Goal: Information Seeking & Learning: Learn about a topic

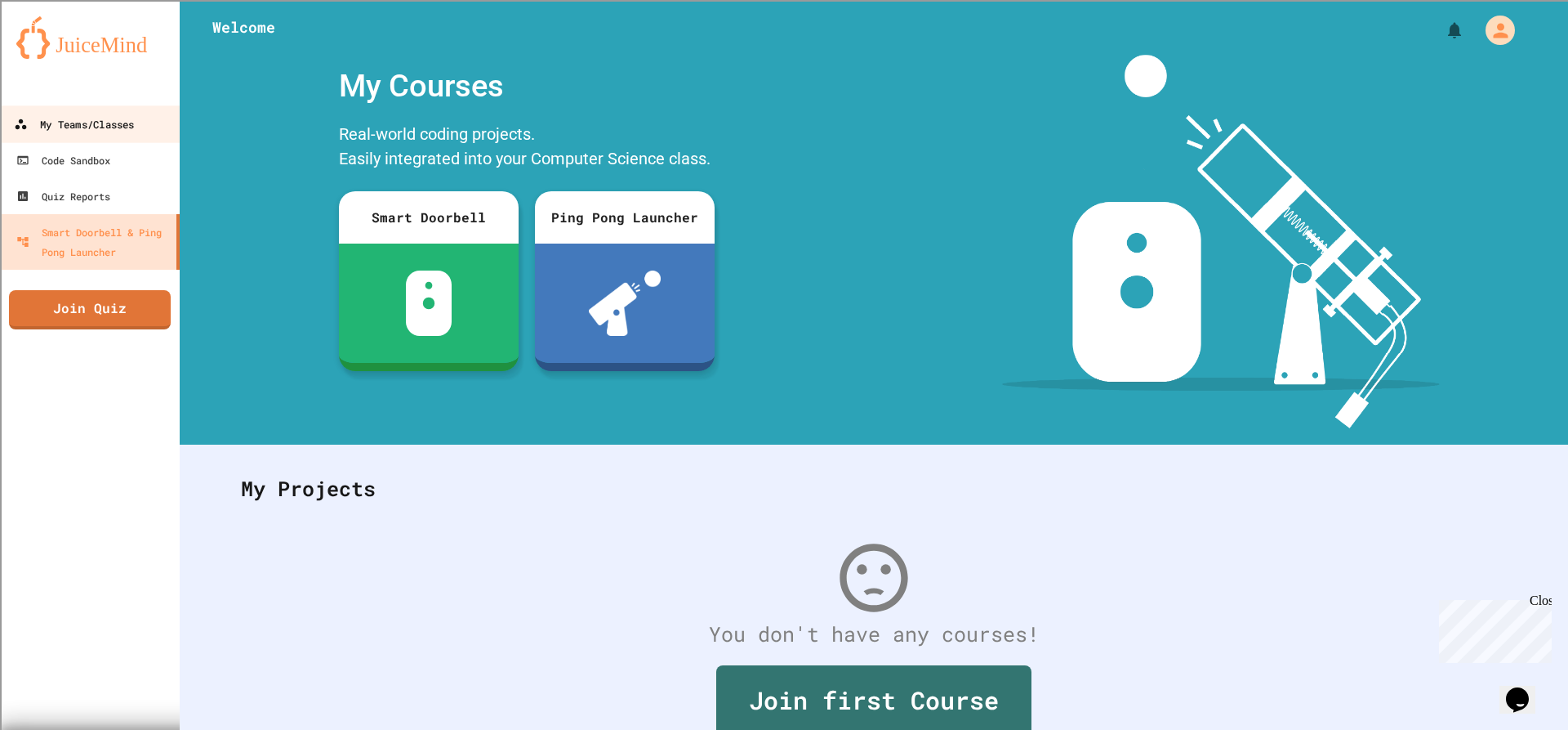
click at [44, 129] on div "My Teams/Classes" at bounding box center [74, 124] width 120 height 20
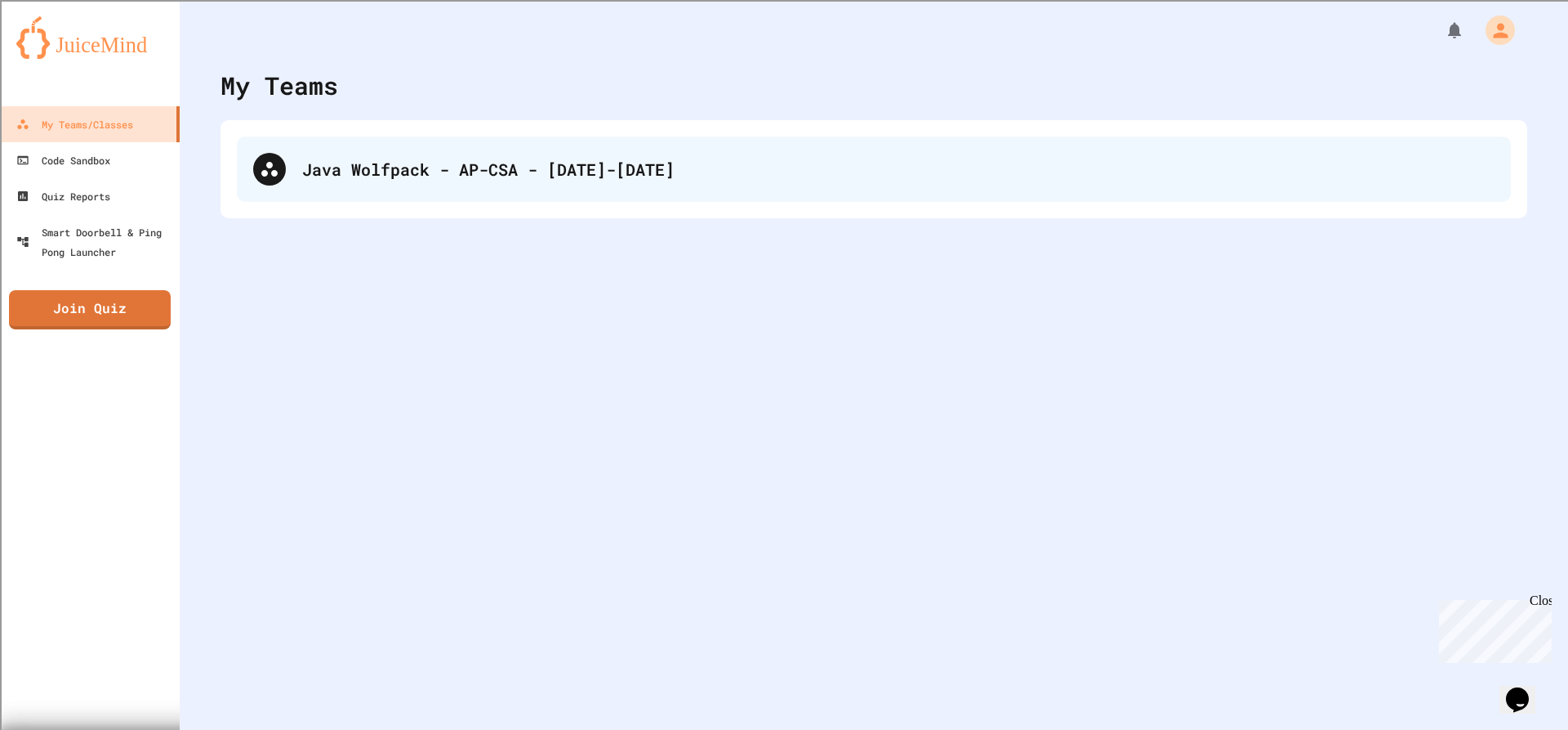
click at [519, 159] on div "Java Wolfpack - AP-CSA - 2025-2026" at bounding box center [898, 169] width 1192 height 25
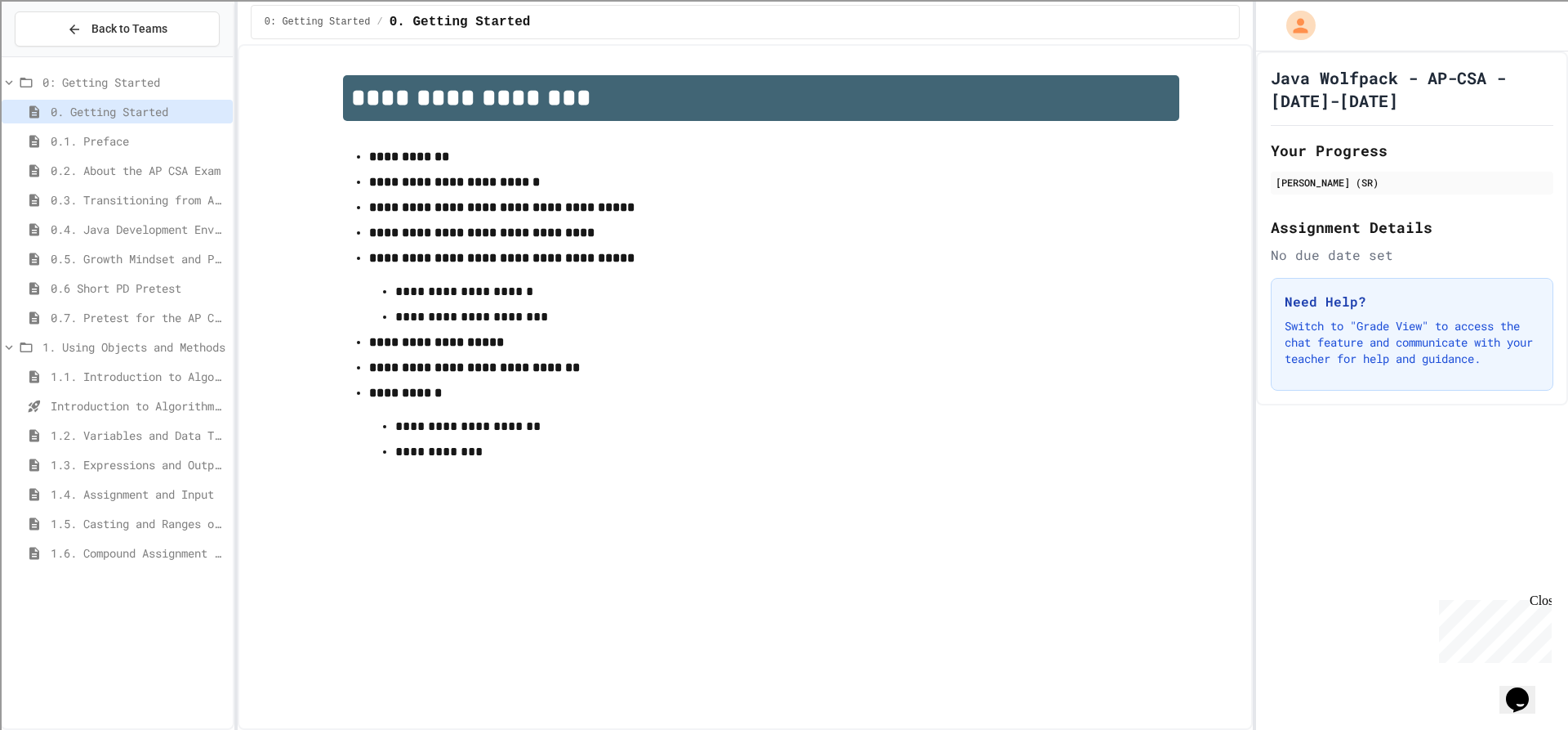
click at [46, 528] on div "1.5. Casting and Ranges of Values" at bounding box center [117, 523] width 231 height 24
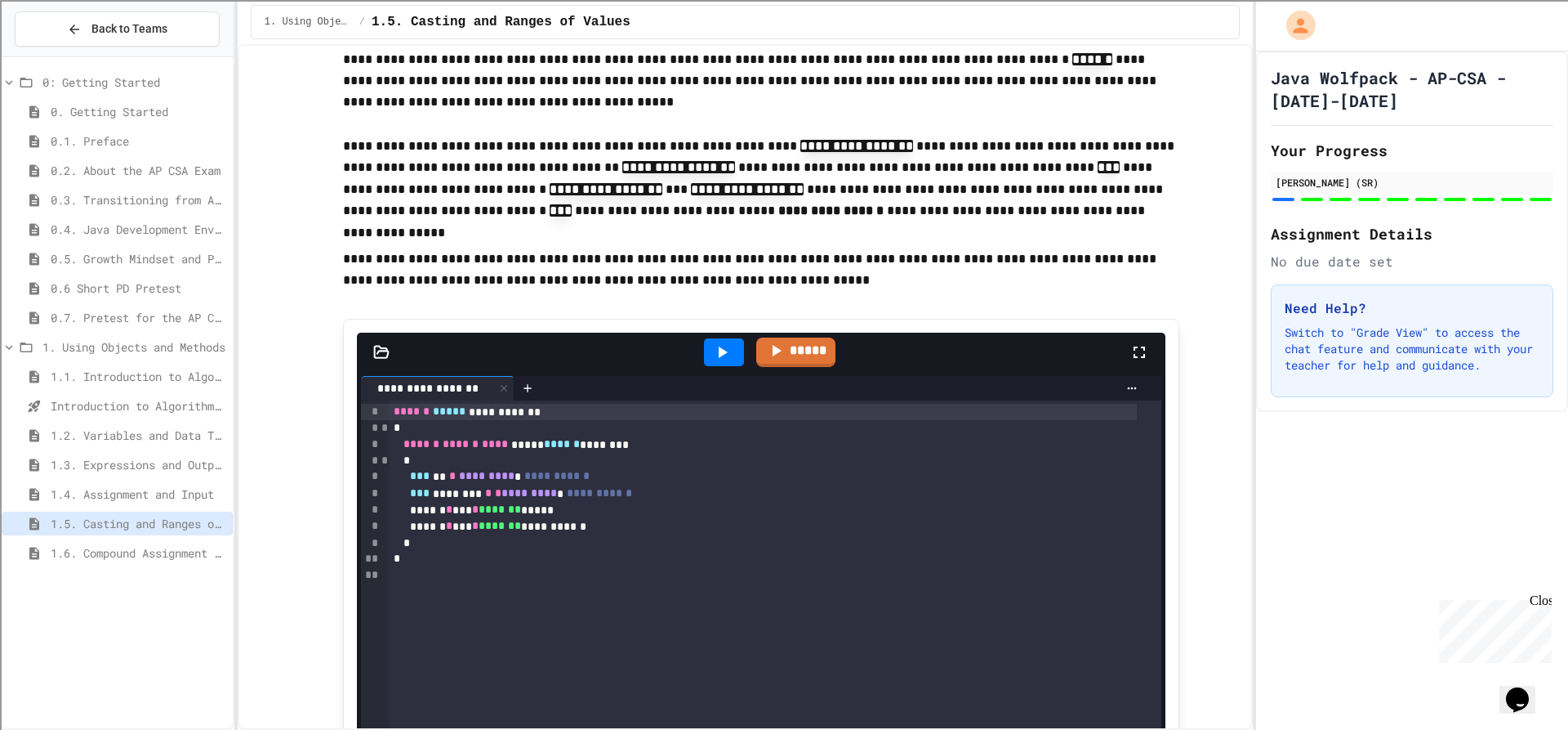
scroll to position [3431, 0]
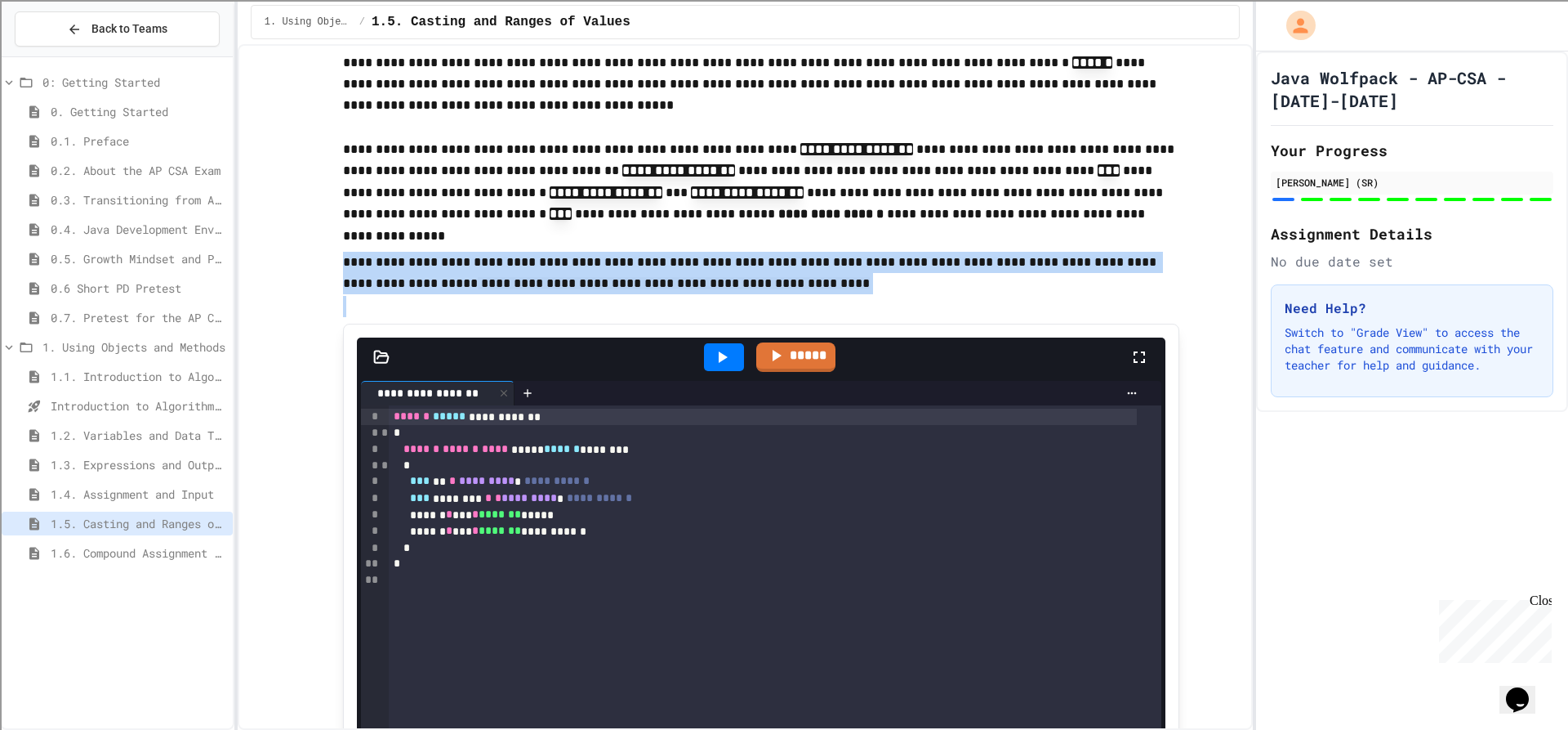
drag, startPoint x: 384, startPoint y: 296, endPoint x: 508, endPoint y: 315, distance: 125.4
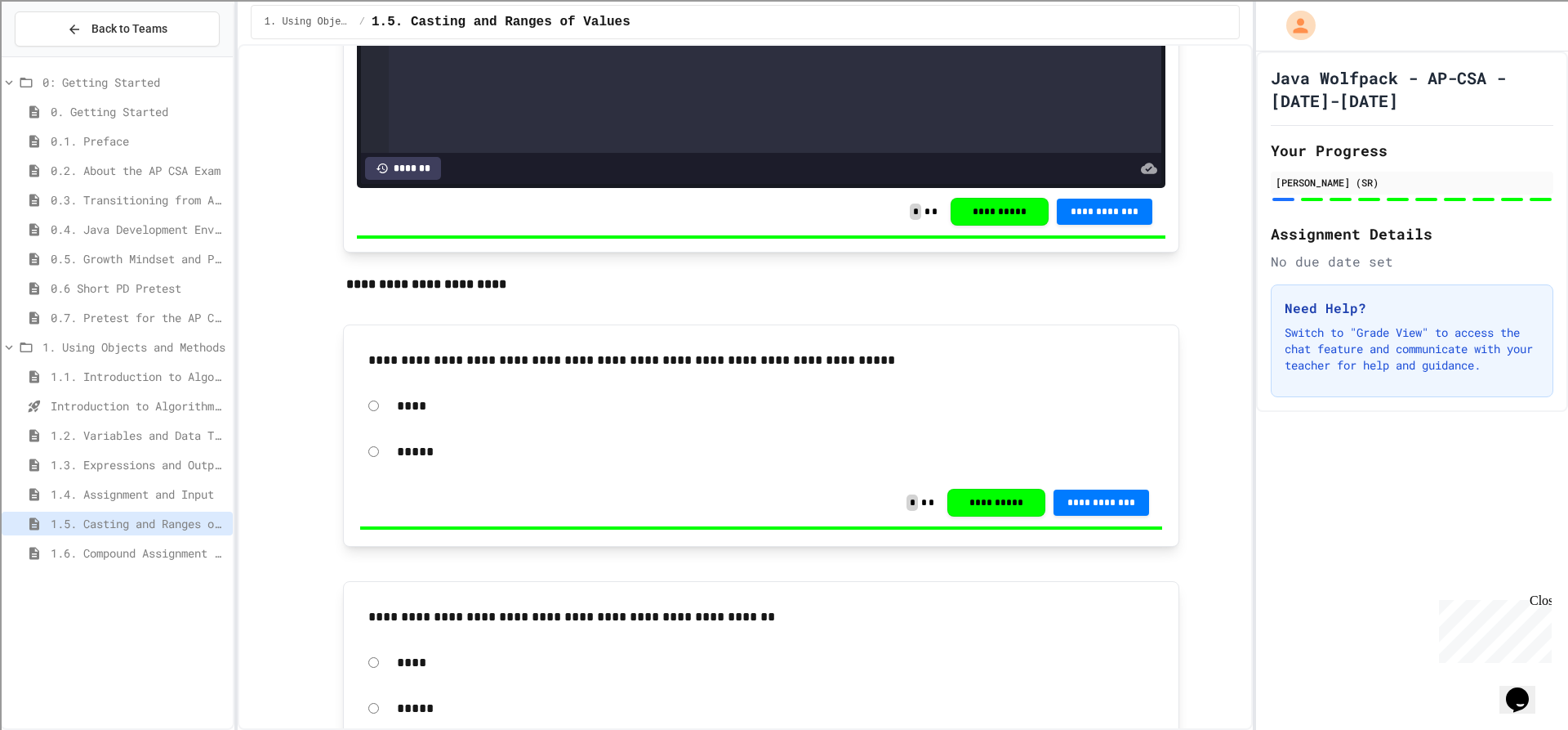
scroll to position [5393, 0]
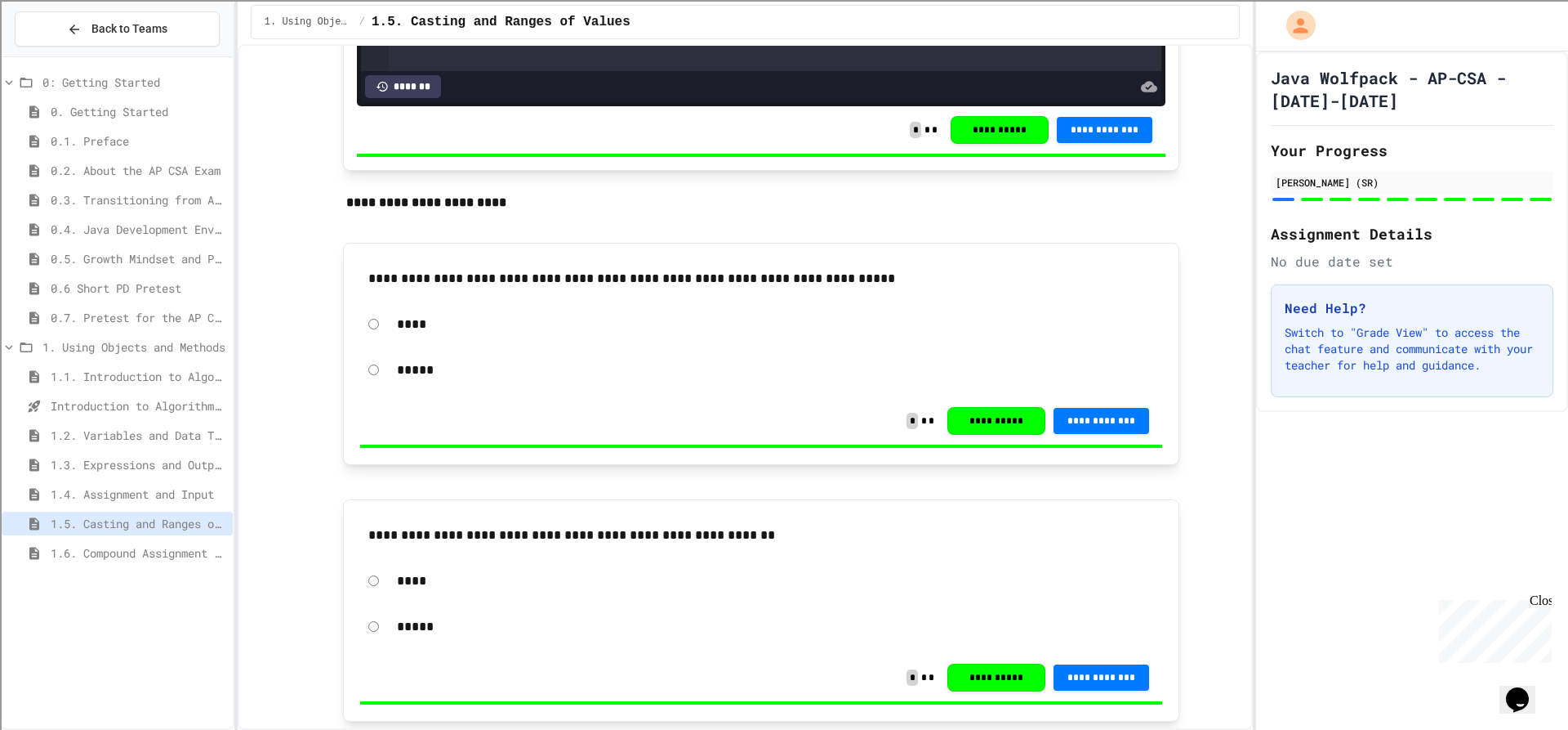
click at [133, 438] on span "1.2. Variables and Data Types" at bounding box center [138, 435] width 176 height 17
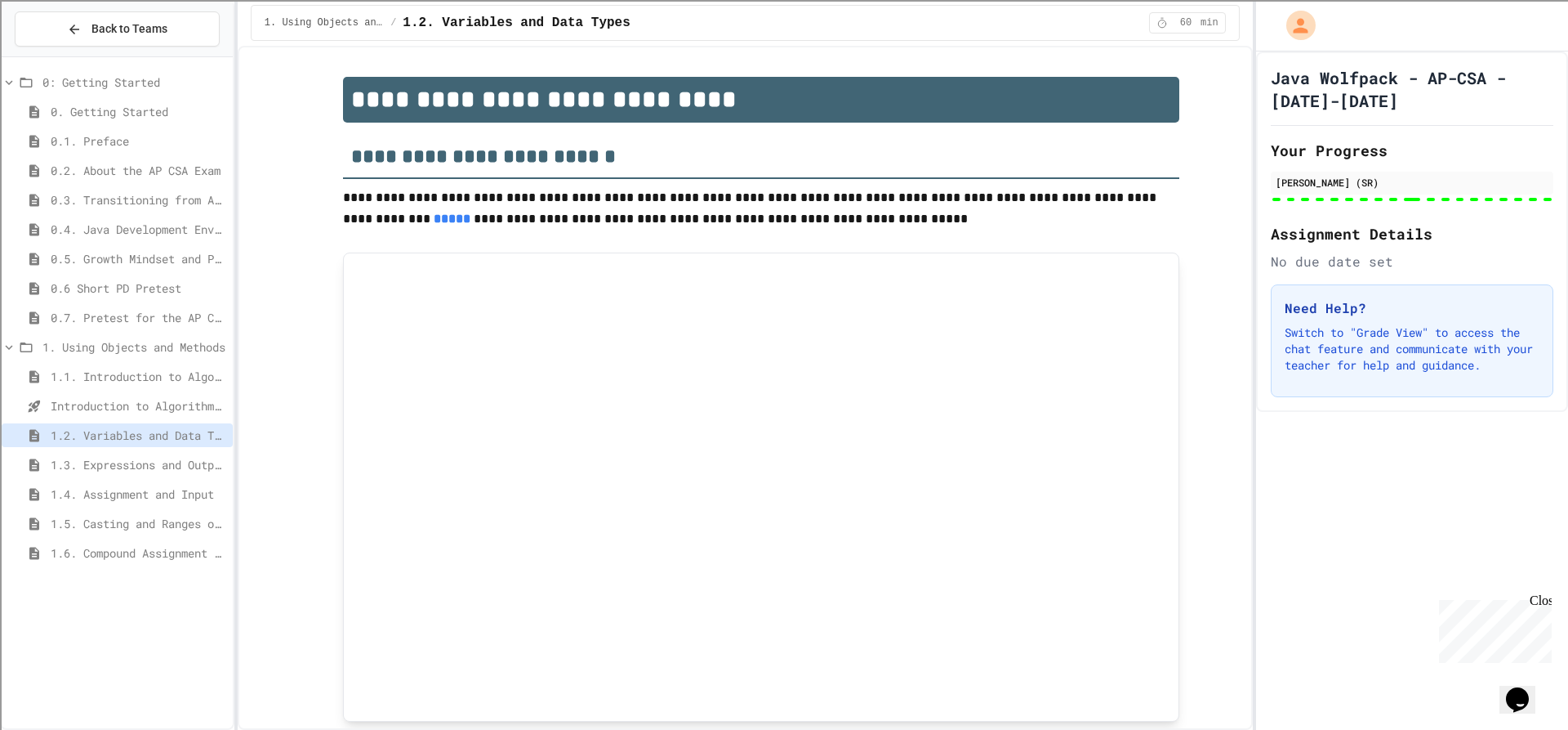
type input "***"
type input "*"
type input "******"
type input "********"
type input "***"
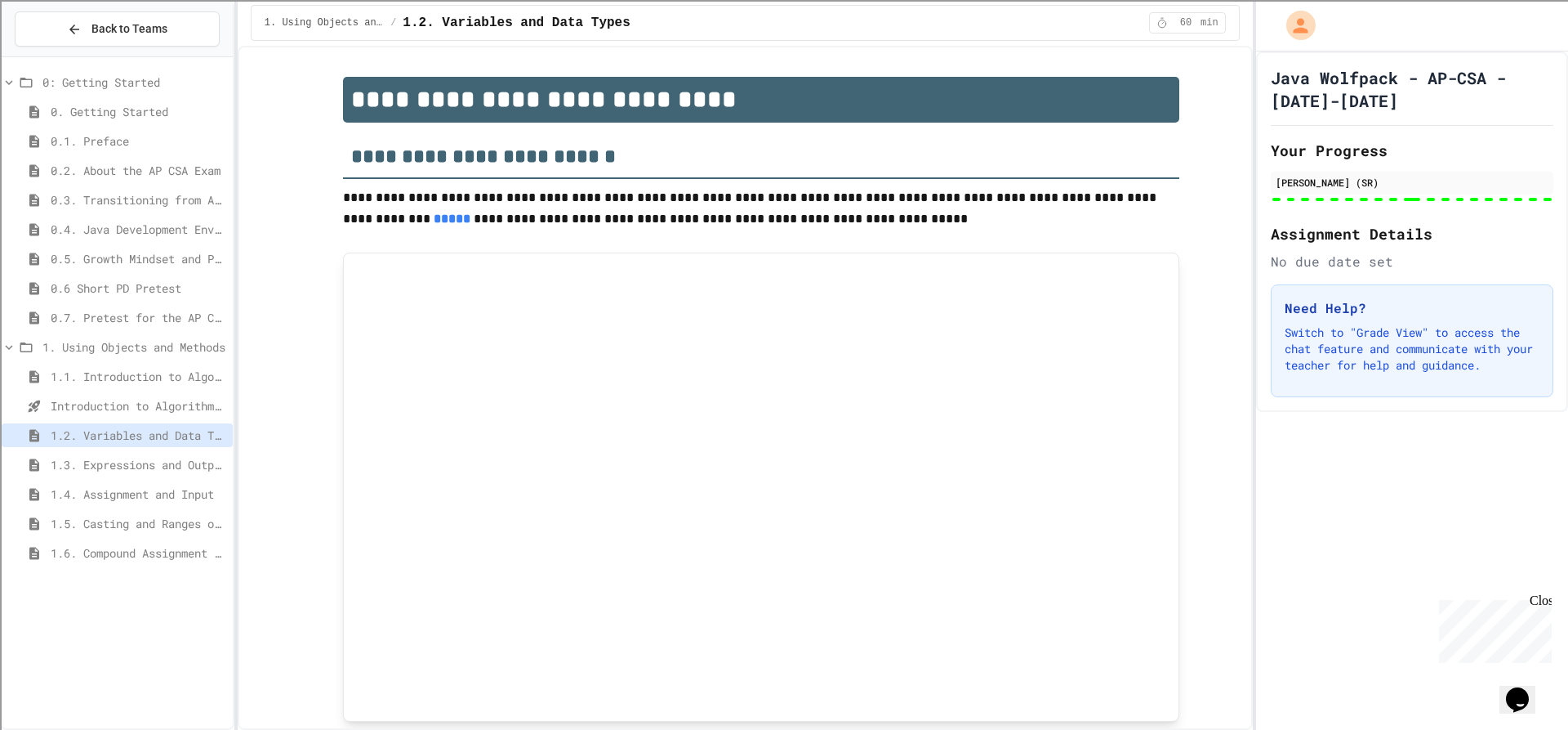
type input "********"
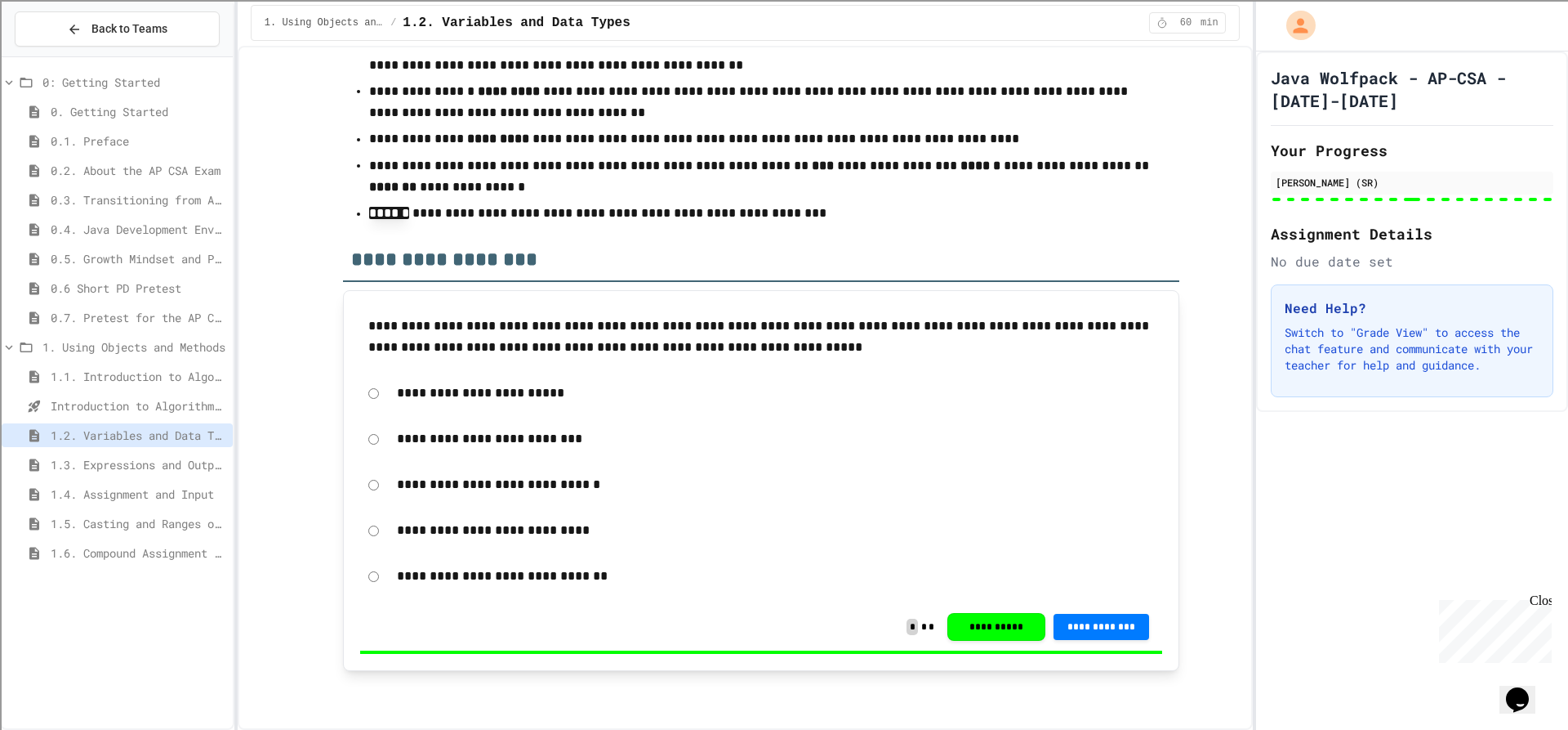
scroll to position [12508, 0]
click at [142, 447] on div "1.2. Variables and Data Types" at bounding box center [117, 438] width 231 height 30
click at [145, 457] on span "Variables and Data Types - Quiz" at bounding box center [138, 464] width 176 height 17
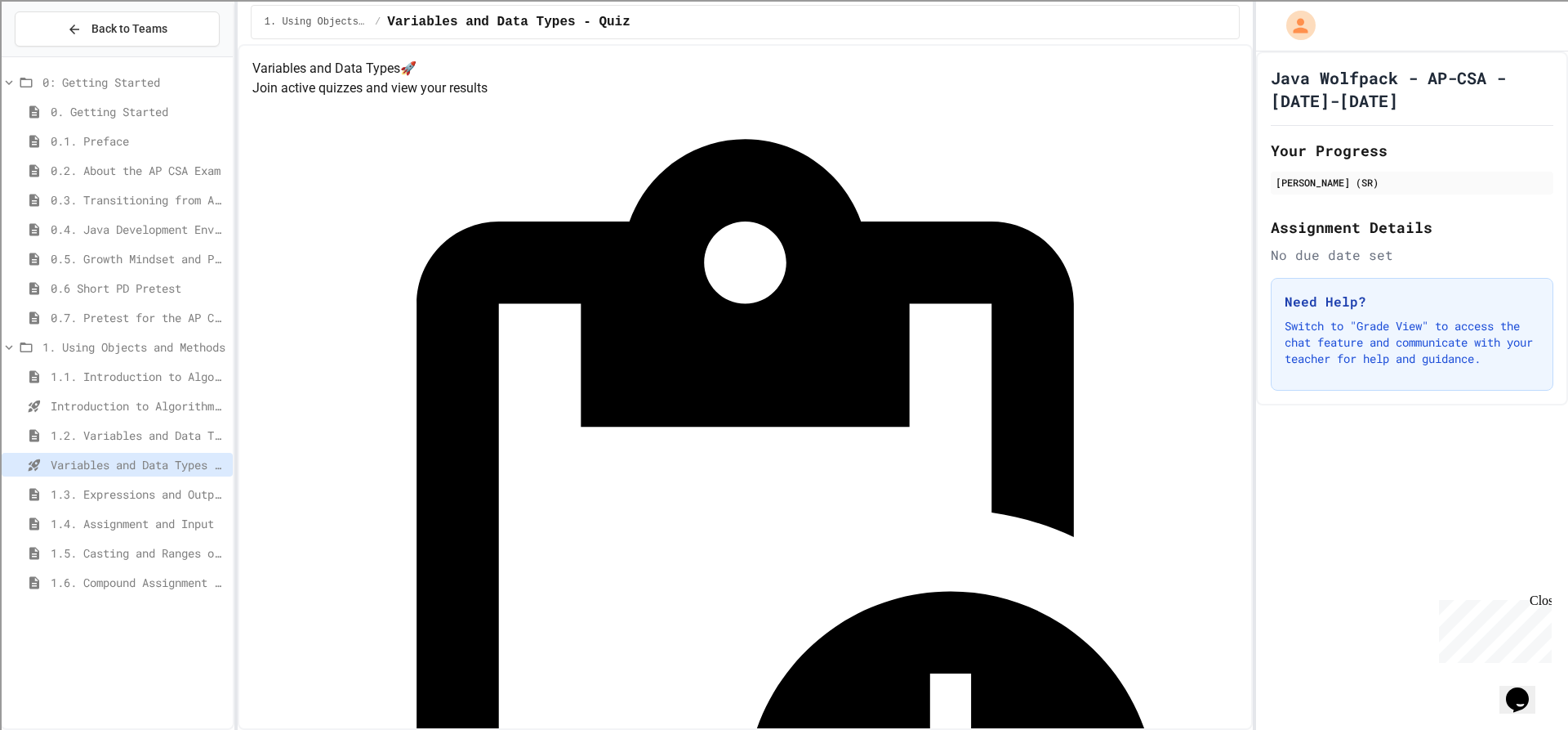
click at [135, 581] on span "Casting and Ranges of variables - Quiz" at bounding box center [138, 582] width 176 height 17
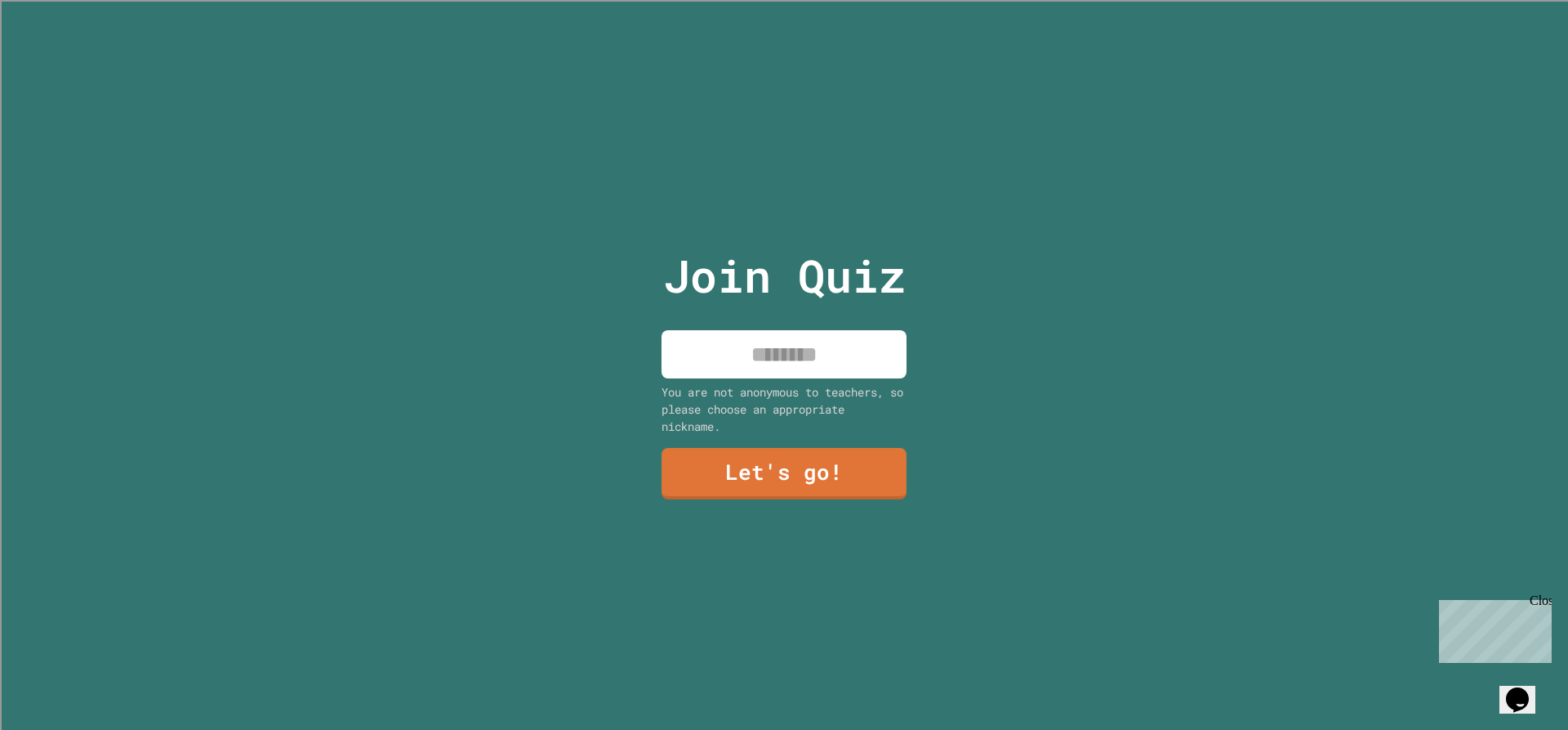
click at [705, 368] on input at bounding box center [784, 354] width 245 height 49
type input "*****"
click at [820, 474] on link "Let's go!" at bounding box center [784, 472] width 242 height 54
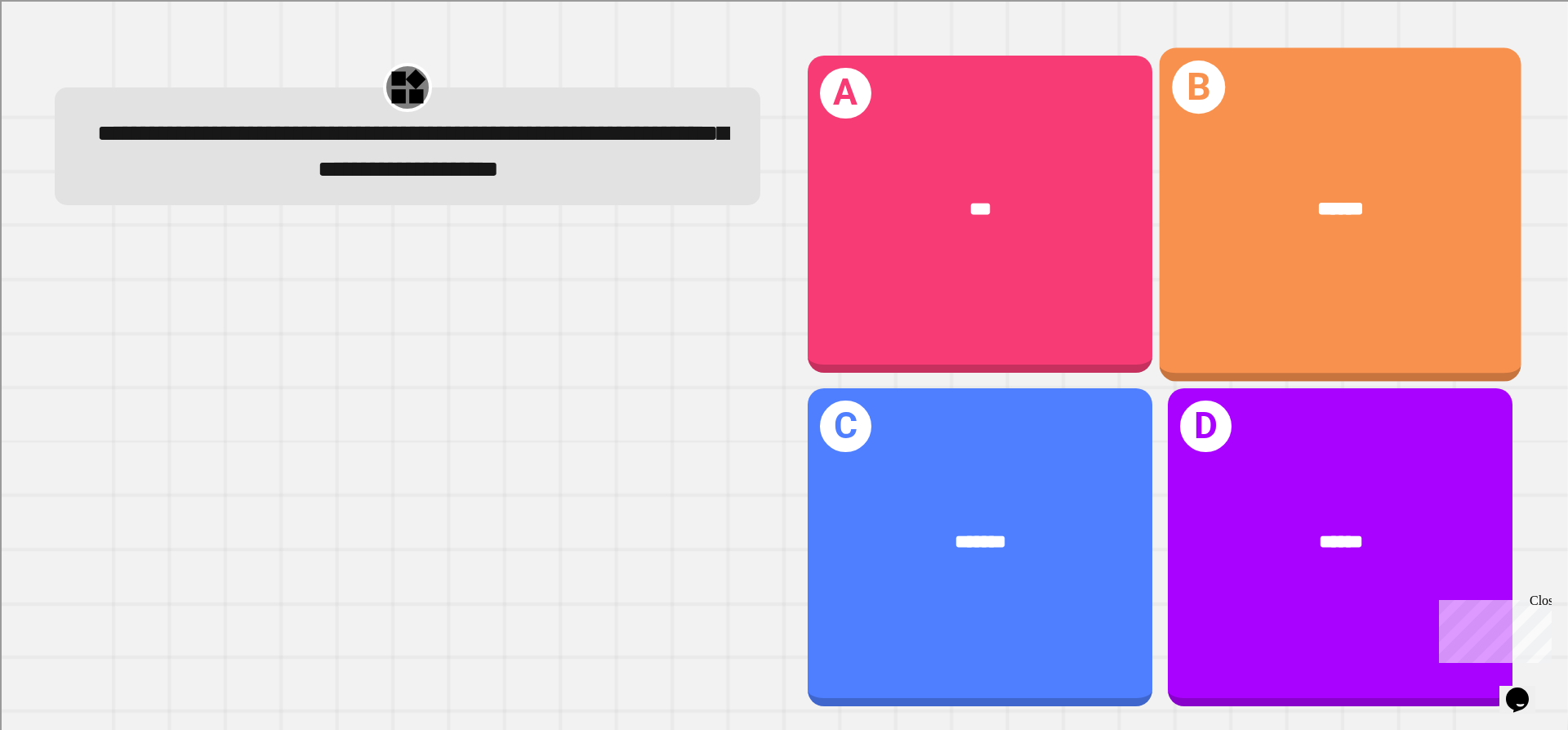
click at [1244, 244] on div "******" at bounding box center [1341, 208] width 362 height 109
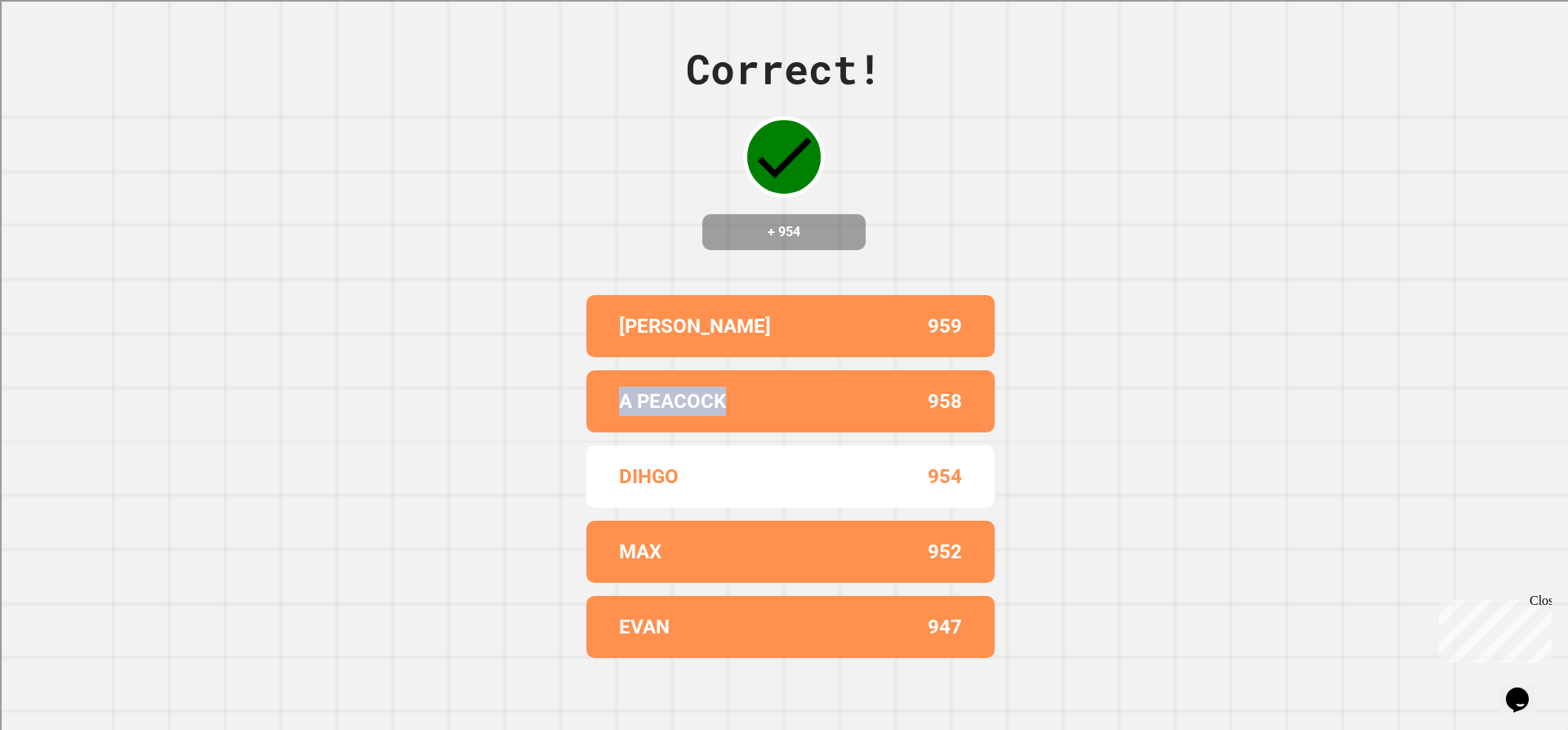
drag, startPoint x: 611, startPoint y: 413, endPoint x: 751, endPoint y: 410, distance: 140.0
click at [751, 410] on div "A PEACOCK 958" at bounding box center [790, 401] width 408 height 62
click at [751, 410] on div "A PEACOCK" at bounding box center [705, 401] width 171 height 30
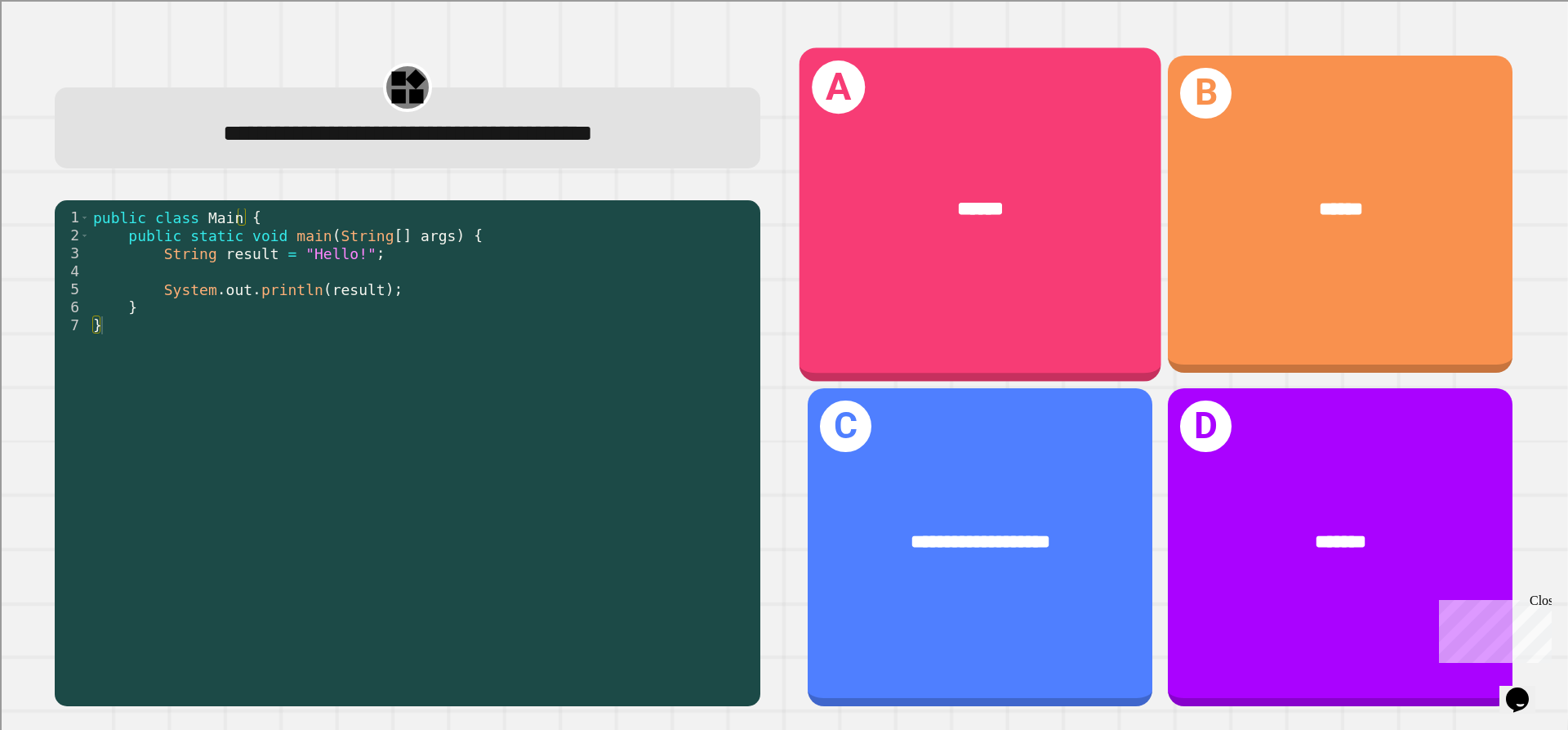
click at [938, 238] on div "******" at bounding box center [980, 208] width 362 height 109
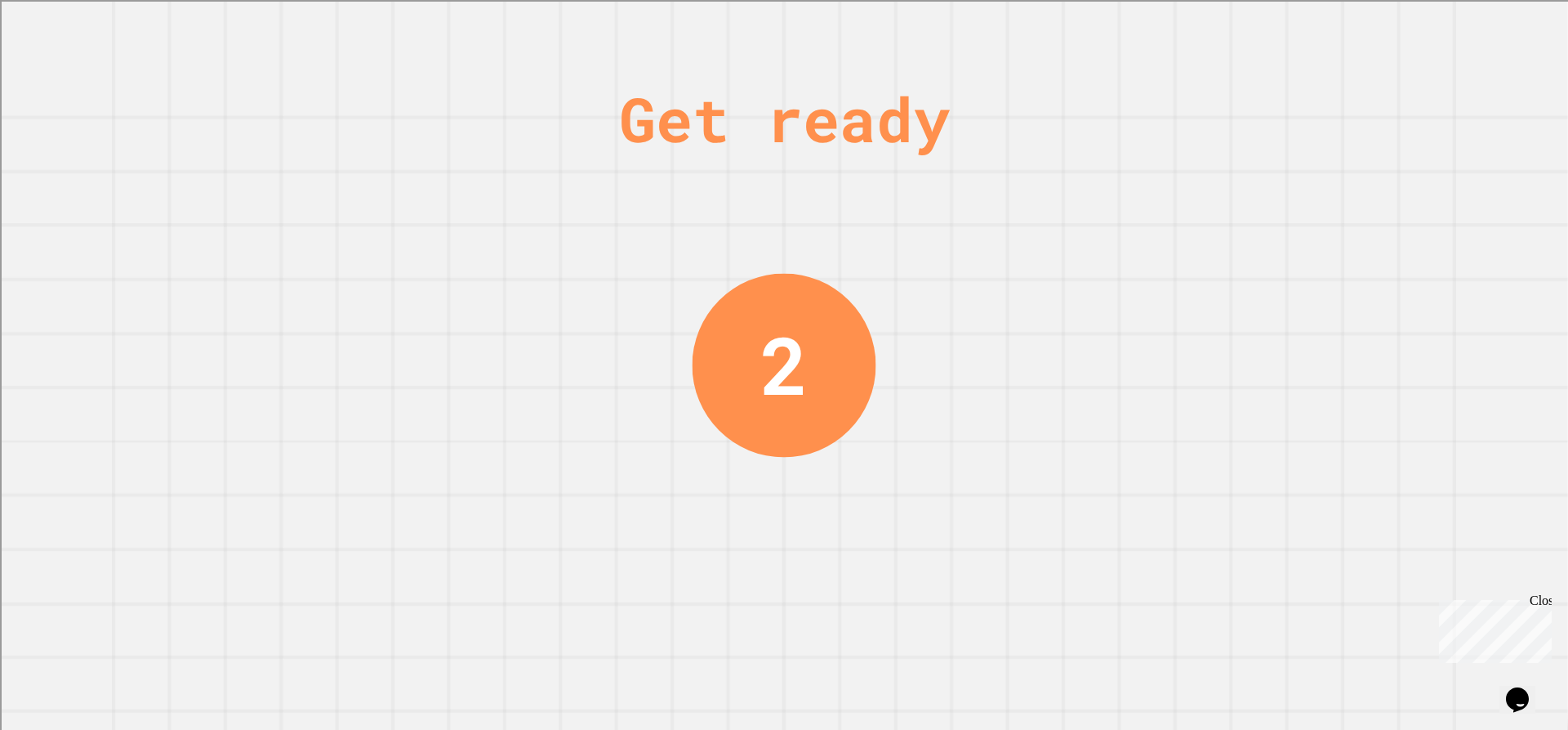
click at [1535, 603] on div "Close" at bounding box center [1539, 602] width 20 height 20
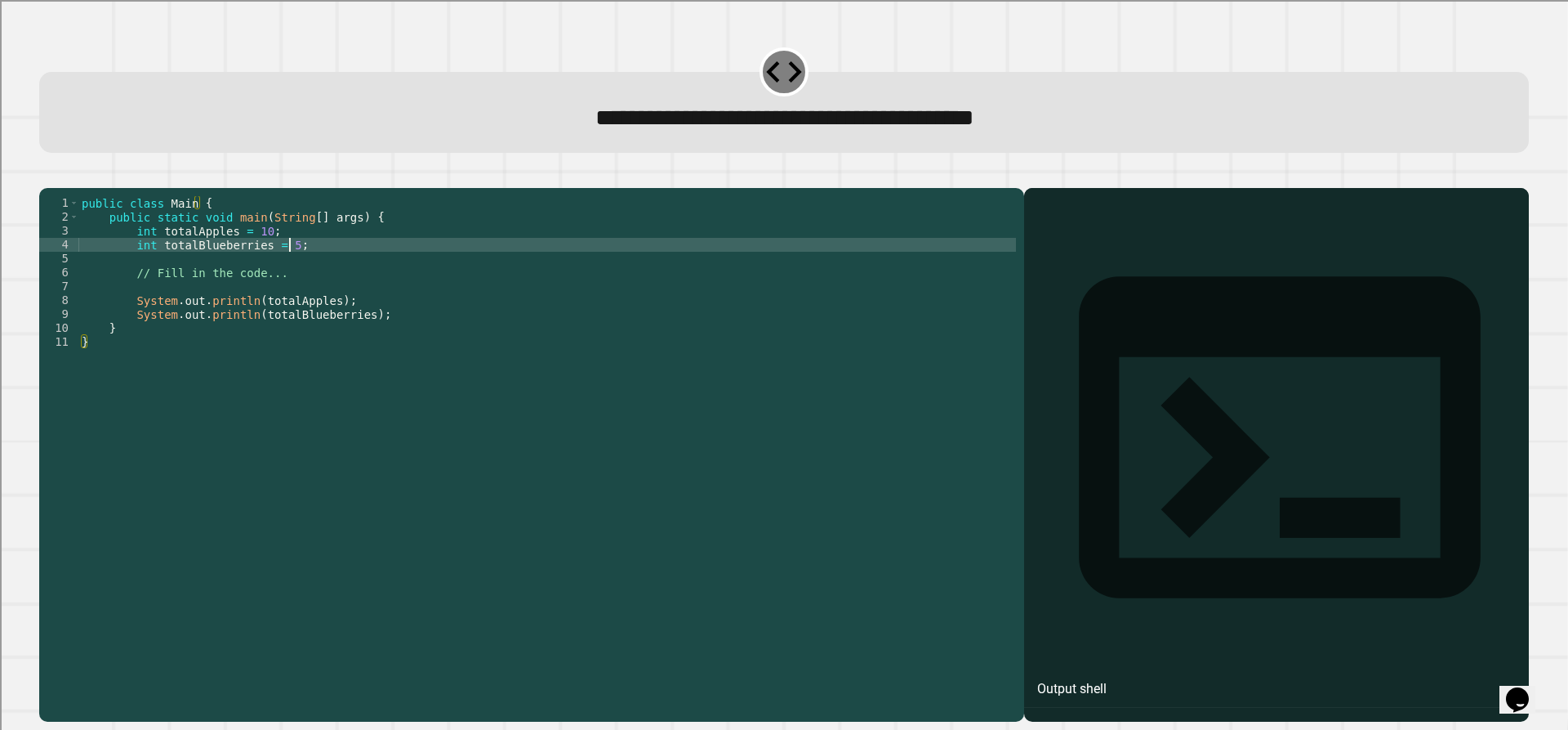
click at [310, 267] on div "public class Main { public static void main ( String [ ] args ) { int totalAppl…" at bounding box center [546, 439] width 937 height 486
click at [283, 268] on div "public class Main { public static void main ( String [ ] args ) { int totalAppl…" at bounding box center [546, 439] width 937 height 486
type textarea "**********"
click at [82, 187] on div at bounding box center [784, 178] width 1490 height 20
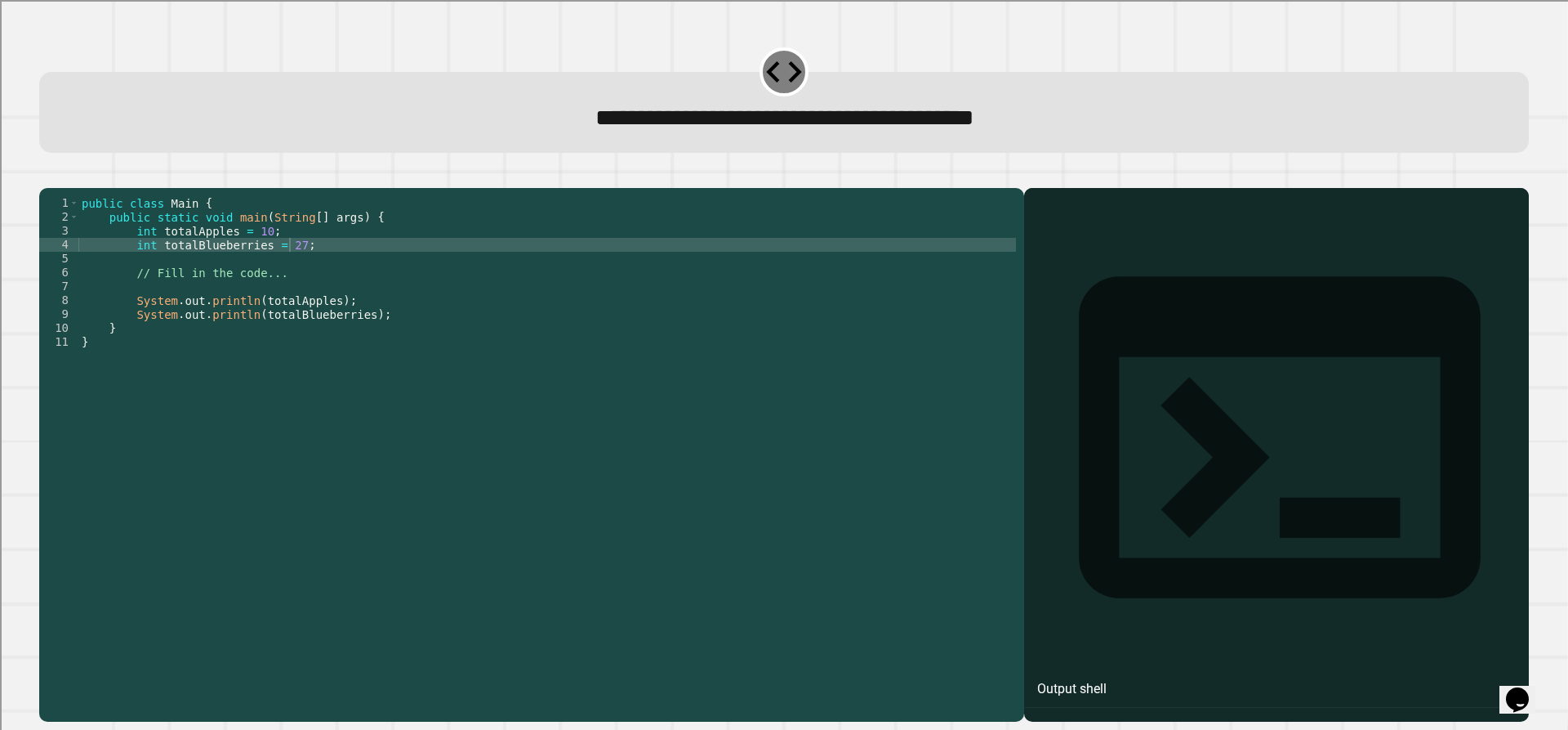
click at [48, 175] on icon "button" at bounding box center [48, 175] width 0 height 0
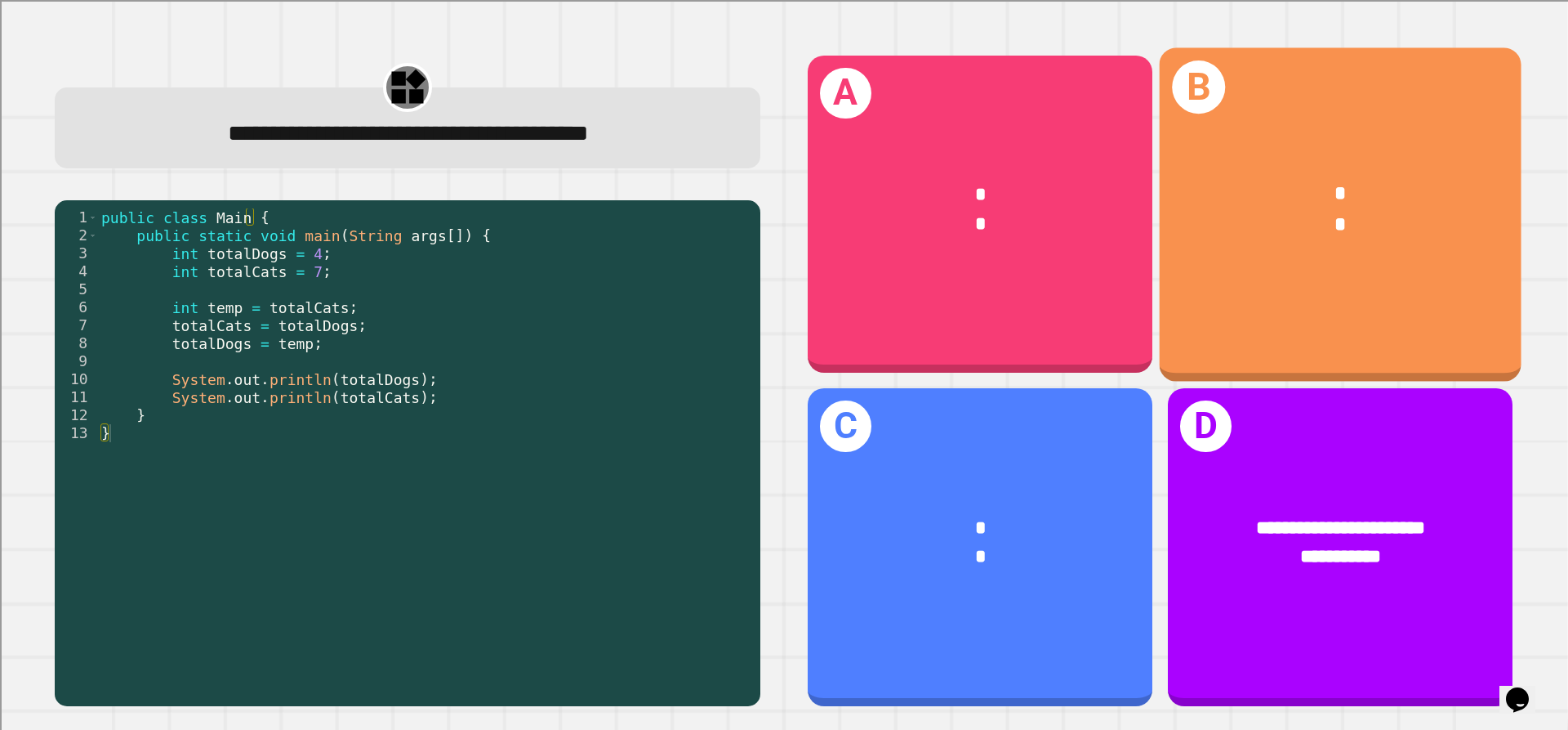
click at [1346, 275] on div "B * *" at bounding box center [1341, 214] width 362 height 333
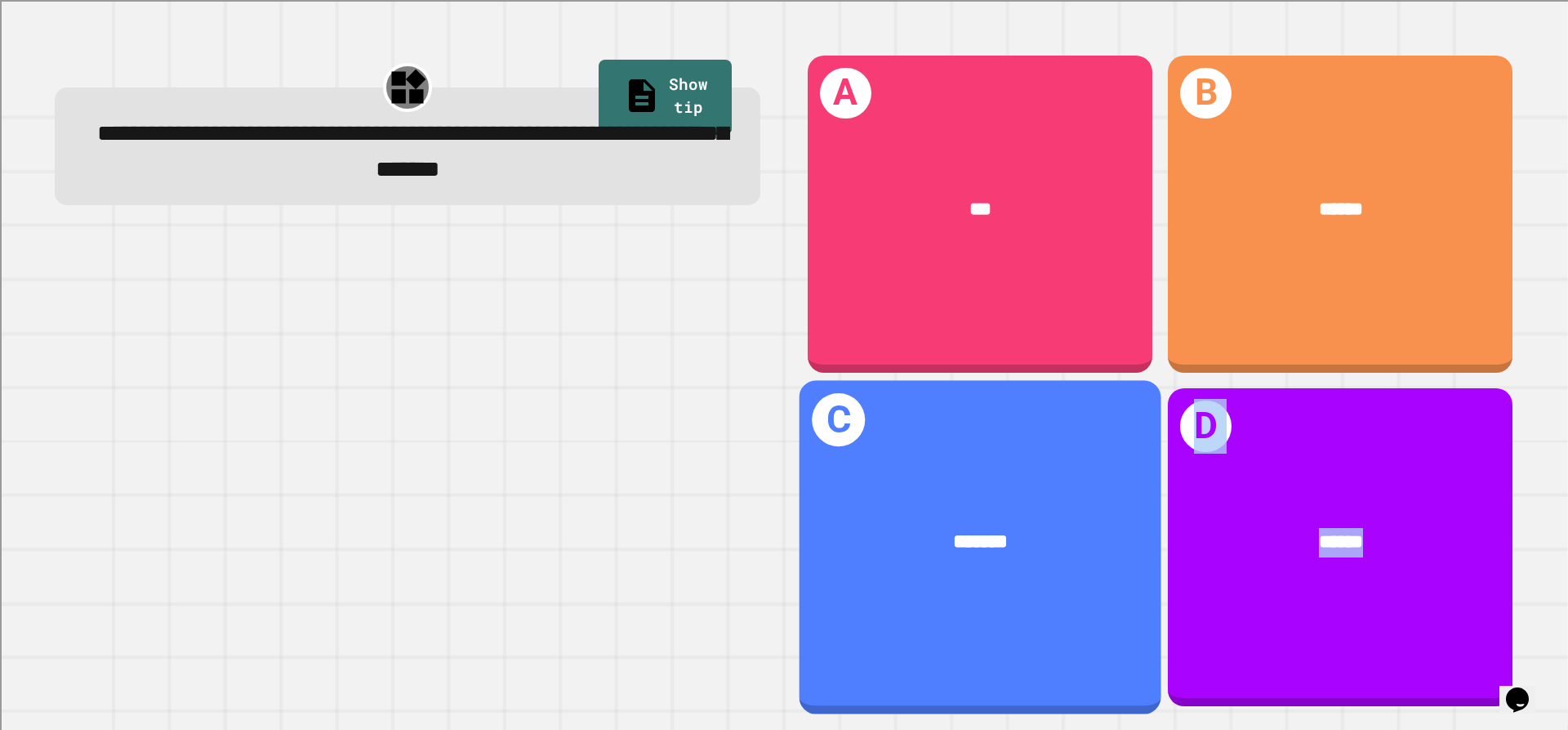
drag, startPoint x: 1380, startPoint y: 490, endPoint x: 1044, endPoint y: 534, distance: 338.9
click at [1042, 542] on div "A *** B ****** C ******* D ******" at bounding box center [1161, 380] width 736 height 682
click at [1045, 534] on div "*******" at bounding box center [980, 543] width 282 height 30
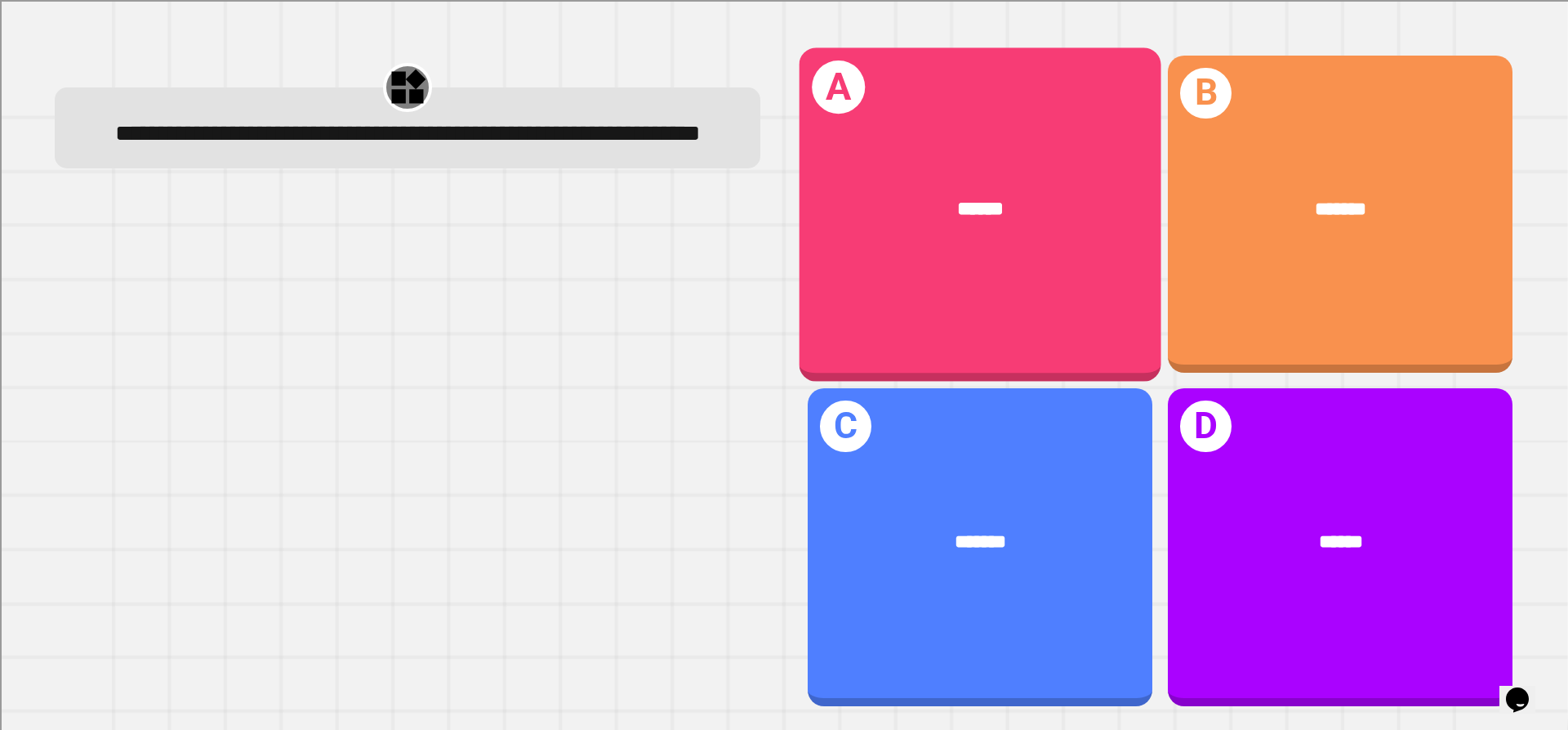
click at [1102, 210] on div "******" at bounding box center [980, 209] width 282 height 30
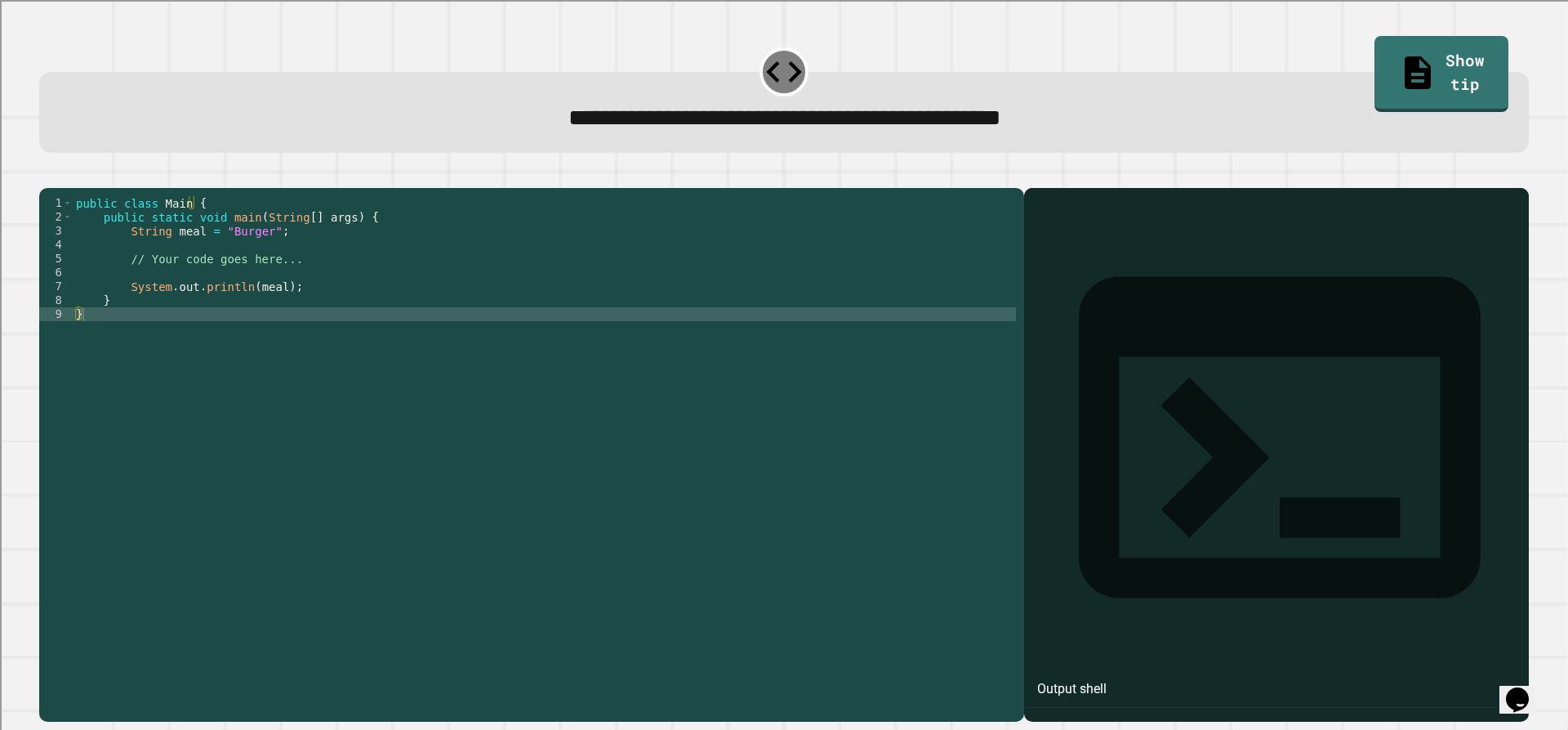
click at [239, 255] on div "public class Main { public static void main ( String [ ] args ) { String meal =…" at bounding box center [544, 439] width 944 height 486
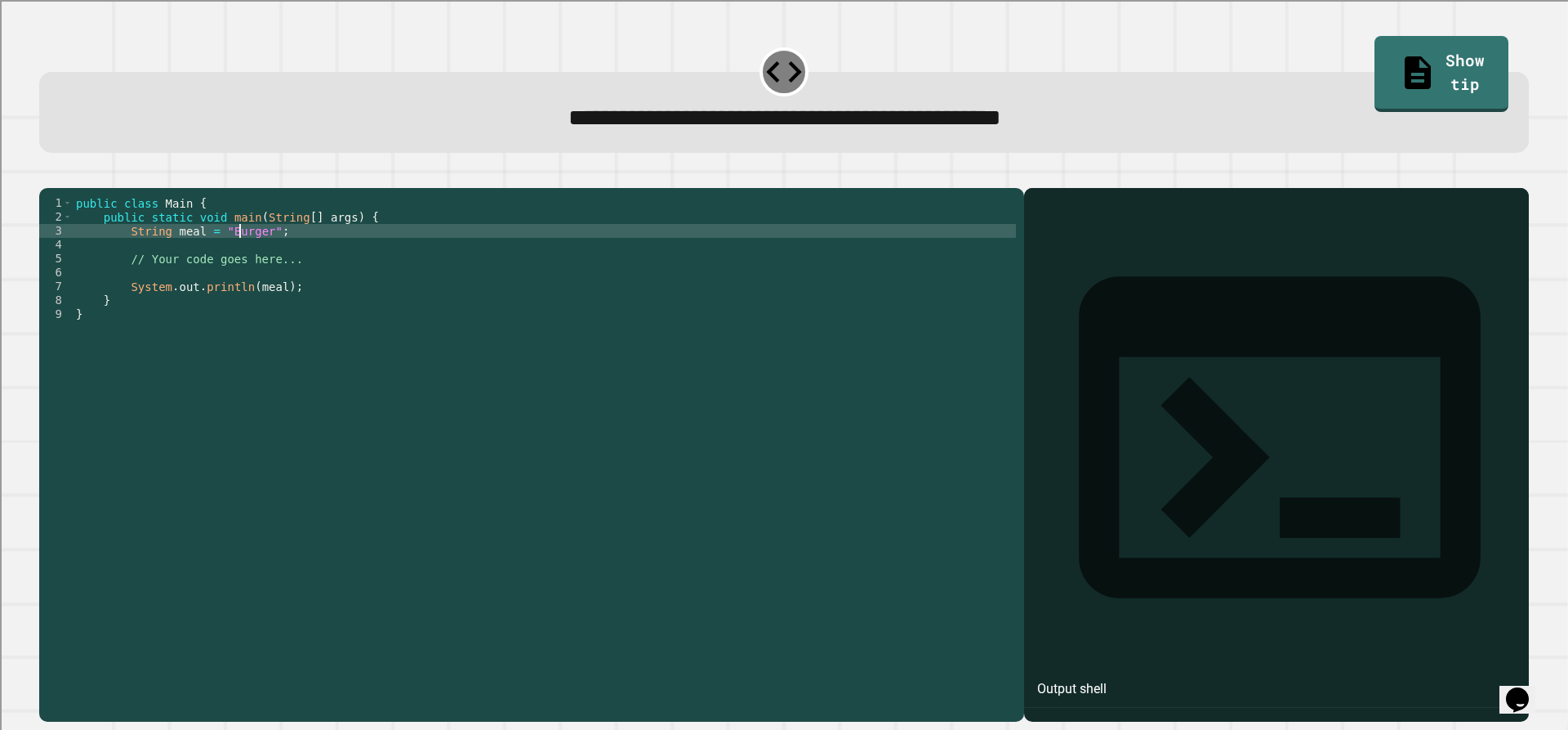
click at [239, 255] on div "public class Main { public static void main ( String [ ] args ) { String meal =…" at bounding box center [544, 439] width 944 height 486
click at [228, 258] on div "public class Main { public static void main ( String [ ] args ) { String meal =…" at bounding box center [544, 439] width 944 height 486
type textarea "**********"
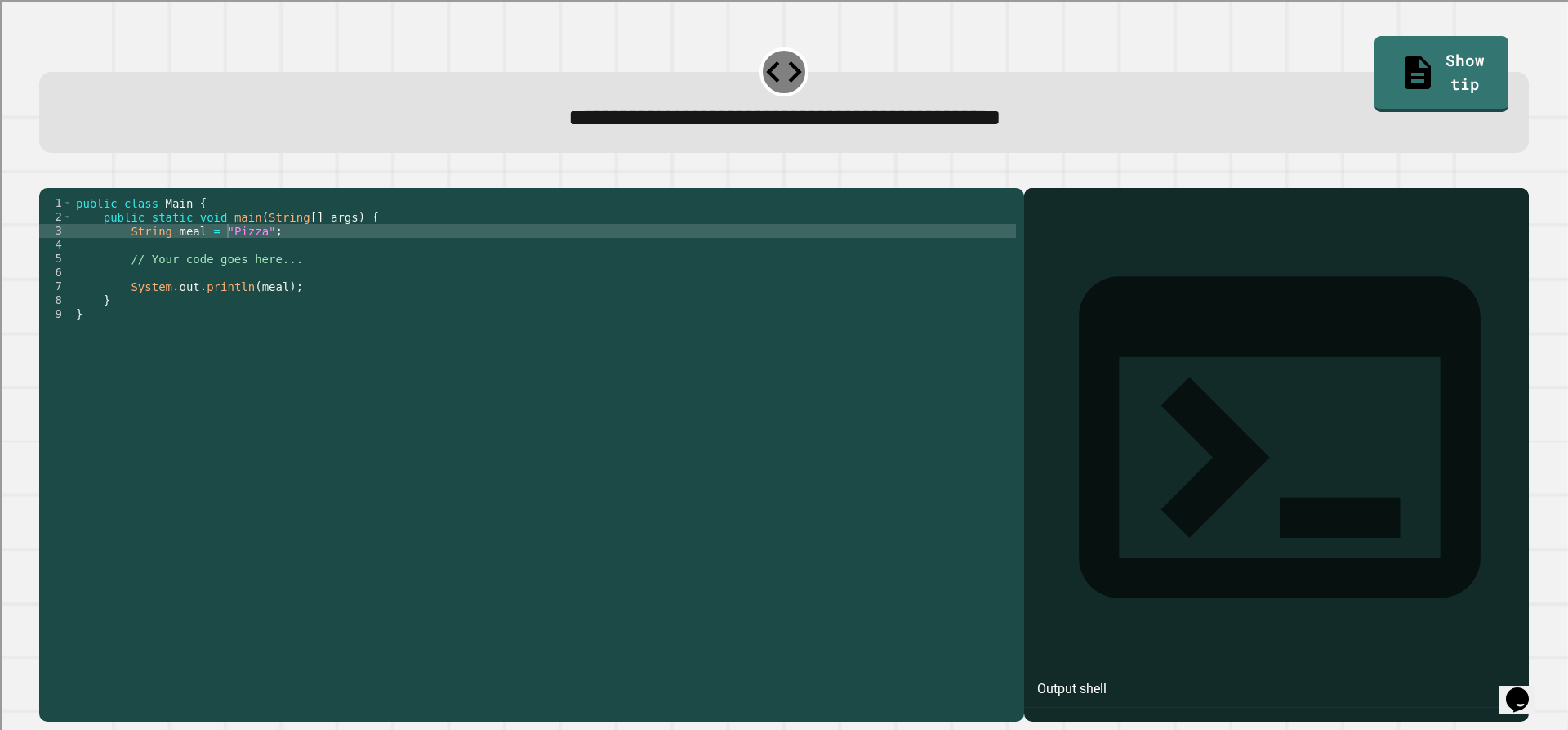
click at [48, 175] on icon "button" at bounding box center [48, 175] width 0 height 0
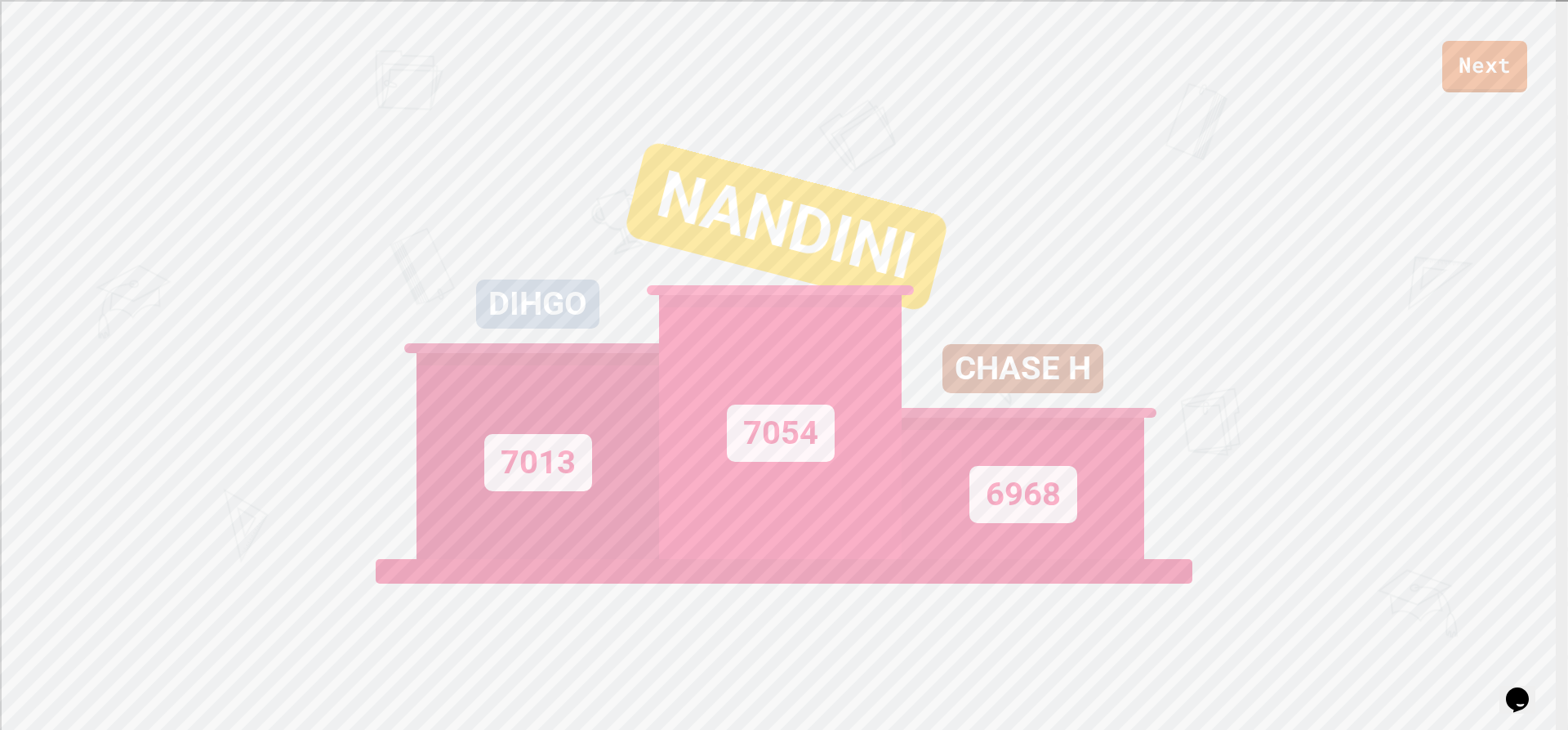
click at [562, 325] on div "DIHGO" at bounding box center [538, 305] width 124 height 49
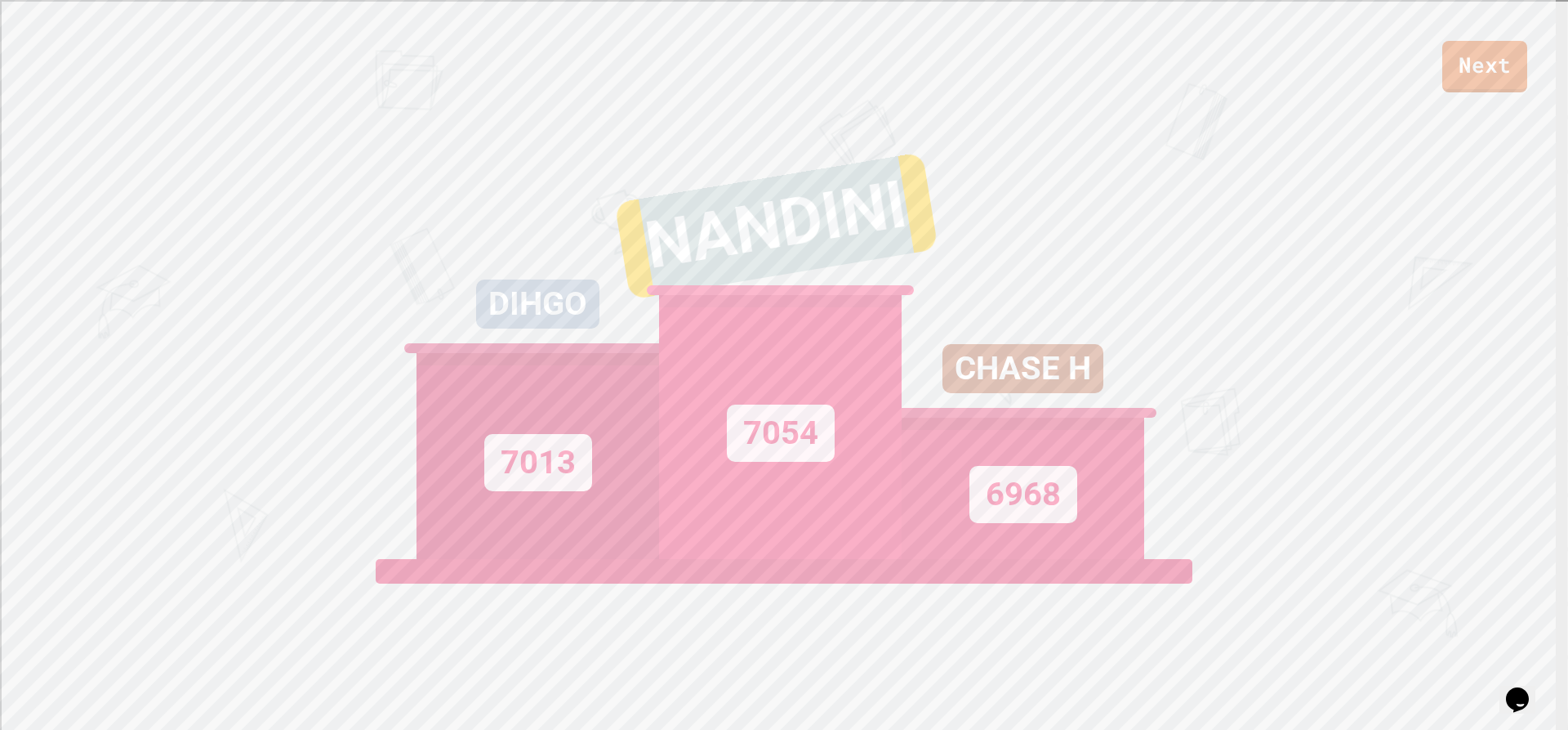
click at [562, 325] on div "NANDINI" at bounding box center [780, 250] width 502 height 225
click at [562, 325] on div "NANDINI" at bounding box center [780, 250] width 506 height 263
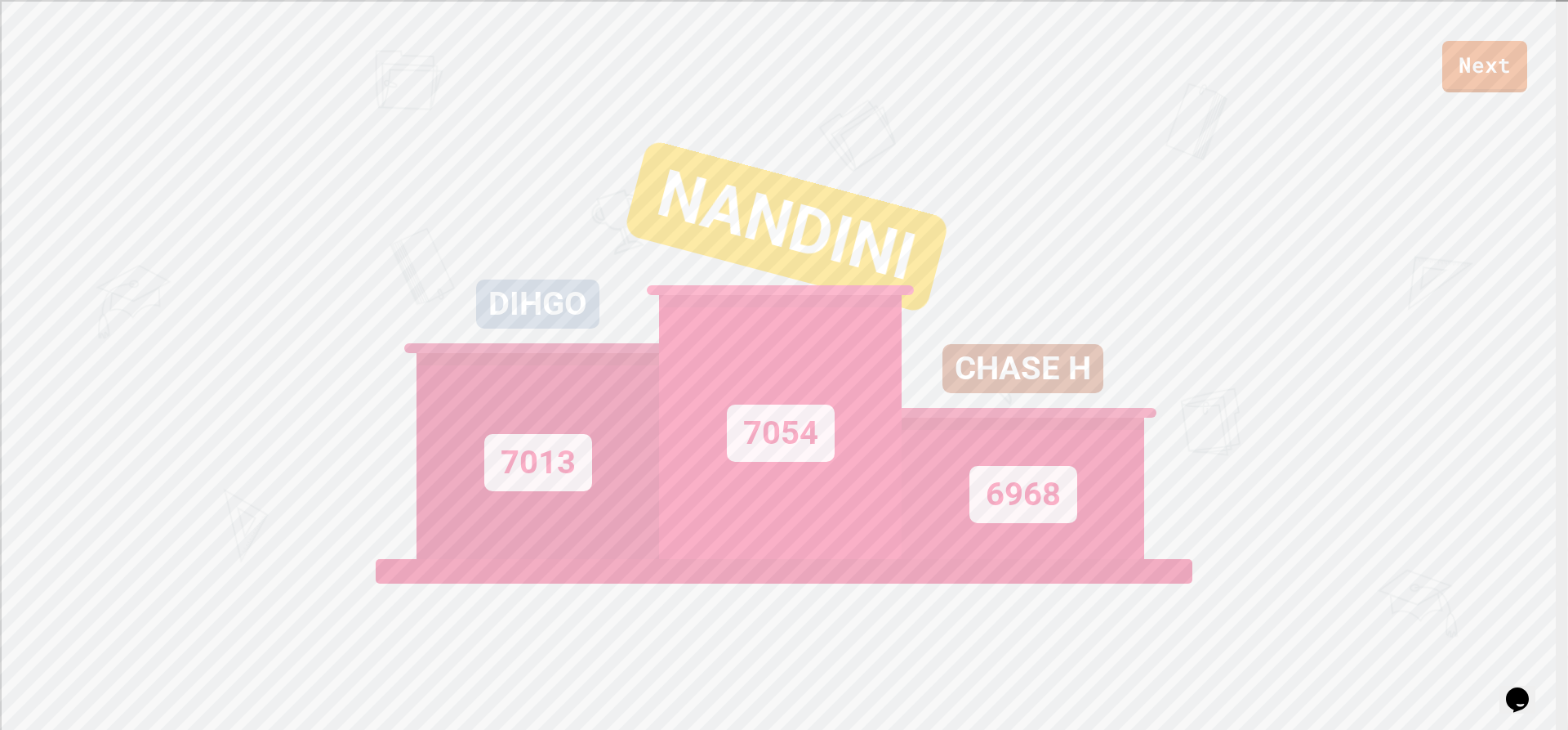
click at [569, 325] on div "DIHGO" at bounding box center [538, 305] width 124 height 49
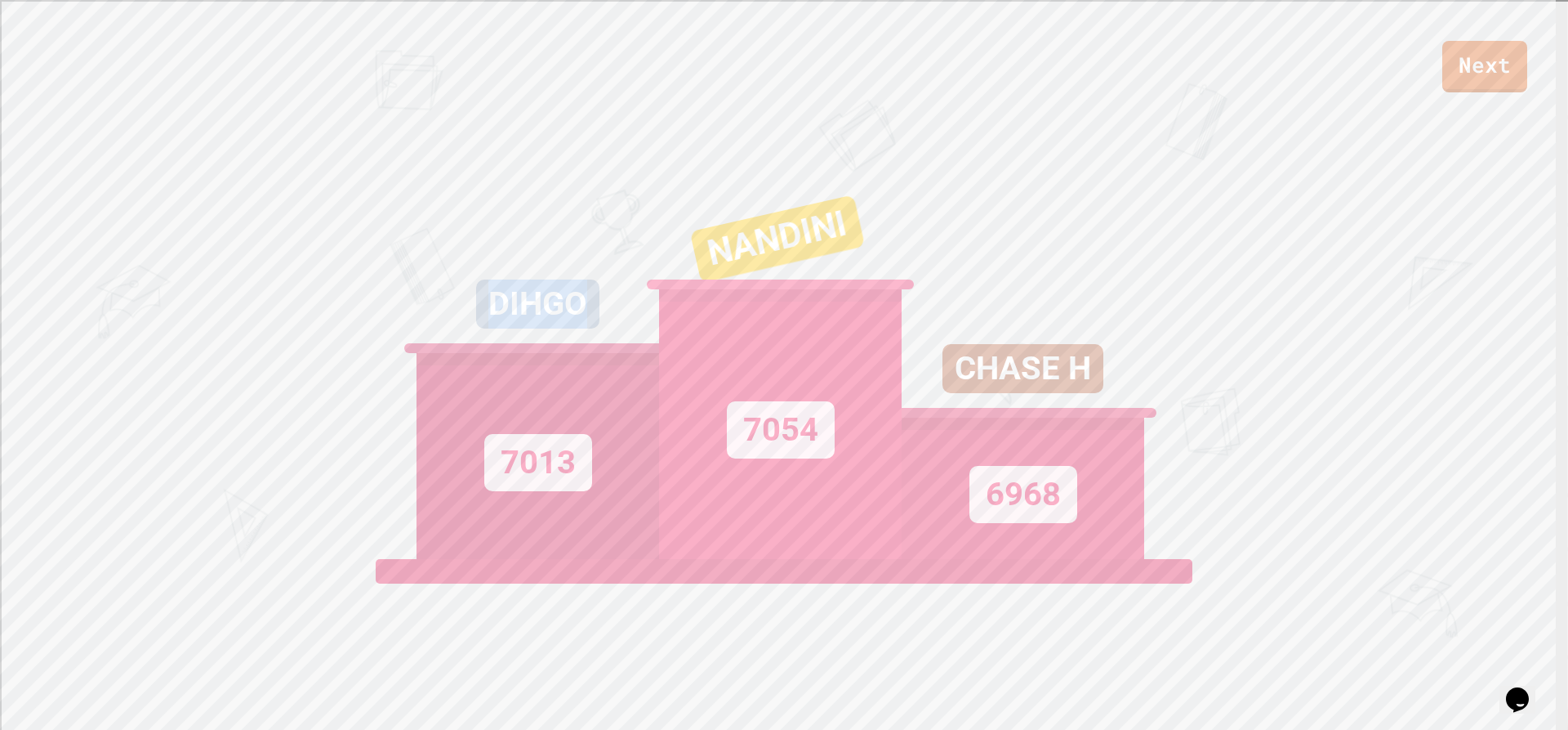
click at [569, 325] on div "DIHGO" at bounding box center [538, 305] width 124 height 49
click at [587, 306] on div "DIHGO" at bounding box center [538, 305] width 124 height 49
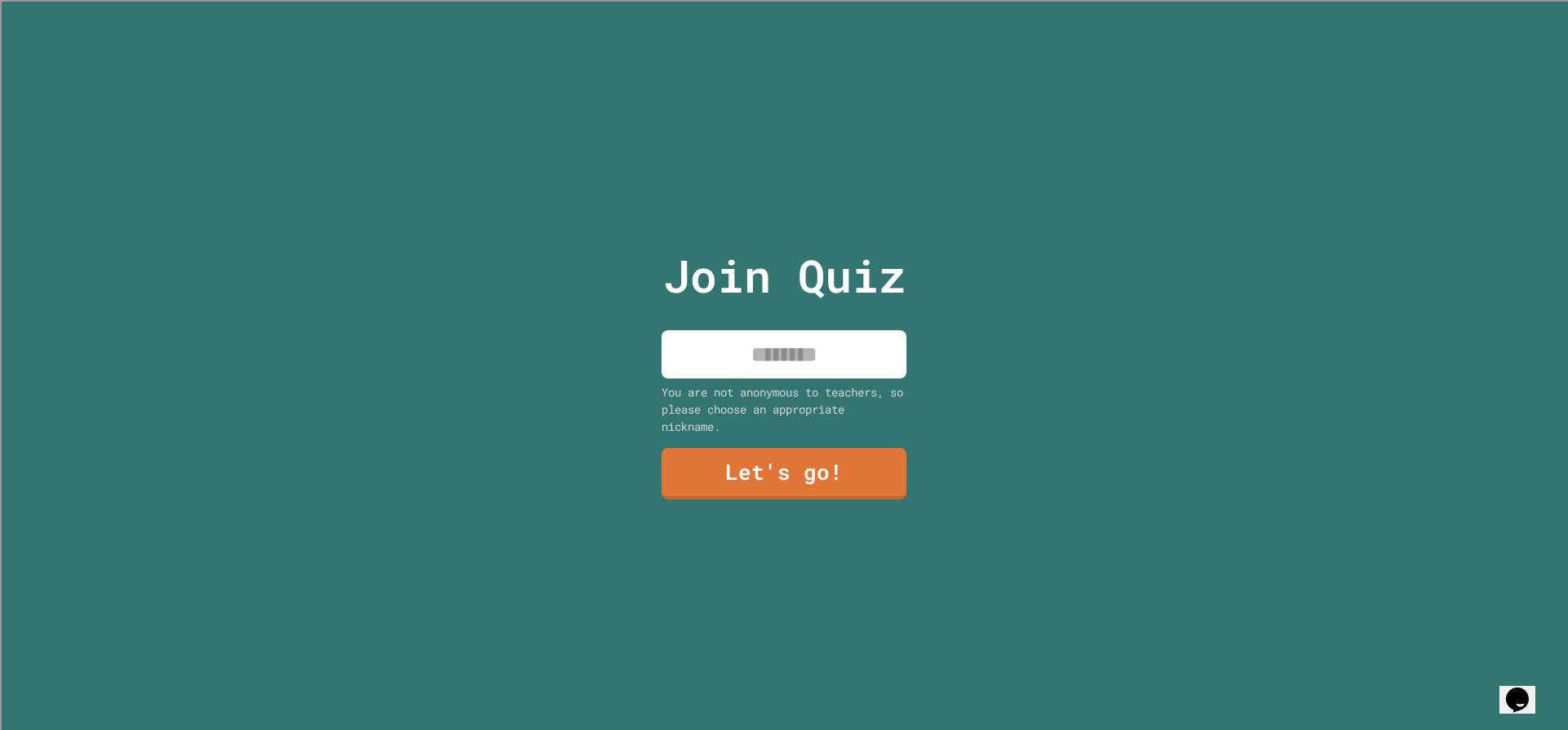
click at [731, 366] on input at bounding box center [784, 354] width 245 height 49
type input "***"
click at [799, 453] on link "Let's go!" at bounding box center [784, 473] width 245 height 51
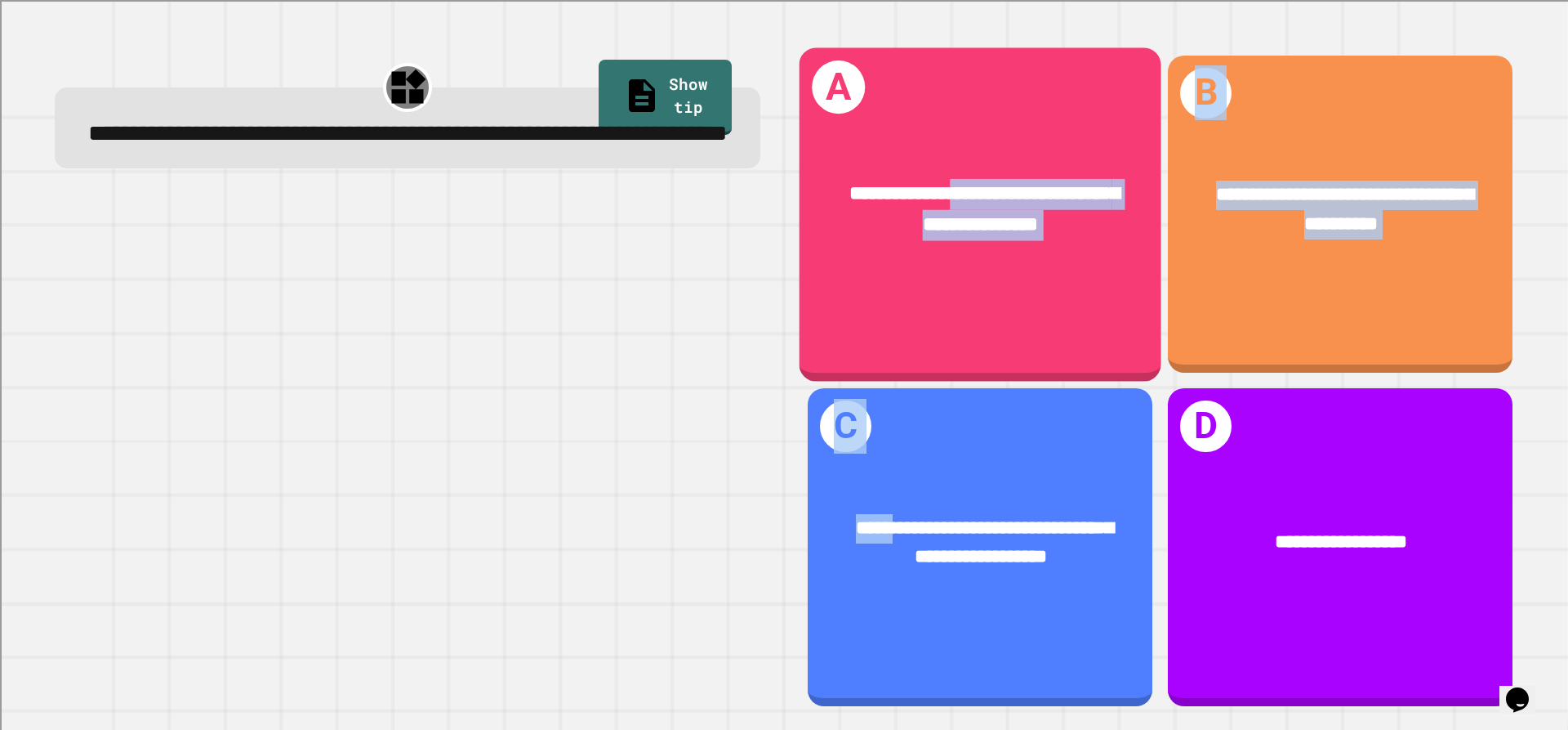
drag, startPoint x: 883, startPoint y: 505, endPoint x: 961, endPoint y: 63, distance: 448.8
click at [961, 63] on div "**********" at bounding box center [1161, 380] width 736 height 682
click at [961, 63] on div "**********" at bounding box center [980, 214] width 362 height 333
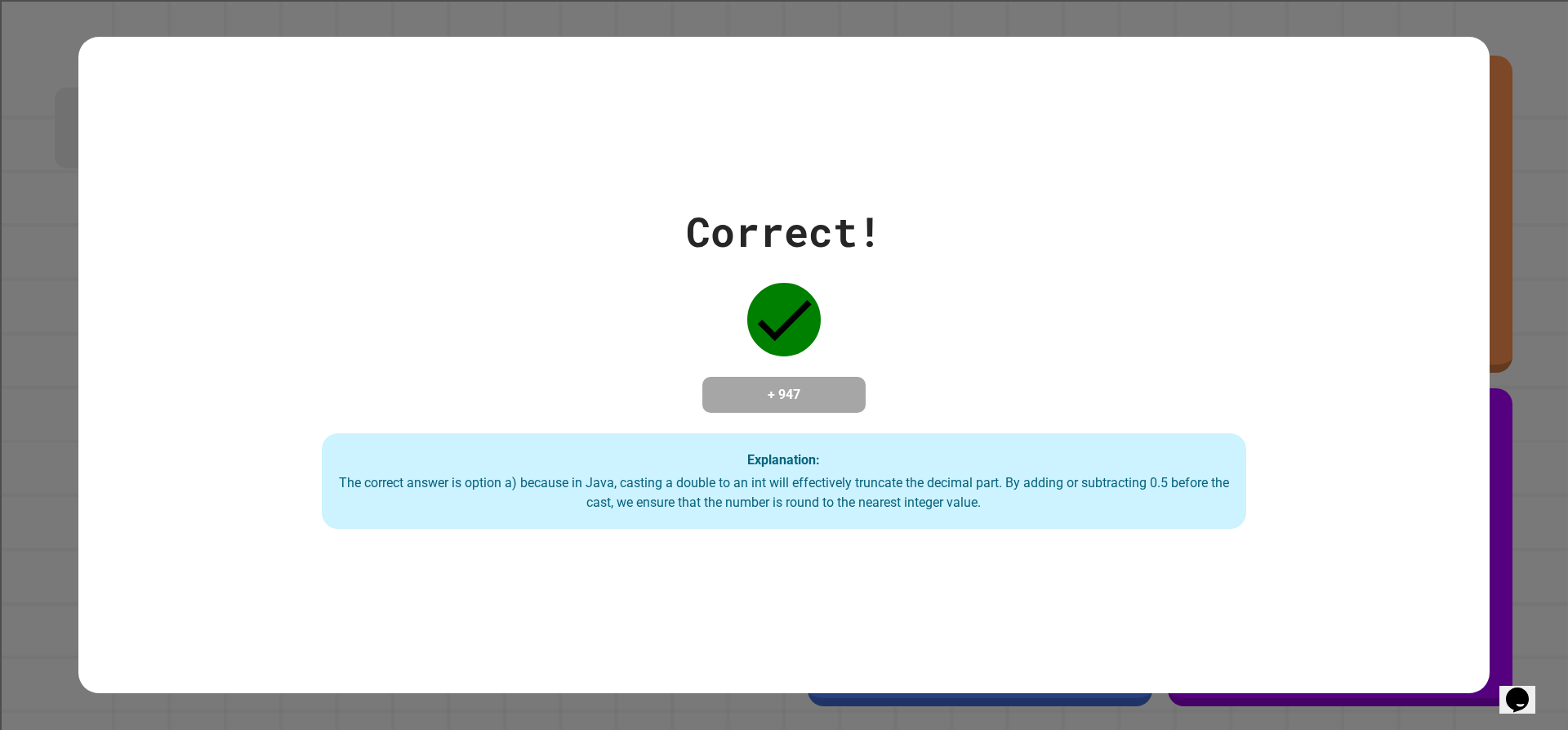
click at [922, 201] on div "Correct! + 947 Explanation: The correct answer is option a) because in Java, ca…" at bounding box center [784, 365] width 1321 height 328
click at [1112, 506] on div "The correct answer is option a) because in Java, casting a double to an int wil…" at bounding box center [783, 492] width 892 height 39
drag, startPoint x: 1112, startPoint y: 503, endPoint x: 1100, endPoint y: 475, distance: 30.5
click at [1112, 502] on div "The correct answer is option a) because in Java, casting a double to an int wil…" at bounding box center [783, 492] width 892 height 39
click at [1099, 471] on div "Explanation: The correct answer is option a) because in Java, casting a double …" at bounding box center [784, 481] width 925 height 96
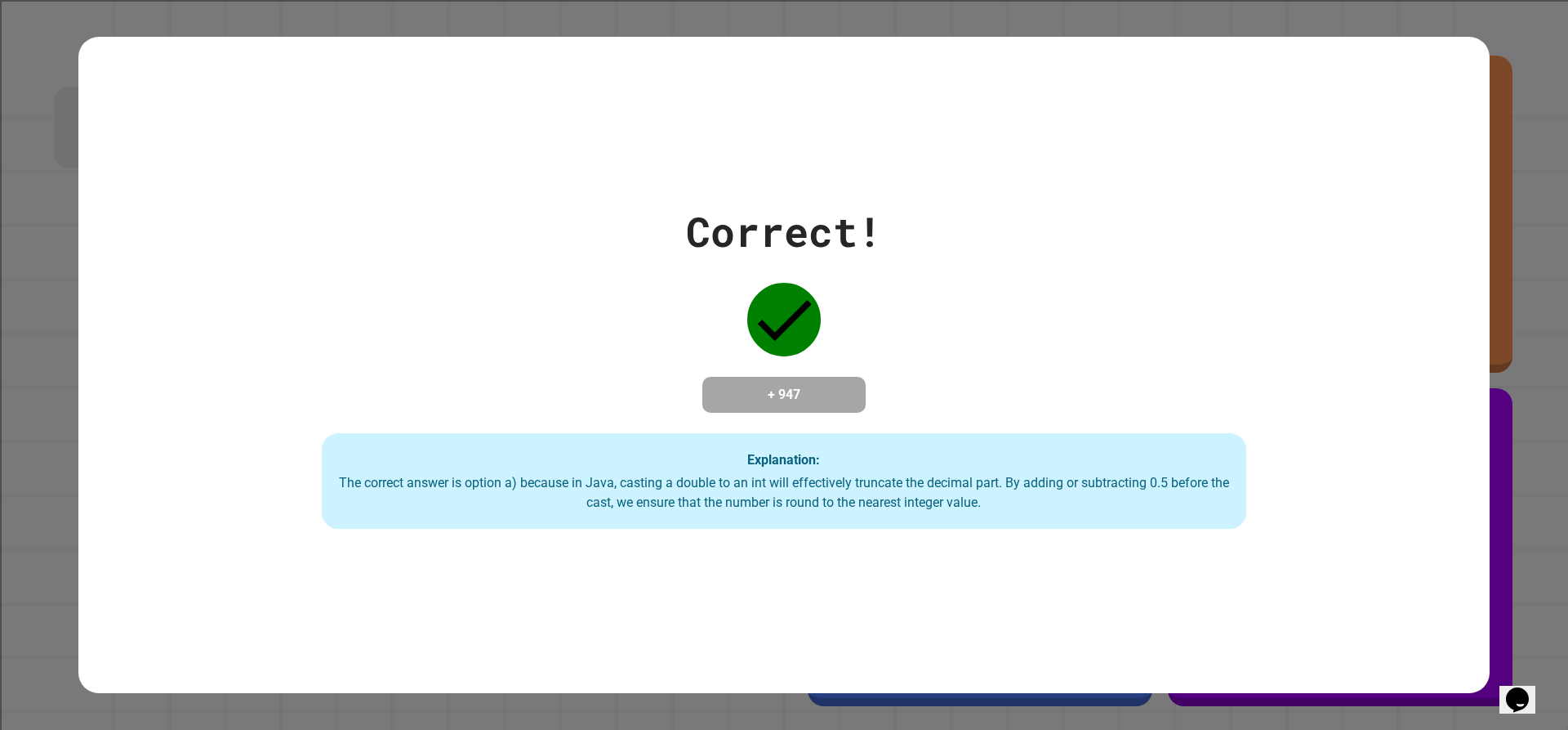
click at [1092, 443] on div "Explanation: The correct answer is option a) because in Java, casting a double …" at bounding box center [784, 481] width 925 height 96
click at [1054, 479] on div "The correct answer is option a) because in Java, casting a double to an int wil…" at bounding box center [783, 492] width 892 height 39
click at [1054, 478] on div "The correct answer is option a) because in Java, casting a double to an int wil…" at bounding box center [783, 492] width 892 height 39
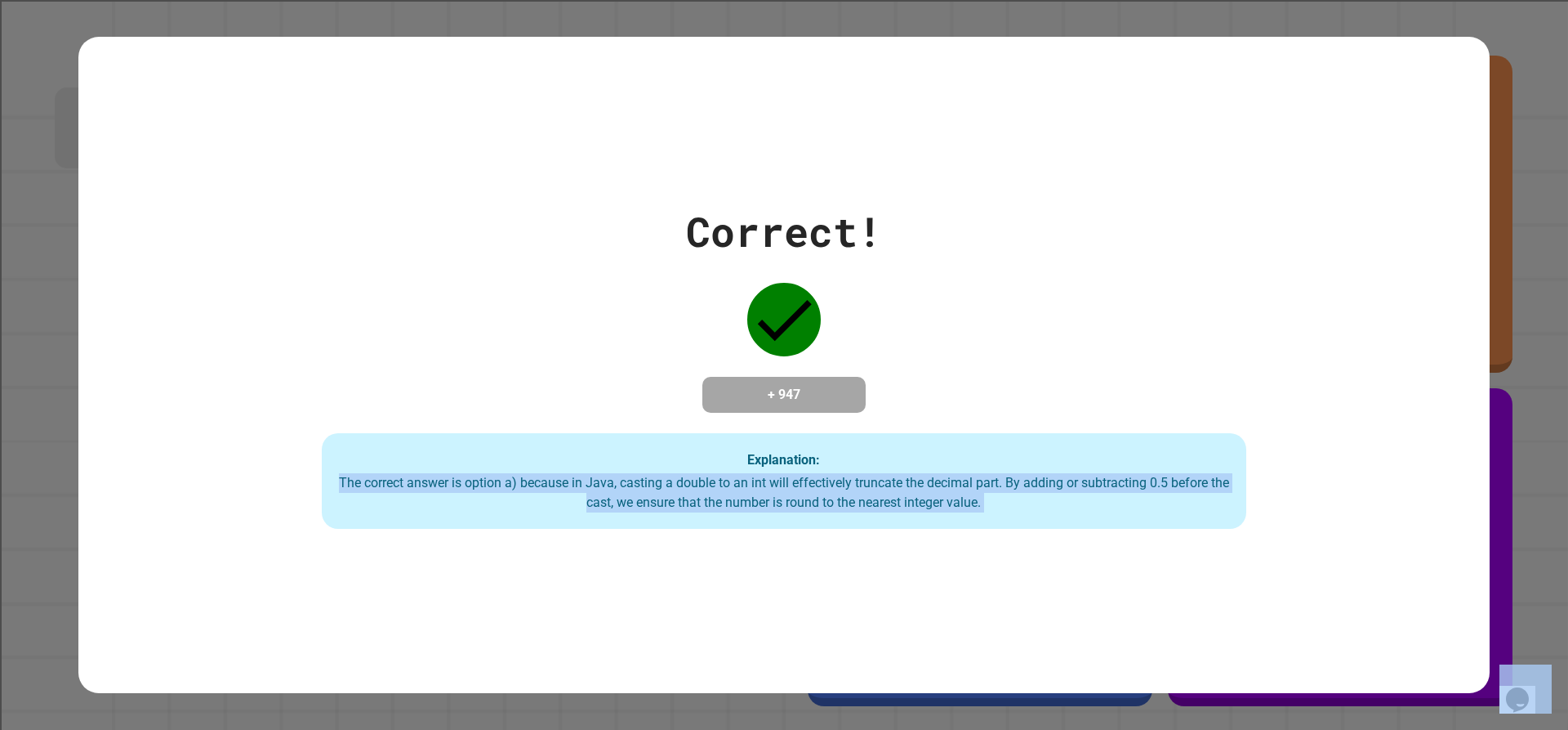
click at [1054, 478] on div "The correct answer is option a) because in Java, casting a double to an int wil…" at bounding box center [783, 492] width 892 height 39
click at [1059, 477] on div "The correct answer is option a) because in Java, casting a double to an int wil…" at bounding box center [783, 492] width 892 height 39
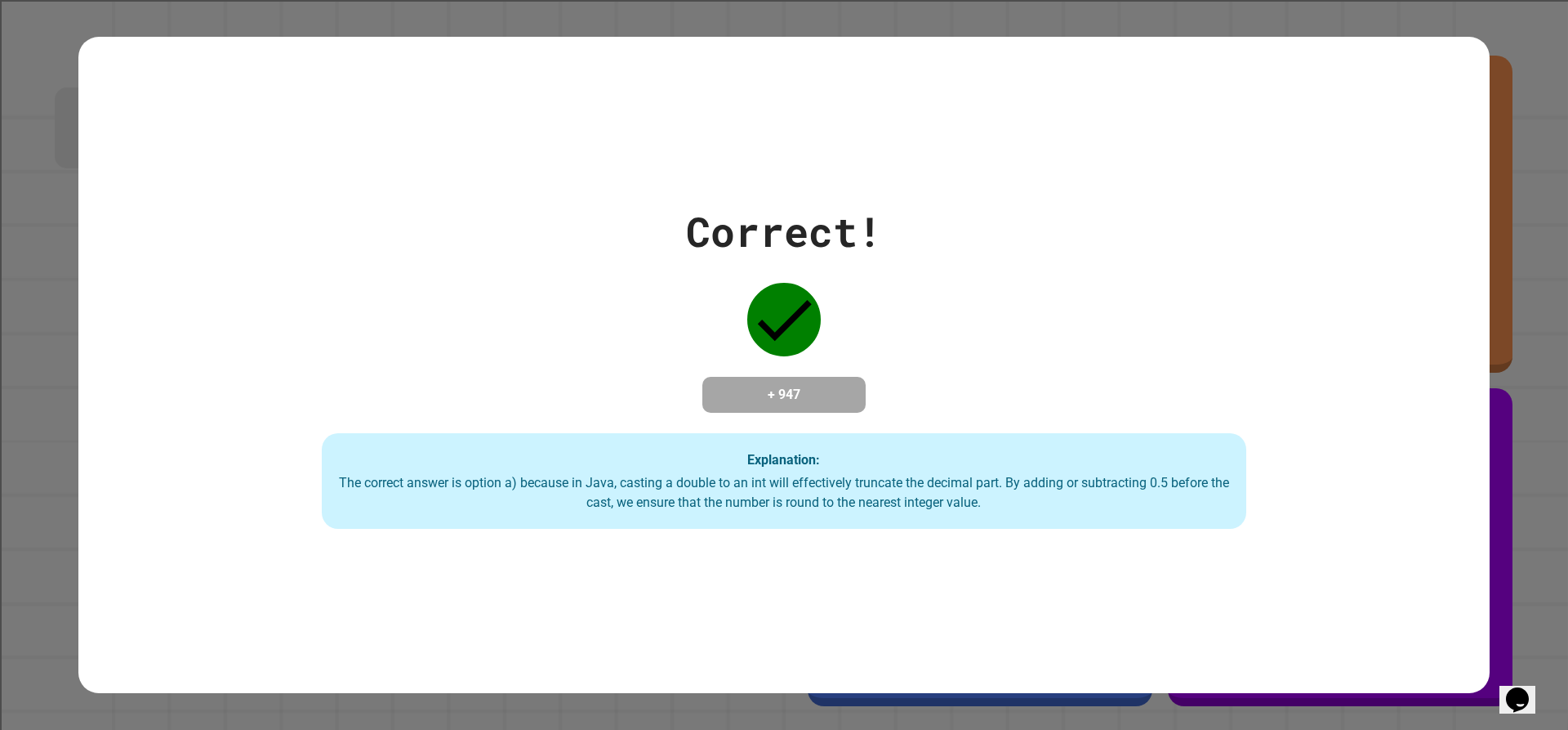
click at [1059, 477] on div "The correct answer is option a) because in Java, casting a double to an int wil…" at bounding box center [783, 492] width 892 height 39
drag, startPoint x: 1157, startPoint y: 538, endPoint x: 1163, endPoint y: 613, distance: 75.2
click at [1163, 613] on div "Correct! + 947 Explanation: The correct answer is option a) because in Java, ca…" at bounding box center [783, 365] width 1411 height 657
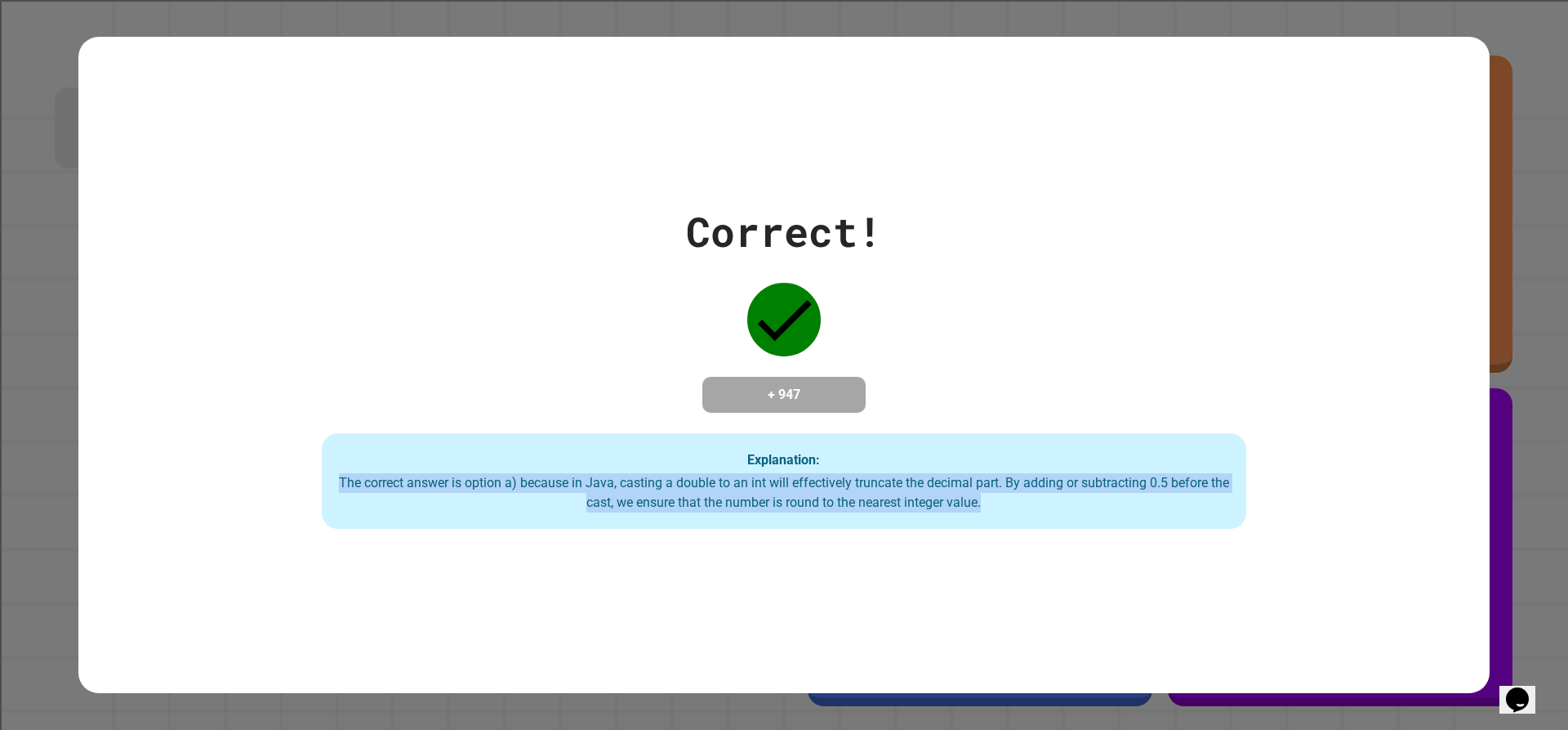
drag, startPoint x: 1147, startPoint y: 561, endPoint x: 1065, endPoint y: 424, distance: 159.7
click at [1065, 424] on div "Correct! + 947 Explanation: The correct answer is option a) because in Java, ca…" at bounding box center [783, 365] width 1411 height 657
click at [996, 453] on div "Explanation: The correct answer is option a) because in Java, casting a double …" at bounding box center [784, 481] width 925 height 96
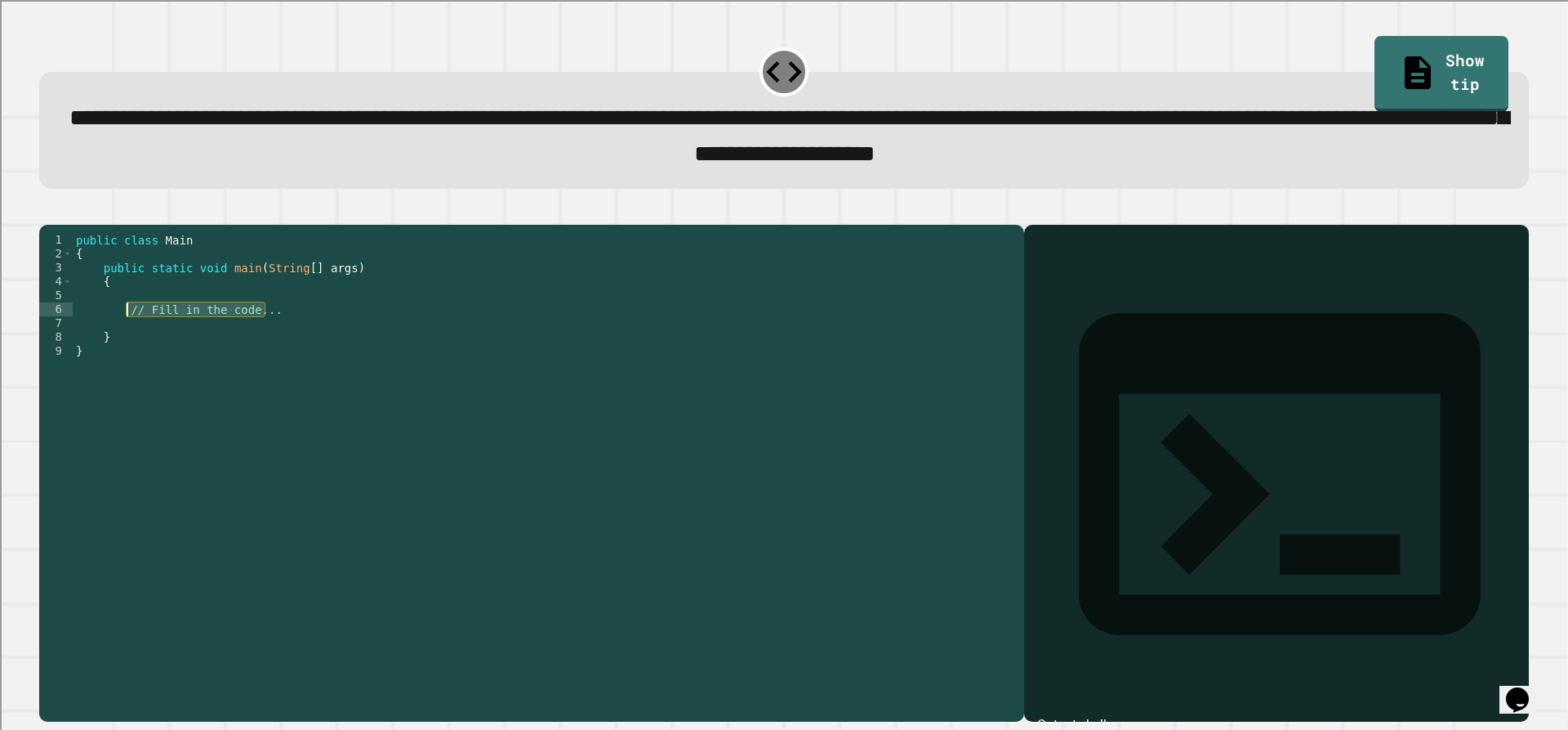
drag, startPoint x: 333, startPoint y: 337, endPoint x: 126, endPoint y: 340, distance: 207.0
click at [126, 340] on div "public class Main { public static void main ( String [ ] args ) { // Fill in th…" at bounding box center [544, 455] width 944 height 444
type textarea "**********"
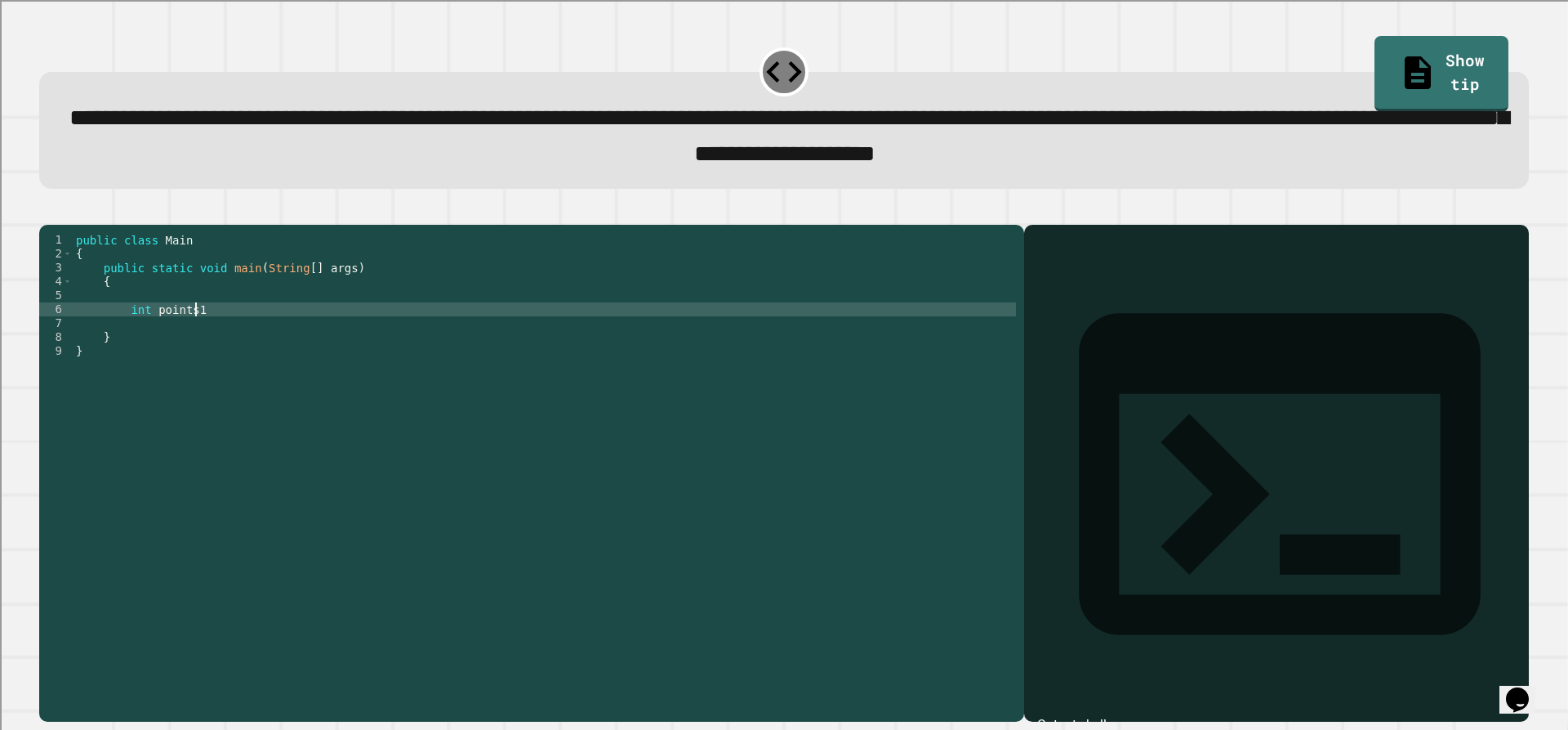
scroll to position [0, 9]
type textarea "**********"
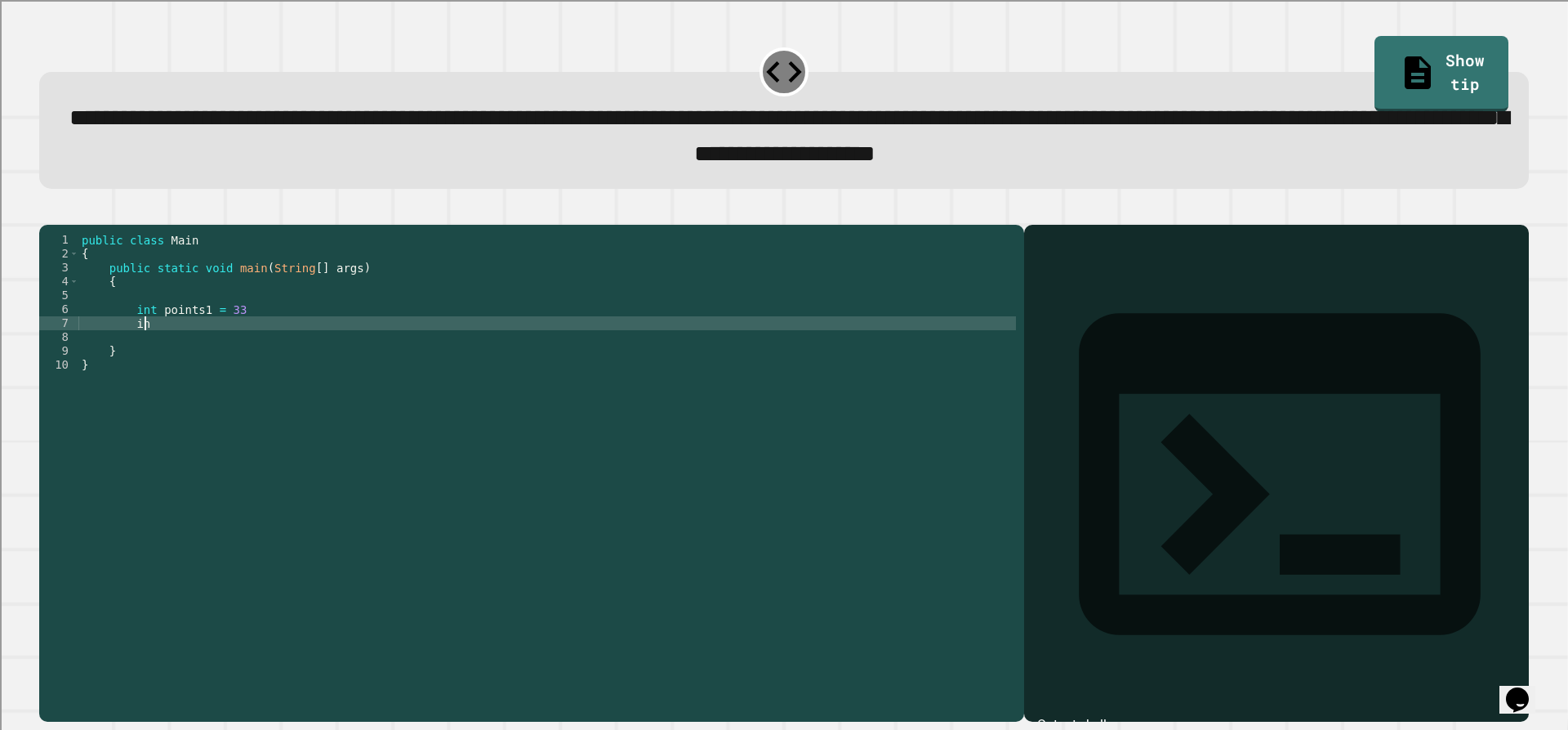
scroll to position [0, 3]
type textarea "*"
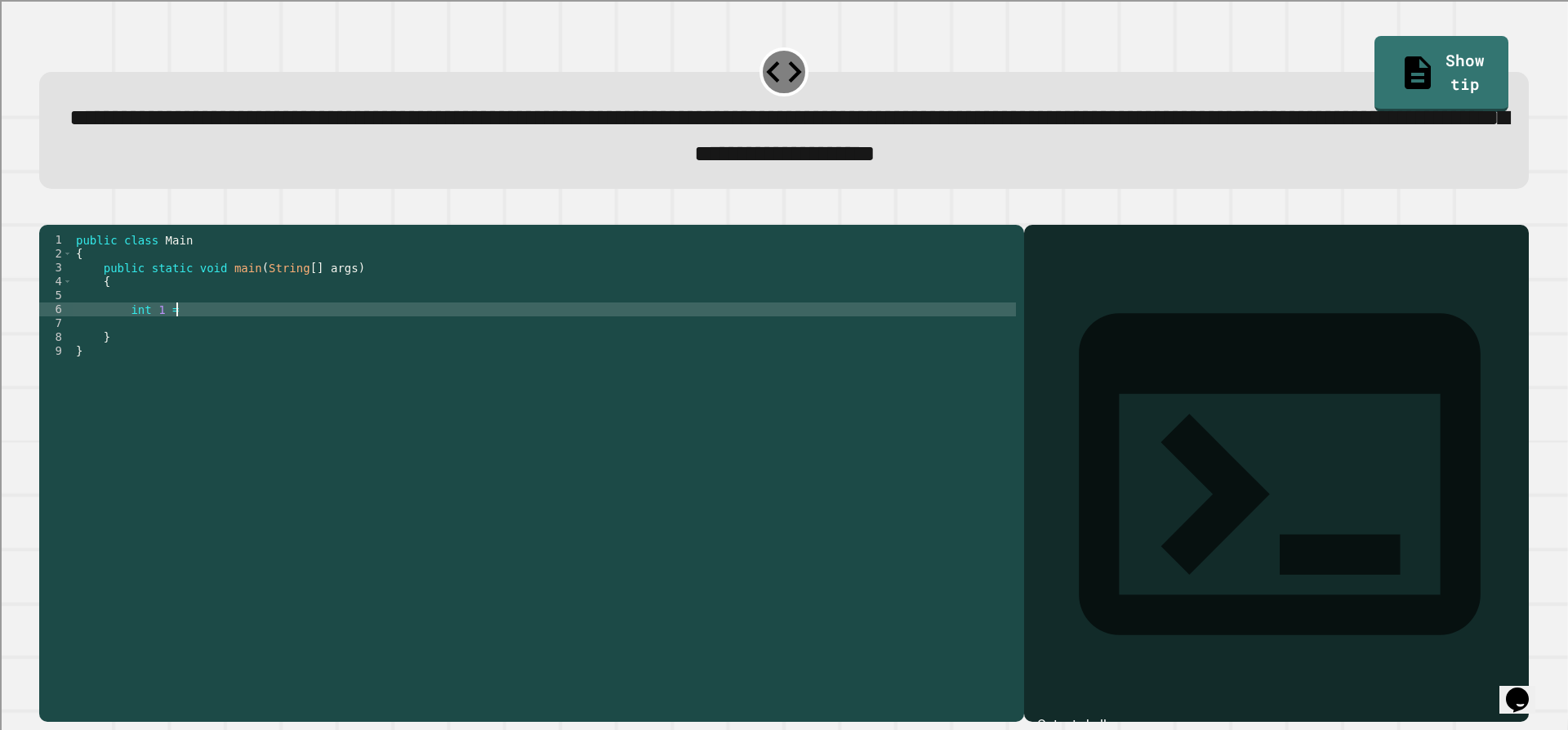
type textarea "**********"
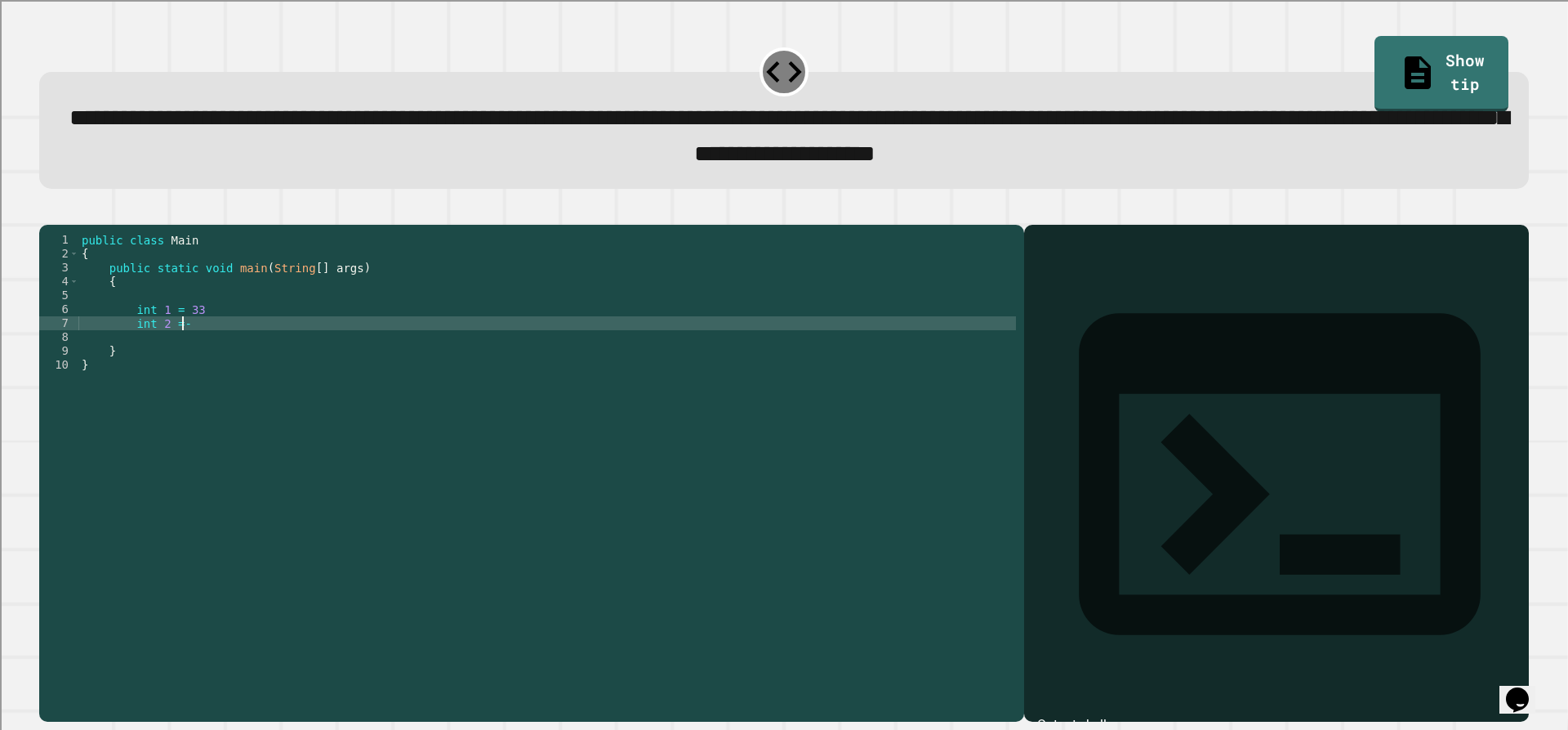
scroll to position [0, 6]
type textarea "**********"
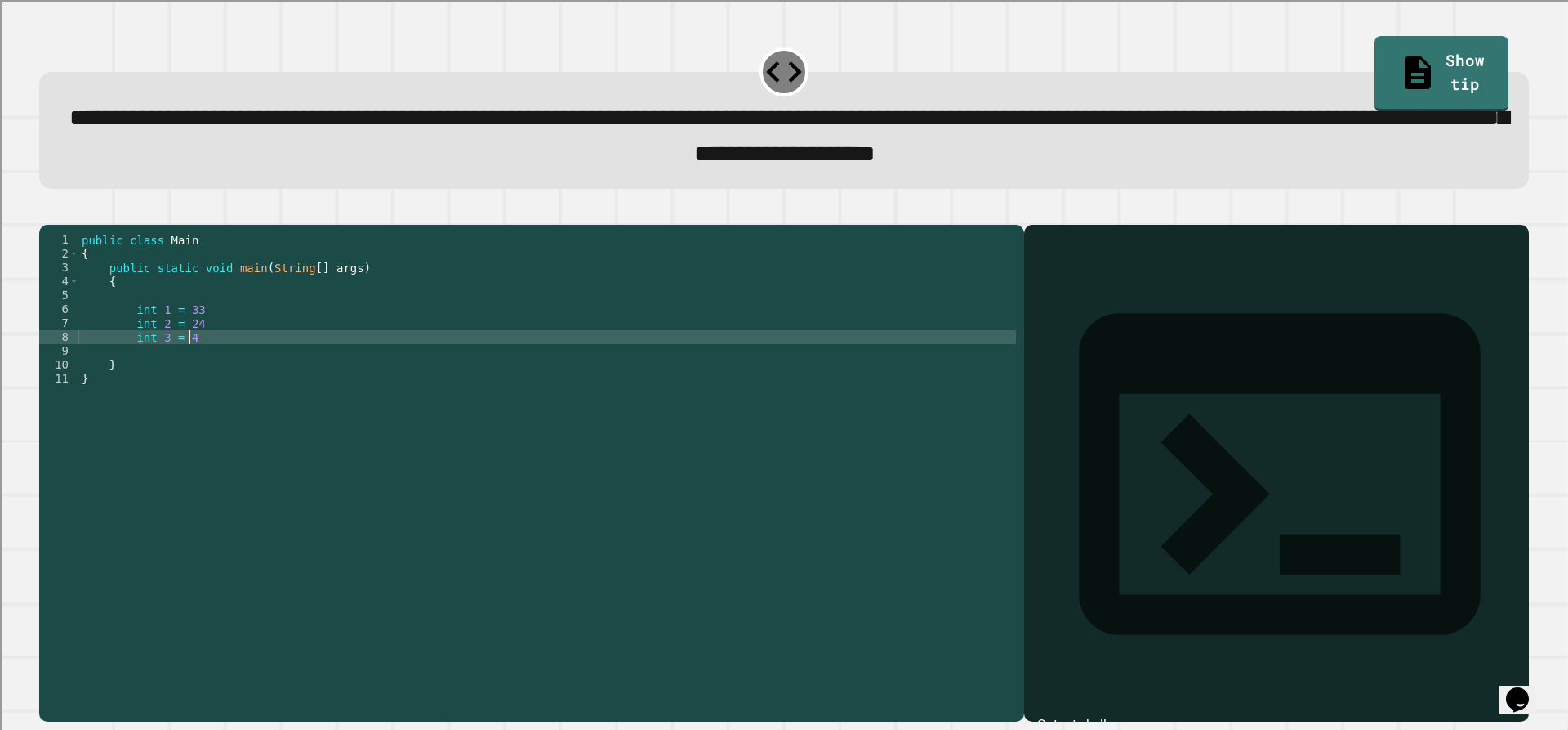
type textarea "**********"
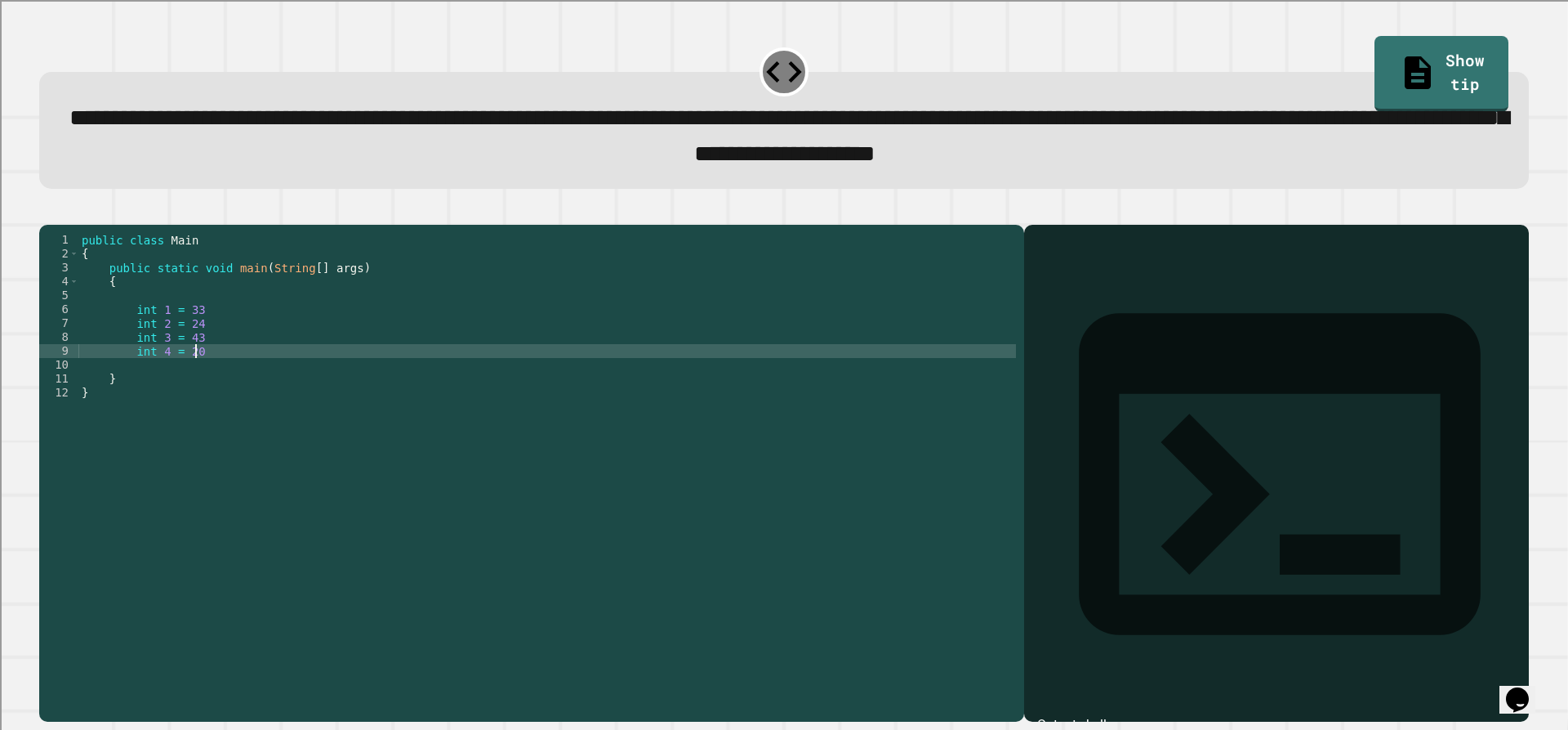
scroll to position [0, 8]
type textarea "**********"
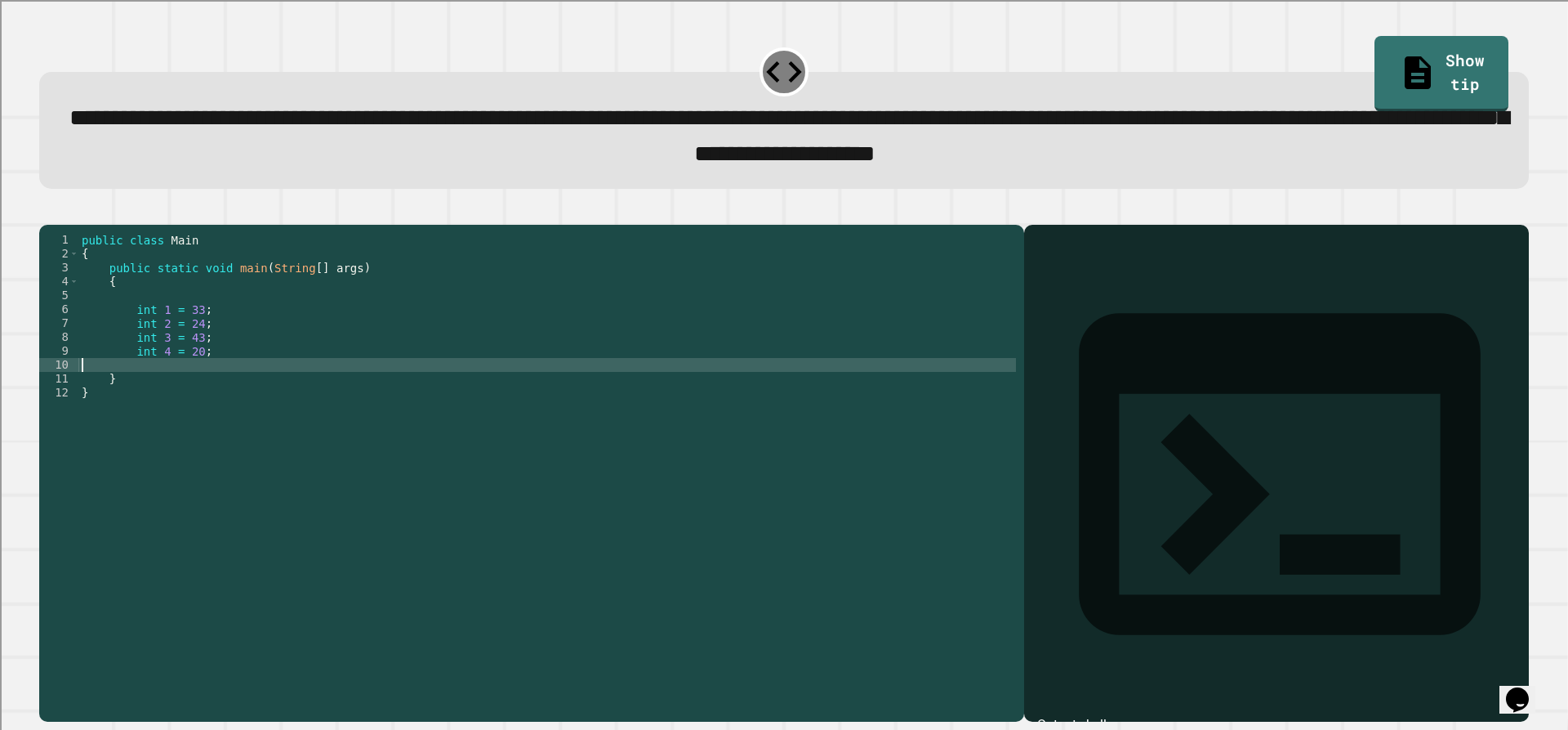
click at [297, 394] on div "public class Main { public static void main ( String [ ] args ) { int 1 = 33 ; …" at bounding box center [546, 455] width 937 height 444
click at [304, 381] on div "public class Main { public static void main ( String [ ] args ) { int 1 = 33 ; …" at bounding box center [546, 455] width 937 height 444
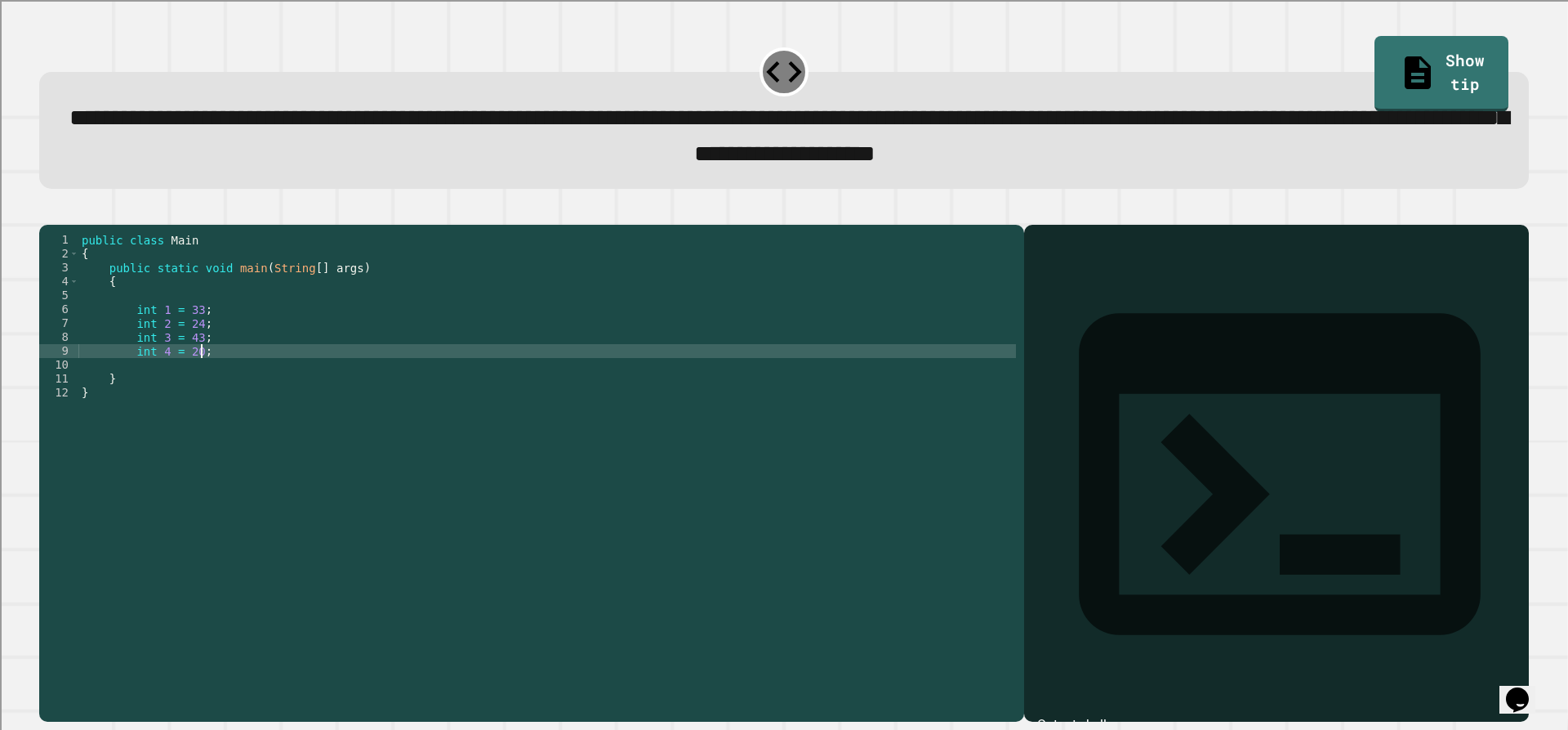
type textarea "**********"
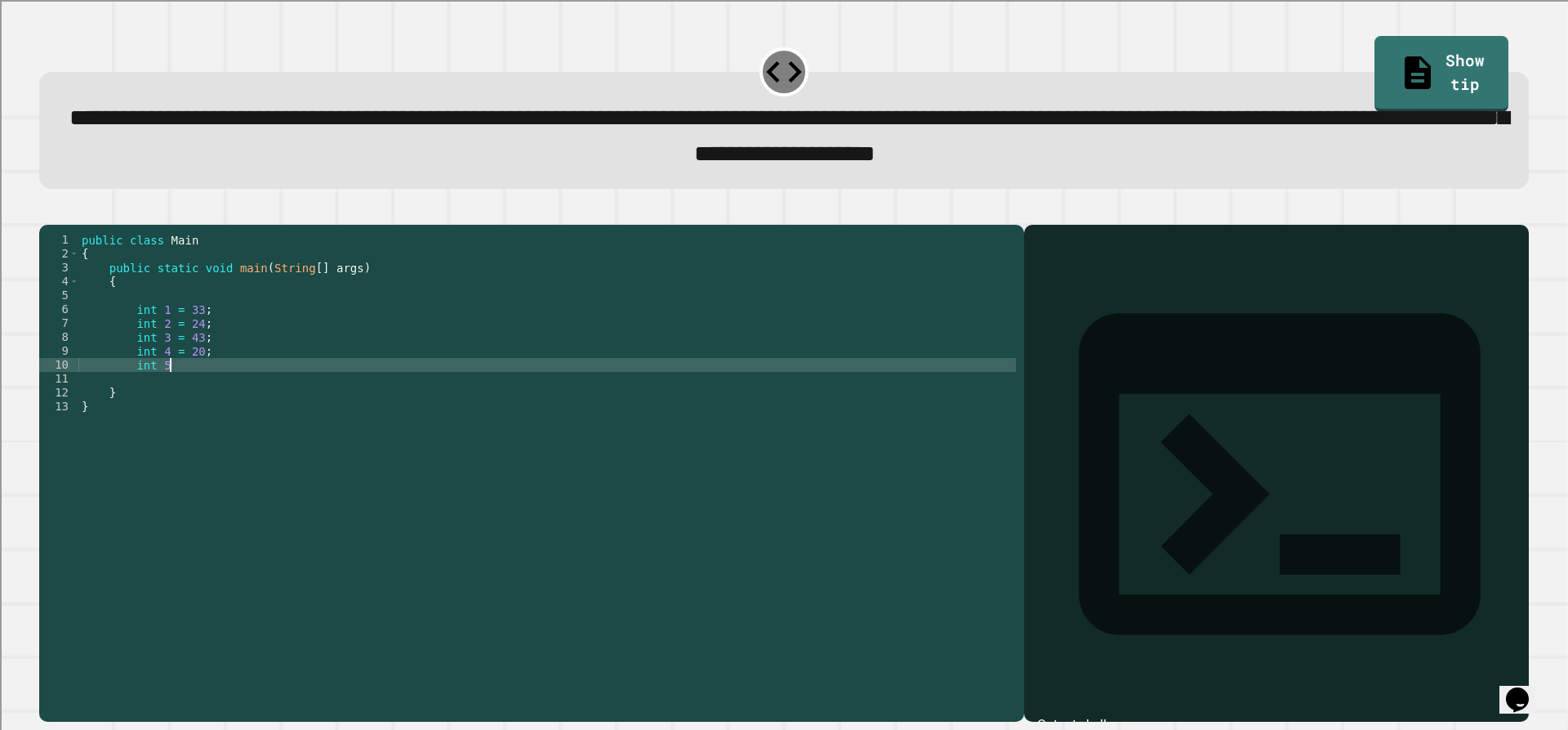
scroll to position [0, 6]
type textarea "**********"
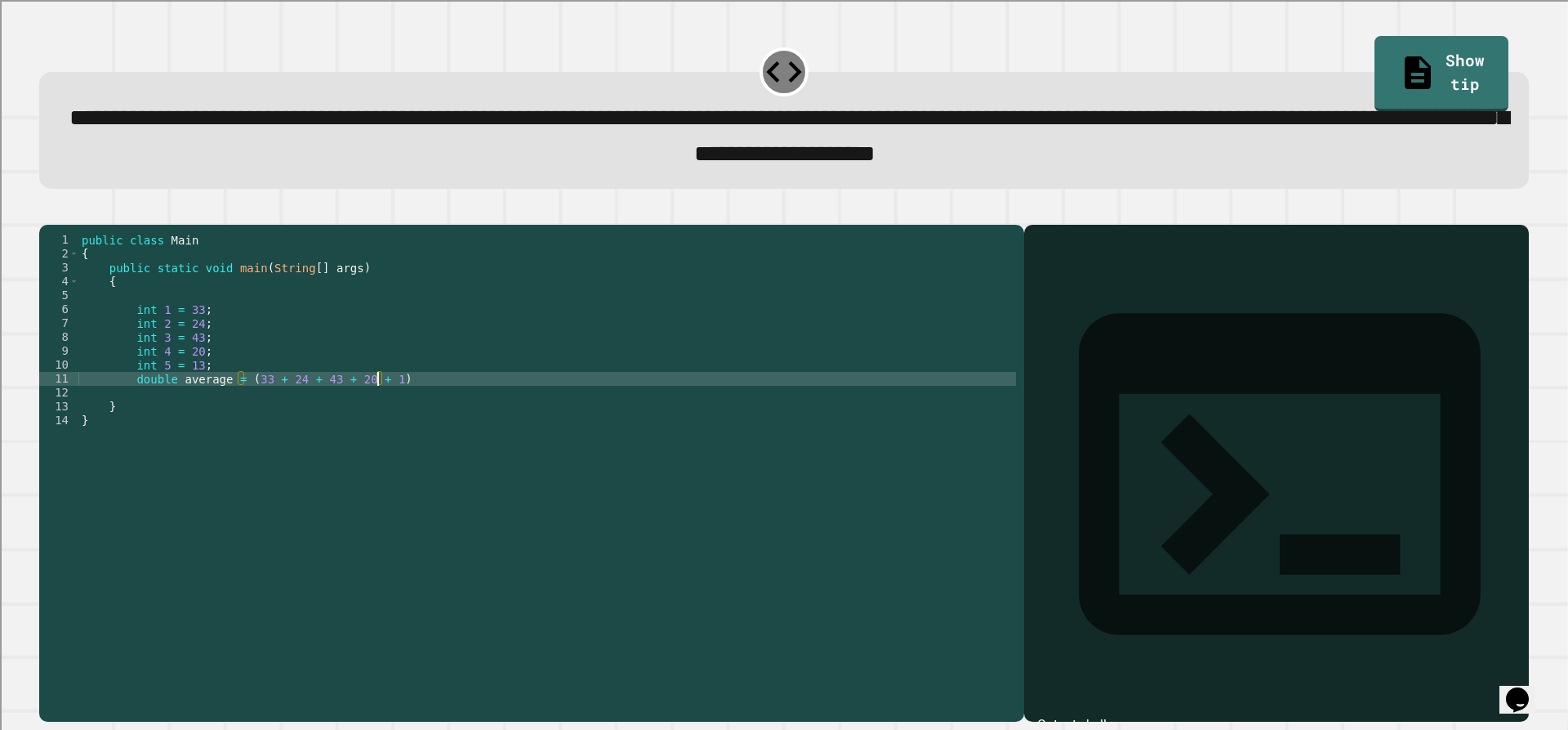
scroll to position [0, 20]
click at [419, 409] on div "public class Main { public static void main ( String [ ] args ) { int 1 = 33 ; …" at bounding box center [546, 455] width 937 height 444
click at [415, 405] on div "public class Main { public static void main ( String [ ] args ) { int 1 = 33 ; …" at bounding box center [546, 455] width 937 height 444
click at [63, 225] on icon "button" at bounding box center [58, 221] width 9 height 11
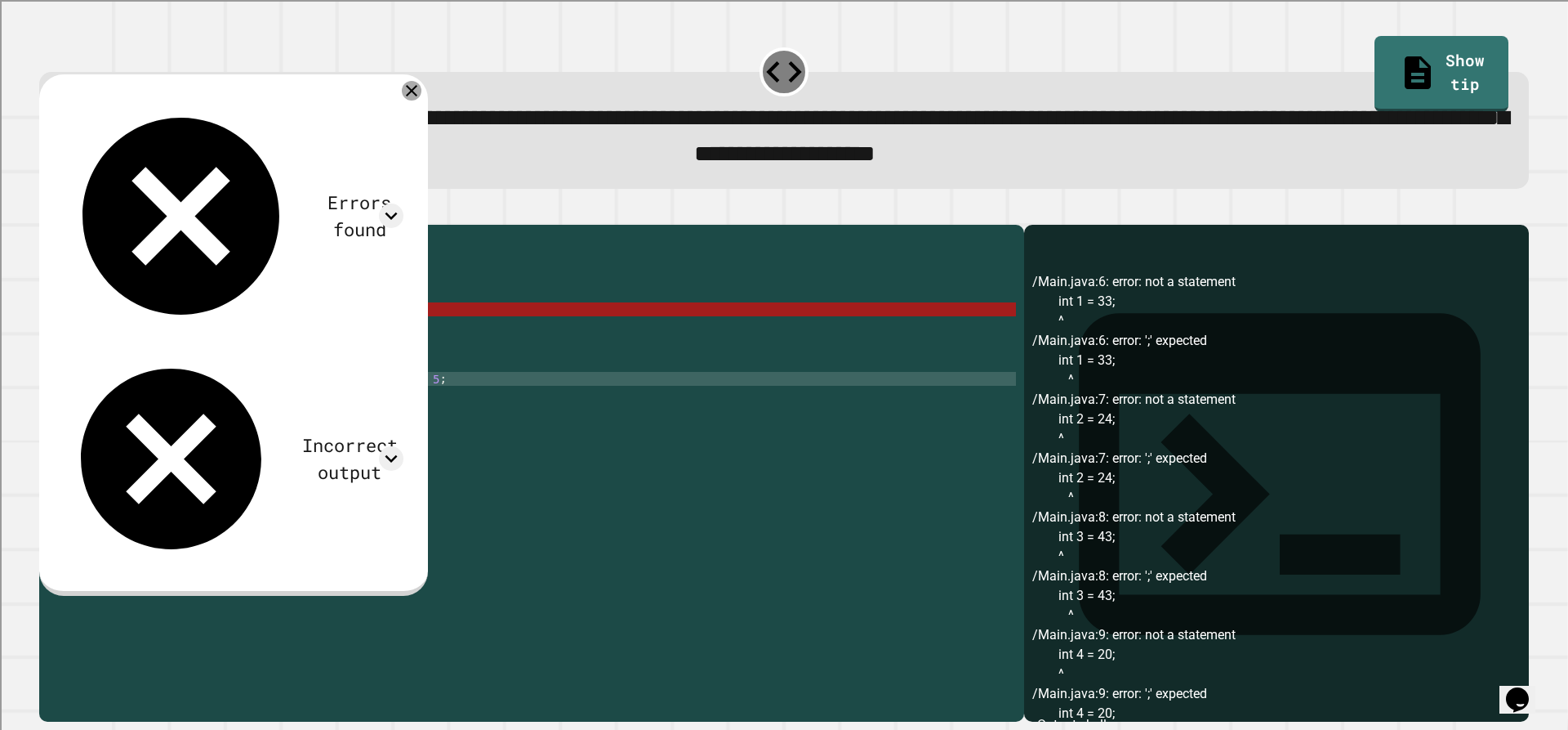
click at [421, 95] on icon at bounding box center [411, 90] width 20 height 20
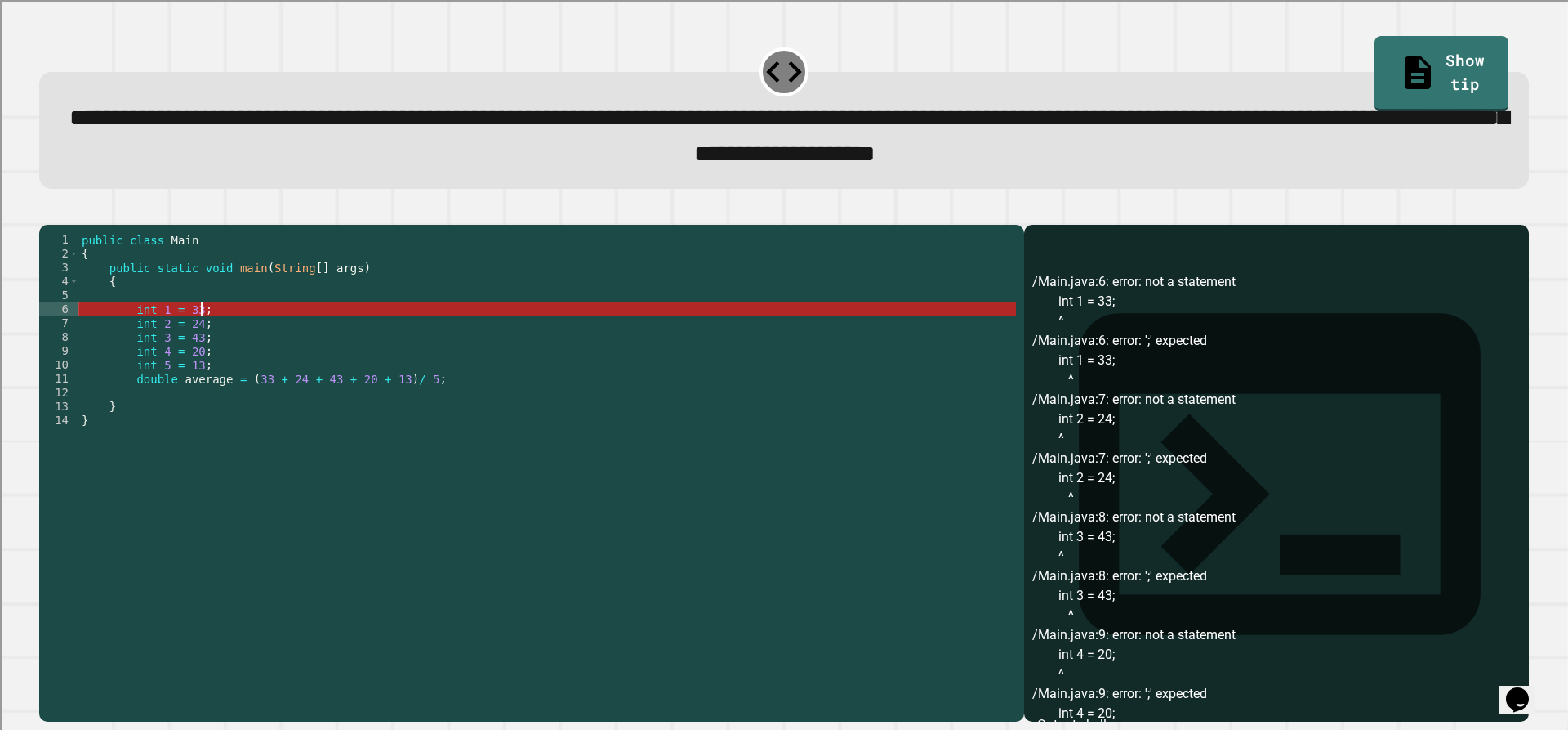
scroll to position [0, 8]
click at [306, 339] on div "public class Main { public static void main ( String [ ] args ) { int 1 = 33 ; …" at bounding box center [546, 455] width 937 height 444
click at [161, 333] on div "public class Main { public static void main ( String [ ] args ) { int 1 = 33 ; …" at bounding box center [546, 455] width 937 height 444
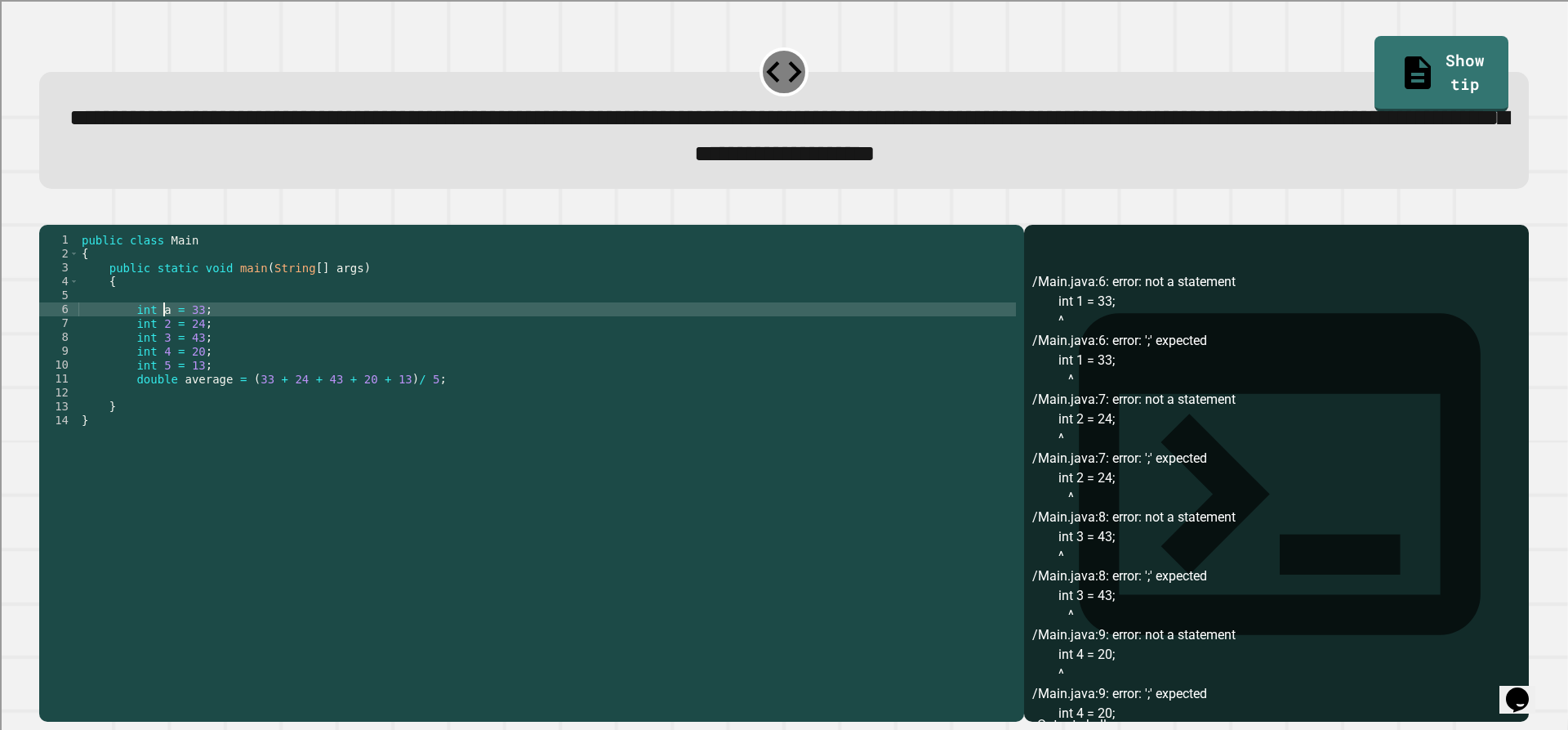
scroll to position [0, 6]
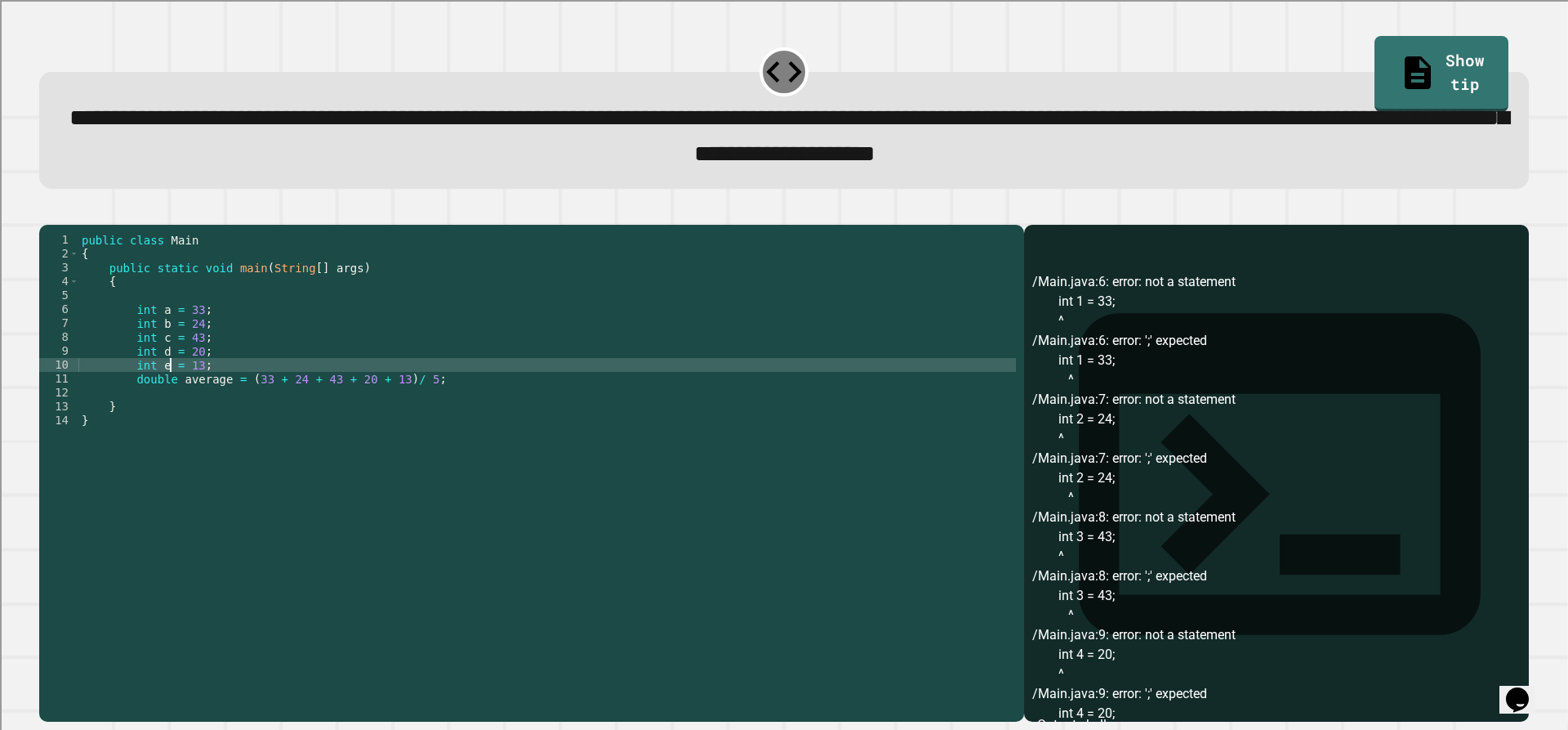
click at [264, 407] on div "public class Main { public static void main ( String [ ] args ) { int a = 33 ; …" at bounding box center [546, 455] width 937 height 444
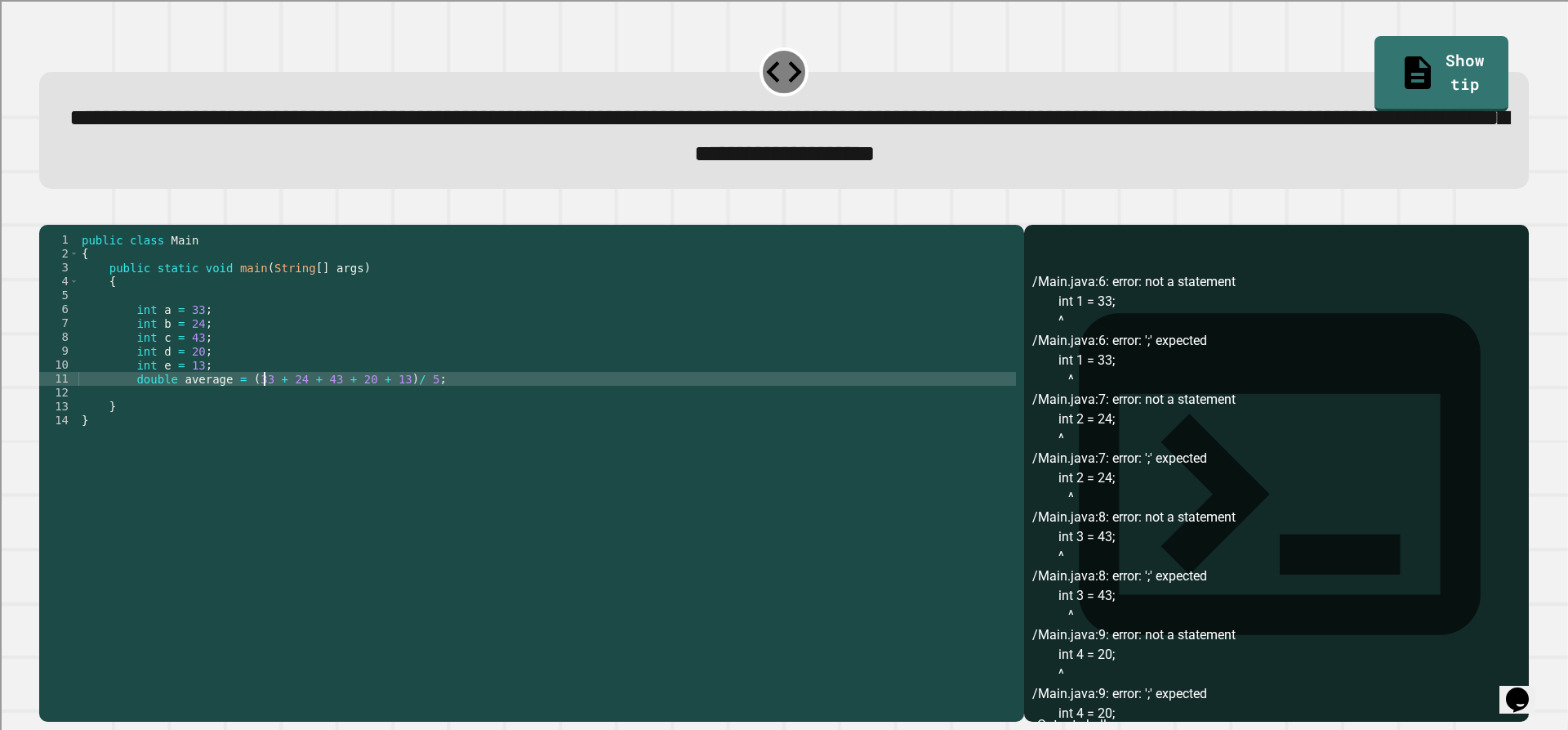
click at [262, 408] on div "public class Main { public static void main ( String [ ] args ) { int a = 33 ; …" at bounding box center [546, 455] width 937 height 444
click at [258, 404] on div "public class Main { public static void main ( String [ ] args ) { int a = 33 ; …" at bounding box center [546, 455] width 937 height 444
type textarea "**********"
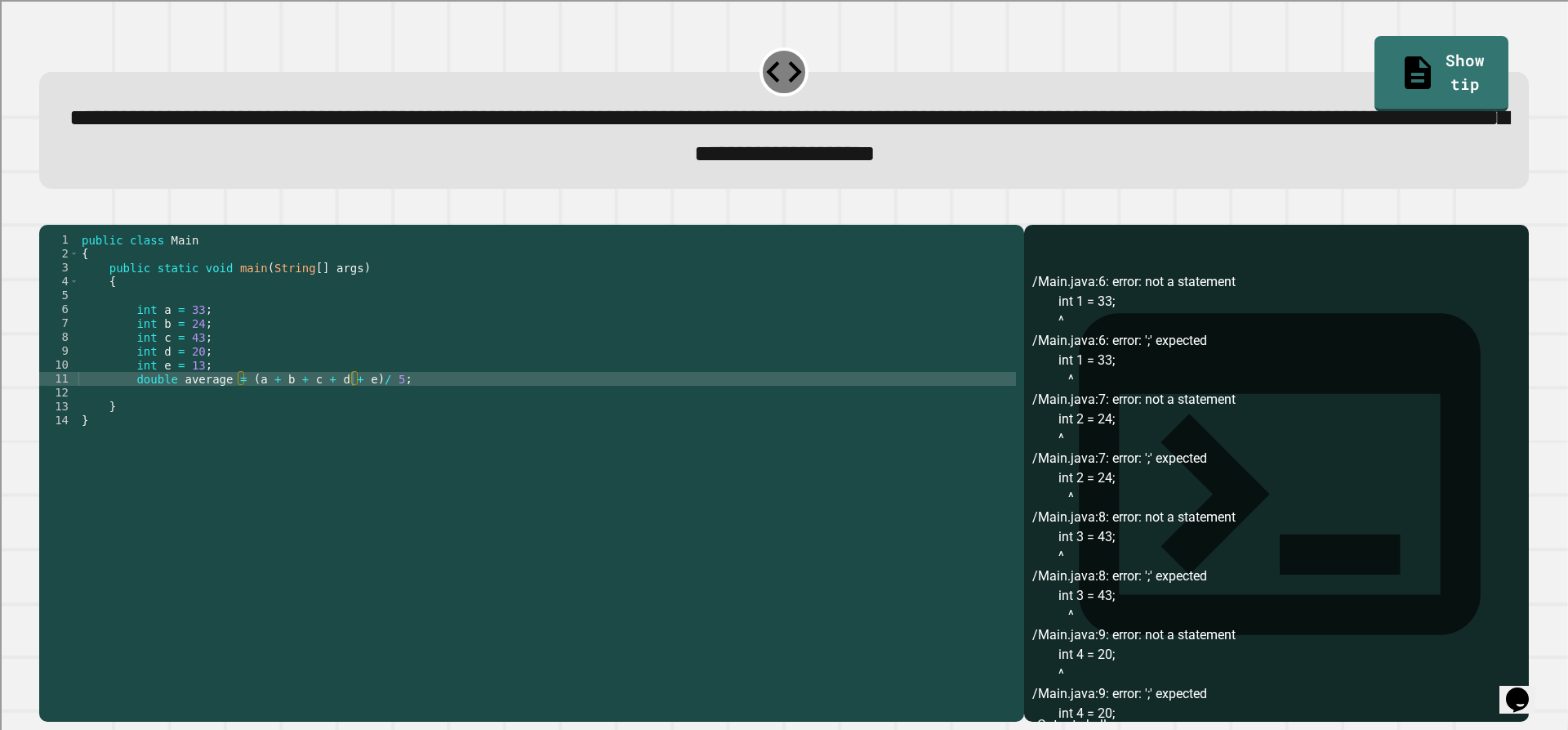
click at [48, 210] on icon "button" at bounding box center [48, 210] width 0 height 0
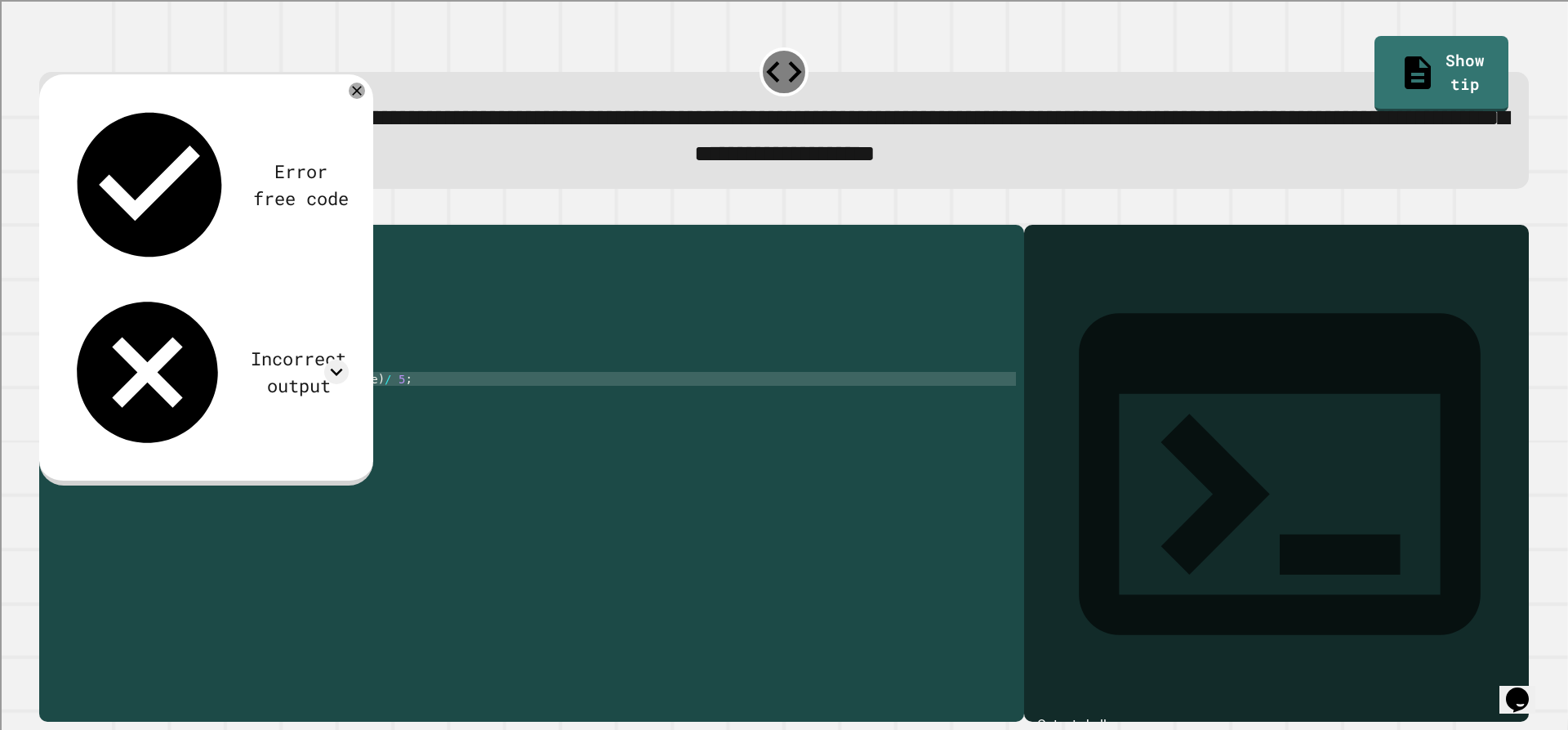
click at [313, 287] on div "Incorrect output" at bounding box center [206, 372] width 285 height 169
click at [328, 360] on icon at bounding box center [337, 372] width 25 height 25
click at [329, 360] on icon at bounding box center [337, 372] width 25 height 25
click at [149, 401] on div "public class Main { public static void main ( String [ ] args ) { int a = 33 ; …" at bounding box center [546, 455] width 937 height 444
click at [152, 401] on div "public class Main { public static void main ( String [ ] args ) { int a = 33 ; …" at bounding box center [546, 455] width 937 height 444
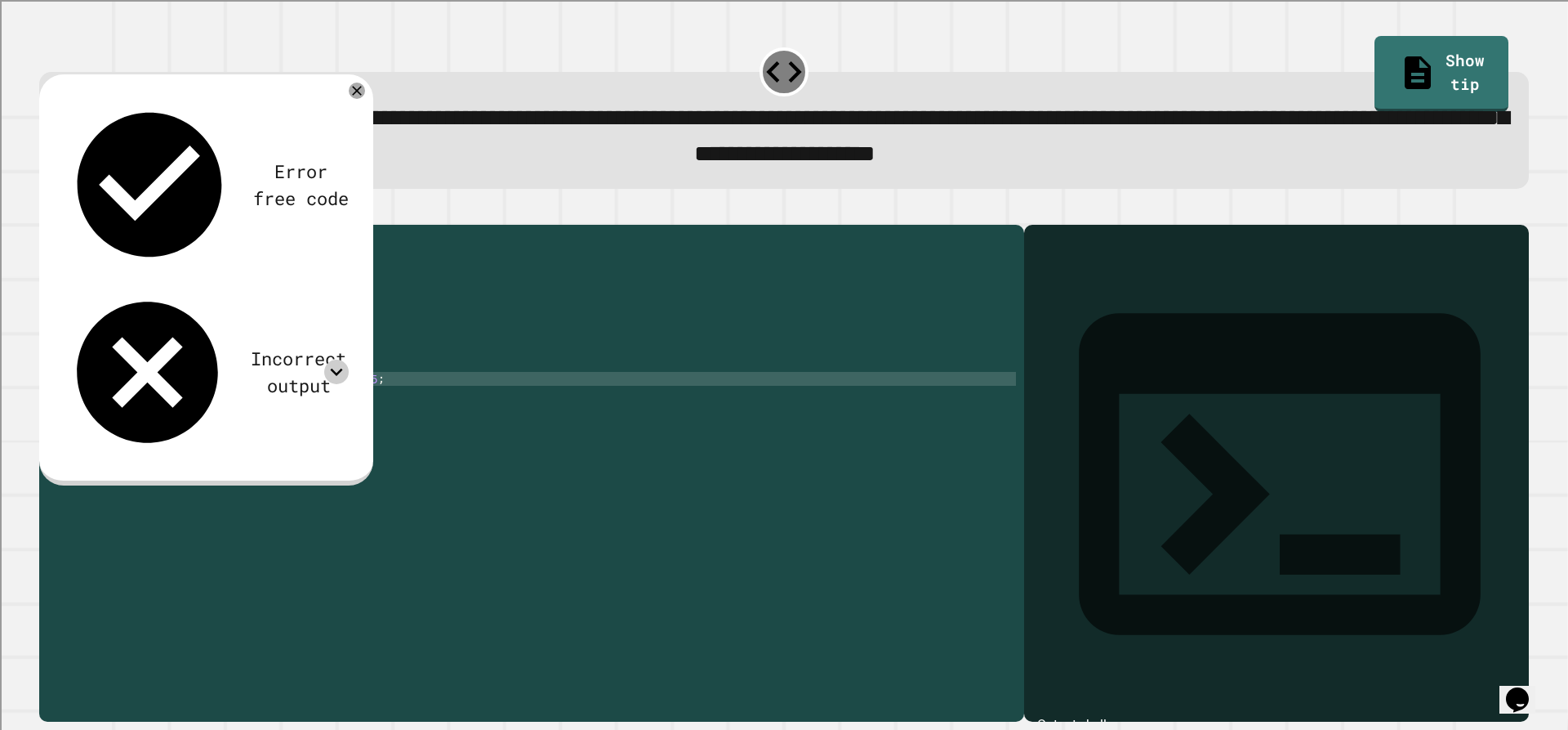
scroll to position [0, 5]
click at [361, 89] on icon at bounding box center [357, 90] width 20 height 20
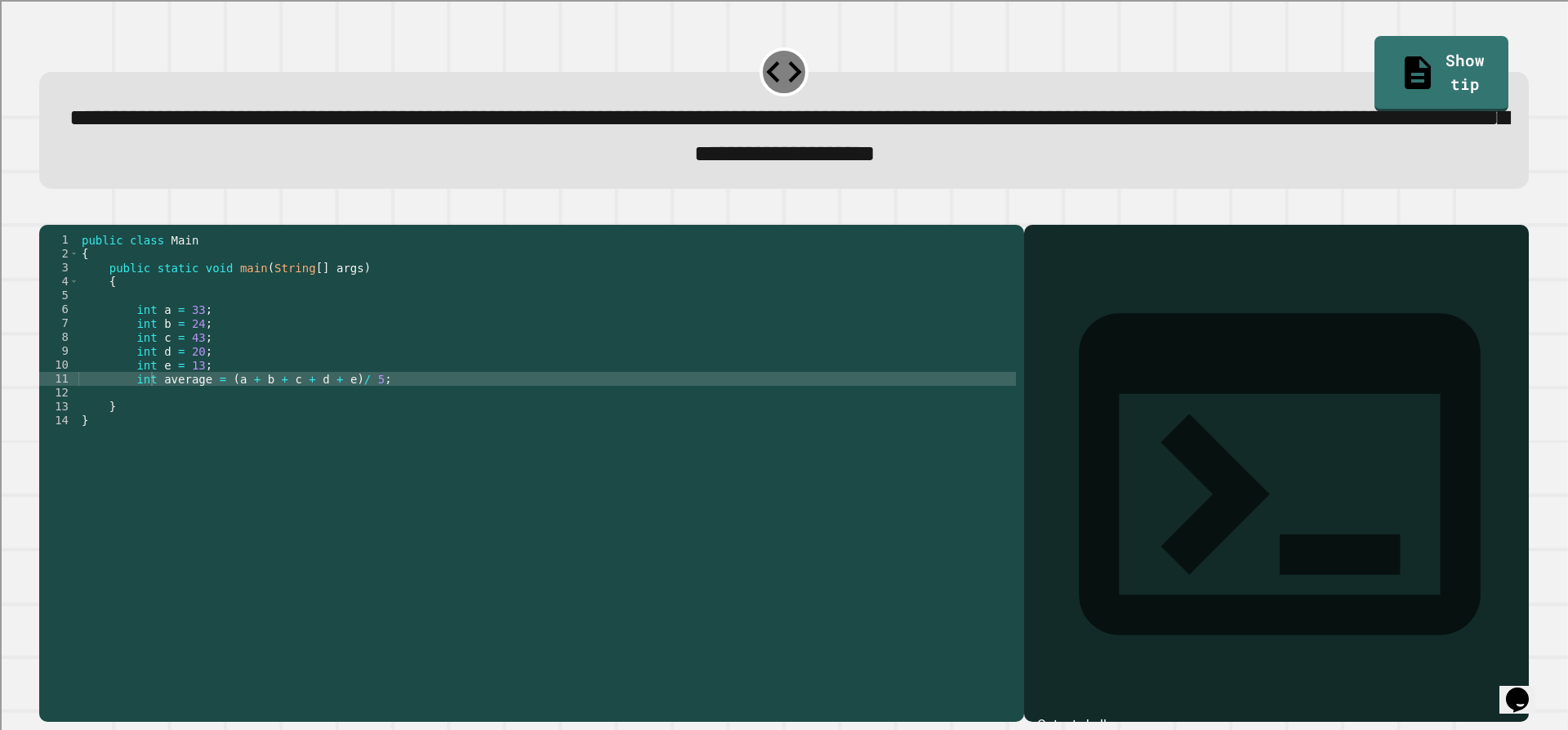
click at [49, 215] on div at bounding box center [784, 214] width 1490 height 20
click at [48, 210] on icon "button" at bounding box center [48, 210] width 0 height 0
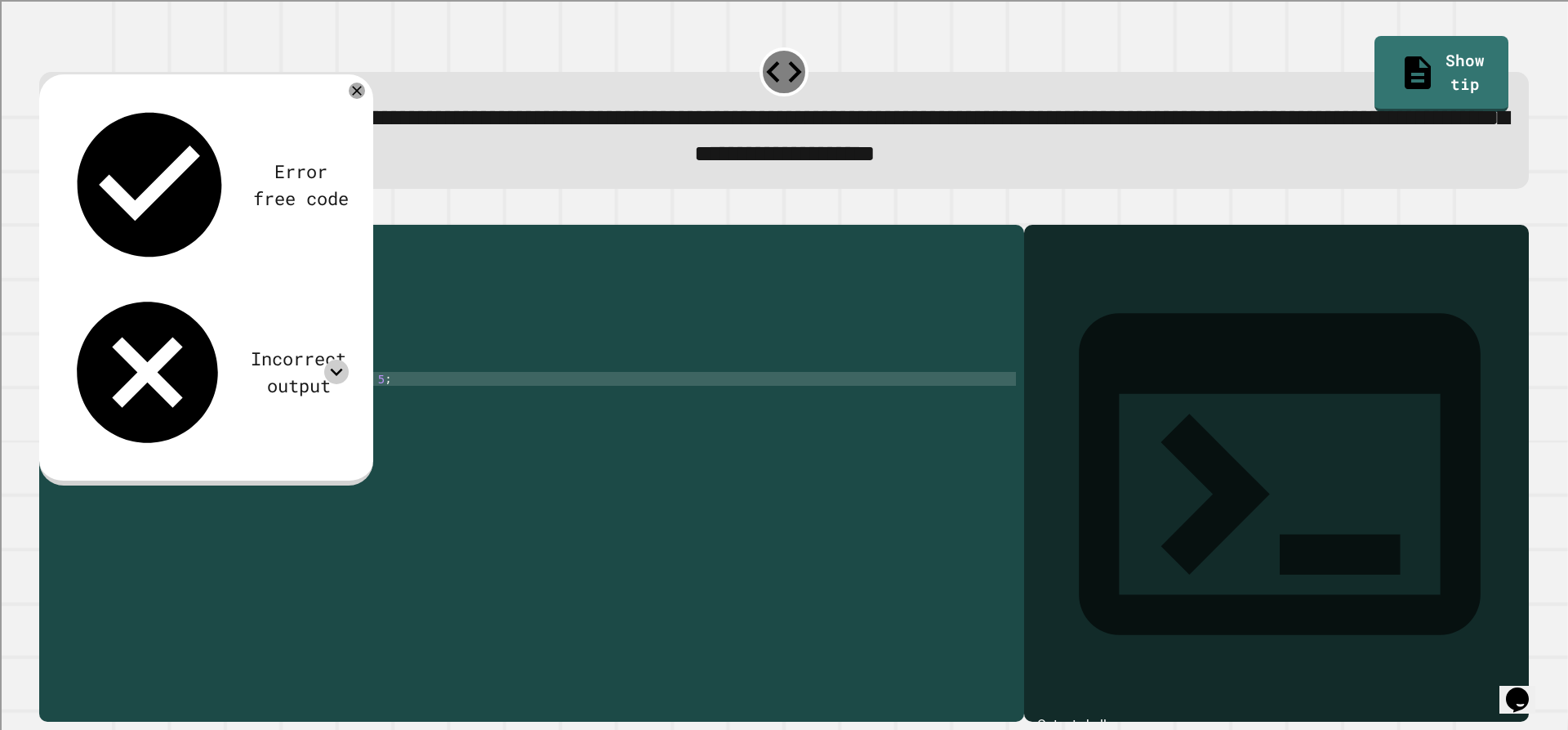
click at [337, 360] on icon at bounding box center [337, 372] width 25 height 25
click at [332, 360] on icon at bounding box center [337, 372] width 25 height 25
click at [330, 360] on icon at bounding box center [337, 372] width 25 height 25
click at [332, 360] on icon at bounding box center [337, 372] width 25 height 25
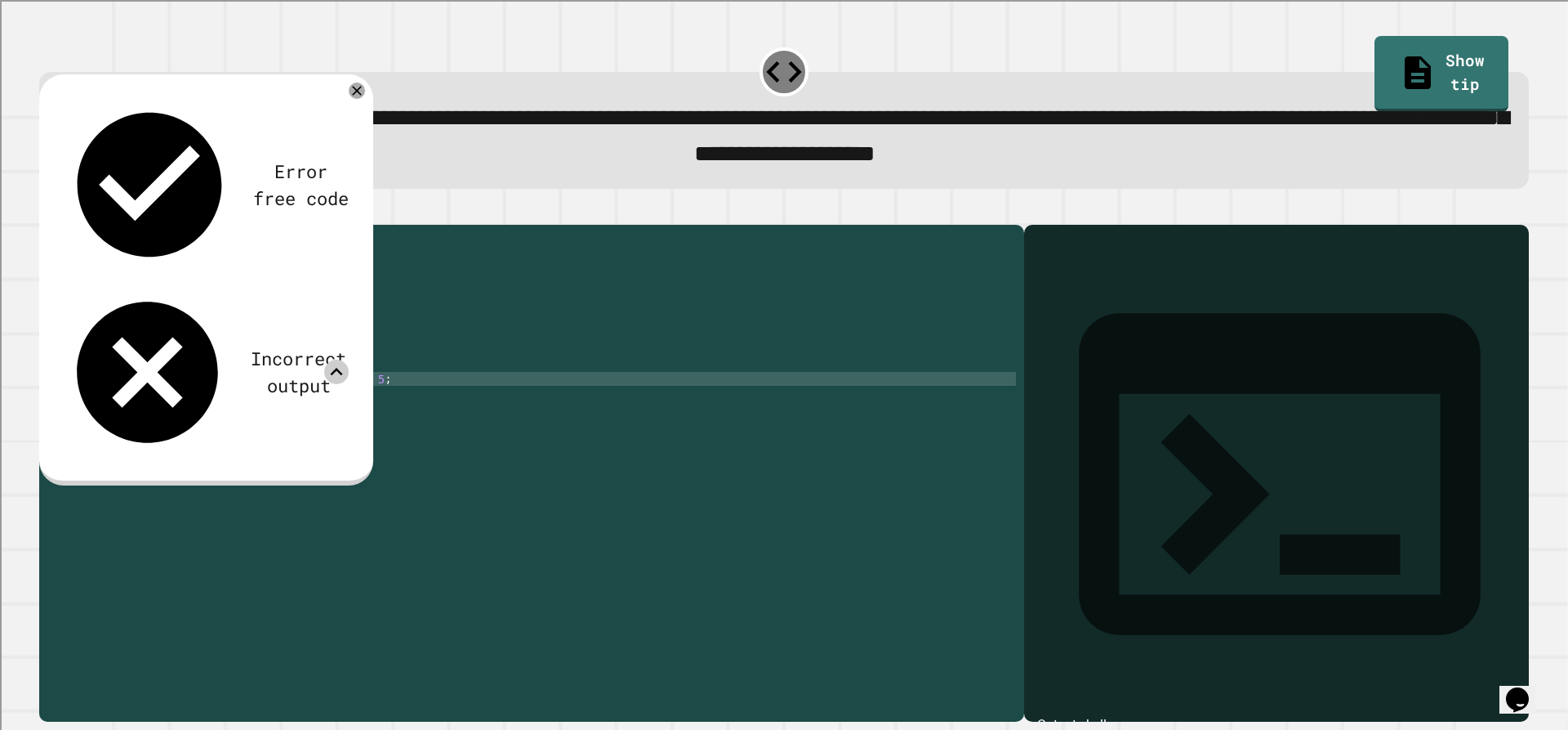
click at [250, 196] on div "Error free code Incorrect output" at bounding box center [206, 280] width 334 height 411
click at [248, 345] on div "Incorrect output" at bounding box center [299, 371] width 101 height 54
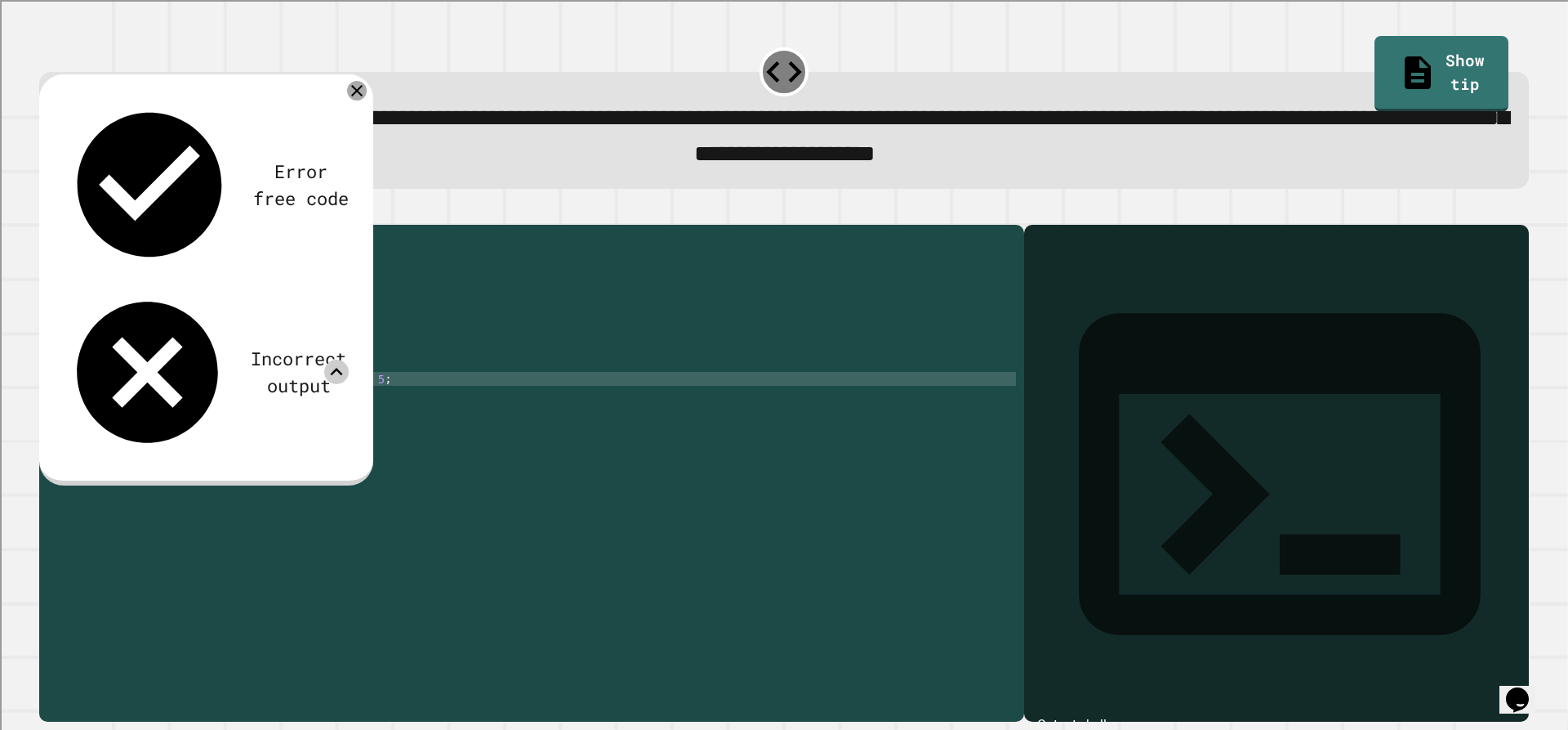
click at [358, 95] on icon at bounding box center [357, 90] width 20 height 20
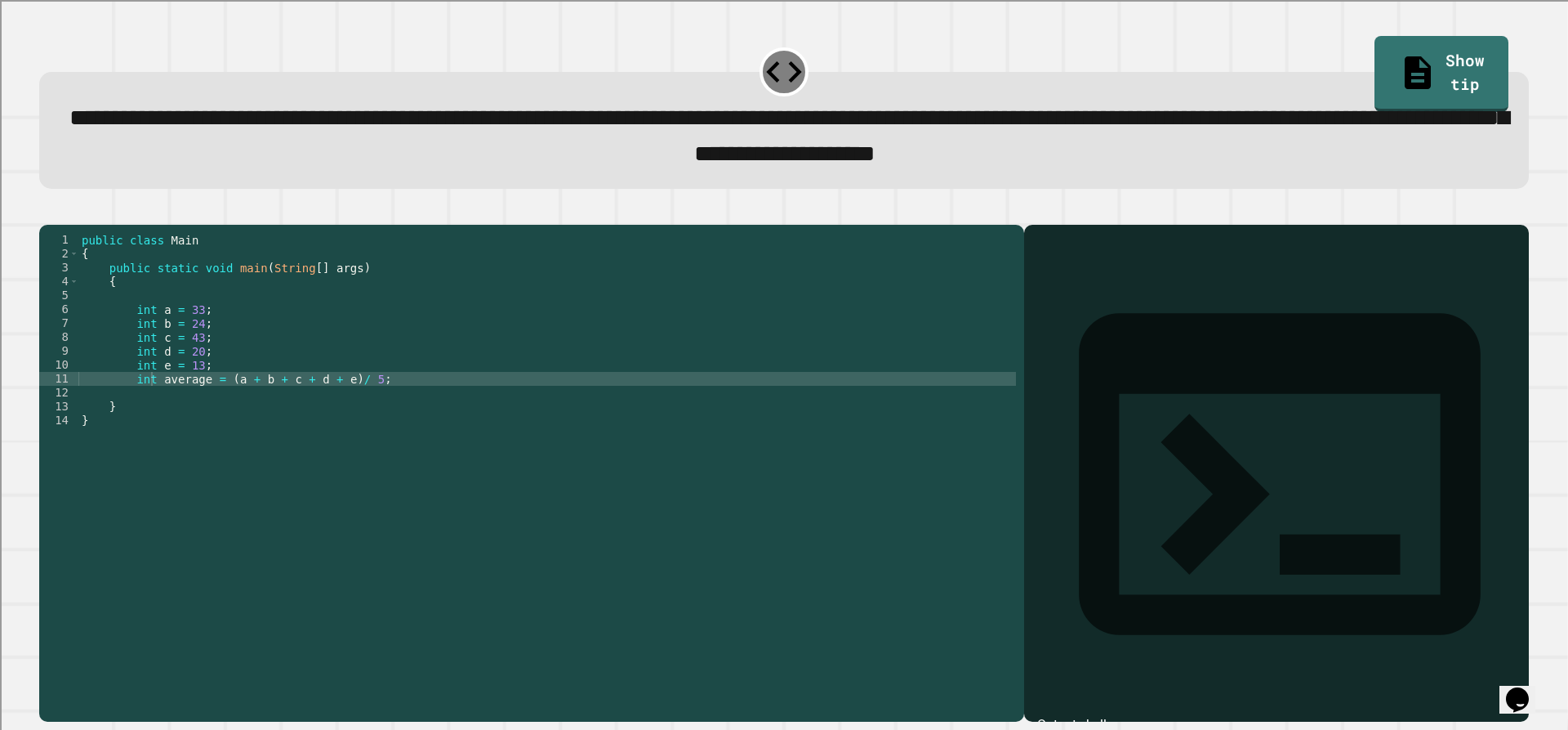
click at [355, 407] on div "public class Main { public static void main ( String [ ] args ) { int a = 33 ; …" at bounding box center [546, 455] width 937 height 444
click at [334, 407] on div "public class Main { public static void main ( String [ ] args ) { int a = 33 ; …" at bounding box center [546, 455] width 937 height 444
click at [358, 404] on div "public class Main { public static void main ( String [ ] args ) { int a = 33 ; …" at bounding box center [546, 455] width 937 height 444
click at [369, 401] on div "public class Main { public static void main ( String [ ] args ) { int a = 33 ; …" at bounding box center [546, 455] width 937 height 444
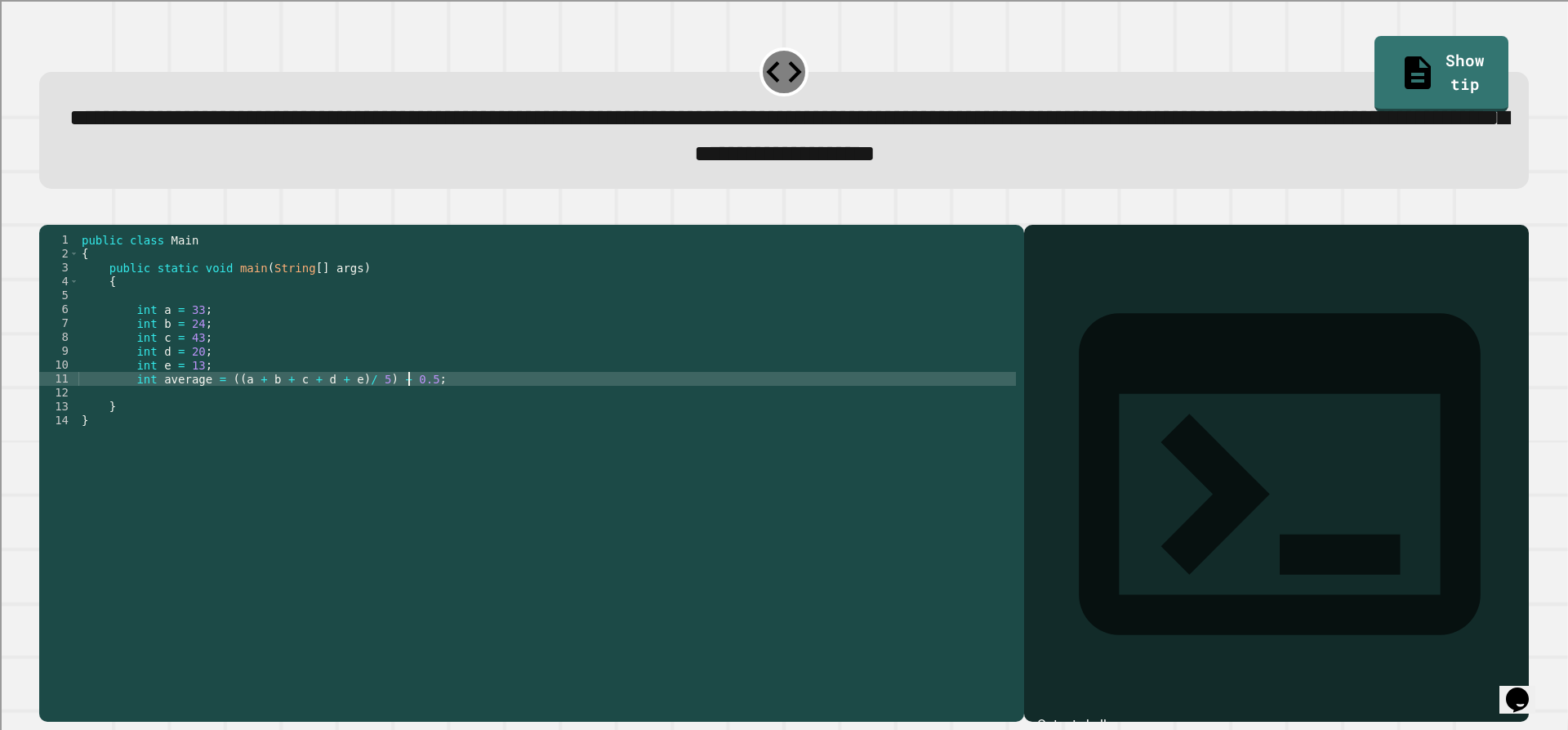
scroll to position [0, 23]
click at [48, 210] on icon "button" at bounding box center [48, 210] width 0 height 0
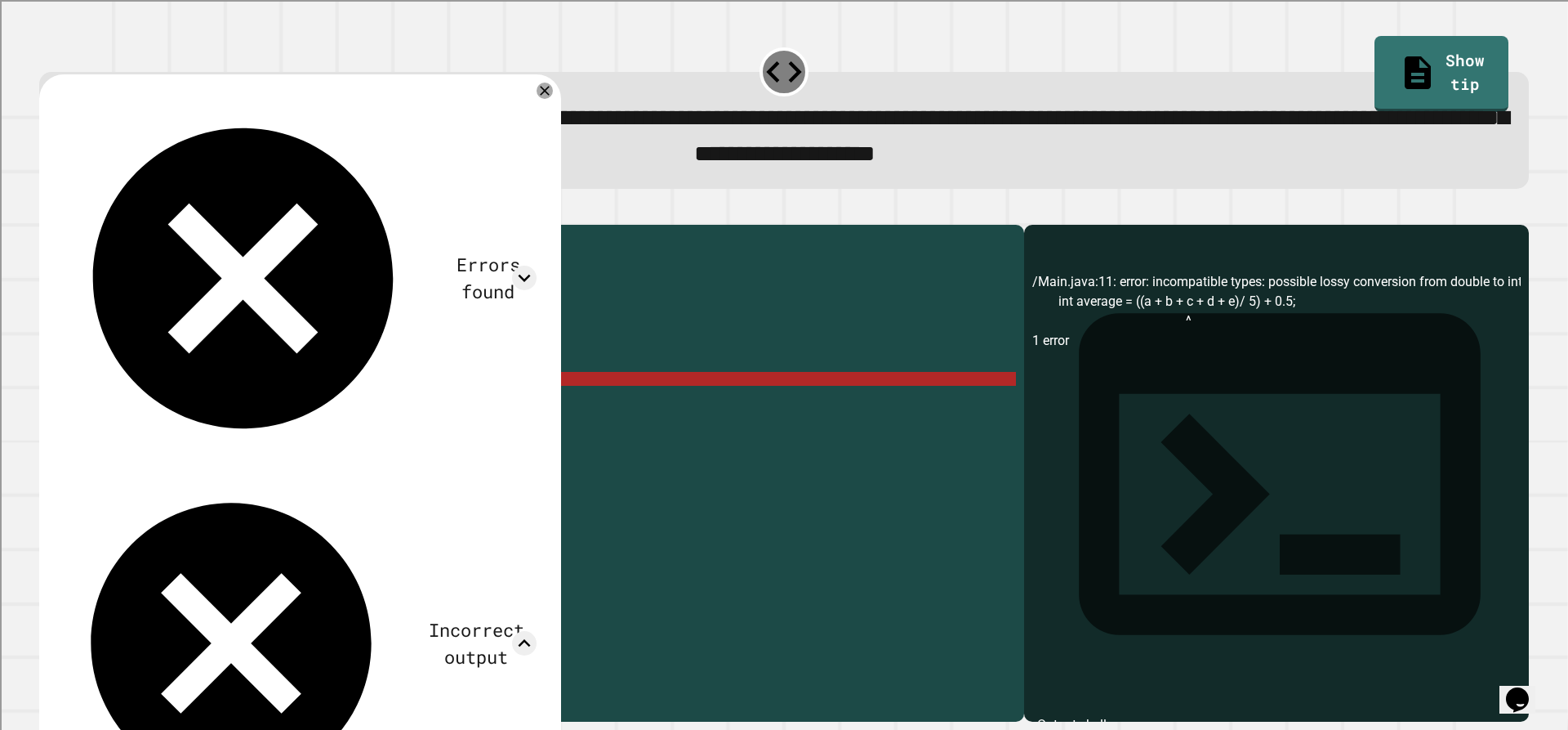
scroll to position [0, 126]
click at [546, 88] on div at bounding box center [544, 90] width 20 height 20
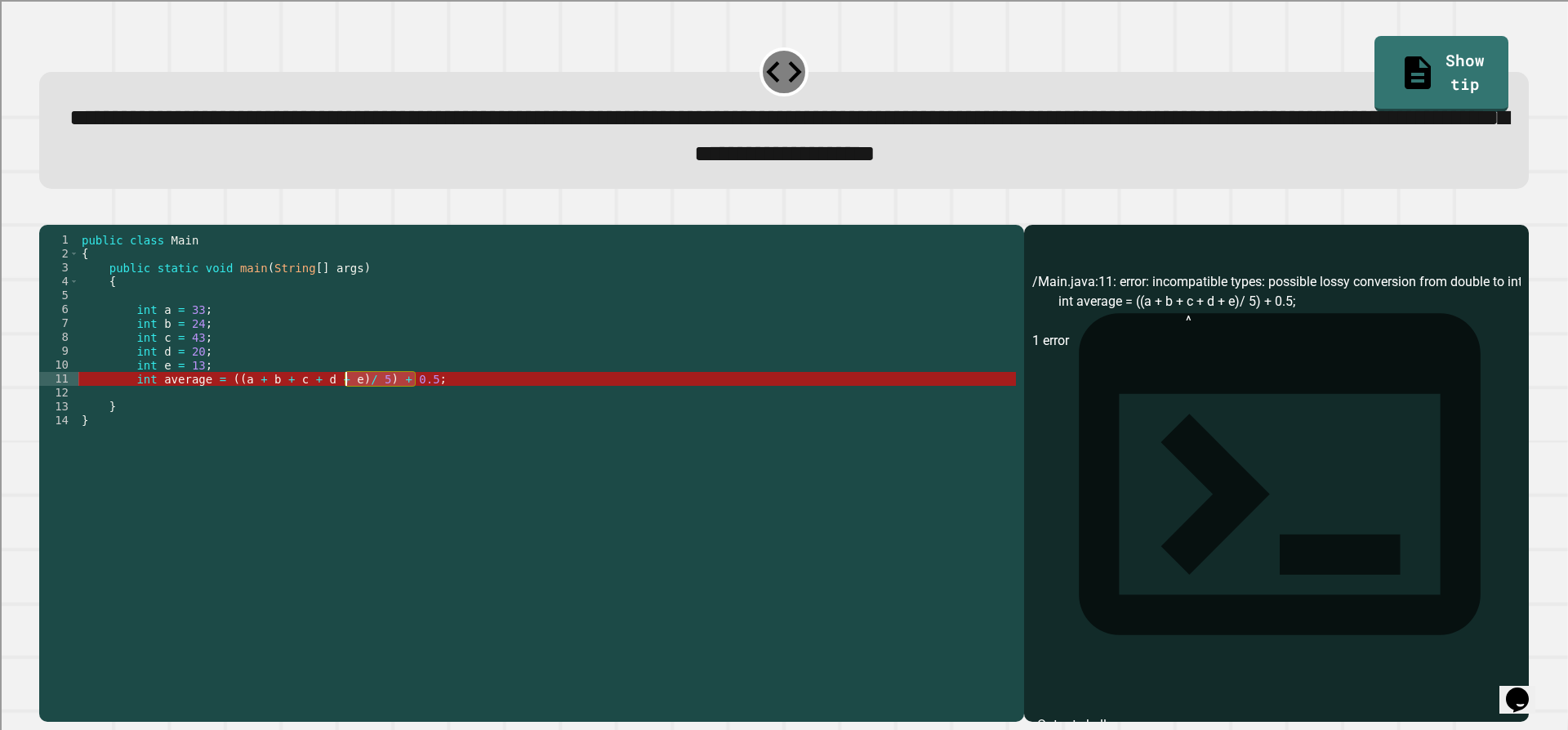
drag, startPoint x: 418, startPoint y: 407, endPoint x: 344, endPoint y: 410, distance: 74.1
click at [344, 410] on div "public class Main { public static void main ( String [ ] args ) { int a = 33 ; …" at bounding box center [546, 455] width 937 height 444
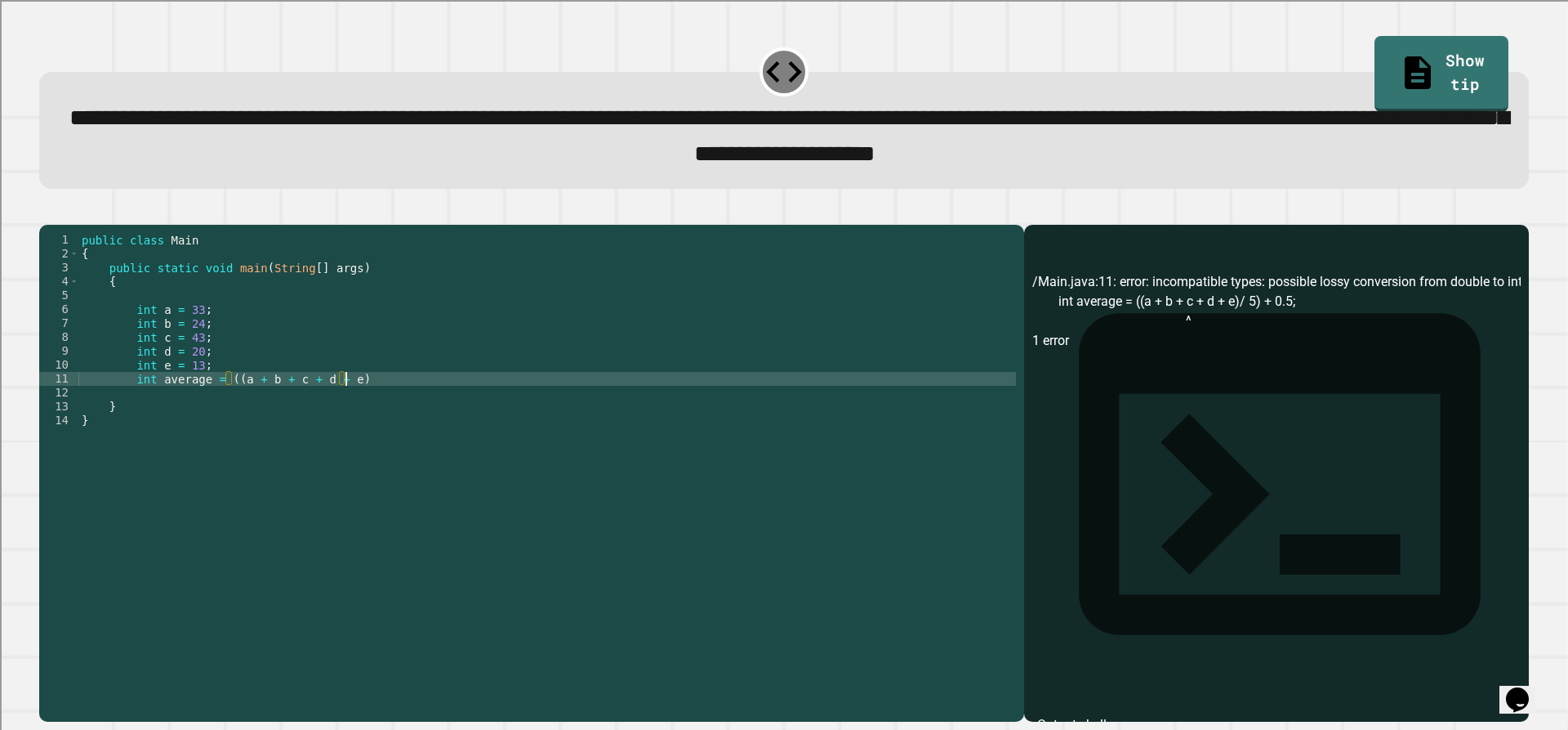
scroll to position [0, 18]
type textarea "**********"
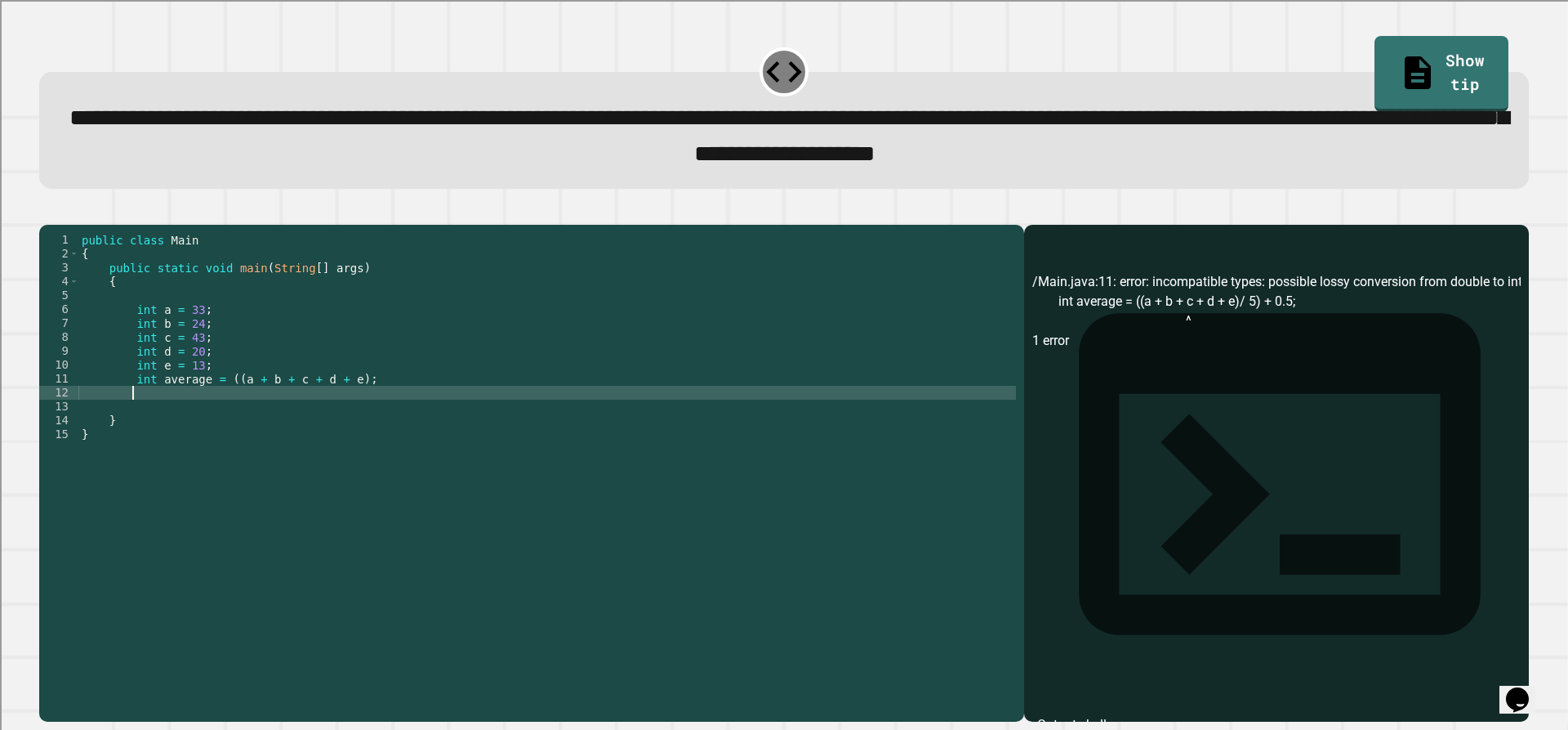
scroll to position [0, 3]
type textarea "*"
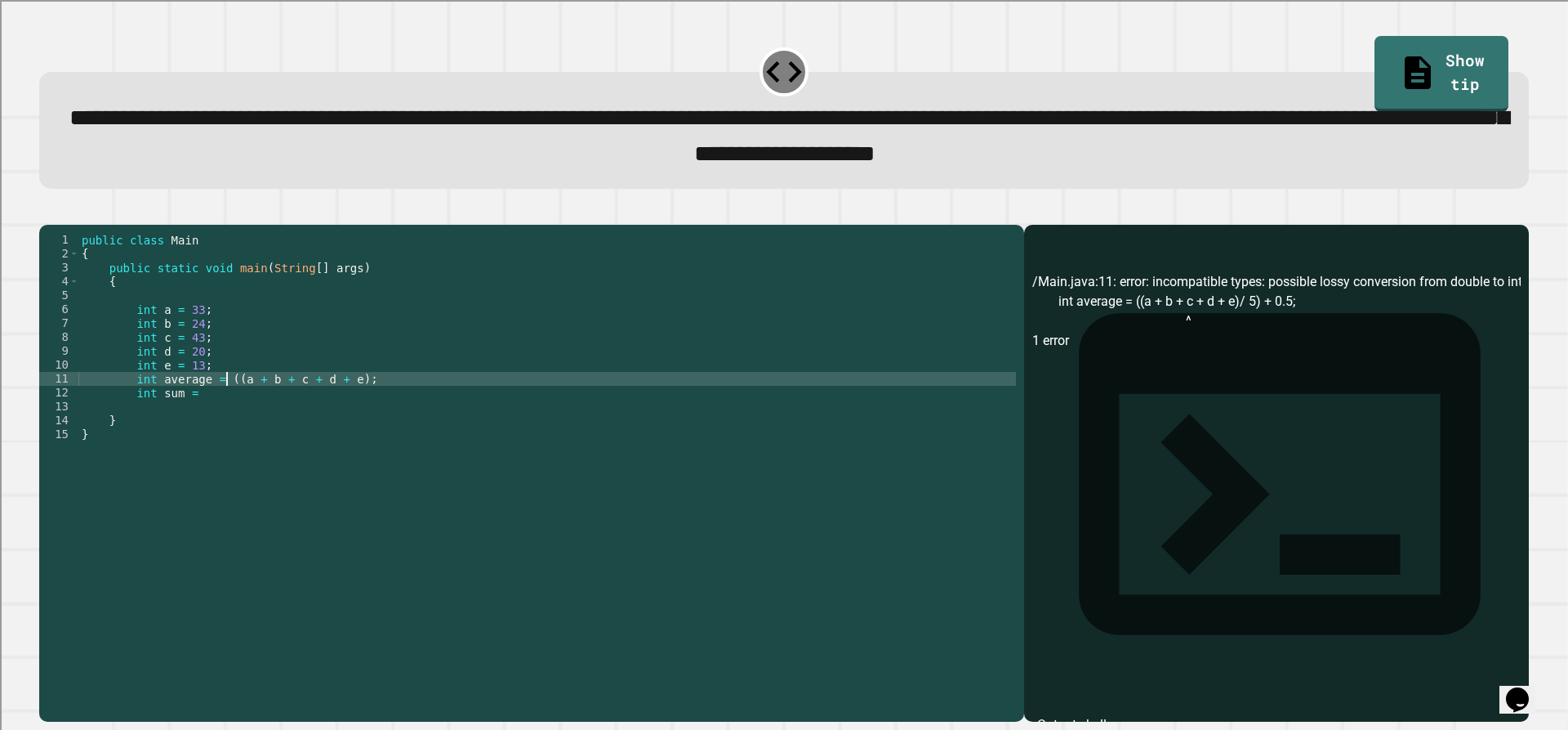
click at [228, 407] on div "public class Main { public static void main ( String [ ] args ) { int a = 33 ; …" at bounding box center [546, 455] width 937 height 444
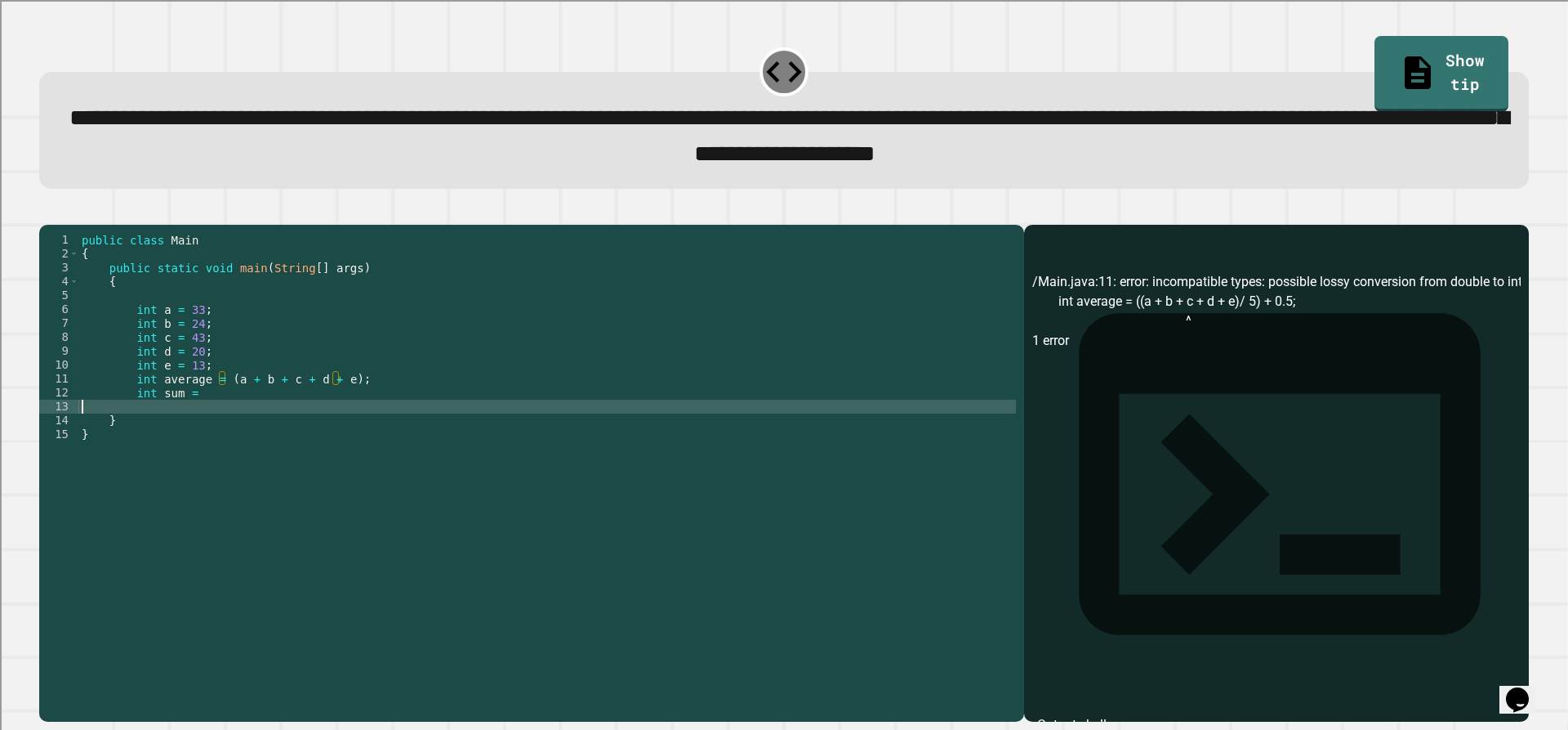
click at [243, 431] on div "public class Main { public static void main ( String [ ] args ) { int a = 33 ; …" at bounding box center [546, 455] width 937 height 444
click at [246, 421] on div "public class Main { public static void main ( String [ ] args ) { int a = 33 ; …" at bounding box center [546, 455] width 937 height 444
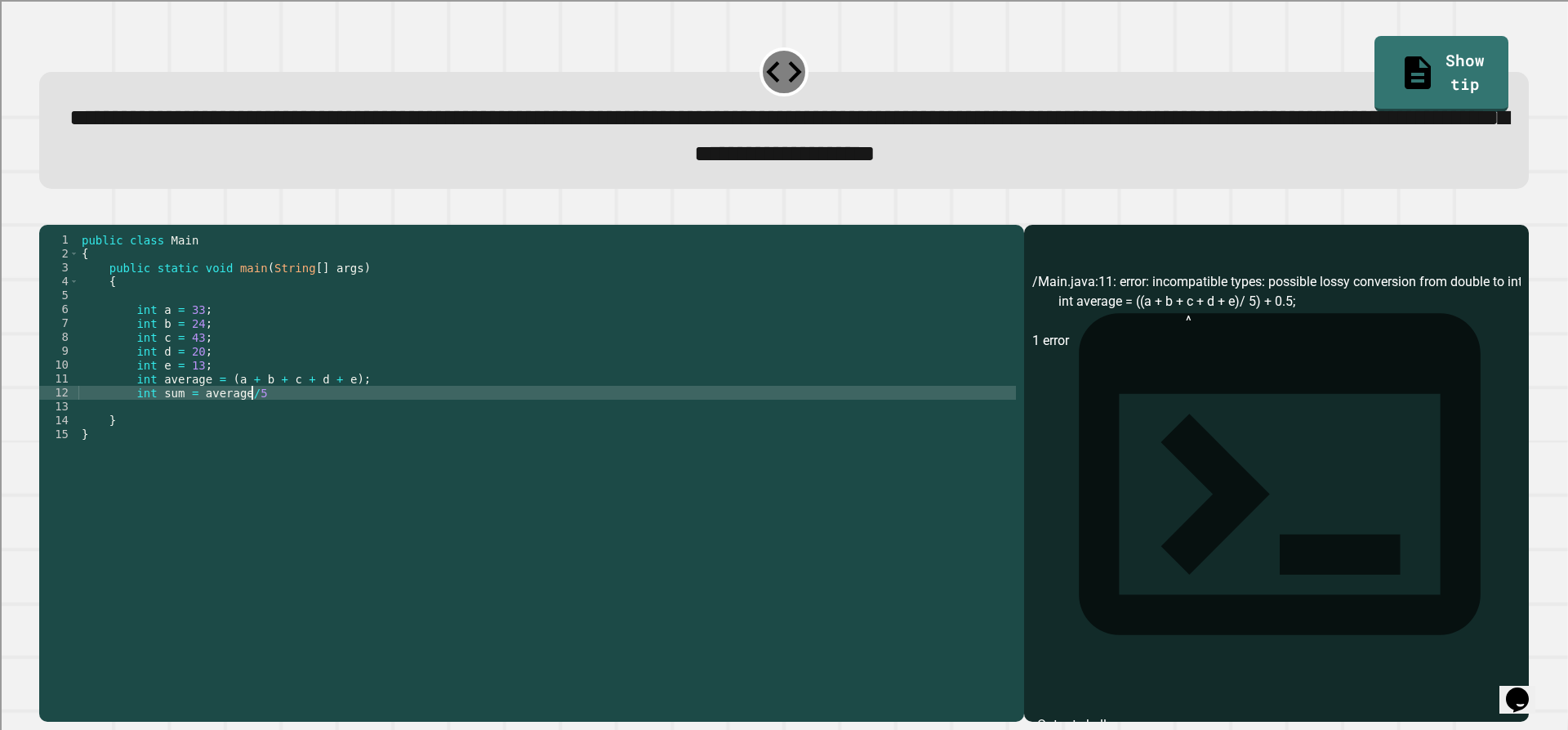
scroll to position [0, 11]
click at [193, 427] on div "public class Main { public static void main ( String [ ] args ) { int a = 33 ; …" at bounding box center [546, 455] width 937 height 444
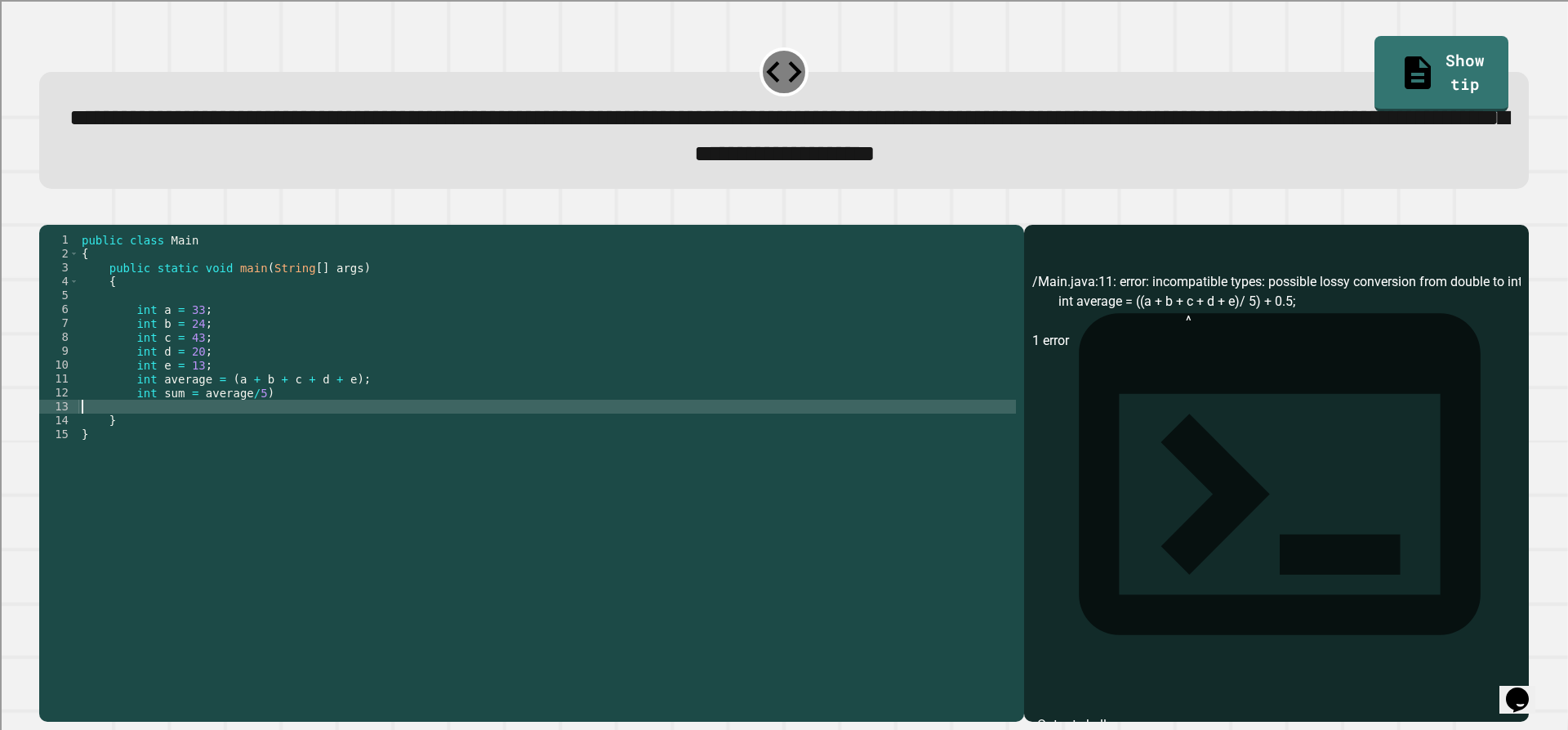
scroll to position [0, 0]
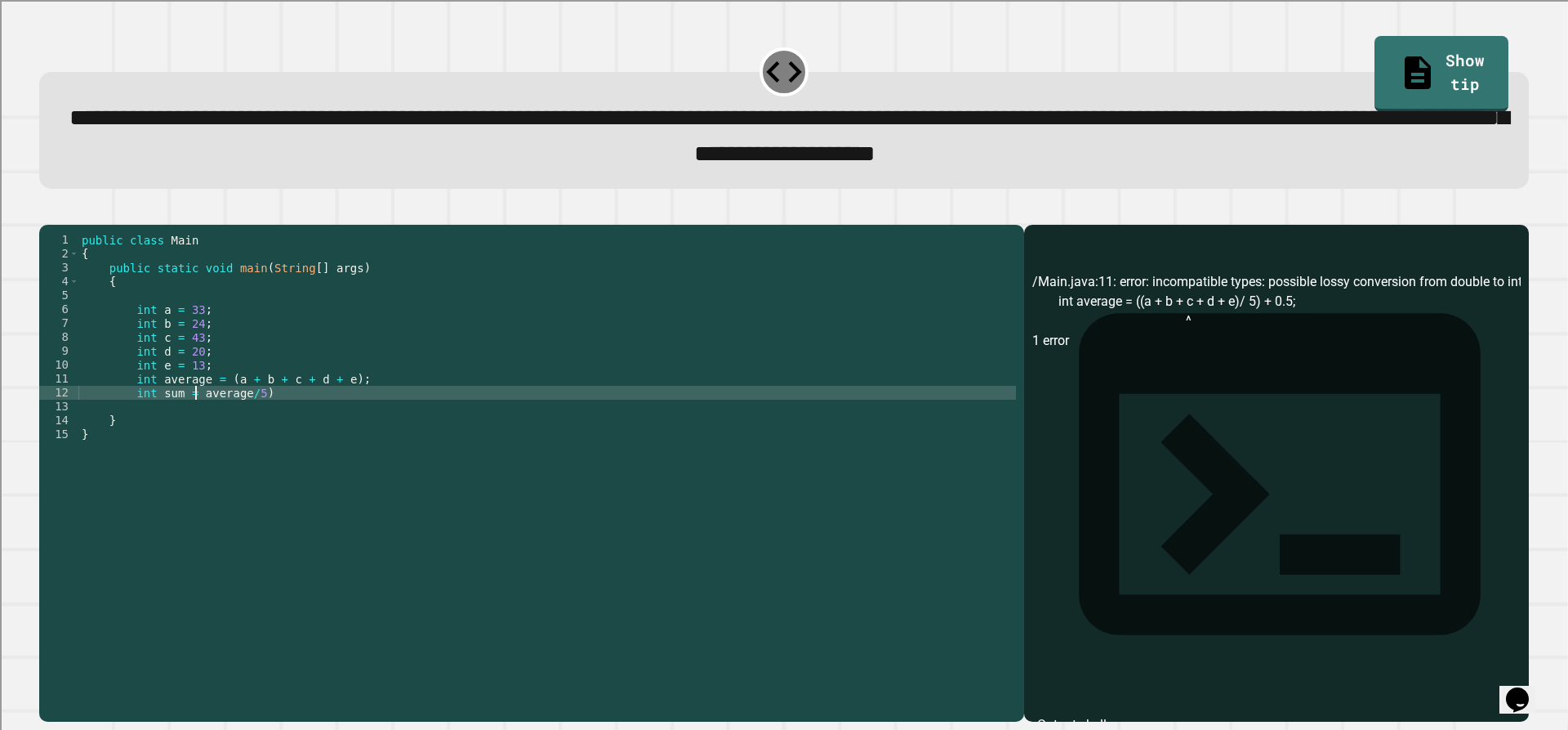
click at [195, 422] on div "public class Main { public static void main ( String [ ] args ) { int a = 33 ; …" at bounding box center [546, 455] width 937 height 444
click at [311, 419] on div "public class Main { public static void main ( String [ ] args ) { int a = 33 ; …" at bounding box center [546, 455] width 937 height 444
type textarea "**********"
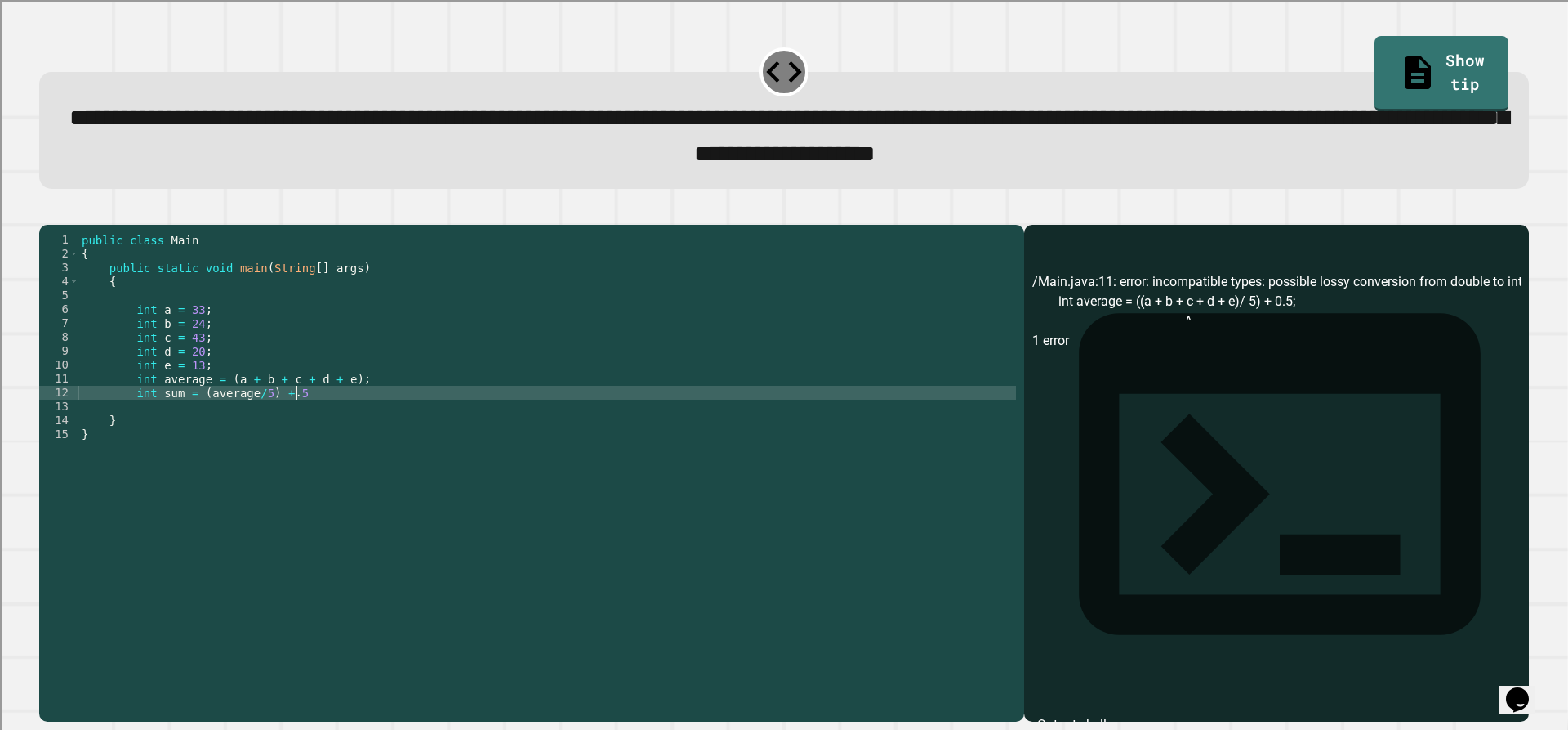
scroll to position [0, 14]
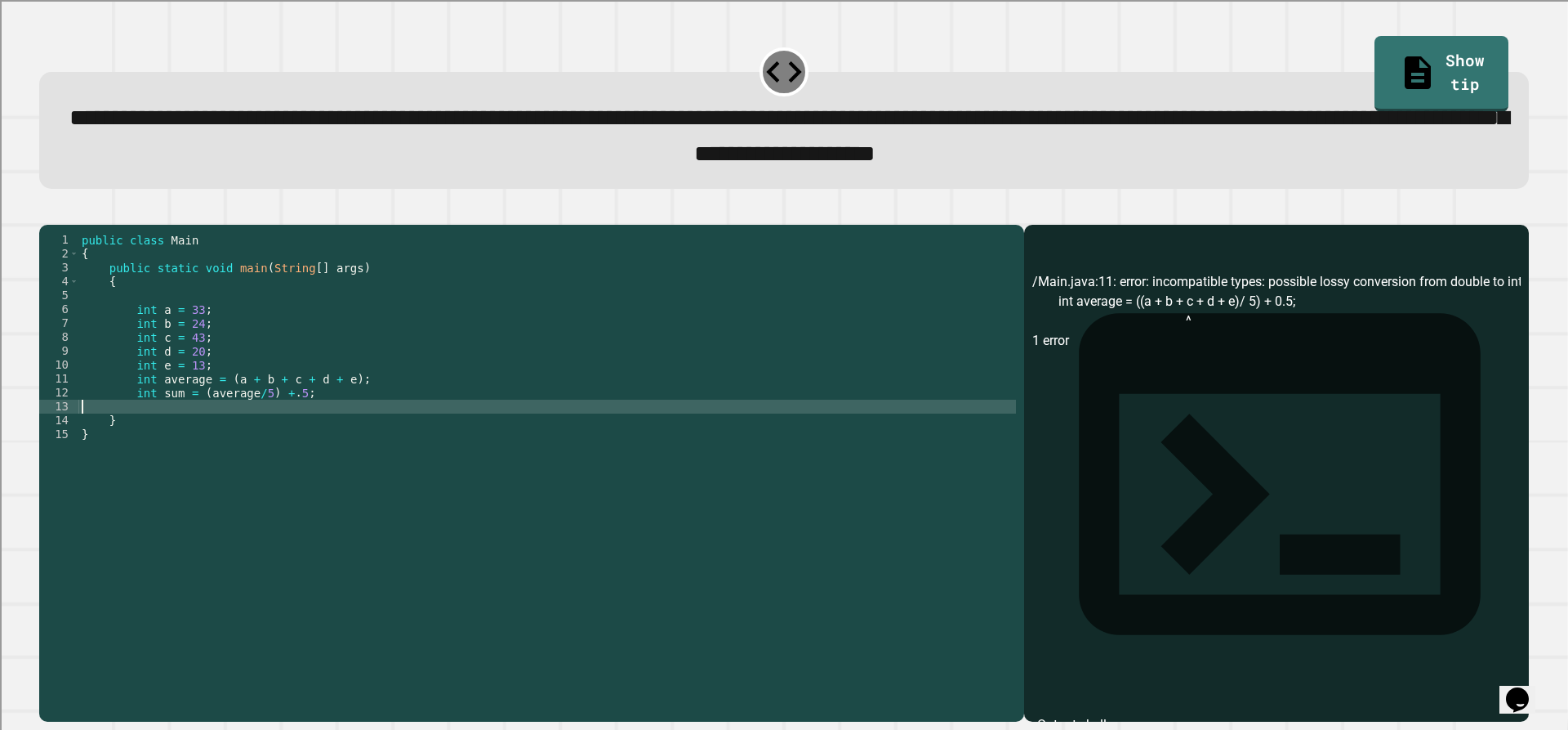
click at [322, 438] on div "public class Main { public static void main ( String [ ] args ) { int a = 33 ; …" at bounding box center [546, 455] width 937 height 444
click at [324, 438] on div "public class Main { public static void main ( String [ ] args ) { int a = 33 ; …" at bounding box center [546, 455] width 937 height 444
click at [48, 210] on icon "button" at bounding box center [48, 210] width 0 height 0
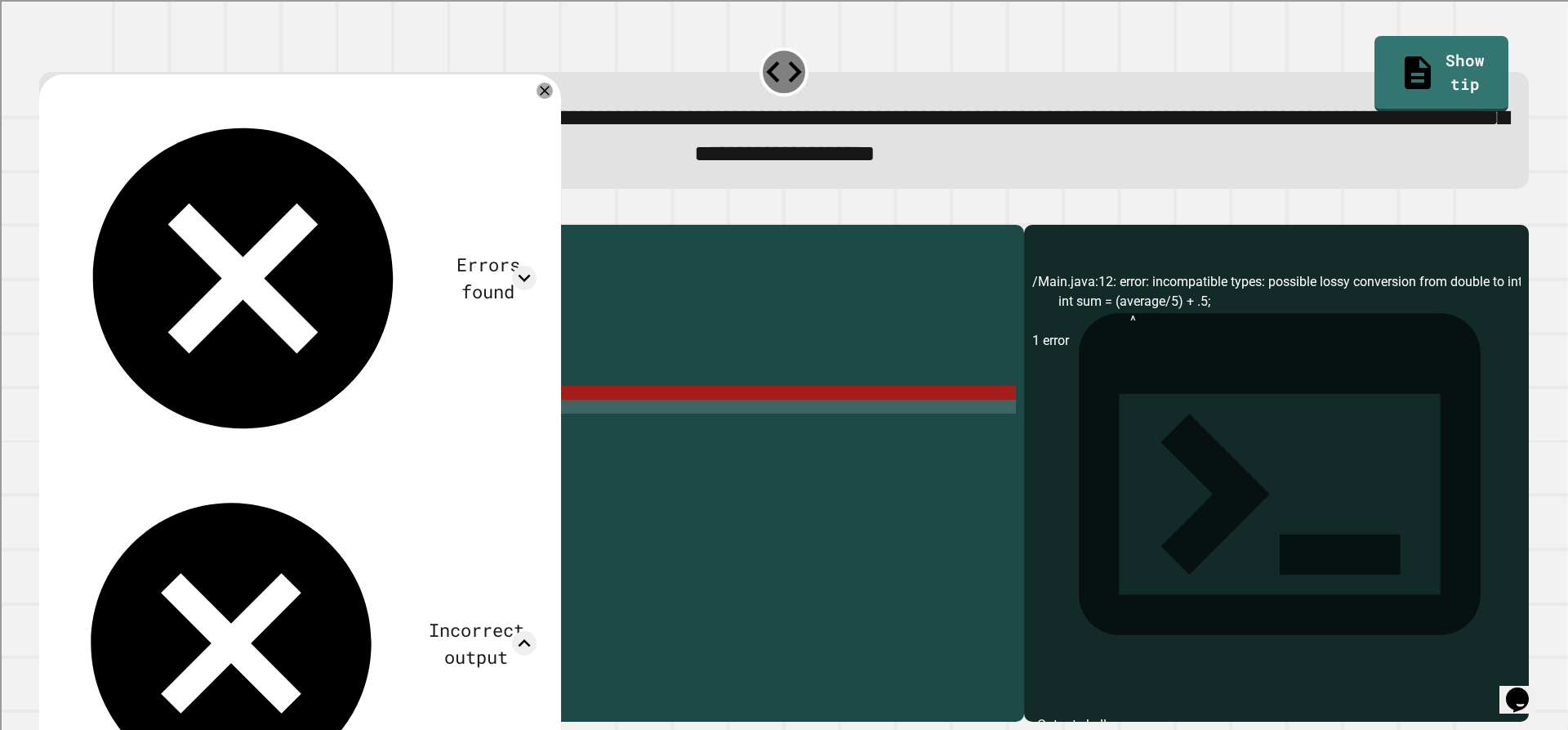
scroll to position [0, 0]
click at [545, 96] on icon at bounding box center [544, 90] width 20 height 20
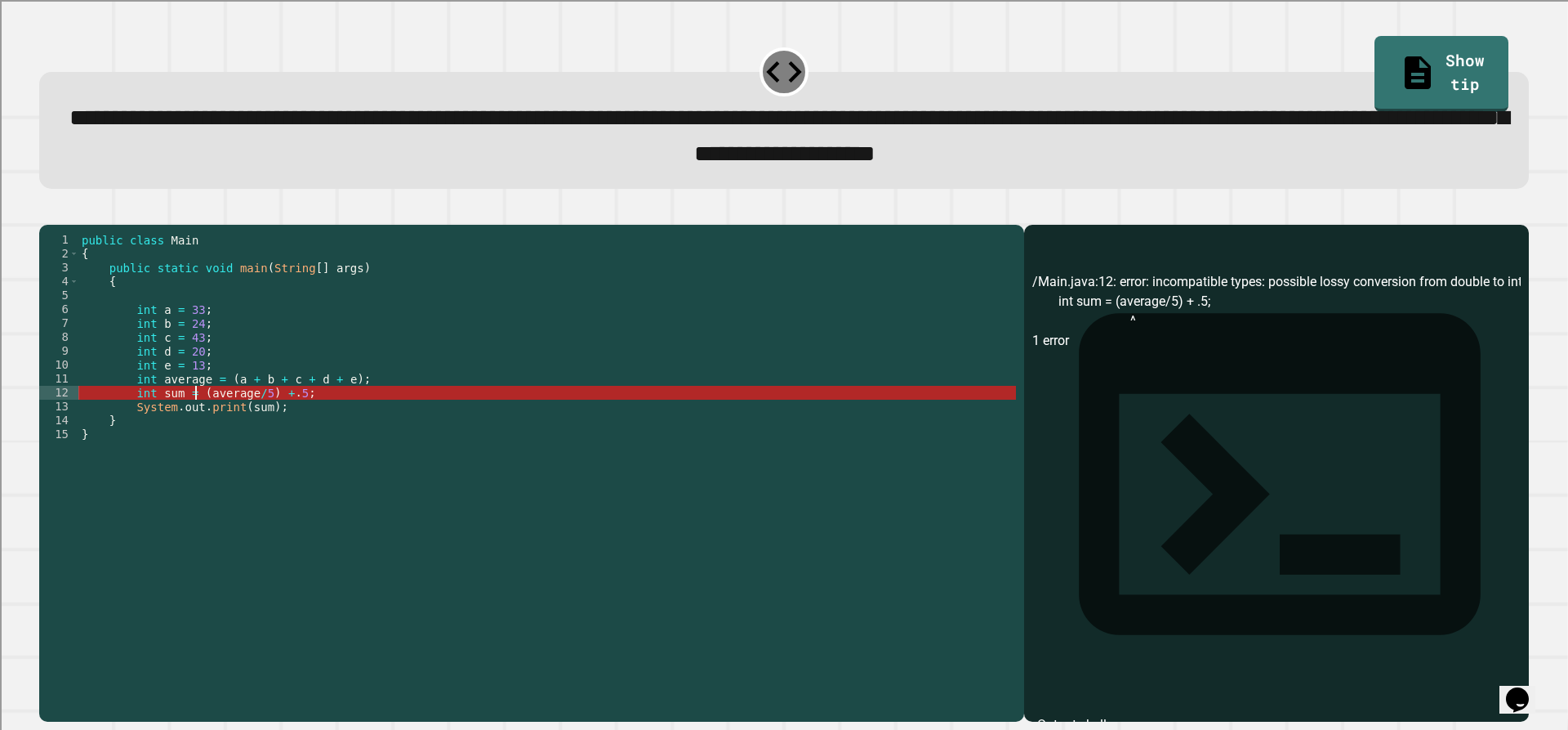
click at [194, 417] on div "public class Main { public static void main ( String [ ] args ) { int a = 33 ; …" at bounding box center [546, 455] width 937 height 444
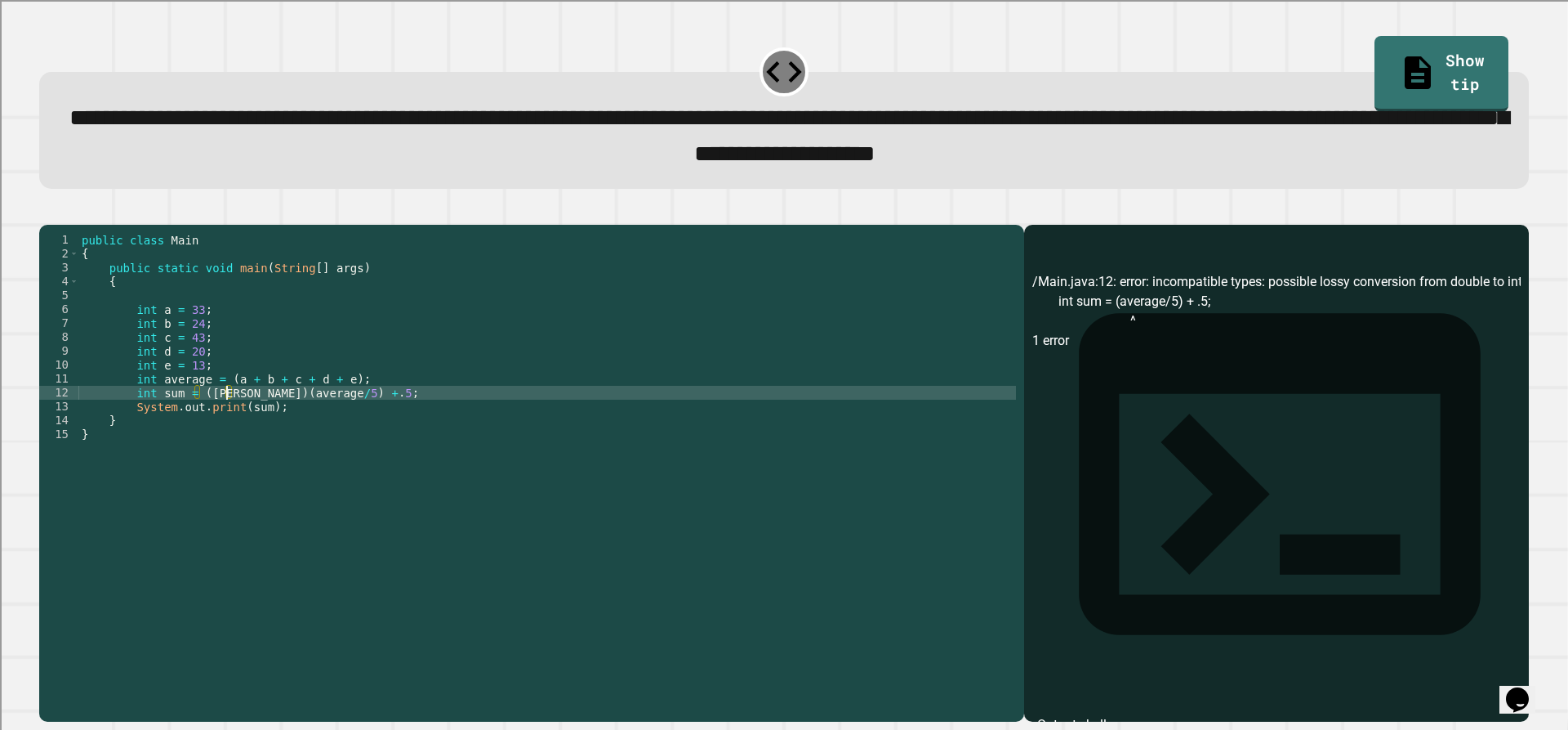
scroll to position [0, 10]
click at [48, 210] on icon "button" at bounding box center [48, 210] width 0 height 0
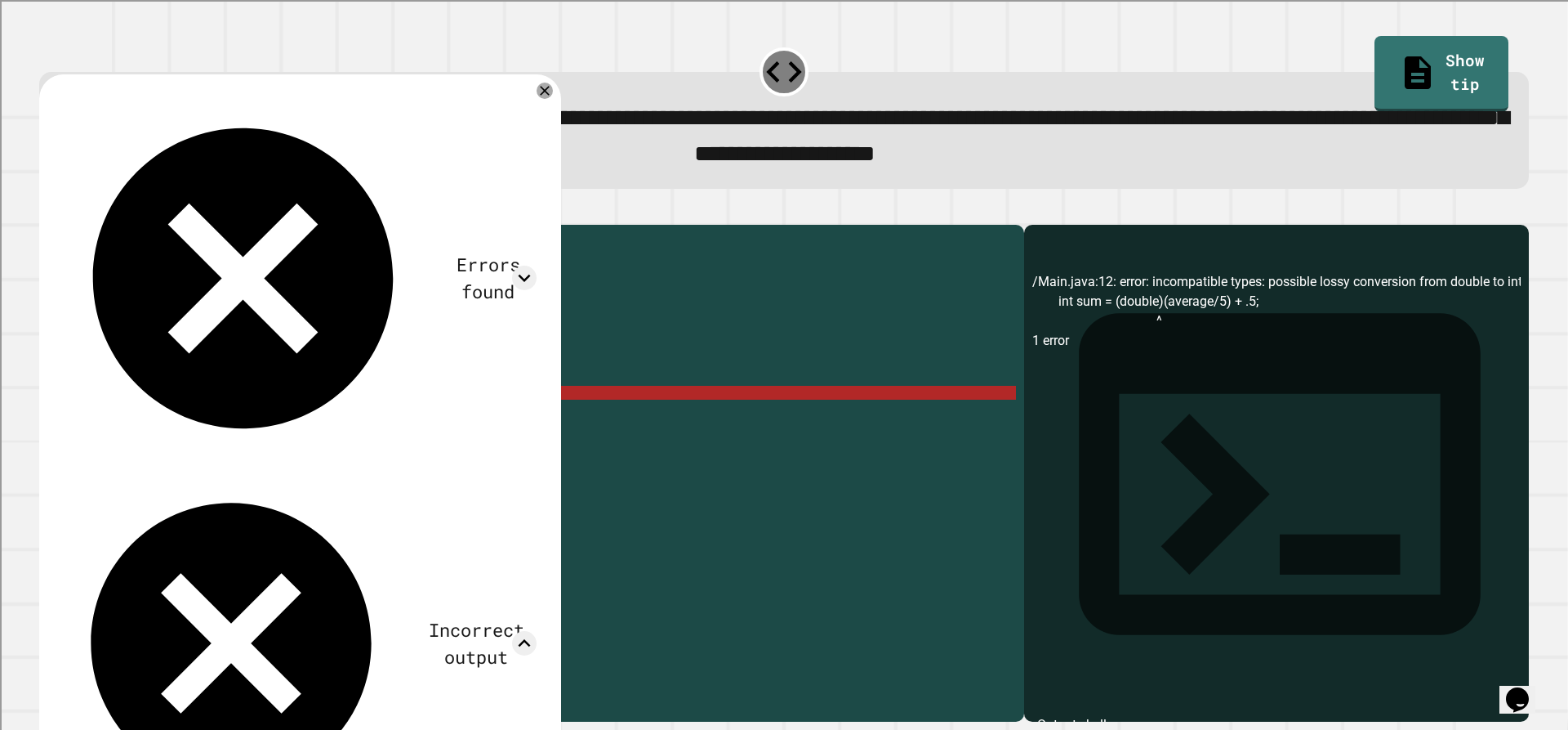
scroll to position [0, 126]
click at [539, 89] on div "Errors found /Main.java:12: error: incompatible types: possible lossy conversio…" at bounding box center [300, 528] width 522 height 909
click at [541, 98] on icon at bounding box center [544, 90] width 20 height 20
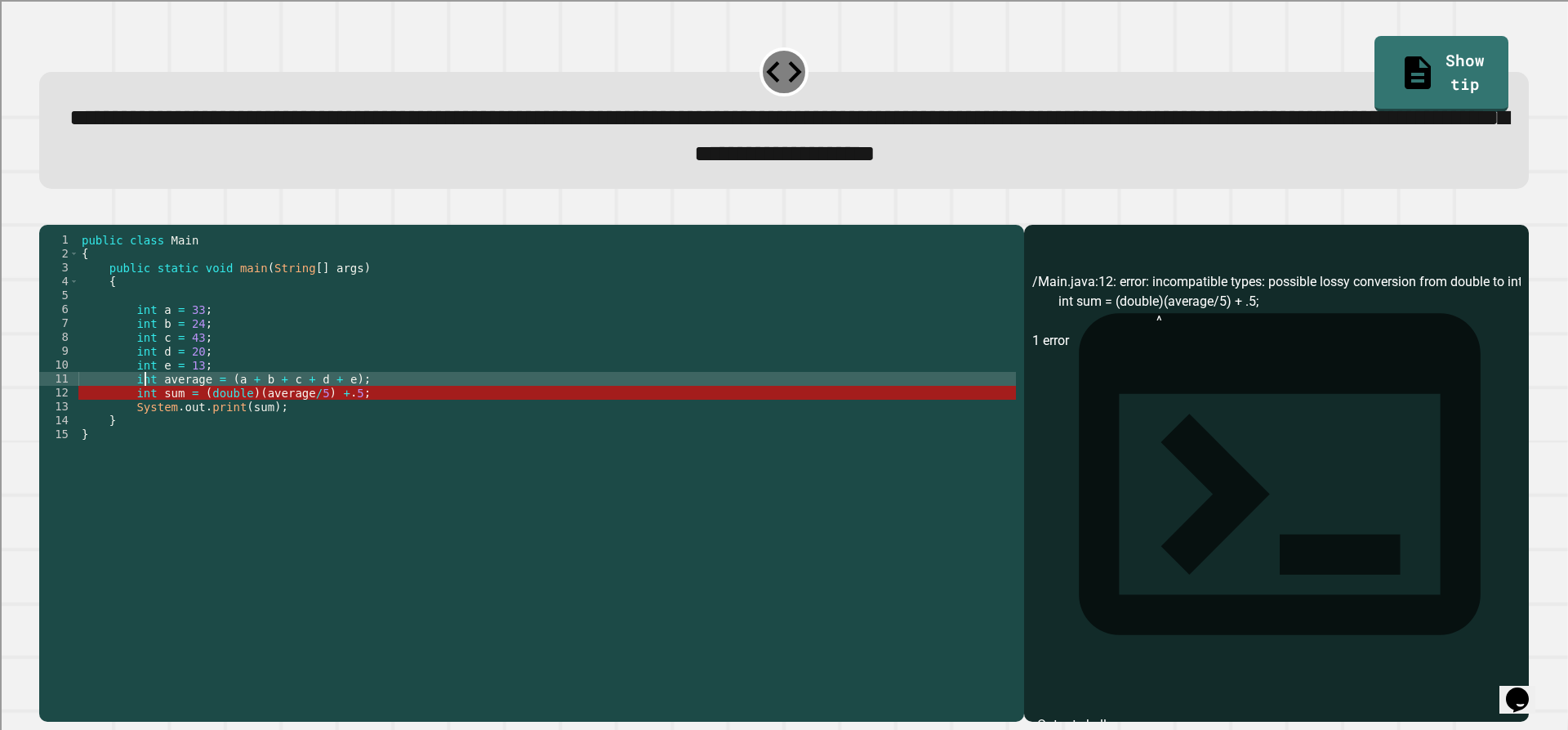
click at [145, 407] on div "public class Main { public static void main ( String [ ] args ) { int a = 33 ; …" at bounding box center [546, 455] width 937 height 444
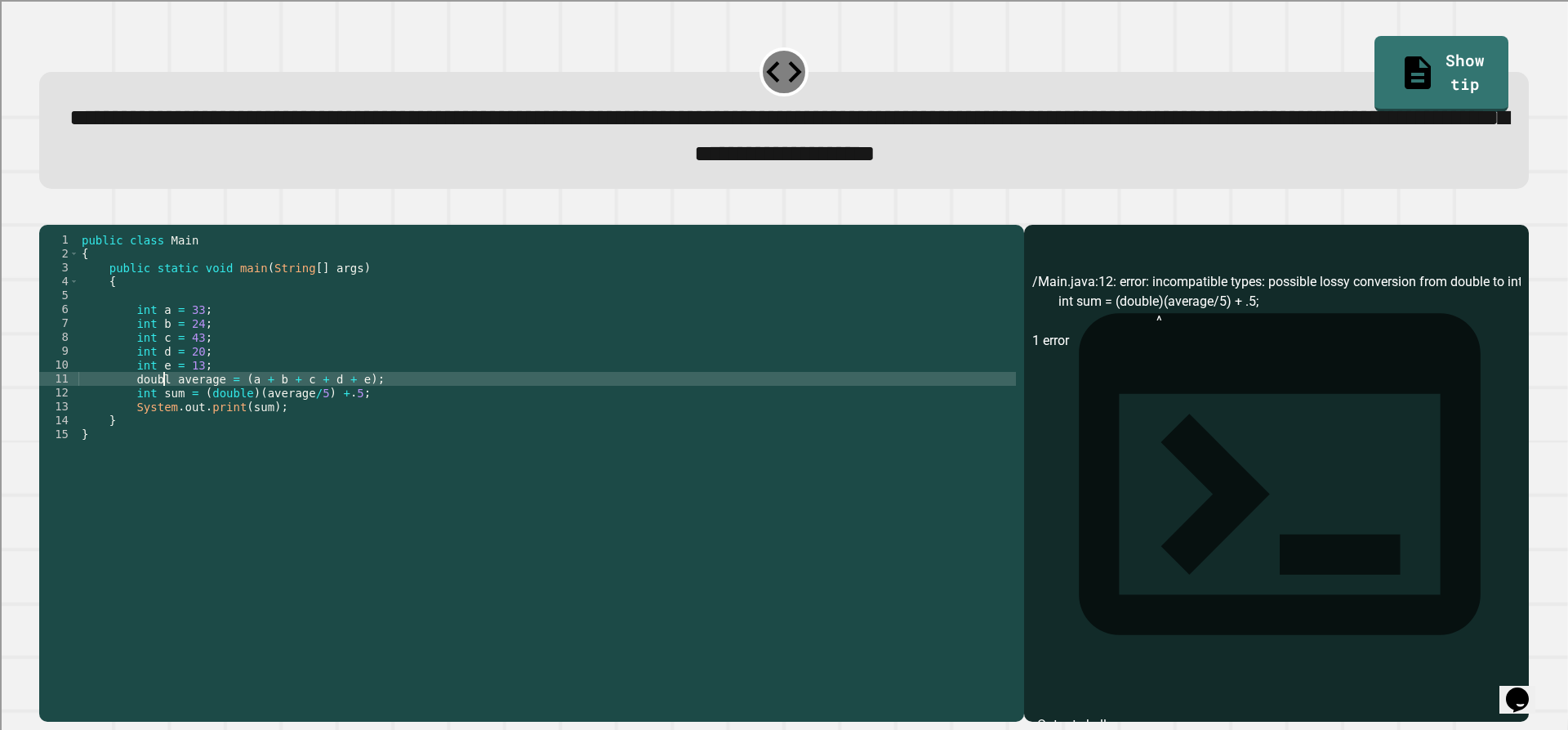
scroll to position [0, 6]
click at [48, 210] on icon "button" at bounding box center [48, 210] width 0 height 0
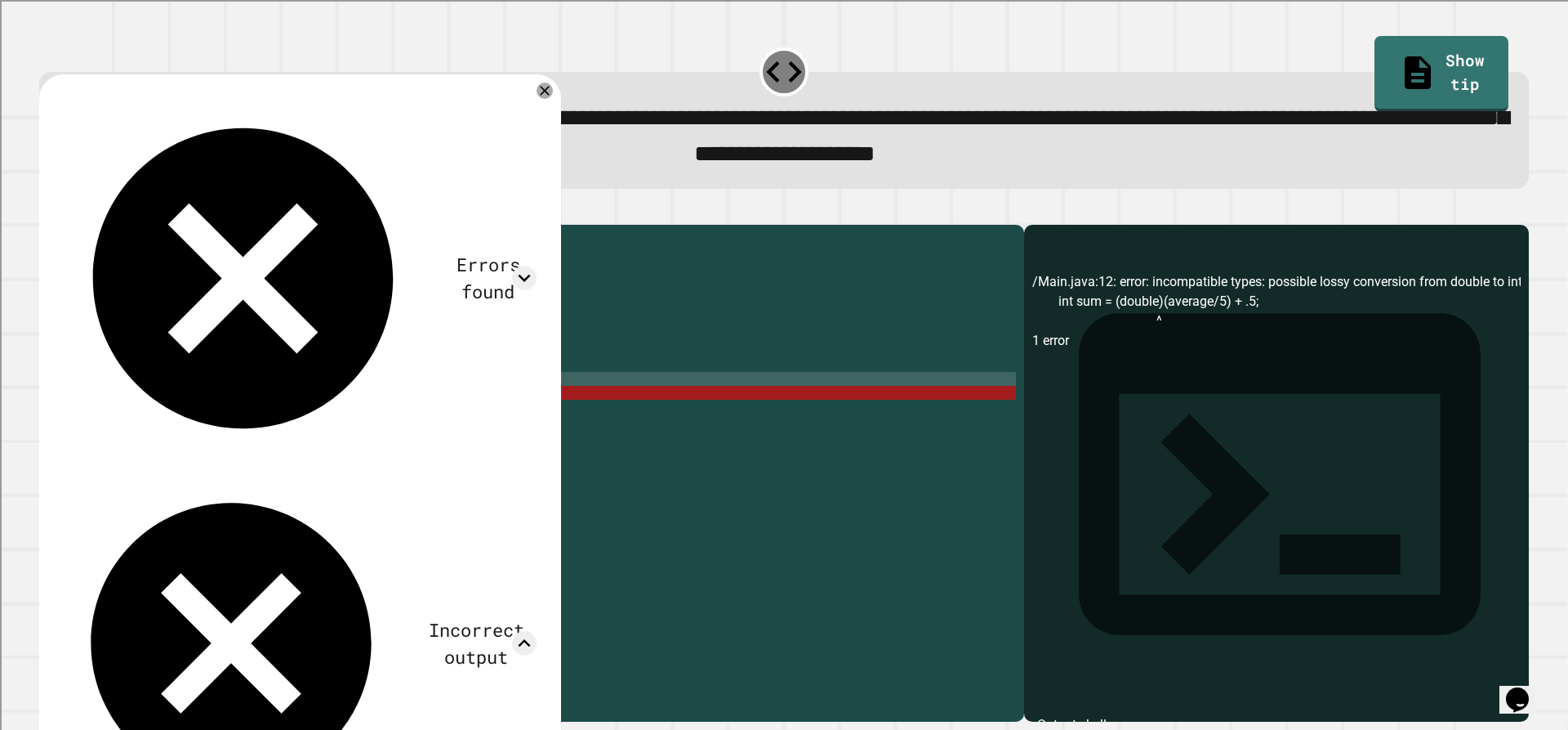
click at [553, 83] on div "**********" at bounding box center [784, 130] width 1490 height 117
click at [551, 101] on icon at bounding box center [544, 90] width 20 height 20
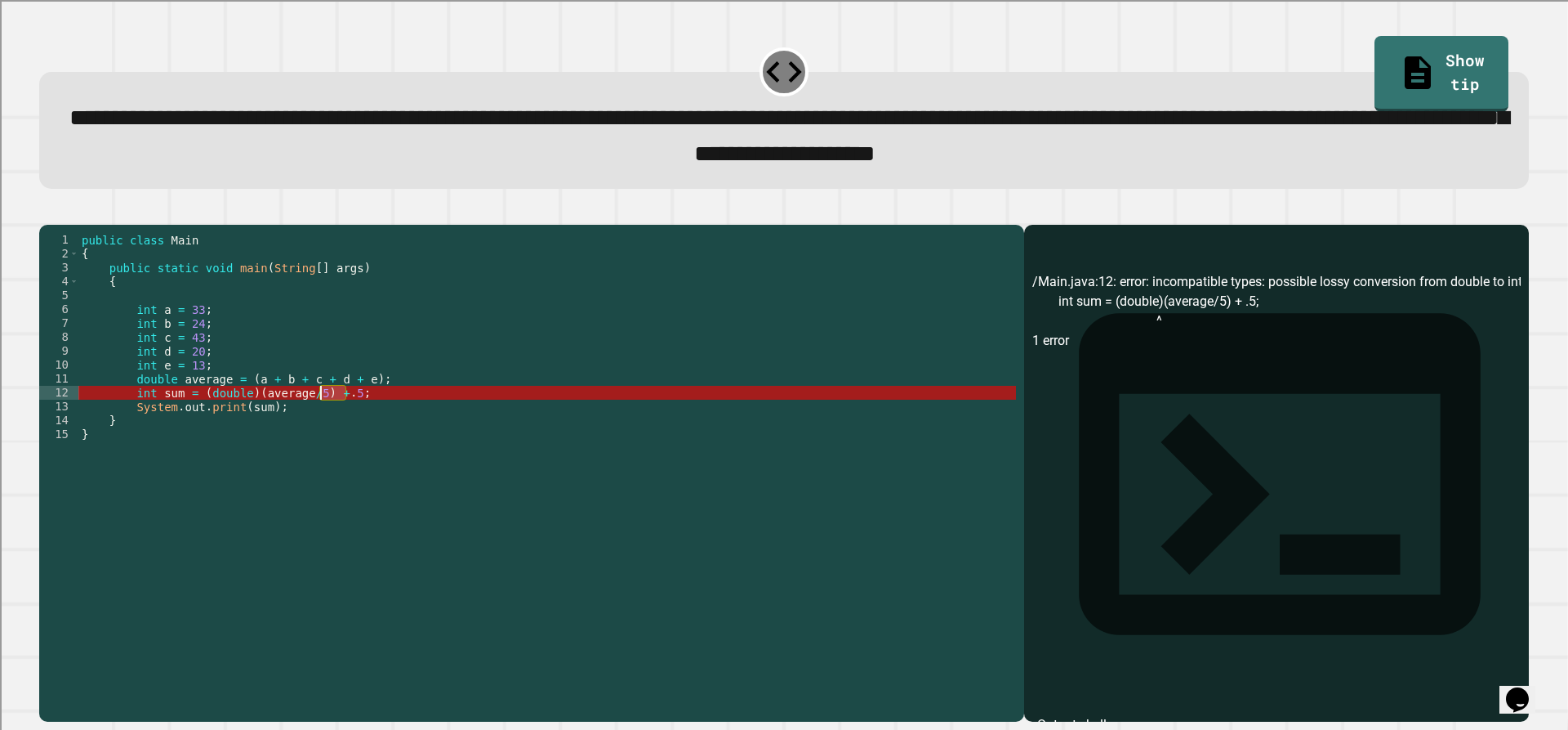
drag, startPoint x: 348, startPoint y: 419, endPoint x: 321, endPoint y: 419, distance: 27.0
click at [321, 419] on div "public class Main { public static void main ( String [ ] args ) { int a = 33 ; …" at bounding box center [546, 455] width 937 height 444
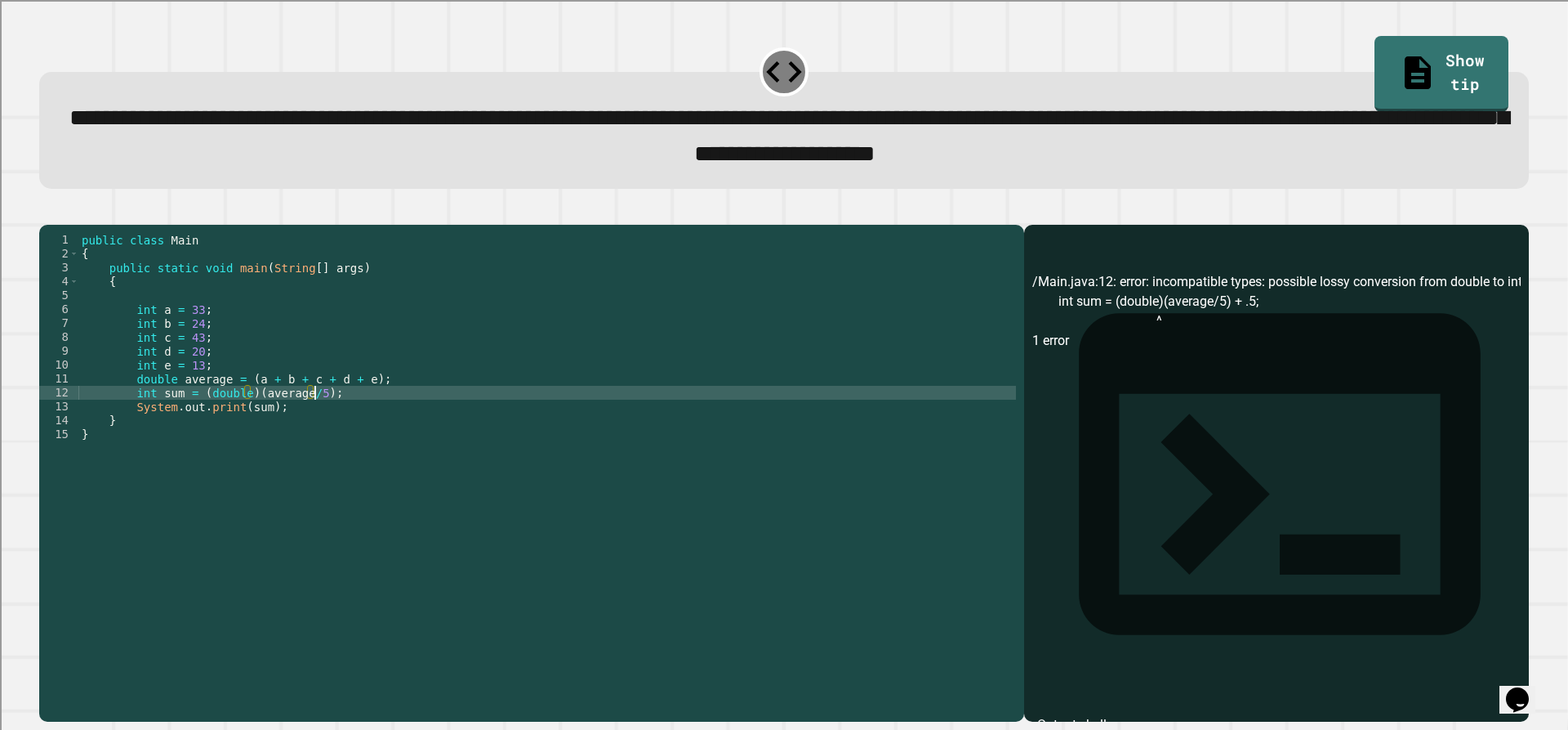
click at [88, 225] on div at bounding box center [784, 214] width 1490 height 20
click at [48, 210] on icon "button" at bounding box center [48, 210] width 0 height 0
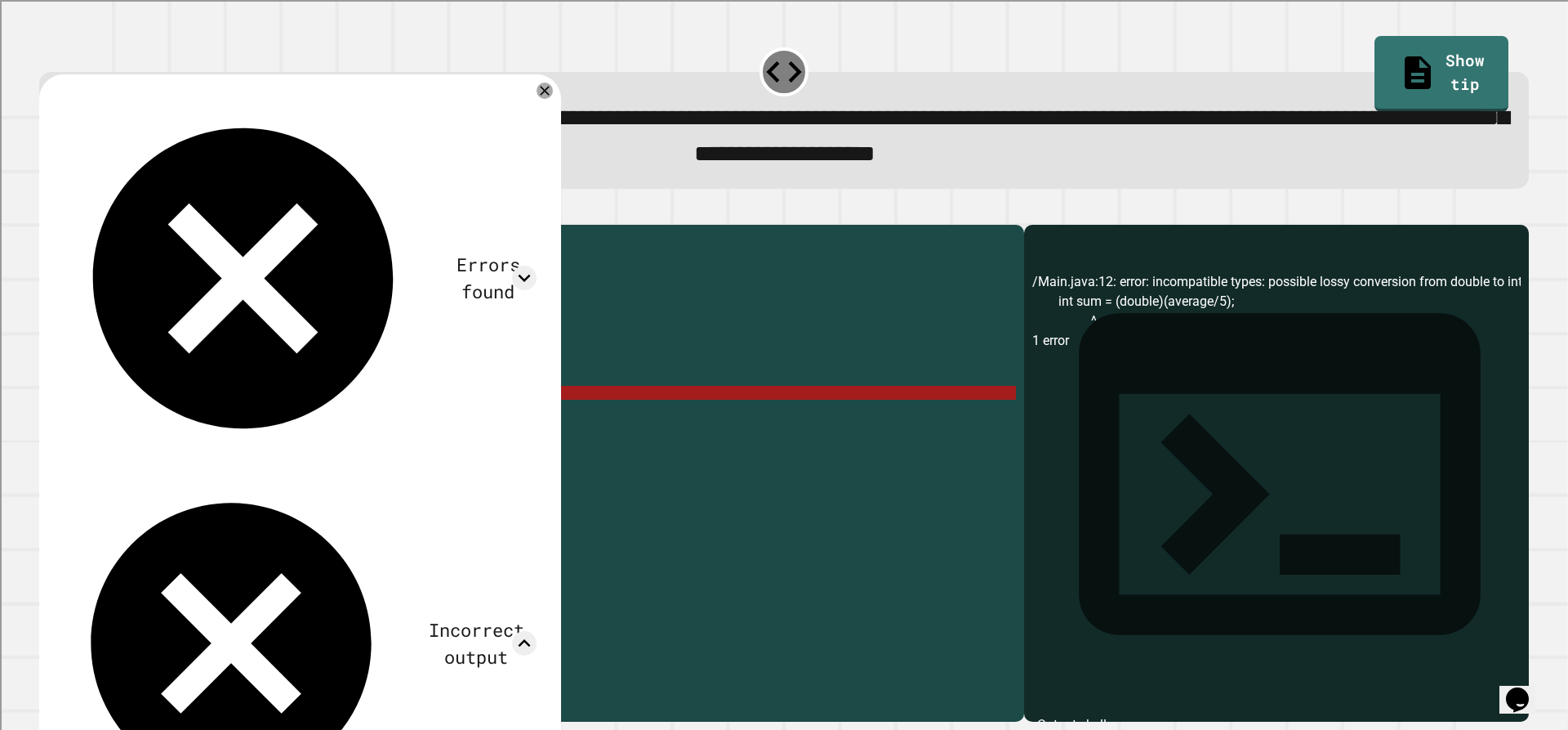
drag, startPoint x: 251, startPoint y: 417, endPoint x: 194, endPoint y: 420, distance: 57.1
click at [194, 420] on div "public class Main { public static void main ( String [ ] args ) { int a = 33 ; …" at bounding box center [546, 455] width 937 height 444
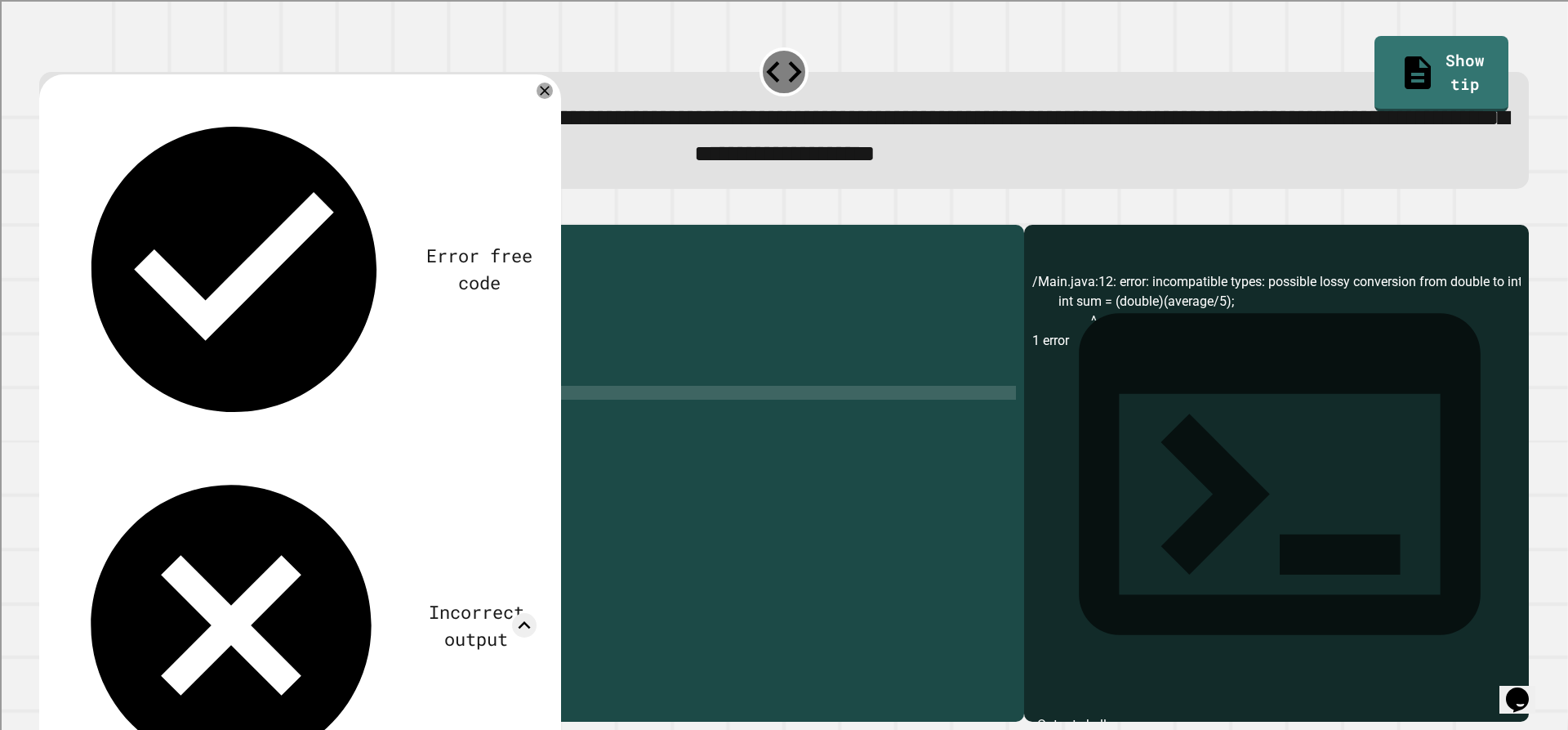
click at [261, 419] on div "public class Main { public static void main ( String [ ] args ) { int a = 33 ; …" at bounding box center [546, 455] width 937 height 444
click at [549, 100] on icon at bounding box center [544, 90] width 20 height 20
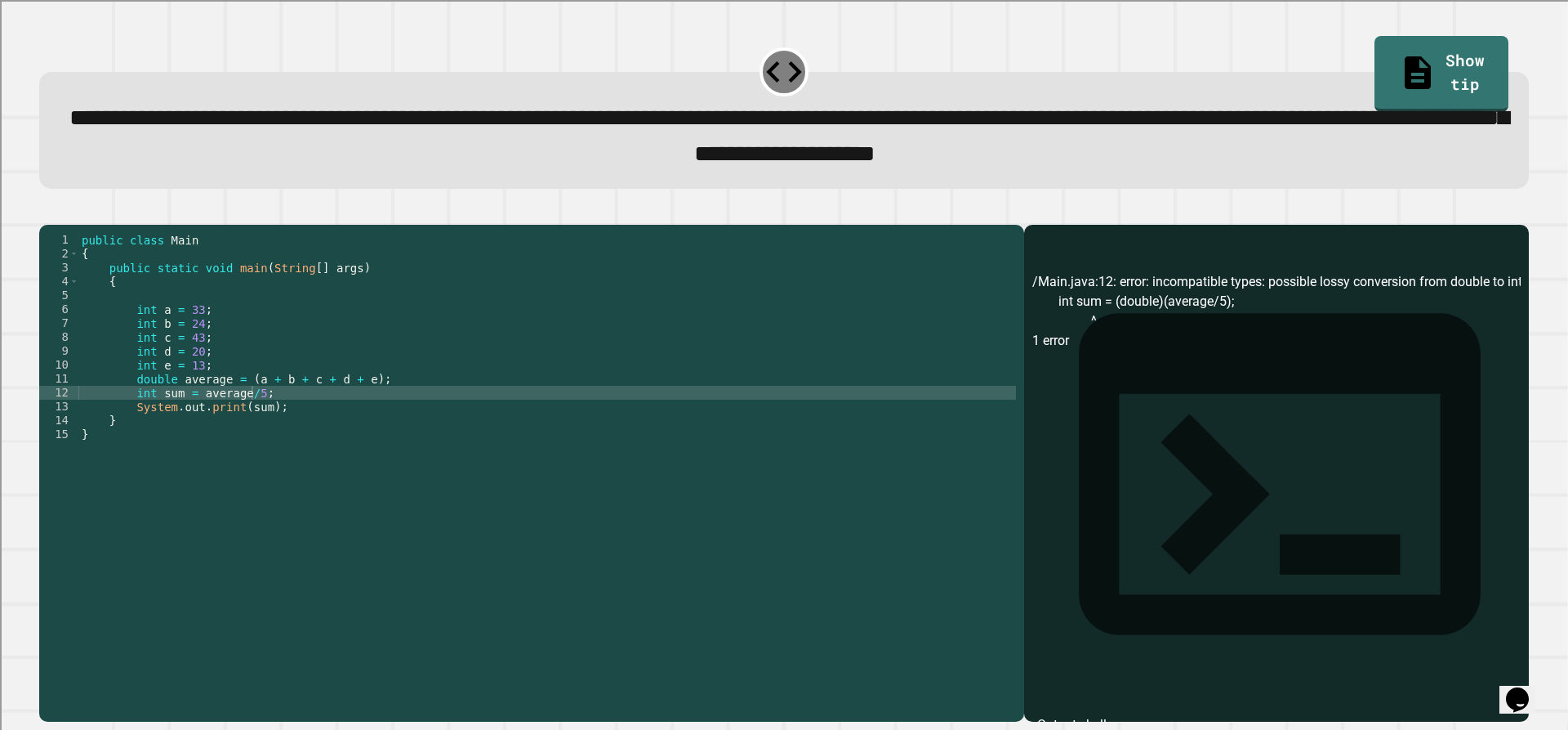
click at [86, 221] on div at bounding box center [784, 214] width 1490 height 20
click at [61, 225] on icon "button" at bounding box center [58, 221] width 9 height 11
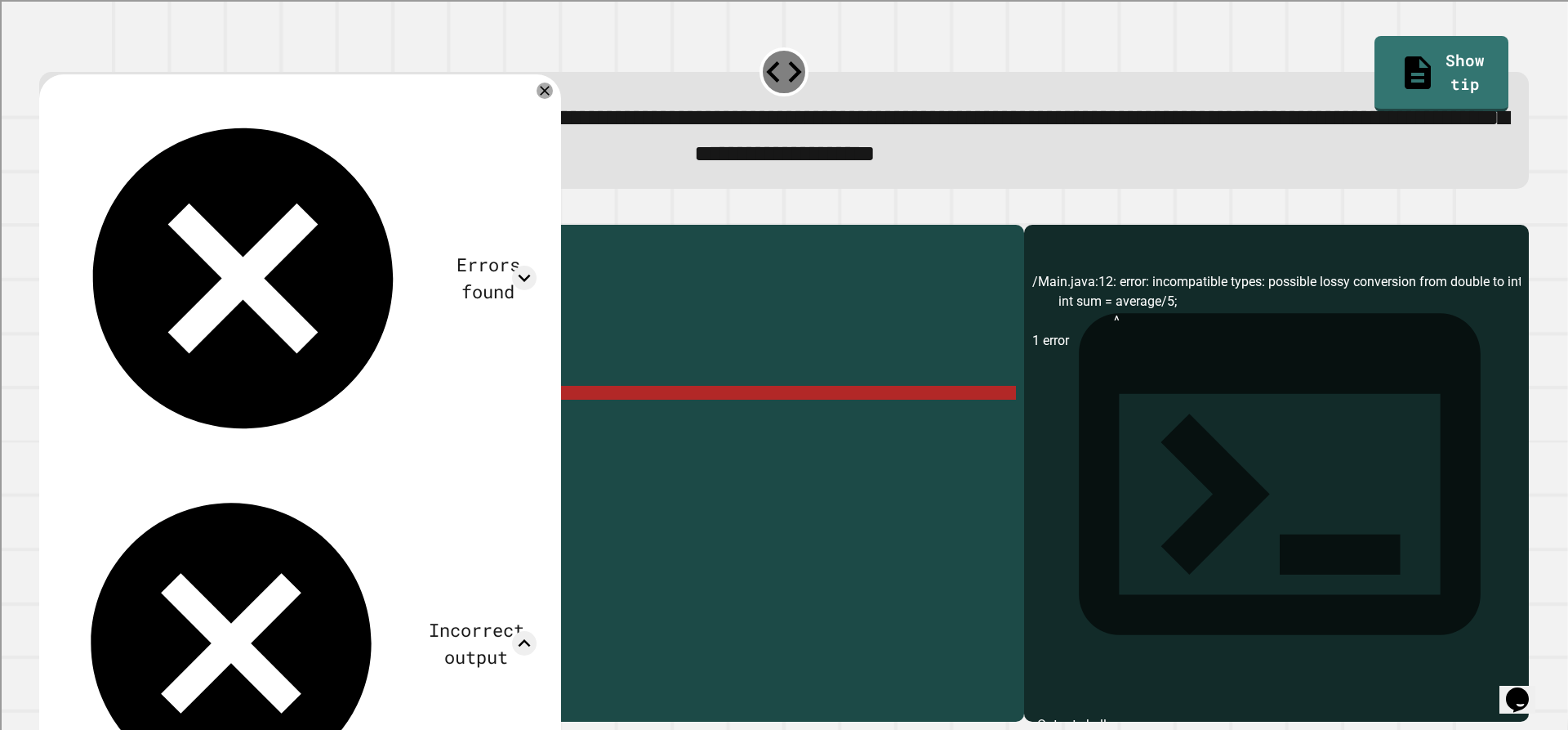
drag, startPoint x: 332, startPoint y: 320, endPoint x: 477, endPoint y: 322, distance: 145.0
click at [136, 420] on div "public class Main { public static void main ( String [ ] args ) { int a = 33 ; …" at bounding box center [546, 455] width 937 height 444
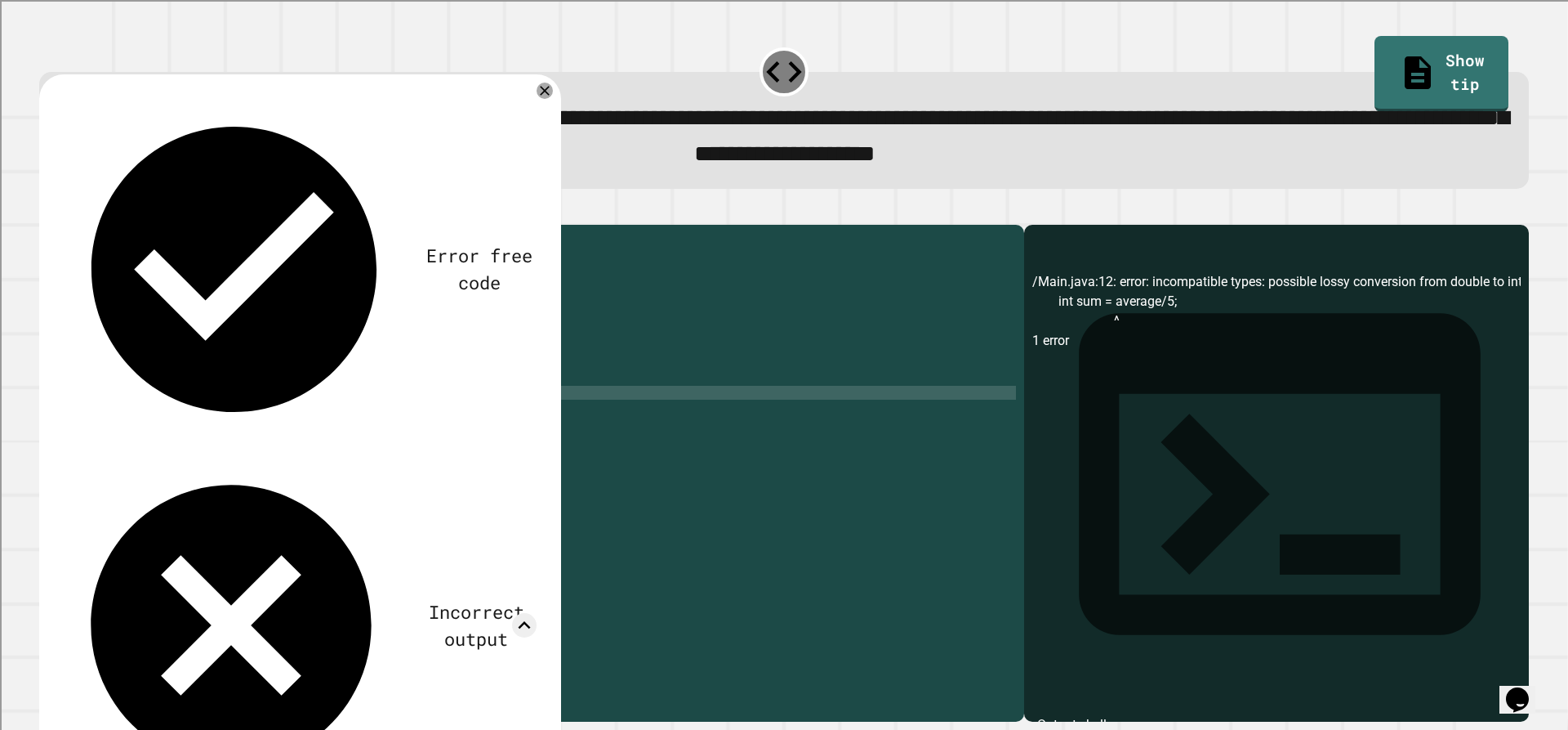
scroll to position [0, 6]
click at [539, 84] on div "Error free code /Main.java:12: error: incompatible types: possible lossy conver…" at bounding box center [300, 520] width 522 height 892
click at [540, 84] on div "Error free code /Main.java:12: error: incompatible types: possible lossy conver…" at bounding box center [300, 520] width 522 height 892
click at [541, 93] on icon at bounding box center [544, 90] width 16 height 16
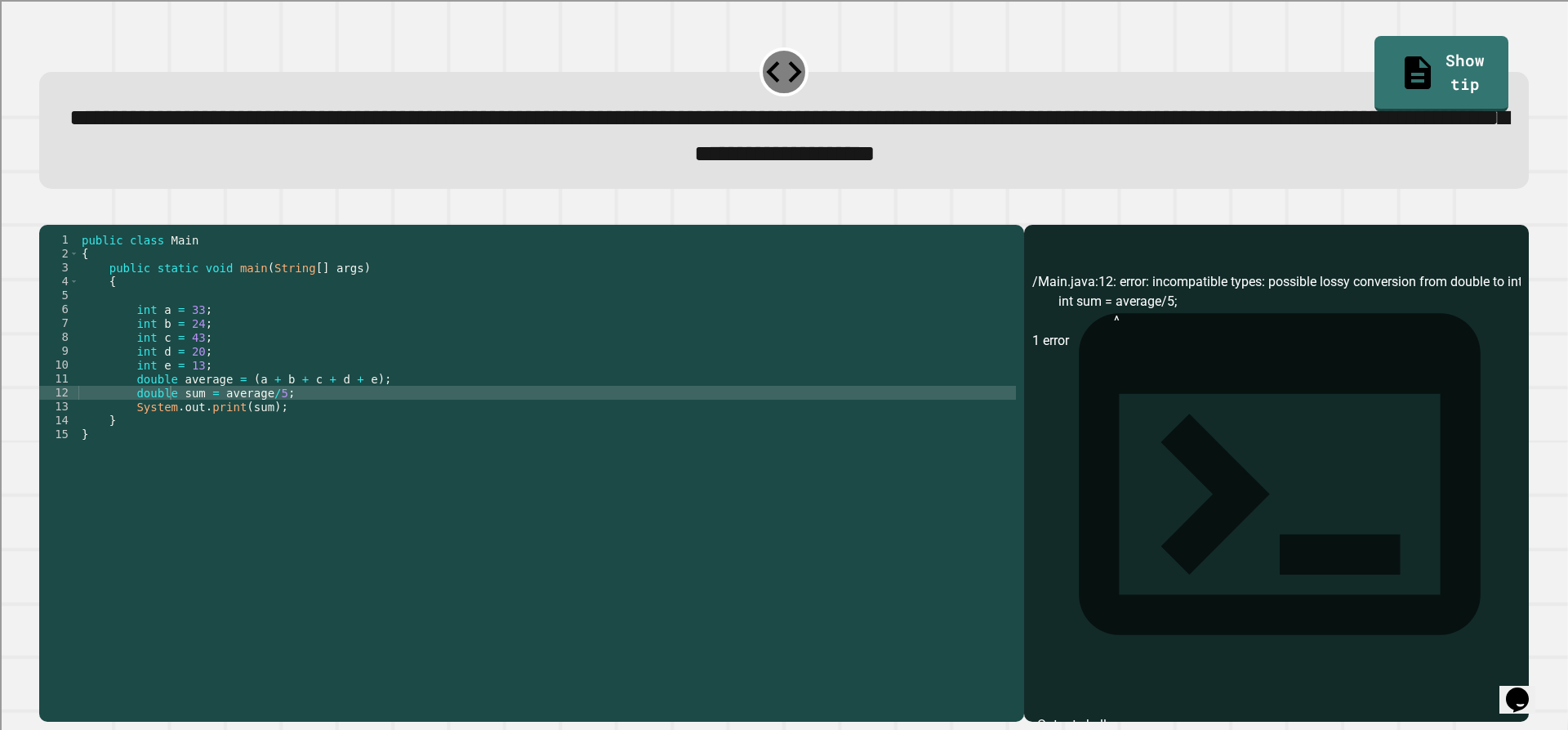
click at [48, 210] on icon "button" at bounding box center [48, 210] width 0 height 0
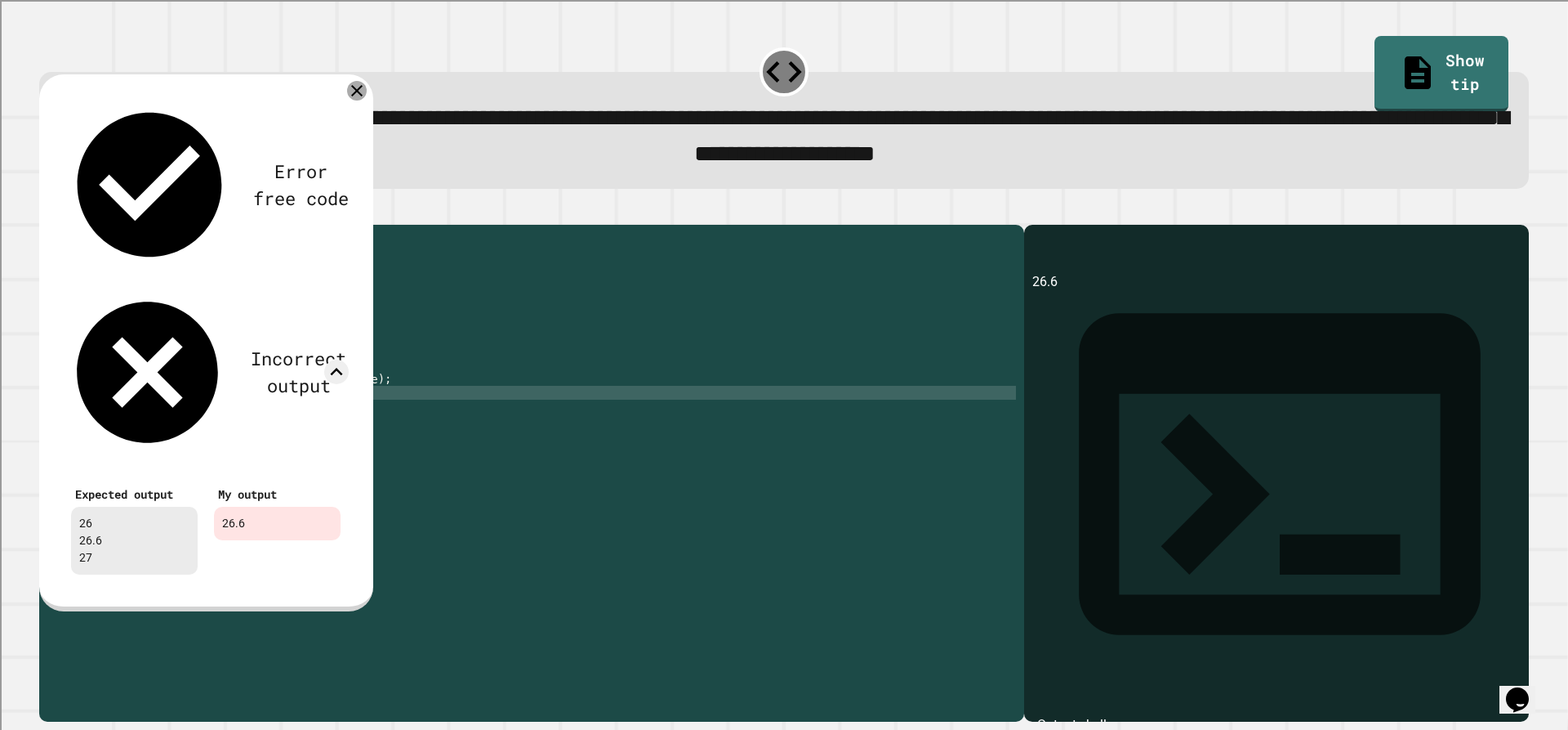
click at [353, 95] on icon at bounding box center [357, 90] width 20 height 20
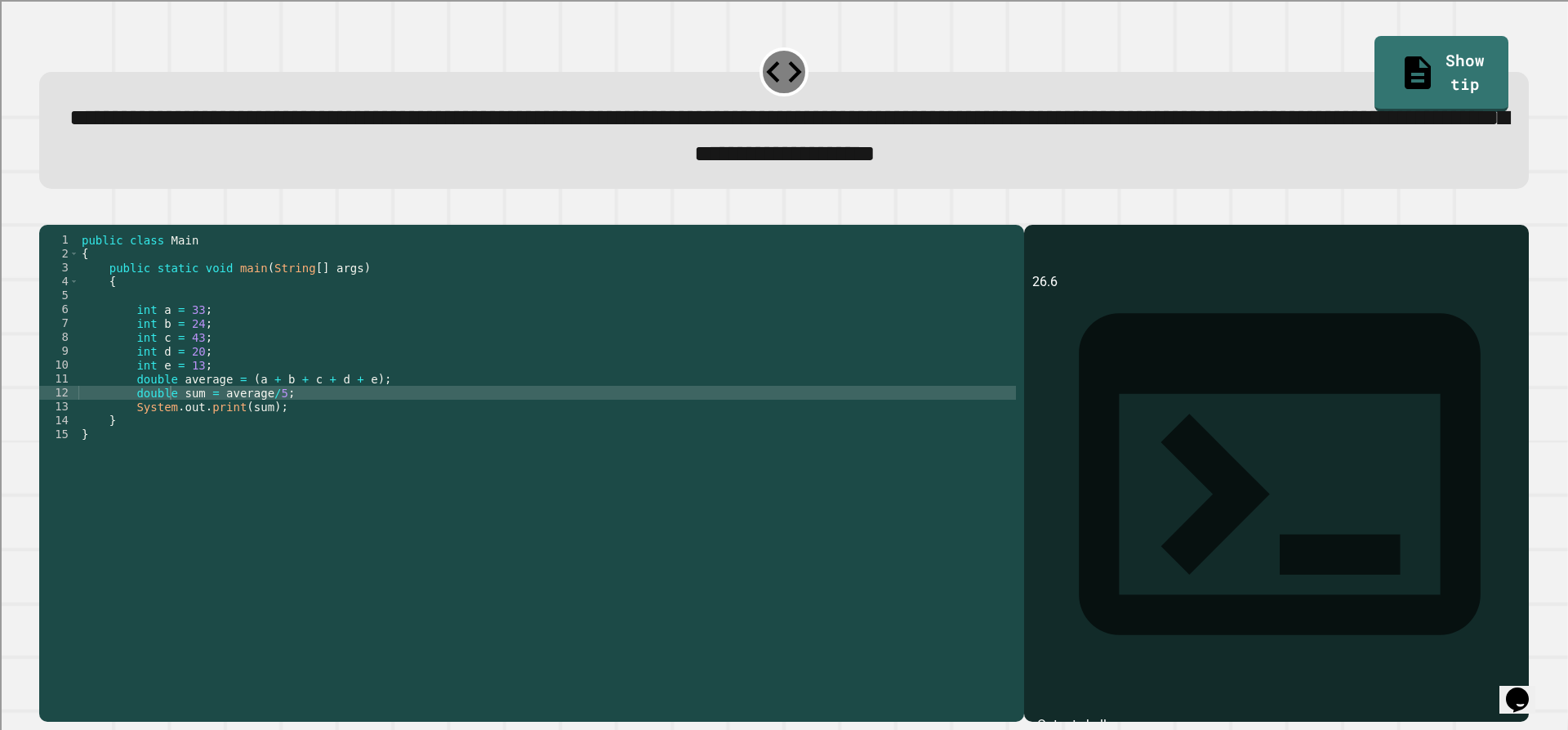
click at [254, 434] on div "public class Main { public static void main ( String [ ] args ) { int a = 33 ; …" at bounding box center [546, 455] width 937 height 444
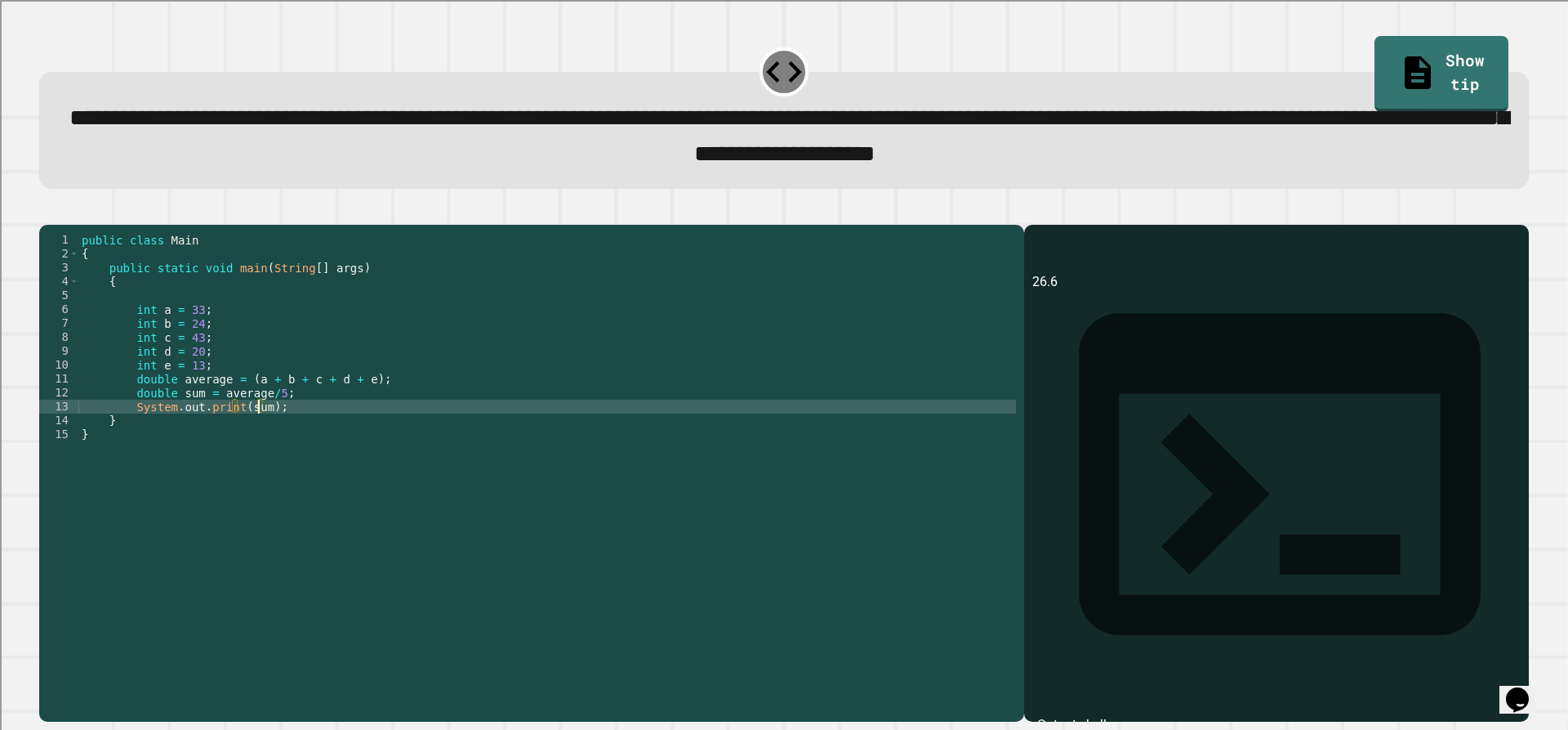
click at [258, 434] on div "public class Main { public static void main ( String [ ] args ) { int a = 33 ; …" at bounding box center [546, 455] width 937 height 444
click at [53, 214] on div at bounding box center [784, 214] width 1490 height 20
click at [237, 430] on div "public class Main { public static void main ( String [ ] args ) { int a = 33 ; …" at bounding box center [546, 455] width 937 height 444
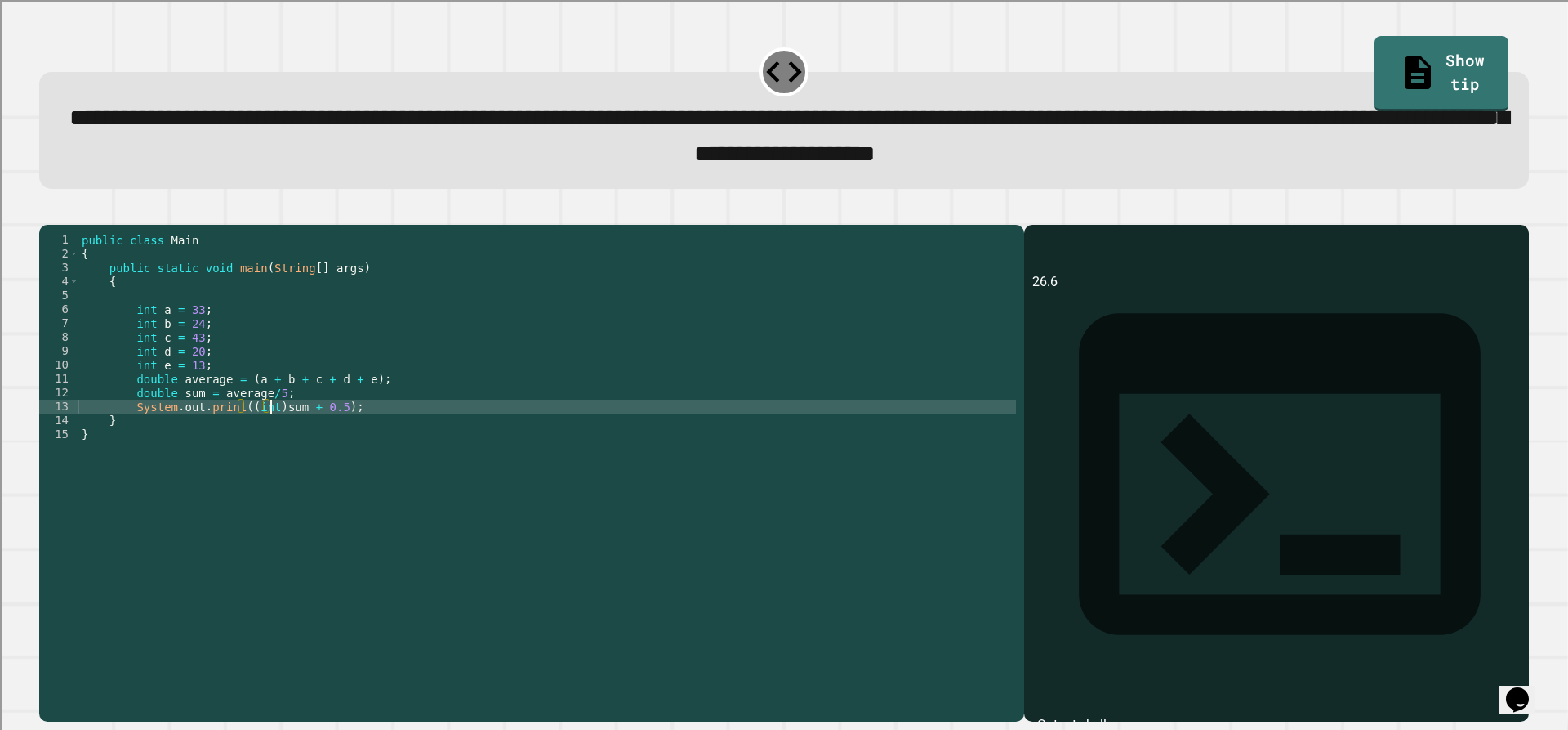
click at [48, 210] on button "button" at bounding box center [48, 210] width 0 height 0
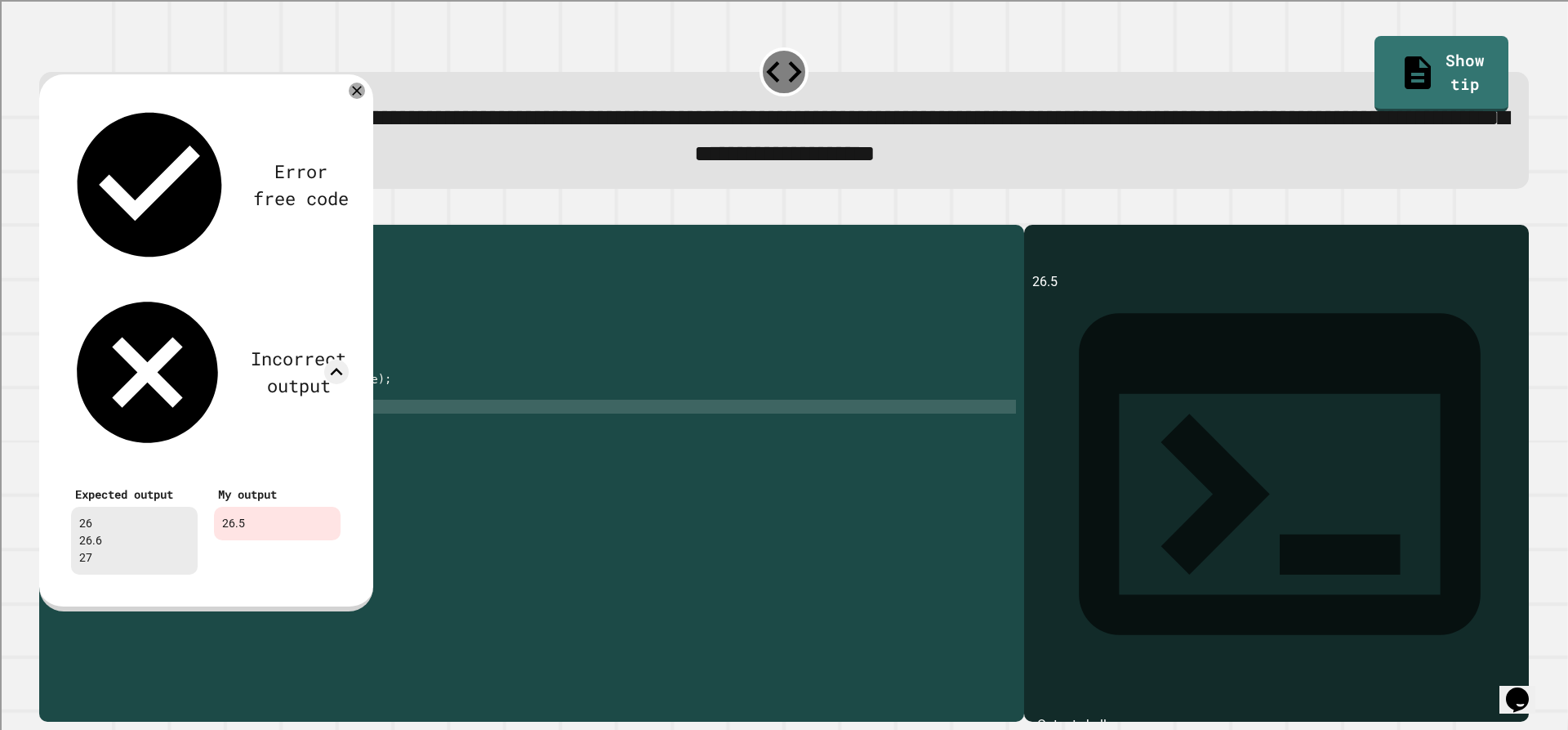
click at [349, 89] on div at bounding box center [357, 90] width 16 height 16
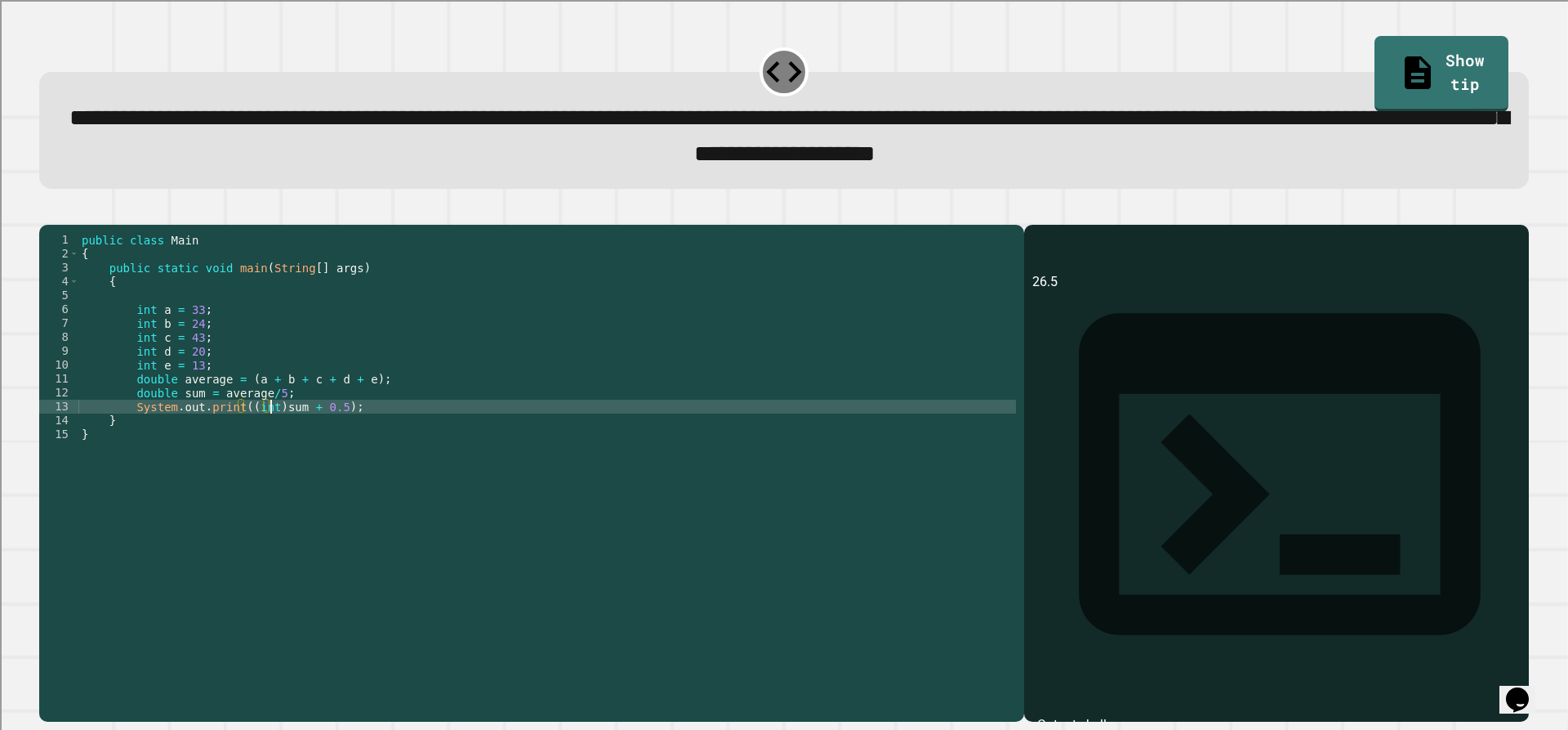
click at [268, 427] on div "public class Main { public static void main ( String [ ] args ) { int a = 33 ; …" at bounding box center [546, 455] width 937 height 444
click at [303, 430] on div "public class Main { public static void main ( String [ ] args ) { int a = 33 ; …" at bounding box center [546, 455] width 937 height 444
type textarea "**********"
click at [43, 216] on div at bounding box center [784, 214] width 1490 height 20
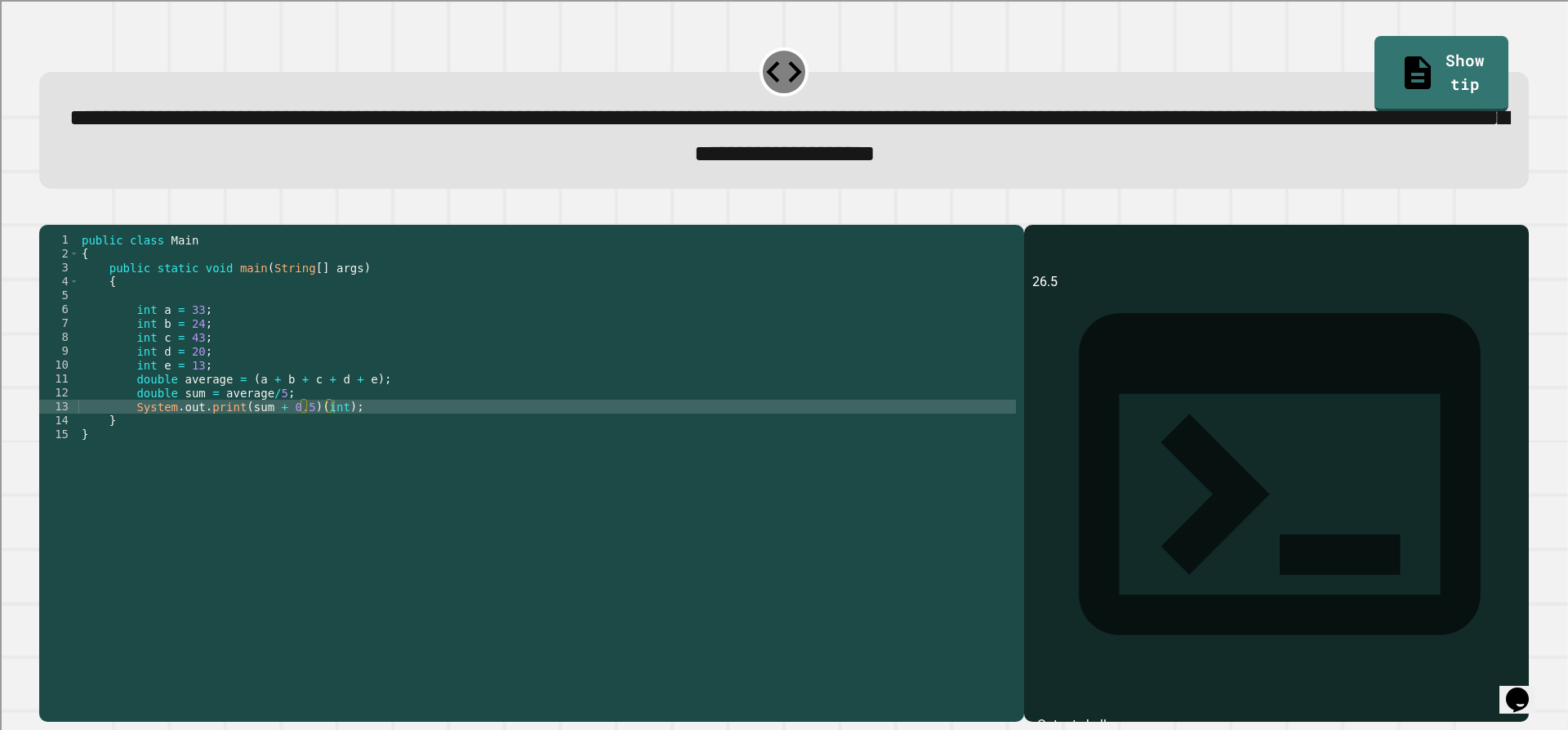
click at [48, 210] on button "button" at bounding box center [48, 210] width 0 height 0
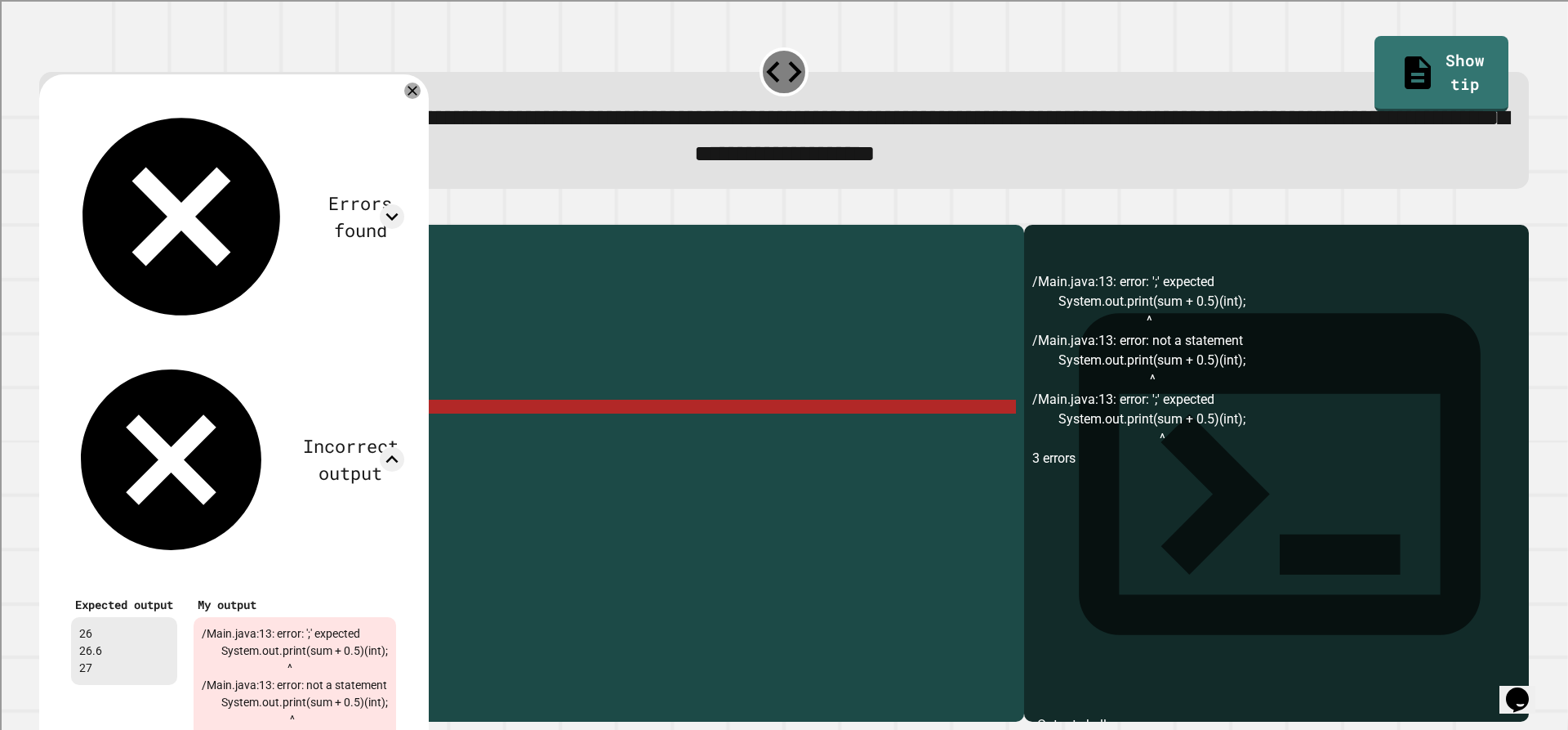
scroll to position [0, 0]
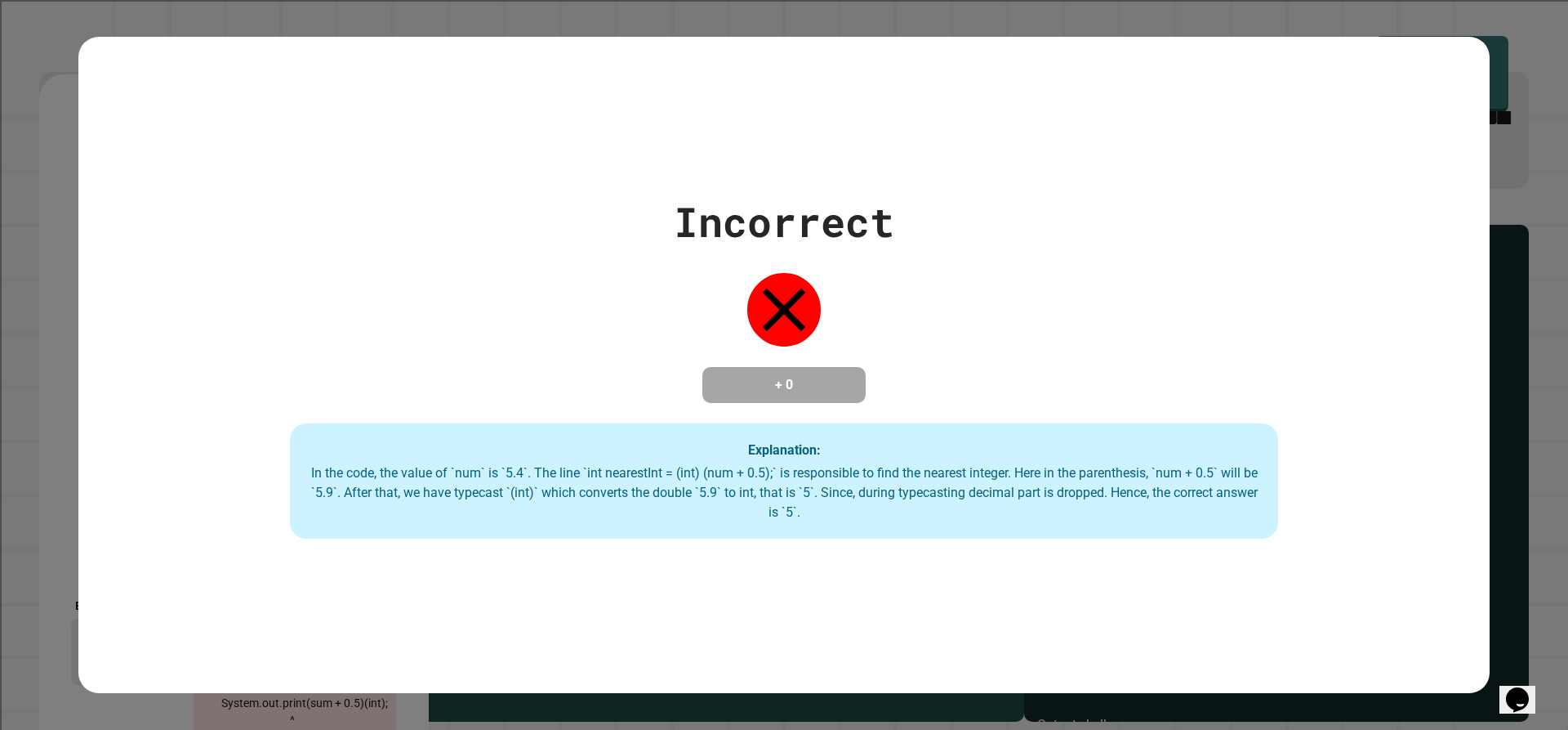
click at [442, 101] on div "Incorrect + 0 Explanation: In the code, the value of `num` is `5.4`. The line `…" at bounding box center [783, 365] width 1411 height 657
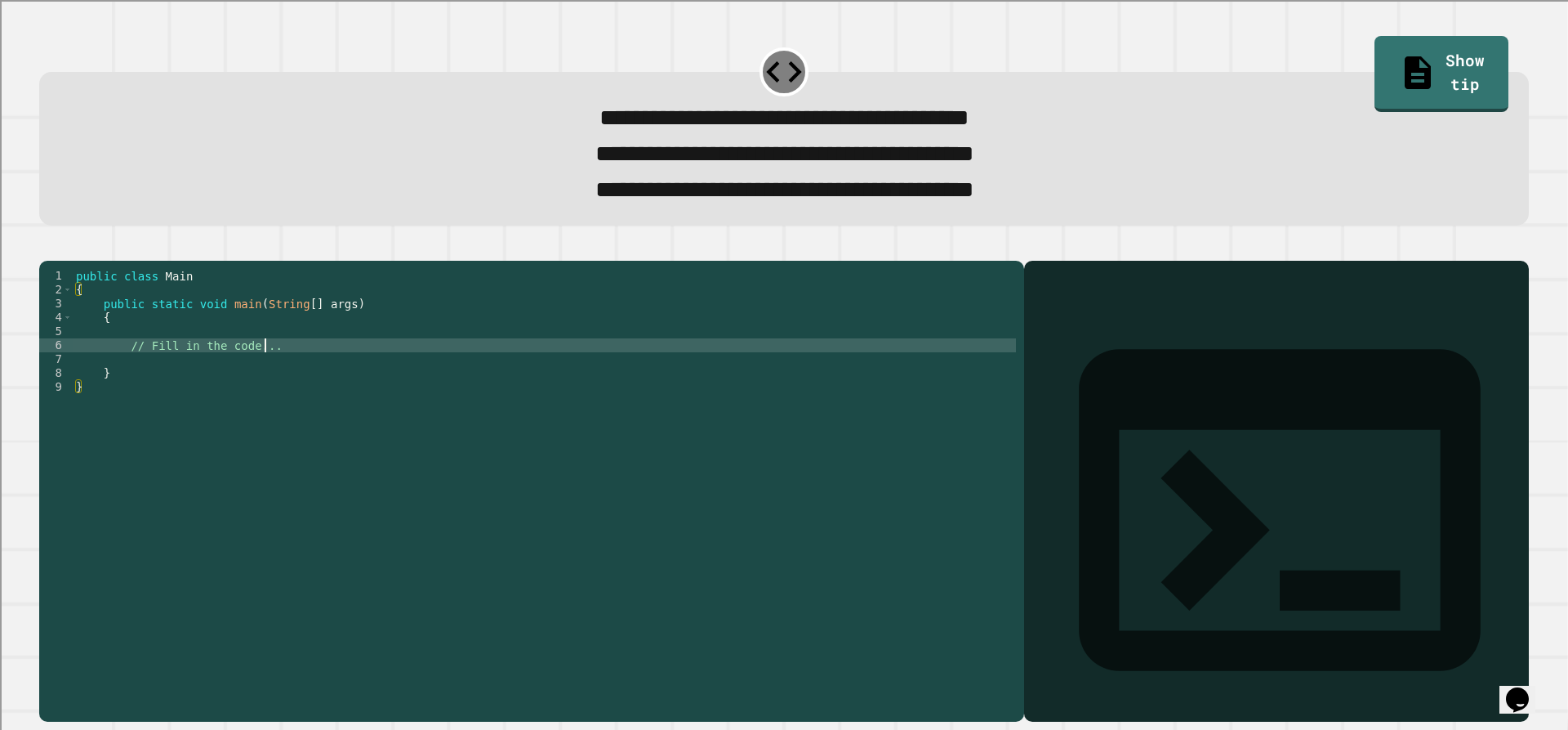
click at [437, 369] on div "public class Main { public static void main ( String [ ] args ) { // Fill in th…" at bounding box center [544, 469] width 944 height 403
drag, startPoint x: 437, startPoint y: 369, endPoint x: 129, endPoint y: 372, distance: 308.0
click at [129, 372] on div "public class Main { public static void main ( String [ ] args ) { // Fill in th…" at bounding box center [544, 469] width 944 height 403
type textarea "**********"
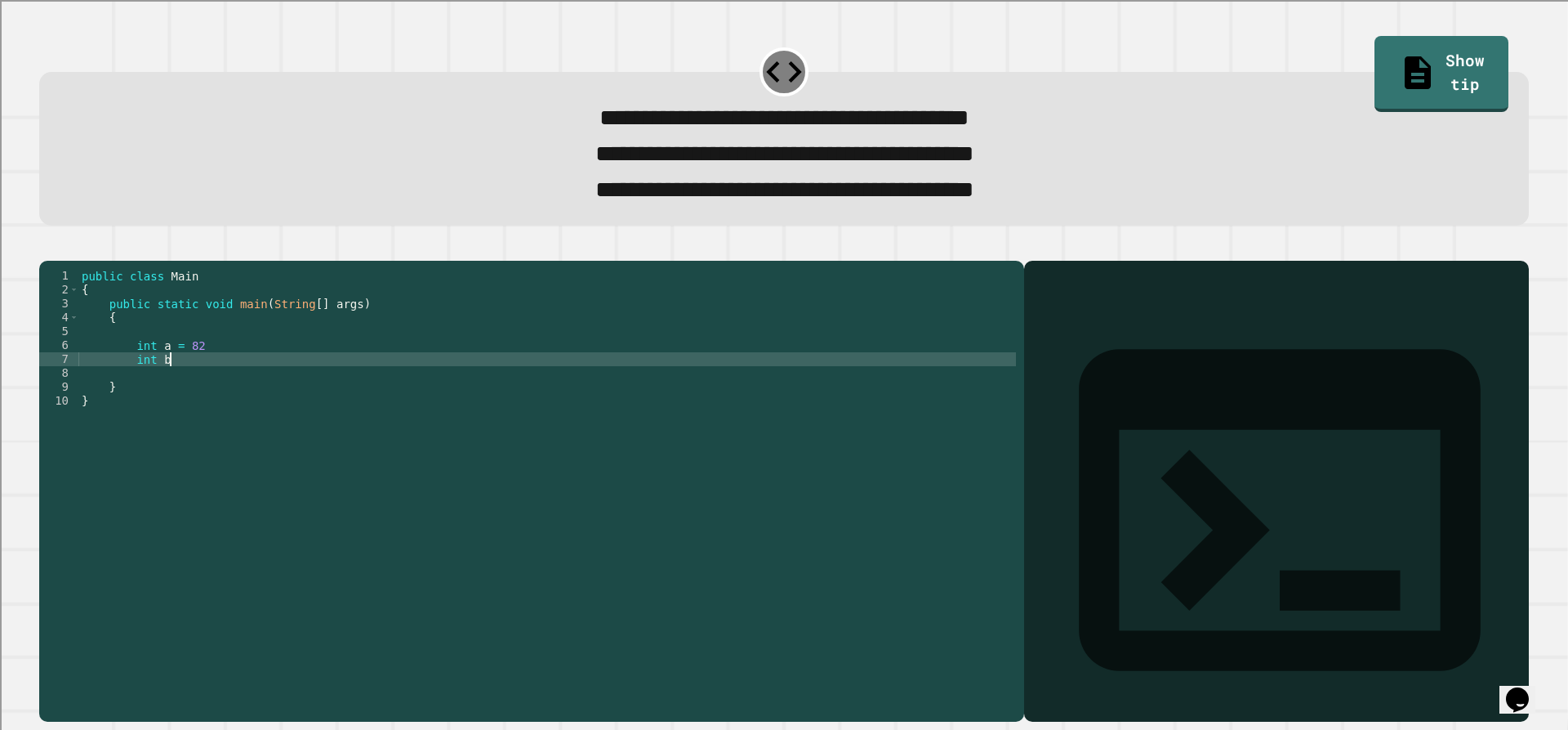
scroll to position [0, 6]
type textarea "**********"
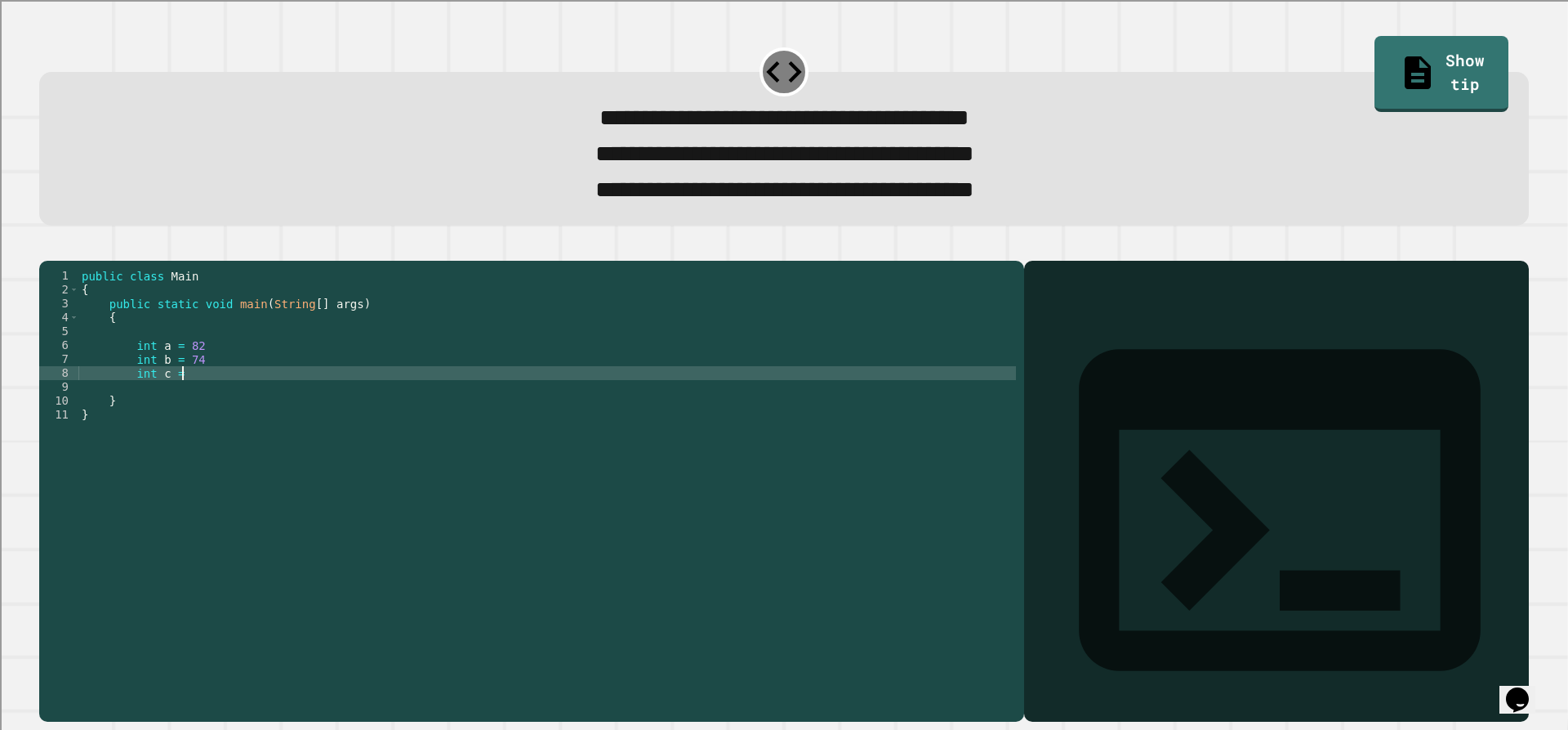
type textarea "**********"
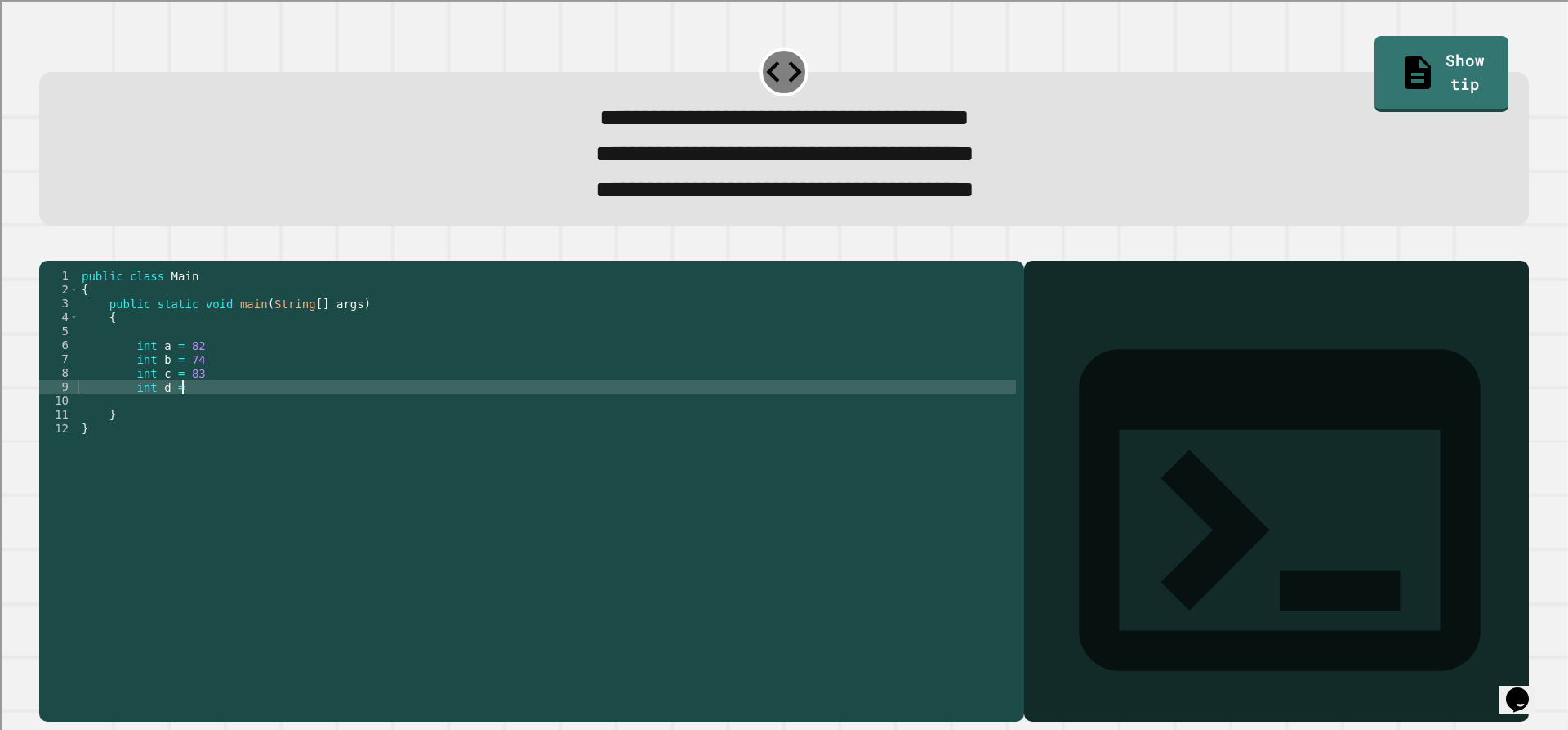
type textarea "**********"
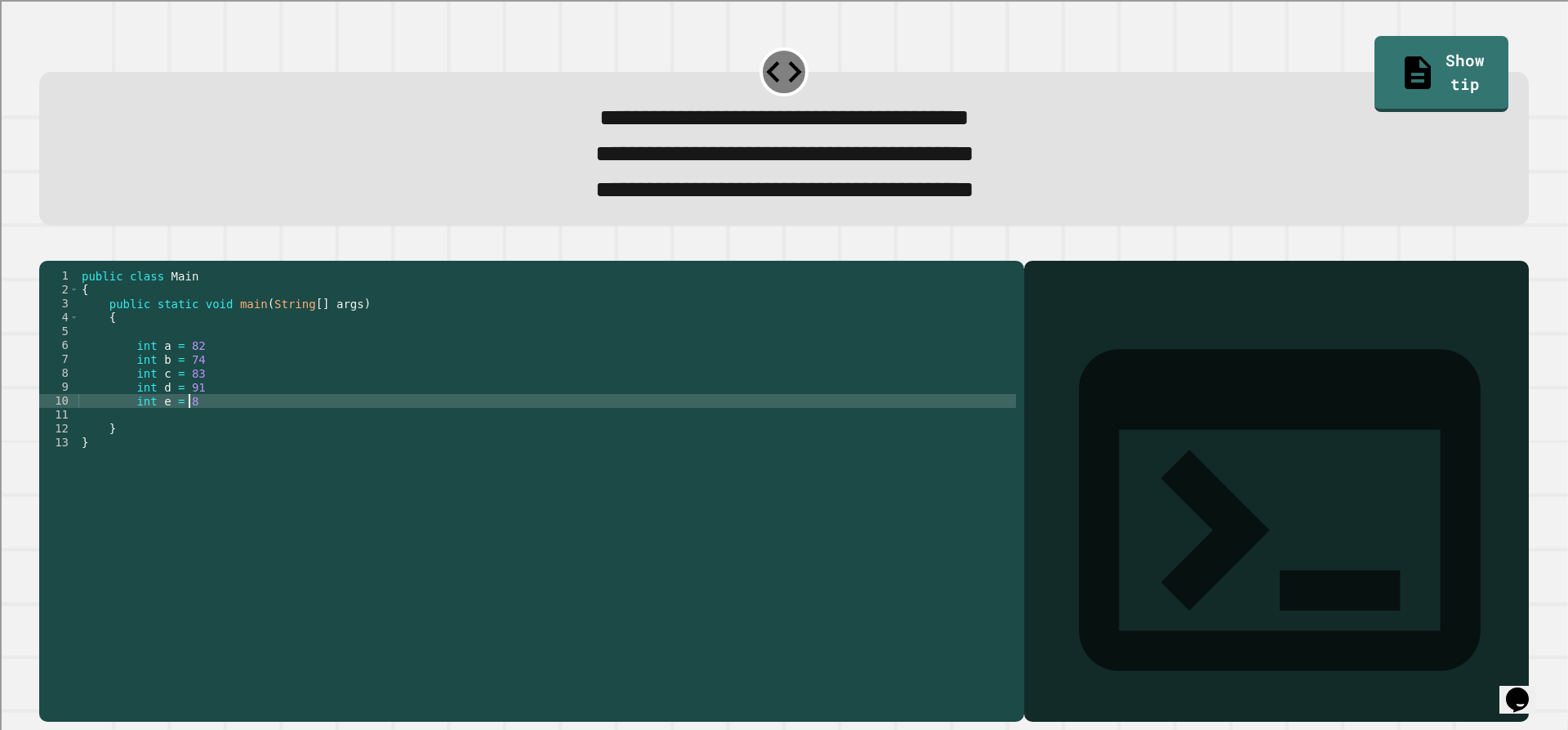
scroll to position [0, 7]
type textarea "**********"
drag, startPoint x: 236, startPoint y: 464, endPoint x: 240, endPoint y: 443, distance: 21.4
click at [236, 459] on div "public class Main { public static void main ( String [ ] args ) { int a = 82 in…" at bounding box center [546, 469] width 937 height 403
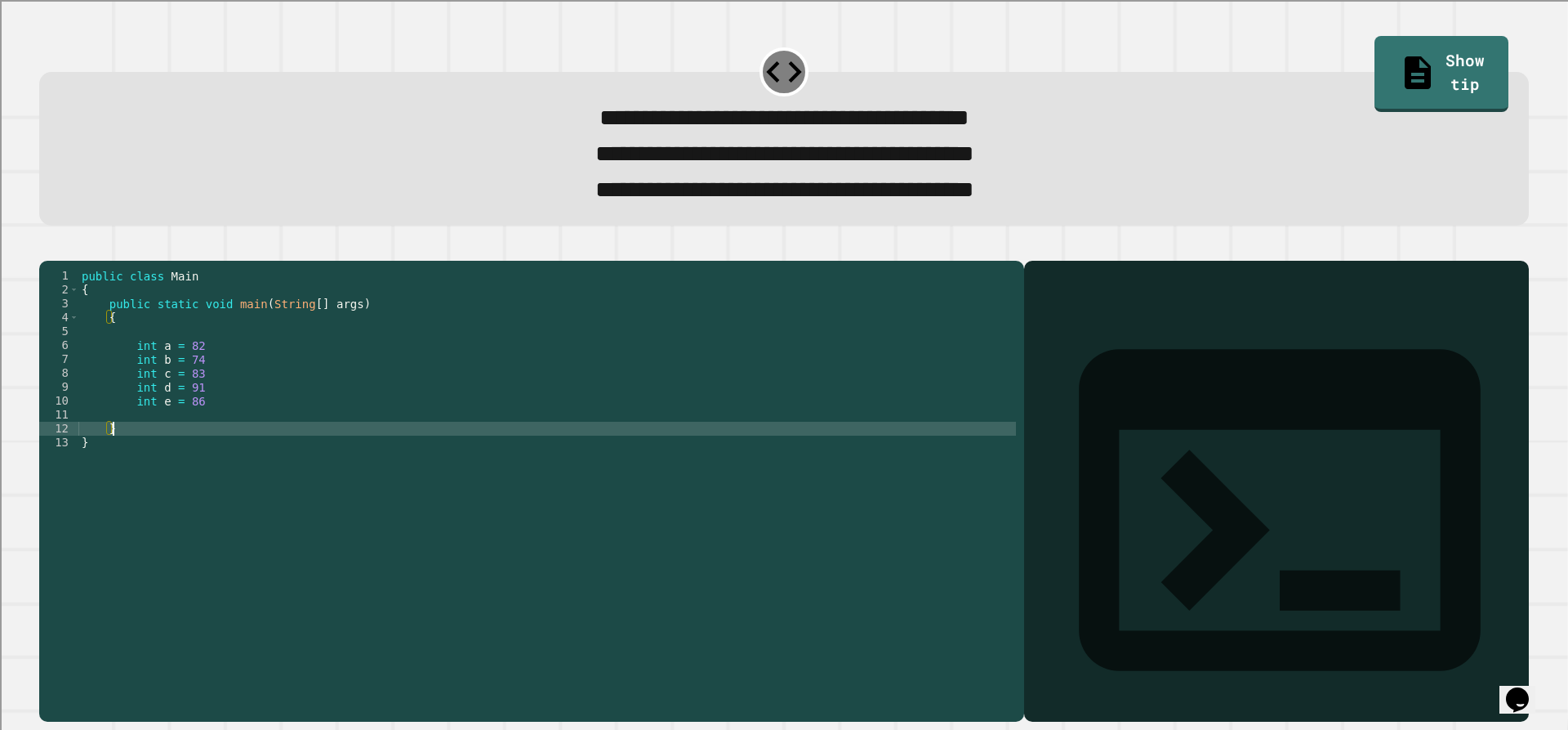
scroll to position [0, 2]
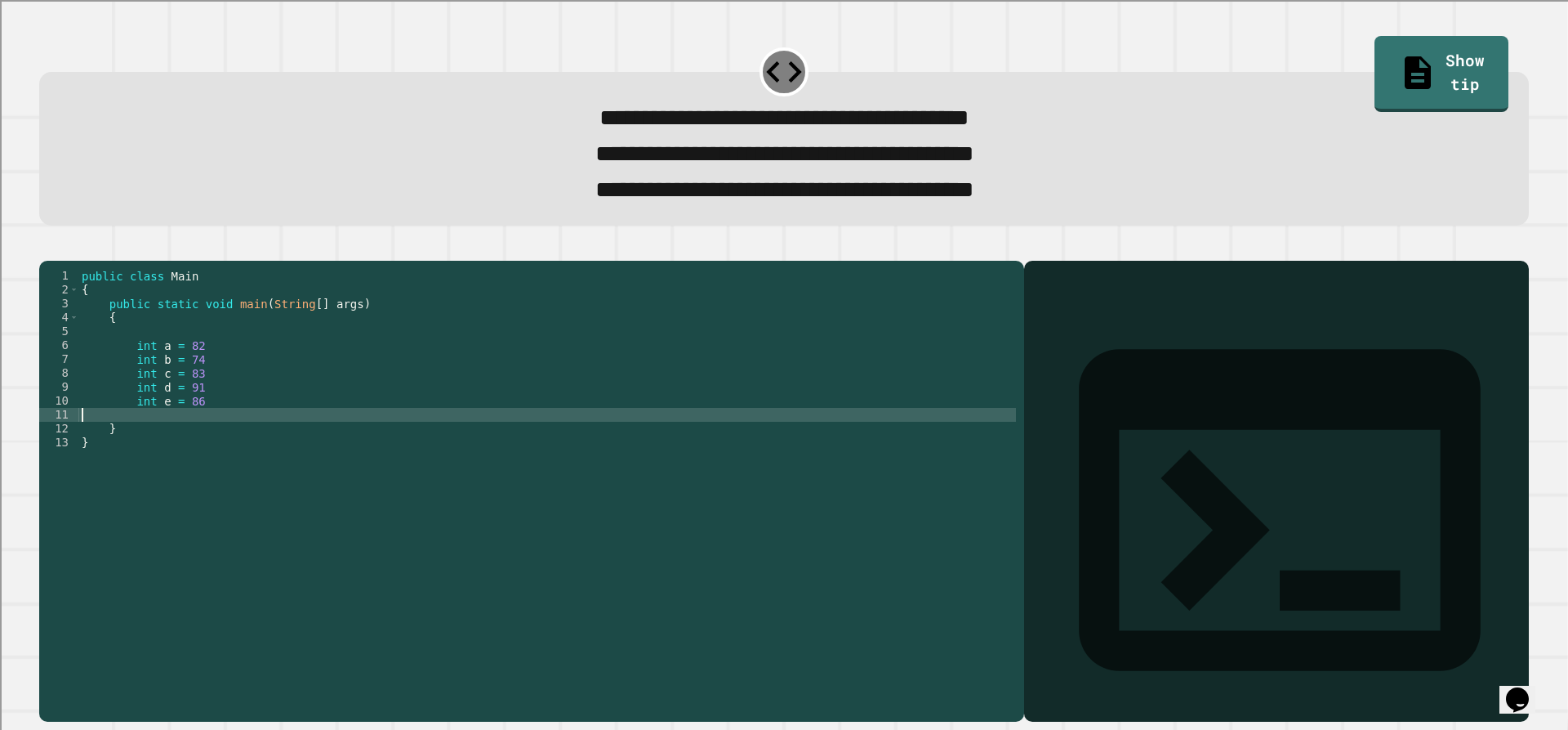
click at [240, 443] on div "public class Main { public static void main ( String [ ] args ) { int a = 82 in…" at bounding box center [546, 469] width 937 height 403
click at [382, 442] on div "public class Main { public static void main ( String [ ] args ) { int a = 82 in…" at bounding box center [546, 469] width 937 height 403
click at [325, 424] on div "public class Main { public static void main ( String [ ] args ) { int a = 82 in…" at bounding box center [546, 469] width 937 height 403
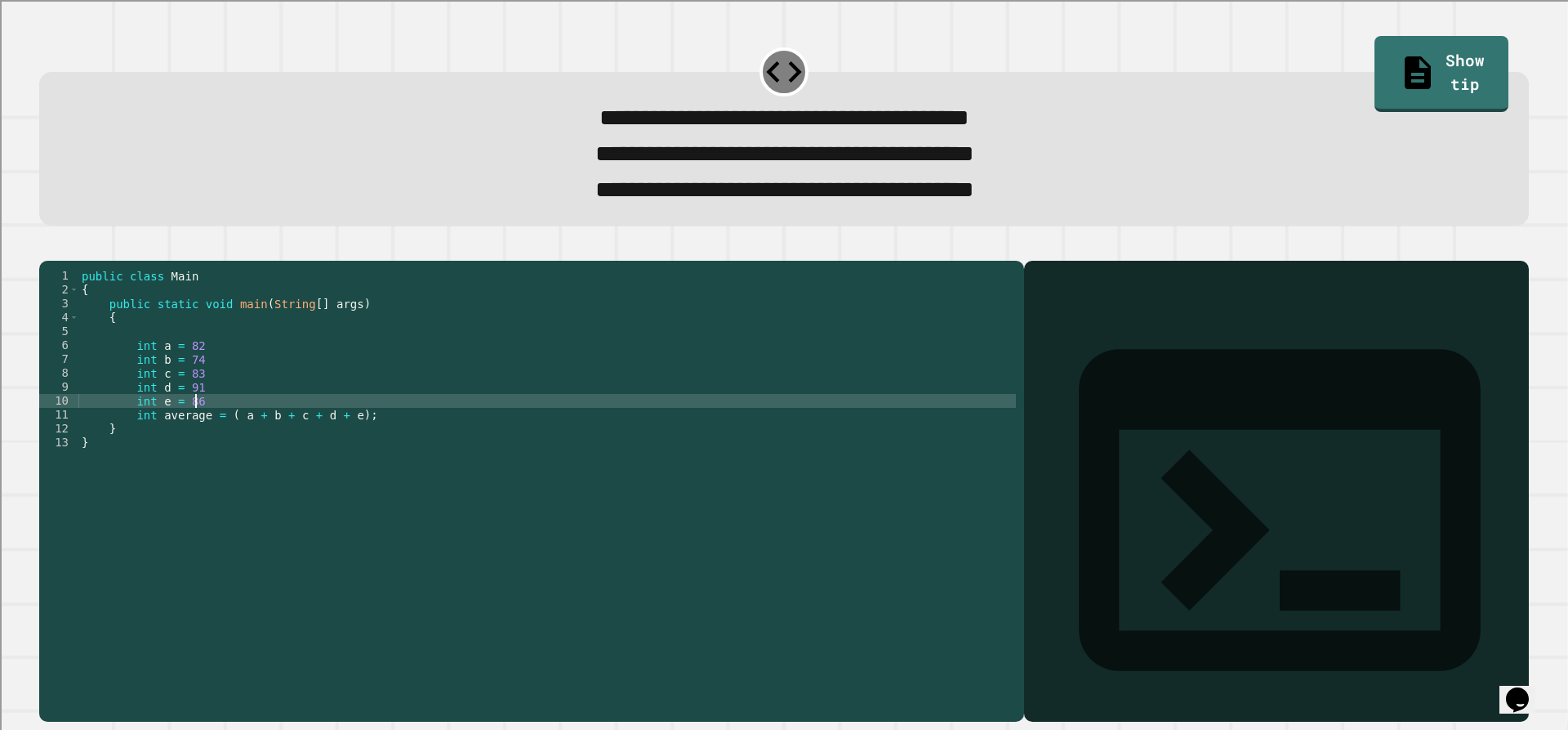
scroll to position [0, 8]
click at [320, 400] on div "public class Main { public static void main ( String [ ] args ) { int a = 82 in…" at bounding box center [546, 469] width 937 height 403
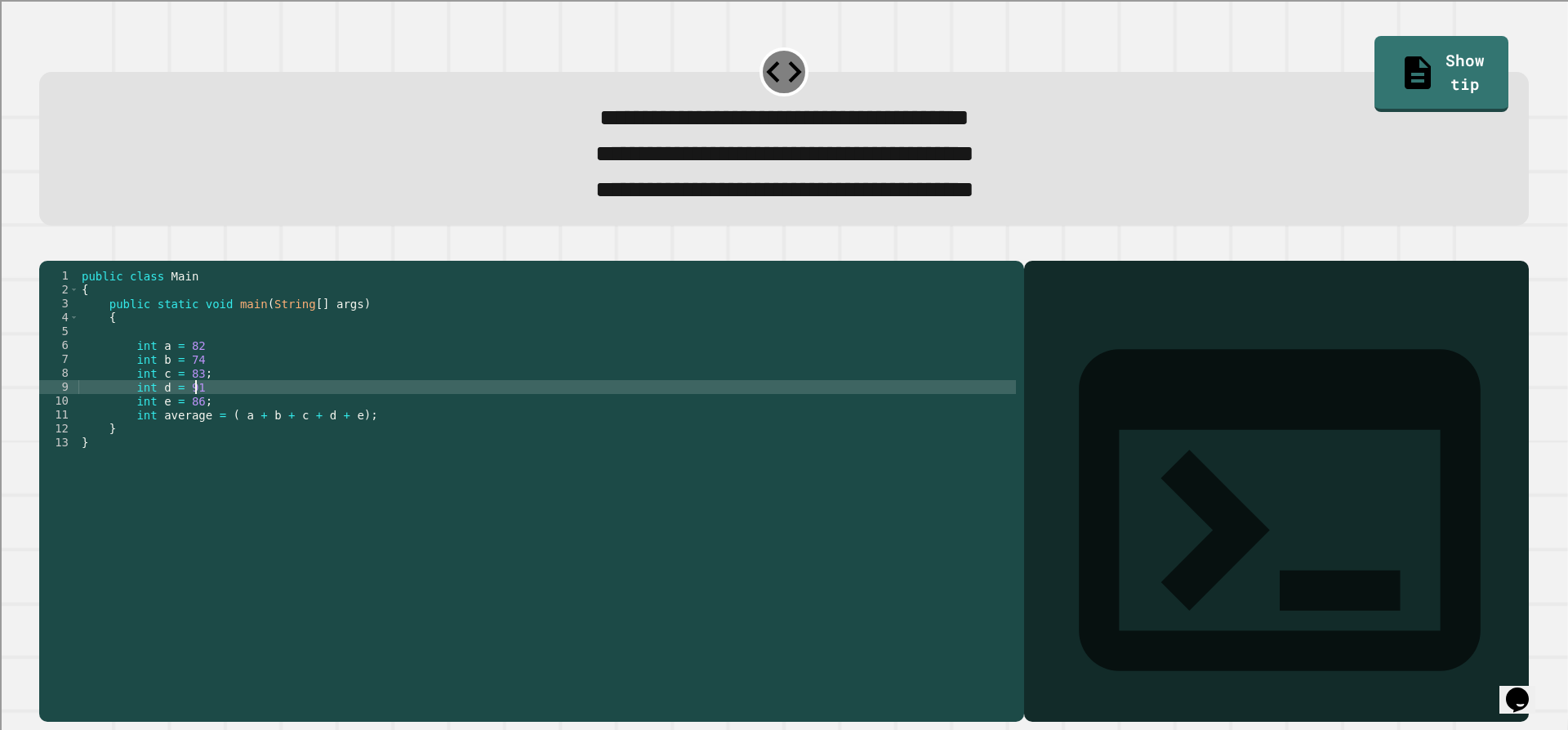
click at [321, 413] on div "public class Main { public static void main ( String [ ] args ) { int a = 82 in…" at bounding box center [546, 469] width 937 height 403
click at [315, 392] on div "public class Main { public static void main ( String [ ] args ) { int a = 82 in…" at bounding box center [546, 469] width 937 height 403
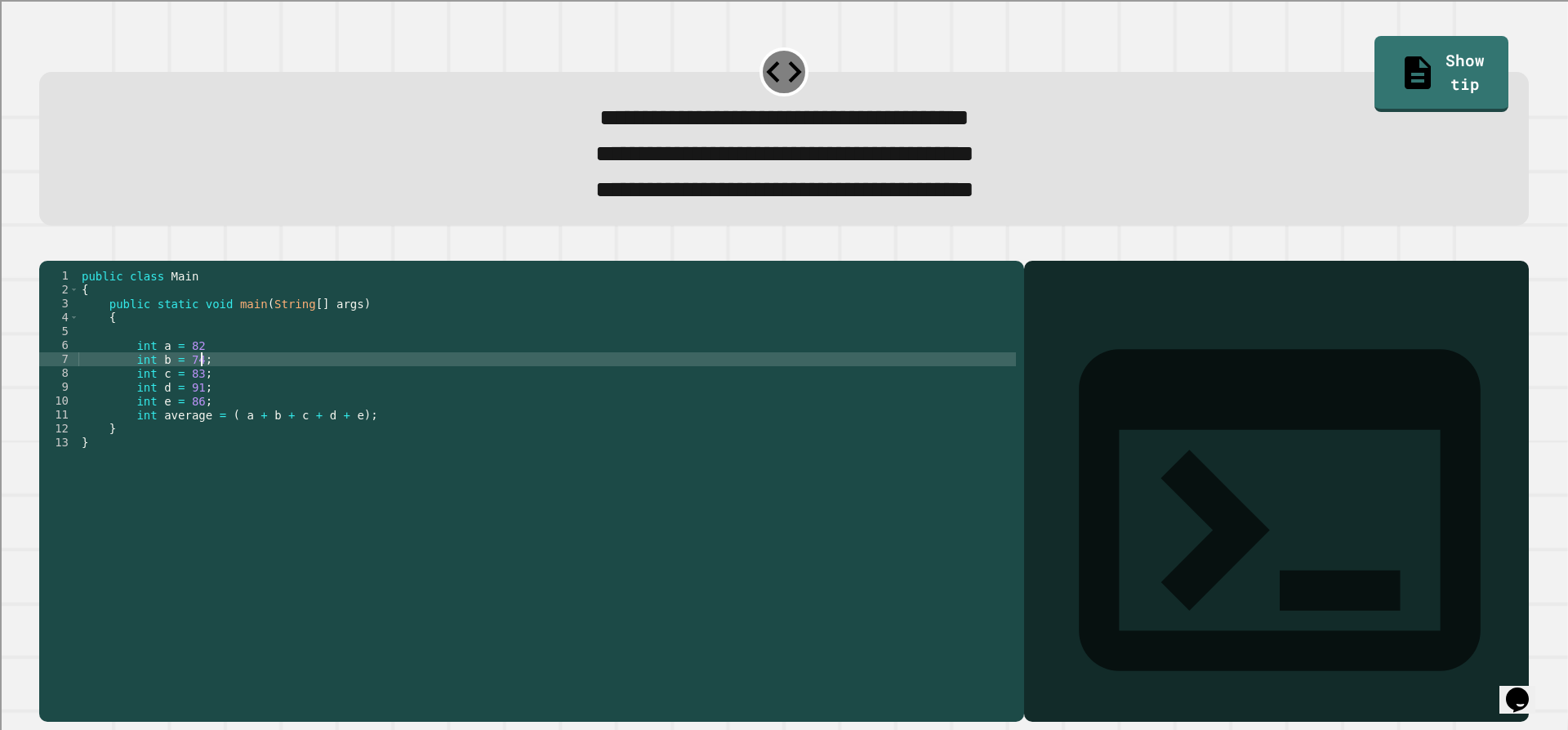
click at [315, 376] on div "public class Main { public static void main ( String [ ] args ) { int a = 82 in…" at bounding box center [546, 469] width 937 height 403
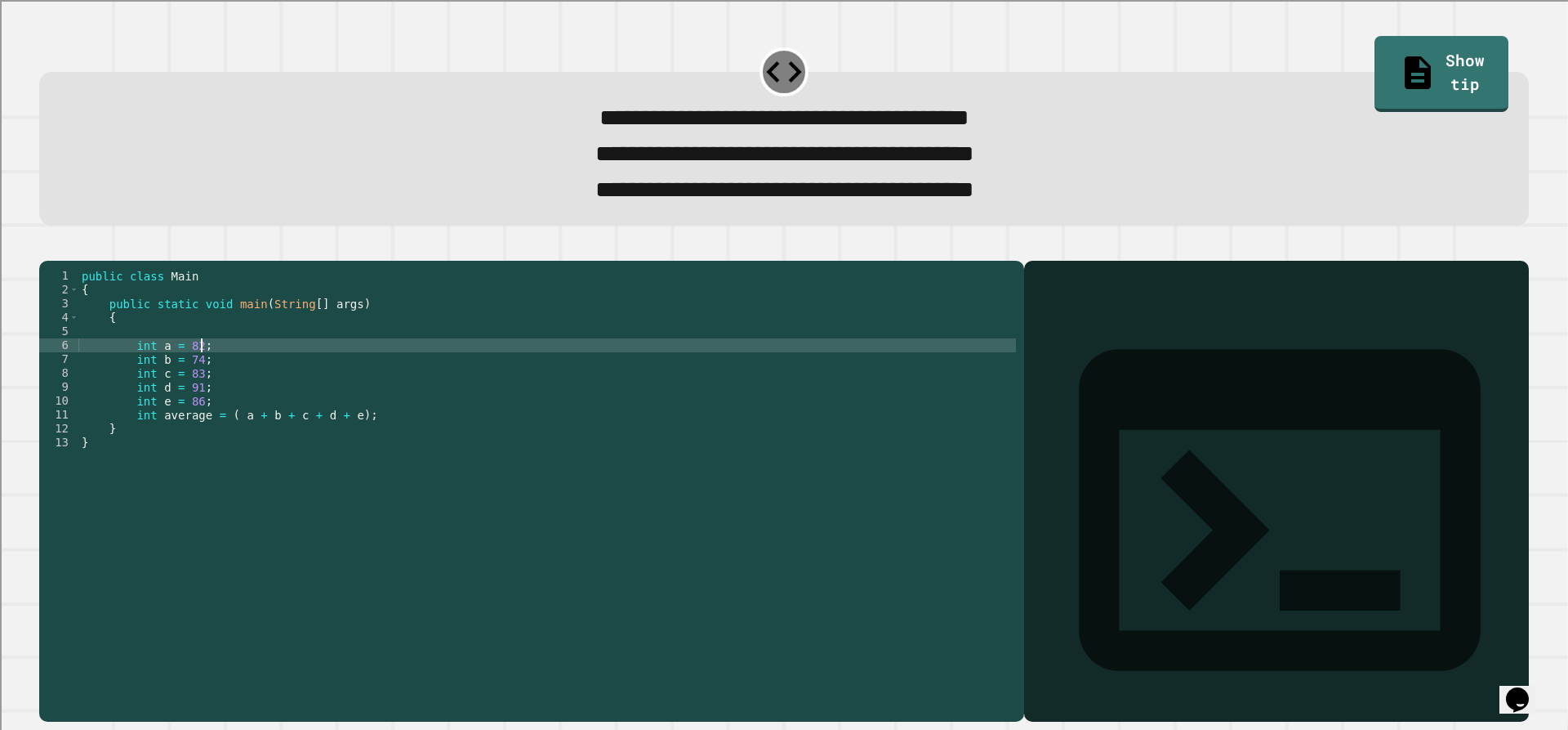
click at [480, 451] on div "public class Main { public static void main ( String [ ] args ) { int a = 82 ; …" at bounding box center [546, 469] width 937 height 403
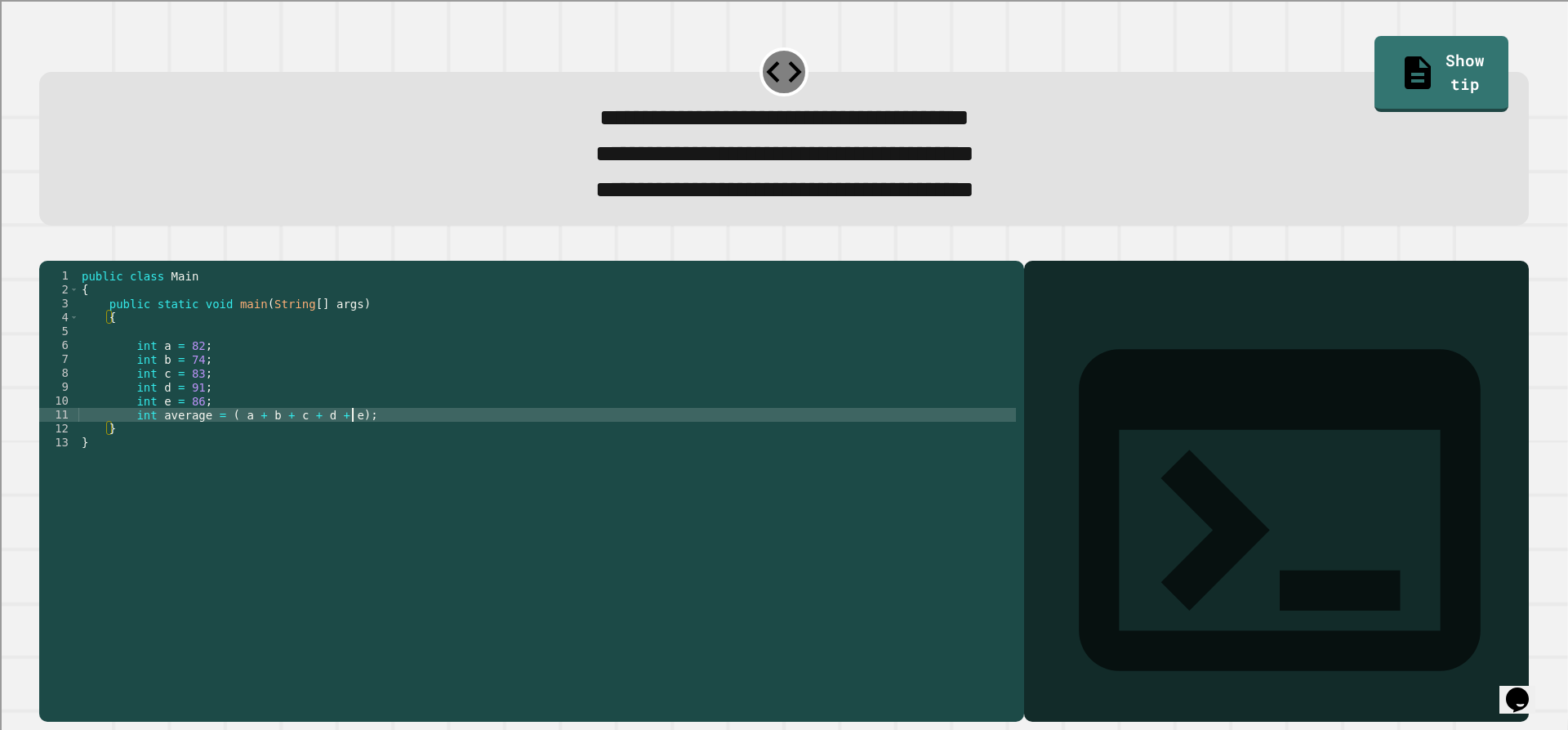
click at [480, 447] on div "public class Main { public static void main ( String [ ] args ) { int a = 82 ; …" at bounding box center [546, 469] width 937 height 403
type textarea "**********"
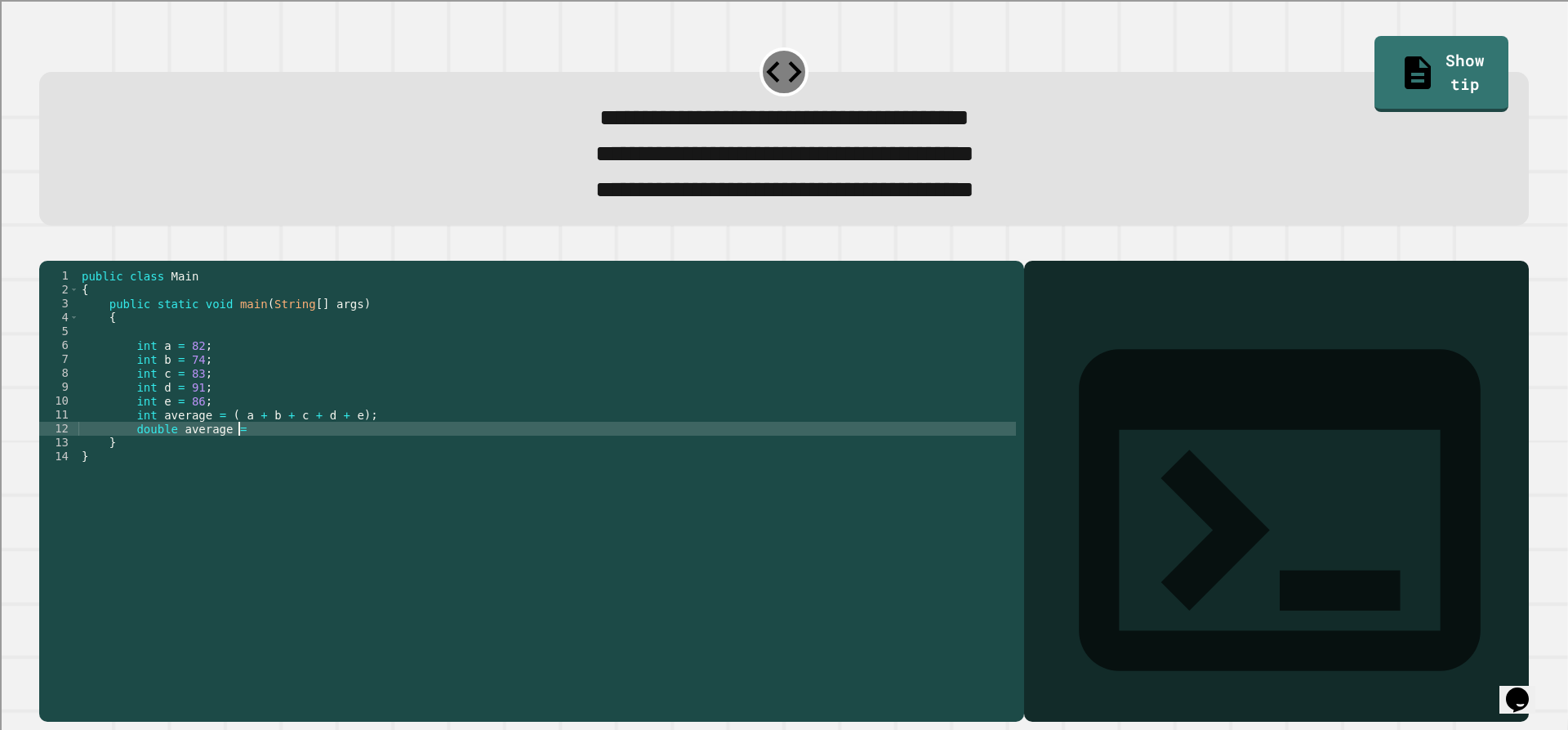
scroll to position [0, 10]
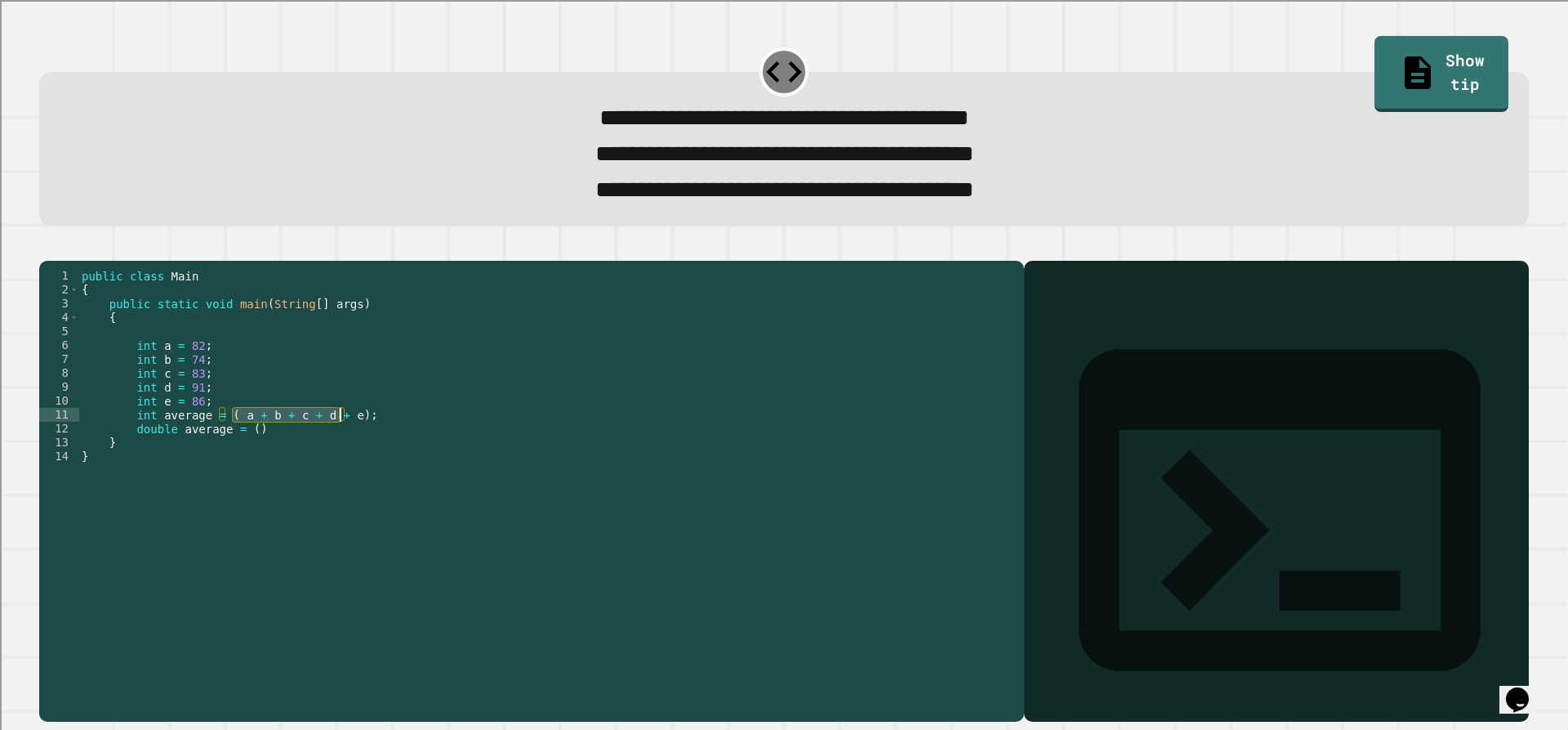
drag, startPoint x: 233, startPoint y: 440, endPoint x: 340, endPoint y: 448, distance: 107.3
click at [340, 448] on div "public class Main { public static void main ( String [ ] args ) { int a = 82 ; …" at bounding box center [546, 469] width 937 height 403
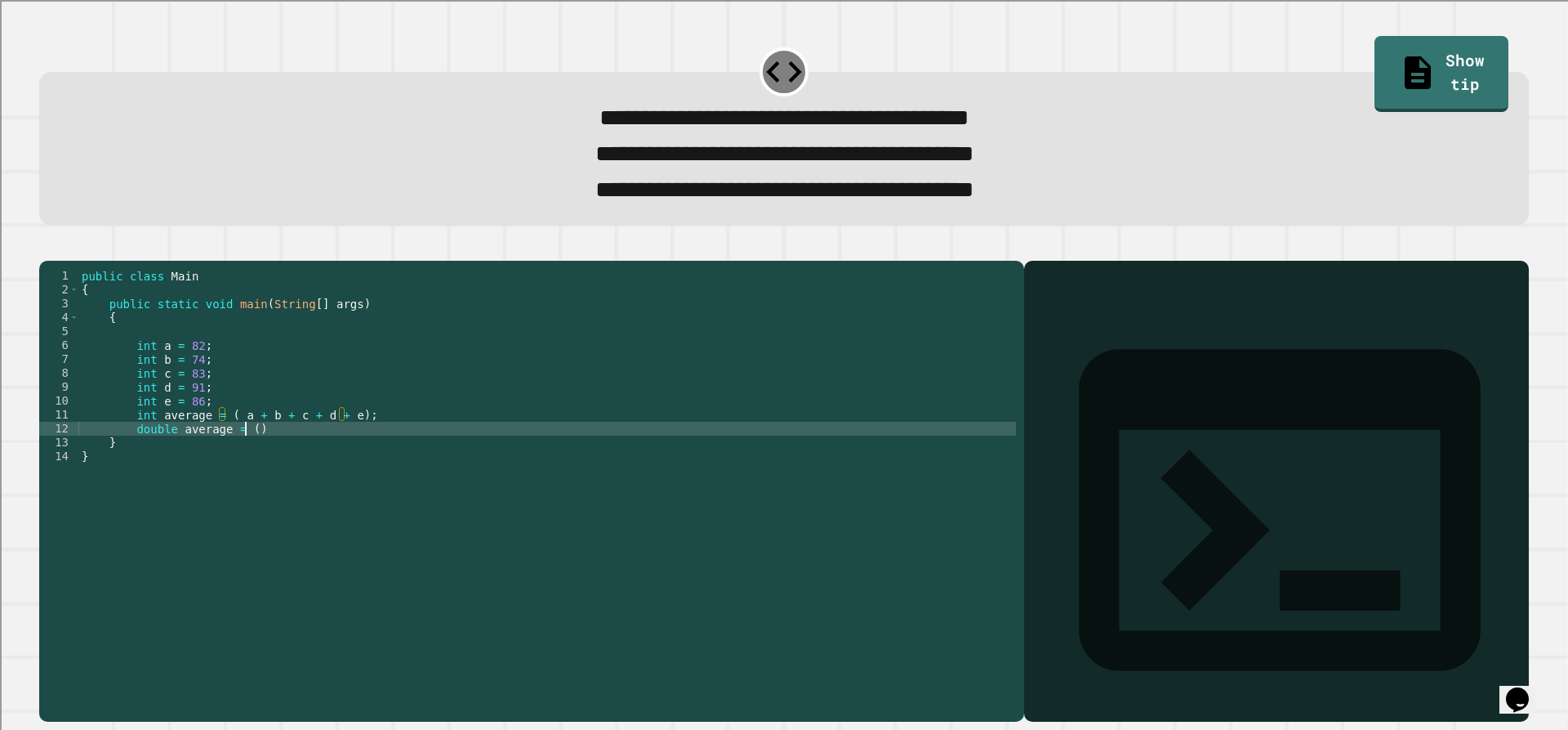
click at [247, 456] on div "public class Main { public static void main ( String [ ] args ) { int a = 82 ; …" at bounding box center [546, 469] width 937 height 403
paste textarea "**********"
click at [461, 459] on div "public class Main { public static void main ( String [ ] args ) { int a = 82 ; …" at bounding box center [546, 469] width 937 height 403
type textarea "**********"
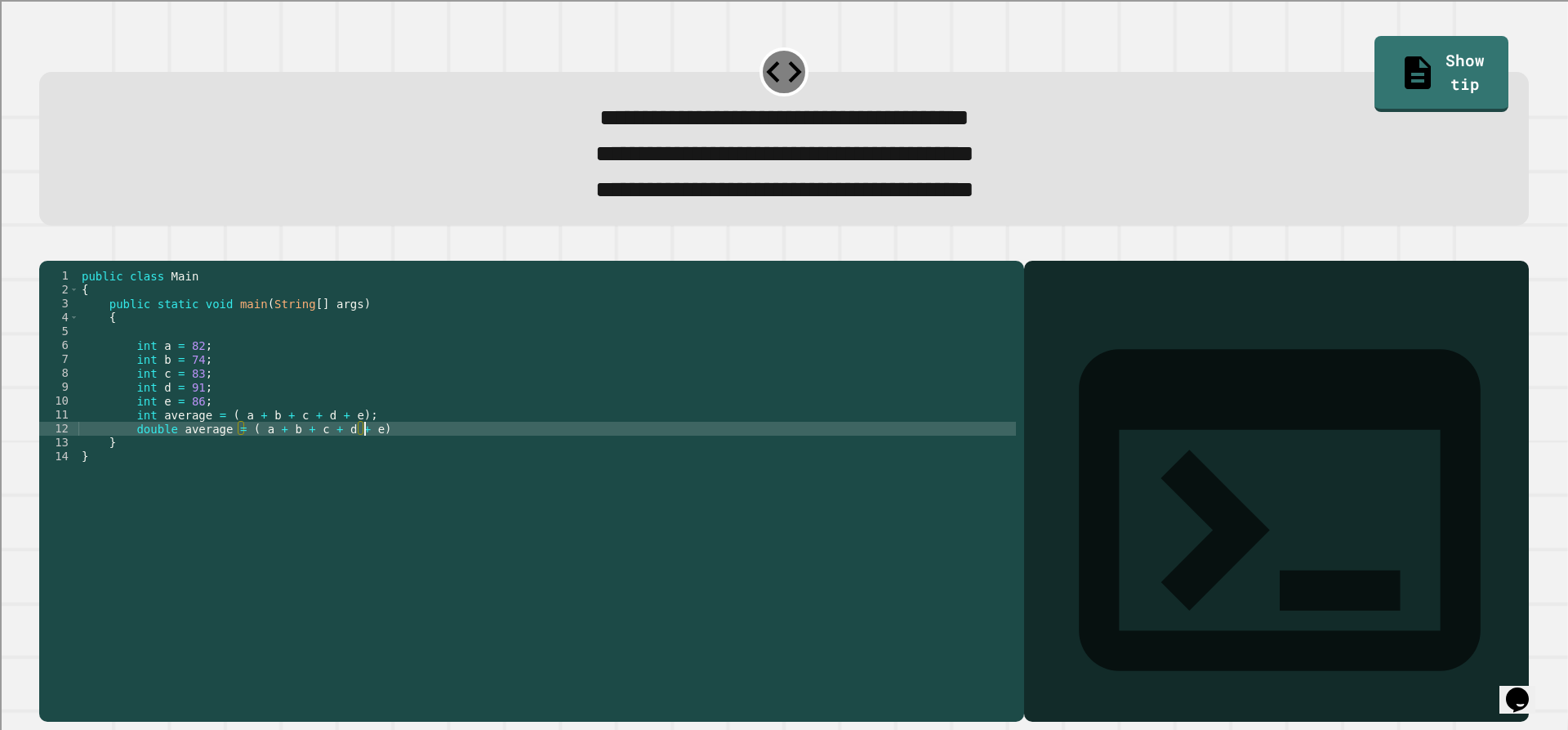
scroll to position [0, 20]
click at [533, 454] on div "public class Main { public static void main ( String [ ] args ) { int a = 82 ; …" at bounding box center [546, 469] width 937 height 403
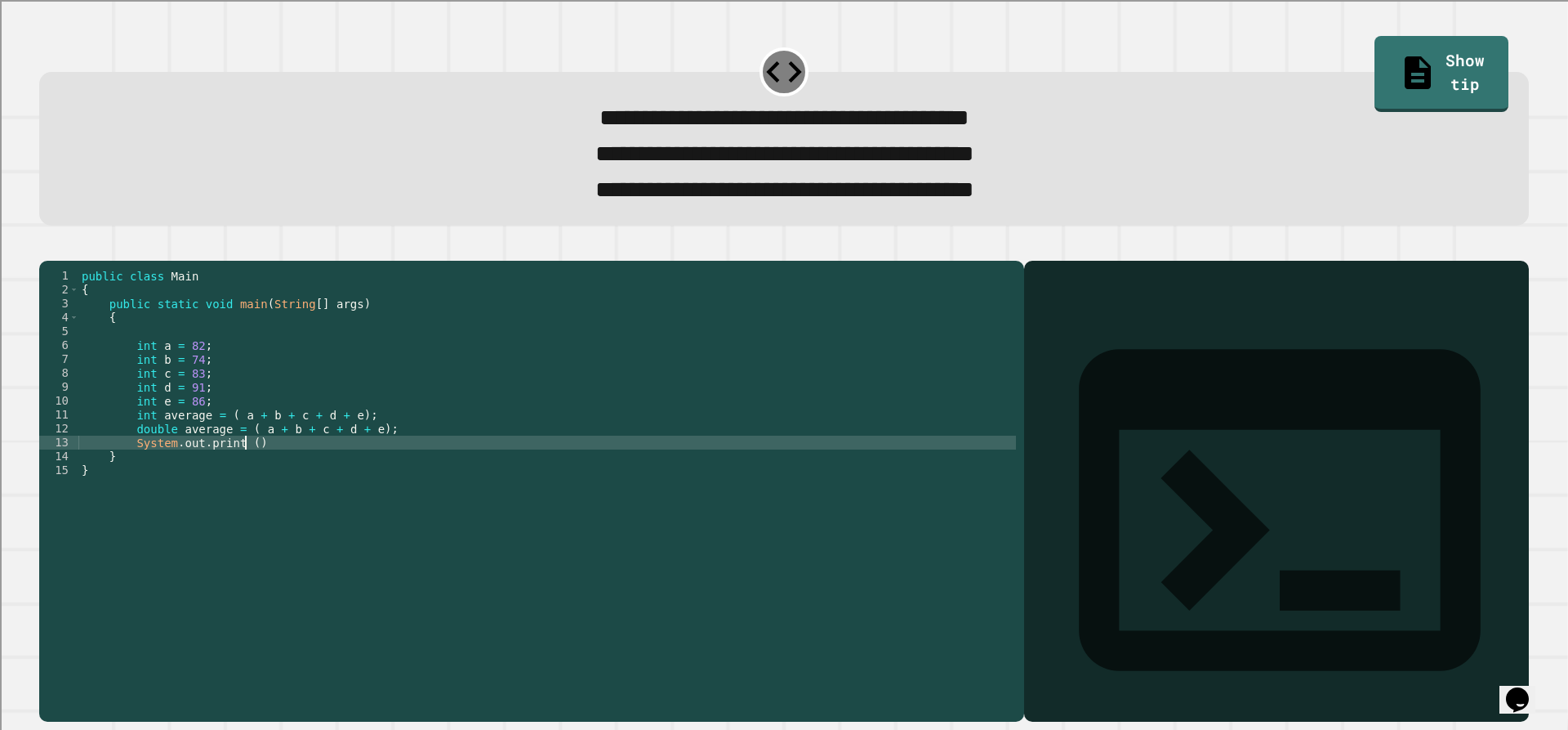
scroll to position [0, 10]
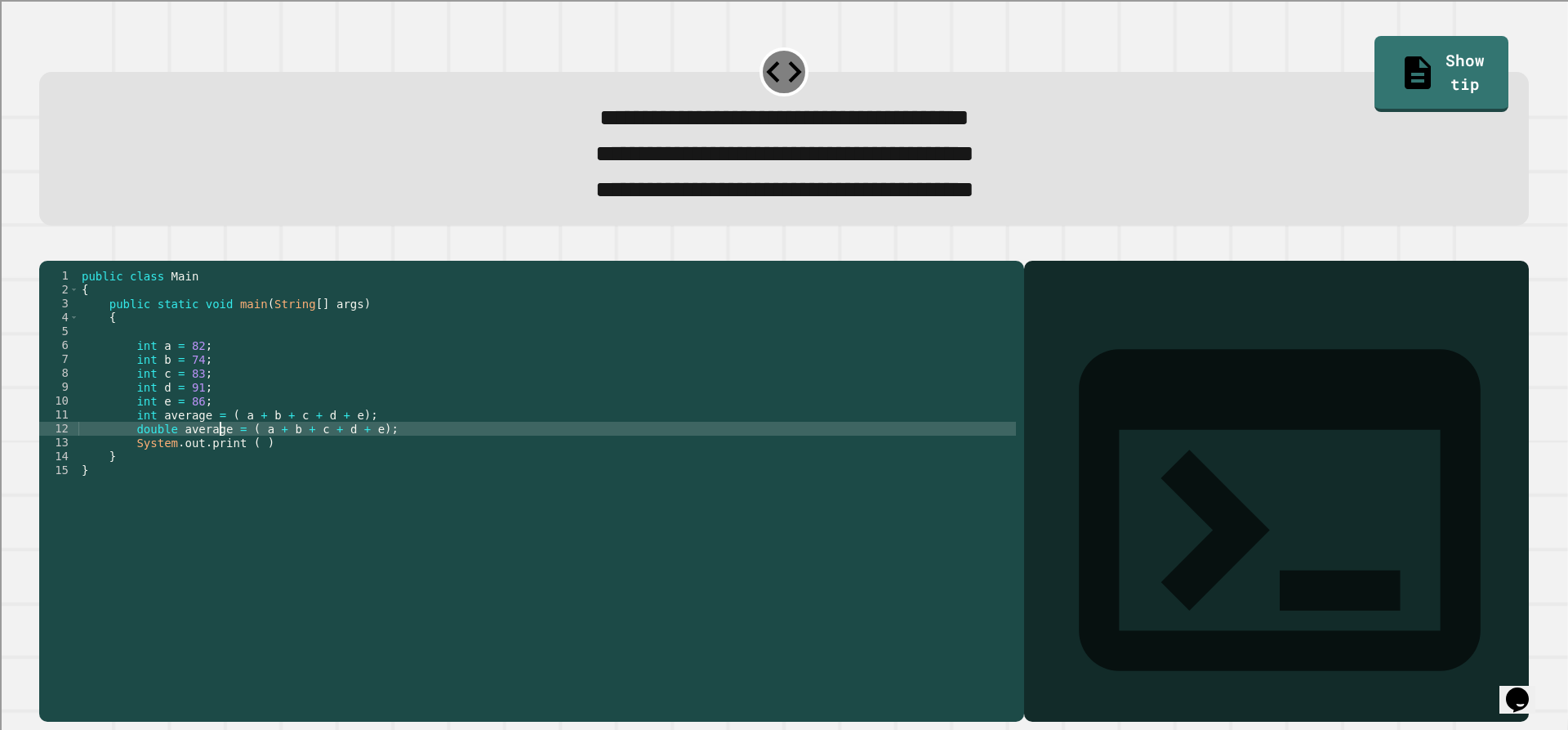
click at [221, 457] on div "public class Main { public static void main ( String [ ] args ) { int a = 82 ; …" at bounding box center [546, 469] width 937 height 403
click at [245, 476] on div "public class Main { public static void main ( String [ ] args ) { int a = 82 ; …" at bounding box center [546, 469] width 937 height 403
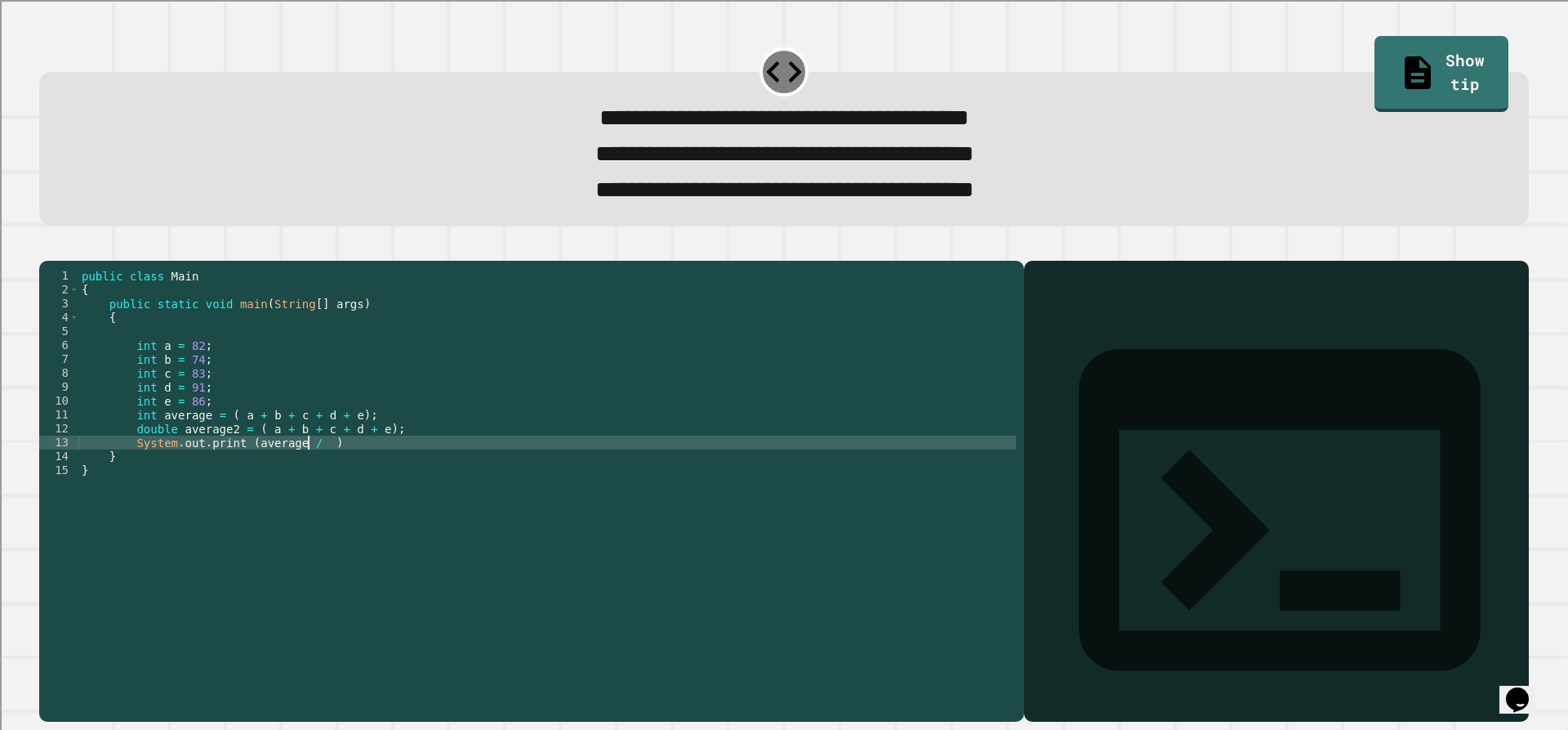
scroll to position [0, 16]
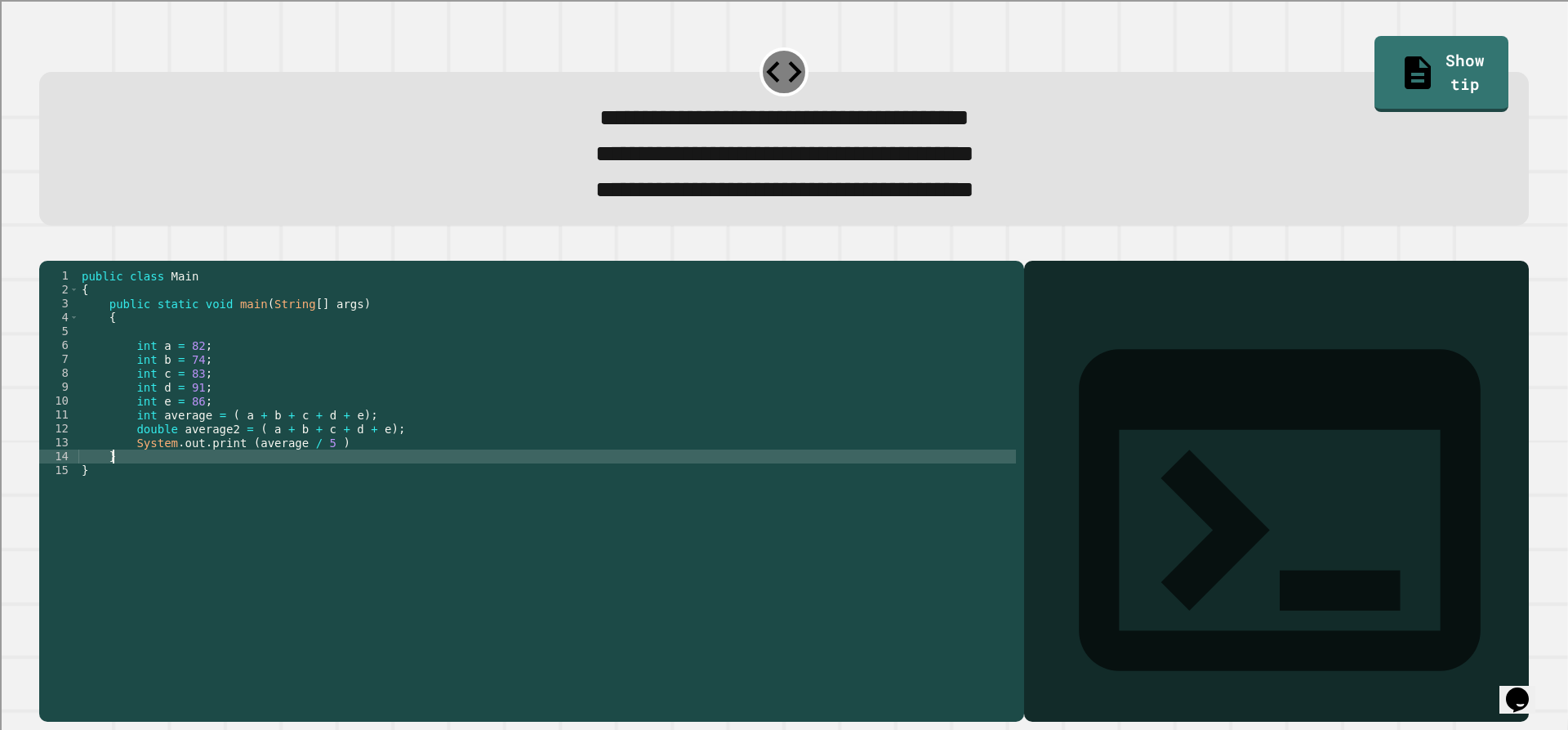
click at [396, 482] on div "public class Main { public static void main ( String [ ] args ) { int a = 82 ; …" at bounding box center [546, 469] width 937 height 403
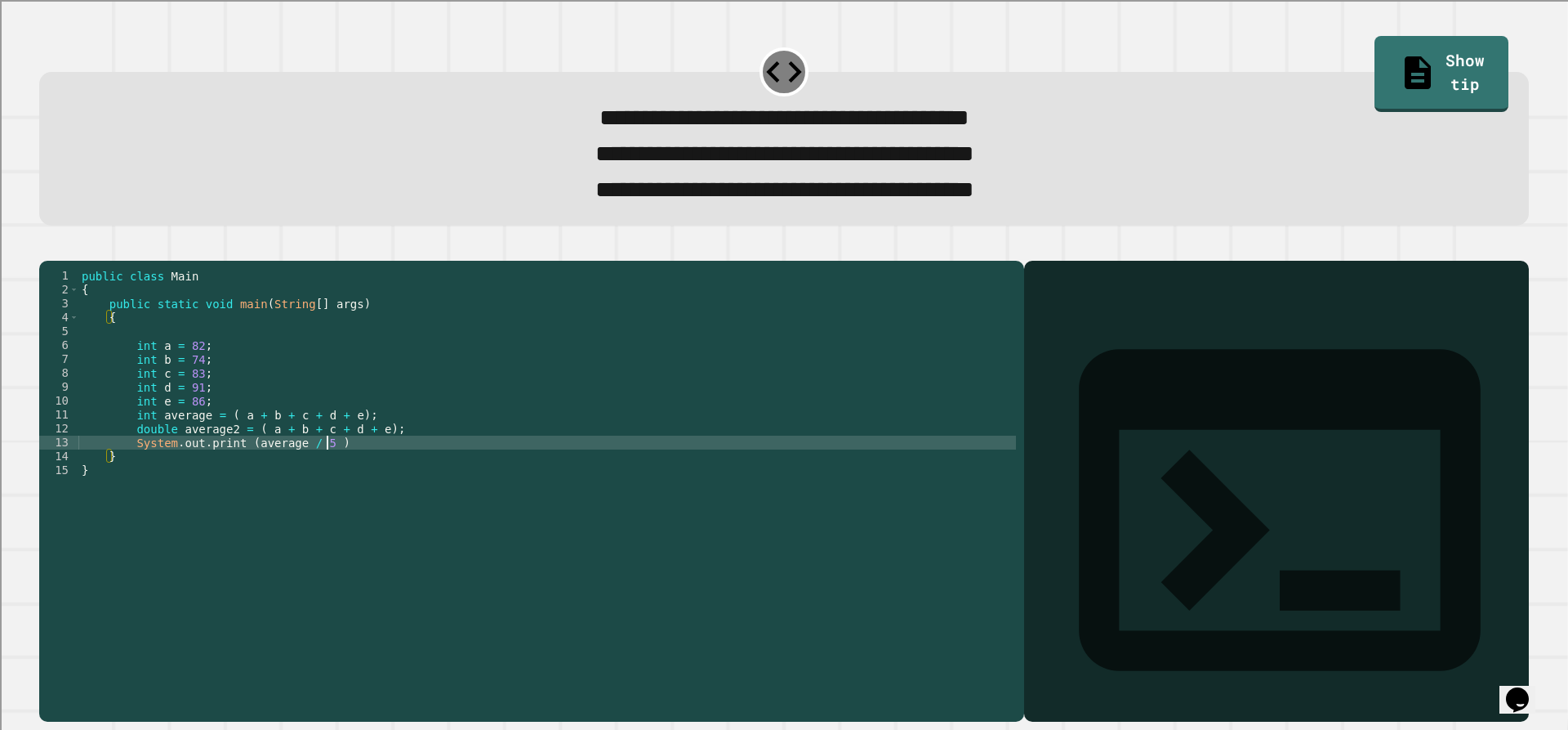
click at [401, 471] on div "public class Main { public static void main ( String [ ] args ) { int a = 82 ; …" at bounding box center [546, 469] width 937 height 403
type textarea "**********"
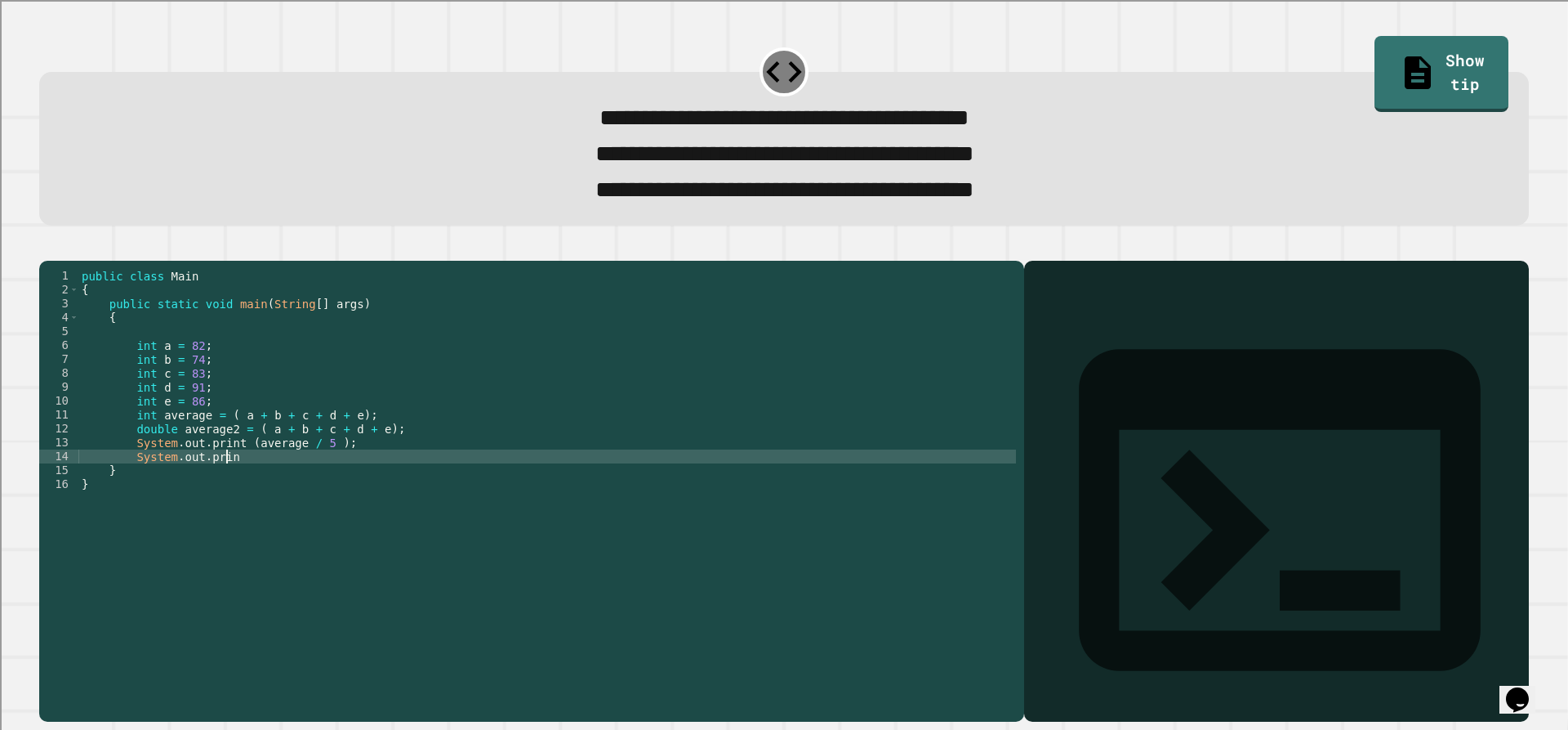
scroll to position [0, 10]
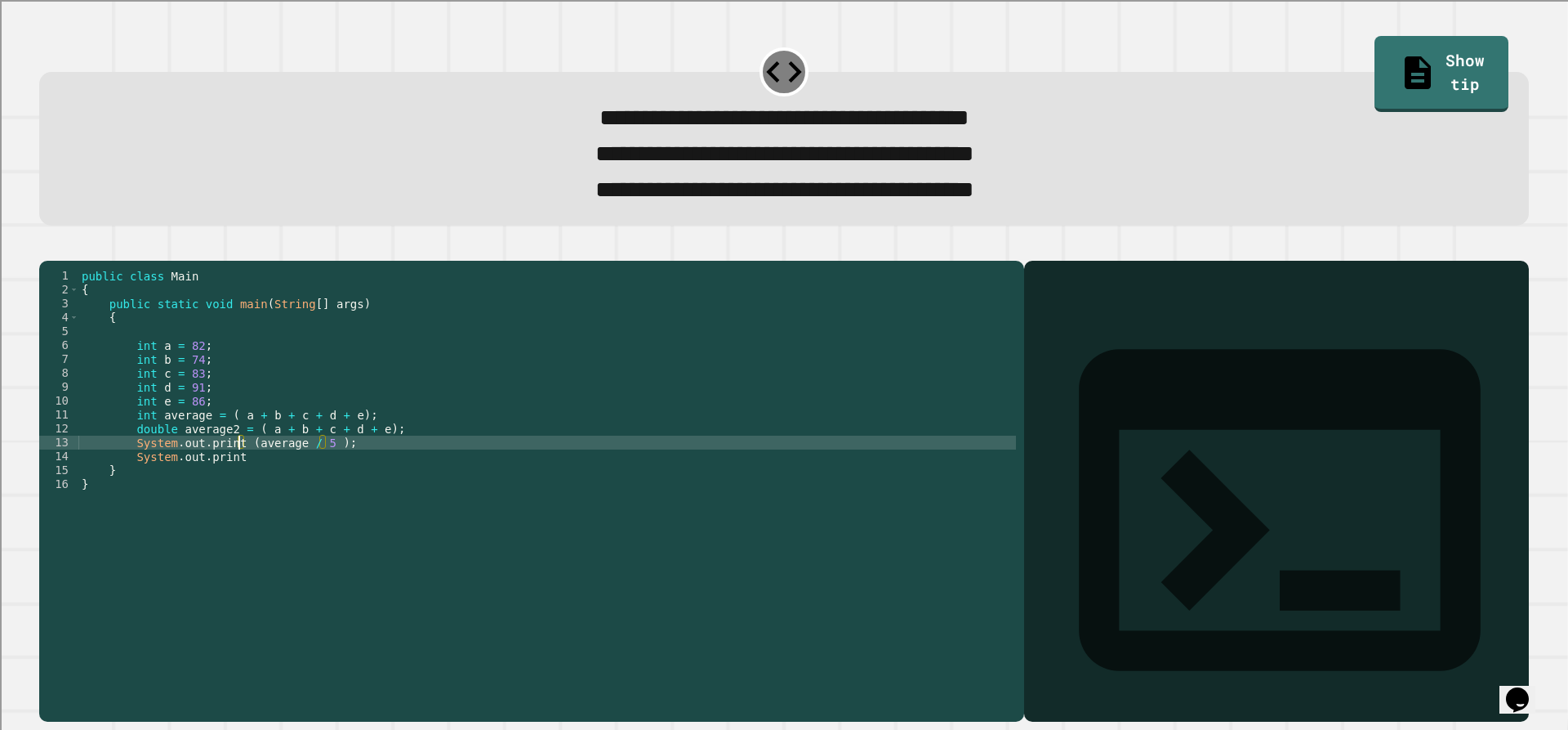
click at [240, 476] on div "public class Main { public static void main ( String [ ] args ) { int a = 82 ; …" at bounding box center [546, 469] width 937 height 403
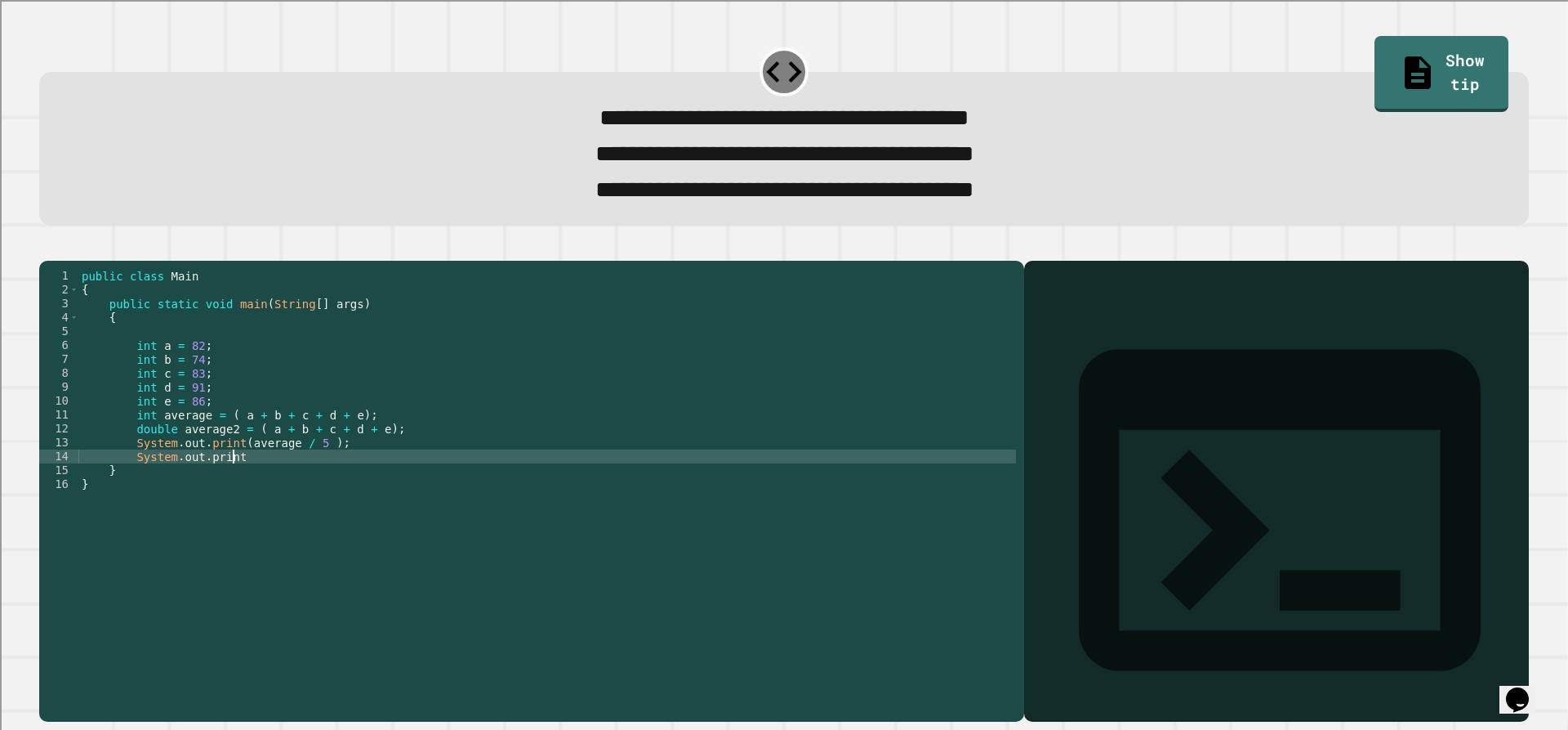
scroll to position [0, 0]
drag, startPoint x: 222, startPoint y: 484, endPoint x: 578, endPoint y: 485, distance: 356.0
click at [578, 485] on div "public class Main { public static void main ( String [ ] args ) { int a = 82 ; …" at bounding box center [546, 469] width 937 height 403
click at [46, 261] on div at bounding box center [784, 250] width 1490 height 20
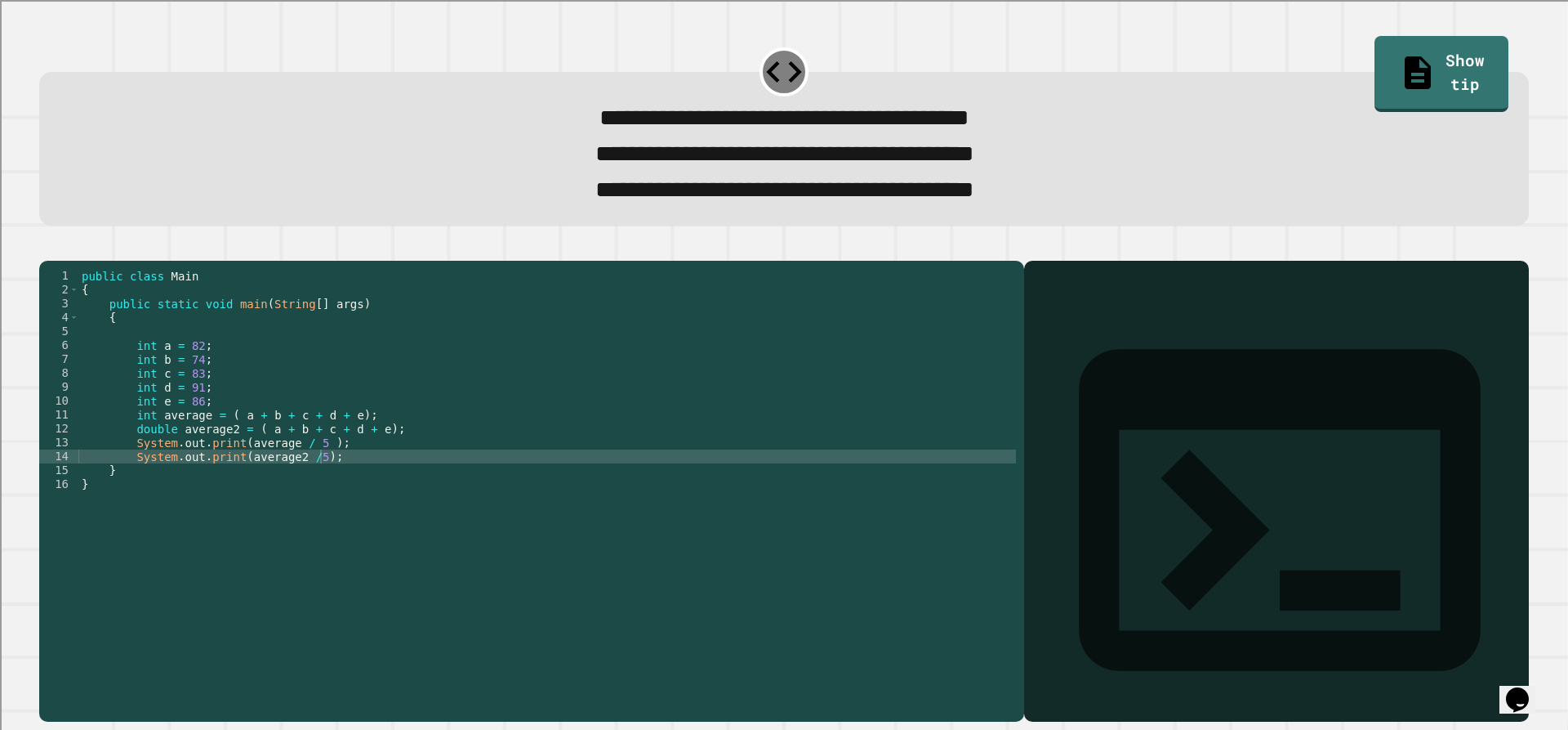
click at [62, 262] on icon "button" at bounding box center [58, 257] width 9 height 11
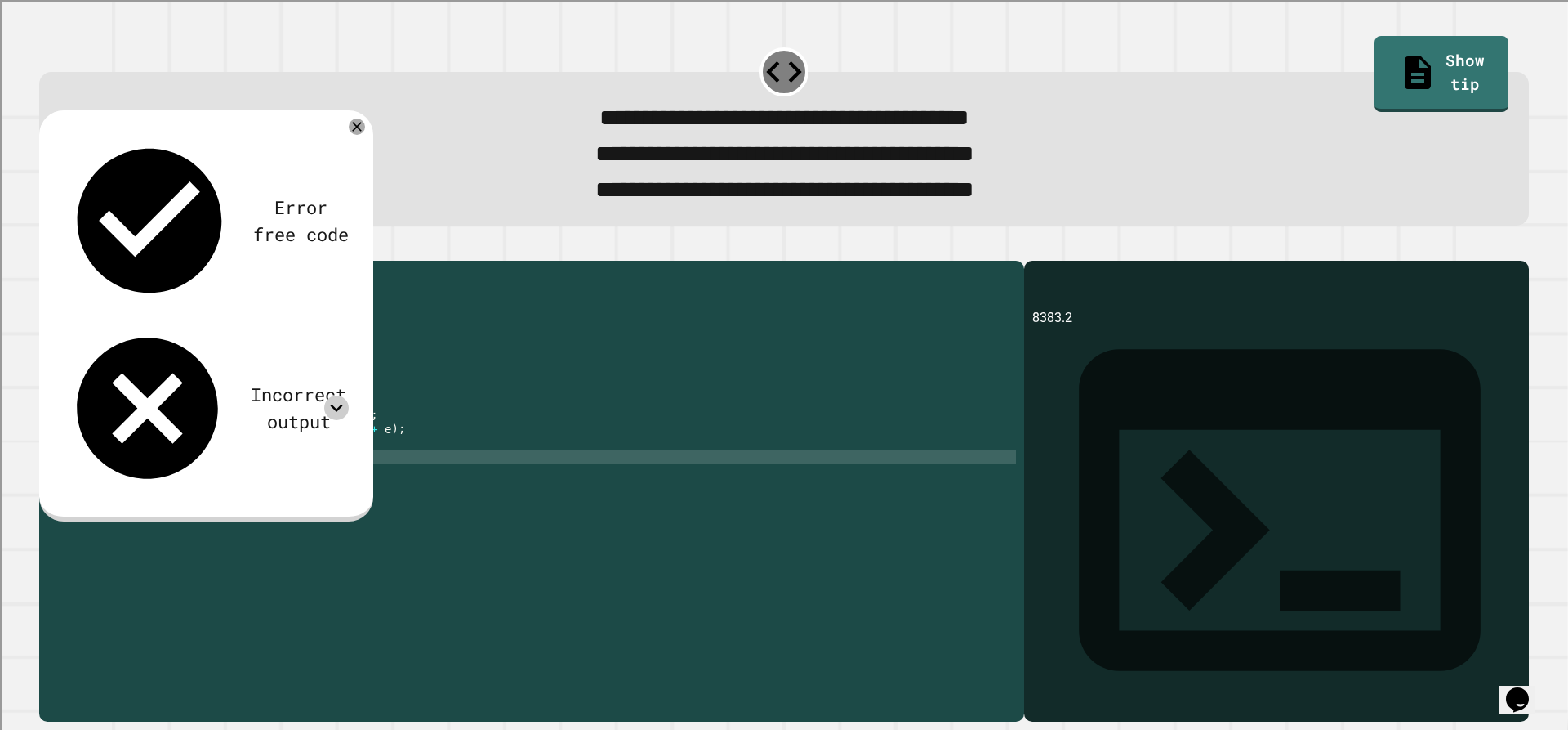
click at [333, 395] on icon at bounding box center [337, 407] width 25 height 25
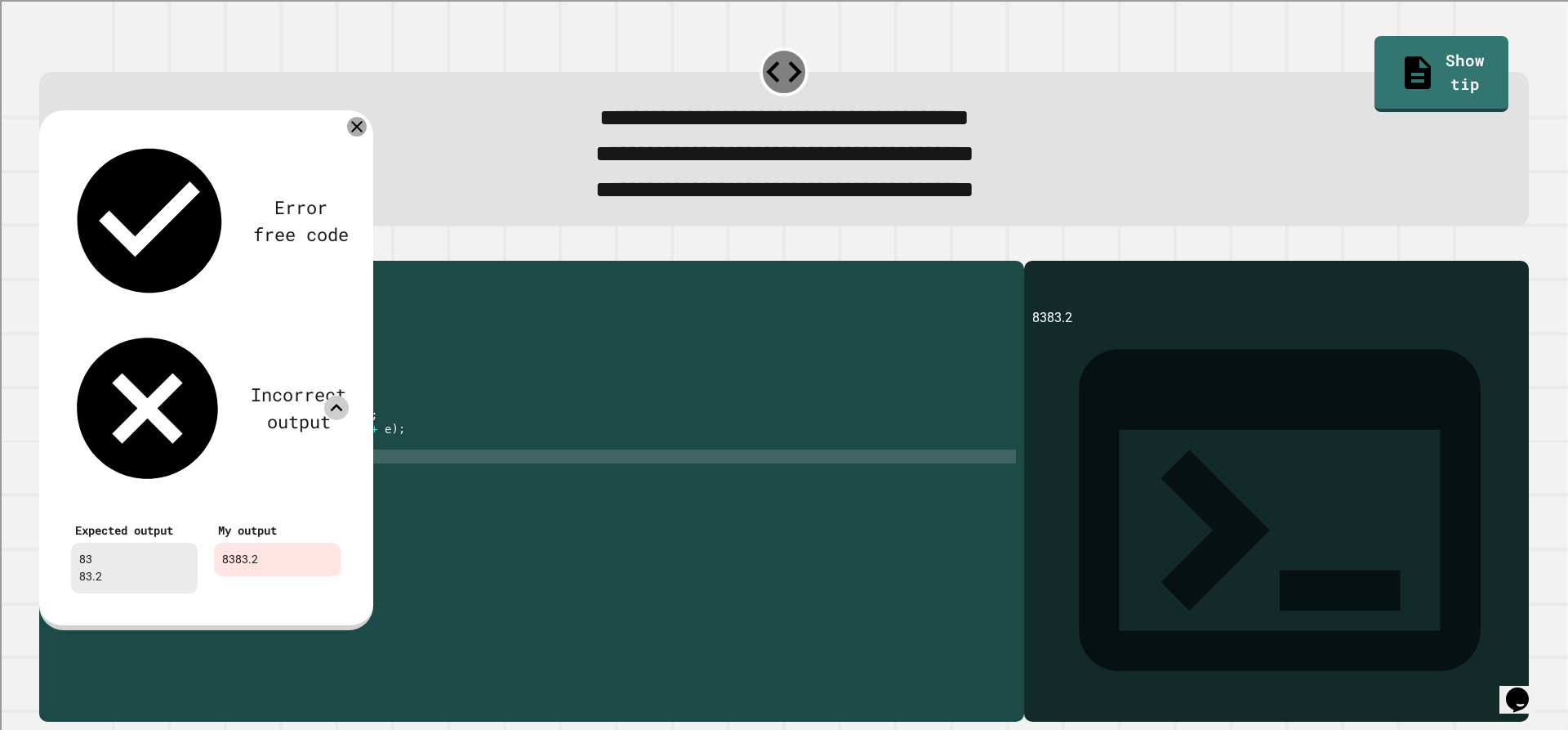
click at [363, 128] on icon at bounding box center [357, 127] width 20 height 20
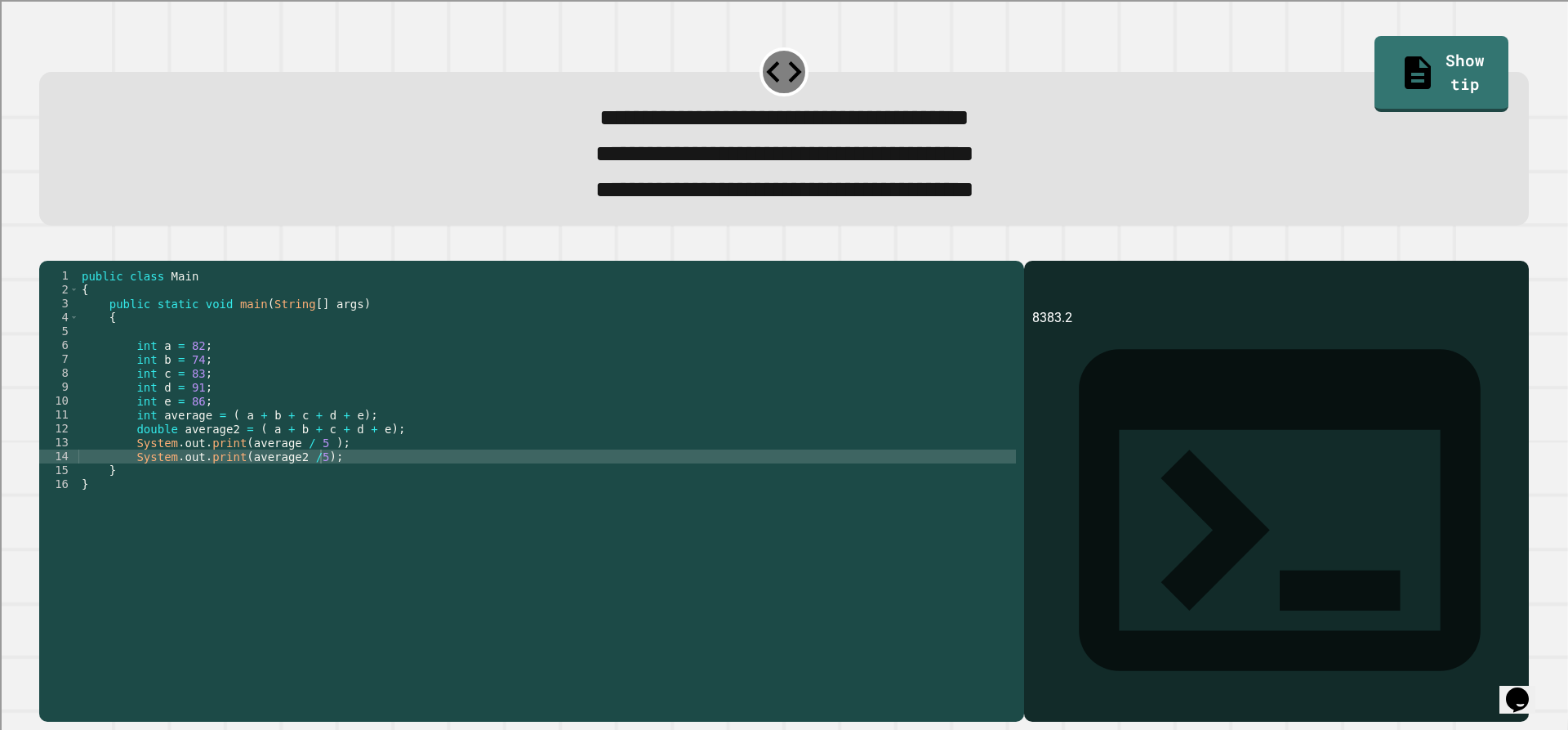
click at [306, 488] on div "public class Main { public static void main ( String [ ] args ) { int a = 82 ; …" at bounding box center [546, 469] width 937 height 403
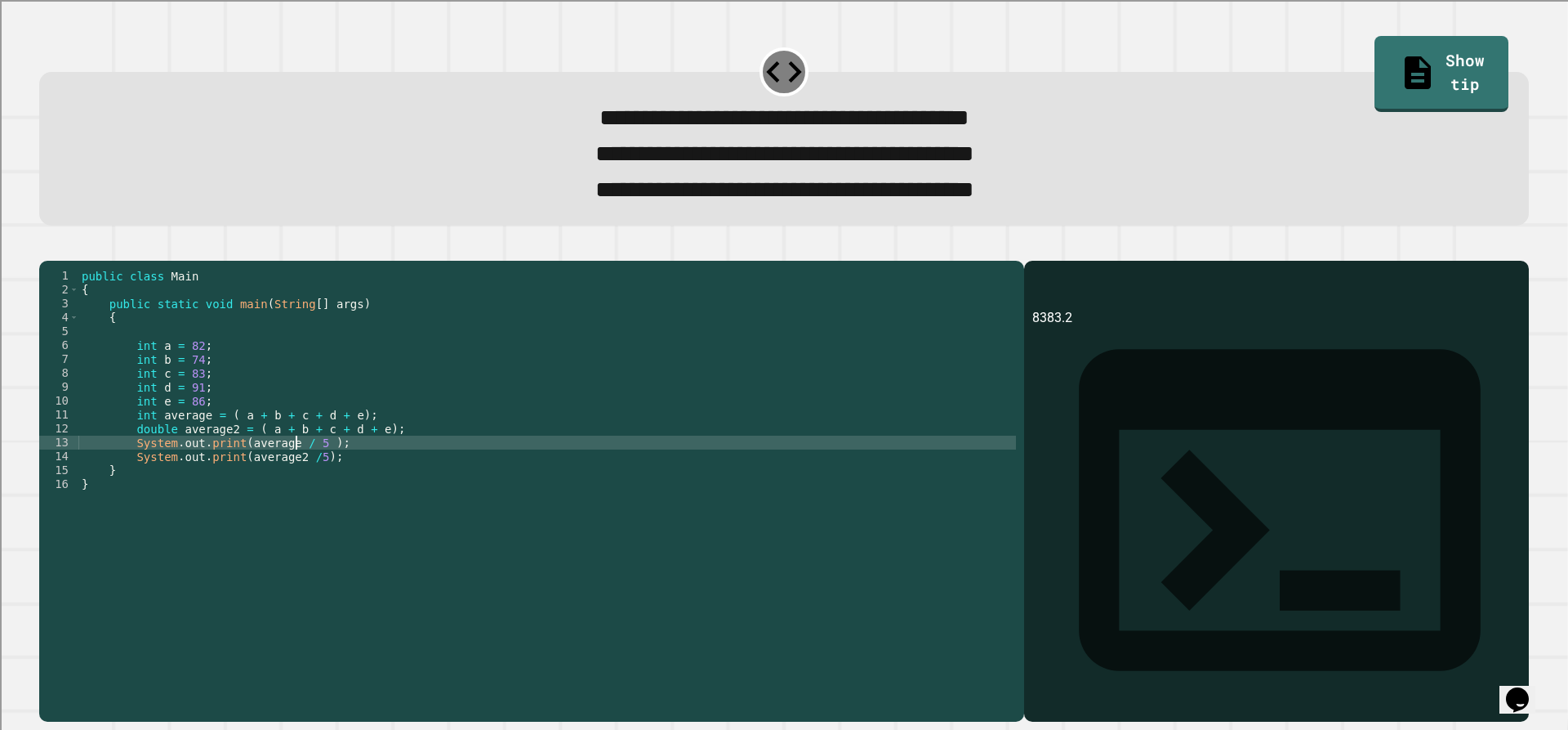
click at [293, 472] on div "public class Main { public static void main ( String [ ] args ) { int a = 82 ; …" at bounding box center [546, 469] width 937 height 403
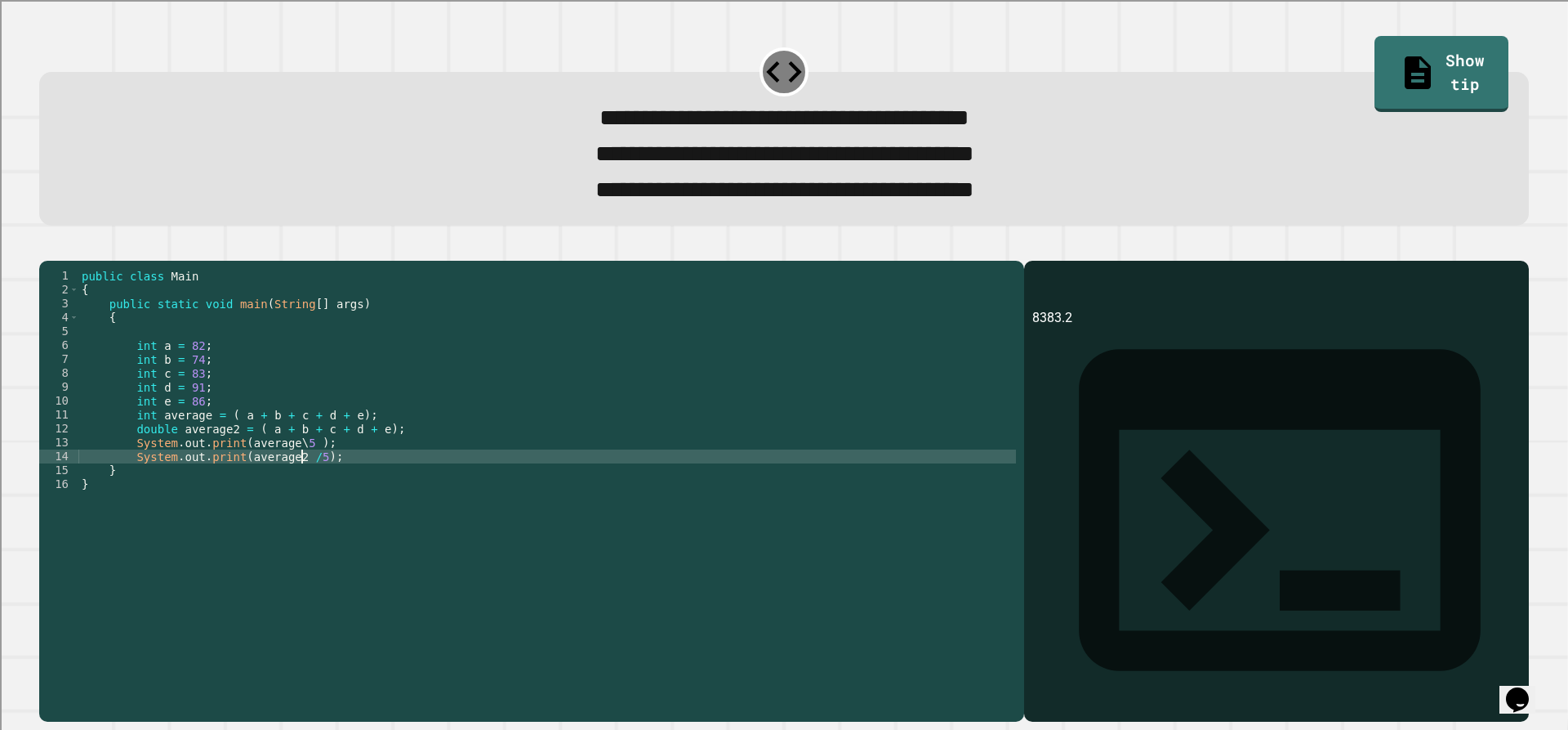
click at [303, 483] on div "public class Main { public static void main ( String [ ] args ) { int a = 82 ; …" at bounding box center [546, 469] width 937 height 403
click at [48, 247] on icon "button" at bounding box center [48, 247] width 0 height 0
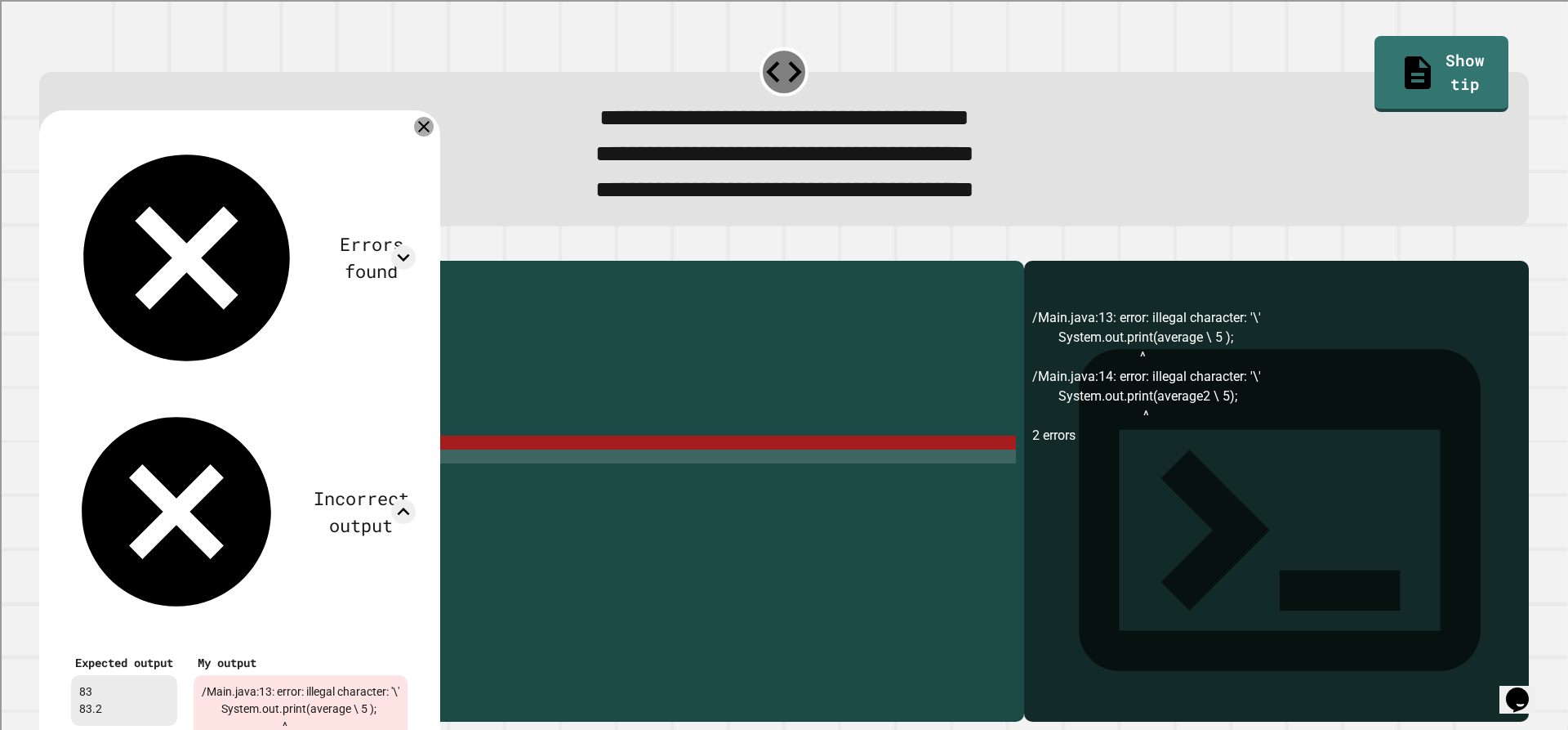
click at [434, 129] on icon at bounding box center [423, 127] width 20 height 20
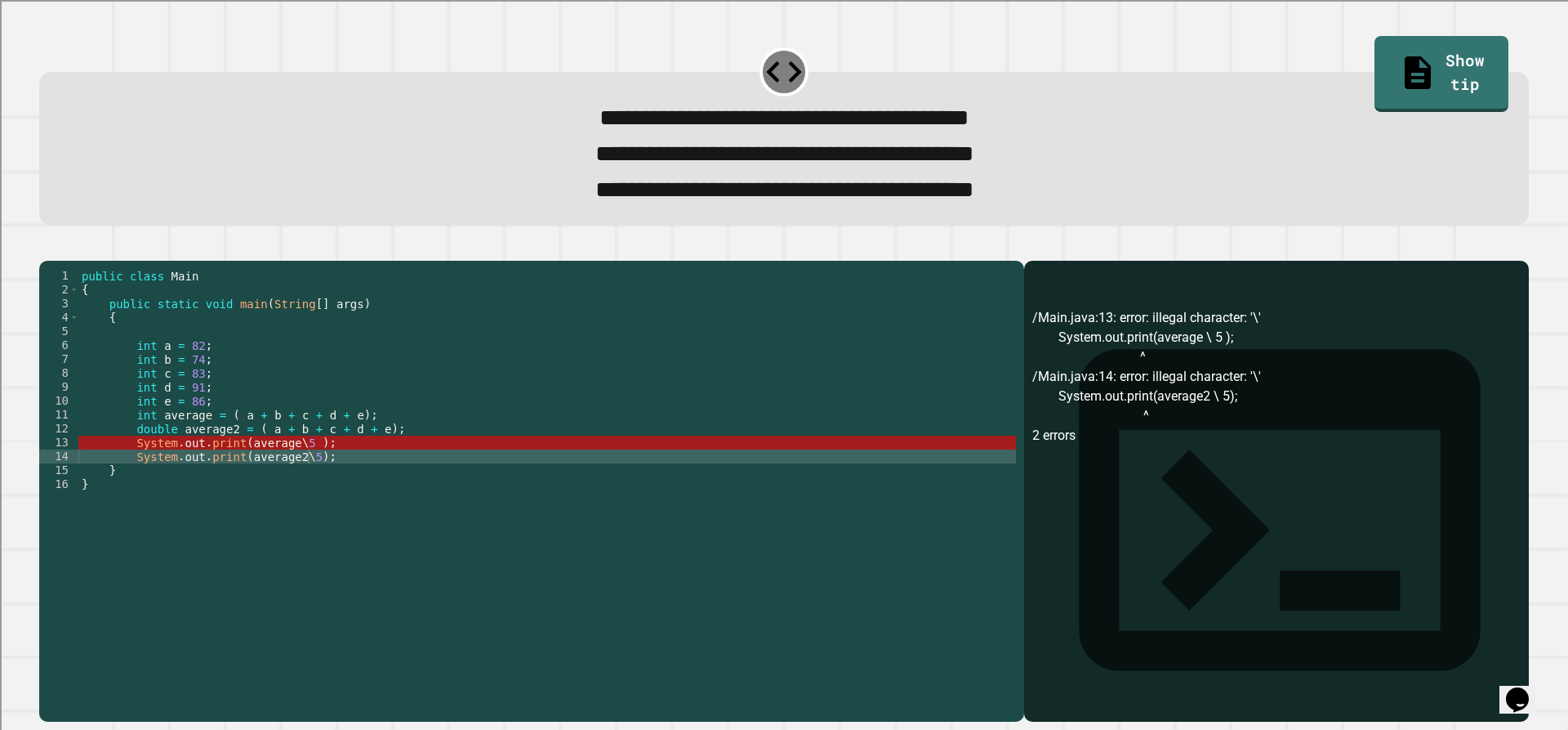
click at [297, 467] on div "public class Main { public static void main ( String [ ] args ) { int a = 82 ; …" at bounding box center [546, 469] width 937 height 403
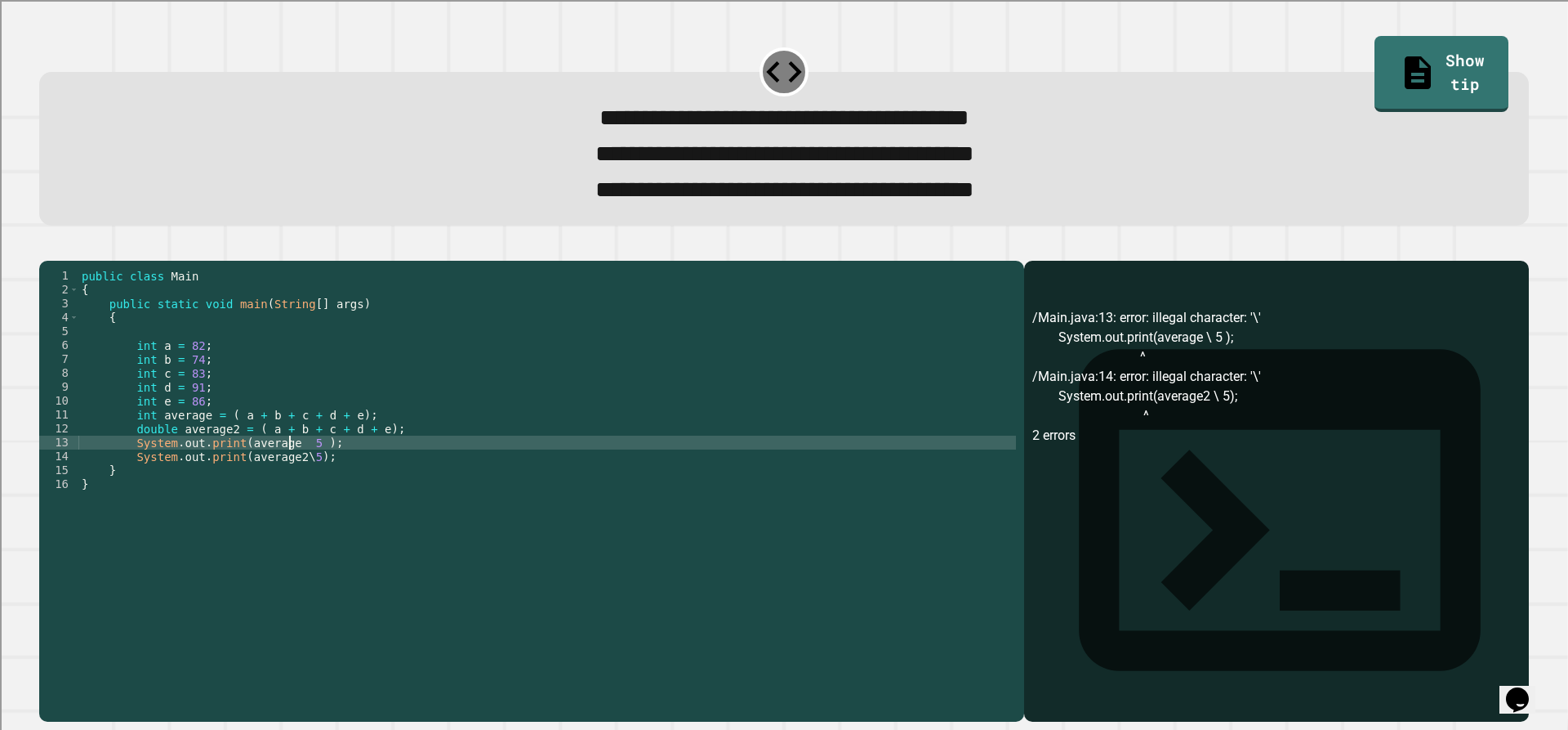
scroll to position [0, 14]
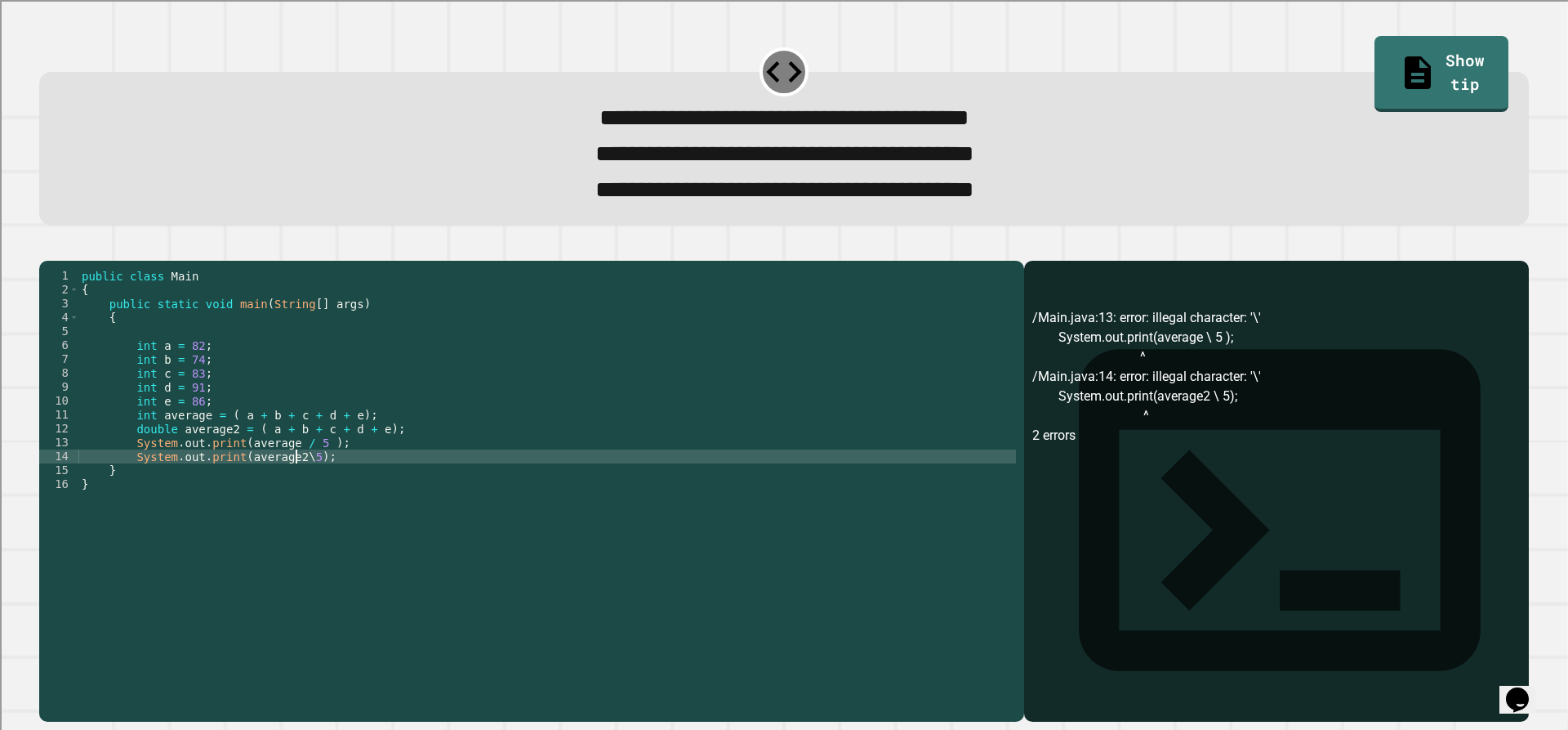
click at [298, 488] on div "public class Main { public static void main ( String [ ] args ) { int a = 82 ; …" at bounding box center [546, 469] width 937 height 403
click at [310, 477] on div "public class Main { public static void main ( String [ ] args ) { int a = 82 ; …" at bounding box center [546, 469] width 937 height 403
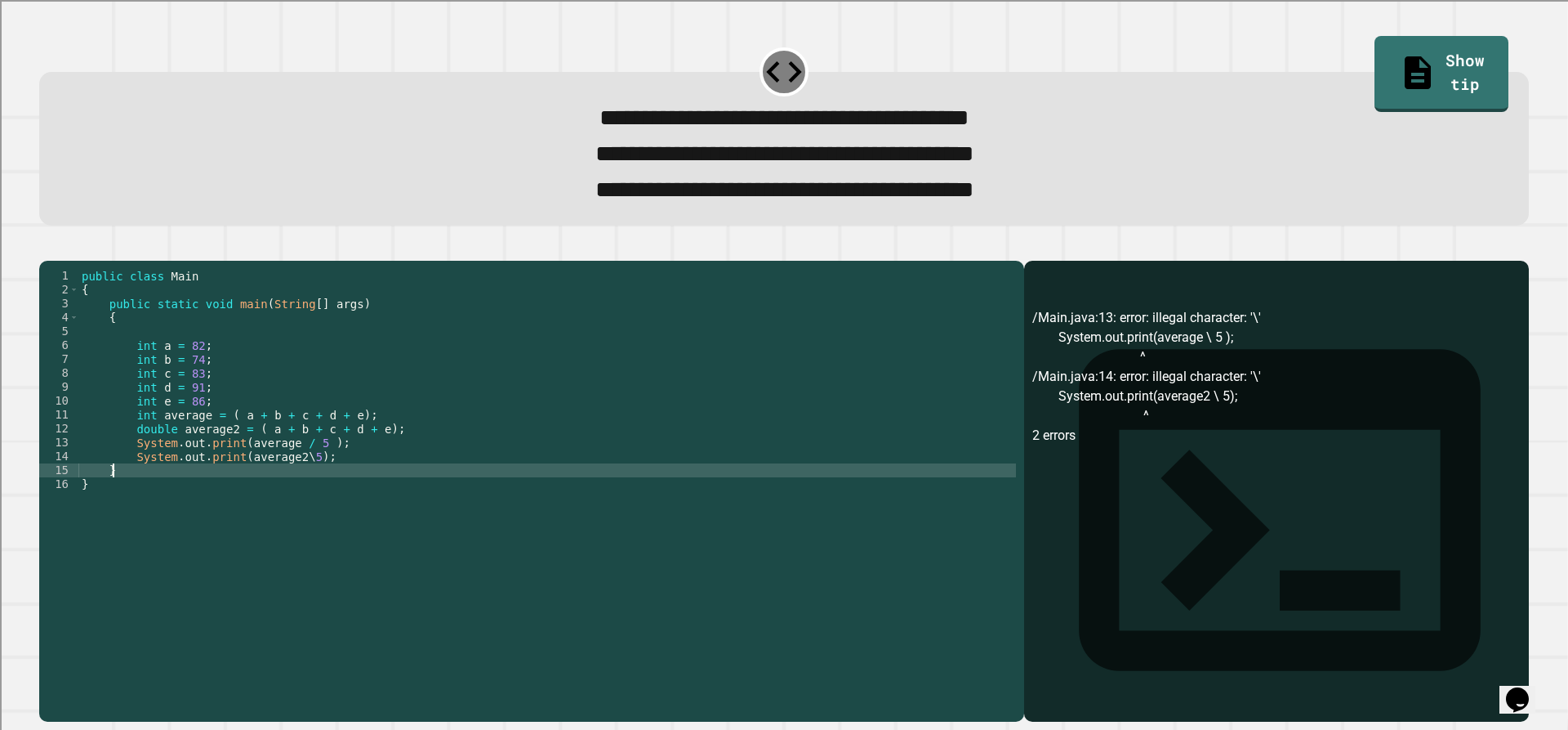
click at [304, 493] on div "public class Main { public static void main ( String [ ] args ) { int a = 82 ; …" at bounding box center [546, 469] width 937 height 403
click at [304, 487] on div "public class Main { public static void main ( String [ ] args ) { int a = 82 ; …" at bounding box center [546, 469] width 937 height 403
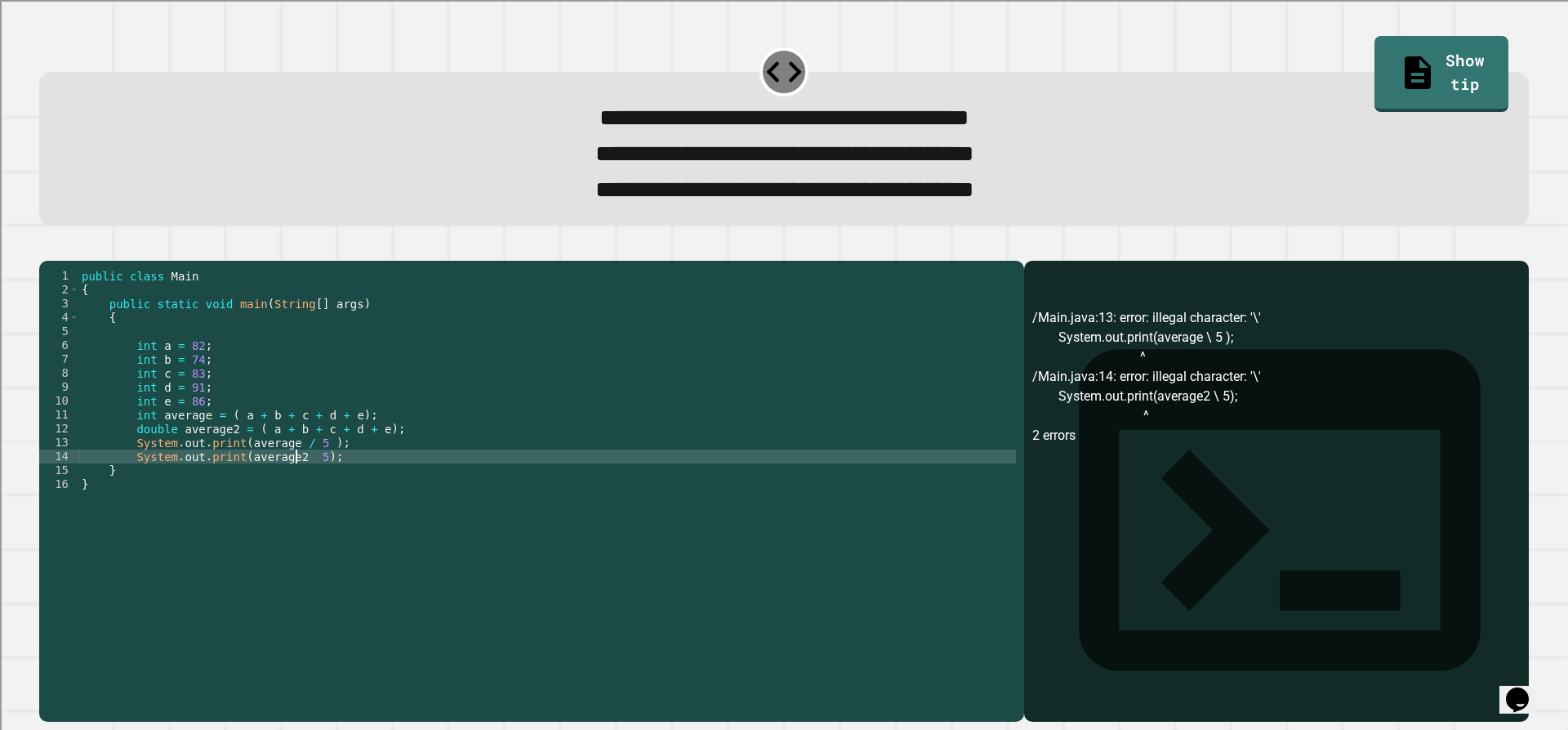
scroll to position [0, 15]
click at [48, 247] on icon "button" at bounding box center [48, 247] width 0 height 0
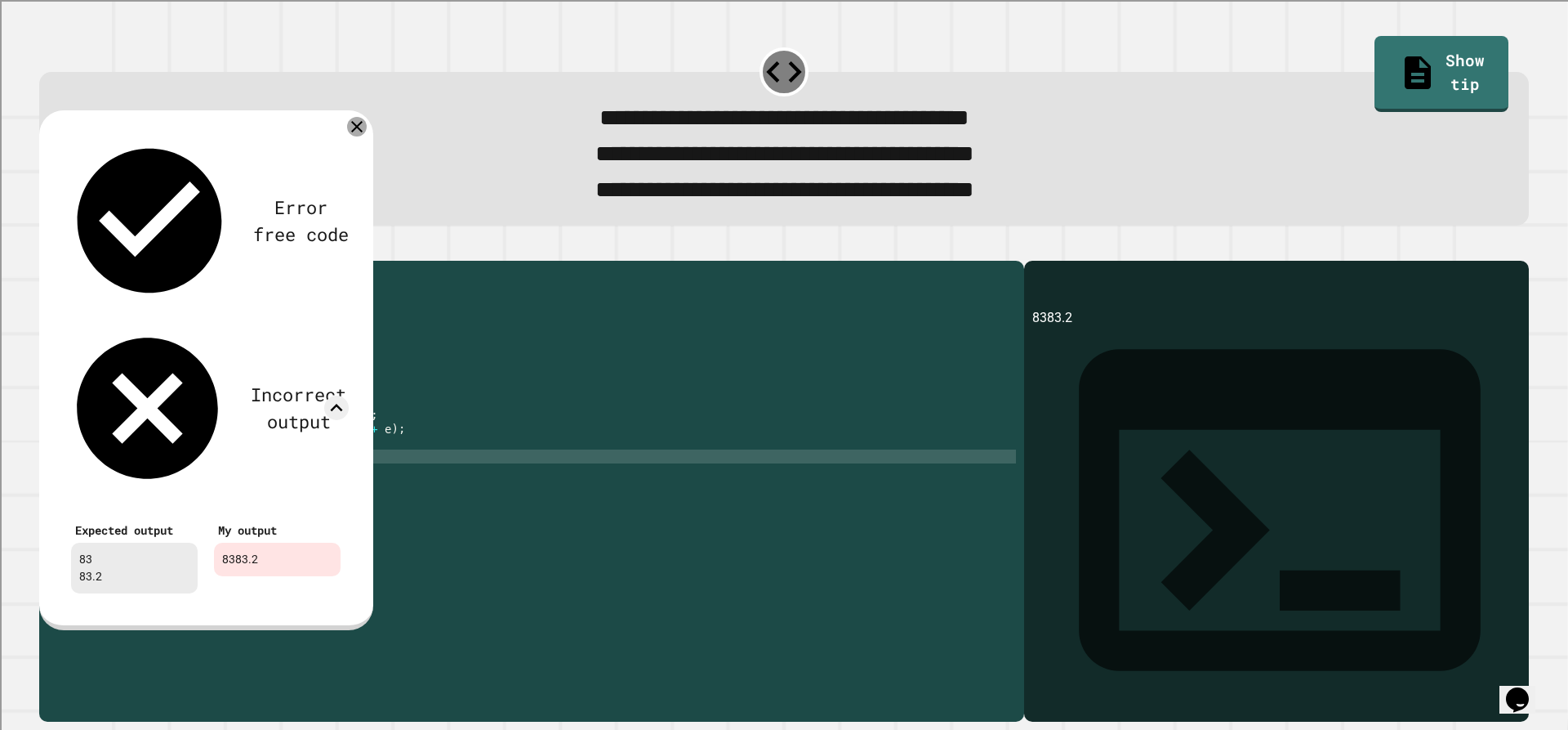
click at [361, 134] on icon at bounding box center [357, 127] width 20 height 20
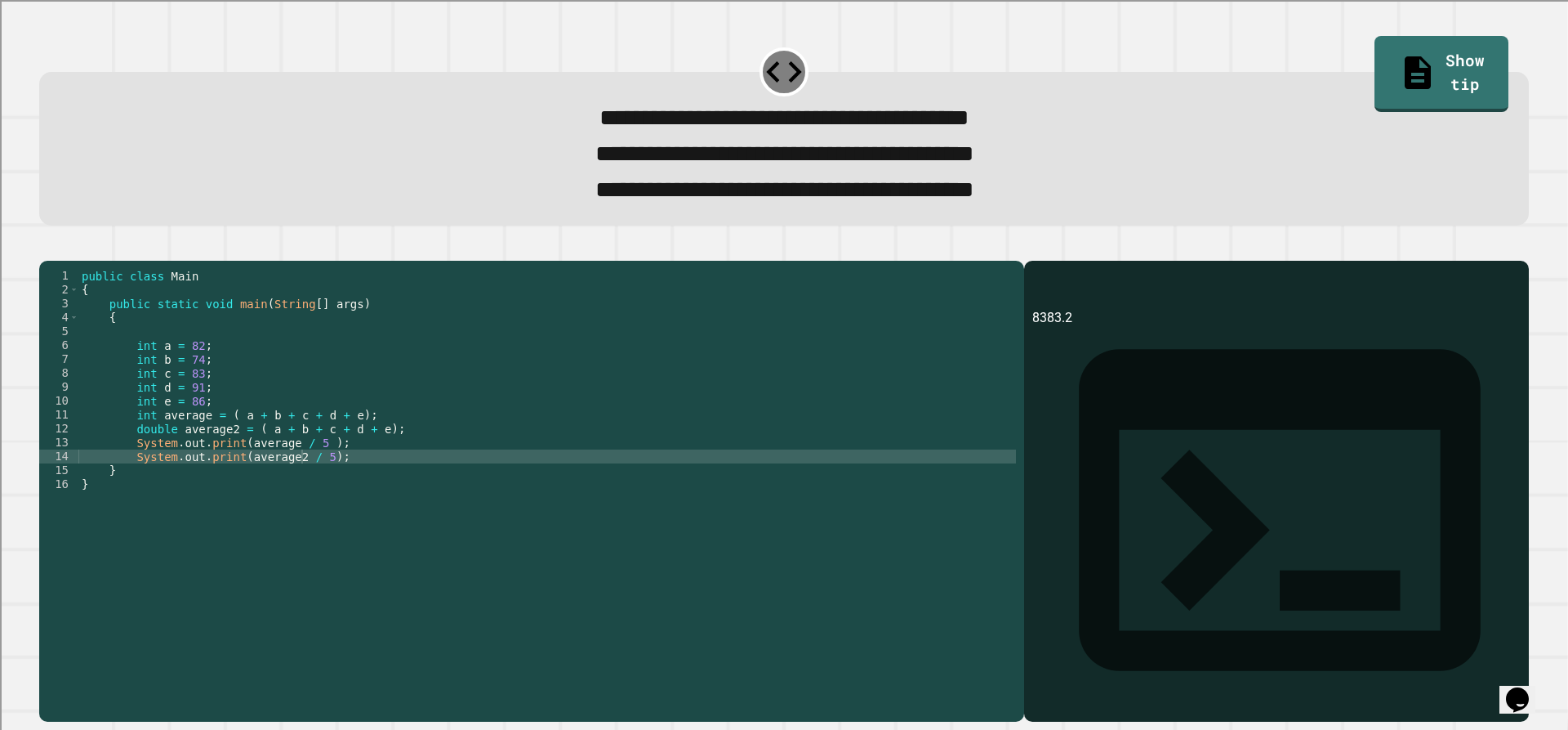
click at [229, 476] on div "public class Main { public static void main ( String [ ] args ) { int a = 82 ; …" at bounding box center [546, 469] width 937 height 403
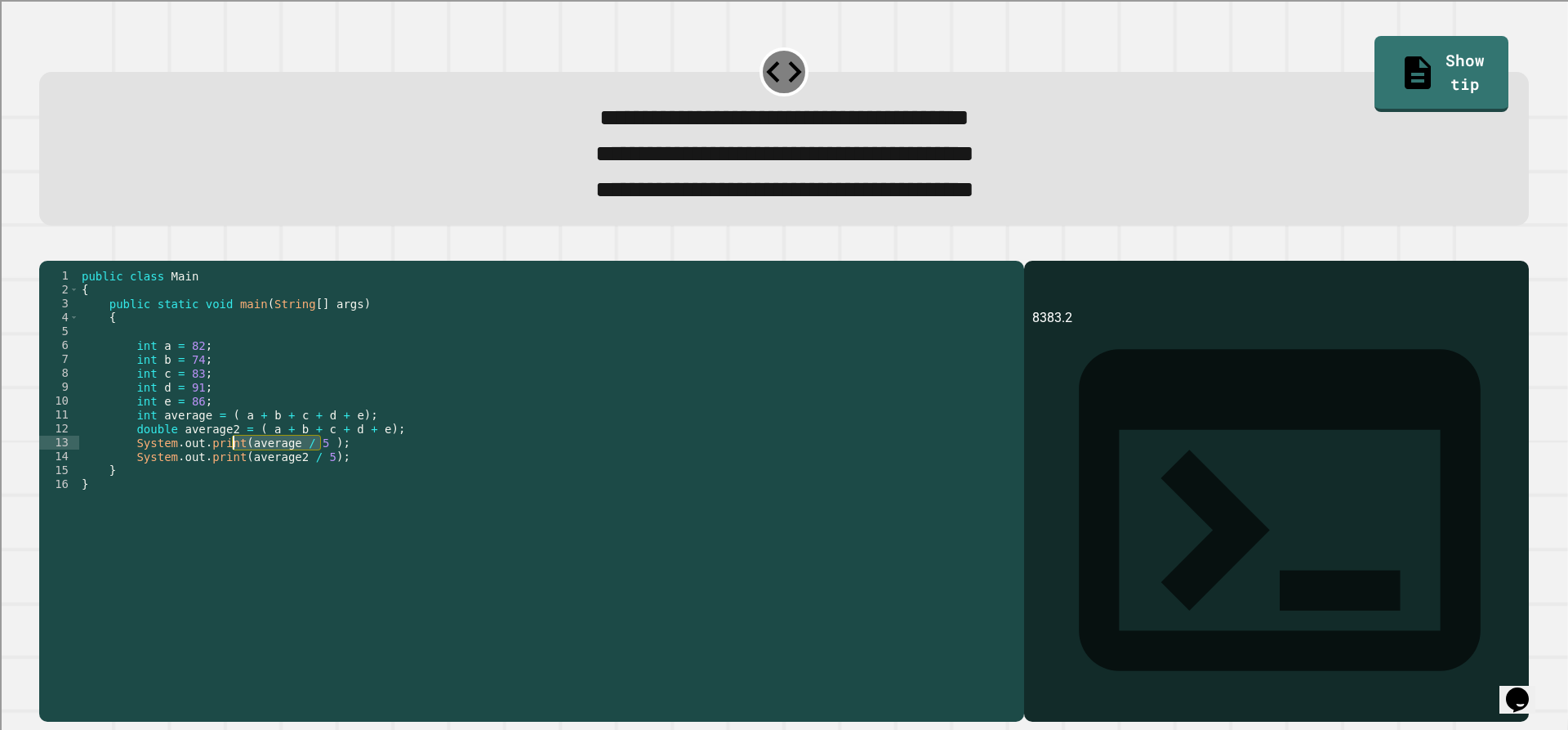
click at [230, 476] on div "public class Main { public static void main ( String [ ] args ) { int a = 82 ; …" at bounding box center [546, 469] width 937 height 403
click at [237, 469] on div "public class Main { public static void main ( String [ ] args ) { int a = 82 ; …" at bounding box center [546, 469] width 937 height 403
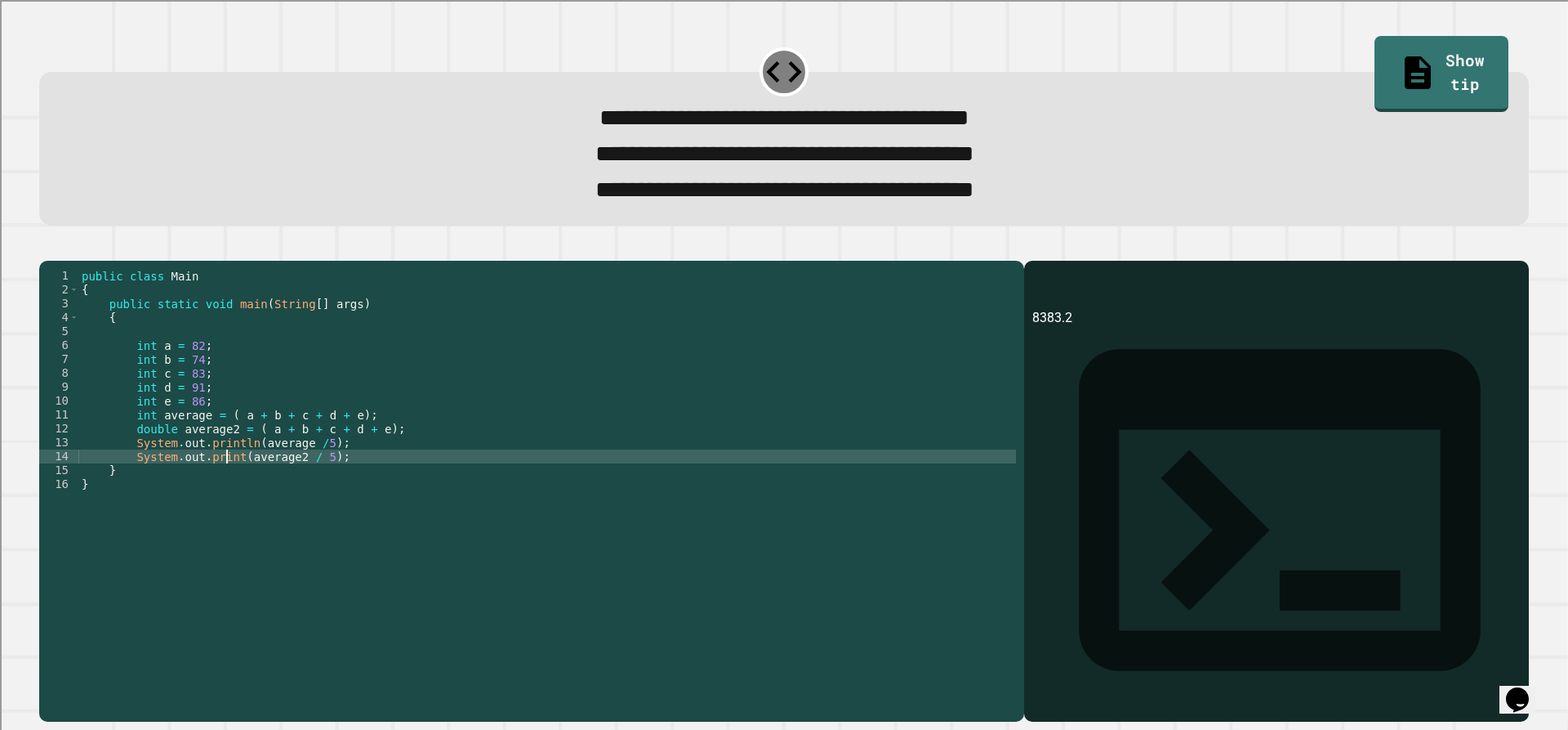
click at [229, 487] on div "public class Main { public static void main ( String [ ] args ) { int a = 82 ; …" at bounding box center [546, 469] width 937 height 403
click at [233, 483] on div "public class Main { public static void main ( String [ ] args ) { int a = 82 ; …" at bounding box center [546, 469] width 937 height 403
type textarea "**********"
click at [48, 247] on button "button" at bounding box center [48, 247] width 0 height 0
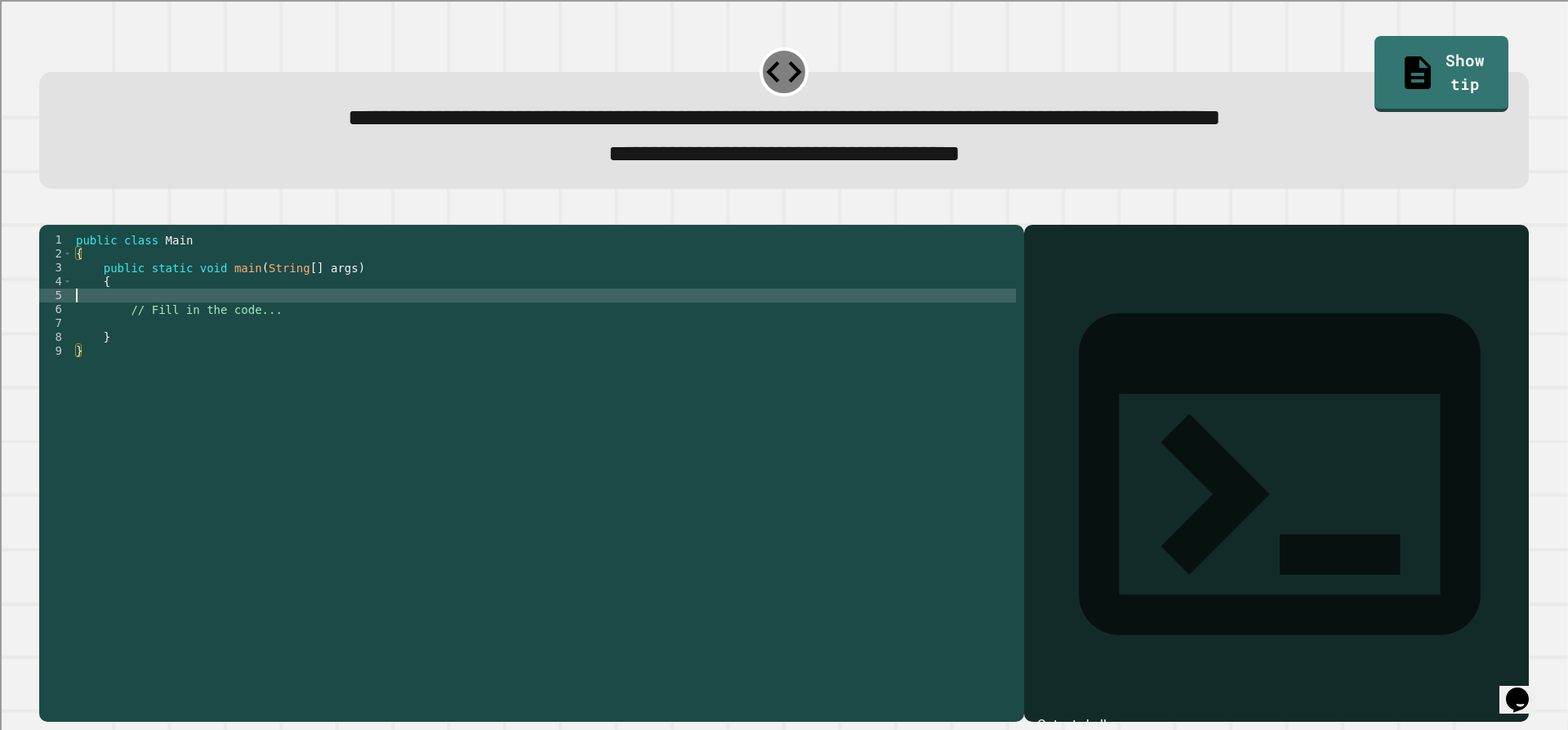
drag, startPoint x: 395, startPoint y: 319, endPoint x: 383, endPoint y: 332, distance: 17.7
click at [394, 319] on div "public class Main { public static void main ( String [ ] args ) { // Fill in th…" at bounding box center [544, 455] width 944 height 444
click at [383, 334] on div "public class Main { public static void main ( String [ ] args ) { // Fill in th…" at bounding box center [544, 455] width 944 height 444
click at [355, 316] on div "public class Main { public static void main ( String [ ] args ) { // Fill in th…" at bounding box center [544, 455] width 944 height 444
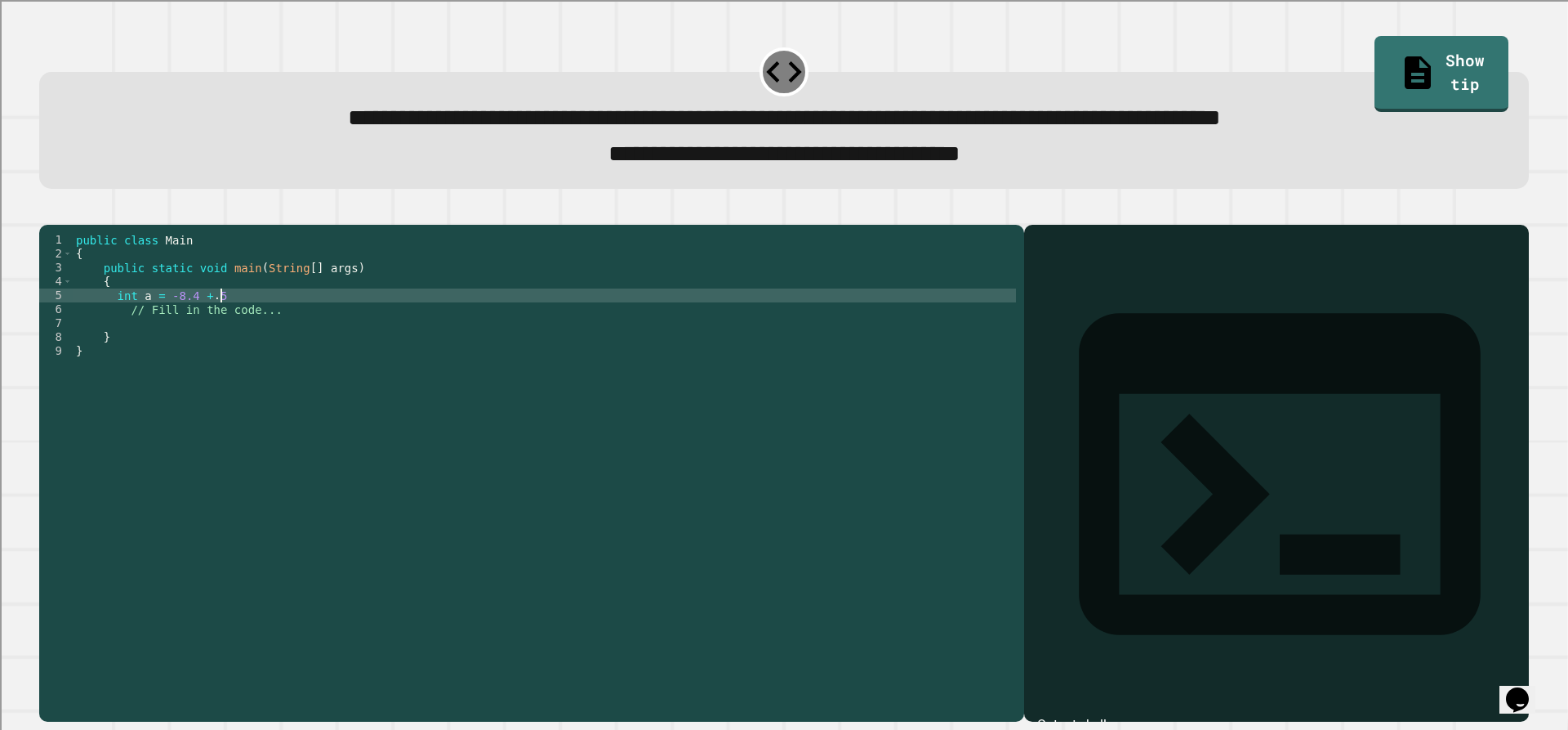
type textarea "**********"
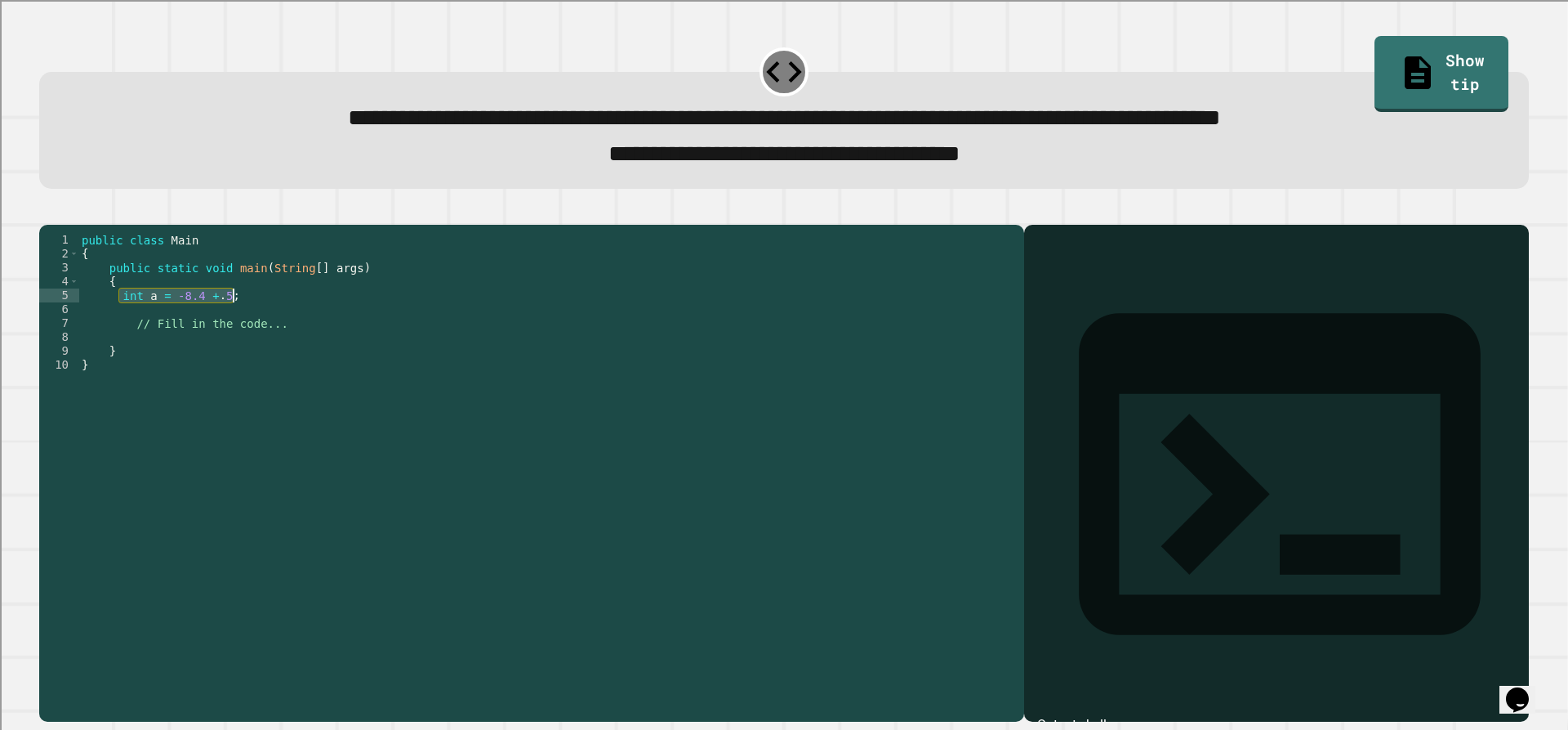
drag, startPoint x: 120, startPoint y: 323, endPoint x: 247, endPoint y: 323, distance: 127.0
click at [247, 323] on div "public class Main { public static void main ( String [ ] args ) { int a = -8.4 …" at bounding box center [546, 455] width 937 height 444
click at [259, 338] on div "public class Main { public static void main ( String [ ] args ) { int a = -8.4 …" at bounding box center [546, 455] width 937 height 444
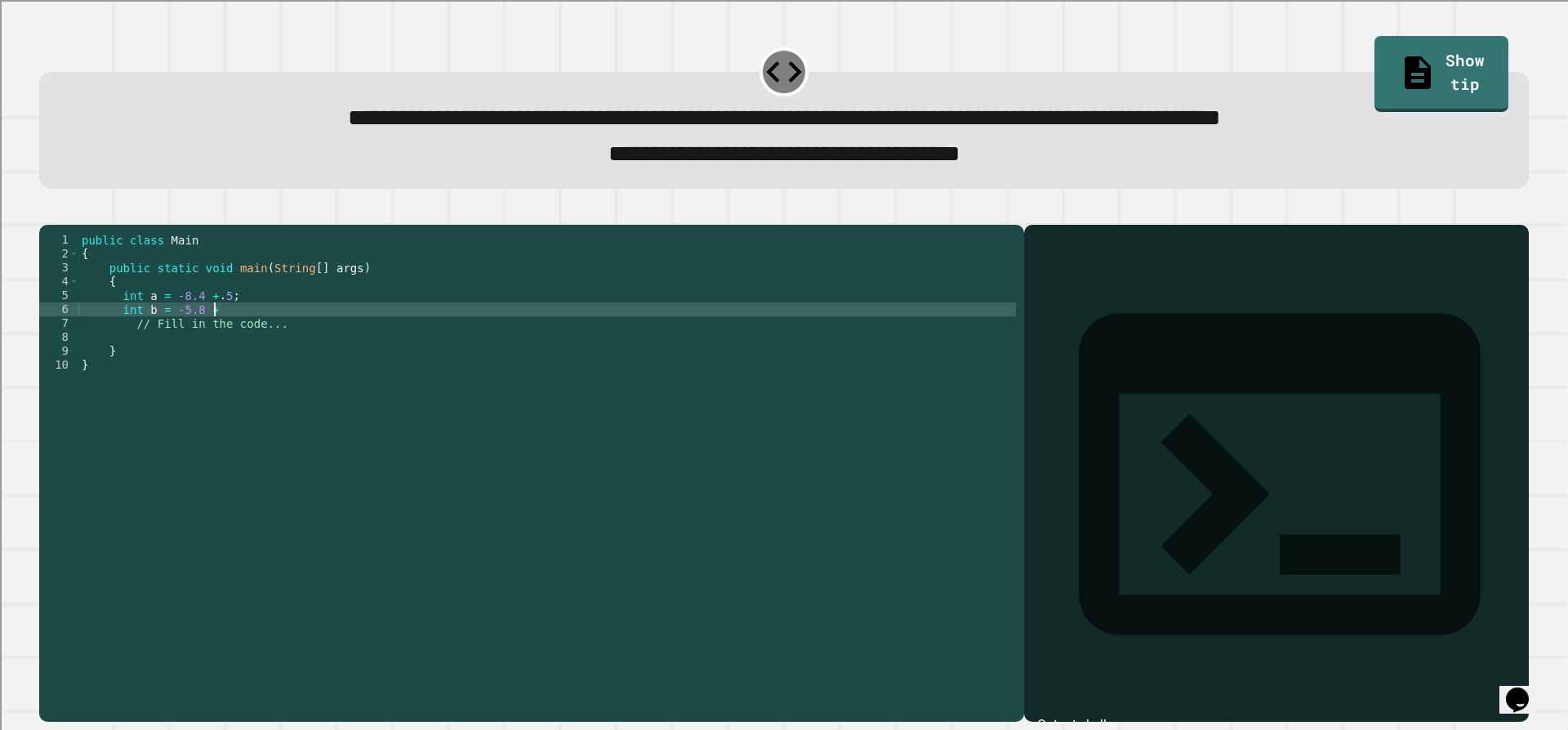
scroll to position [0, 9]
type textarea "**********"
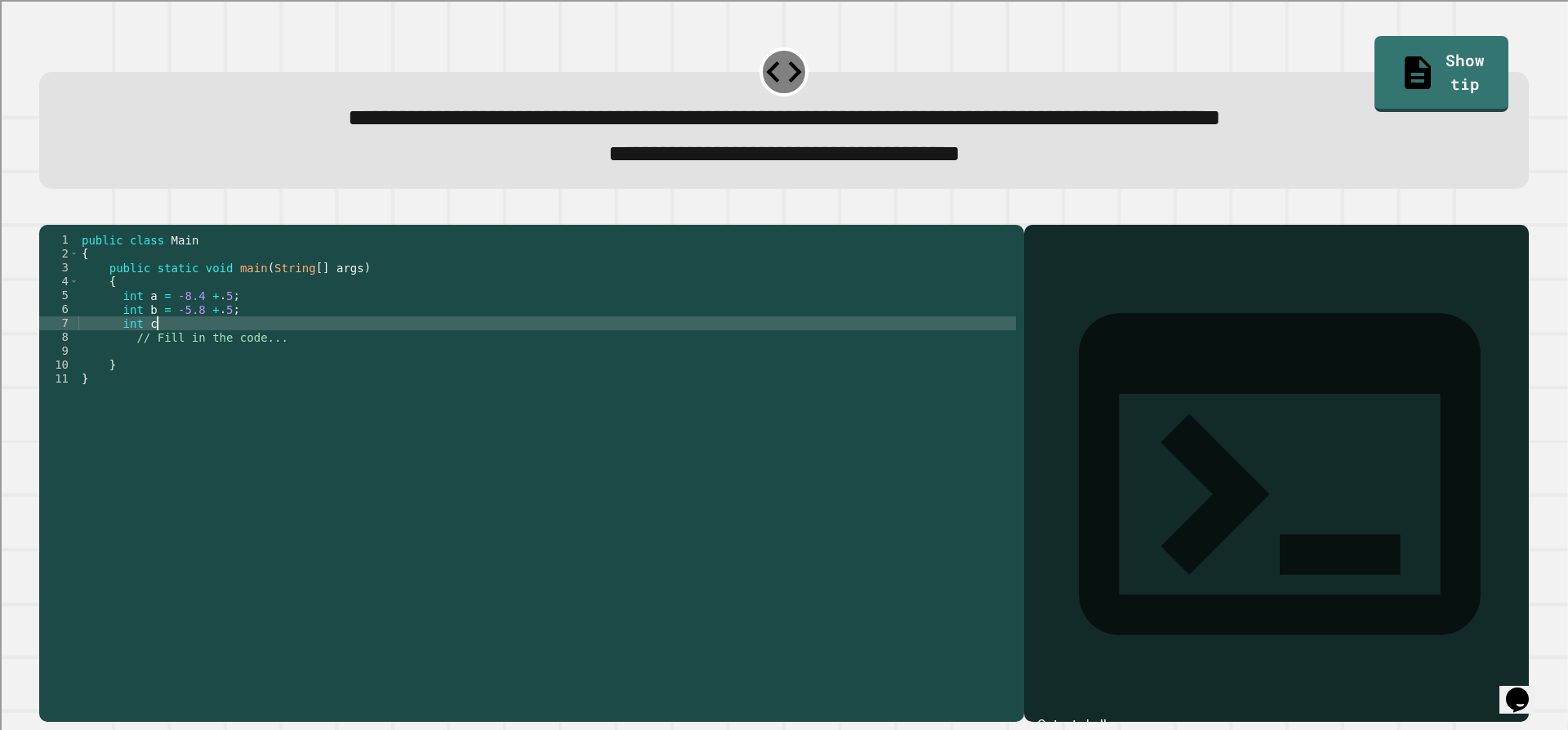
scroll to position [0, 5]
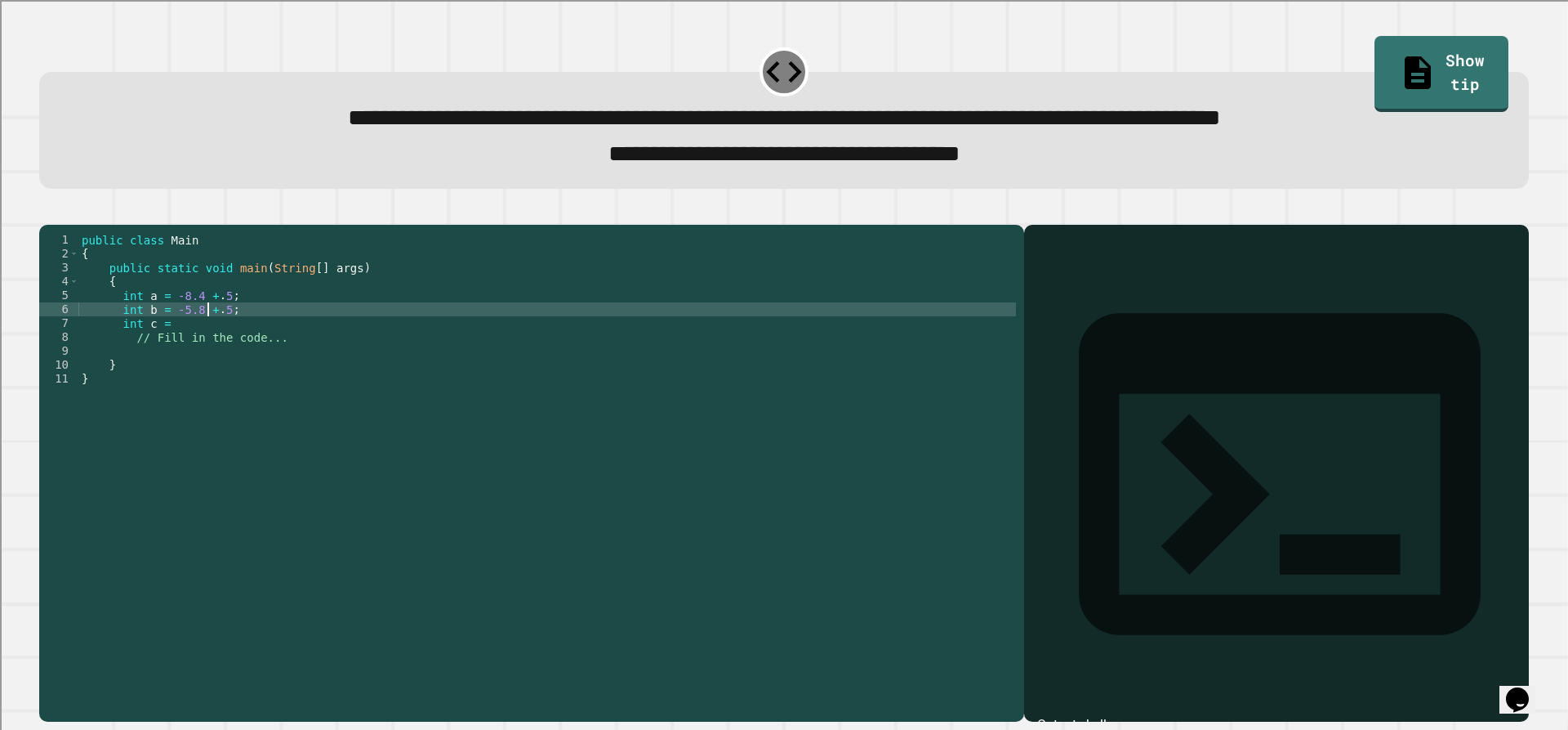
click at [207, 332] on div "public class Main { public static void main ( String [ ] args ) { int a = -8.4 …" at bounding box center [546, 455] width 937 height 444
click at [208, 347] on div "public class Main { public static void main ( String [ ] args ) { int a = -8.4 …" at bounding box center [546, 455] width 937 height 444
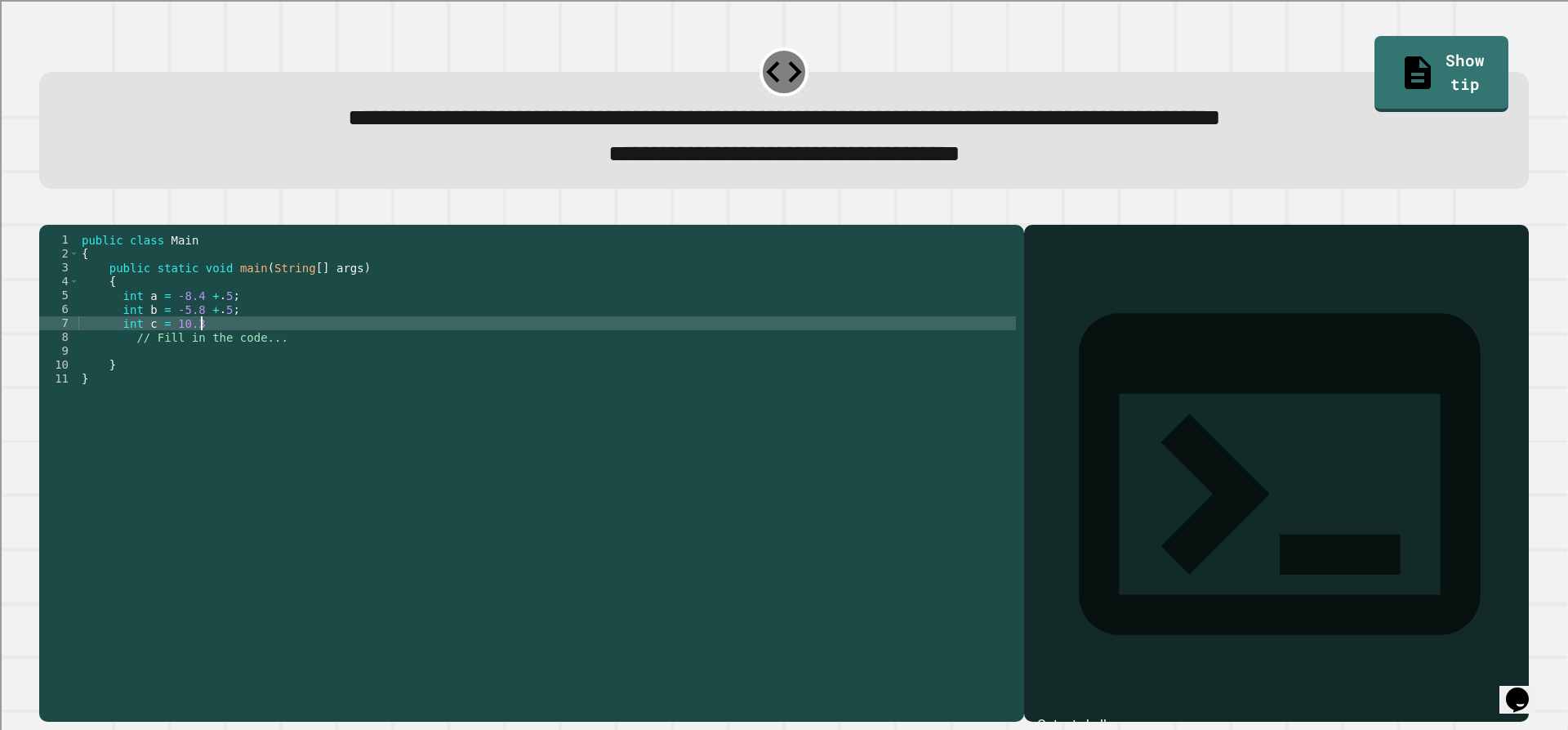
scroll to position [0, 9]
type textarea "**********"
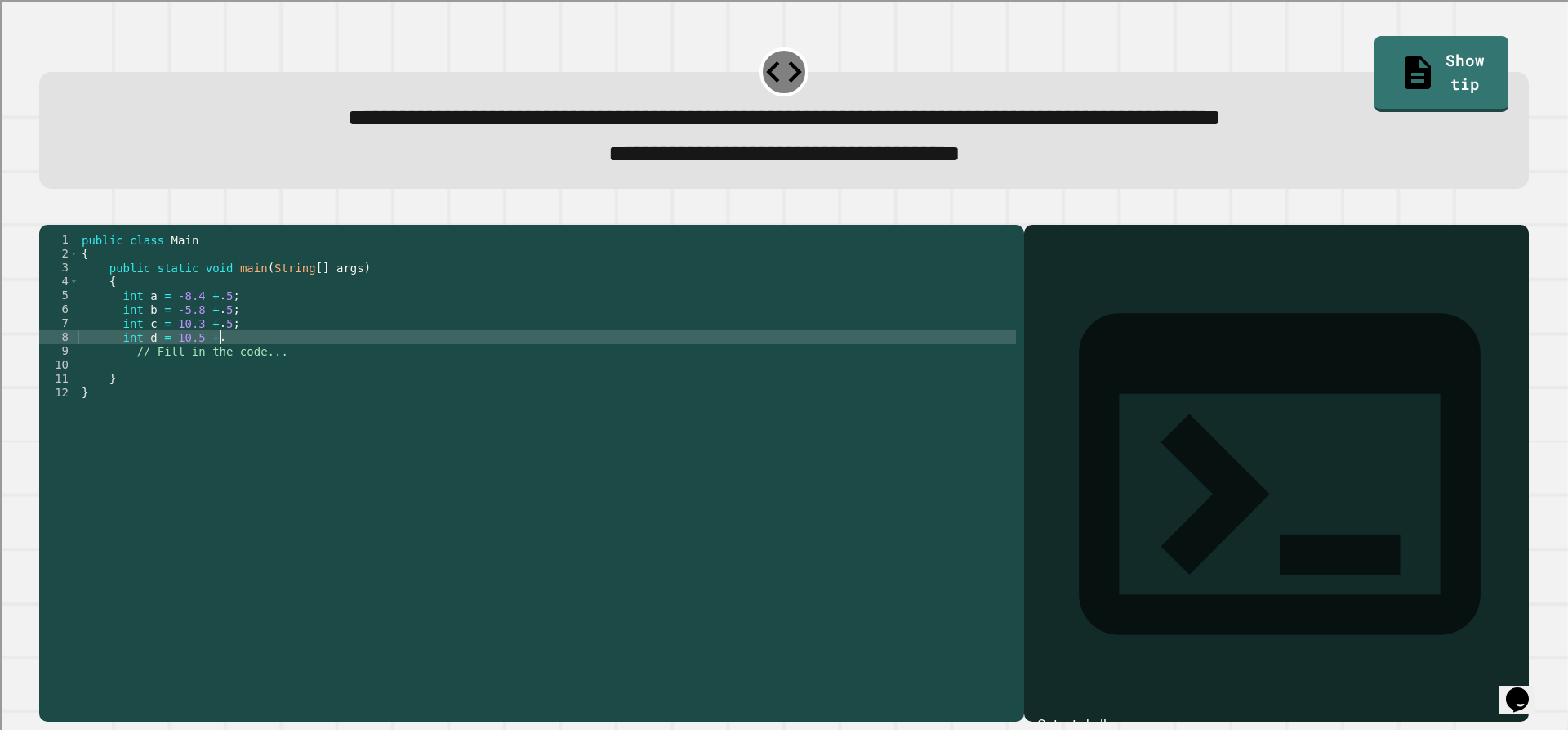
scroll to position [0, 9]
type textarea "**********"
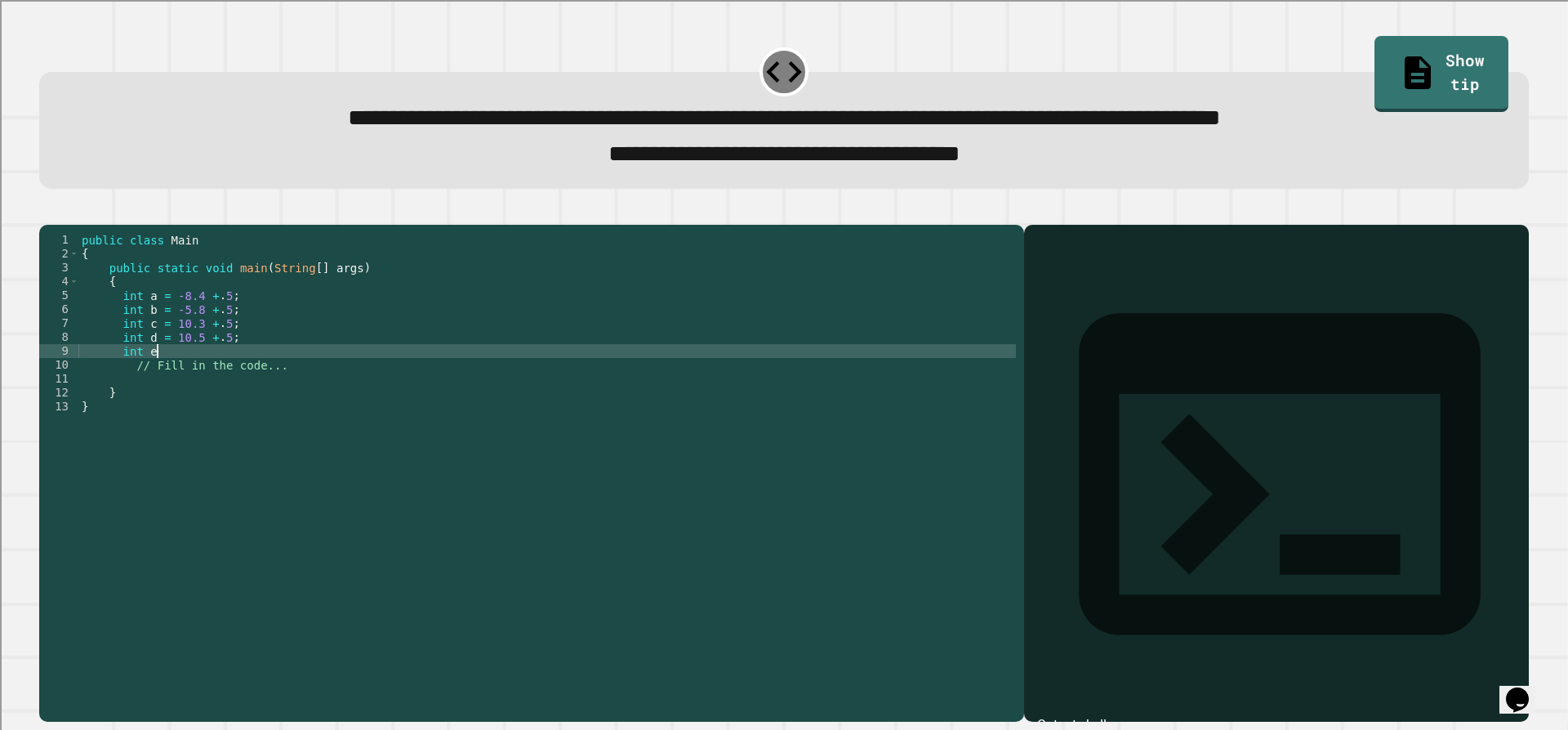
scroll to position [0, 5]
type textarea "**********"
type textarea "*"
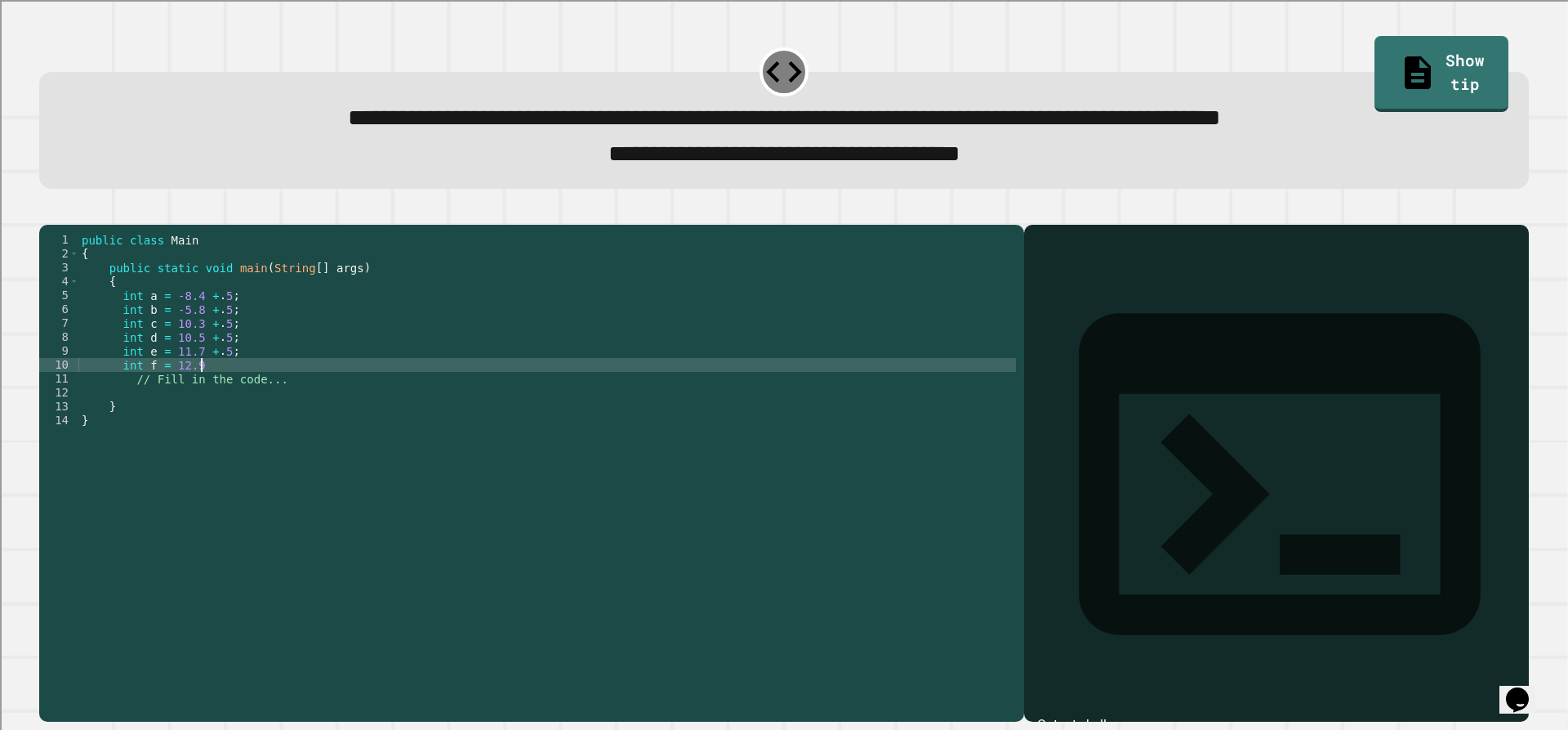
scroll to position [0, 8]
type textarea "**********"
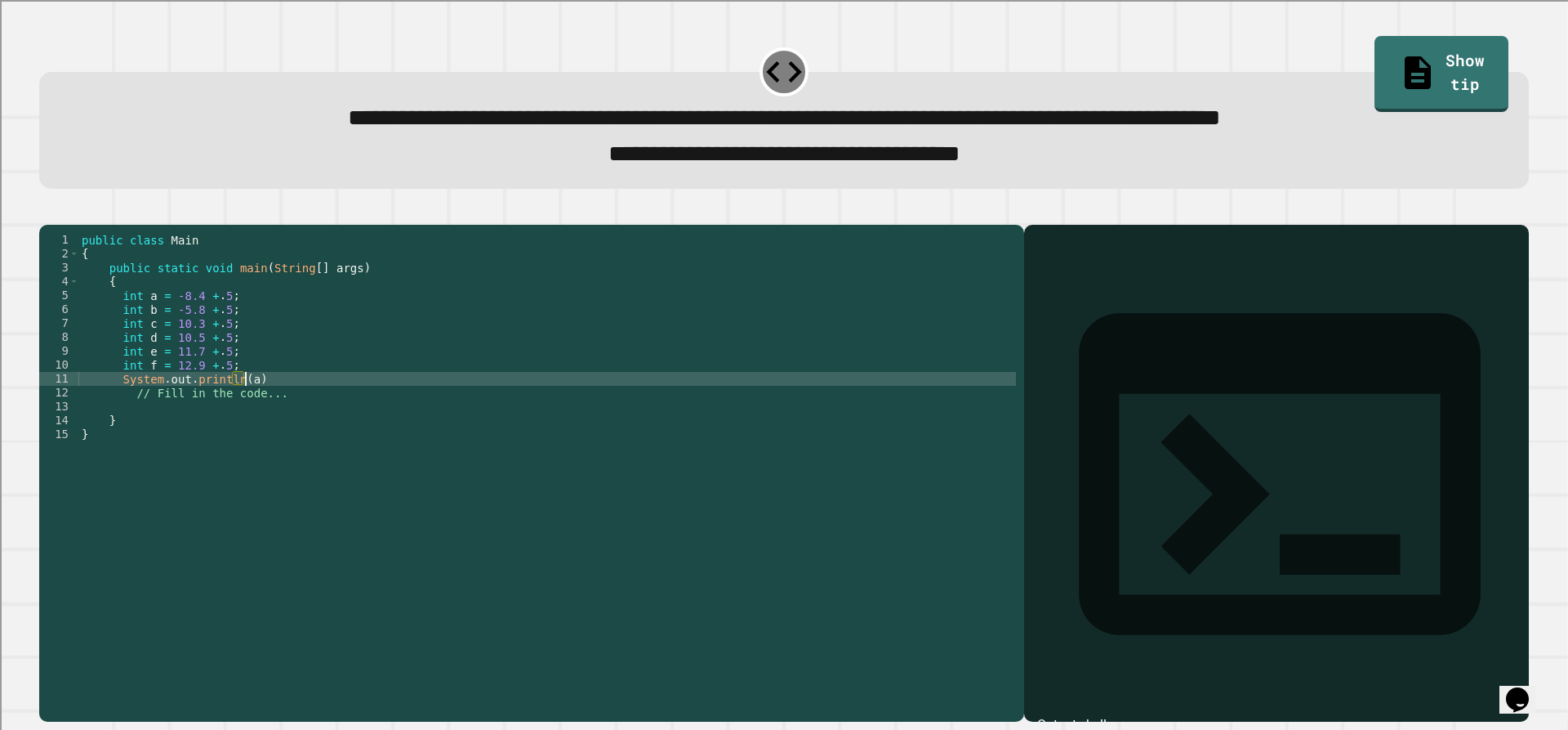
scroll to position [0, 10]
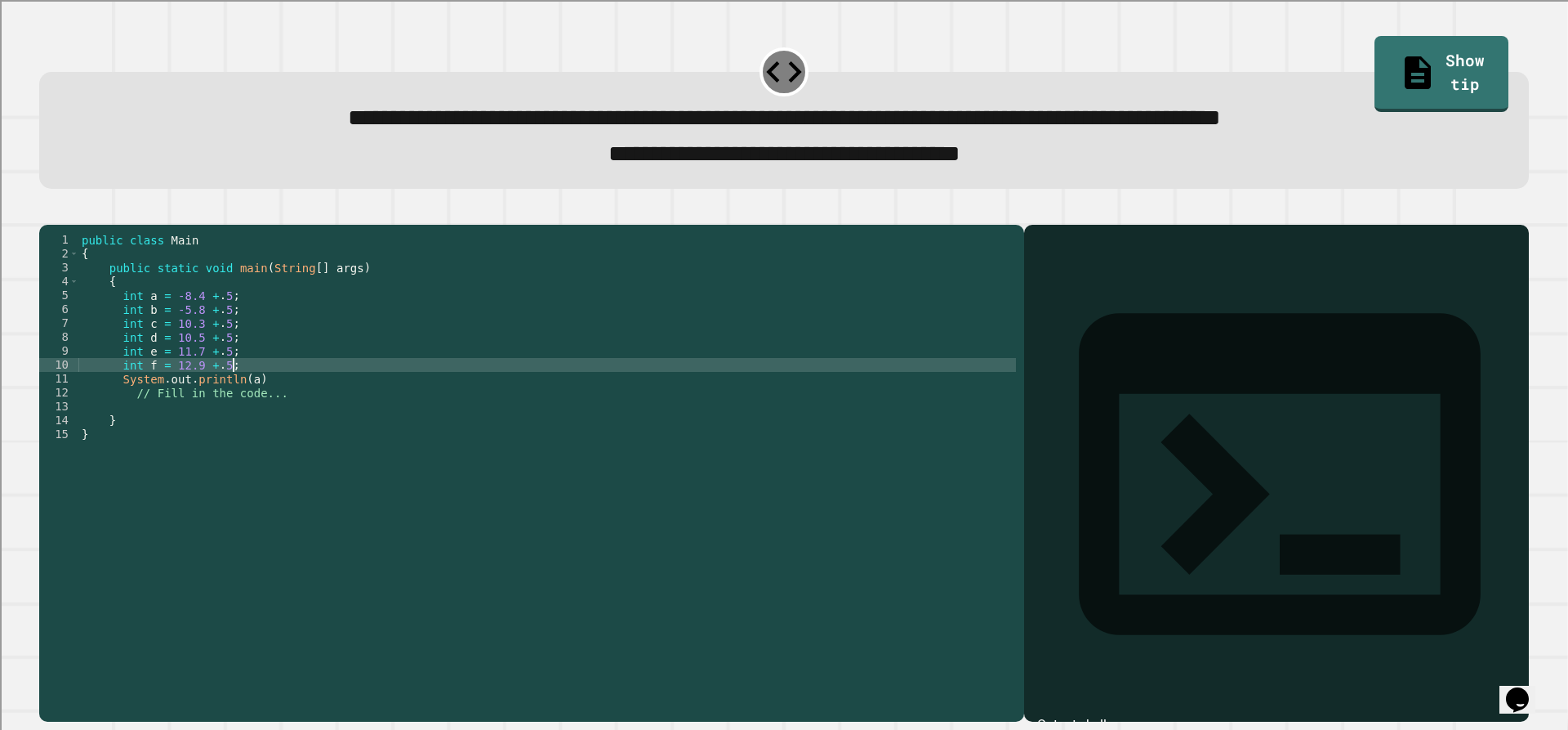
click at [308, 397] on div "public class Main { public static void main ( String [ ] args ) { int a = -8.4 …" at bounding box center [546, 455] width 937 height 444
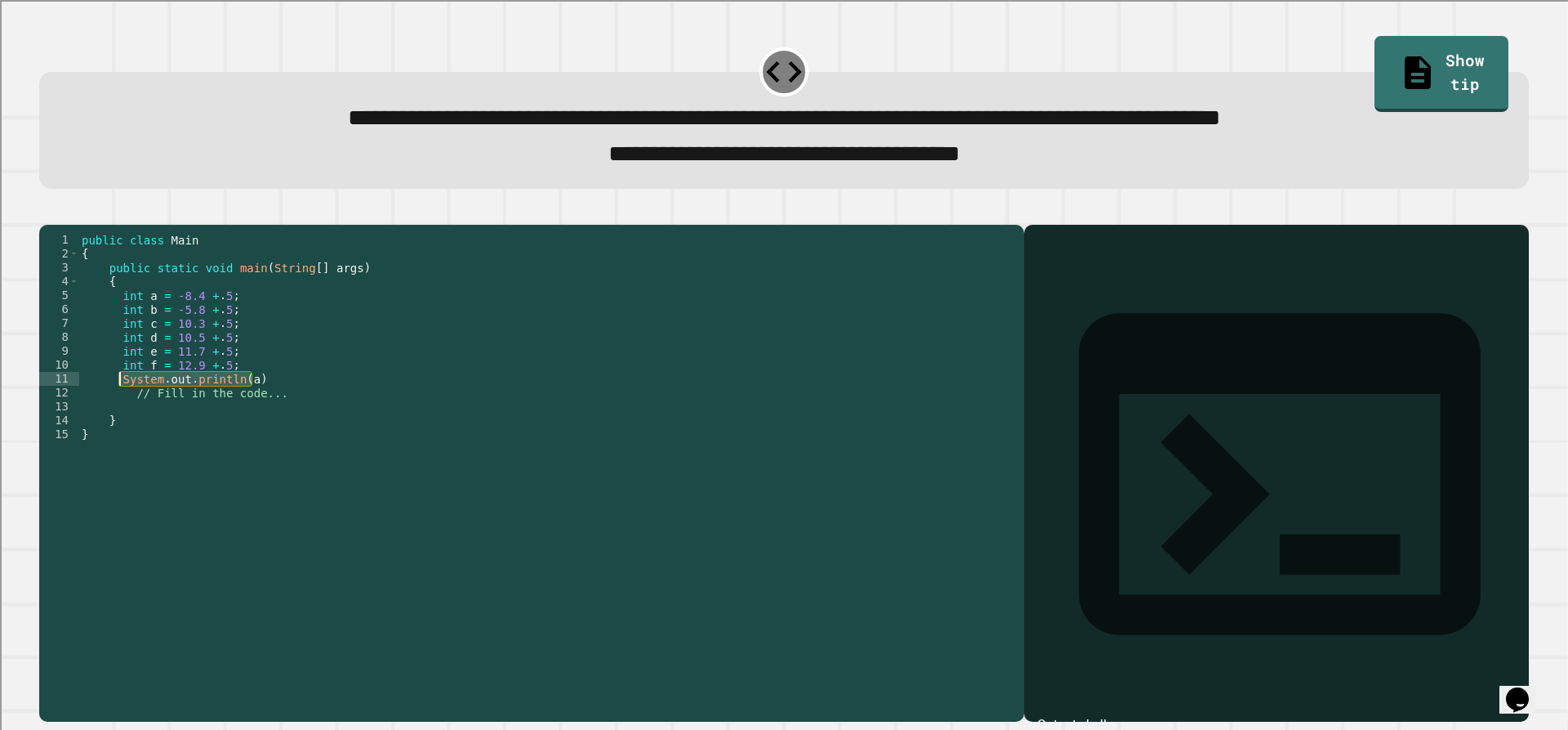
drag, startPoint x: 308, startPoint y: 402, endPoint x: 118, endPoint y: 403, distance: 190.0
click at [118, 403] on div "public class Main { public static void main ( String [ ] args ) { int a = -8.4 …" at bounding box center [546, 455] width 937 height 444
type textarea "**********"
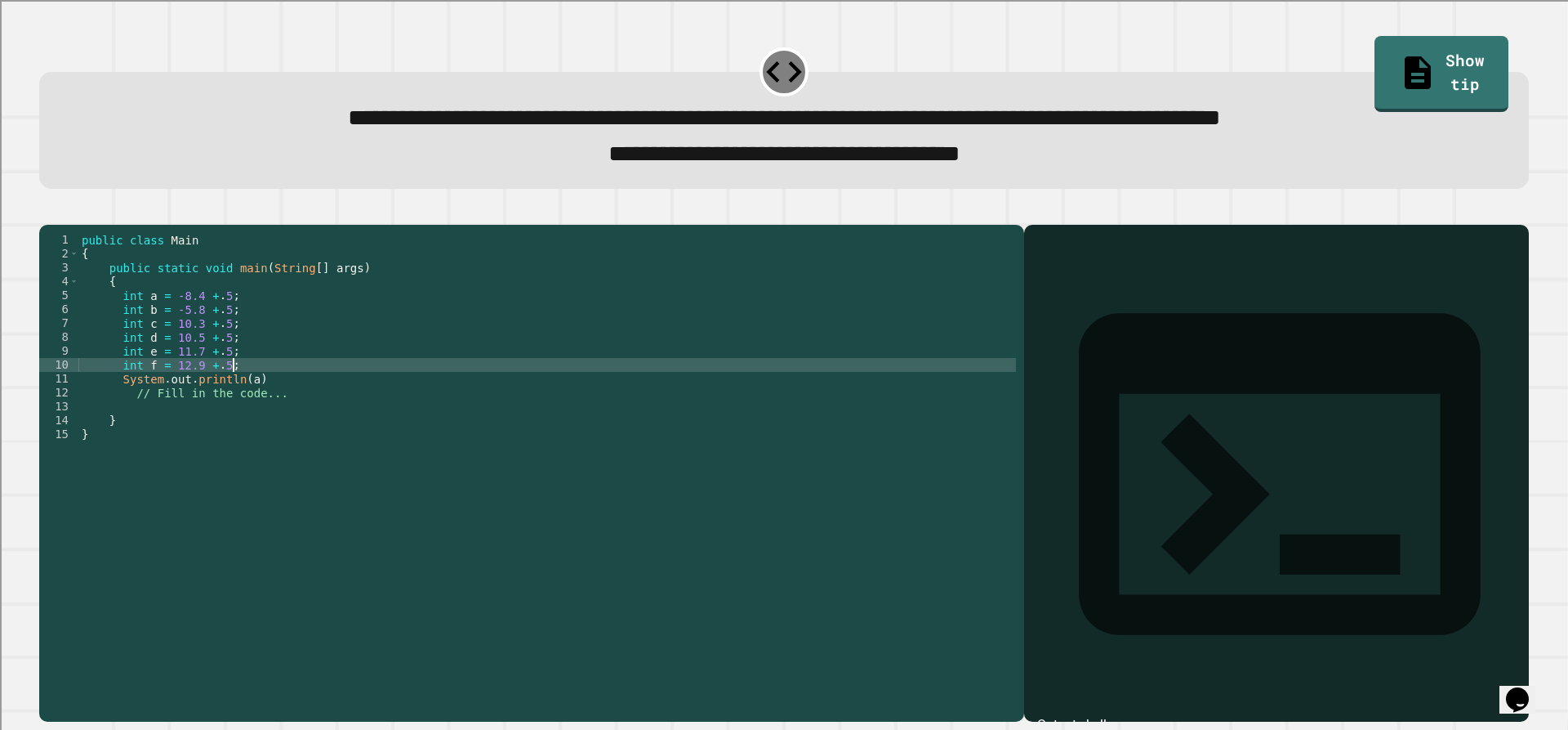
click at [296, 394] on div "public class Main { public static void main ( String [ ] args ) { int a = -8.4 …" at bounding box center [546, 455] width 937 height 444
click at [300, 404] on div "public class Main { public static void main ( String [ ] args ) { int a = -8.4 …" at bounding box center [546, 455] width 937 height 444
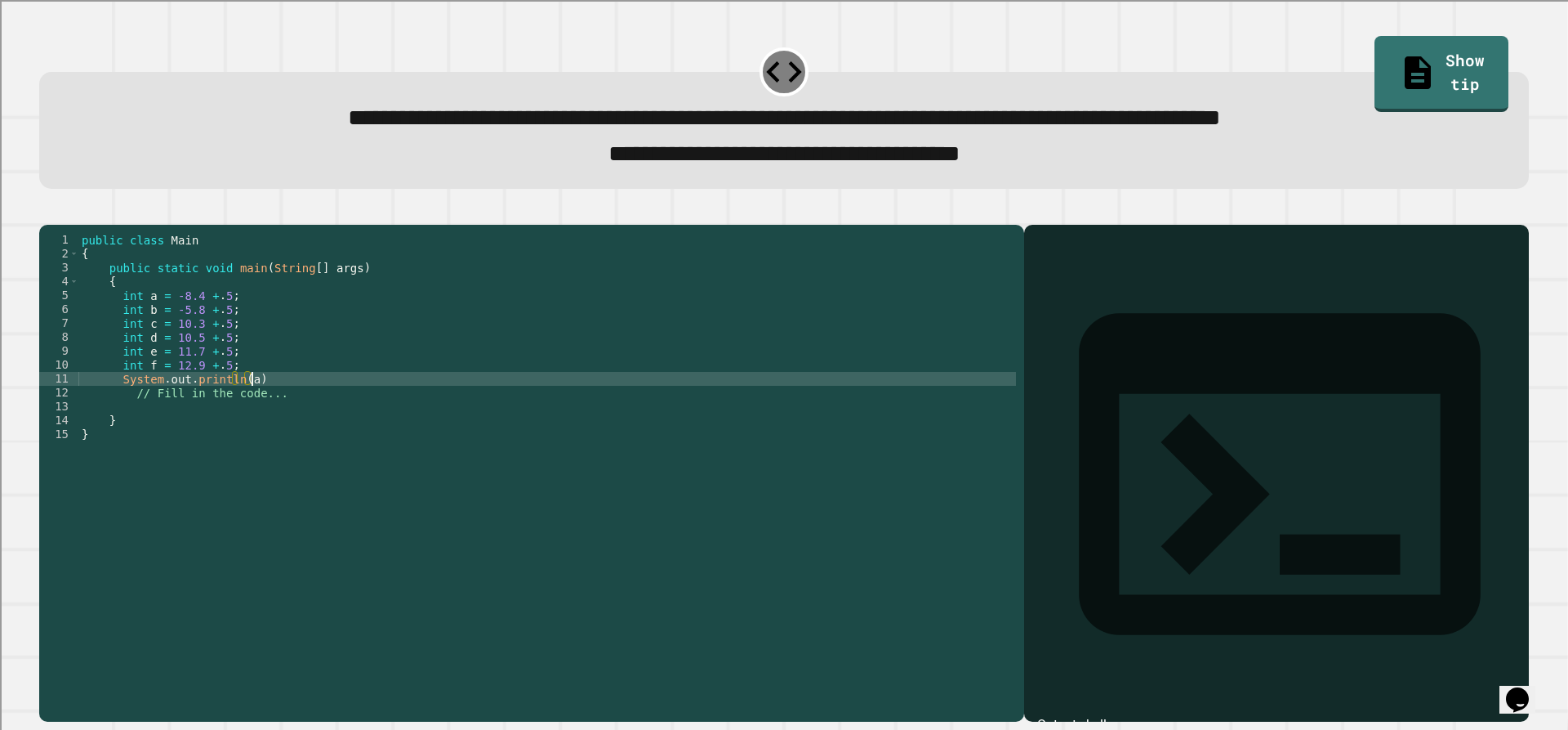
scroll to position [0, 2]
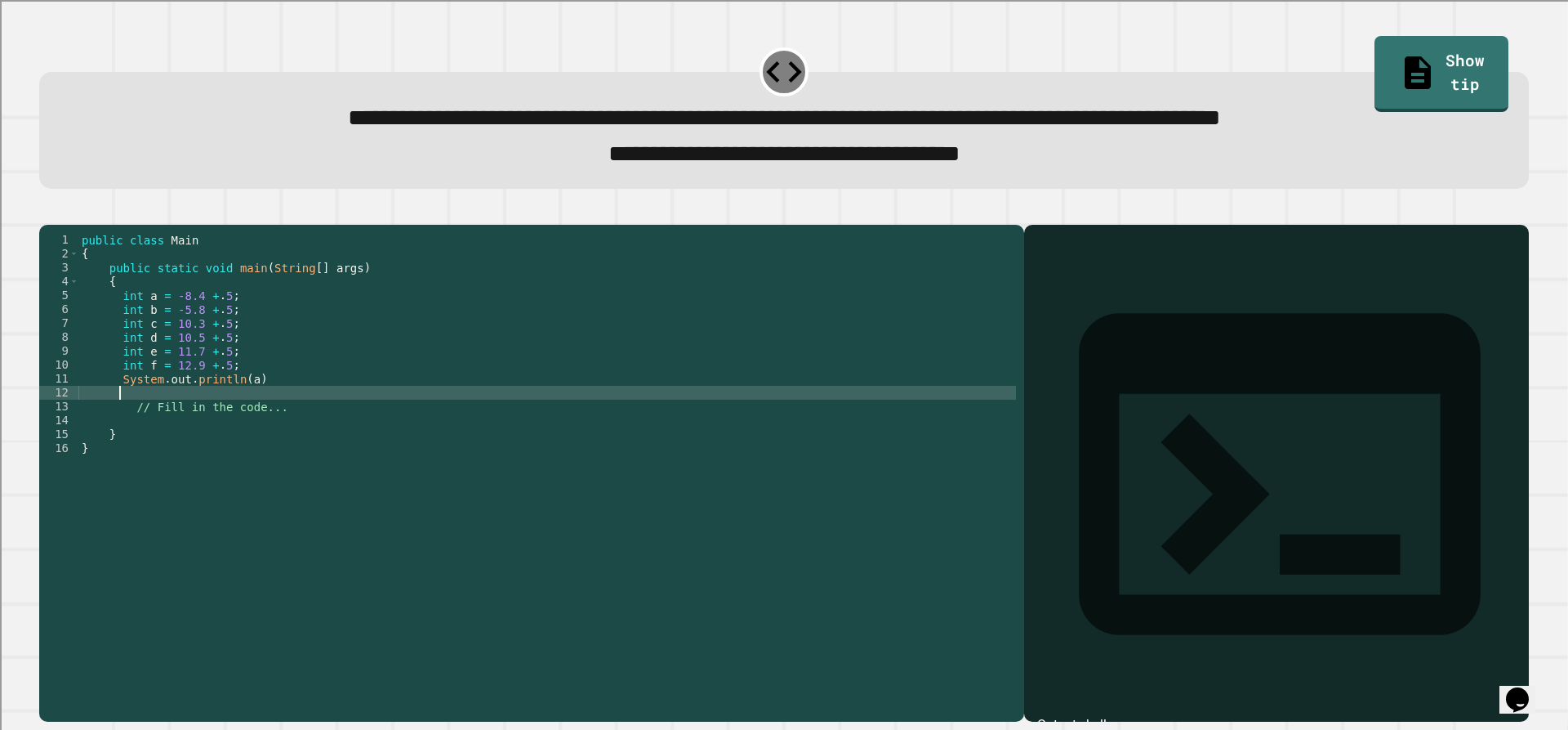
paste textarea "**********"
type textarea "**********"
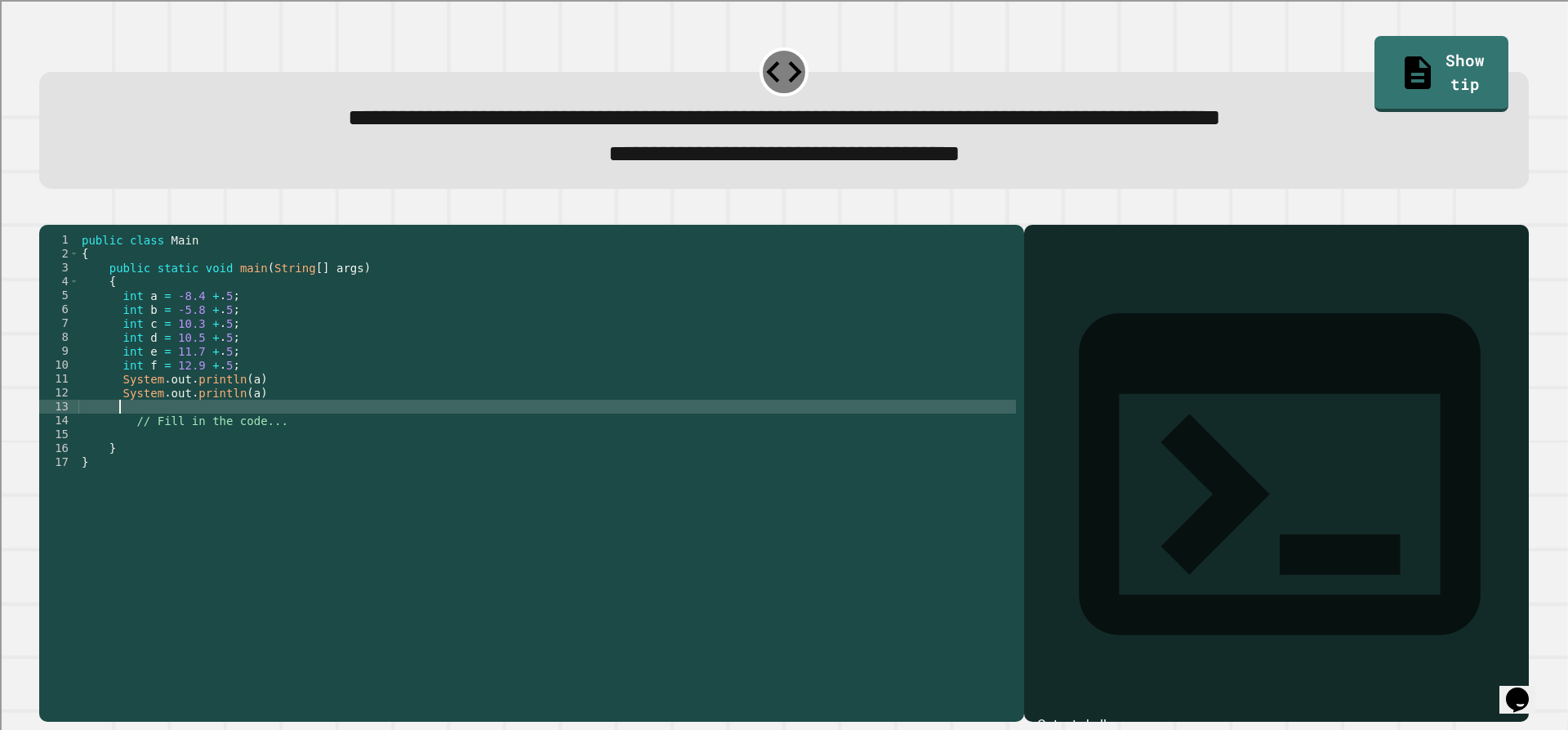
paste textarea "**********"
type textarea "**********"
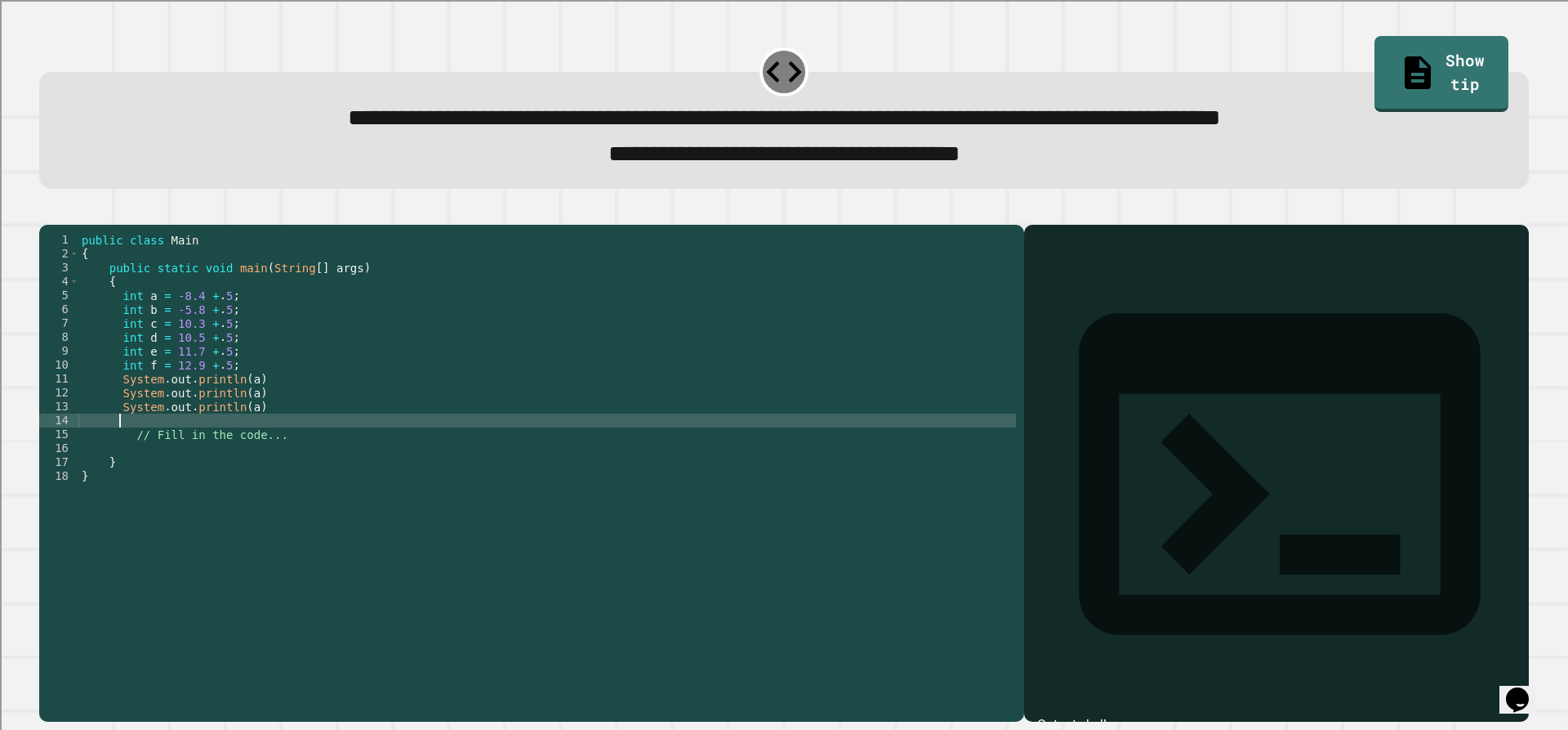
paste textarea "**********"
type textarea "**********"
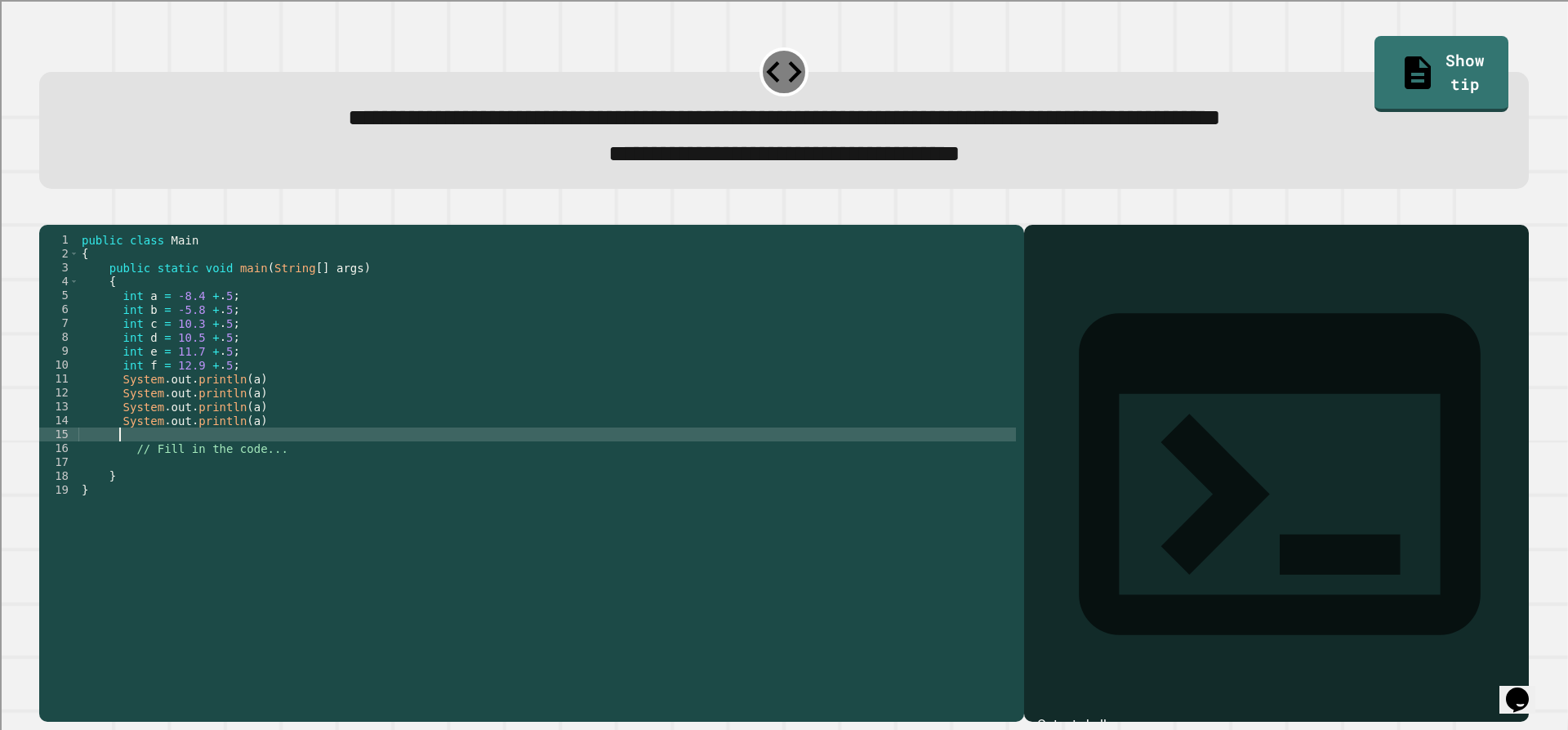
paste textarea "**********"
type textarea "**********"
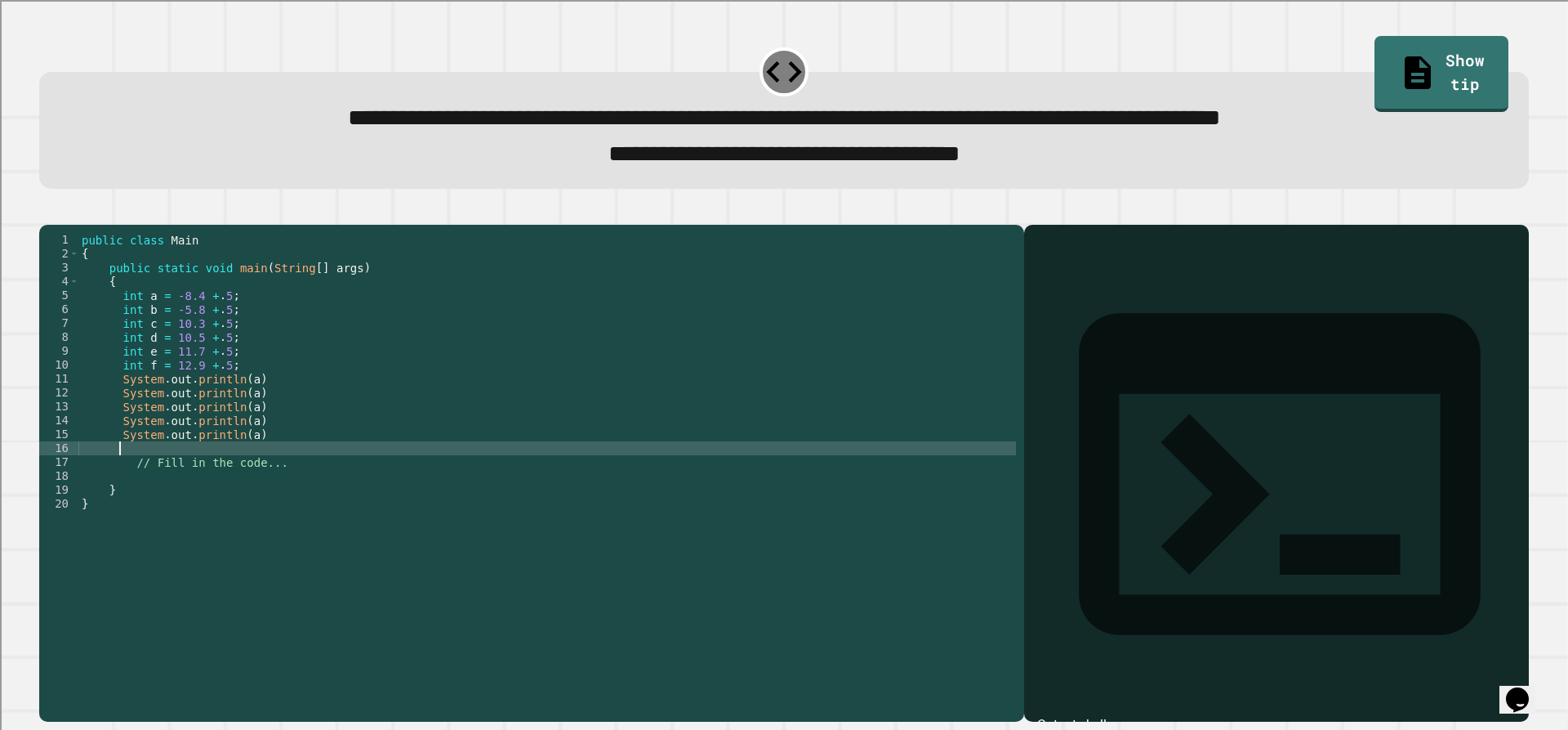
paste textarea "**********"
click at [240, 420] on div "public class Main { public static void main ( String [ ] args ) { int a = -8.4 …" at bounding box center [546, 455] width 937 height 444
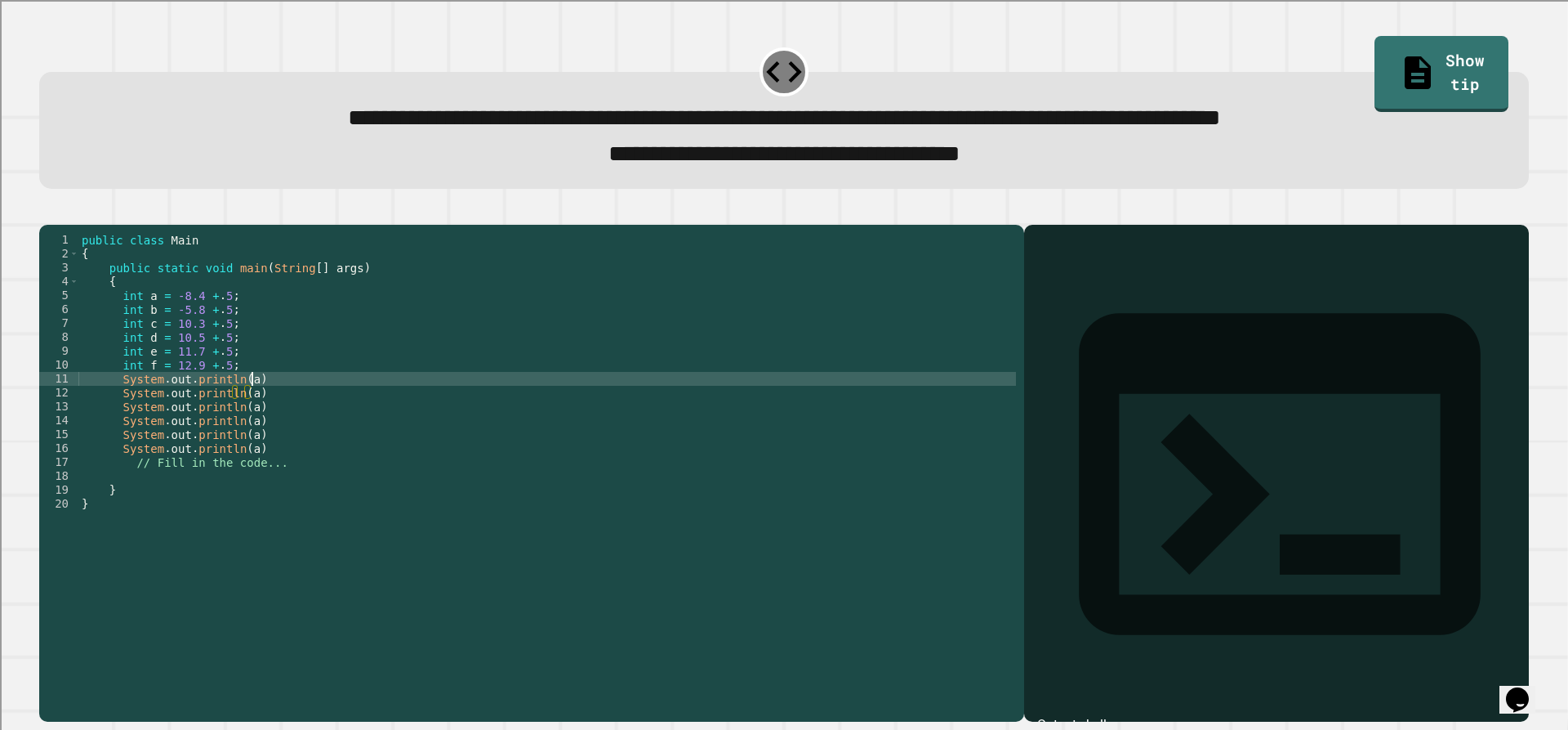
click at [268, 407] on div "public class Main { public static void main ( String [ ] args ) { int a = -8.4 …" at bounding box center [546, 455] width 937 height 444
click at [274, 421] on div "public class Main { public static void main ( String [ ] args ) { int a = -8.4 …" at bounding box center [546, 455] width 937 height 444
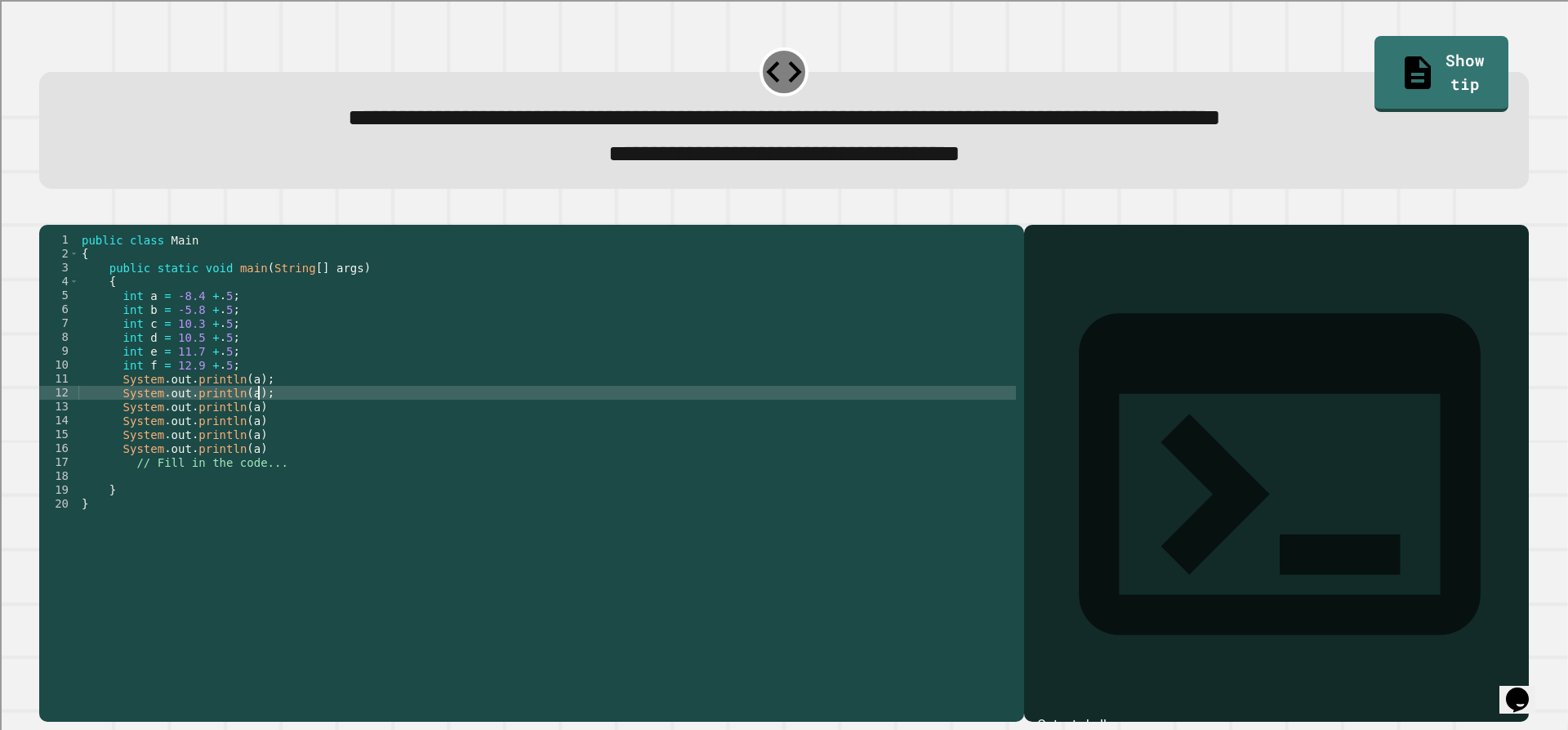
click at [274, 424] on div "public class Main { public static void main ( String [ ] args ) { int a = -8.4 …" at bounding box center [546, 455] width 937 height 444
click at [275, 436] on div "public class Main { public static void main ( String [ ] args ) { int a = -8.4 …" at bounding box center [546, 455] width 937 height 444
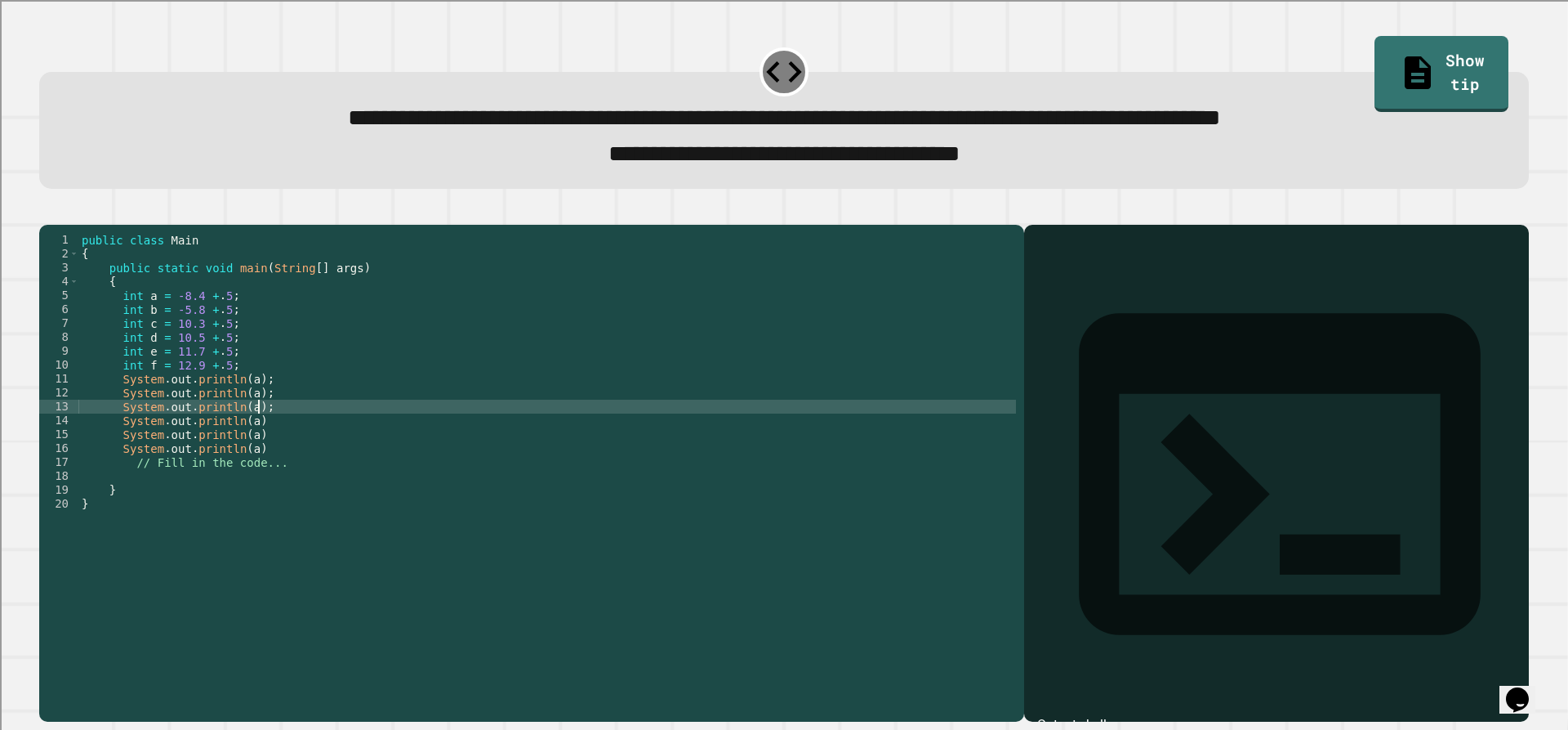
click at [275, 447] on div "public class Main { public static void main ( String [ ] args ) { int a = -8.4 …" at bounding box center [546, 455] width 937 height 444
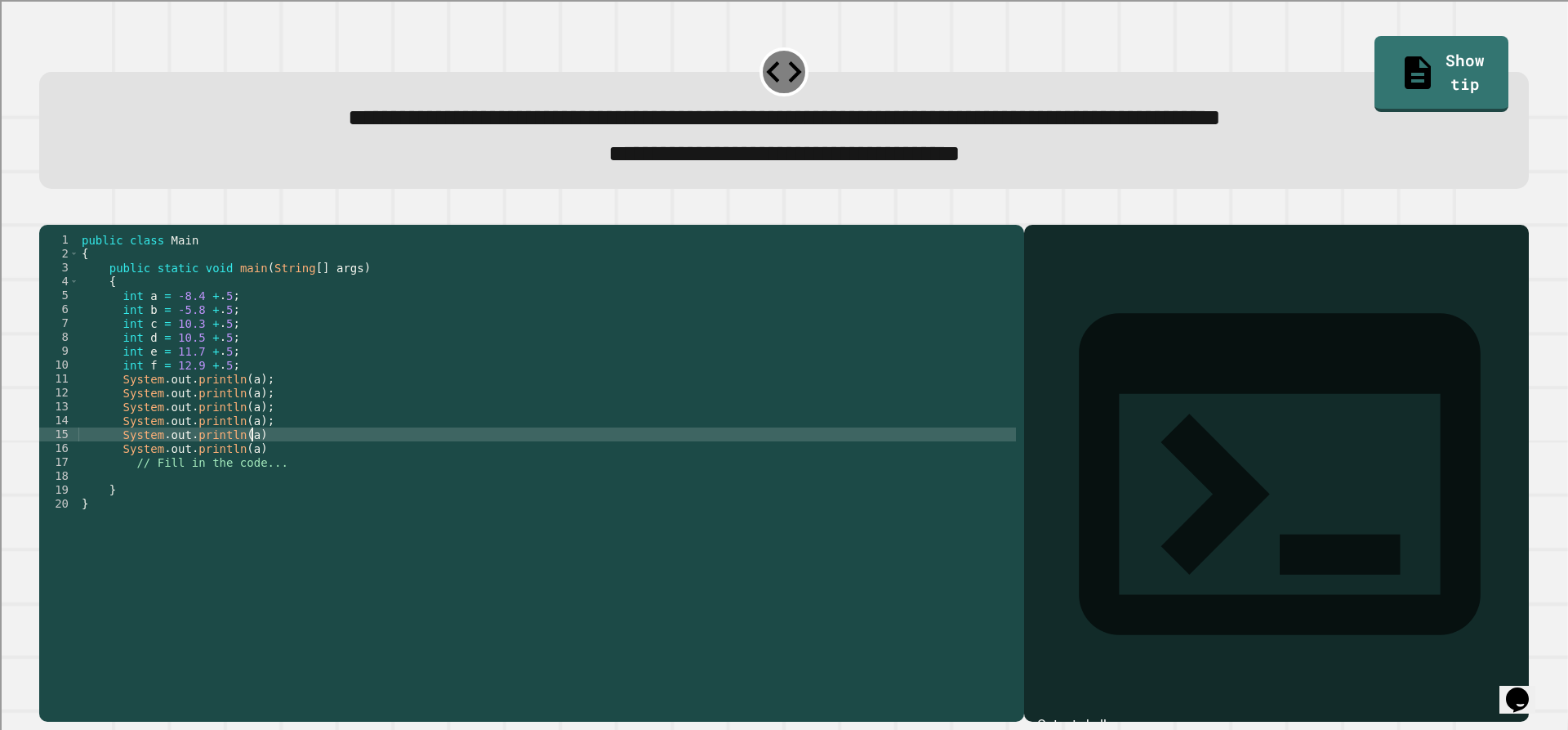
click at [275, 460] on div "public class Main { public static void main ( String [ ] args ) { int a = -8.4 …" at bounding box center [546, 455] width 937 height 444
click at [275, 478] on div "public class Main { public static void main ( String [ ] args ) { int a = -8.4 …" at bounding box center [546, 455] width 937 height 444
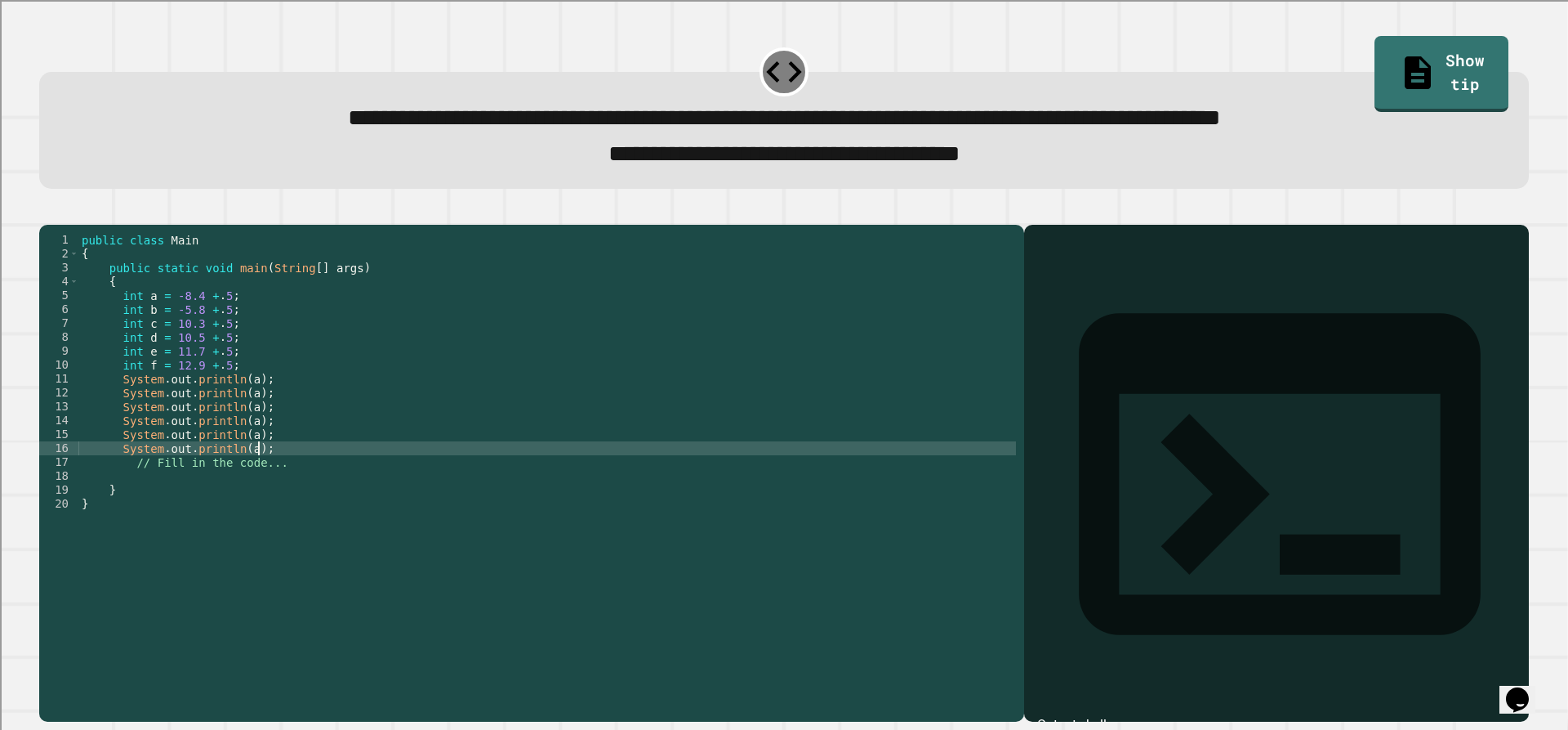
click at [247, 420] on div "public class Main { public static void main ( String [ ] args ) { int a = -8.4 …" at bounding box center [546, 455] width 937 height 444
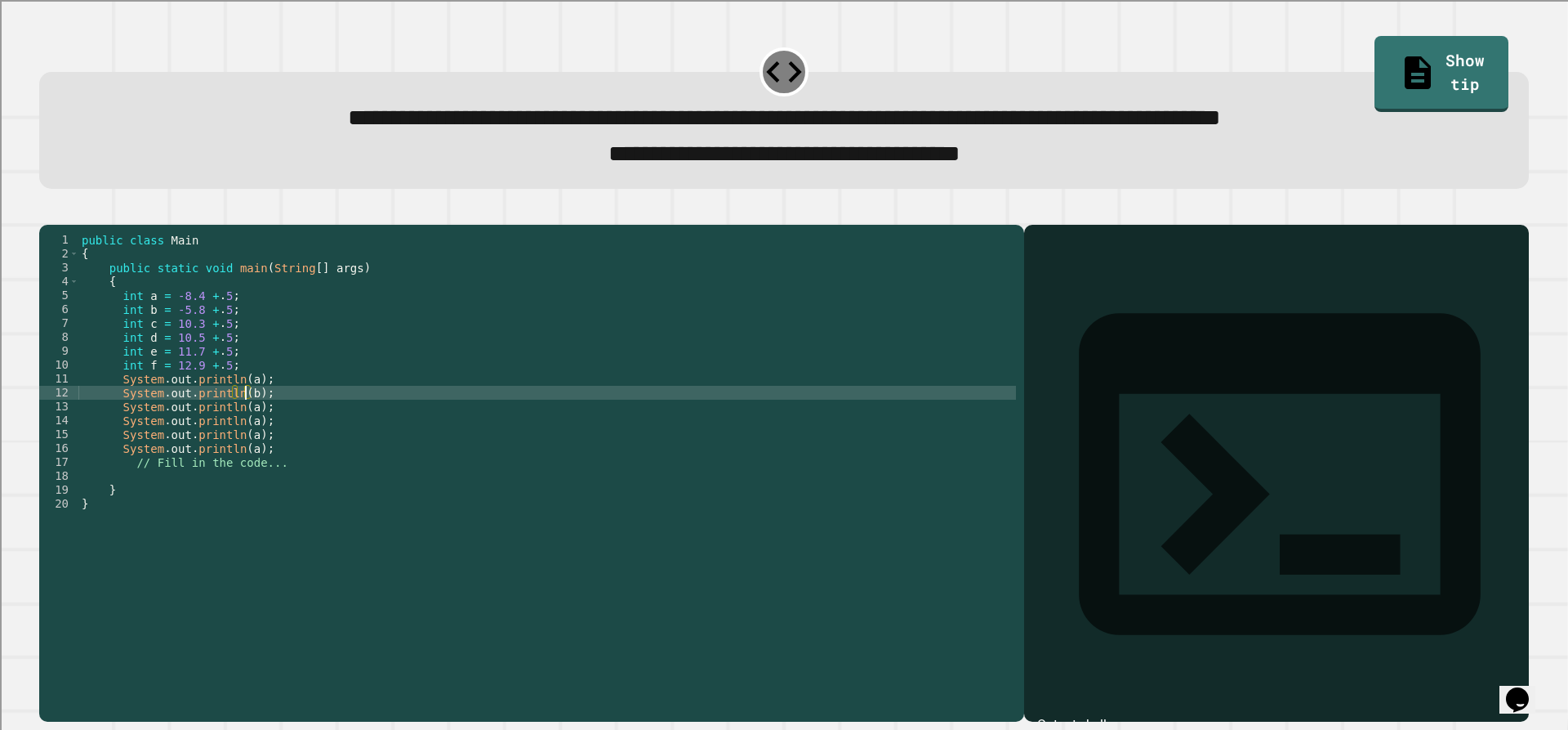
click at [245, 432] on div "public class Main { public static void main ( String [ ] args ) { int a = -8.4 …" at bounding box center [546, 455] width 937 height 444
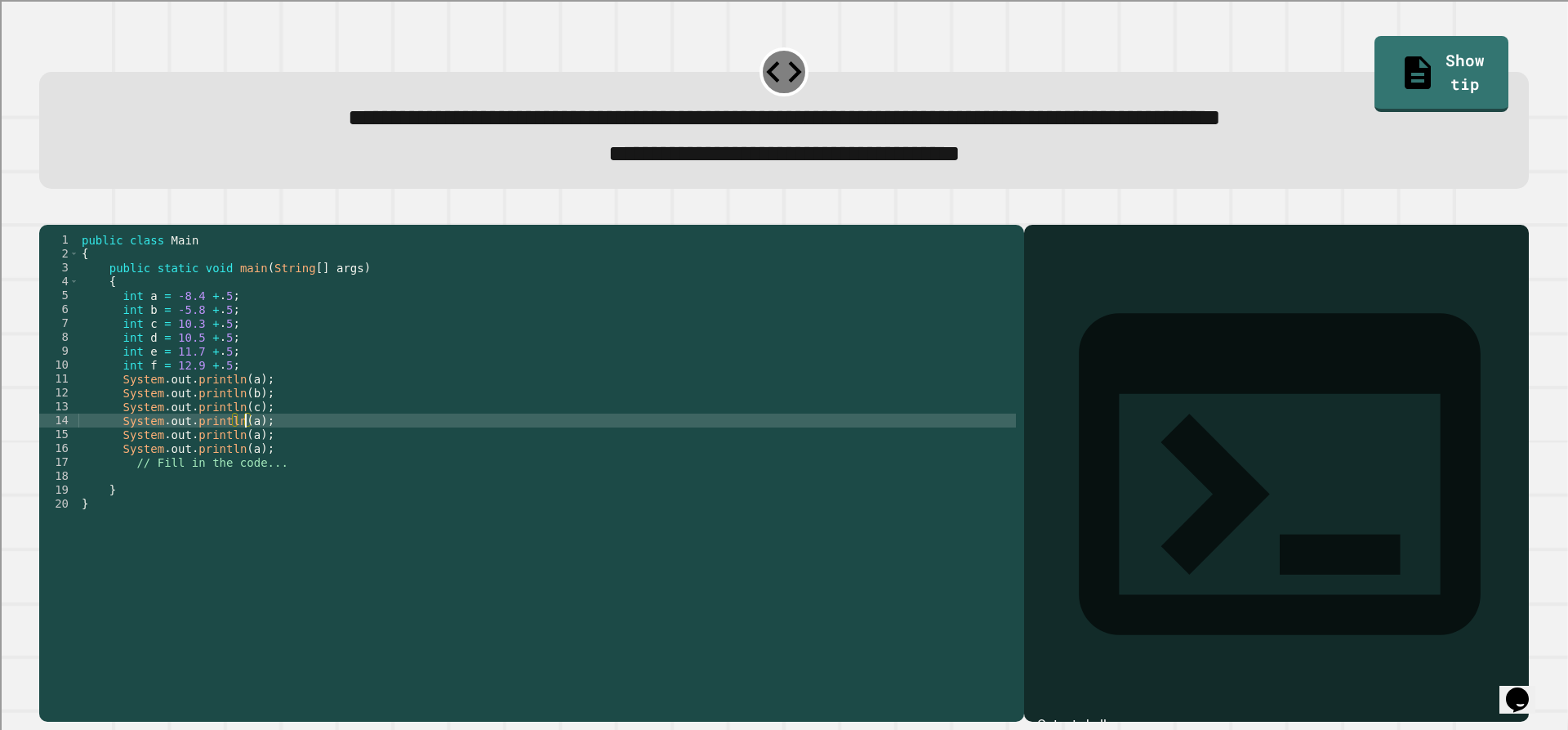
click at [246, 448] on div "public class Main { public static void main ( String [ ] args ) { int a = -8.4 …" at bounding box center [546, 455] width 937 height 444
click at [247, 464] on div "public class Main { public static void main ( String [ ] args ) { int a = -8.4 …" at bounding box center [546, 455] width 937 height 444
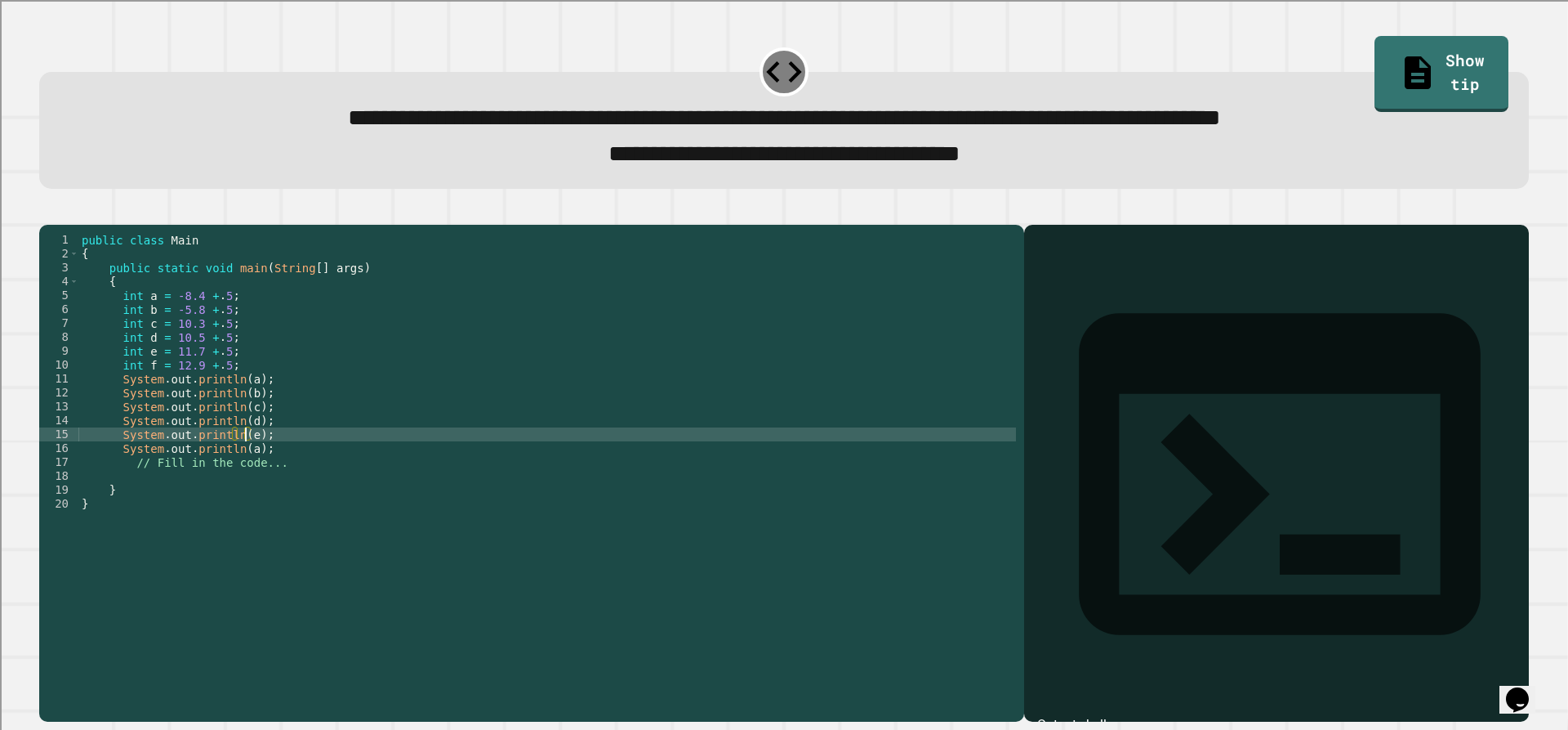
drag, startPoint x: 251, startPoint y: 468, endPoint x: 249, endPoint y: 483, distance: 15.1
click at [251, 470] on div "public class Main { public static void main ( String [ ] args ) { int a = -8.4 …" at bounding box center [546, 455] width 937 height 444
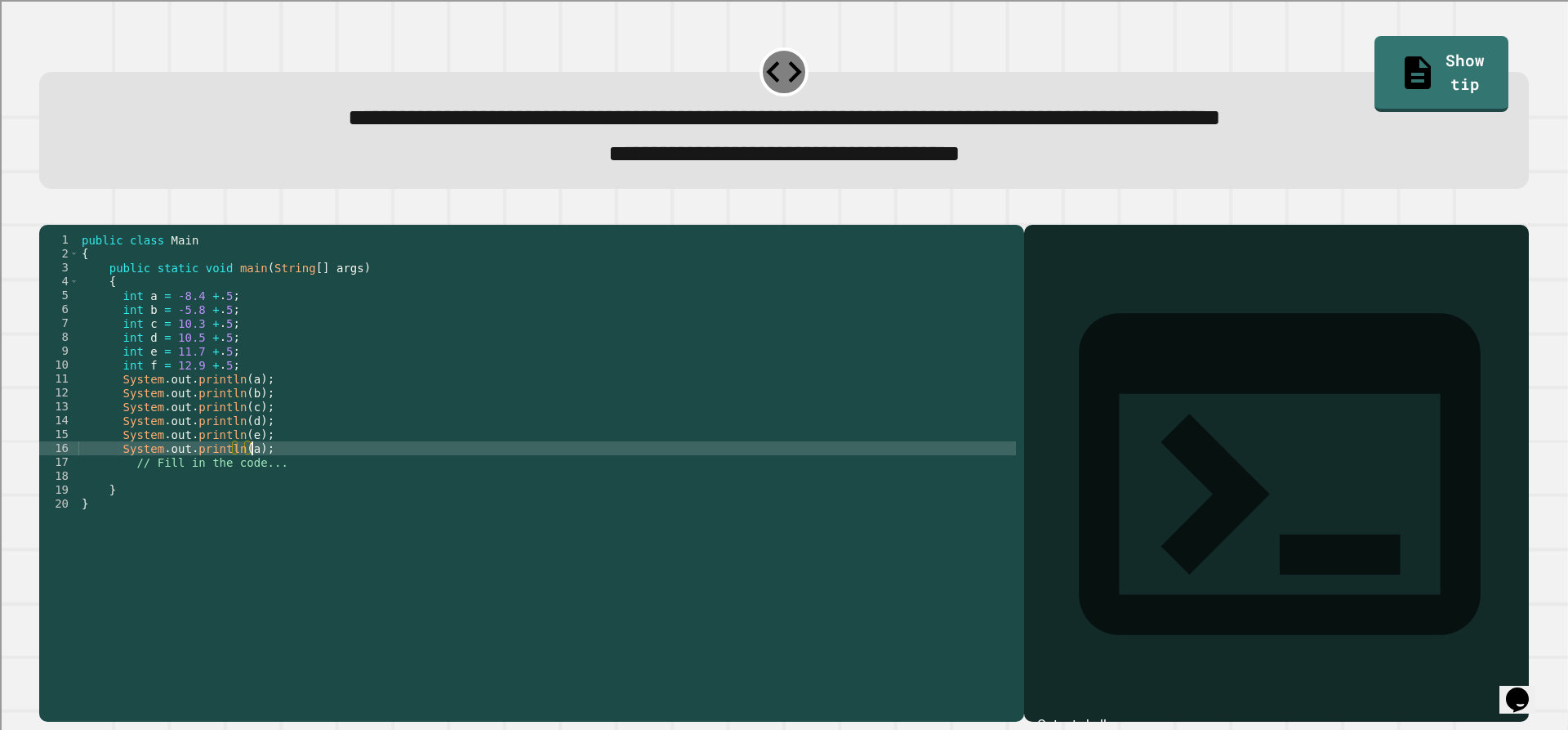
click at [240, 470] on div "public class Main { public static void main ( String [ ] args ) { int a = -8.4 …" at bounding box center [546, 455] width 937 height 444
click at [248, 476] on div "public class Main { public static void main ( String [ ] args ) { int a = -8.4 …" at bounding box center [546, 455] width 937 height 444
click at [48, 210] on button "button" at bounding box center [48, 210] width 0 height 0
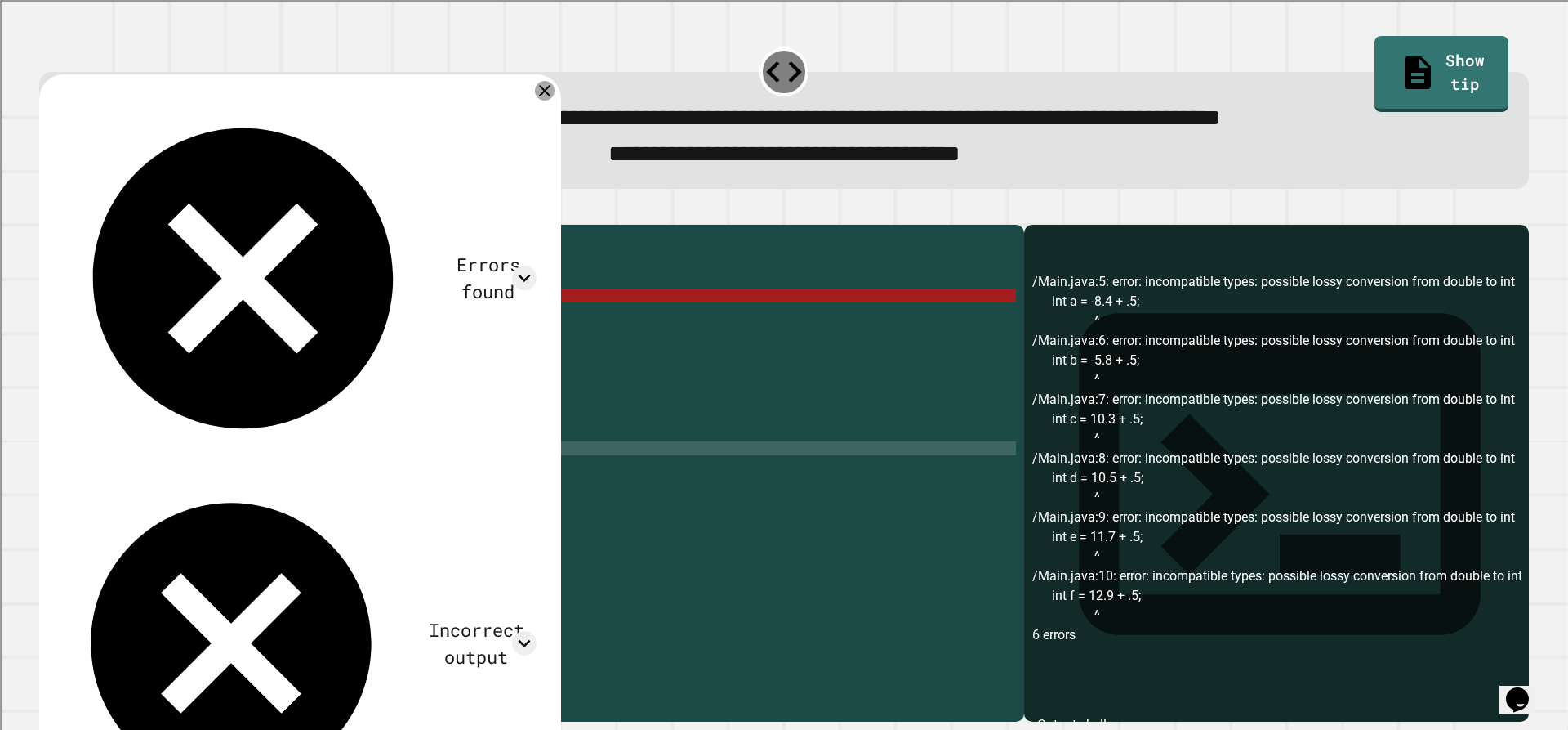
click at [546, 92] on icon at bounding box center [544, 90] width 20 height 20
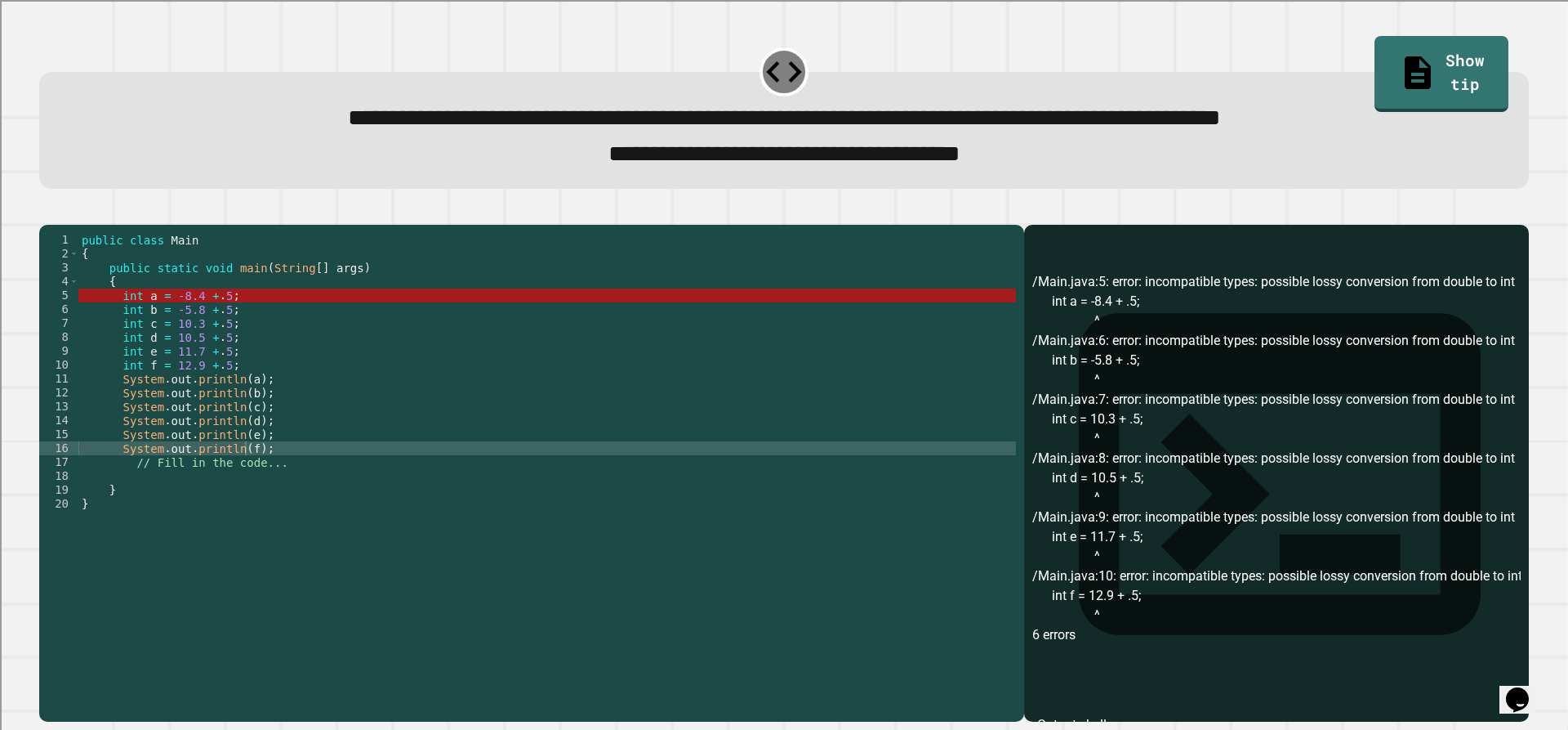
click at [126, 321] on div "public class Main { public static void main ( String [ ] args ) { int a = -8.4 …" at bounding box center [546, 455] width 937 height 444
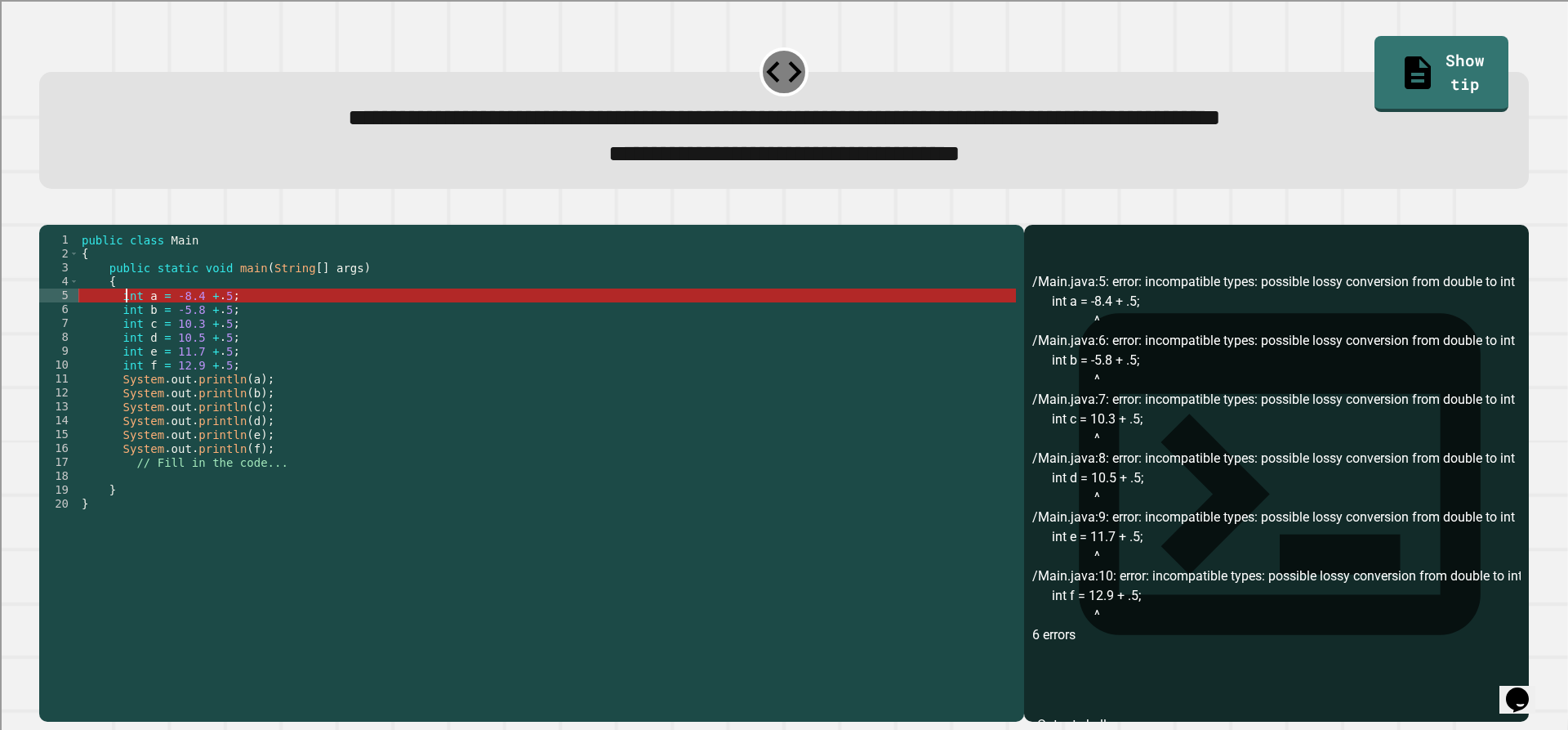
click at [126, 321] on div "public class Main { public static void main ( String [ ] args ) { int a = -8.4 …" at bounding box center [546, 455] width 937 height 444
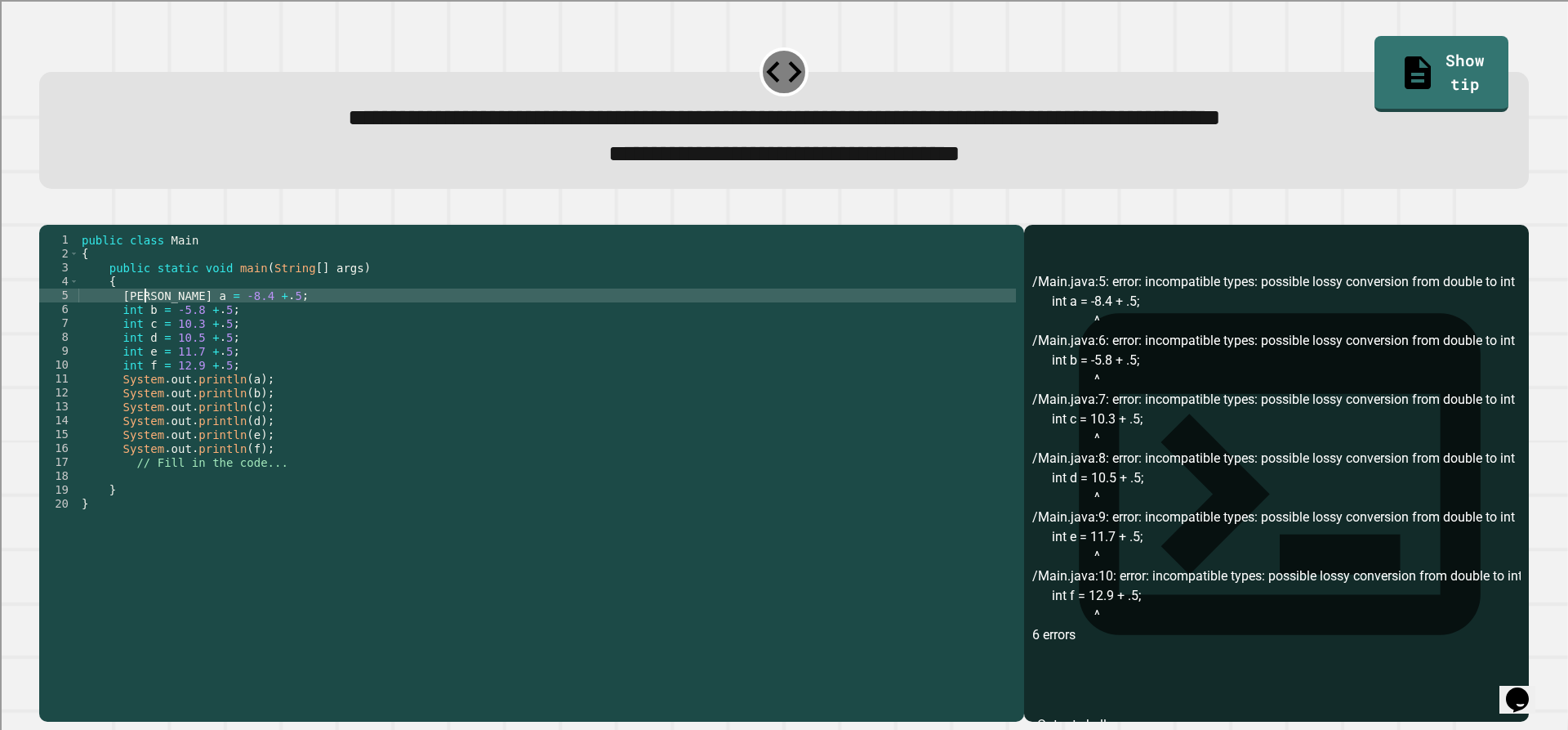
scroll to position [0, 5]
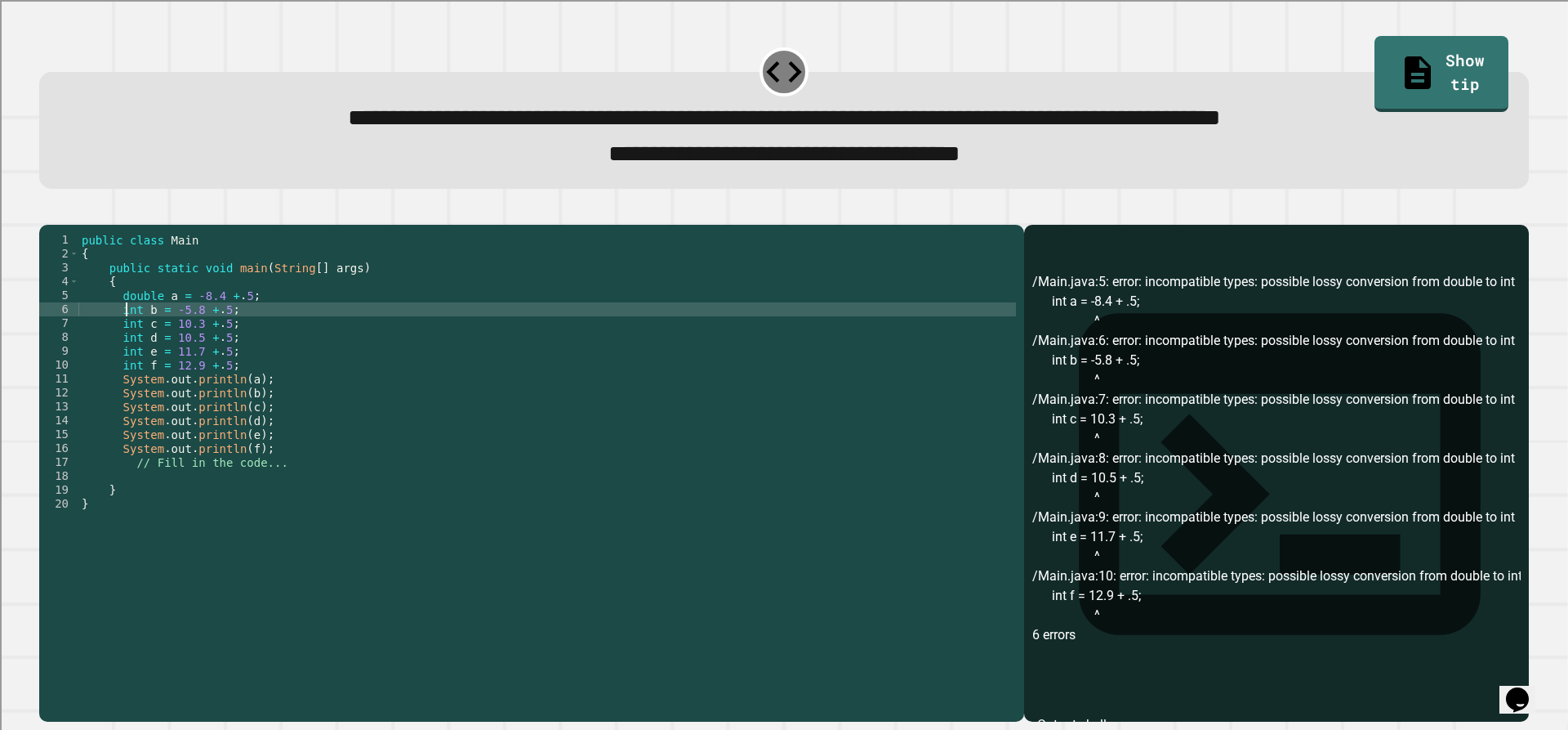
click at [124, 334] on div "public class Main { public static void main ( String [ ] args ) { double a = -8…" at bounding box center [546, 455] width 937 height 444
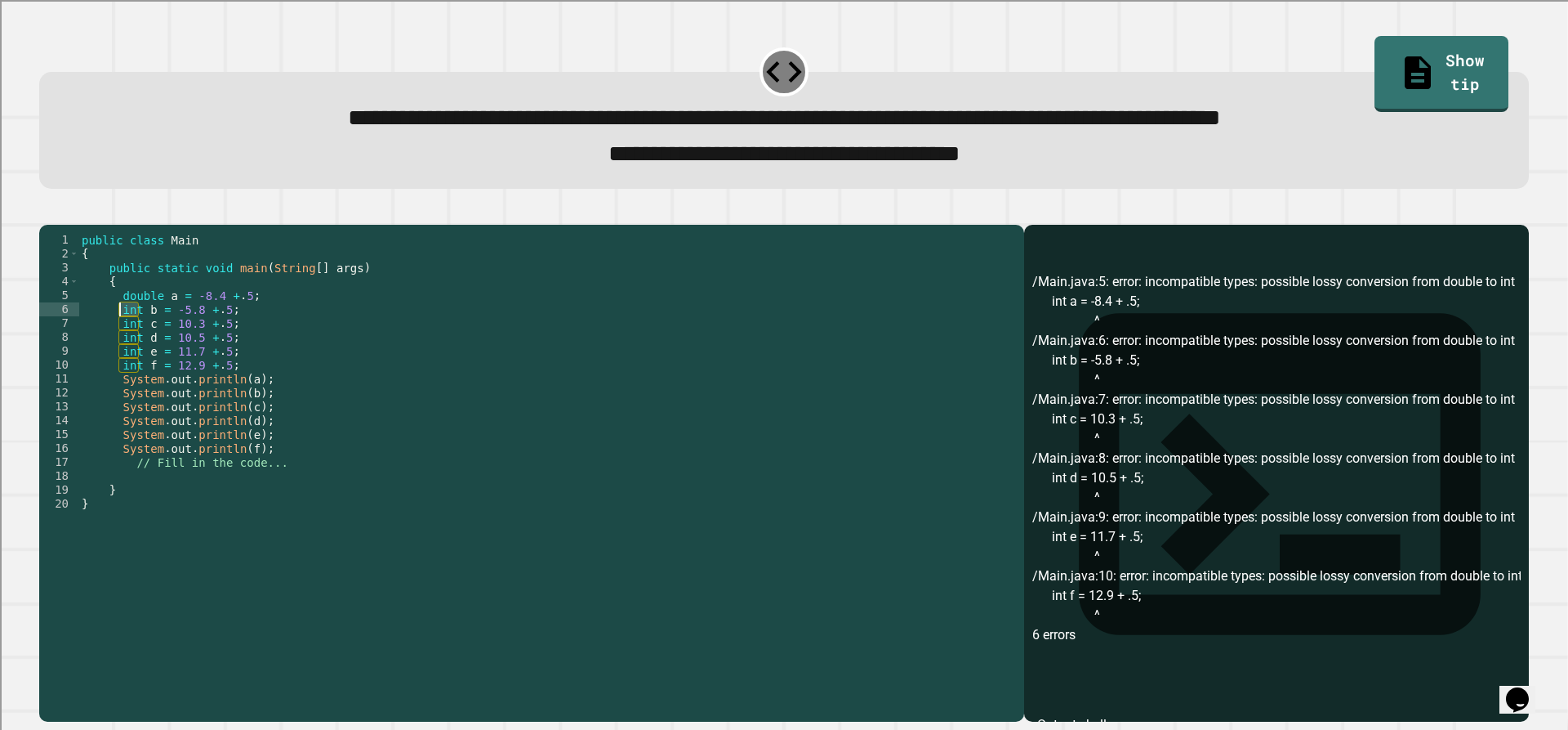
click at [124, 334] on div "public class Main { public static void main ( String [ ] args ) { double a = -8…" at bounding box center [546, 455] width 937 height 444
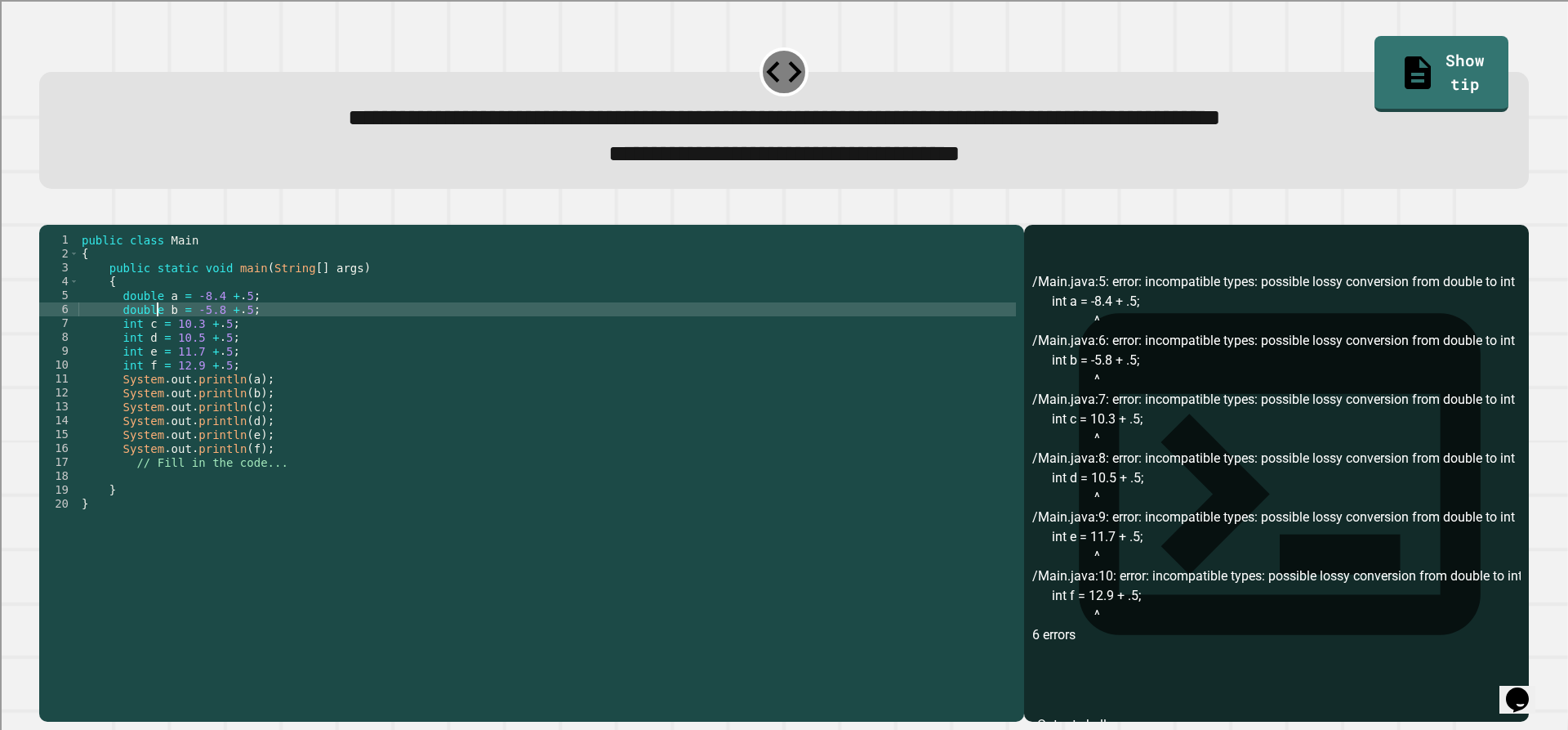
click at [126, 350] on div "public class Main { public static void main ( String [ ] args ) { double a = -8…" at bounding box center [546, 455] width 937 height 444
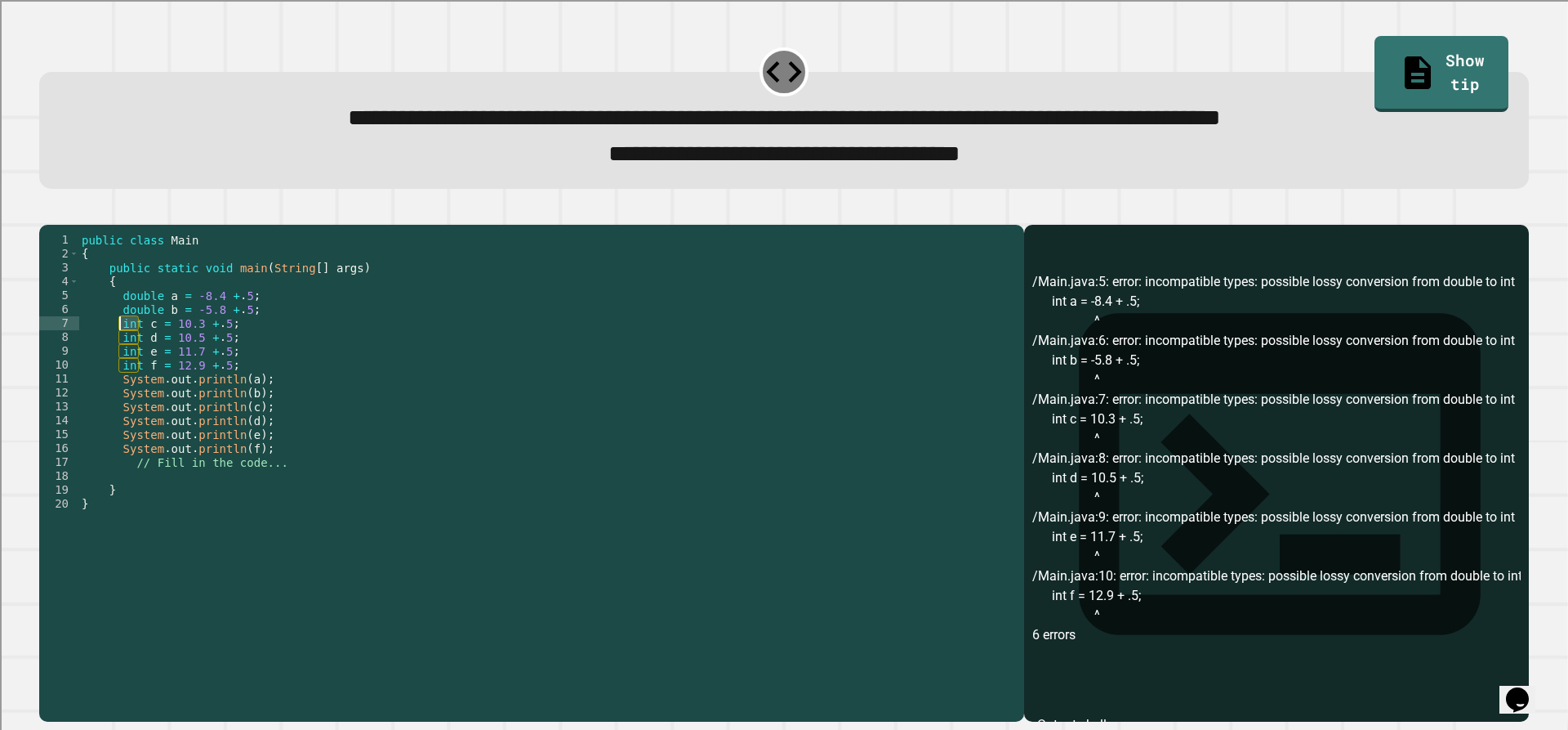
click at [126, 350] on div "public class Main { public static void main ( String [ ] args ) { double a = -8…" at bounding box center [546, 455] width 937 height 444
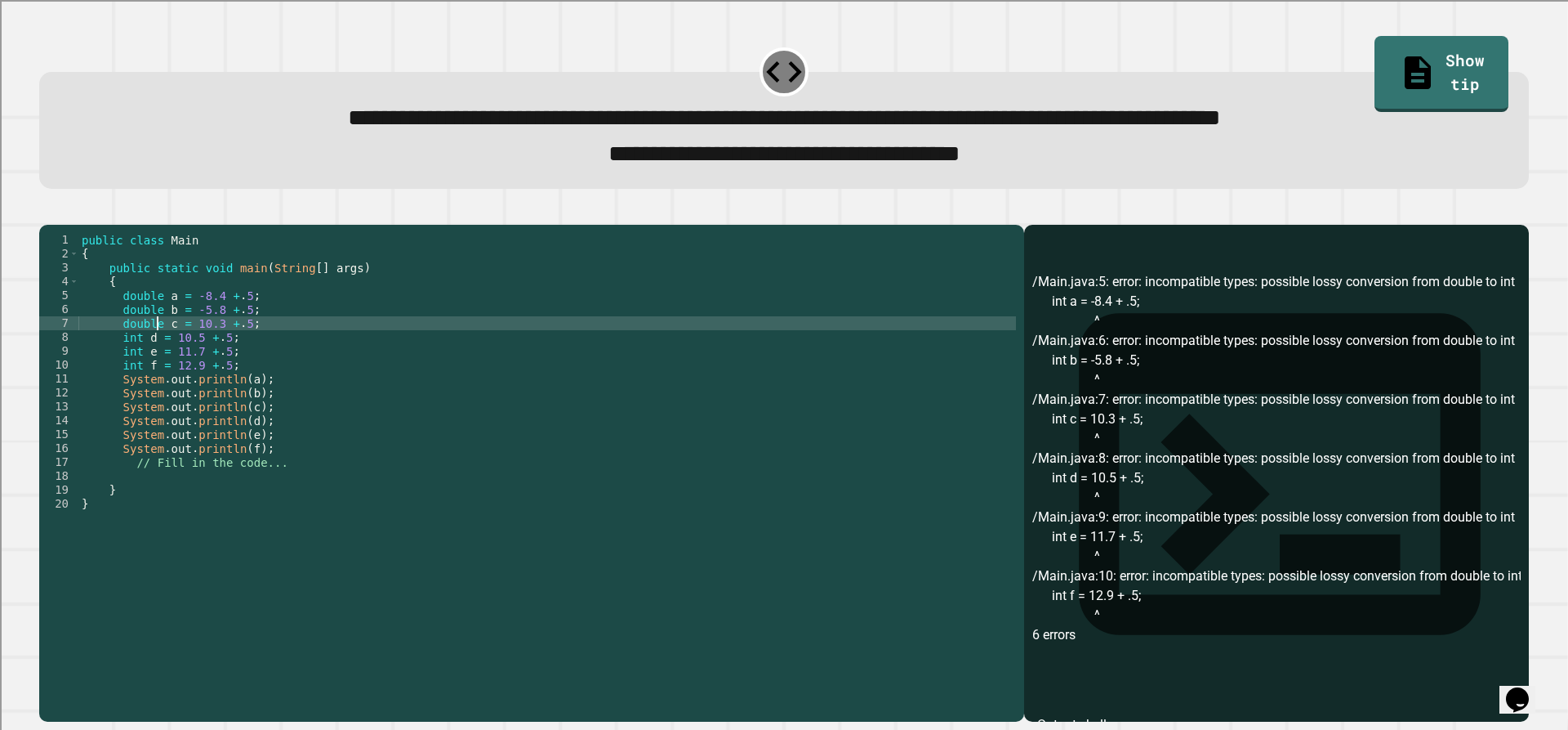
click at [125, 369] on div "public class Main { public static void main ( String [ ] args ) { double a = -8…" at bounding box center [546, 455] width 937 height 444
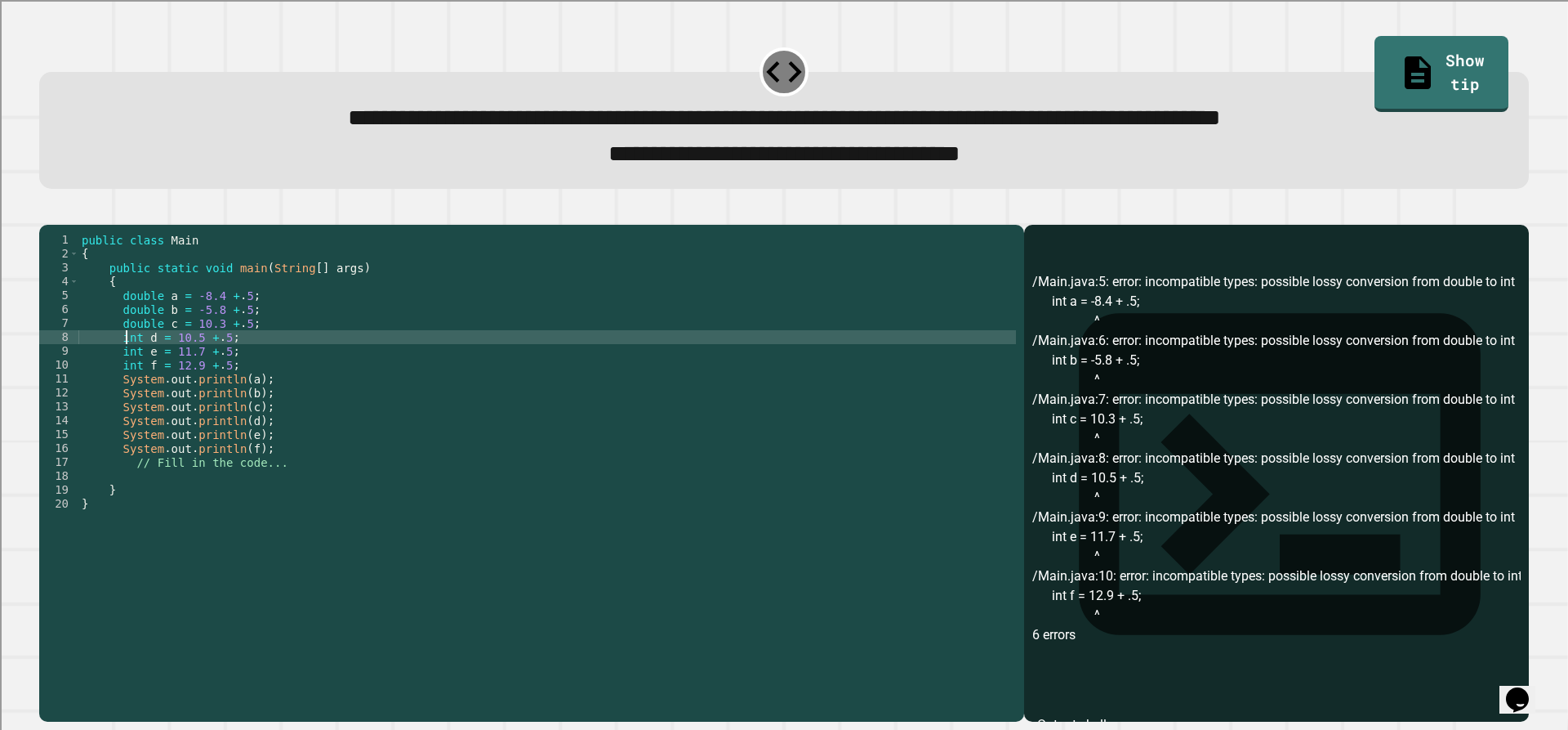
click at [125, 369] on div "public class Main { public static void main ( String [ ] args ) { double a = -8…" at bounding box center [546, 455] width 937 height 444
click at [128, 373] on div "public class Main { public static void main ( String [ ] args ) { double a = -8…" at bounding box center [546, 455] width 937 height 444
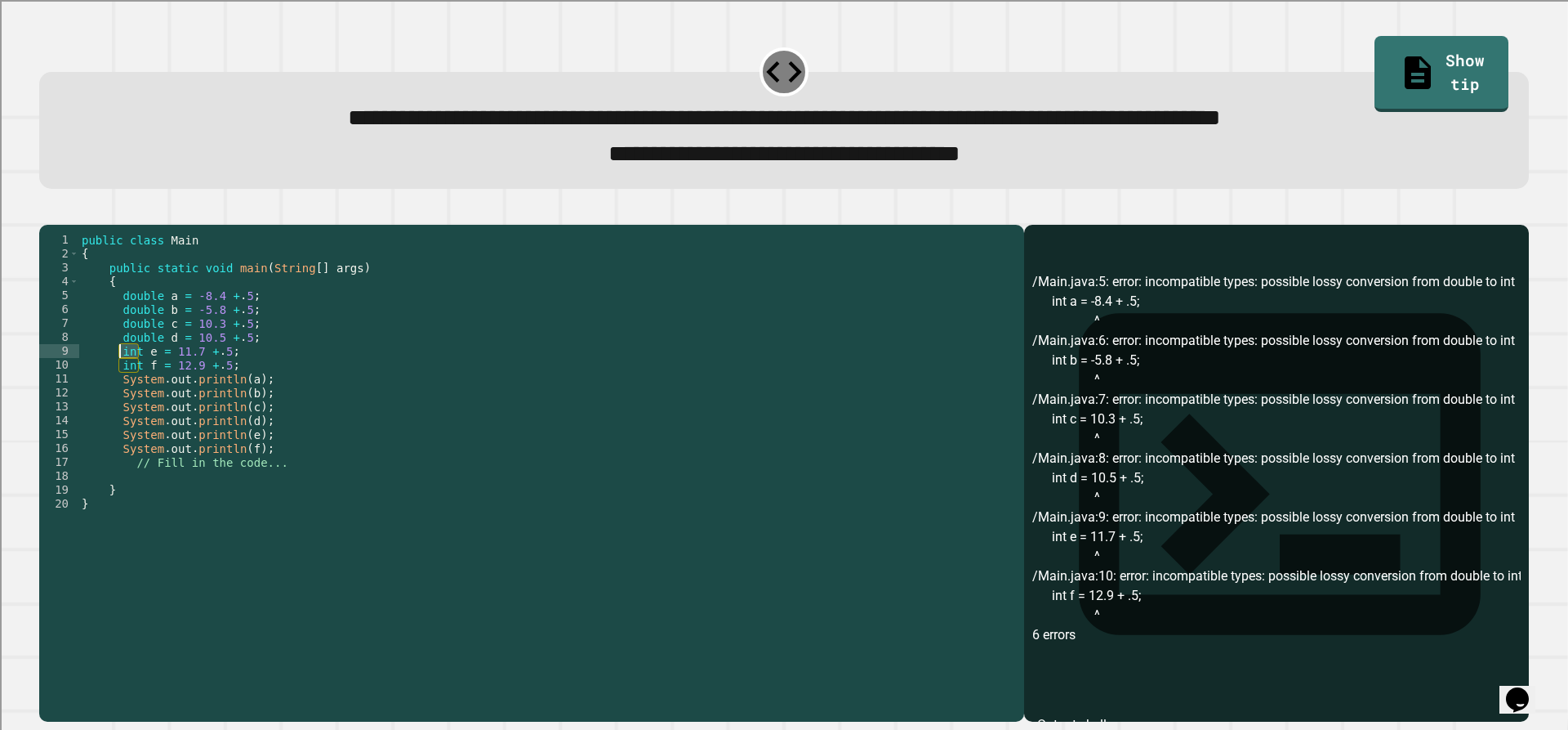
click at [129, 372] on div "public class Main { public static void main ( String [ ] args ) { double a = -8…" at bounding box center [546, 455] width 937 height 444
click at [129, 390] on div "public class Main { public static void main ( String [ ] args ) { double a = -8…" at bounding box center [546, 455] width 937 height 444
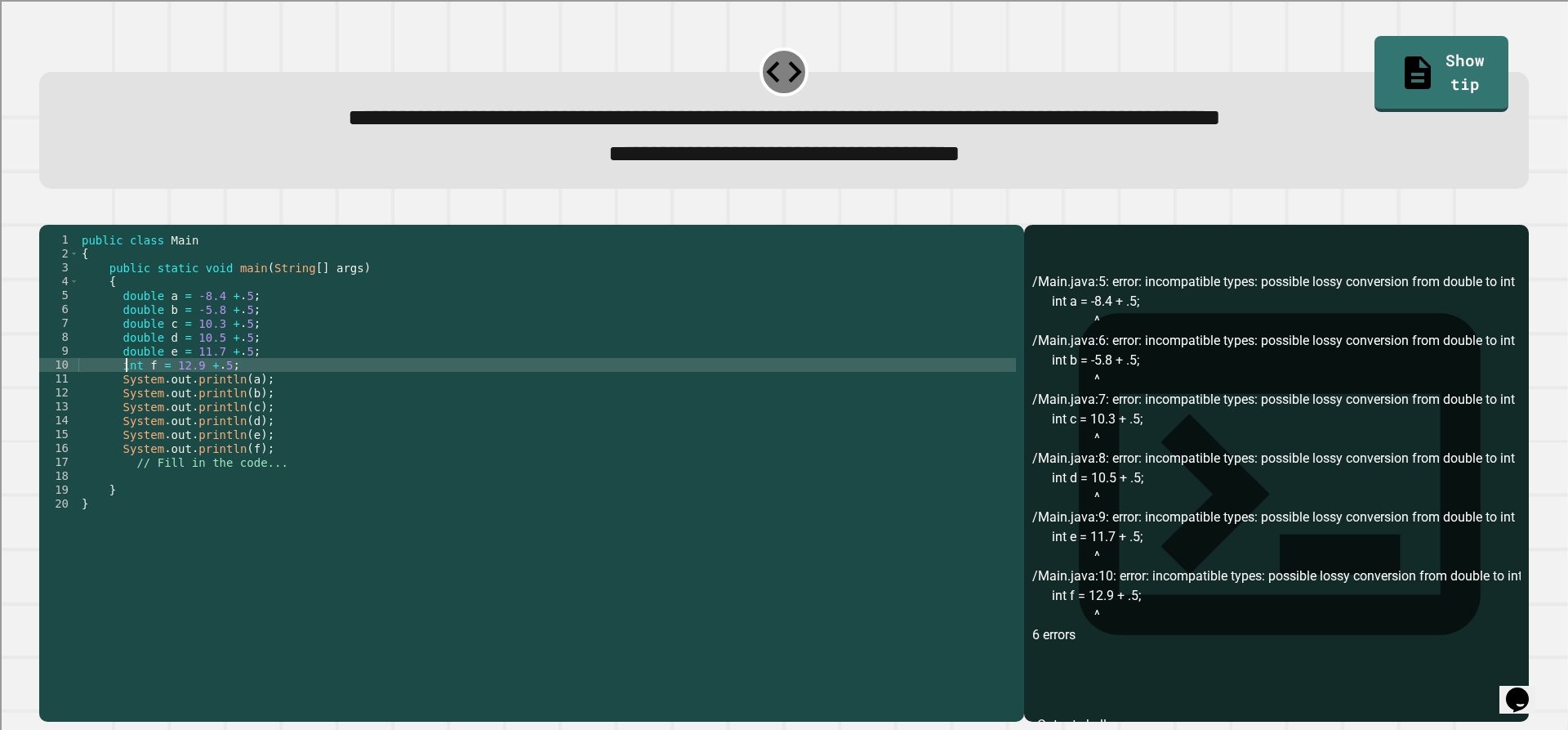
drag, startPoint x: 129, startPoint y: 390, endPoint x: 137, endPoint y: 389, distance: 8.1
click at [132, 389] on div "public class Main { public static void main ( String [ ] args ) { double a = -8…" at bounding box center [546, 455] width 937 height 444
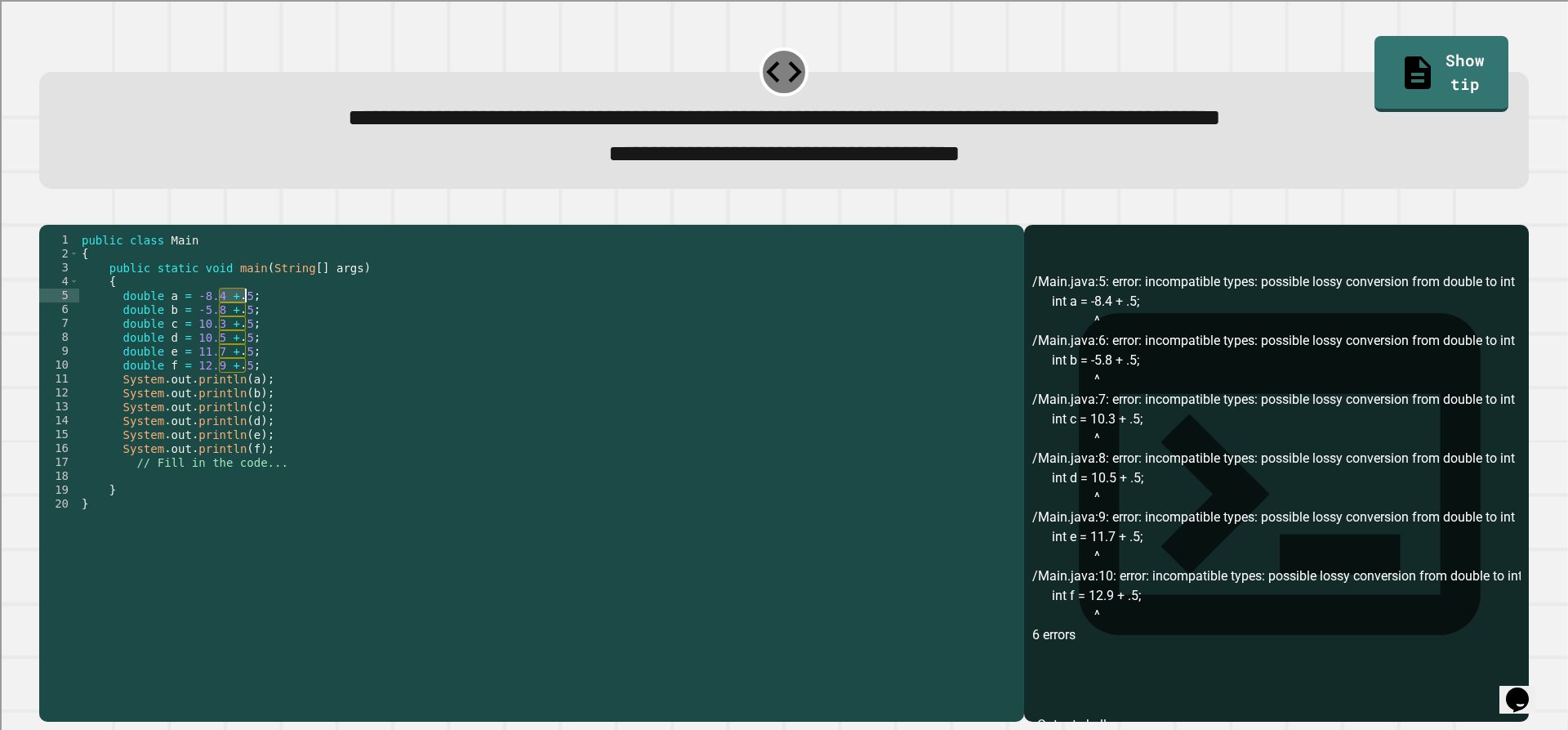
drag, startPoint x: 218, startPoint y: 326, endPoint x: 245, endPoint y: 327, distance: 27.0
click at [245, 327] on div "public class Main { public static void main ( String [ ] args ) { double a = -8…" at bounding box center [546, 455] width 937 height 444
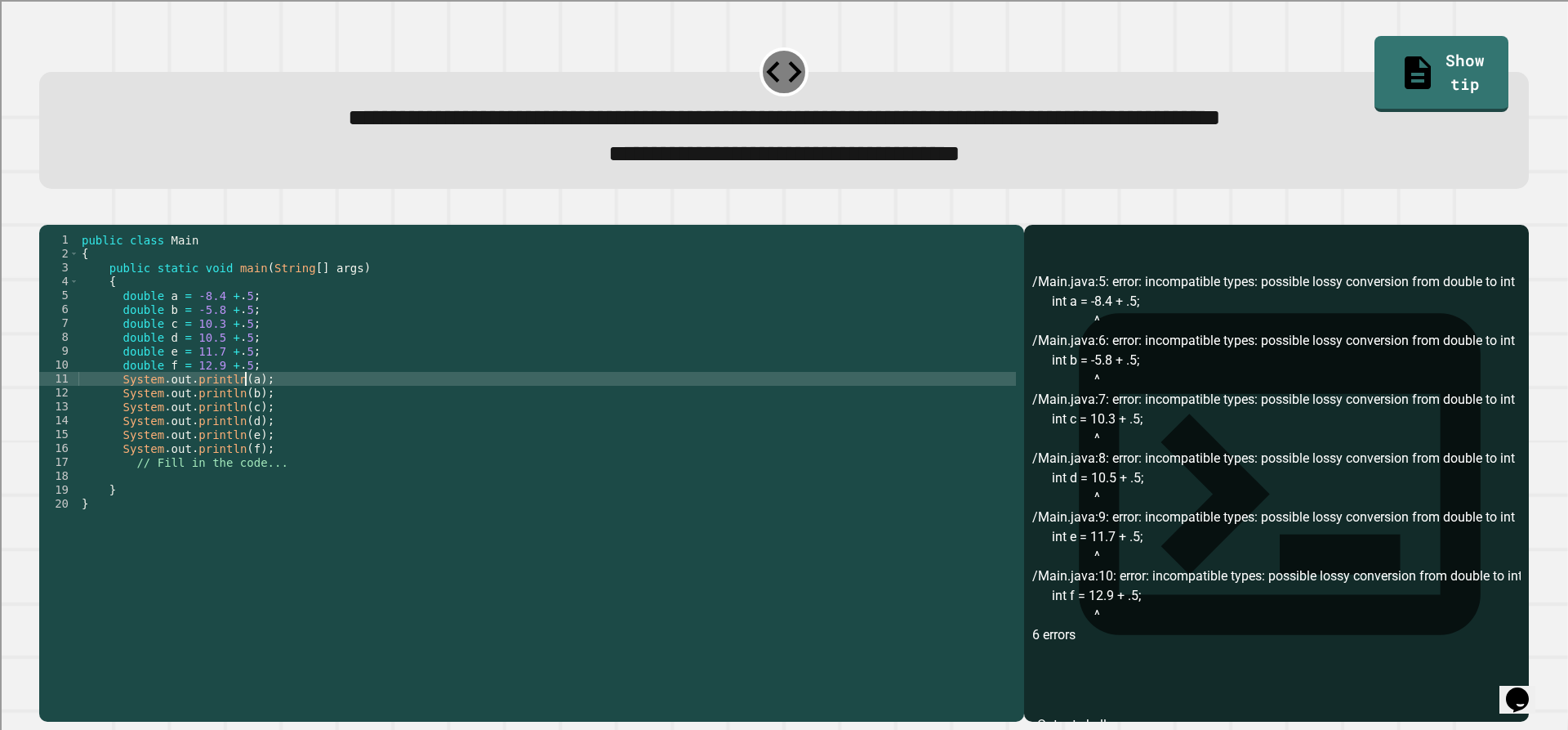
click at [246, 402] on div "public class Main { public static void main ( String [ ] args ) { double a = -8…" at bounding box center [546, 455] width 937 height 444
paste textarea "****"
click at [245, 422] on div "public class Main { public static void main ( String [ ] args ) { double a = -8…" at bounding box center [546, 455] width 937 height 444
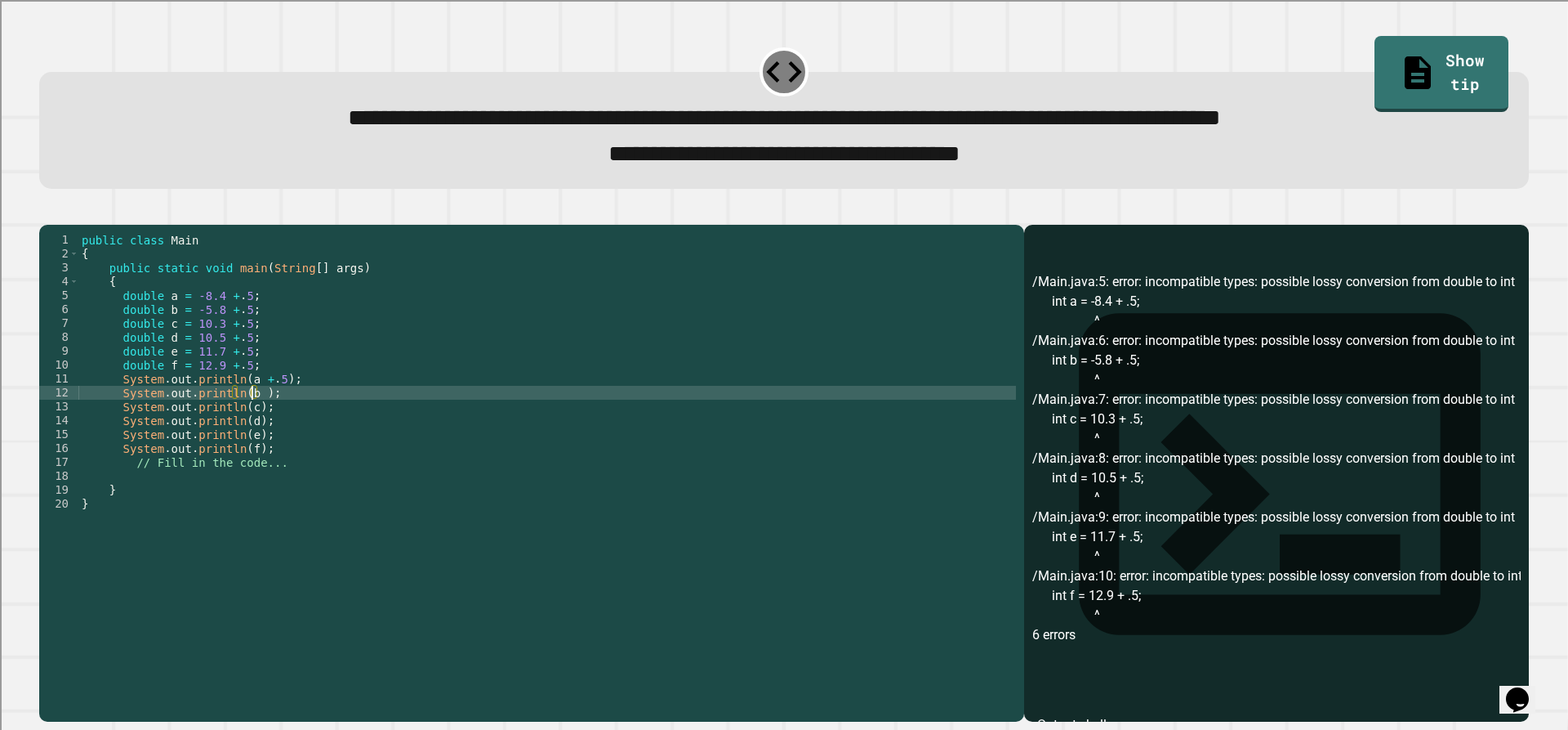
paste textarea "****"
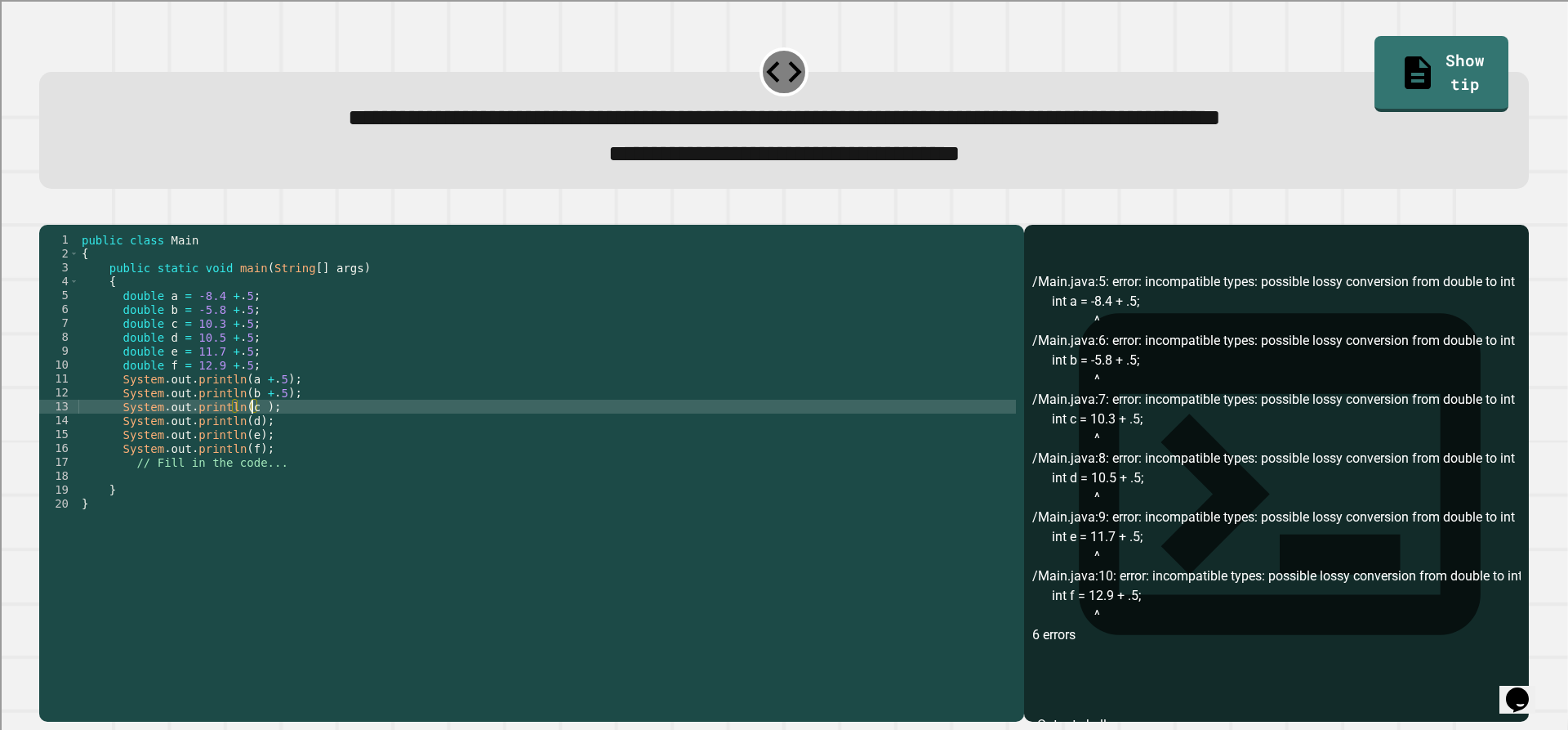
paste textarea "****"
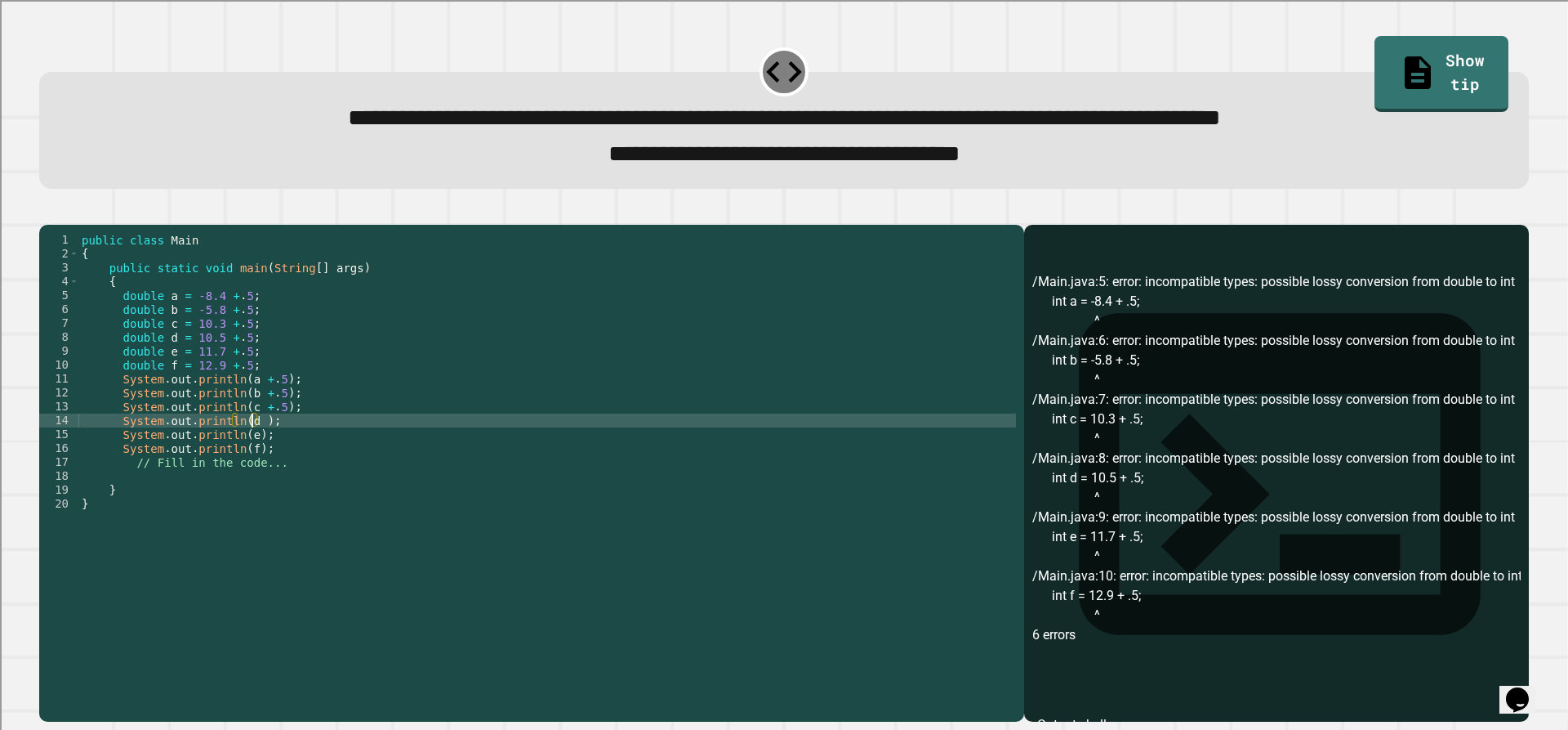
paste textarea "****"
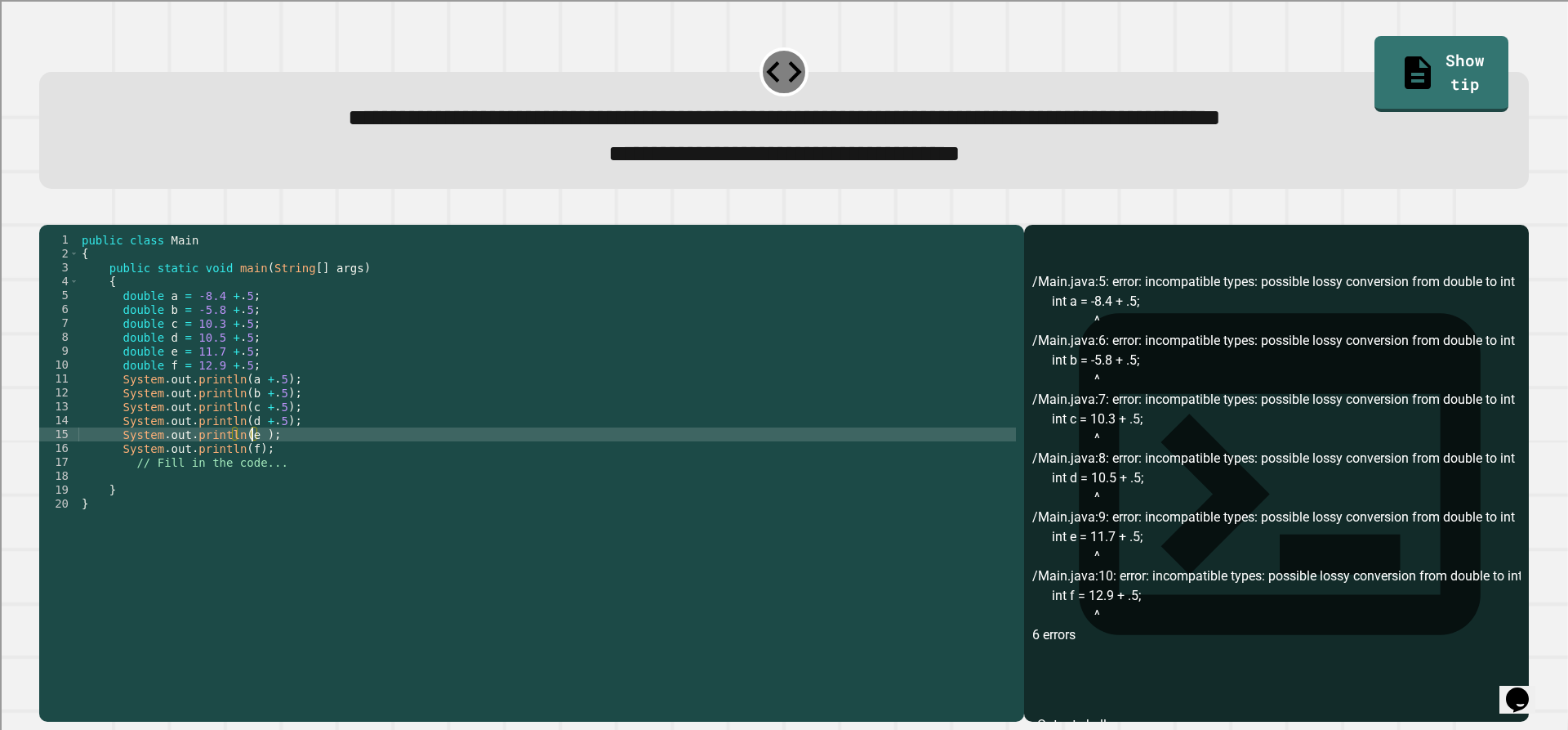
paste textarea "****"
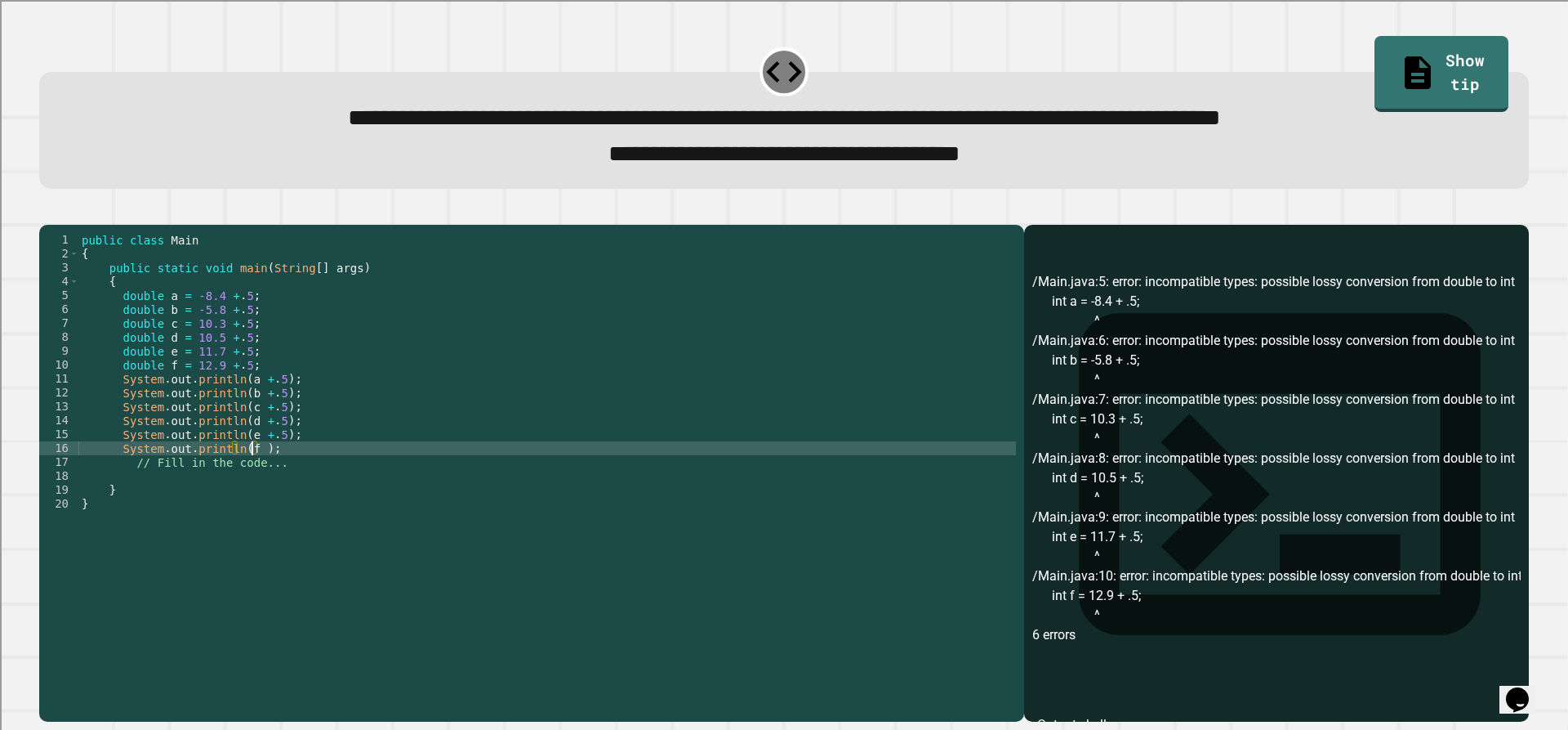
paste textarea "****"
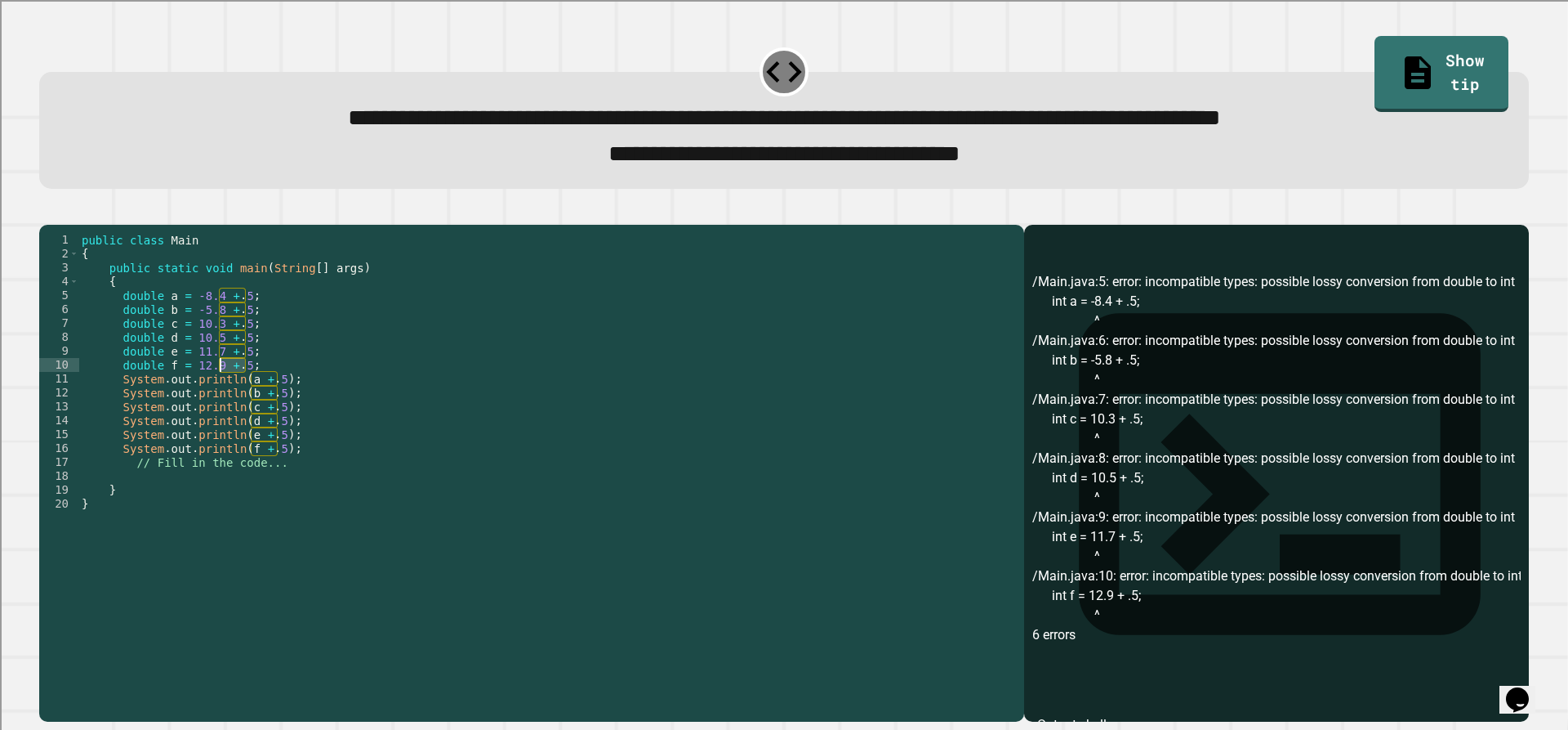
drag, startPoint x: 245, startPoint y: 385, endPoint x: 223, endPoint y: 392, distance: 23.1
click at [223, 392] on div "public class Main { public static void main ( String [ ] args ) { double a = -8…" at bounding box center [546, 455] width 937 height 444
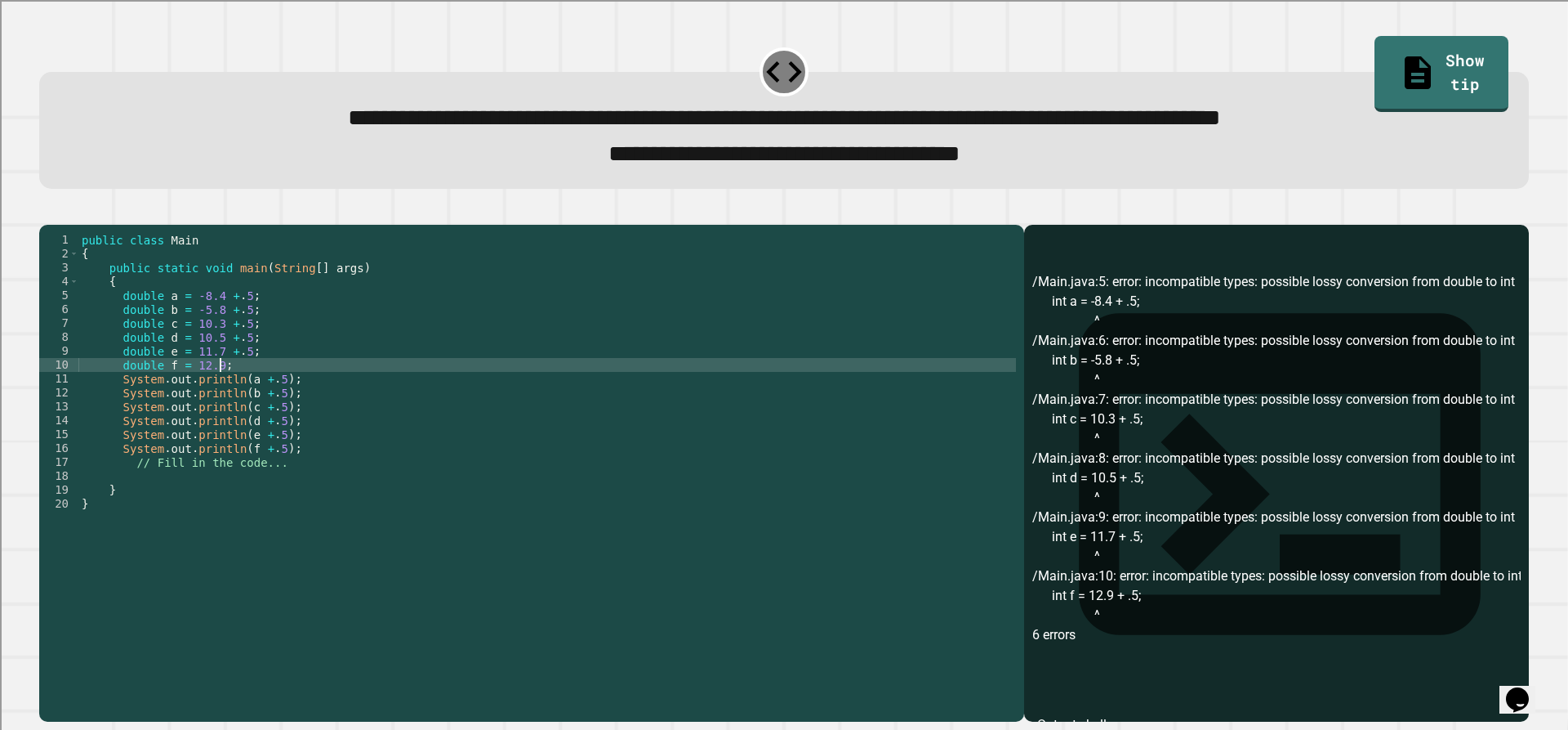
click at [245, 378] on div "public class Main { public static void main ( String [ ] args ) { double a = -8…" at bounding box center [546, 455] width 937 height 444
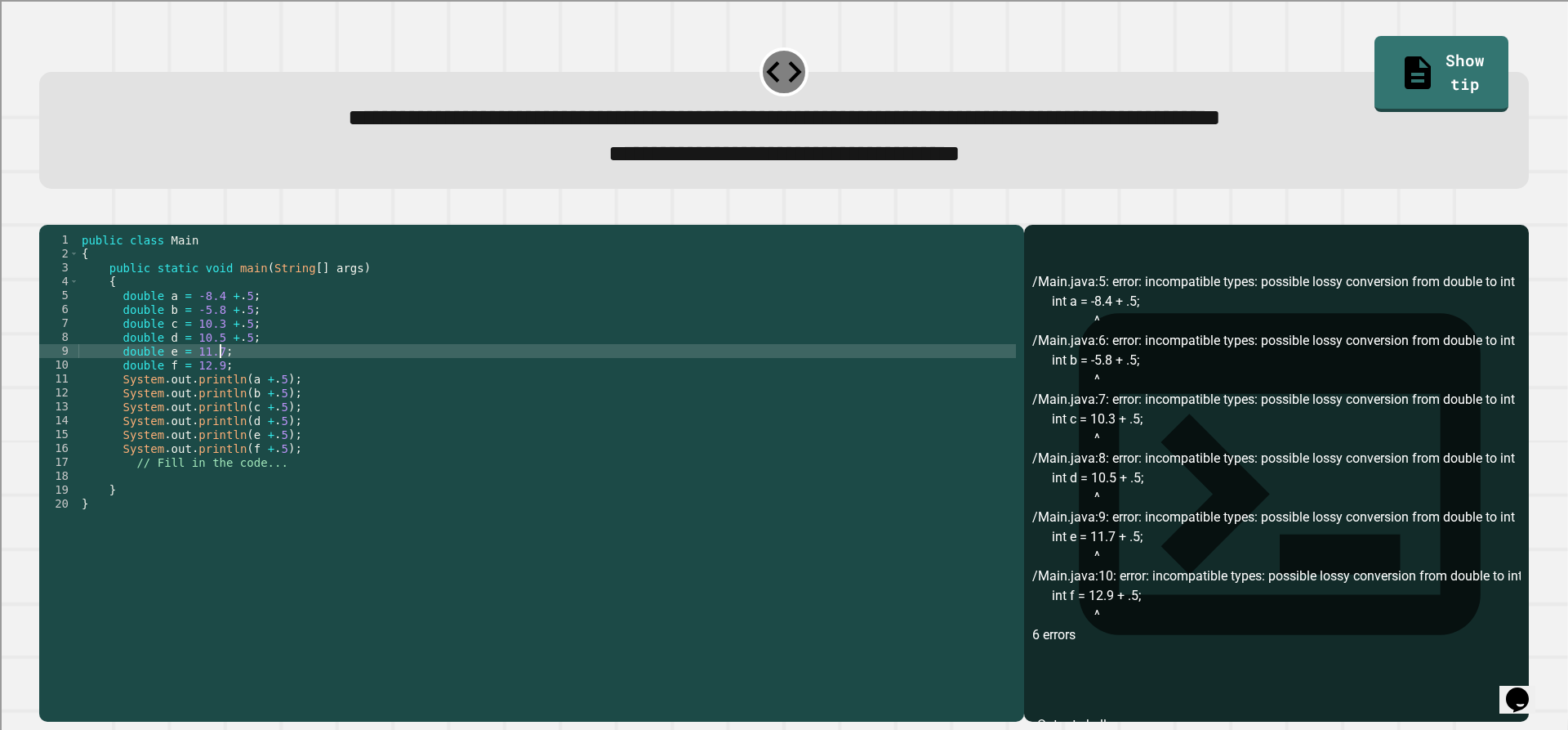
click at [243, 365] on div "public class Main { public static void main ( String [ ] args ) { double a = -8…" at bounding box center [546, 455] width 937 height 444
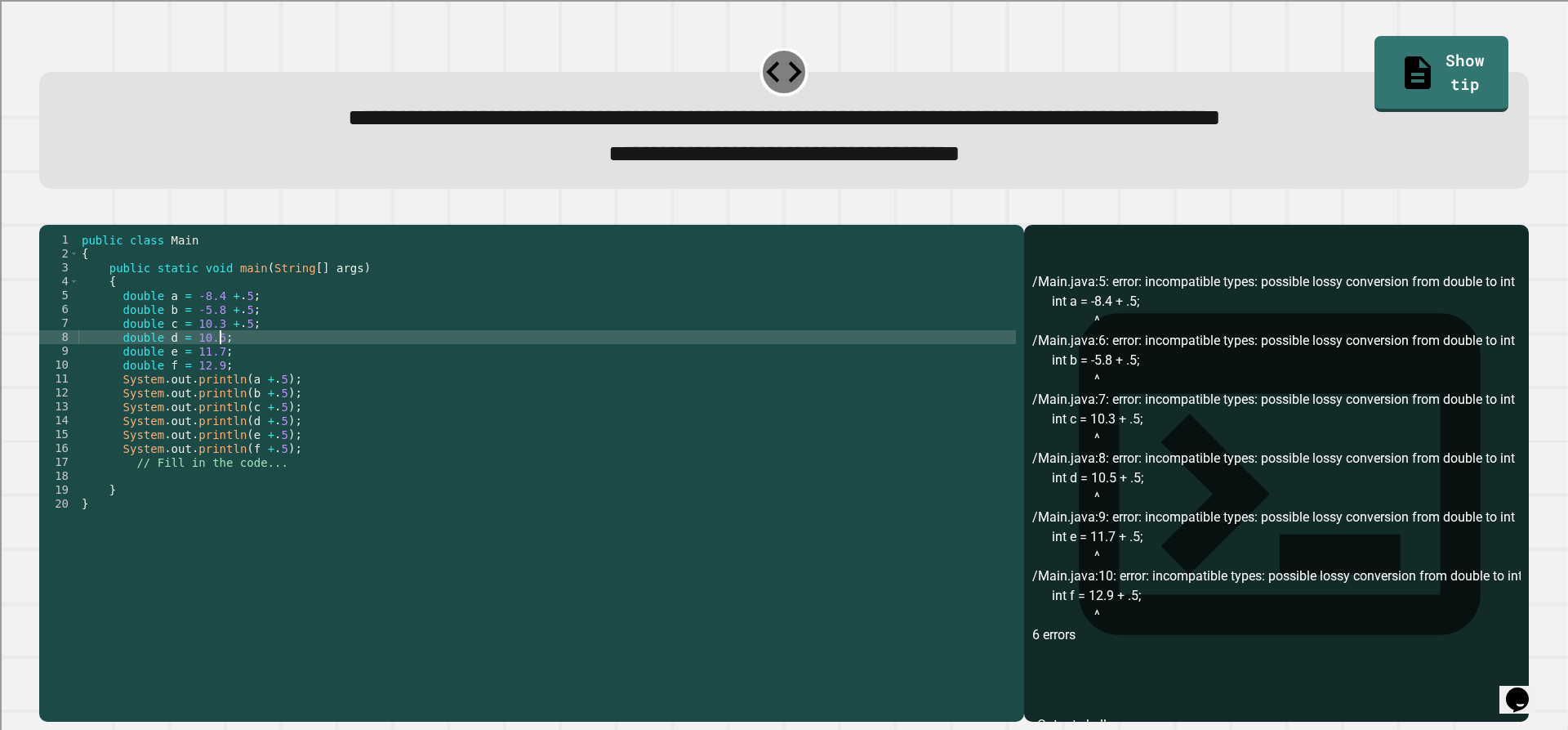
click at [244, 352] on div "public class Main { public static void main ( String [ ] args ) { double a = -8…" at bounding box center [546, 455] width 937 height 444
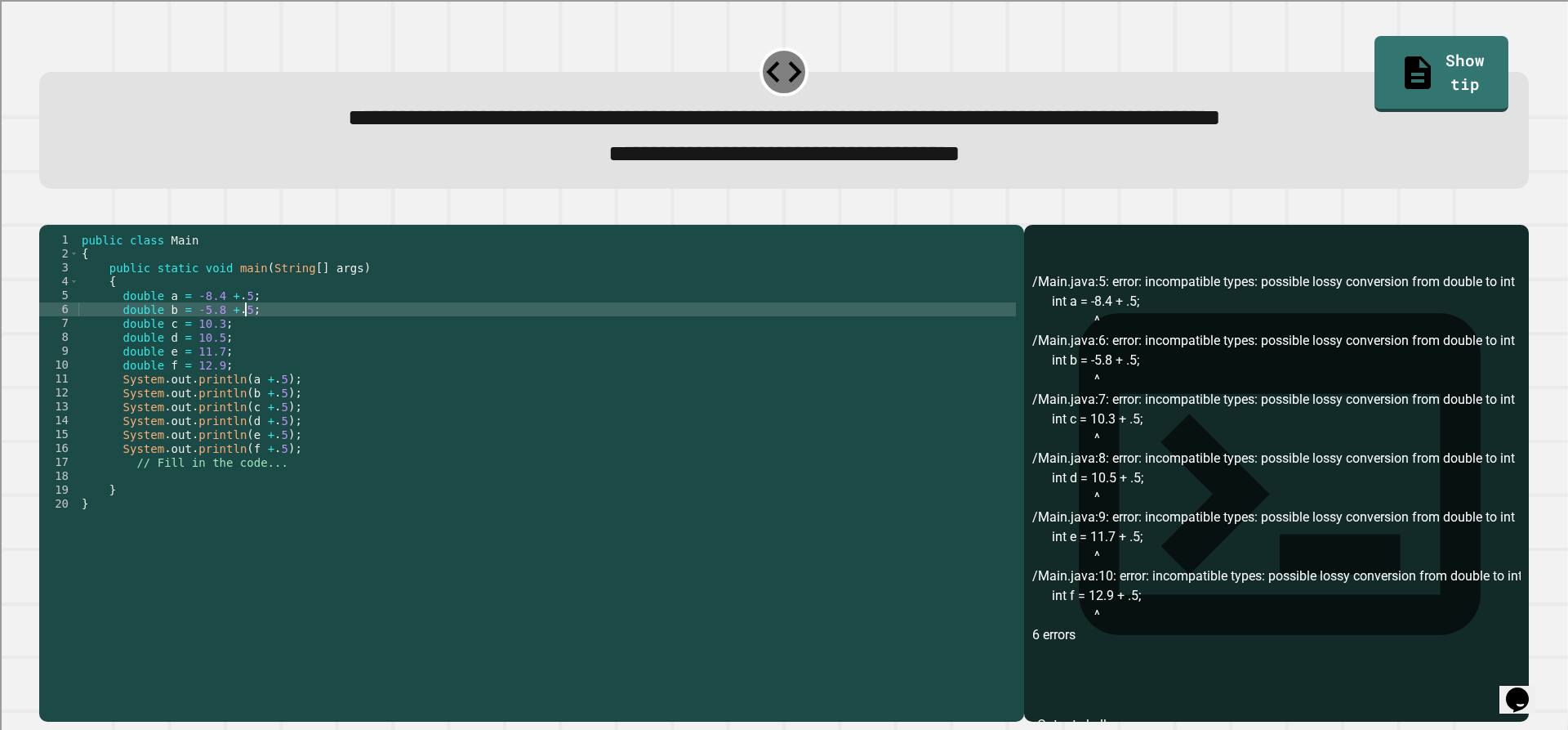
click at [244, 331] on div "public class Main { public static void main ( String [ ] args ) { double a = -8…" at bounding box center [546, 455] width 937 height 444
click at [245, 325] on div "public class Main { public static void main ( String [ ] args ) { double a = -8…" at bounding box center [546, 455] width 937 height 444
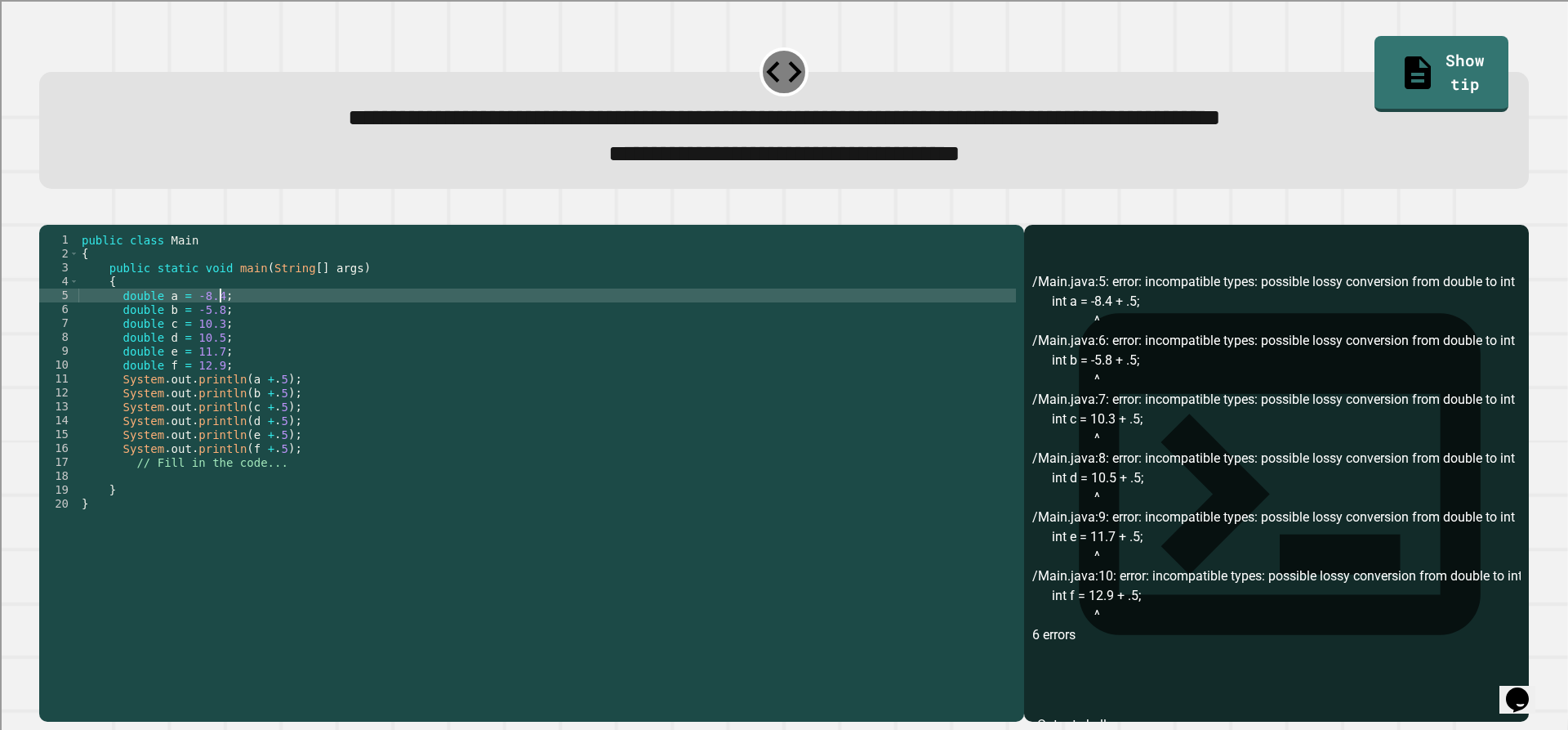
click at [230, 404] on div "public class Main { public static void main ( String [ ] args ) { double a = -8…" at bounding box center [546, 455] width 937 height 444
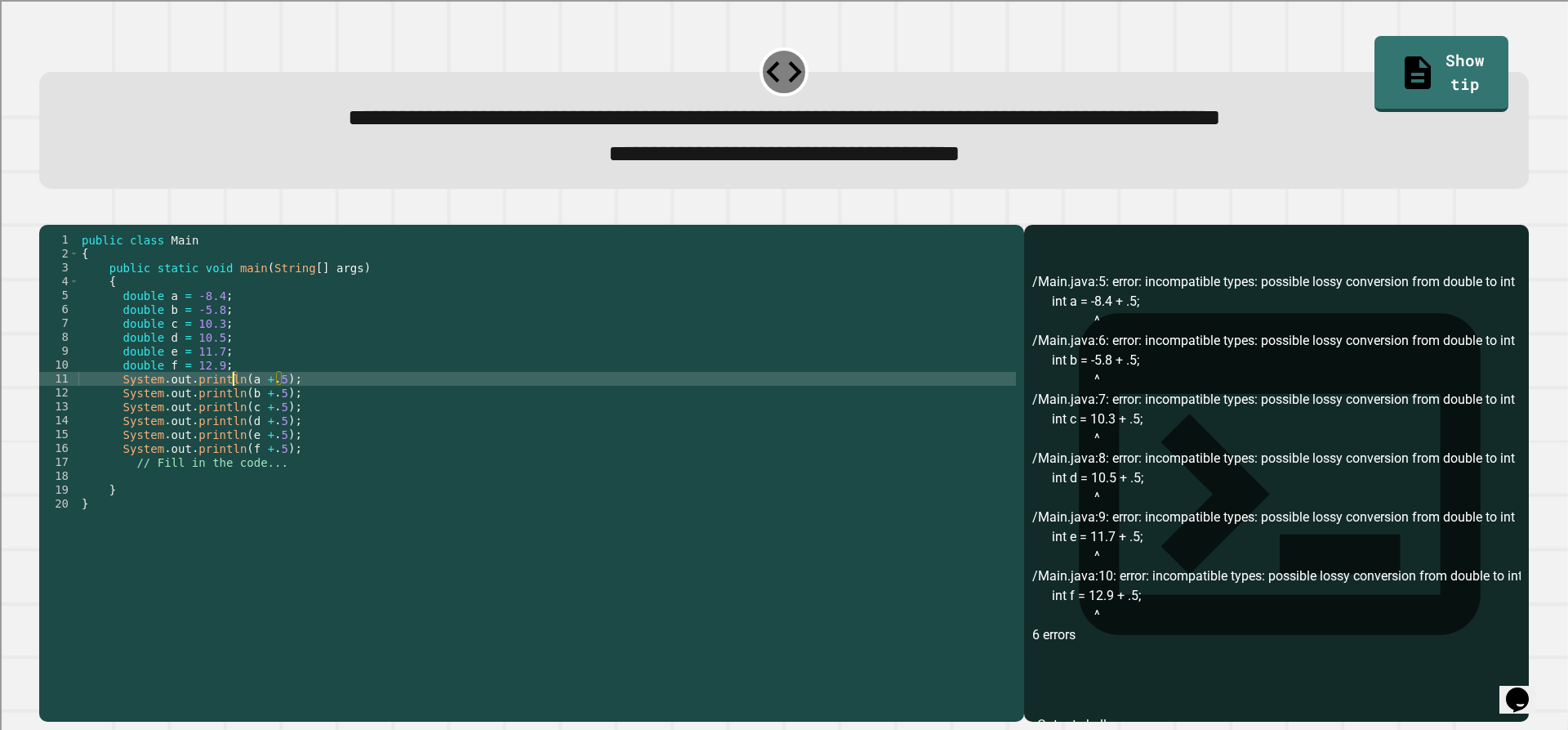
click at [218, 326] on div "public class Main { public static void main ( String [ ] args ) { double a = -8…" at bounding box center [546, 455] width 937 height 444
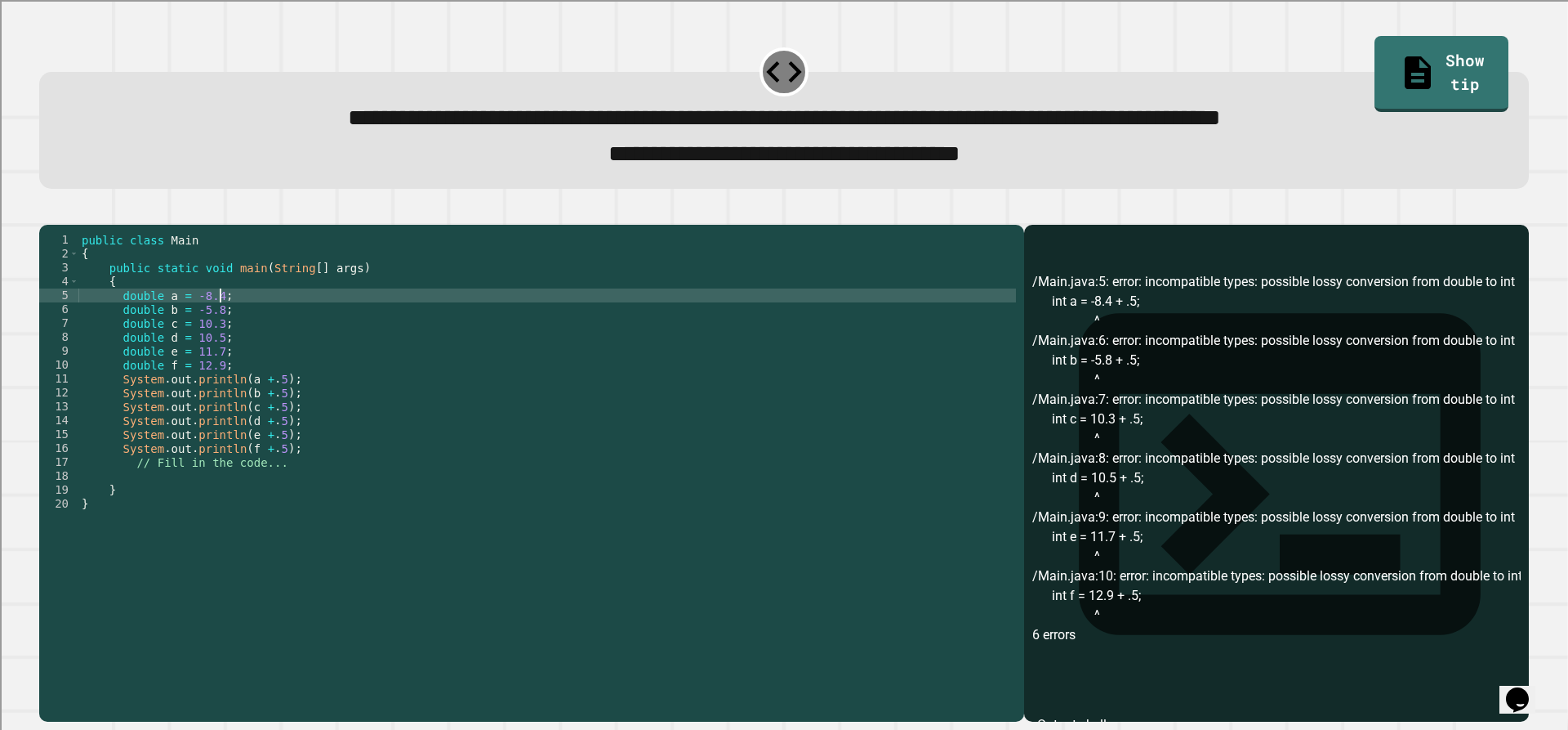
scroll to position [0, 9]
click at [219, 338] on div "public class Main { public static void main ( String [ ] args ) { double a = -8…" at bounding box center [546, 455] width 937 height 444
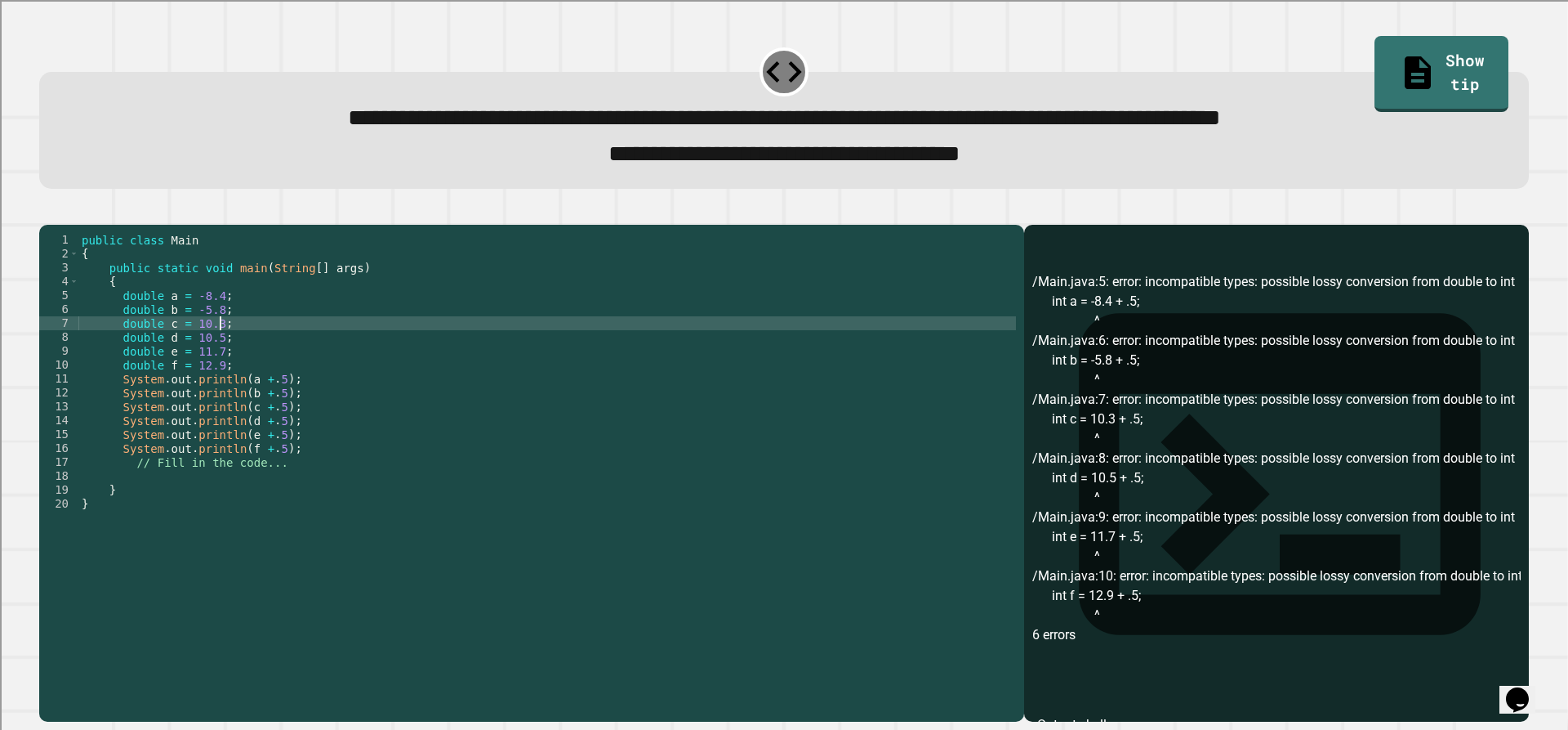
click at [220, 349] on div "public class Main { public static void main ( String [ ] args ) { double a = -8…" at bounding box center [546, 455] width 937 height 444
click at [219, 365] on div "public class Main { public static void main ( String [ ] args ) { double a = -8…" at bounding box center [546, 455] width 937 height 444
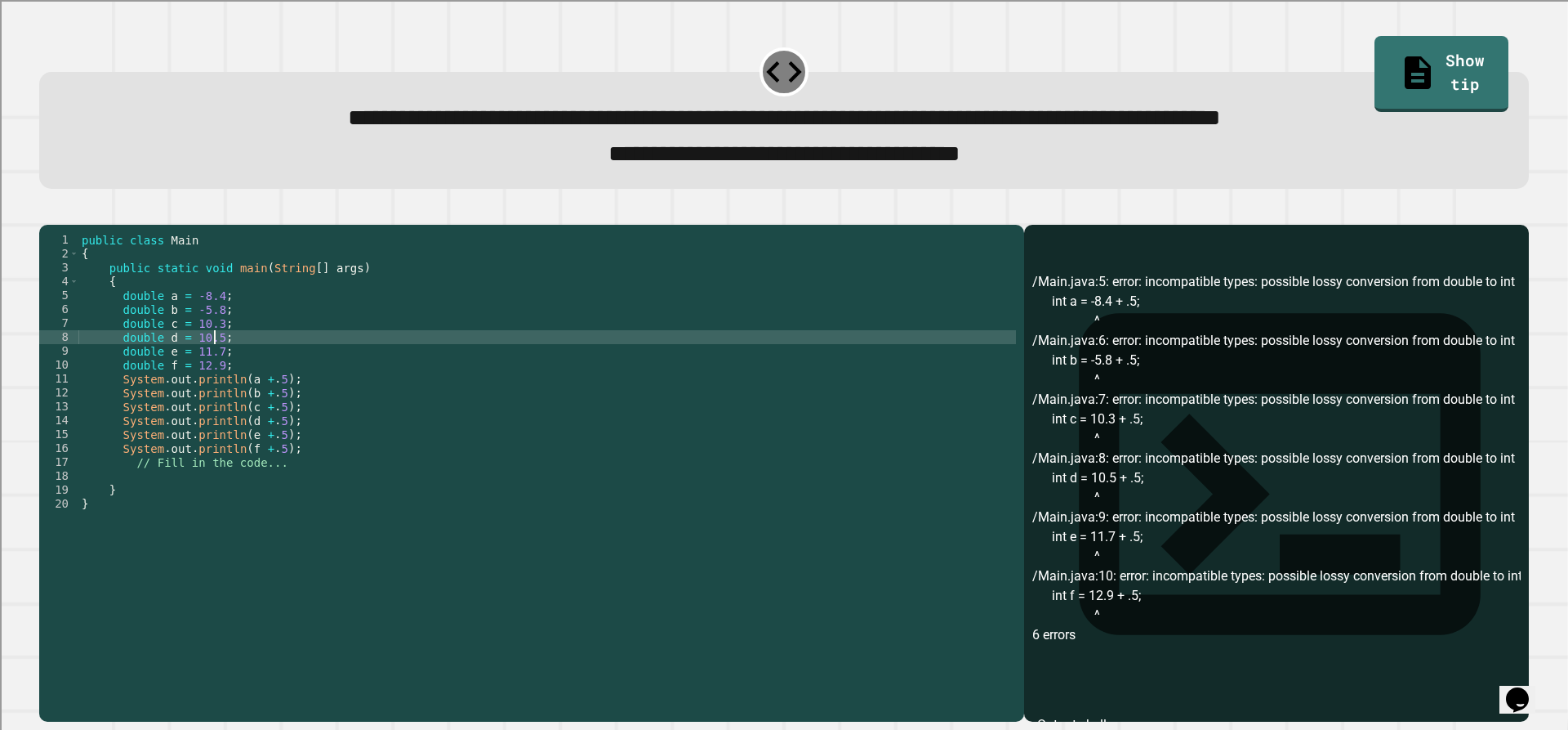
click at [218, 377] on div "public class Main { public static void main ( String [ ] args ) { double a = -8…" at bounding box center [546, 455] width 937 height 444
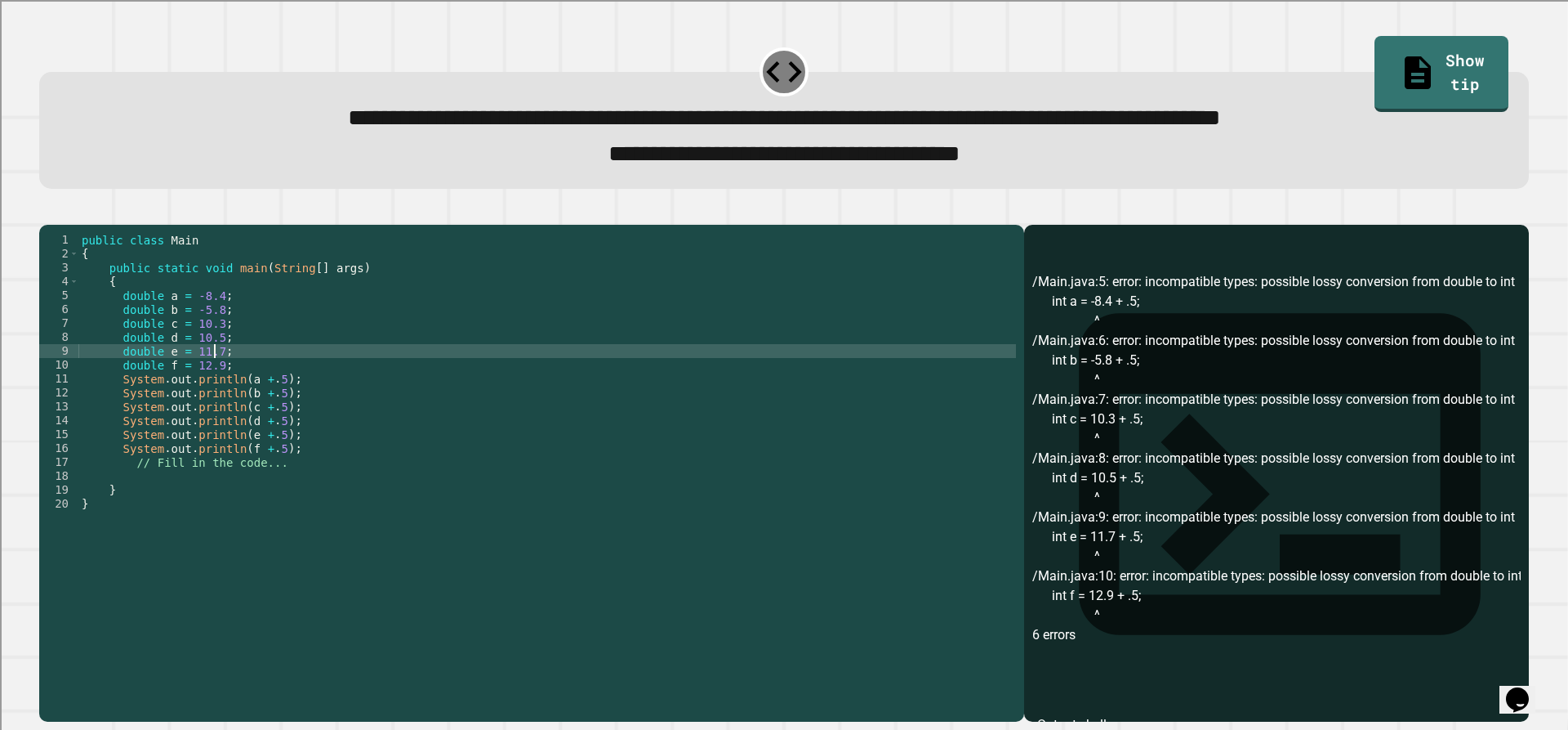
click at [218, 390] on div "public class Main { public static void main ( String [ ] args ) { double a = -8…" at bounding box center [546, 455] width 937 height 444
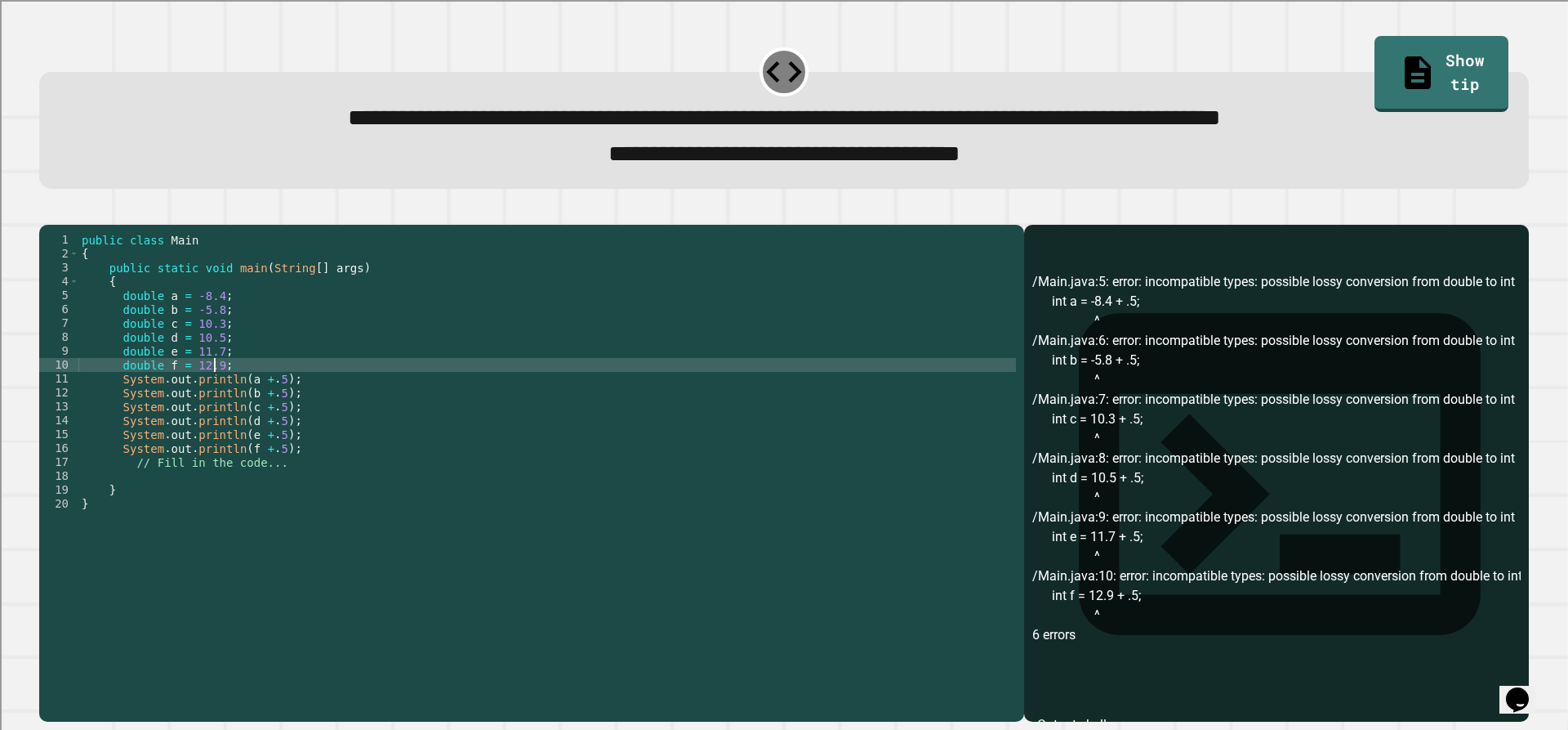
click at [237, 408] on div "public class Main { public static void main ( String [ ] args ) { double a = -8…" at bounding box center [546, 455] width 937 height 444
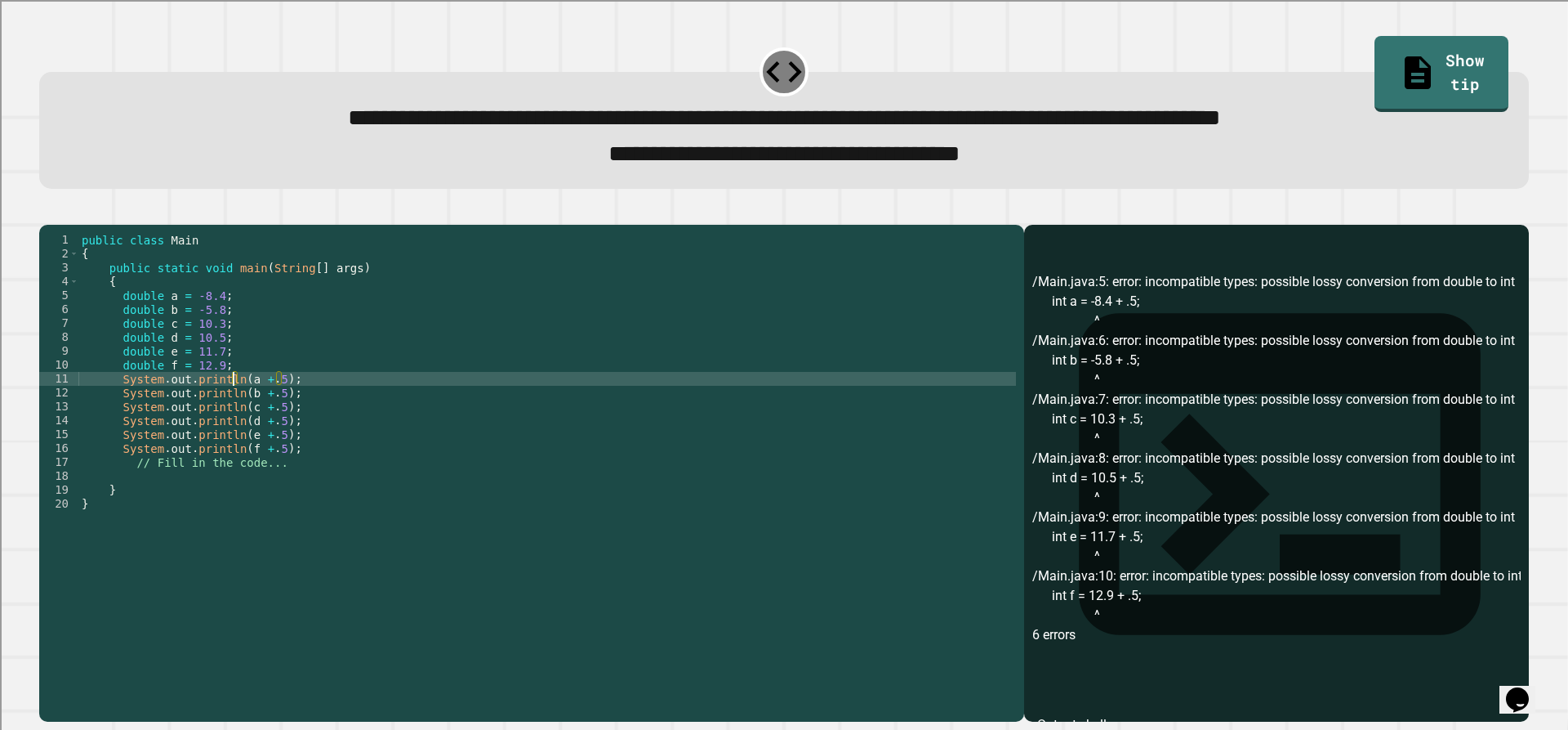
click at [233, 408] on div "public class Main { public static void main ( String [ ] args ) { double a = -8…" at bounding box center [546, 455] width 937 height 444
click at [314, 401] on div "public class Main { public static void main ( String [ ] args ) { double a = -8…" at bounding box center [546, 455] width 937 height 444
click at [324, 407] on div "public class Main { public static void main ( String [ ] args ) { double a = -8…" at bounding box center [546, 455] width 937 height 444
click at [314, 407] on div "public class Main { public static void main ( String [ ] args ) { double a = -8…" at bounding box center [546, 455] width 937 height 444
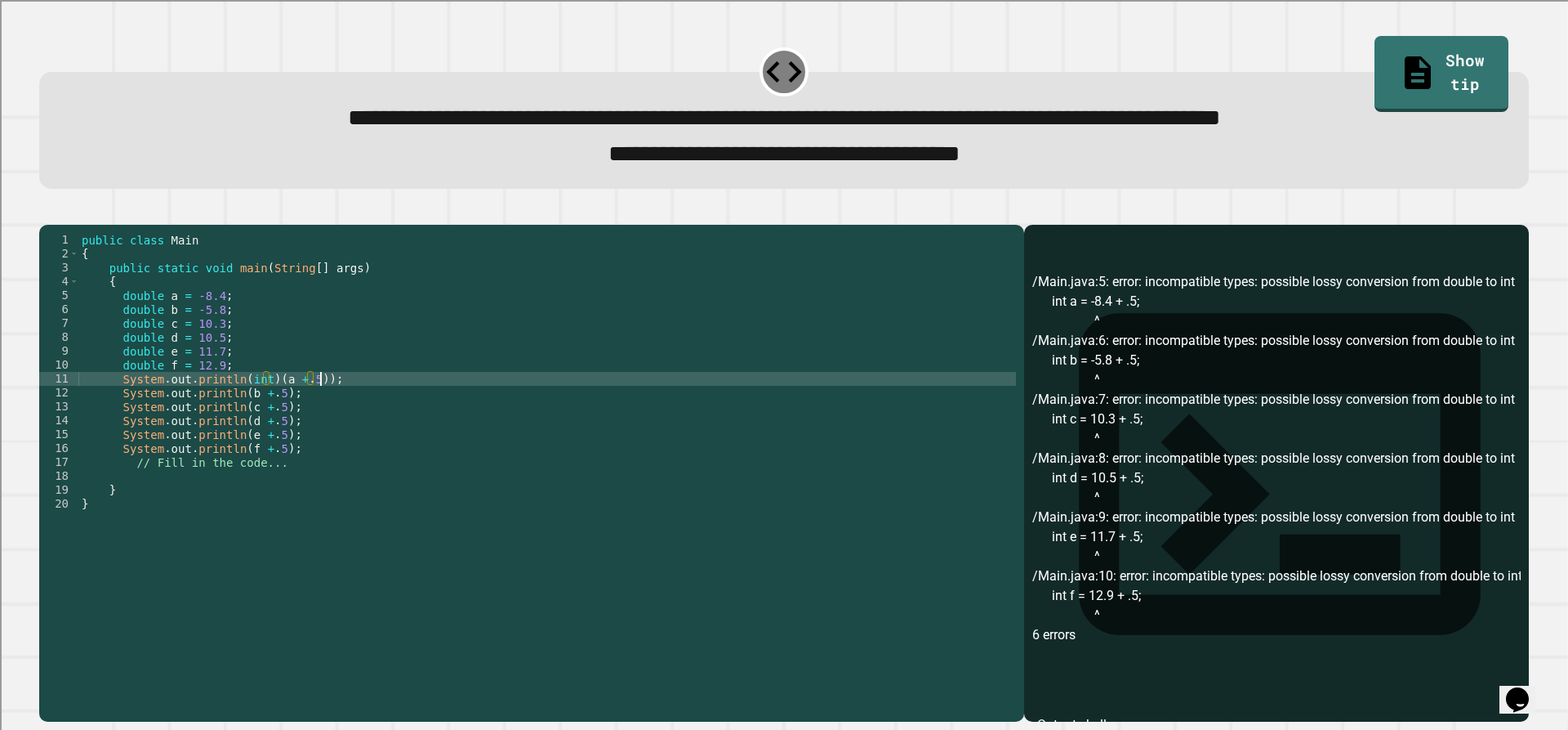
scroll to position [0, 16]
click at [234, 406] on div "public class Main { public static void main ( String [ ] args ) { double a = -8…" at bounding box center [546, 455] width 937 height 444
drag, startPoint x: 354, startPoint y: 409, endPoint x: 113, endPoint y: 408, distance: 241.0
click at [113, 408] on div "public class Main { public static void main ( String [ ] args ) { double a = -8…" at bounding box center [546, 455] width 937 height 444
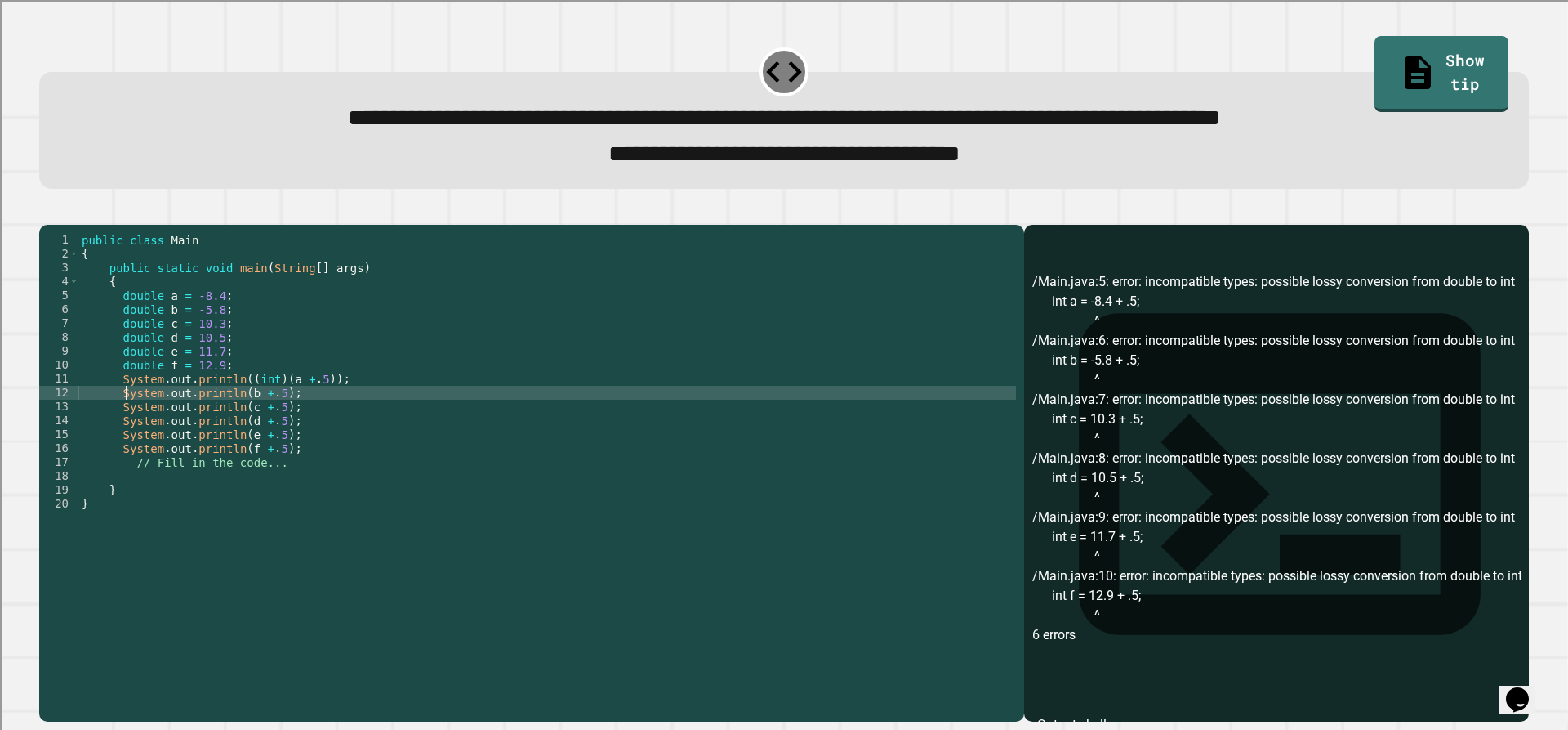
click at [124, 424] on div "public class Main { public static void main ( String [ ] args ) { double a = -8…" at bounding box center [546, 455] width 937 height 444
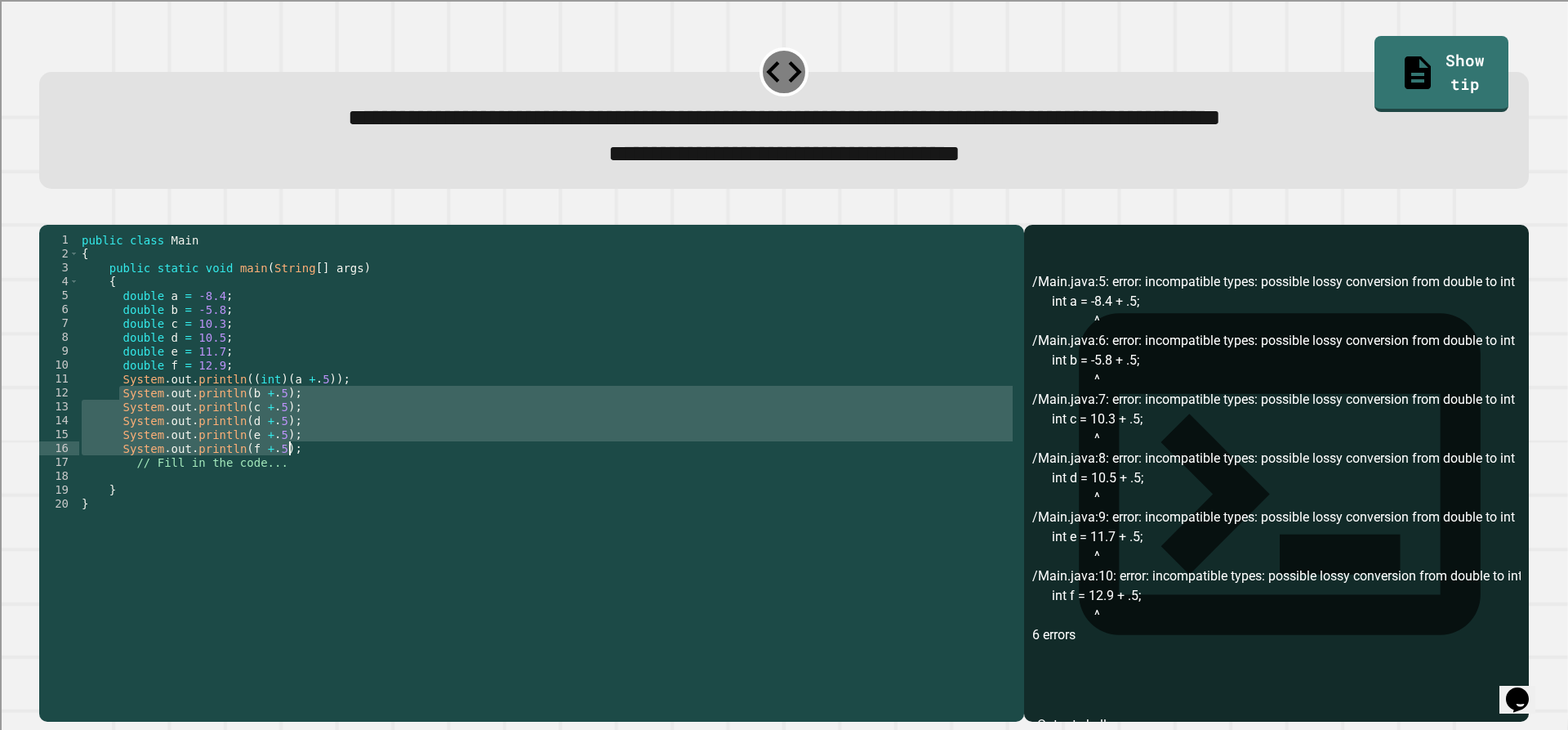
drag, startPoint x: 119, startPoint y: 419, endPoint x: 289, endPoint y: 479, distance: 180.3
click at [289, 479] on div "public class Main { public static void main ( String [ ] args ) { double a = -8…" at bounding box center [546, 455] width 937 height 444
type textarea "**********"
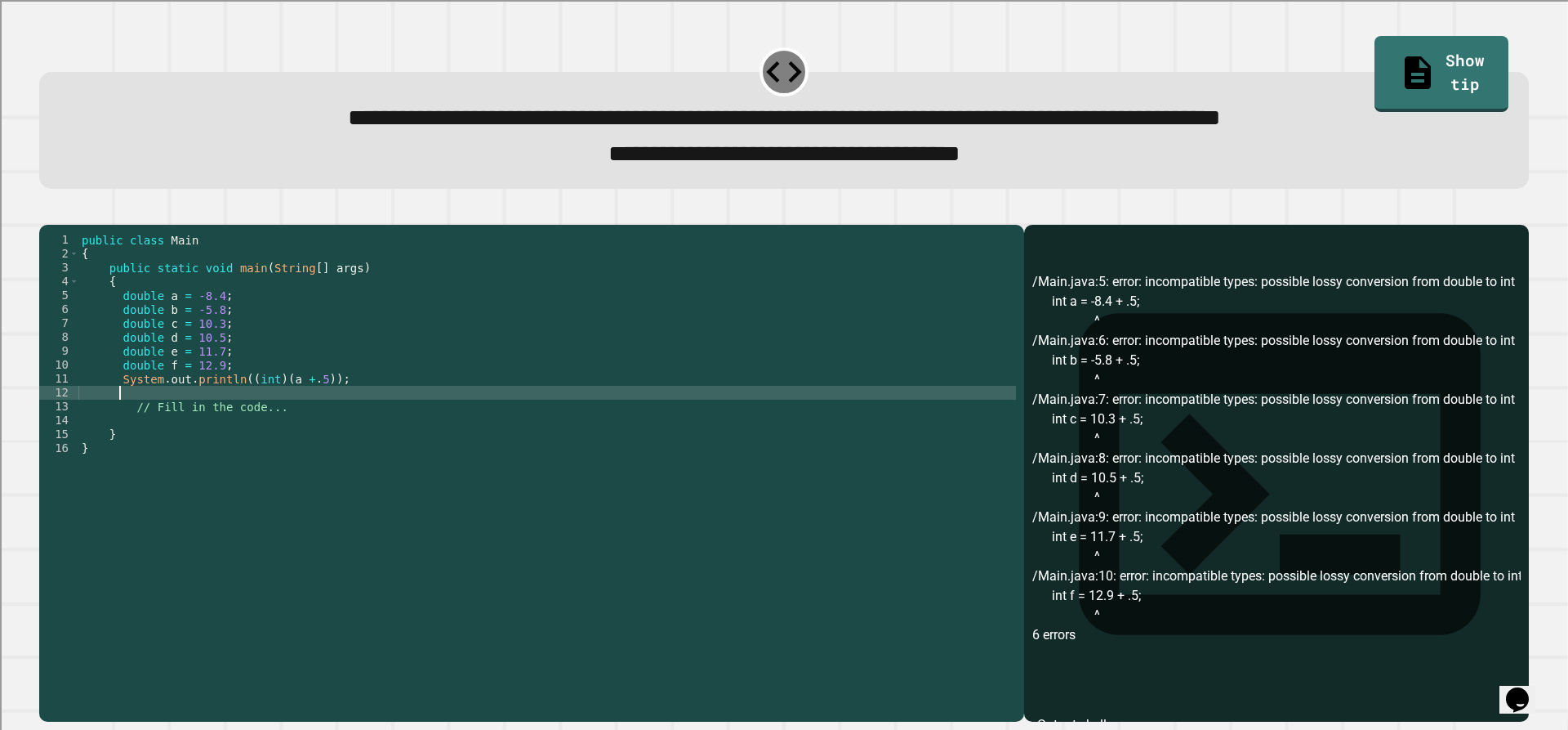
scroll to position [0, 2]
paste textarea "**********"
type textarea "**********"
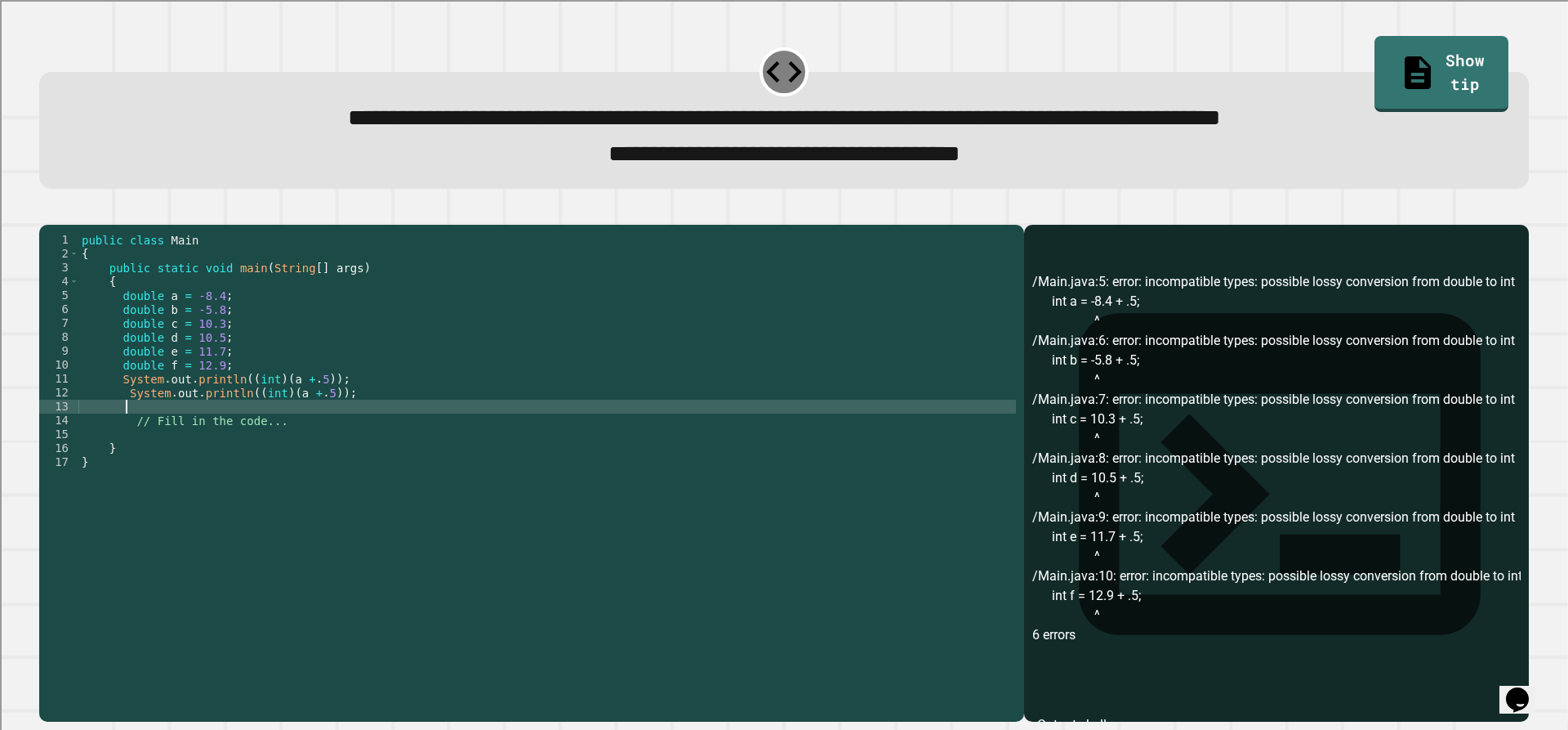
paste textarea "**********"
type textarea "**********"
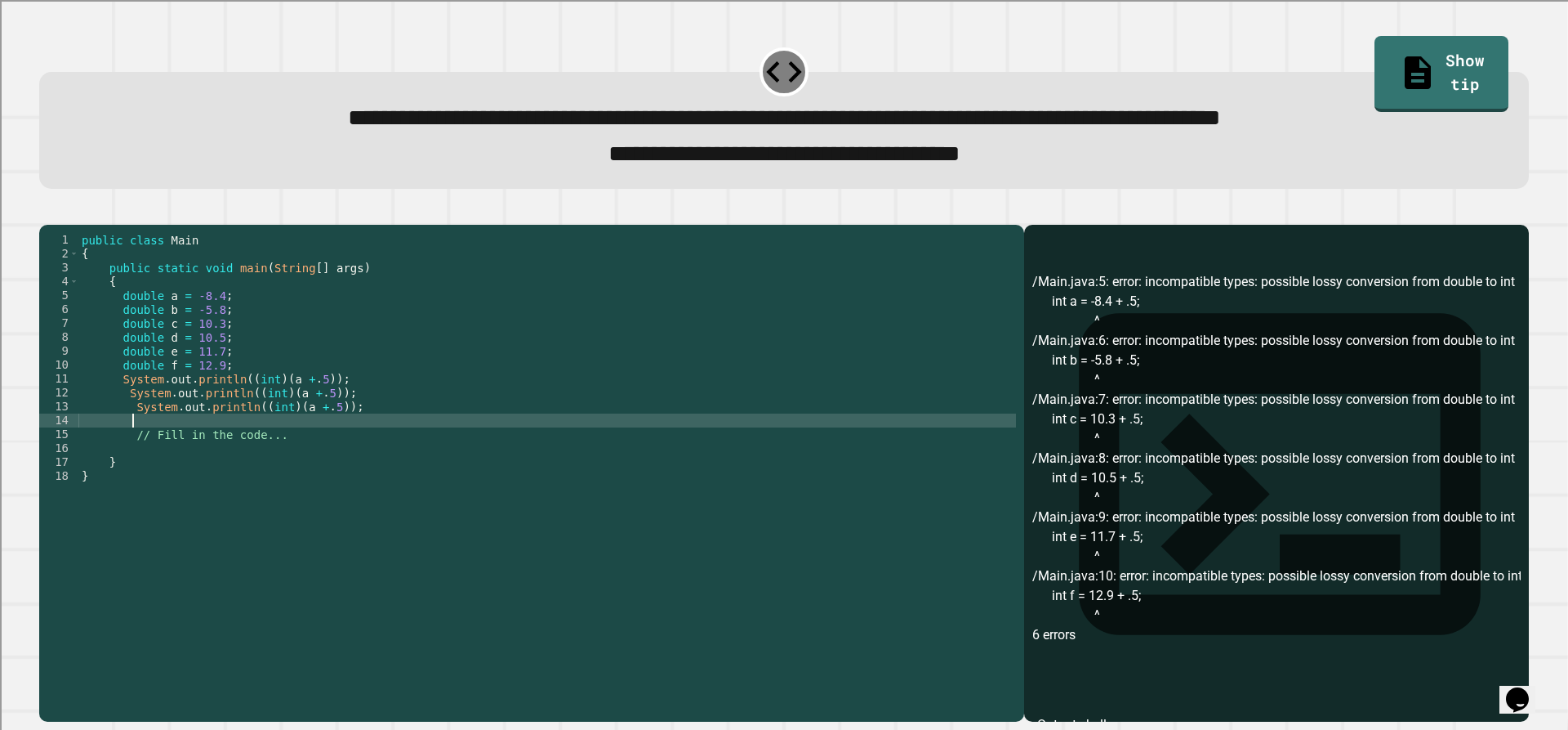
scroll to position [0, 3]
paste textarea "**********"
type textarea "**********"
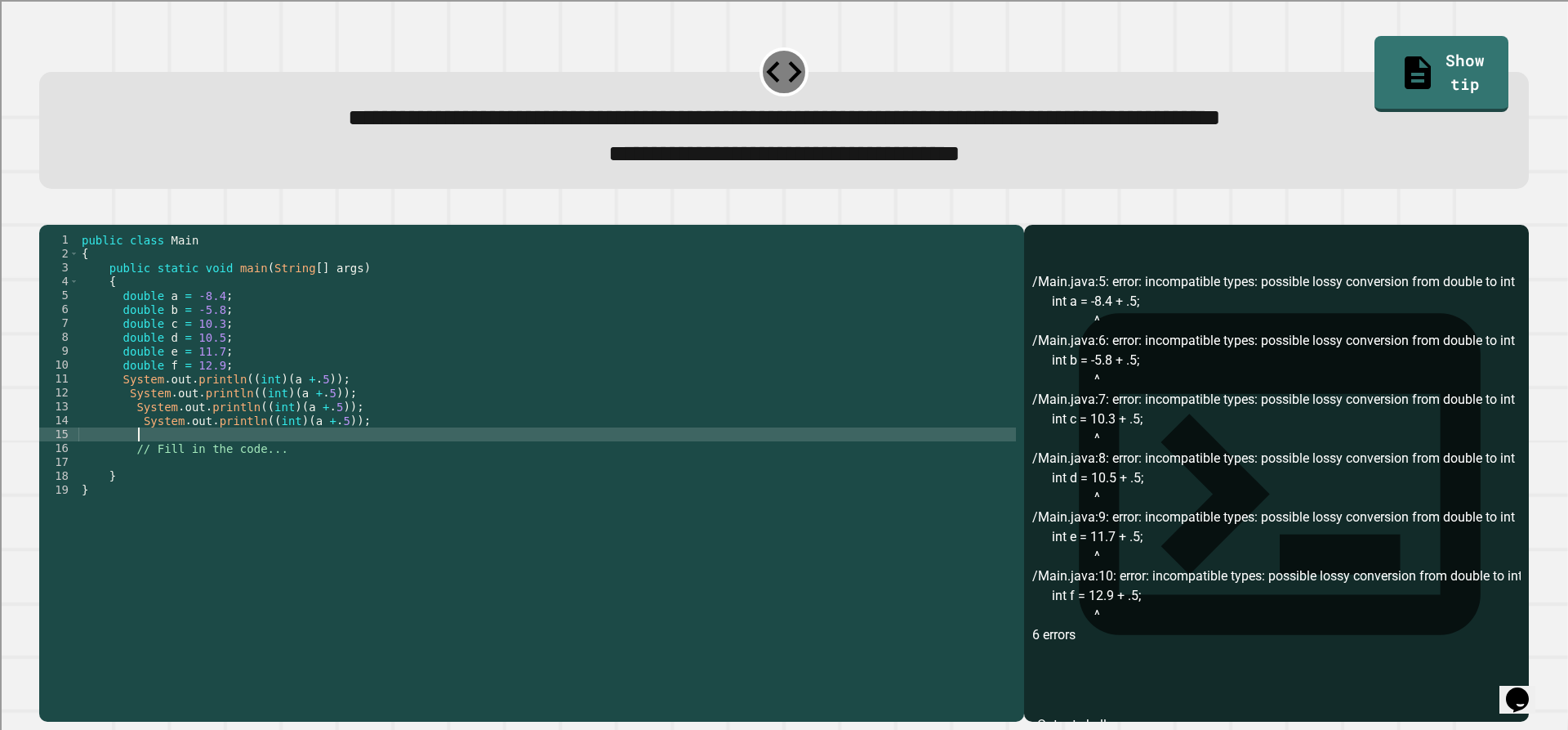
paste textarea "**********"
type textarea "**********"
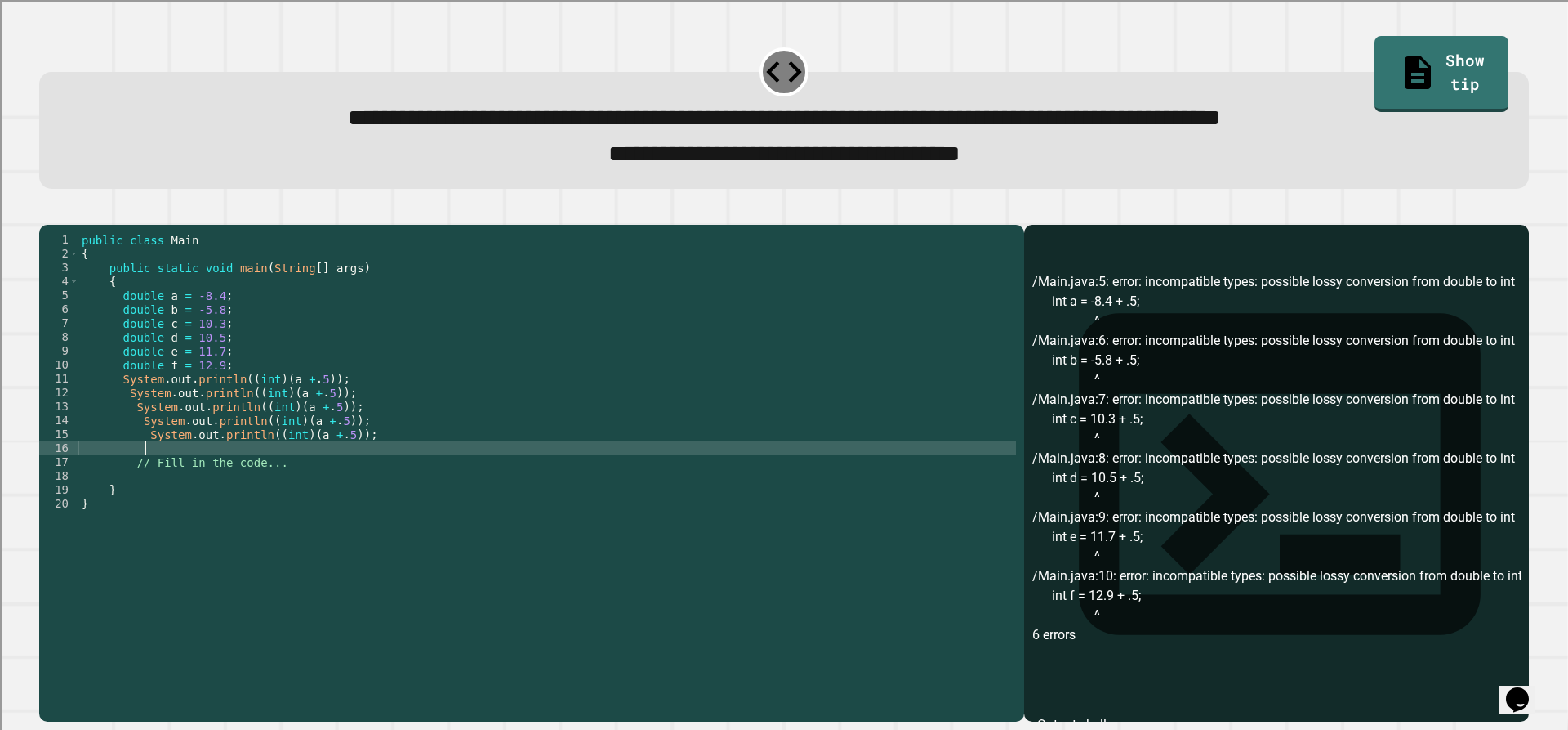
paste textarea "**********"
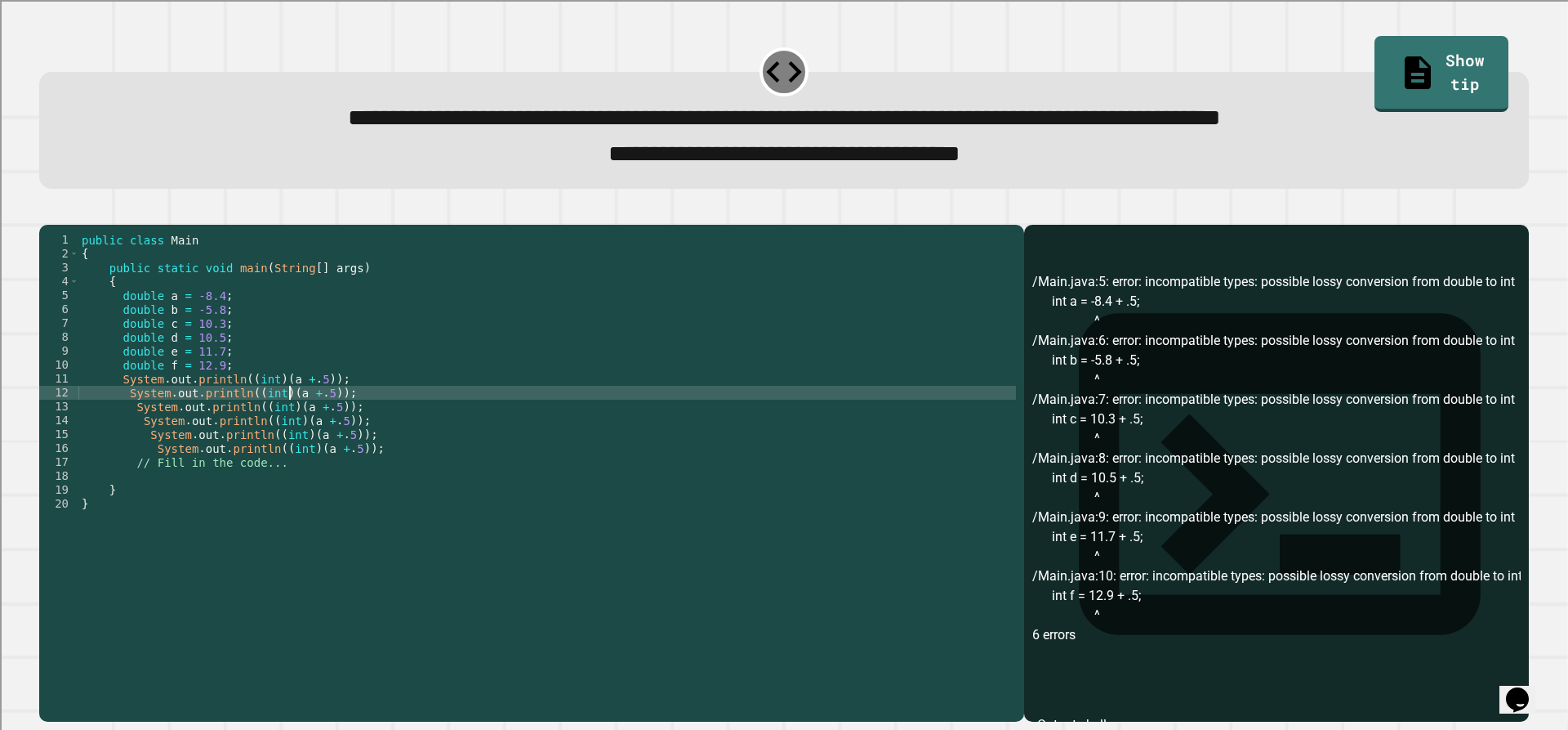
click at [288, 416] on div "public class Main { public static void main ( String [ ] args ) { double a = -8…" at bounding box center [546, 455] width 937 height 444
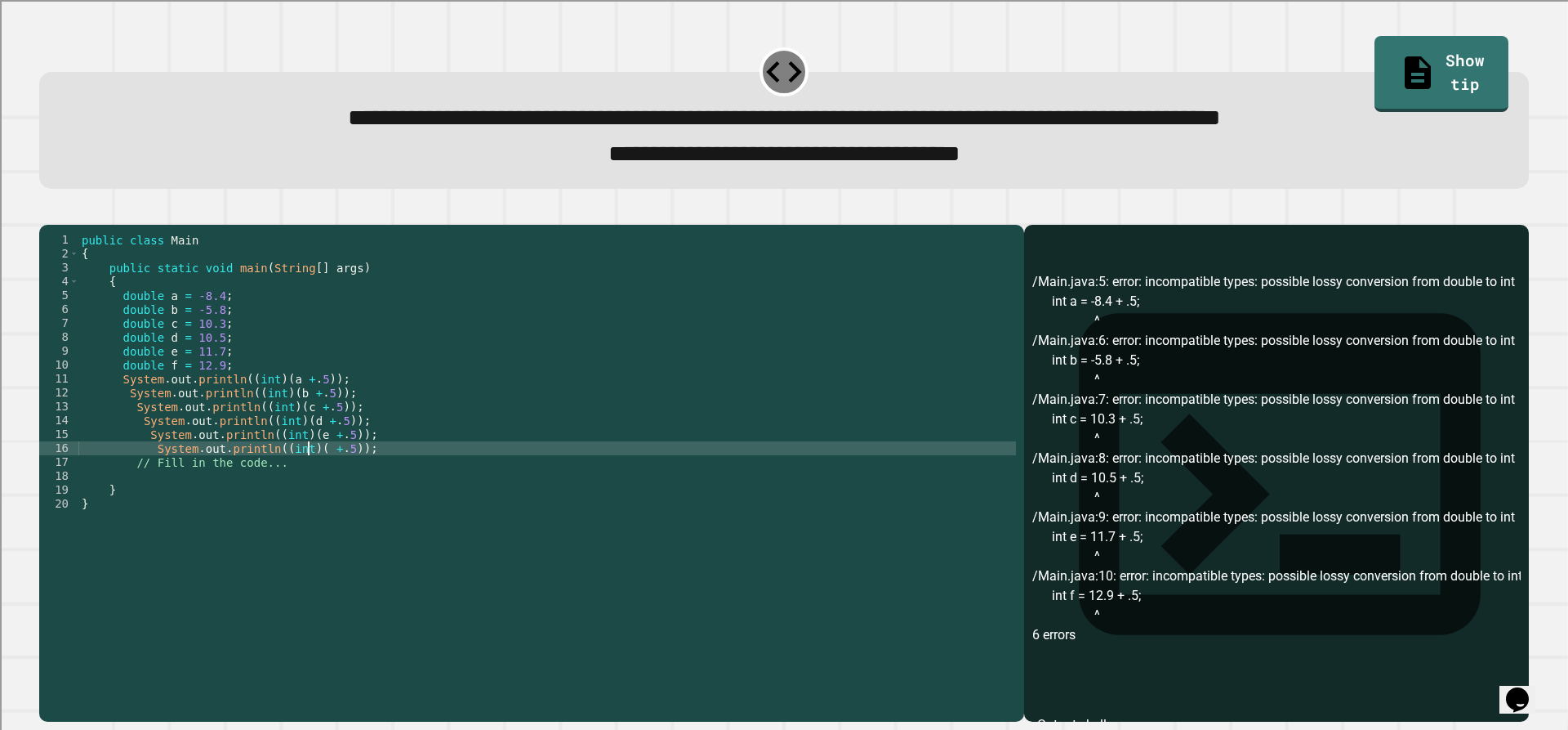
scroll to position [0, 16]
type textarea "**********"
click at [63, 227] on icon "button" at bounding box center [58, 221] width 9 height 11
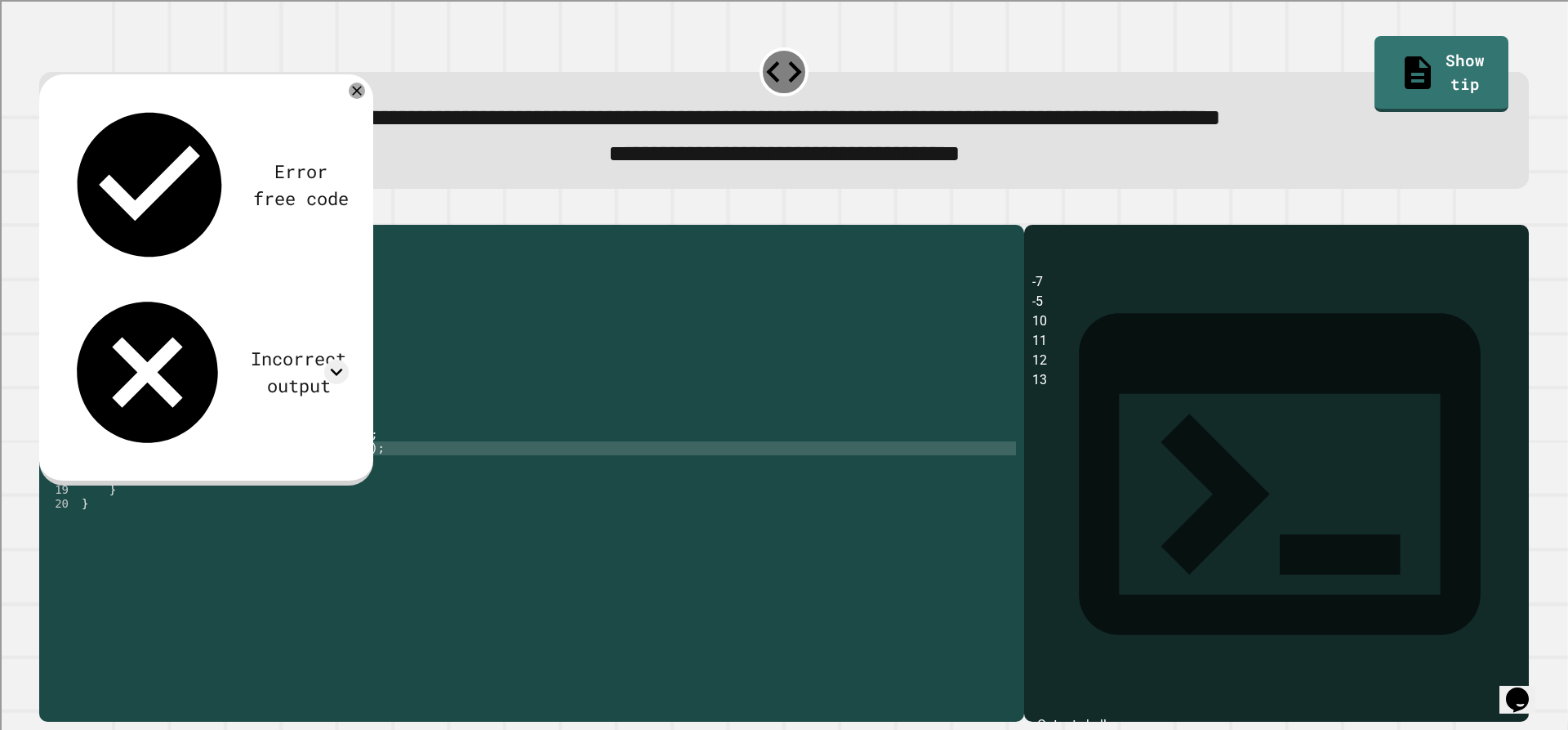
click at [181, 149] on div "Error free code -7 -5 10 11 12 13 Incorrect output Expected output -8 -6 10 11 …" at bounding box center [206, 277] width 303 height 375
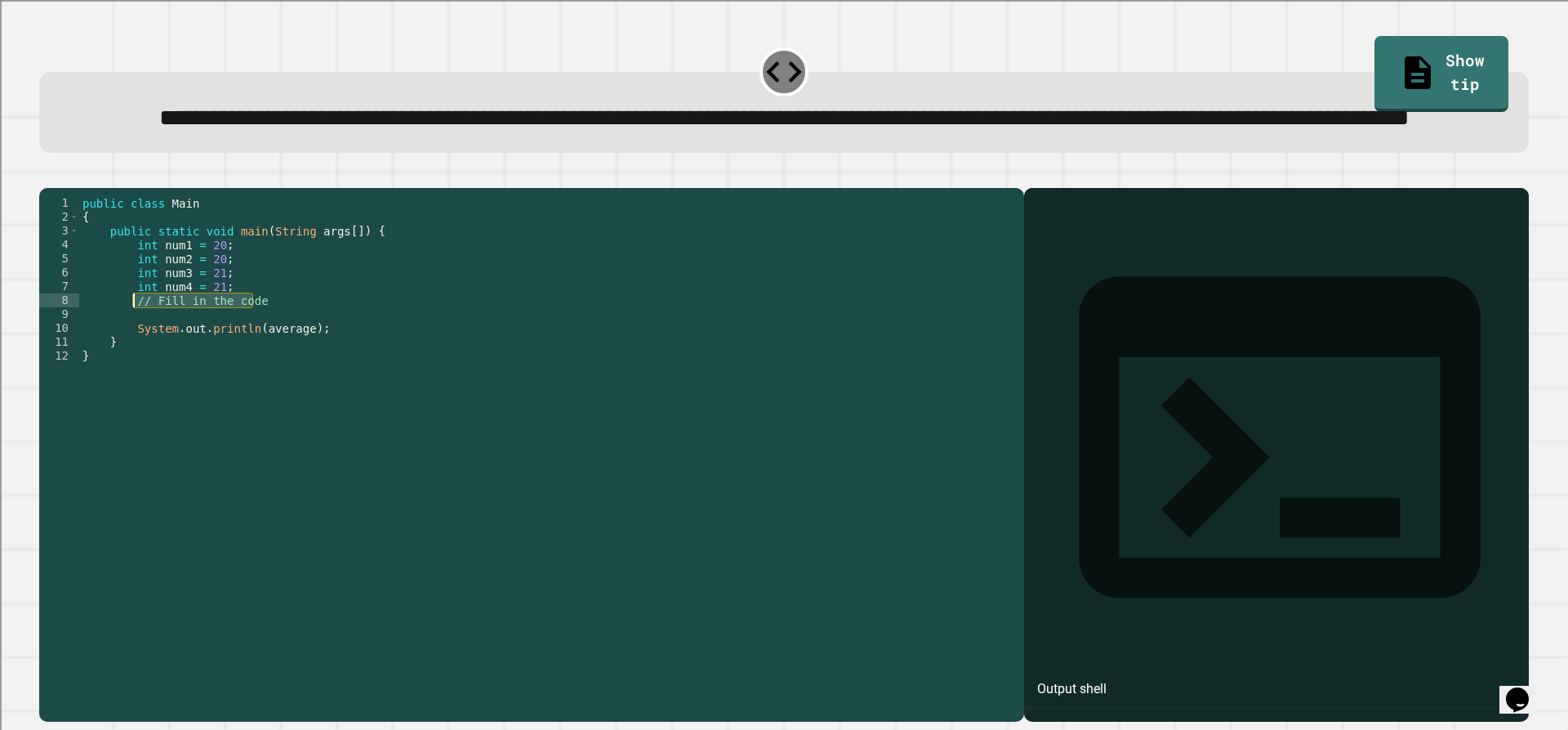
drag, startPoint x: 261, startPoint y: 365, endPoint x: 136, endPoint y: 363, distance: 125.0
click at [136, 363] on div "public class Main { public static void main ( String args [ ]) { int num1 = 20 …" at bounding box center [547, 418] width 937 height 444
type textarea "**********"
type textarea "*"
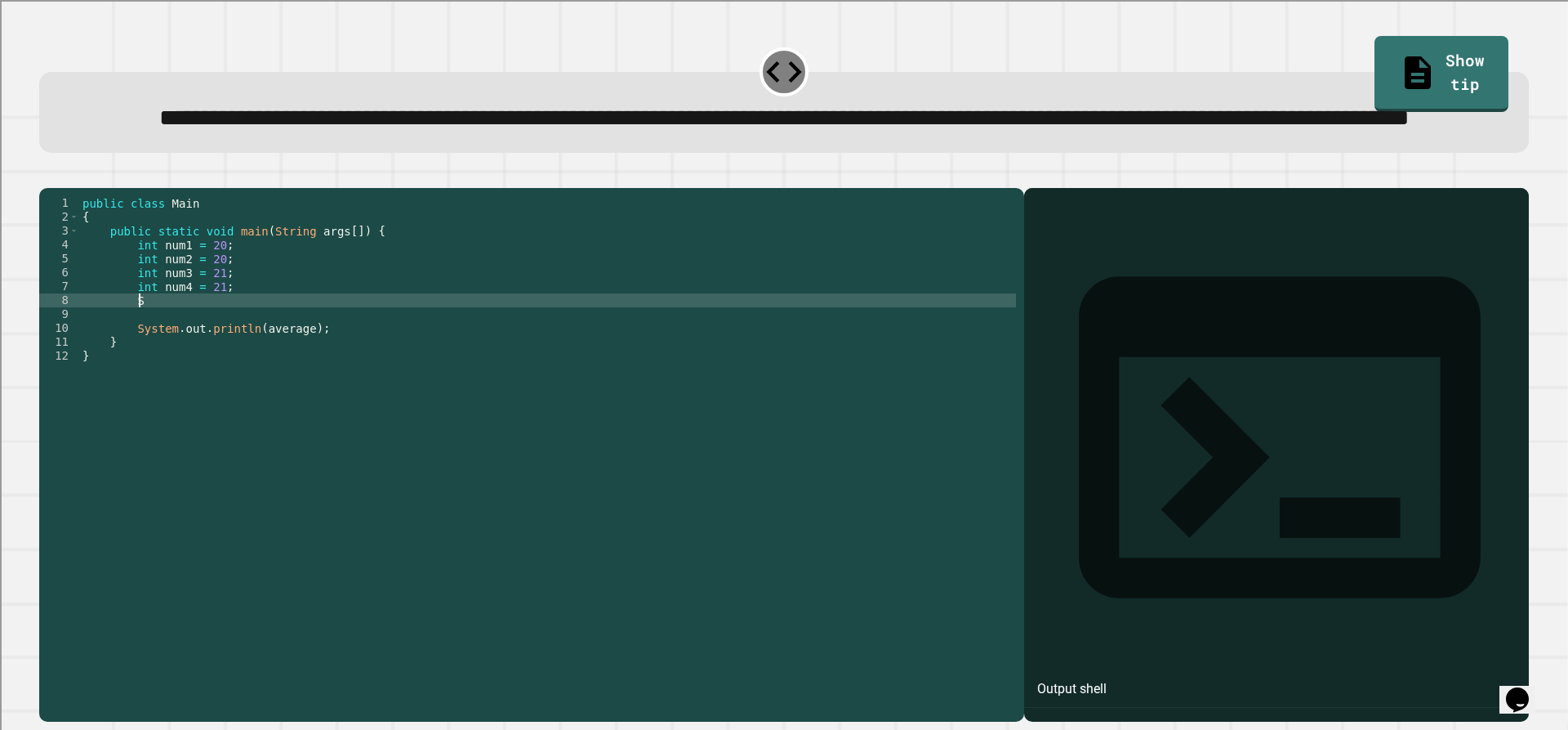
scroll to position [0, 3]
type textarea "*"
click at [303, 355] on div "public class Main { public static void main ( String args [ ]) { int num1 = 20 …" at bounding box center [547, 418] width 937 height 444
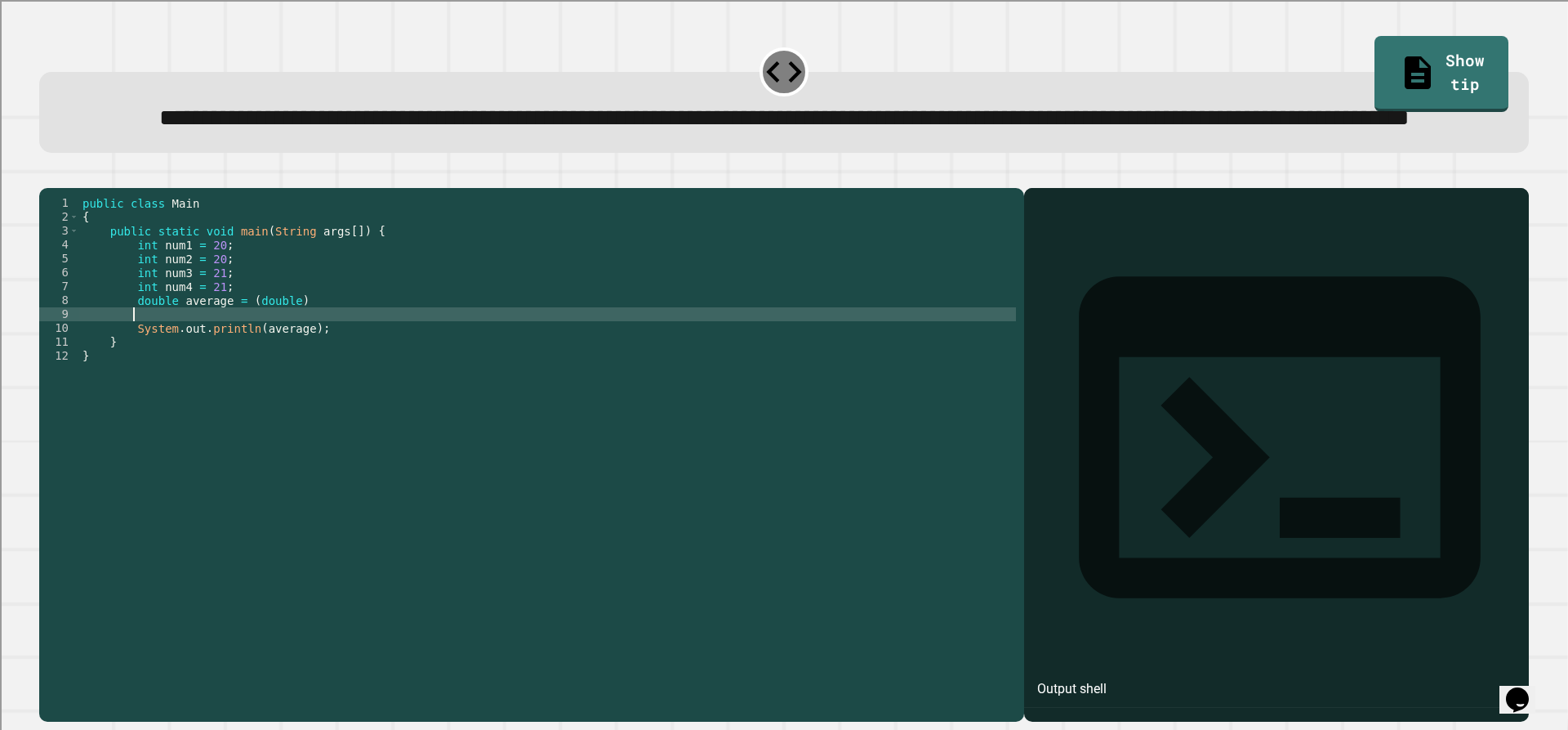
click at [308, 376] on div "public class Main { public static void main ( String args [ ]) { int num1 = 20 …" at bounding box center [547, 418] width 937 height 444
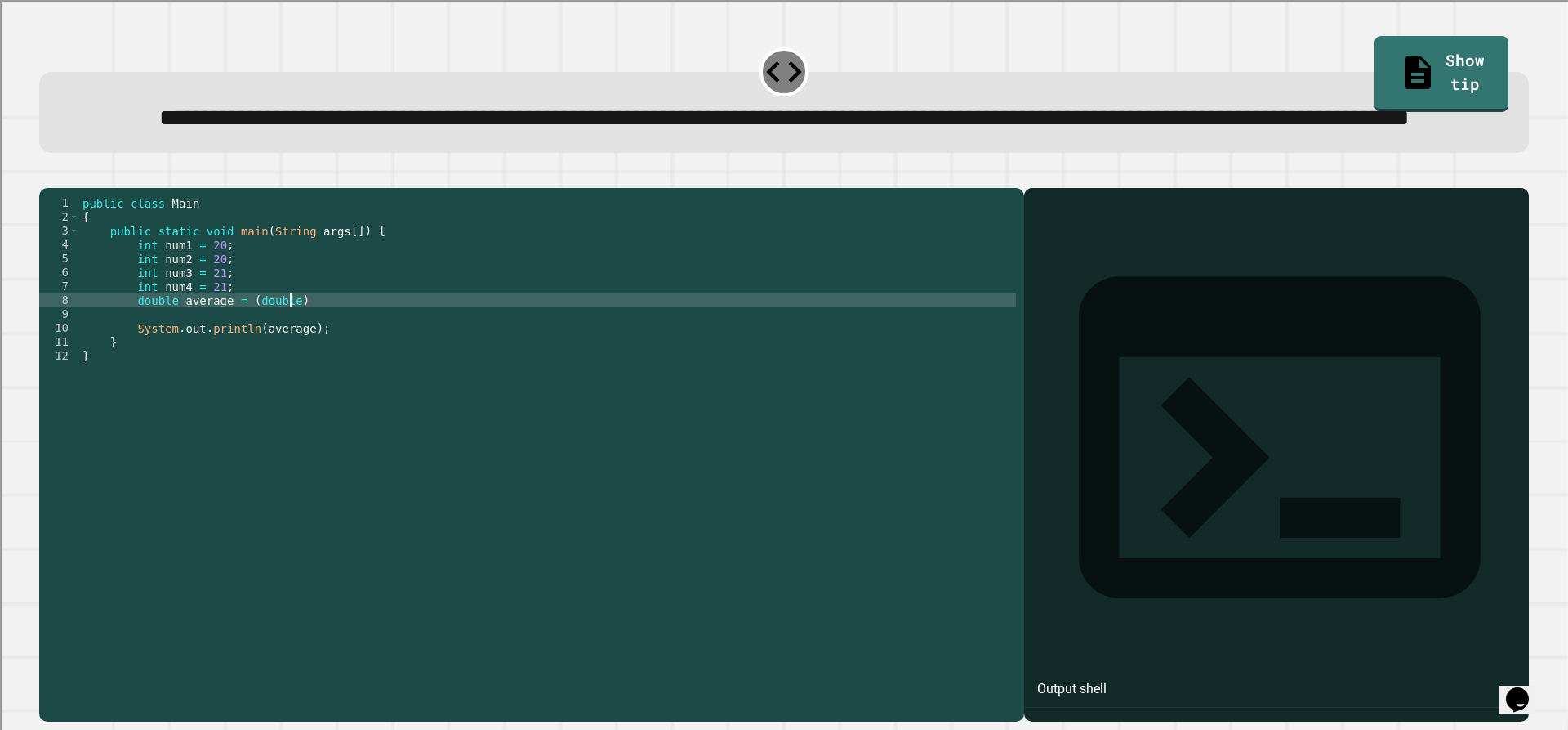
click at [462, 367] on div "public class Main { public static void main ( String args [ ]) { int num1 = 20 …" at bounding box center [547, 418] width 937 height 444
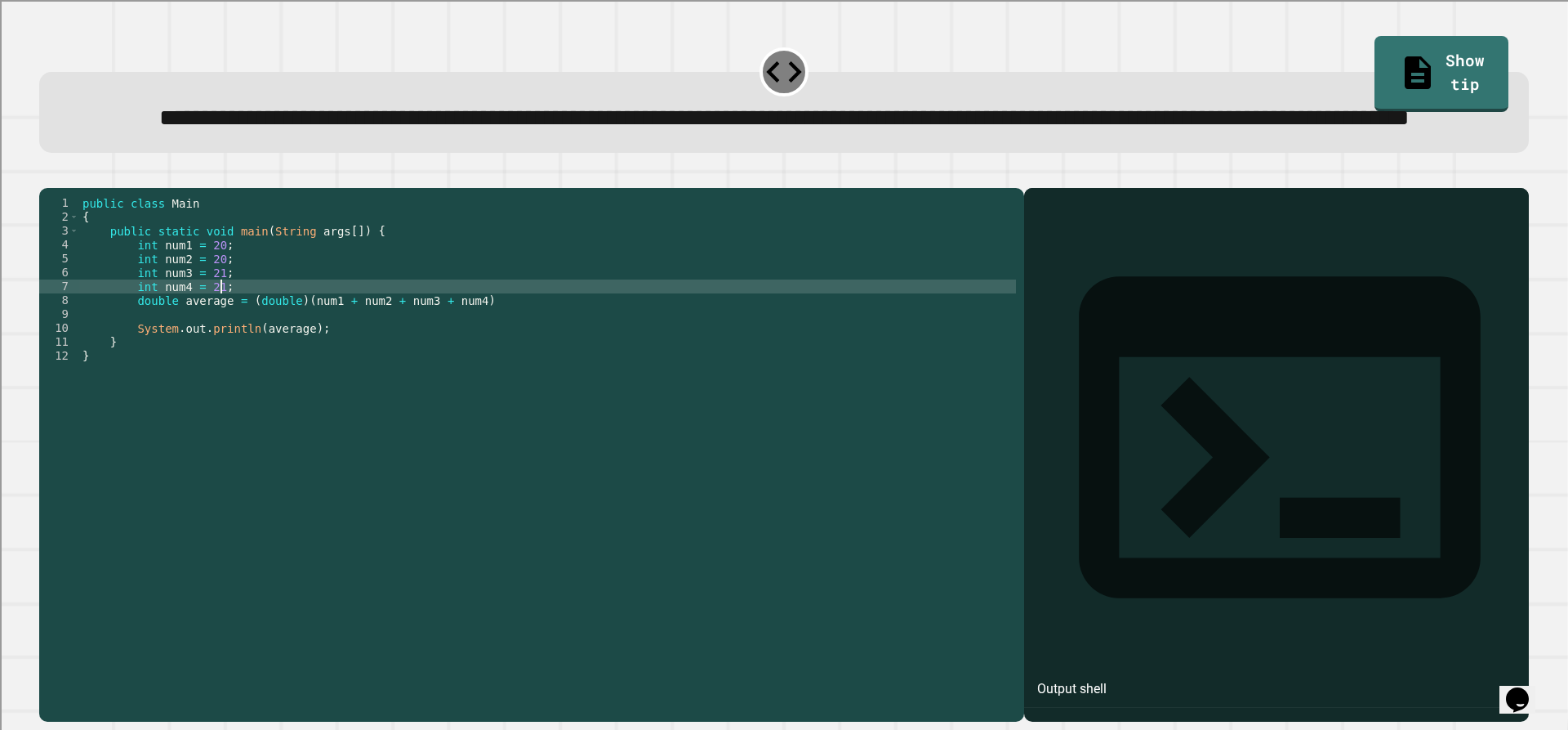
click at [699, 354] on div "public class Main { public static void main ( String args [ ]) { int num1 = 20 …" at bounding box center [547, 418] width 937 height 444
click at [699, 357] on div "public class Main { public static void main ( String args [ ]) { int num1 = 20 …" at bounding box center [547, 418] width 937 height 444
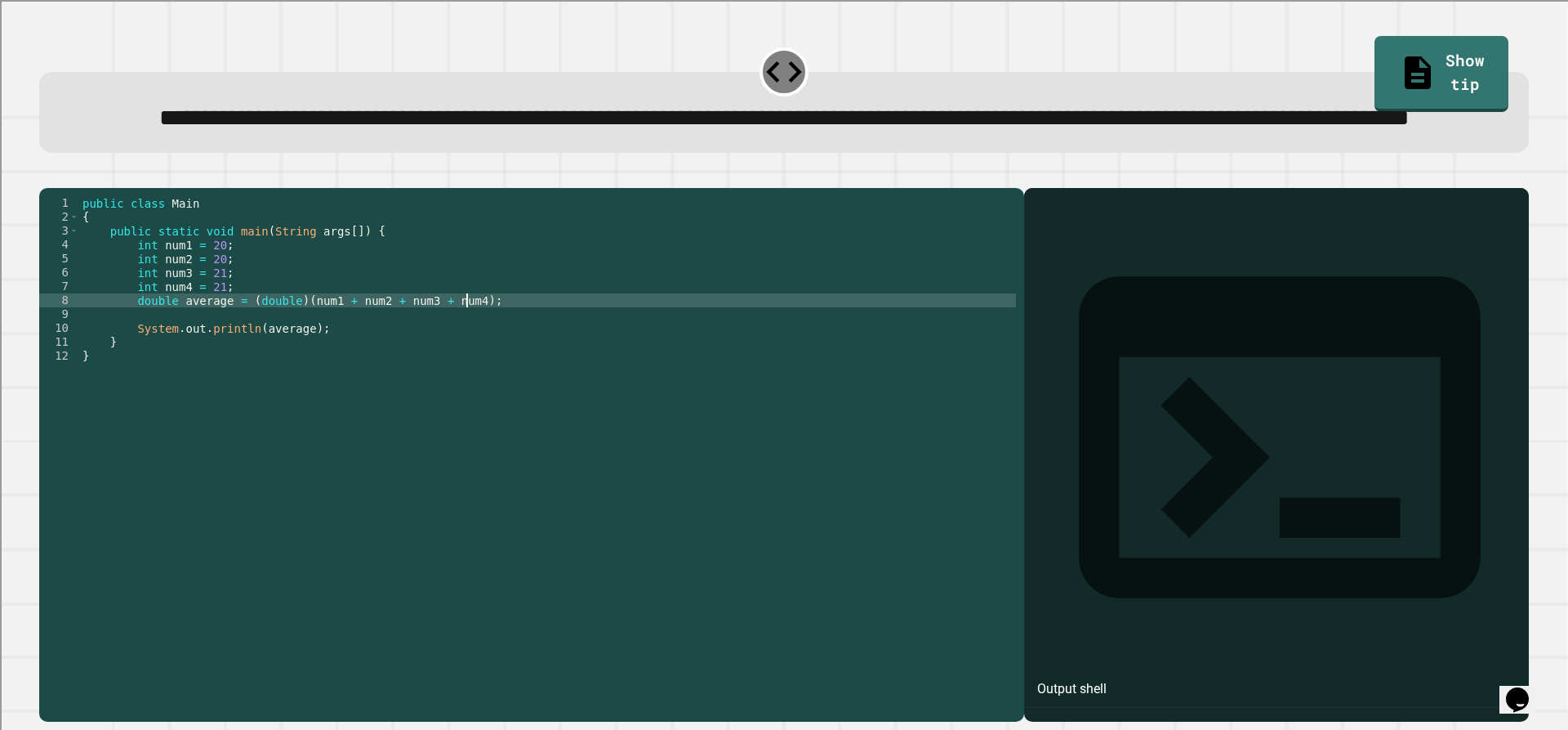
scroll to position [0, 26]
click at [461, 365] on div "public class Main { public static void main ( String args [ ]) { int num1 = 20 …" at bounding box center [547, 418] width 937 height 444
click at [240, 366] on div "public class Main { public static void main ( String args [ ]) { int num1 = 20 …" at bounding box center [547, 418] width 937 height 444
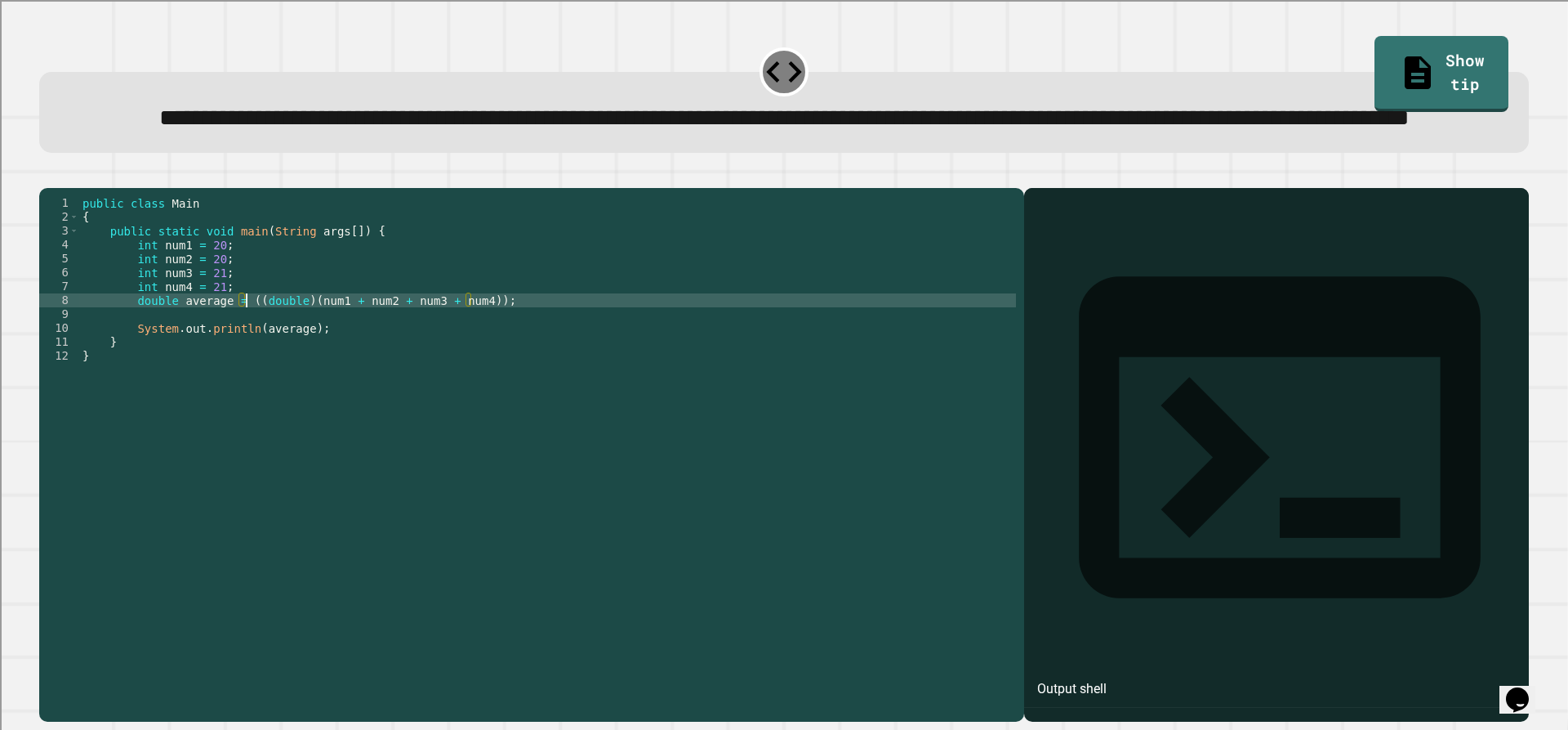
click at [48, 175] on icon "button" at bounding box center [48, 175] width 0 height 0
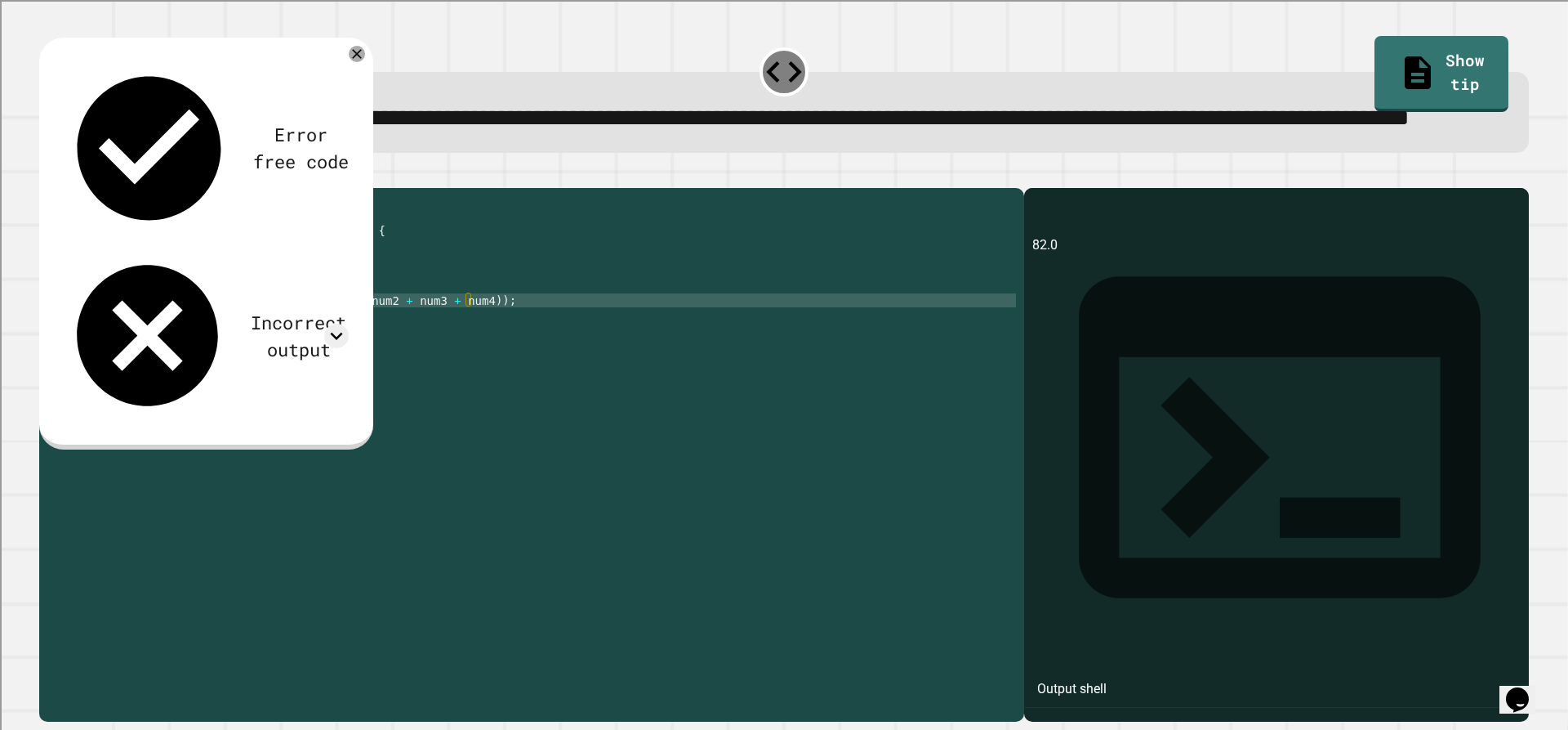
click at [248, 308] on div "Incorrect output" at bounding box center [299, 335] width 101 height 54
click at [338, 324] on icon at bounding box center [337, 336] width 25 height 25
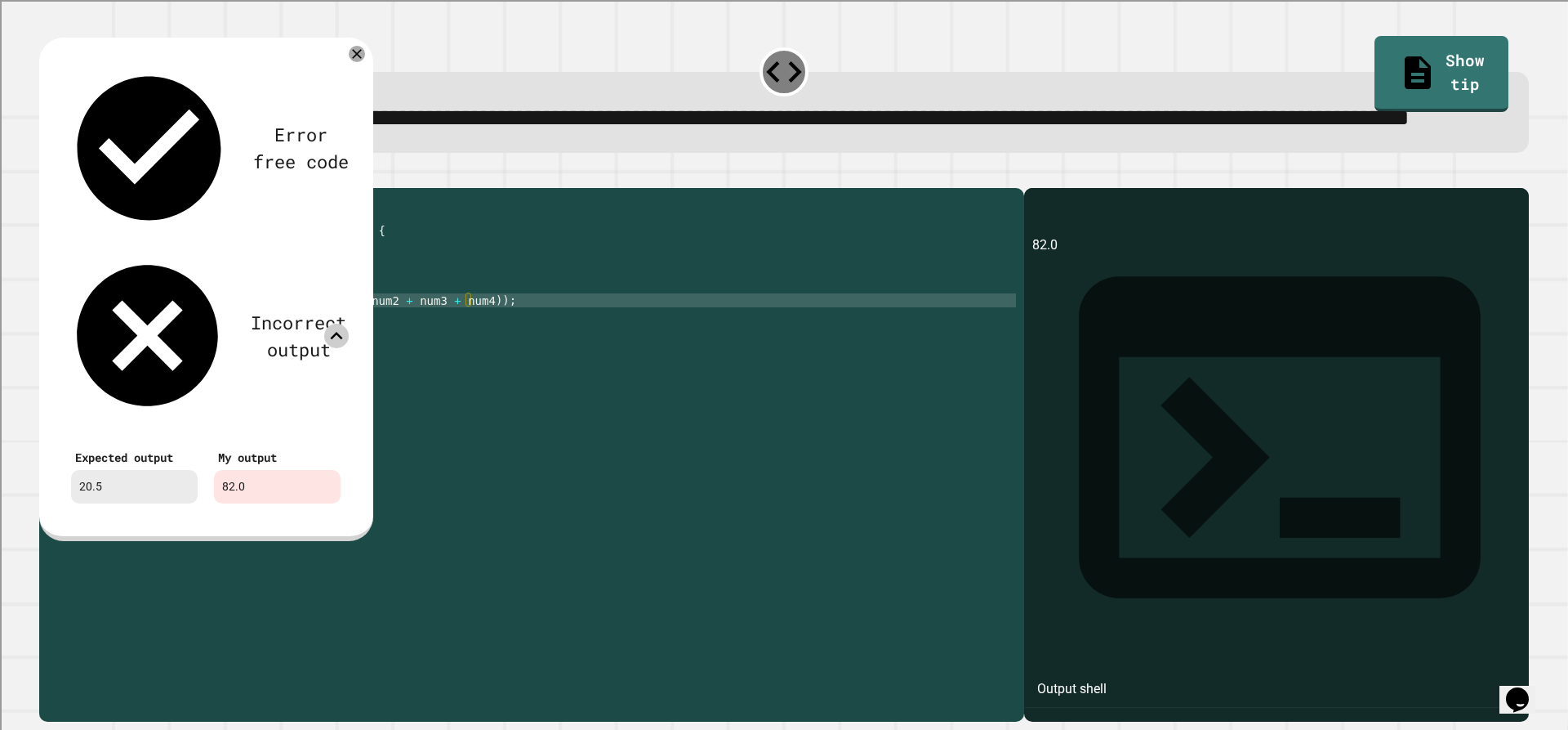
click at [343, 101] on div "Error free code 82.0 Incorrect output Expected output 20.5 My output 82.0" at bounding box center [206, 287] width 303 height 466
click at [350, 64] on icon at bounding box center [358, 54] width 19 height 19
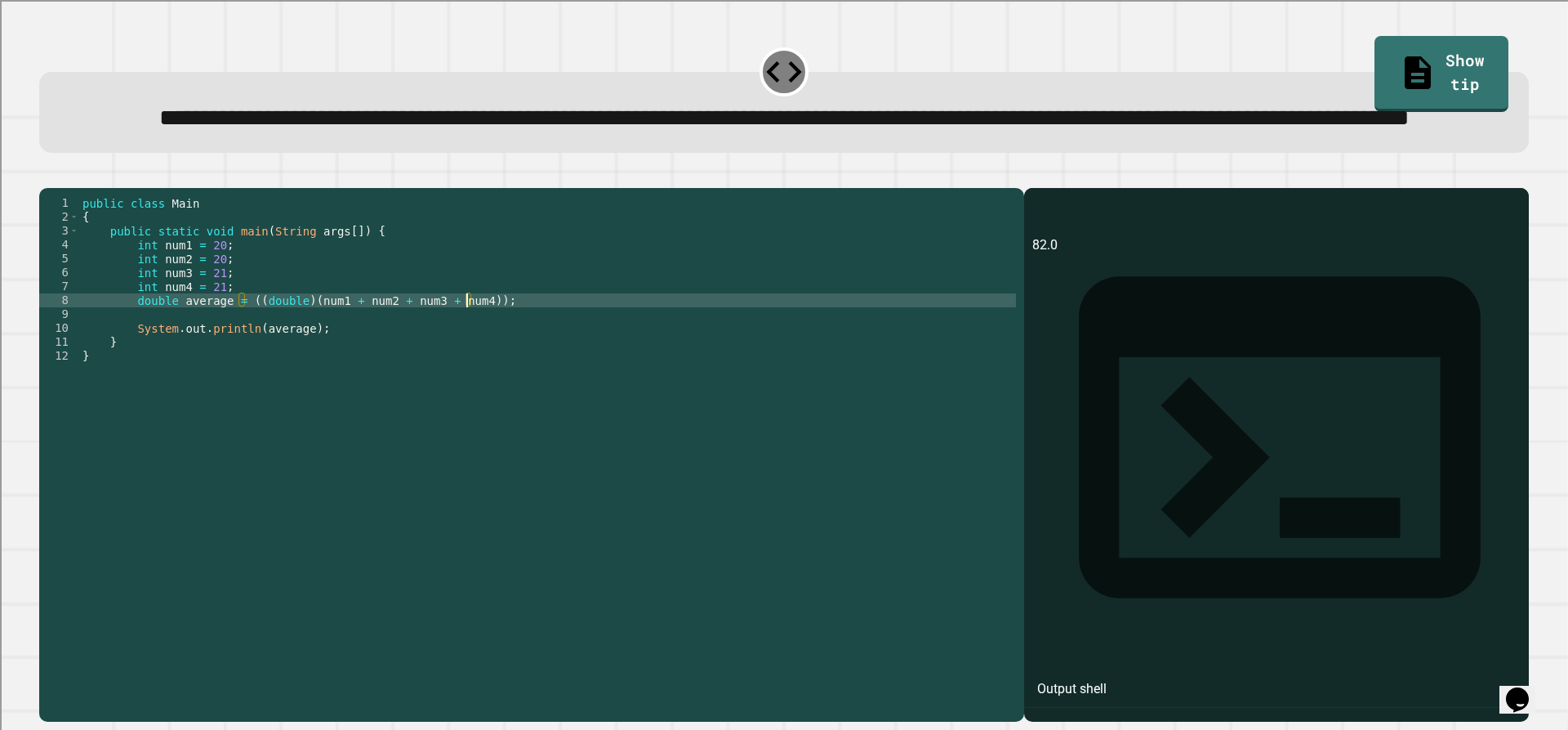
click at [466, 367] on div "public class Main { public static void main ( String args [ ]) { int num1 = 20 …" at bounding box center [547, 418] width 937 height 444
type textarea "**********"
click at [91, 187] on div at bounding box center [784, 178] width 1490 height 20
click at [48, 175] on button "button" at bounding box center [48, 175] width 0 height 0
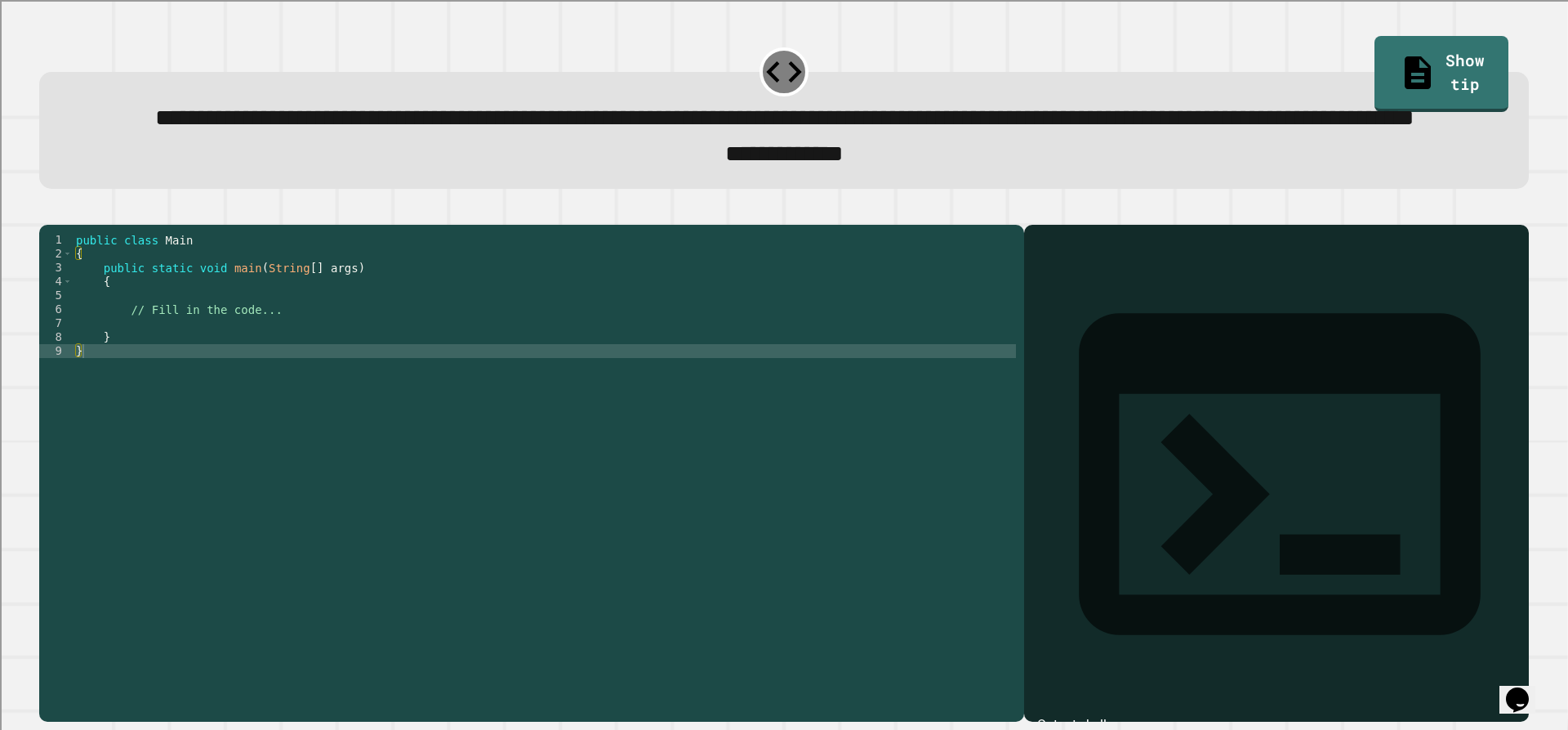
click at [481, 374] on div "public class Main { public static void main ( String [ ] args ) { // Fill in th…" at bounding box center [544, 434] width 944 height 403
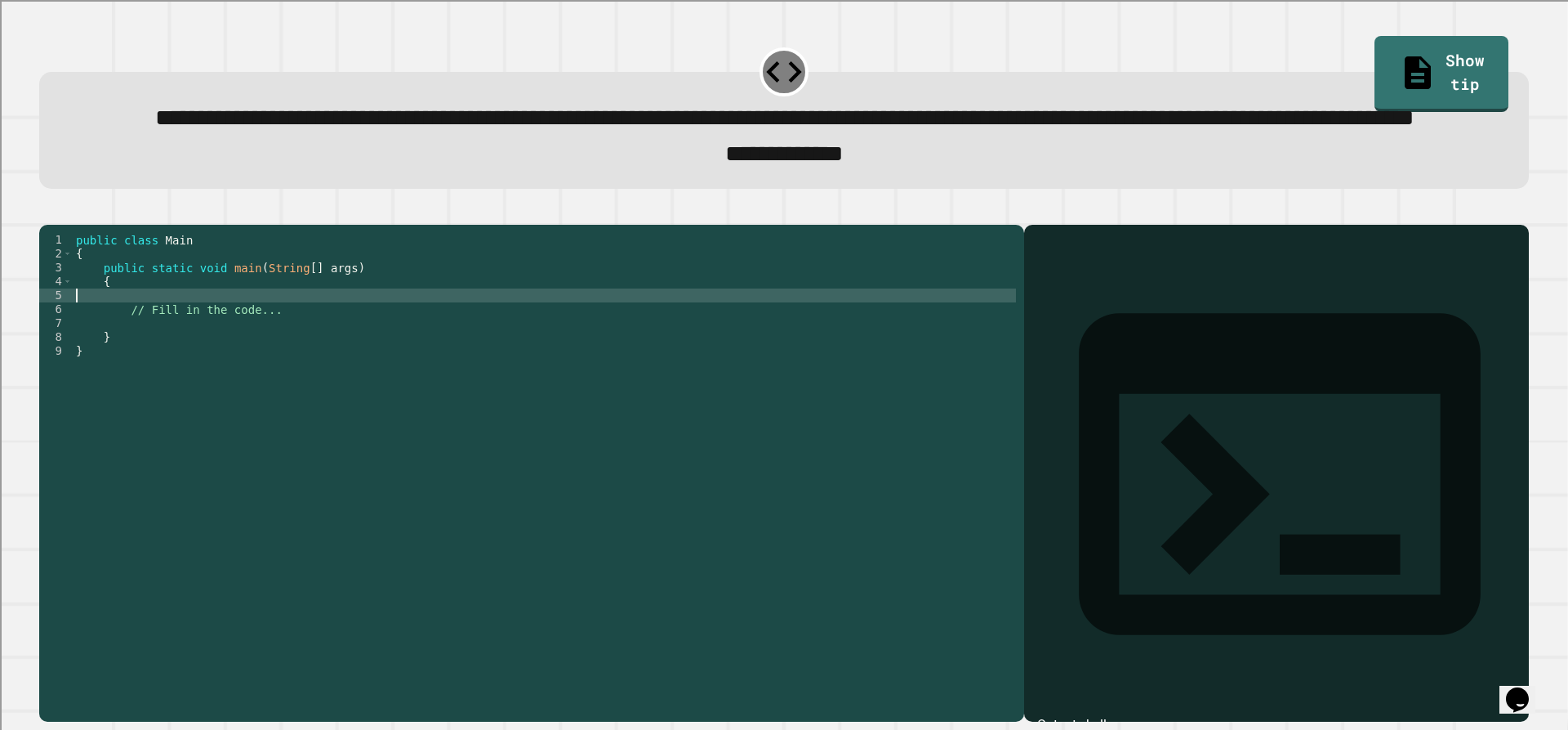
drag, startPoint x: 464, startPoint y: 360, endPoint x: 387, endPoint y: 364, distance: 77.1
click at [387, 364] on div "public class Main { public static void main ( String [ ] args ) { // Fill in th…" at bounding box center [544, 434] width 944 height 403
type textarea "**********"
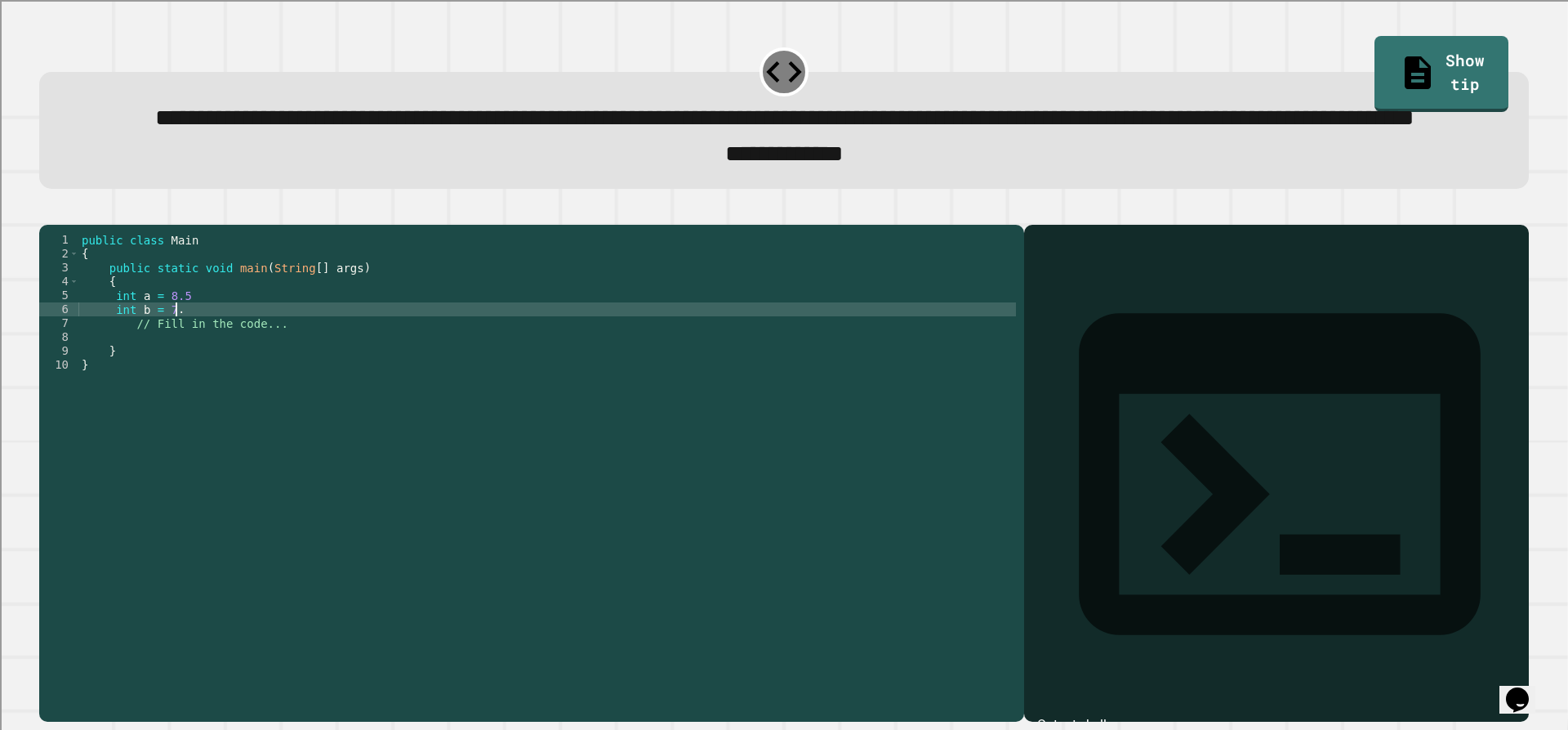
scroll to position [0, 6]
type textarea "**********"
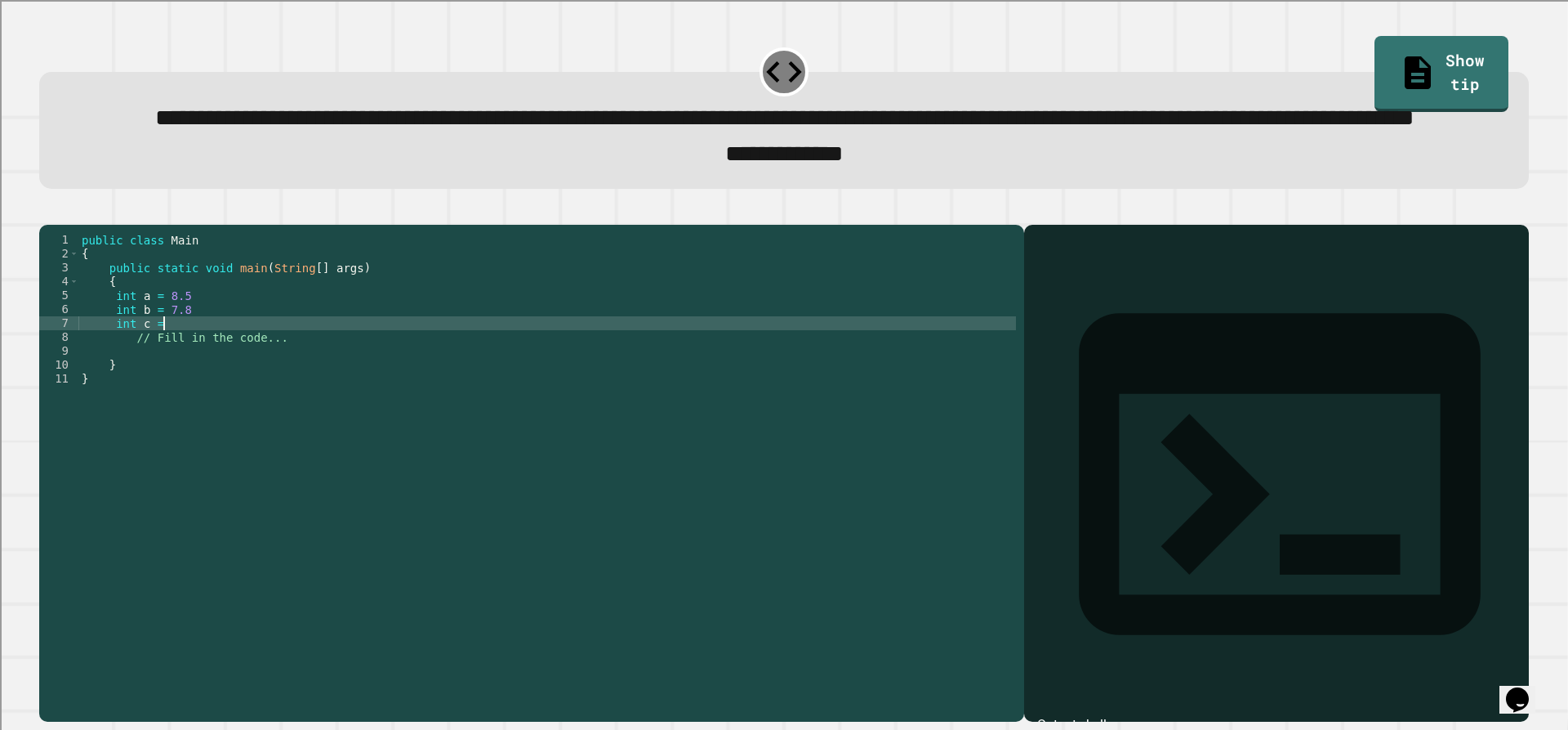
scroll to position [0, 5]
type textarea "**********"
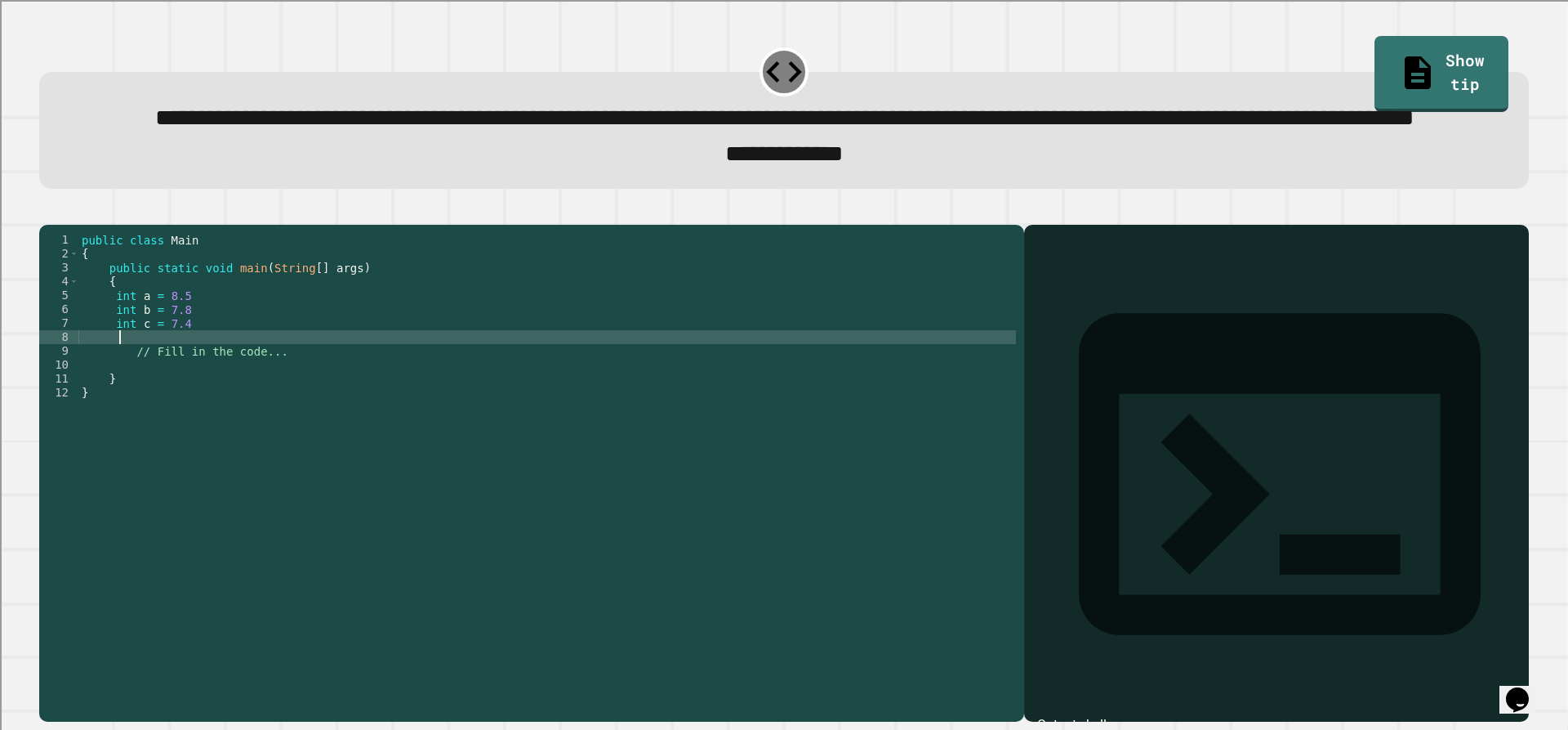
scroll to position [0, 2]
type textarea "*"
click at [643, 400] on div "public class Main { public static void main ( String [ ] args ) { int a = 8.5 i…" at bounding box center [546, 434] width 937 height 403
click at [573, 353] on div "public class Main { public static void main ( String [ ] args ) { int a = 8.5 i…" at bounding box center [546, 434] width 937 height 403
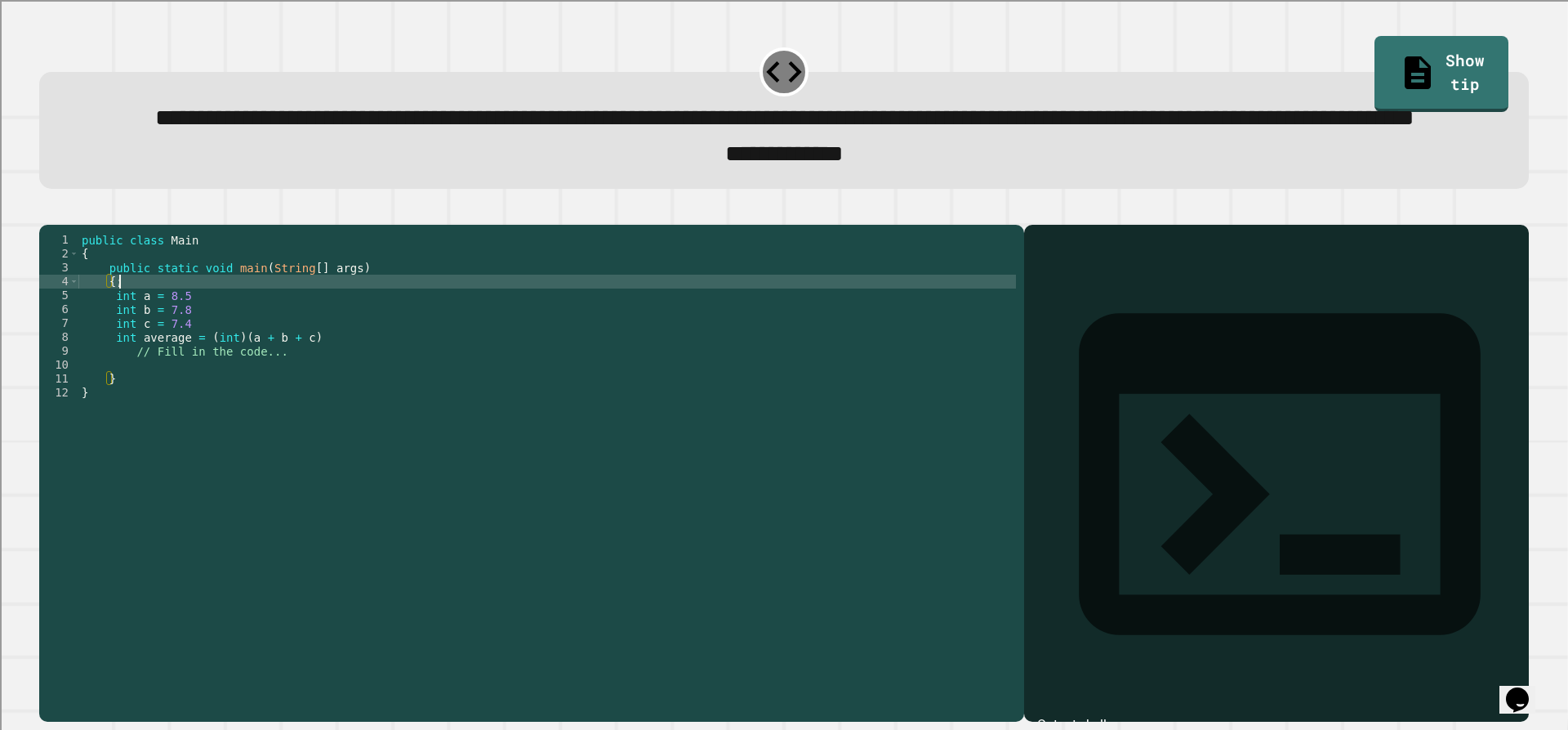
scroll to position [0, 2]
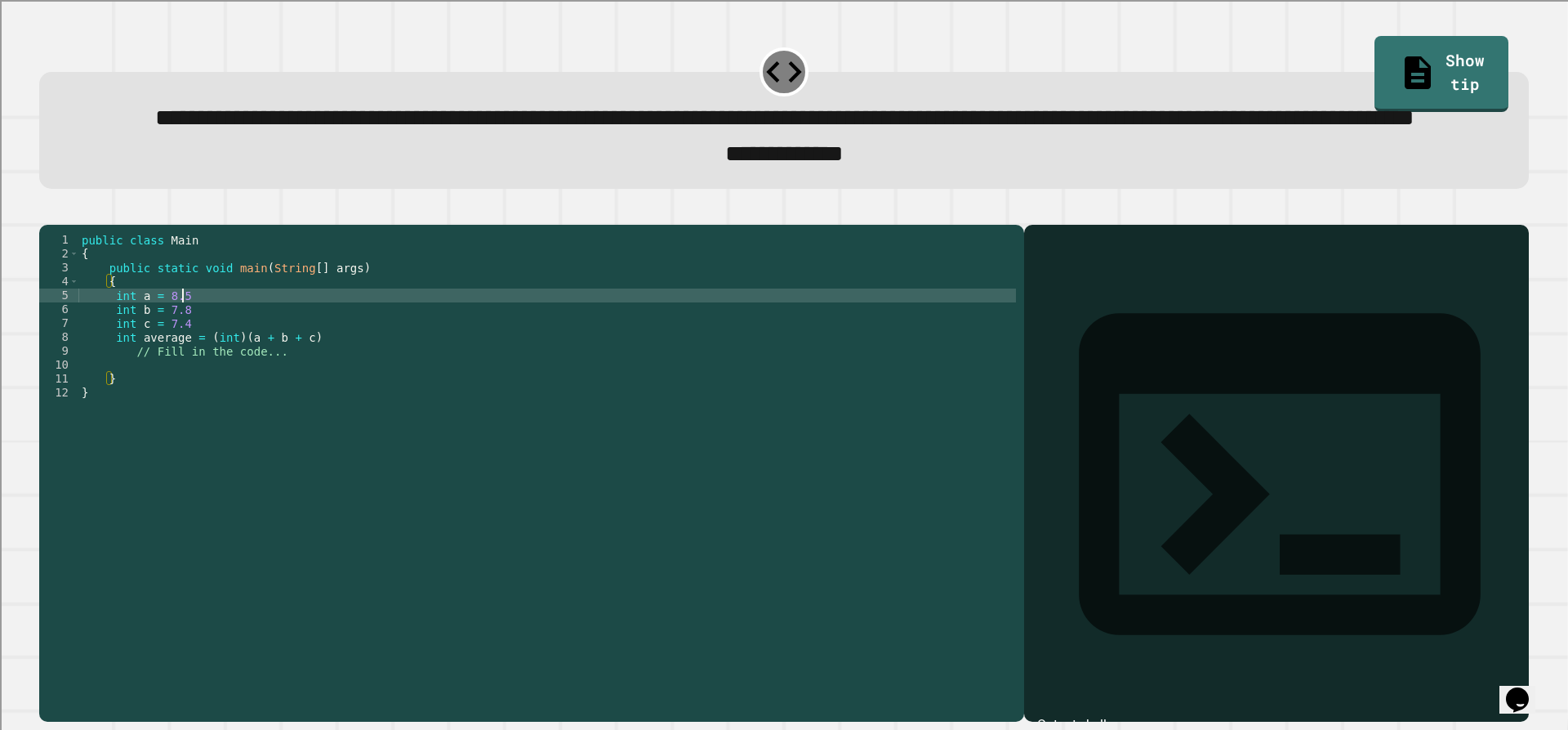
click at [240, 364] on div "public class Main { public static void main ( String [ ] args ) { int a = 8.5 i…" at bounding box center [546, 434] width 937 height 403
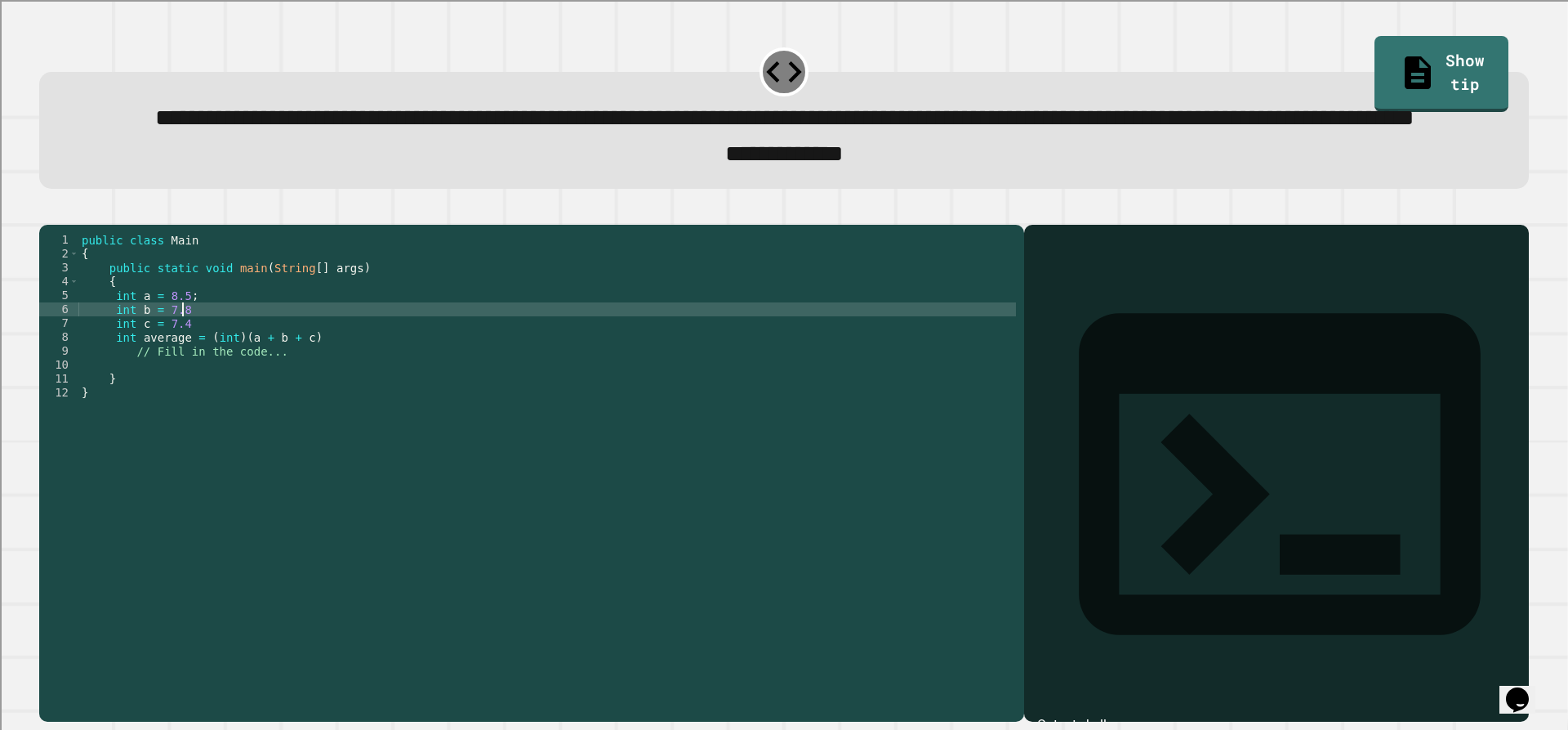
click at [240, 378] on div "public class Main { public static void main ( String [ ] args ) { int a = 8.5 ;…" at bounding box center [546, 434] width 937 height 403
click at [242, 391] on div "public class Main { public static void main ( String [ ] args ) { int a = 8.5 ;…" at bounding box center [546, 434] width 937 height 403
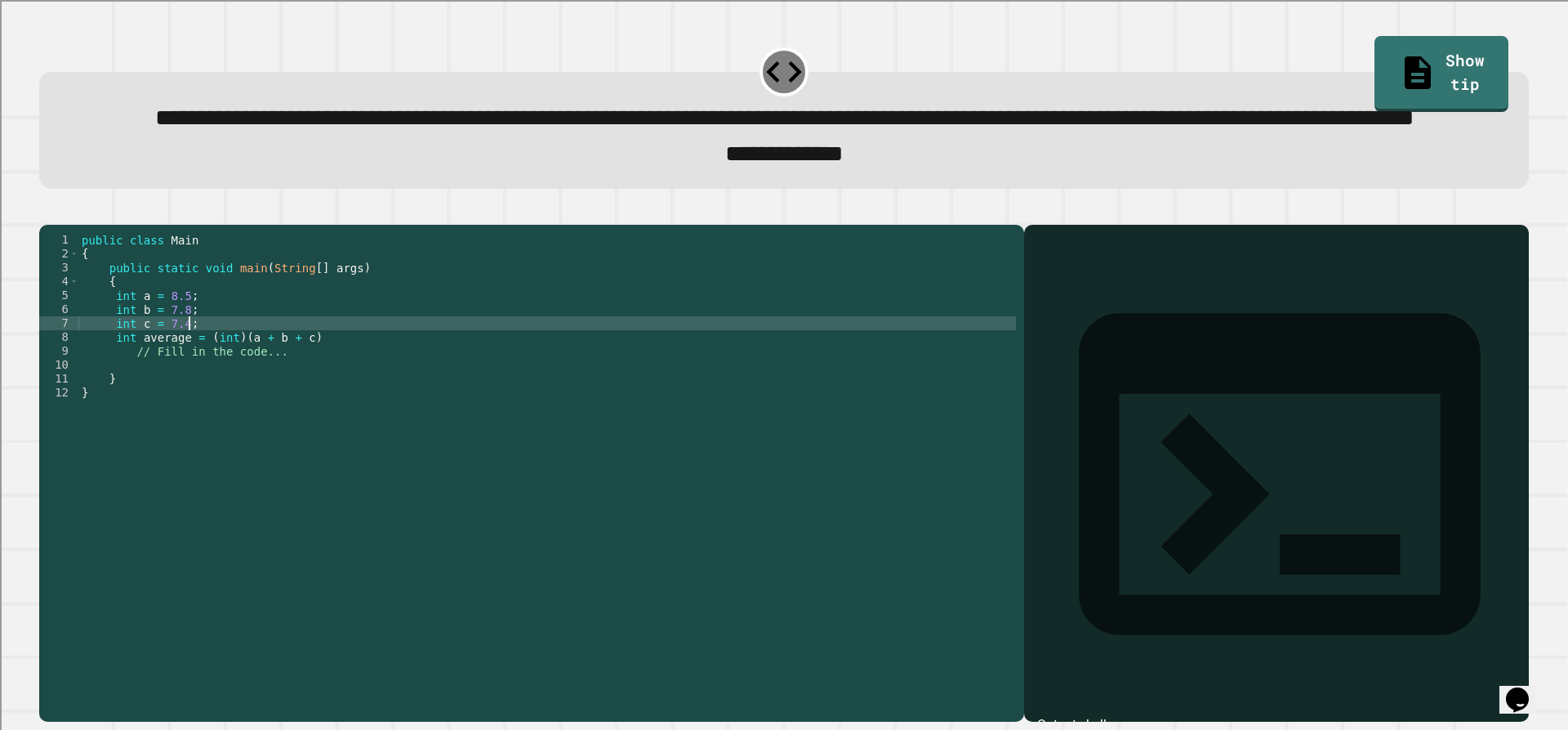
click at [358, 404] on div "public class Main { public static void main ( String [ ] args ) { int a = 8.5 ;…" at bounding box center [546, 434] width 937 height 403
type textarea "**********"
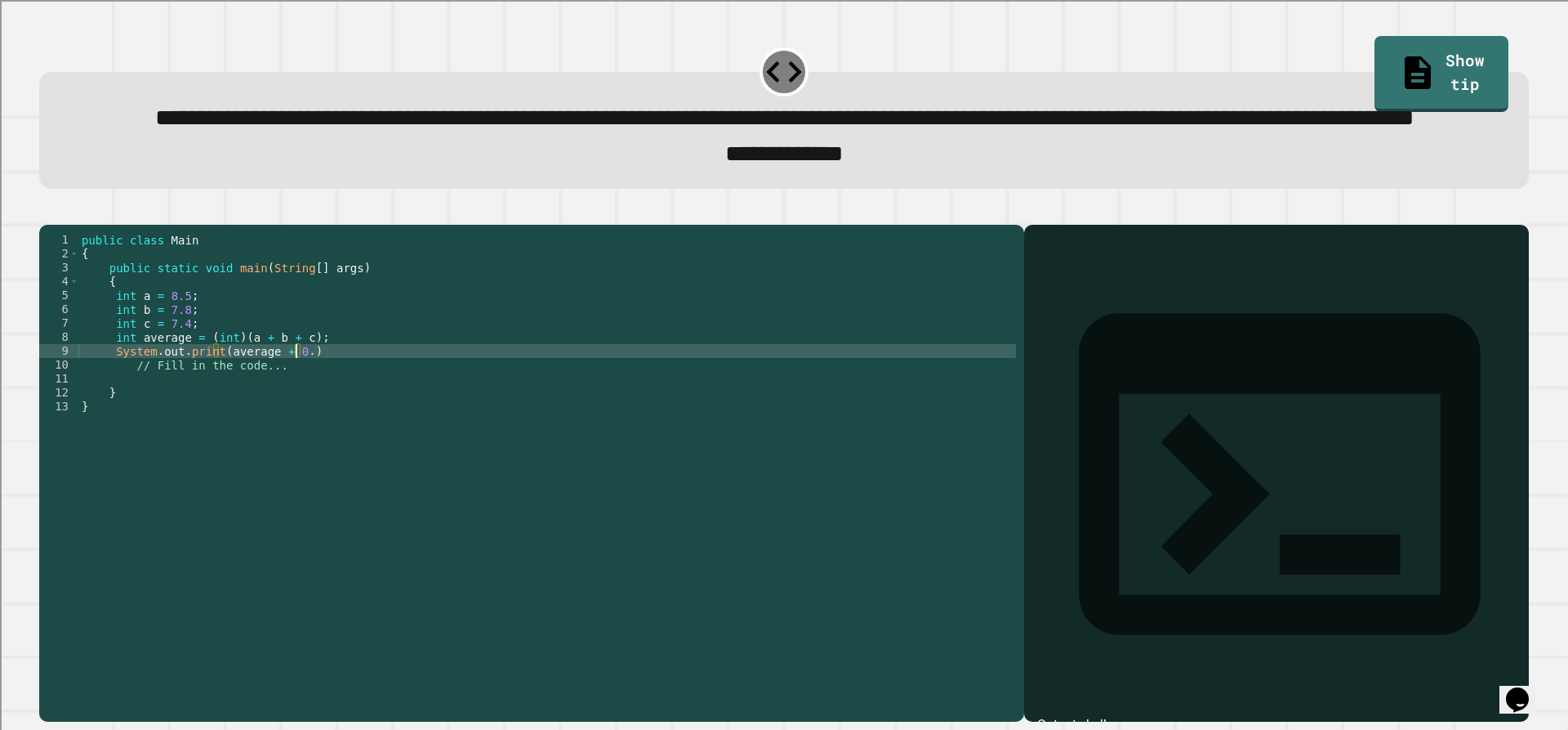
scroll to position [0, 14]
click at [298, 404] on div "public class Main { public static void main ( String [ ] args ) { int a = 8.5 ;…" at bounding box center [546, 434] width 937 height 403
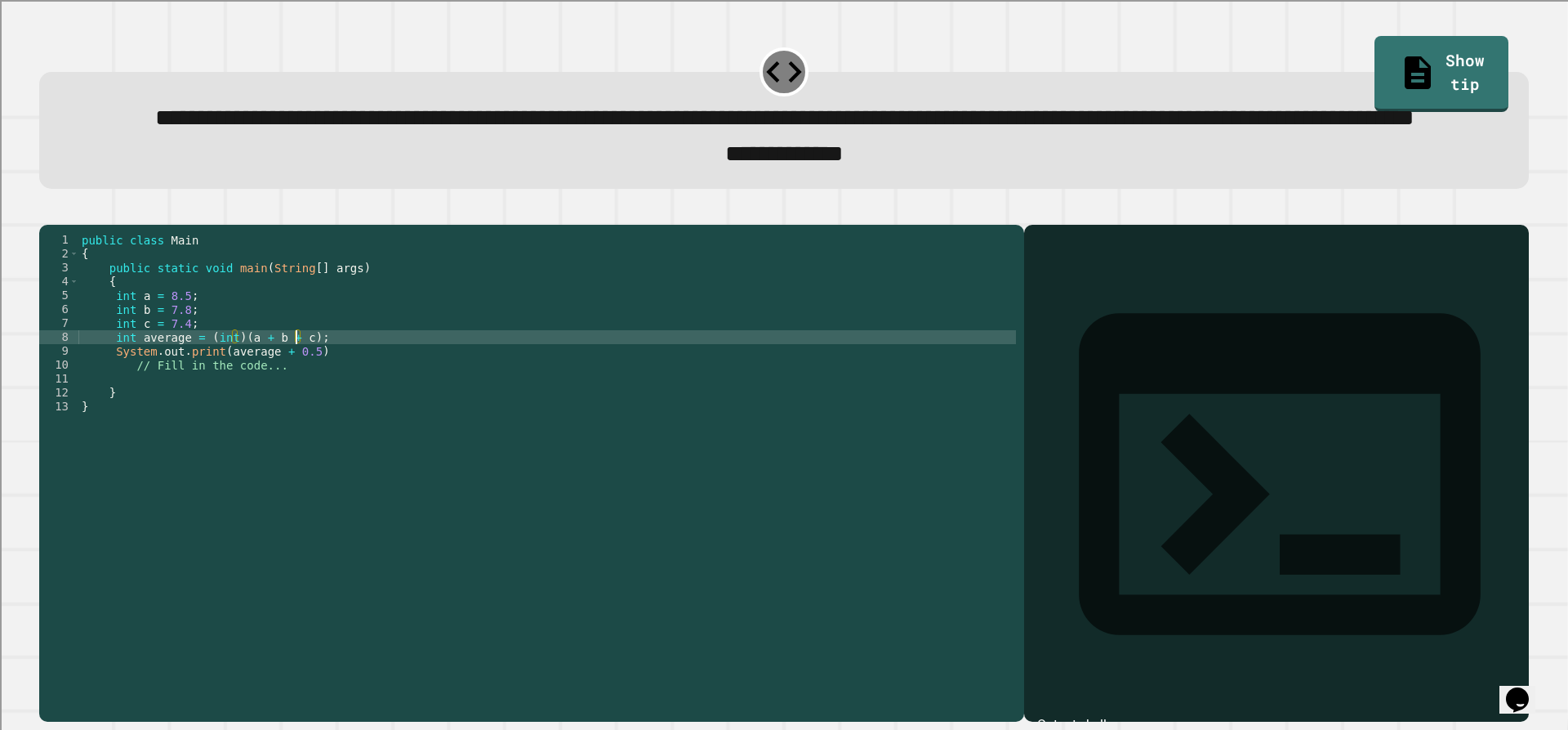
click at [304, 401] on div "public class Main { public static void main ( String [ ] args ) { int a = 8.5 ;…" at bounding box center [546, 434] width 937 height 403
click at [206, 402] on div "public class Main { public static void main ( String [ ] args ) { int a = 8.5 ;…" at bounding box center [546, 434] width 937 height 403
click at [199, 405] on div "public class Main { public static void main ( String [ ] args ) { int a = 8.5 ;…" at bounding box center [546, 434] width 937 height 403
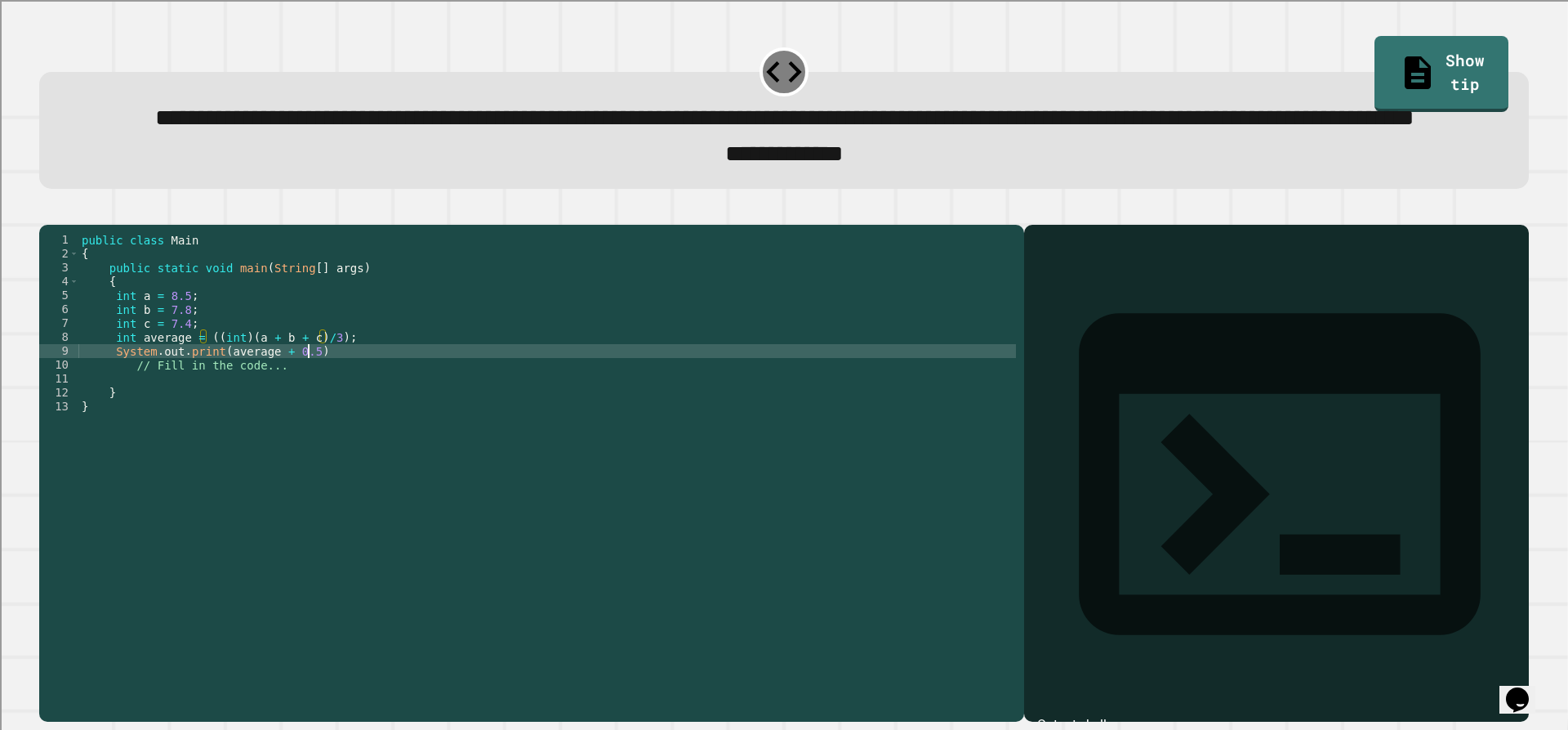
click at [421, 409] on div "public class Main { public static void main ( String [ ] args ) { int a = 8.5 ;…" at bounding box center [546, 434] width 937 height 403
click at [48, 210] on icon "button" at bounding box center [48, 210] width 0 height 0
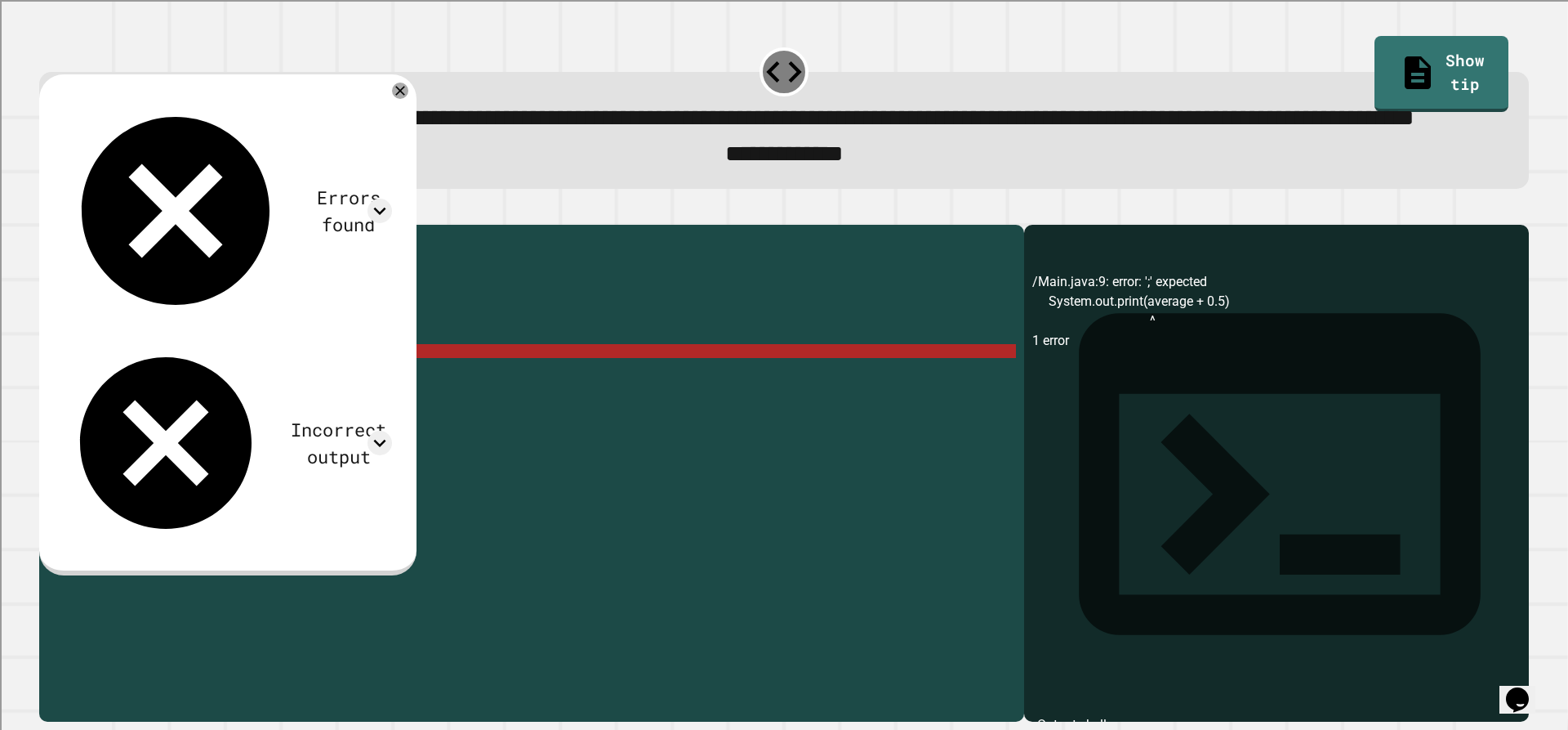
click at [417, 136] on div "Errors found /Main.java:9: error: ';' expected System.out.print(average + 0.5) …" at bounding box center [227, 325] width 378 height 501
click at [395, 122] on div "Errors found /Main.java:9: error: ';' expected System.out.print(average + 0.5) …" at bounding box center [227, 325] width 378 height 501
click at [408, 98] on icon at bounding box center [400, 89] width 16 height 16
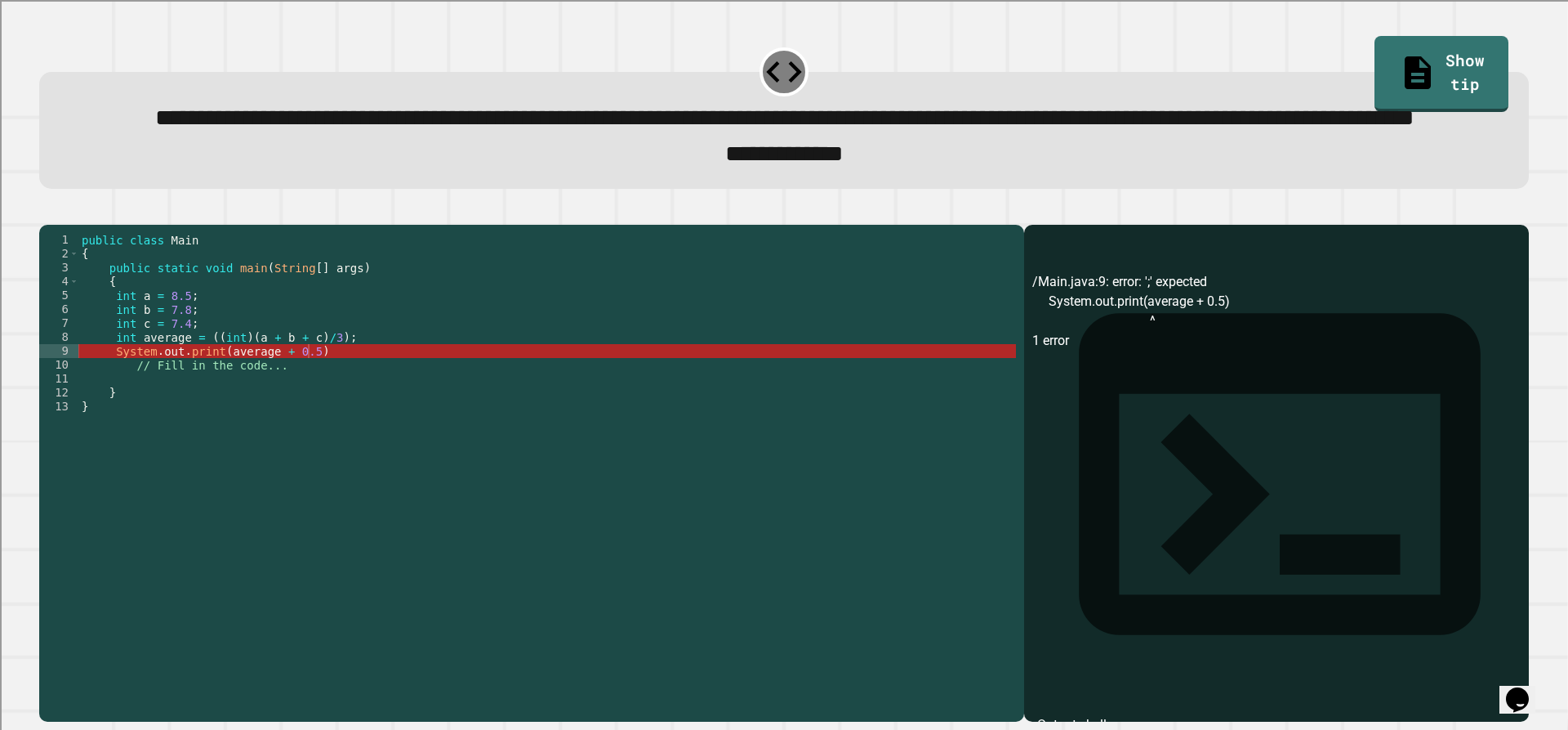
click at [409, 397] on div "public class Main { public static void main ( String [ ] args ) { int a = 8.5 ;…" at bounding box center [546, 434] width 937 height 403
click at [409, 412] on div "public class Main { public static void main ( String [ ] args ) { int a = 8.5 ;…" at bounding box center [546, 434] width 937 height 403
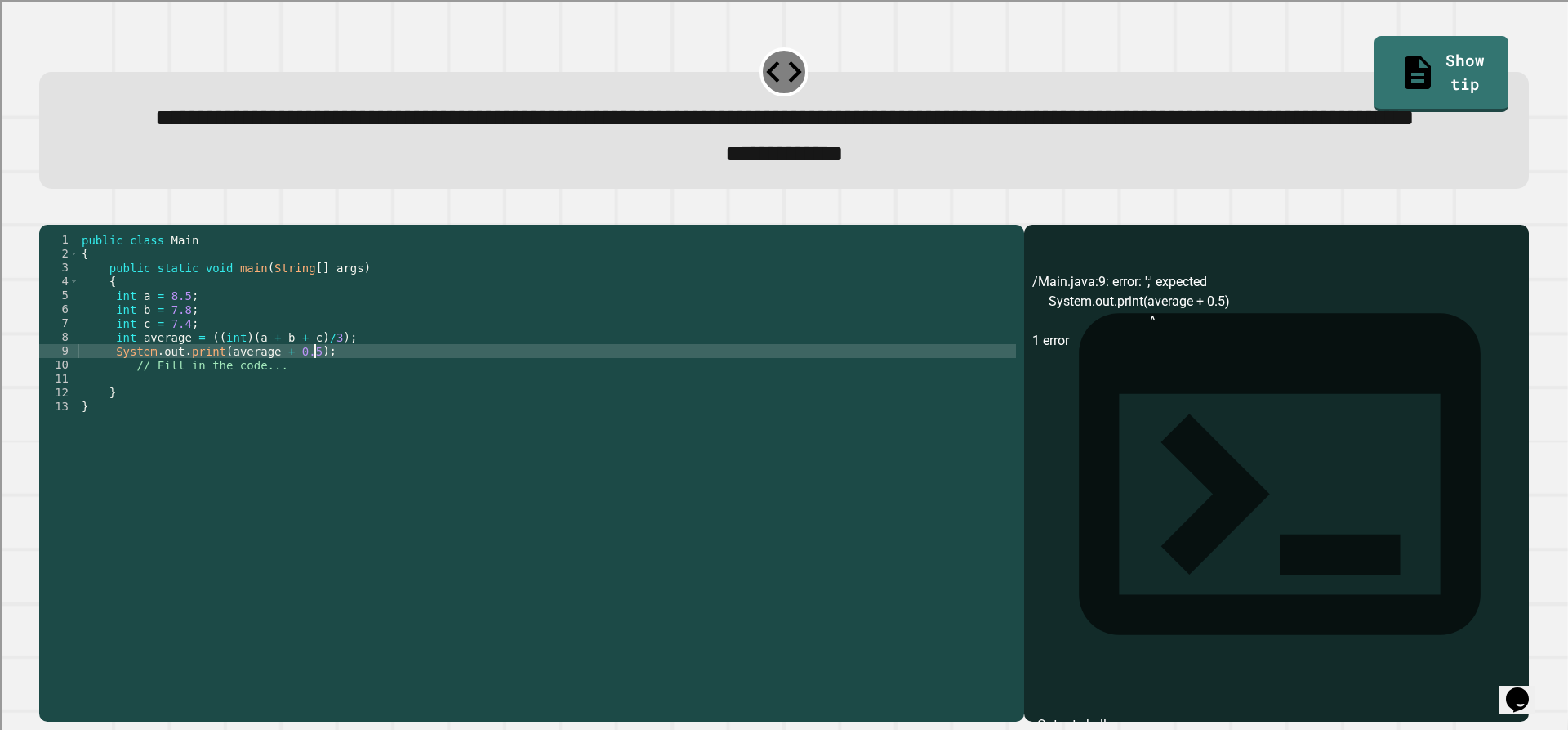
click at [48, 210] on button "button" at bounding box center [48, 210] width 0 height 0
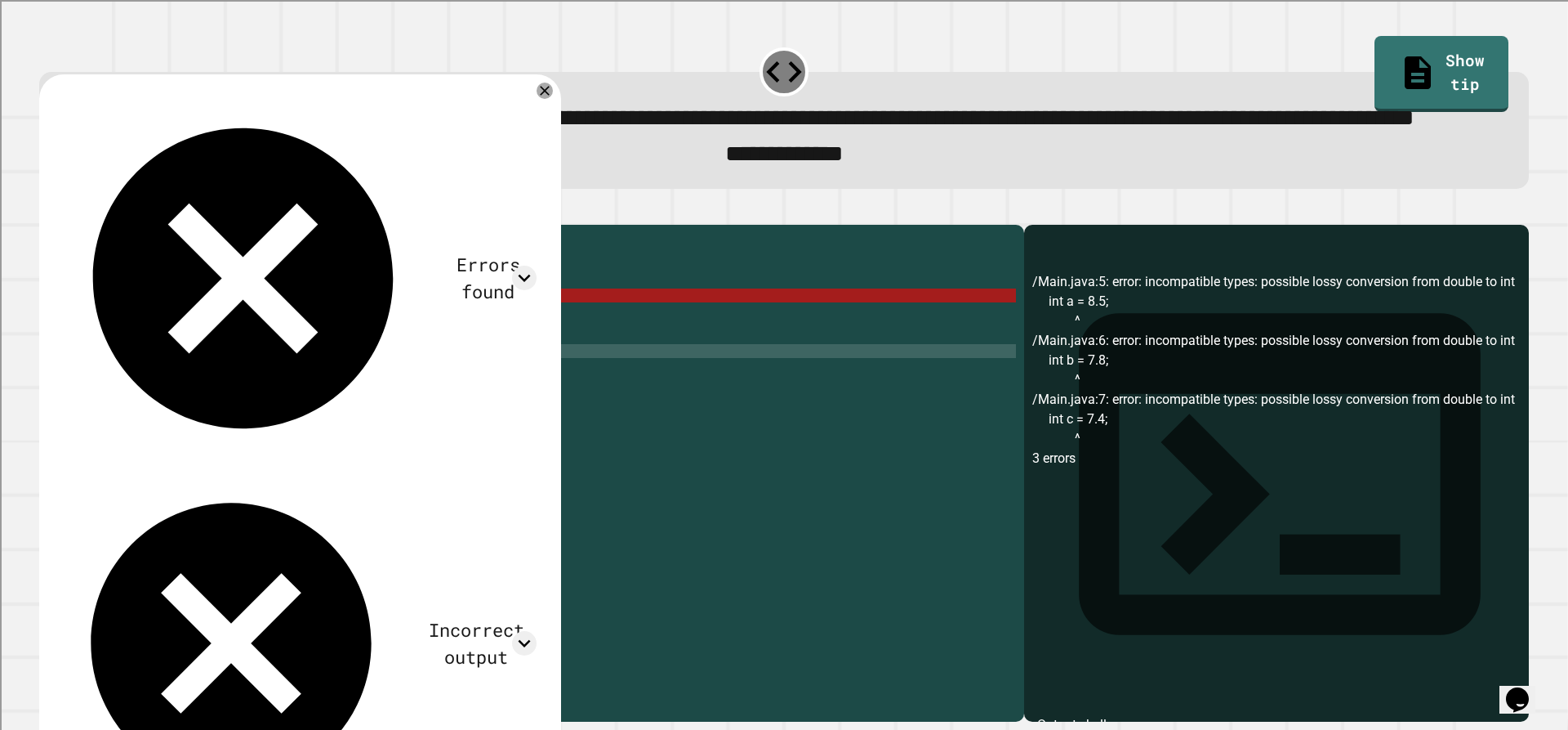
click at [536, 135] on div "Errors found /Main.java:5: error: incompatible types: possible lossy conversion…" at bounding box center [300, 454] width 490 height 730
click at [539, 101] on icon at bounding box center [544, 90] width 20 height 20
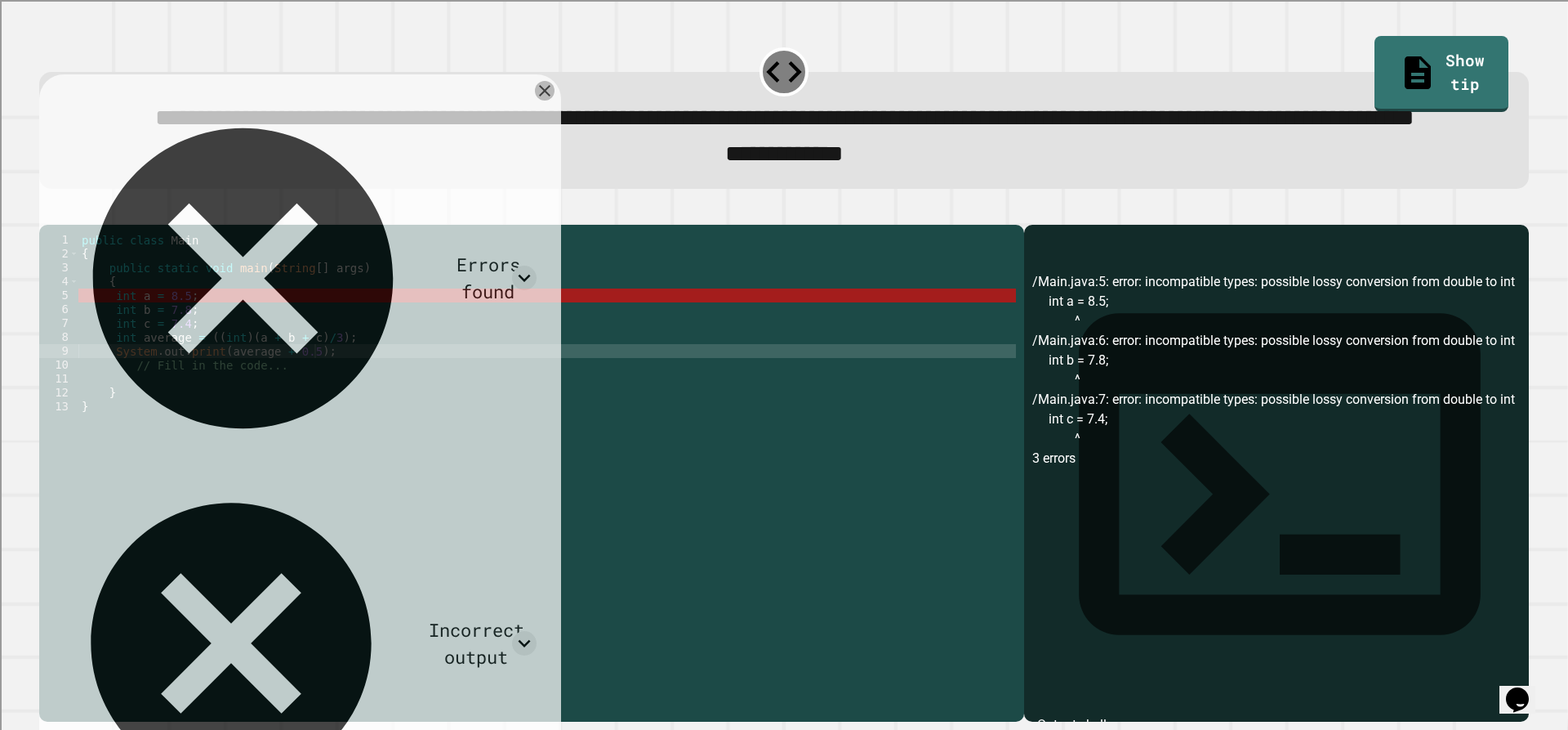
click at [539, 101] on icon at bounding box center [544, 90] width 20 height 20
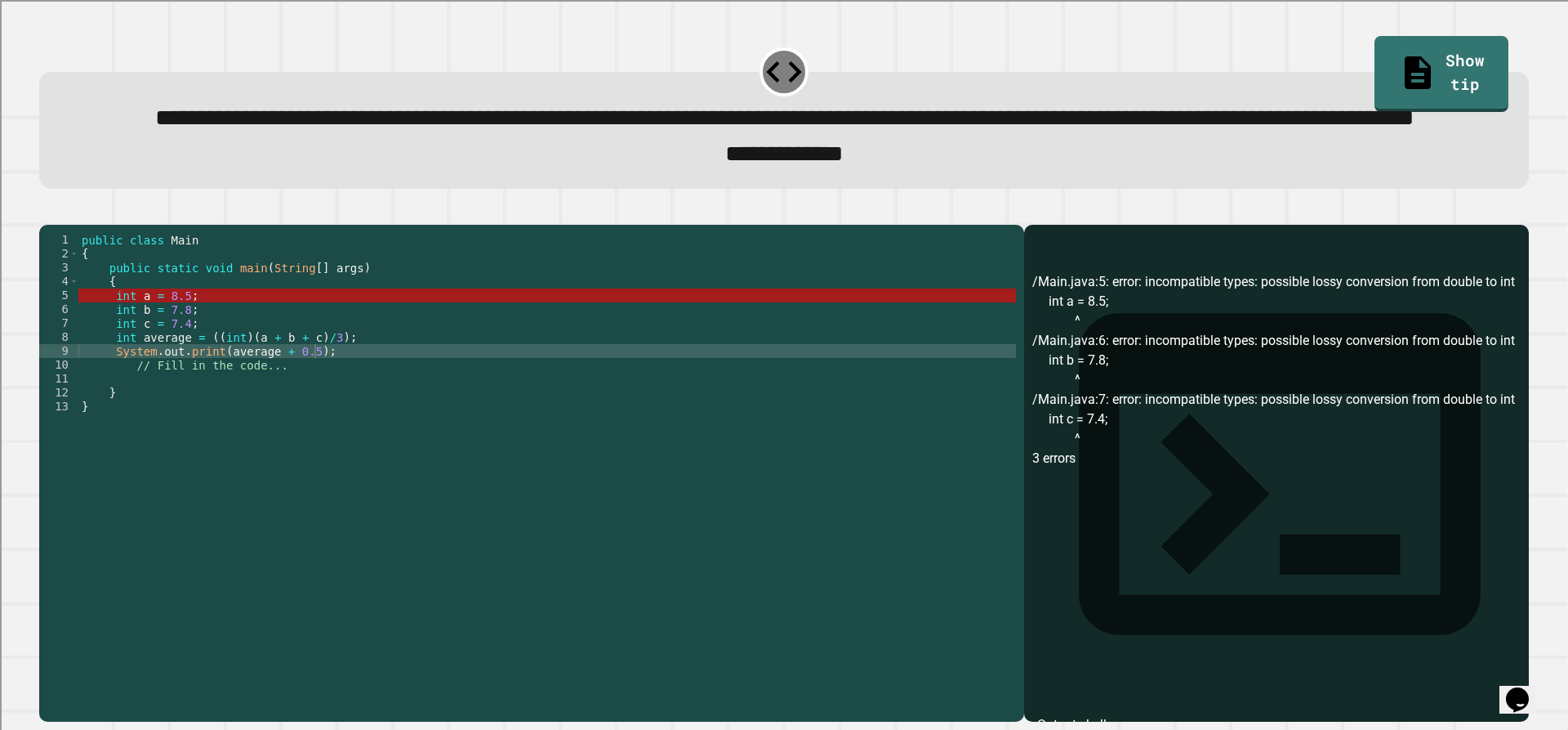
click at [118, 352] on div "public class Main { public static void main ( String [ ] args ) { int a = 8.5 ;…" at bounding box center [546, 434] width 937 height 403
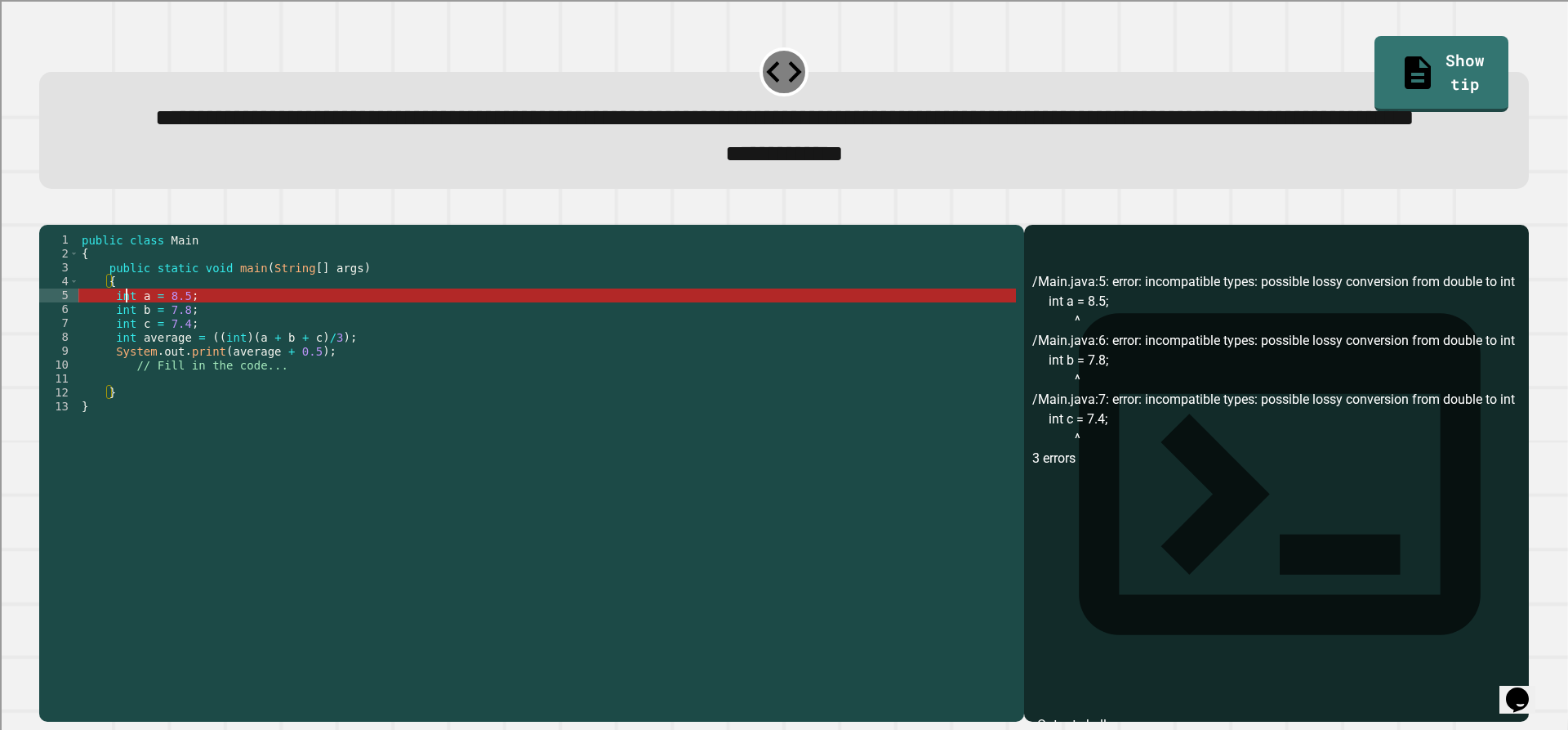
click at [125, 361] on div "public class Main { public static void main ( String [ ] args ) { int a = 8.5 ;…" at bounding box center [546, 434] width 937 height 403
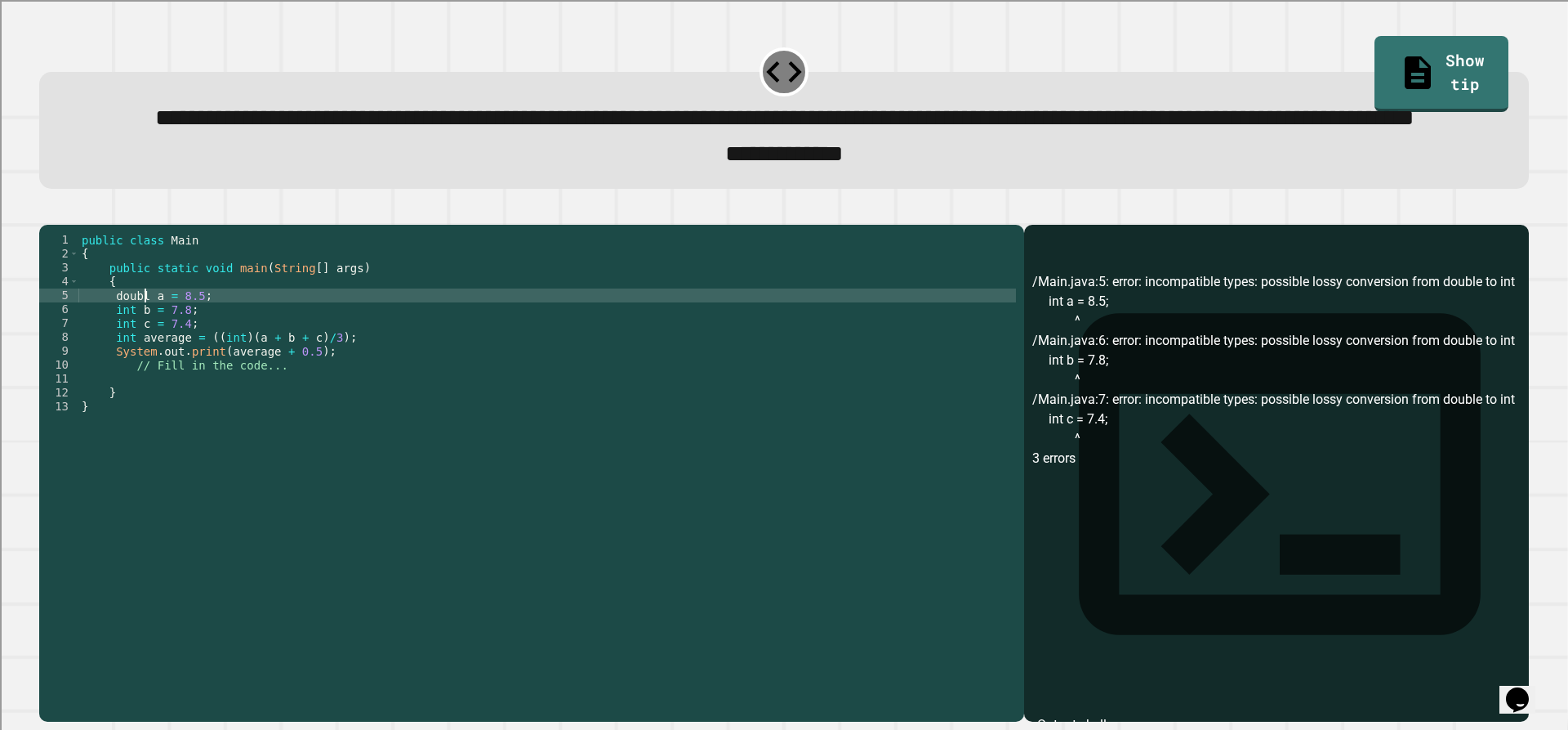
scroll to position [0, 5]
click at [127, 372] on div "public class Main { public static void main ( String [ ] args ) { double a = 8.…" at bounding box center [546, 434] width 937 height 403
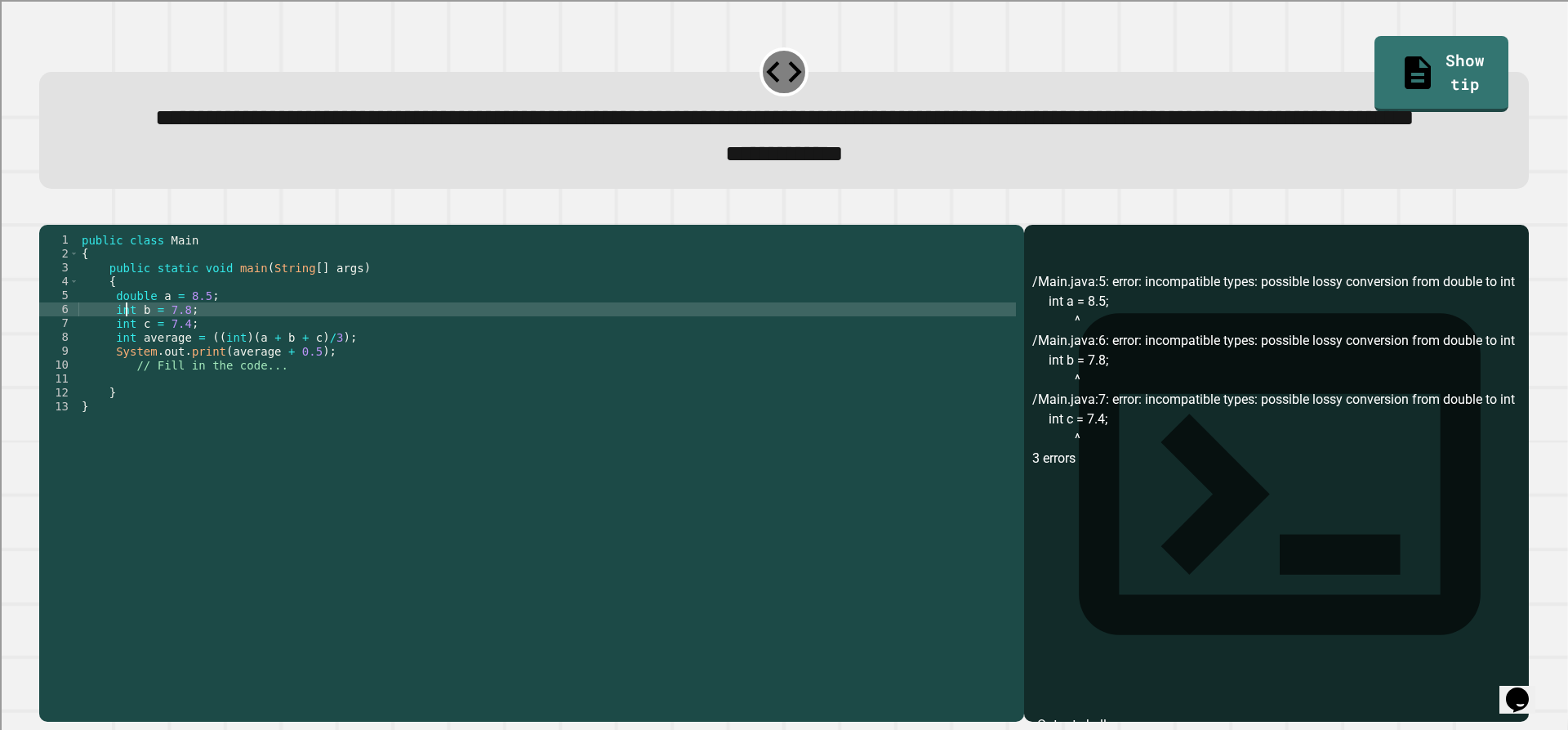
click at [127, 372] on div "public class Main { public static void main ( String [ ] args ) { double a = 8.…" at bounding box center [546, 434] width 937 height 403
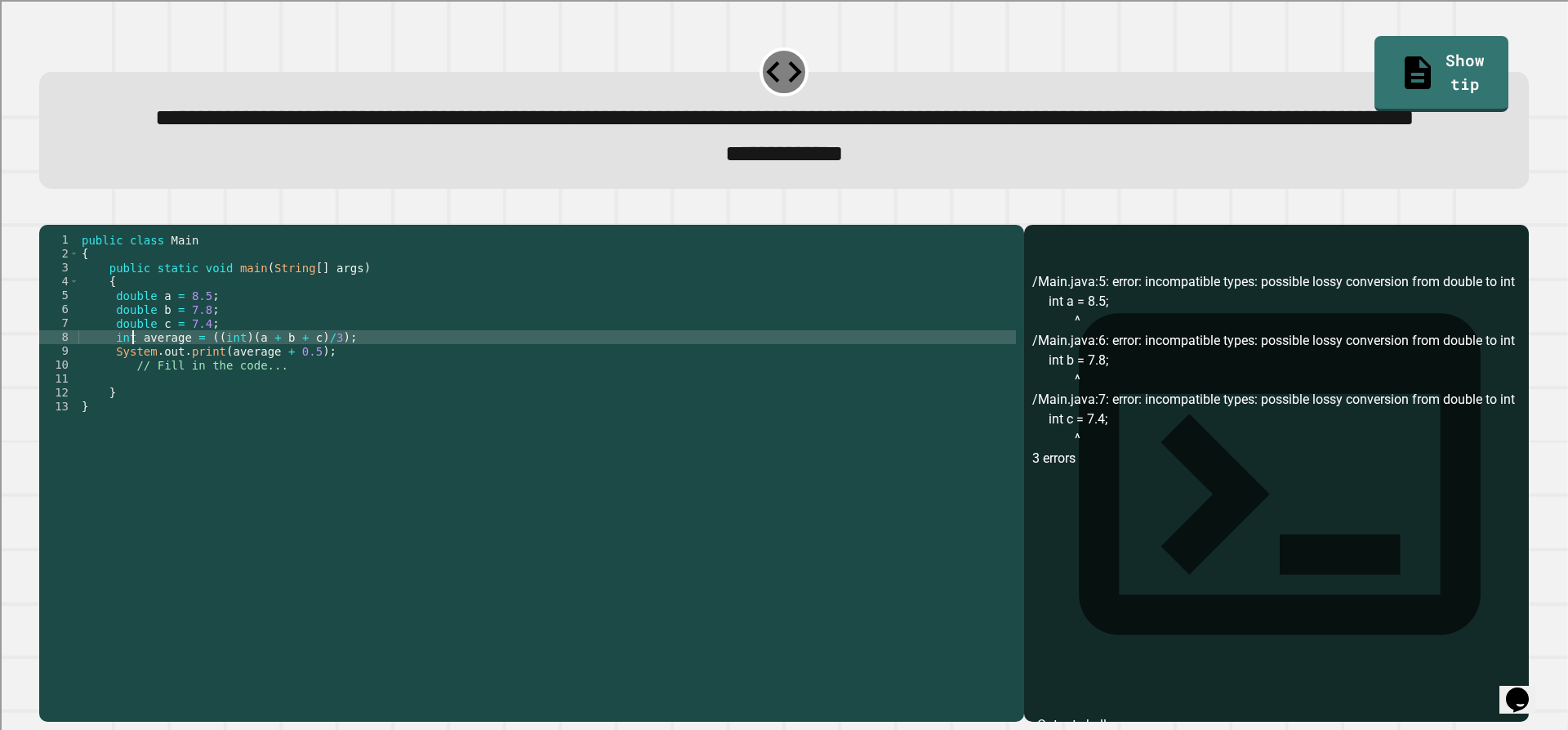
click at [48, 210] on icon "button" at bounding box center [48, 210] width 0 height 0
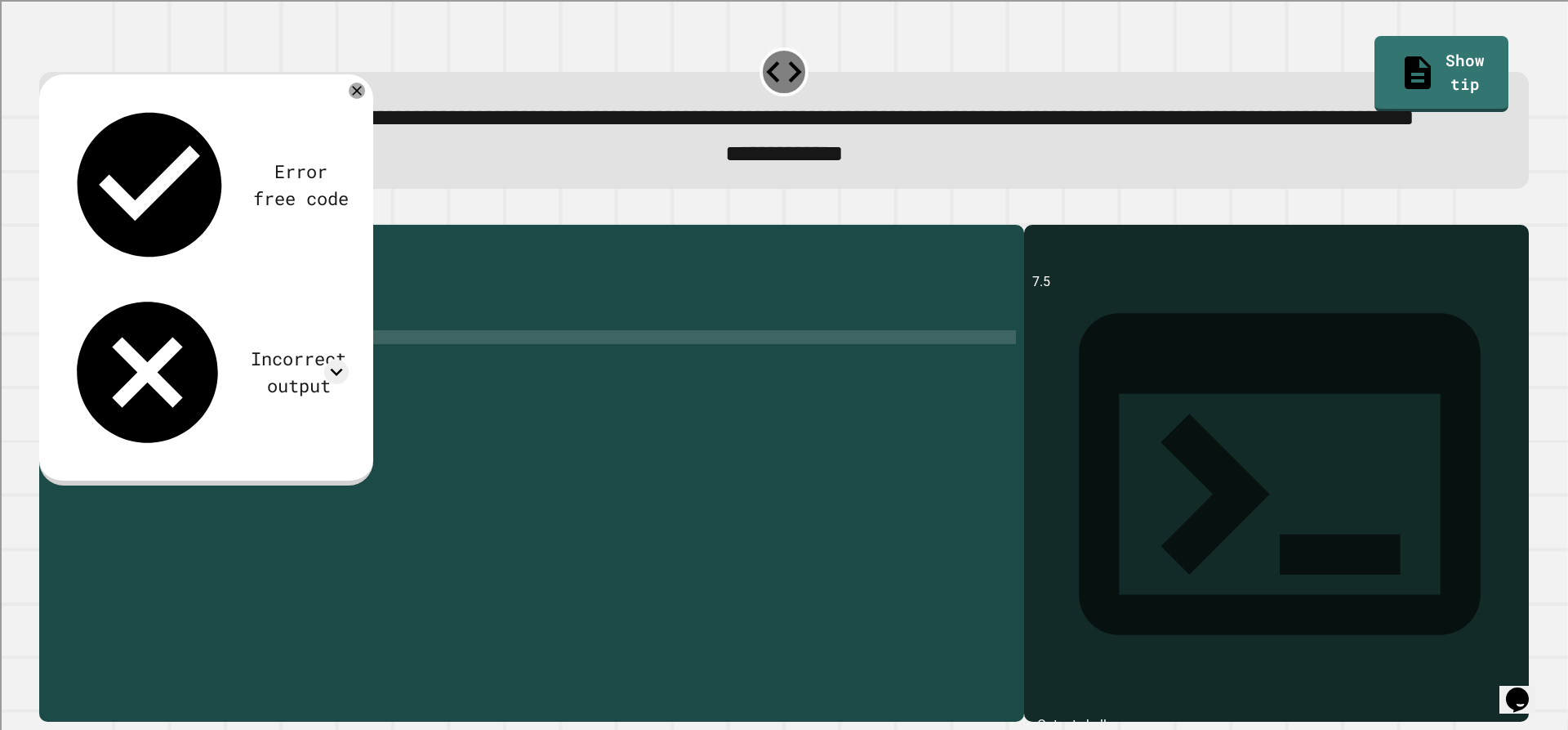
click at [248, 345] on div "Incorrect output" at bounding box center [299, 371] width 101 height 54
click at [338, 360] on icon at bounding box center [337, 372] width 25 height 25
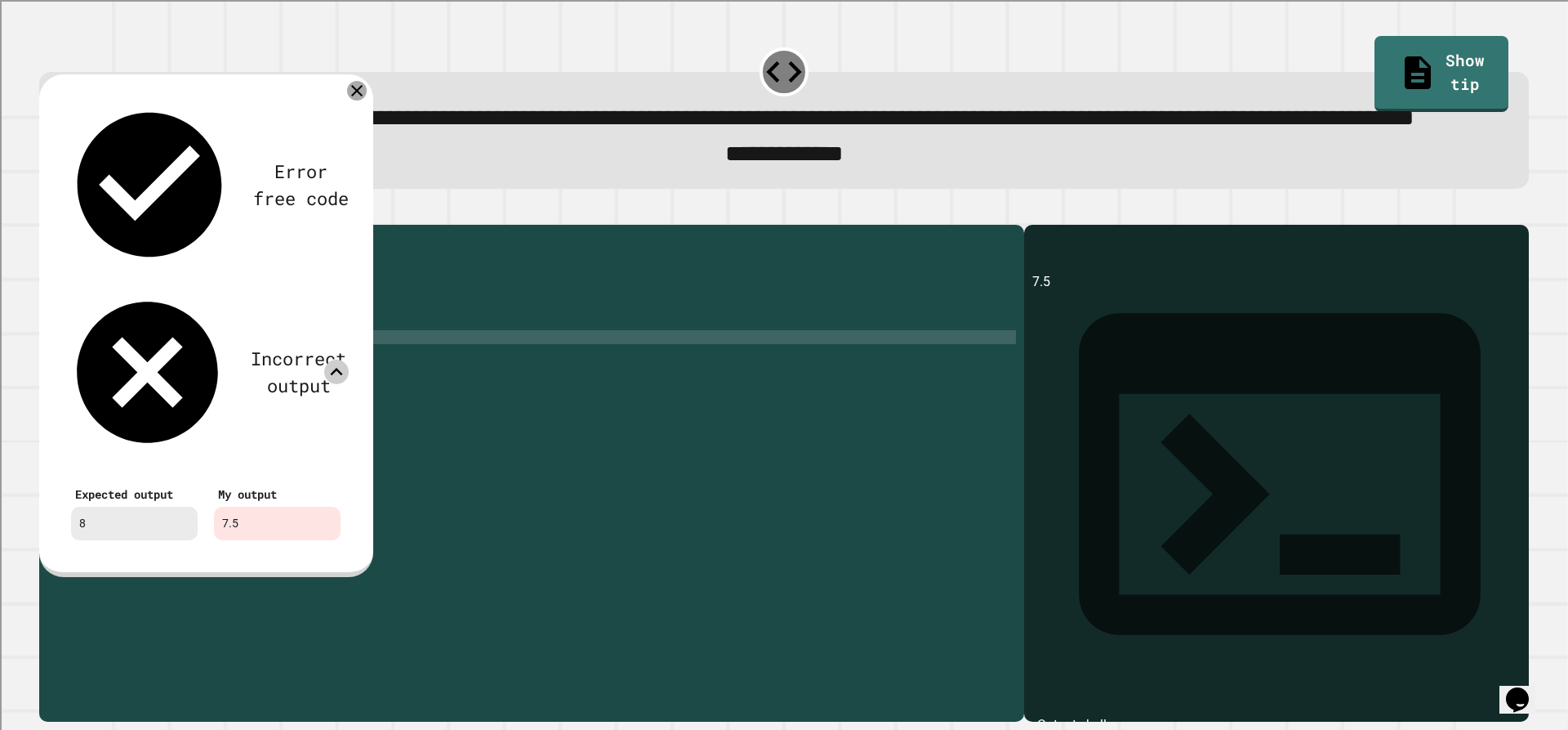
click at [352, 101] on icon at bounding box center [357, 90] width 20 height 20
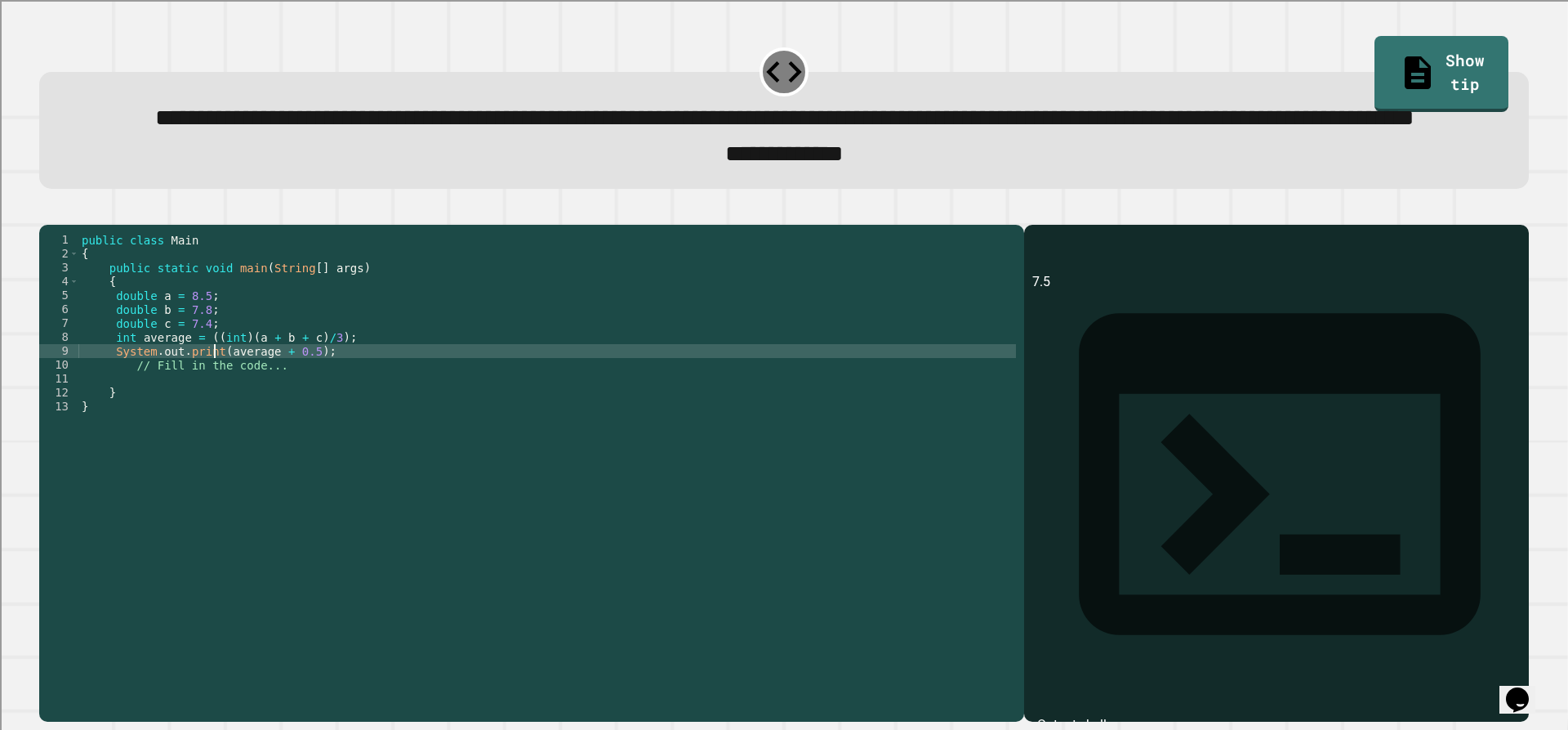
click at [216, 419] on div "public class Main { public static void main ( String [ ] args ) { double a = 8.…" at bounding box center [546, 434] width 937 height 403
click at [297, 418] on div "public class Main { public static void main ( String [ ] args ) { double a = 8.…" at bounding box center [546, 434] width 937 height 403
type textarea "**********"
click at [57, 197] on div "**********" at bounding box center [784, 114] width 1505 height 166
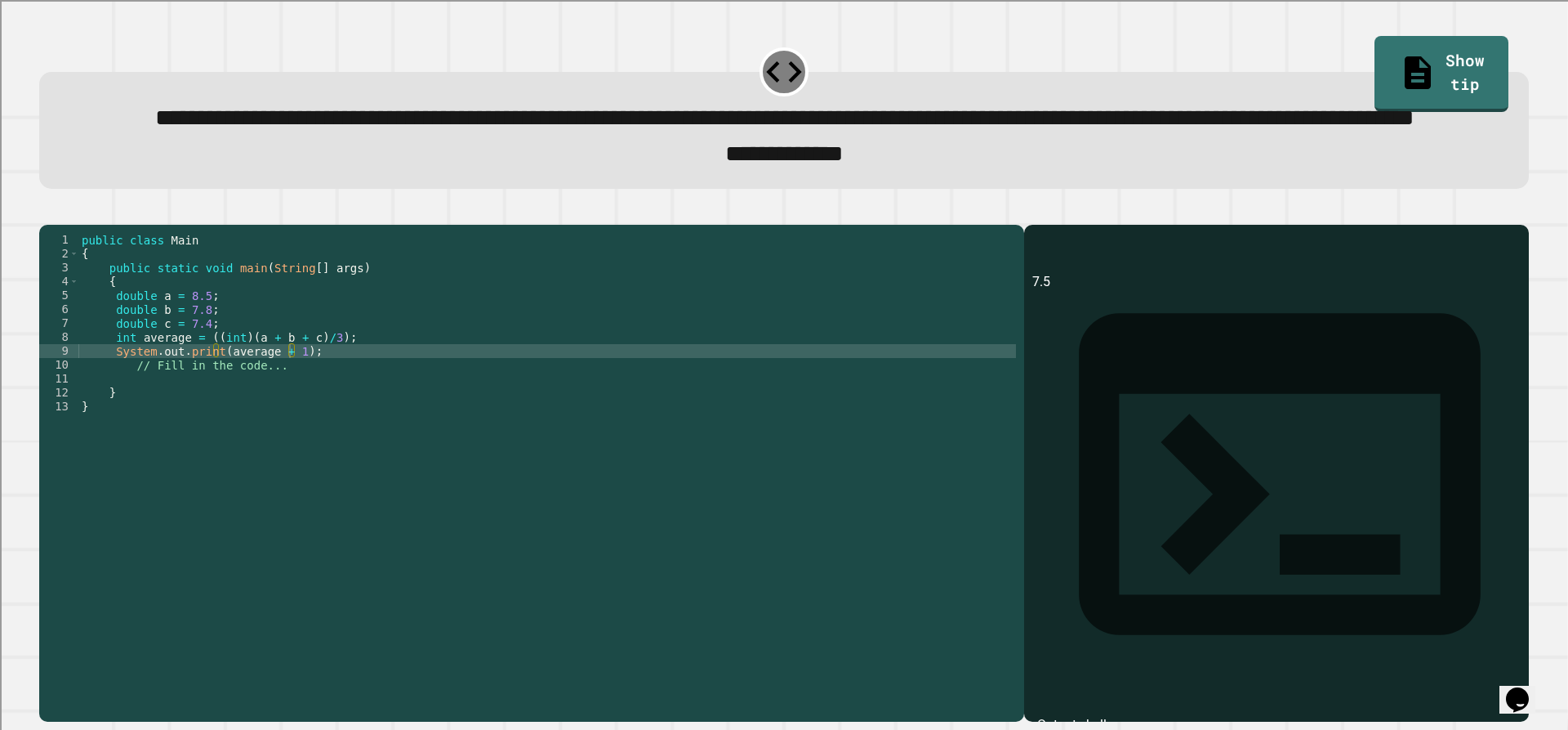
click at [48, 210] on icon "button" at bounding box center [48, 210] width 0 height 0
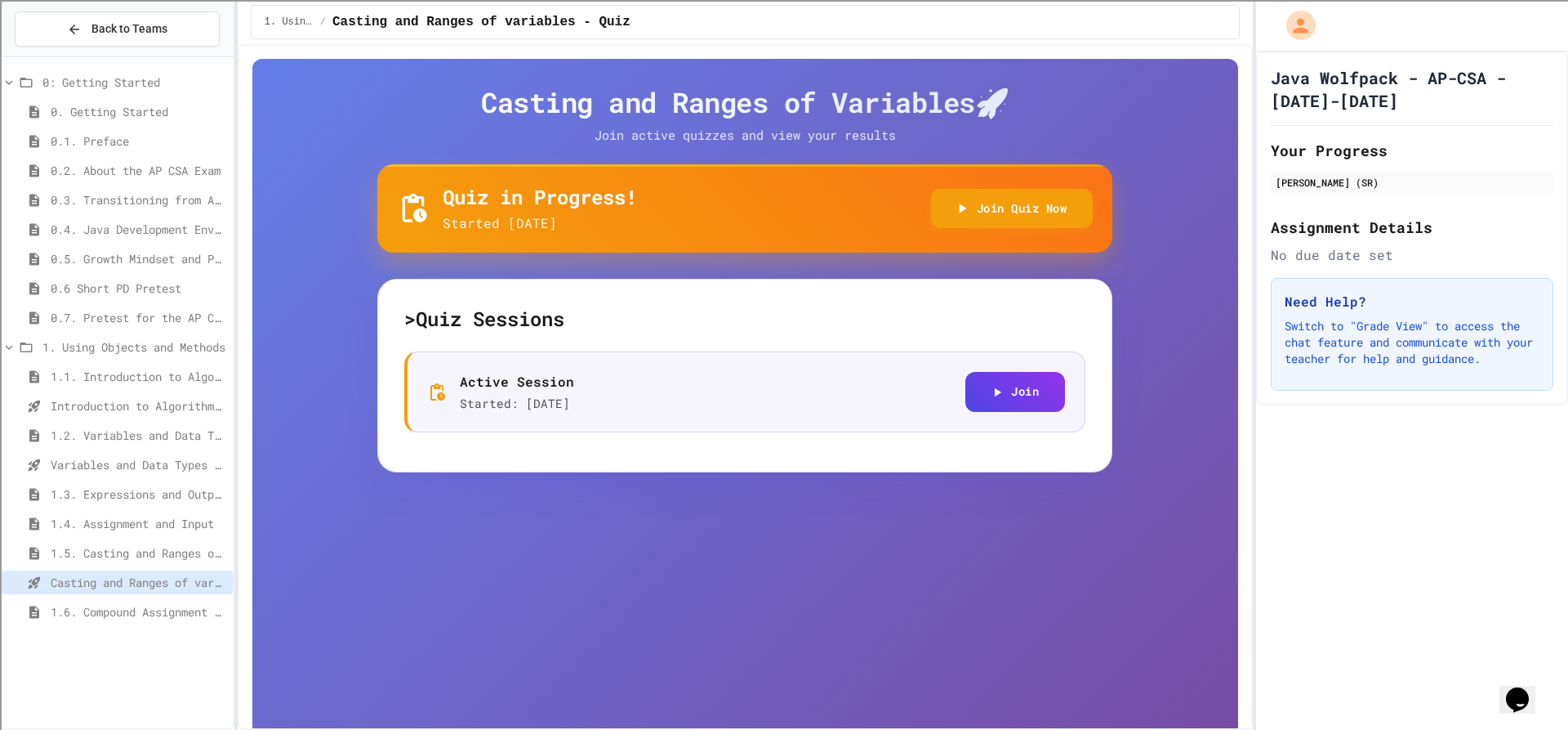
click at [107, 558] on span "1.5. Casting and Ranges of Values" at bounding box center [138, 553] width 176 height 17
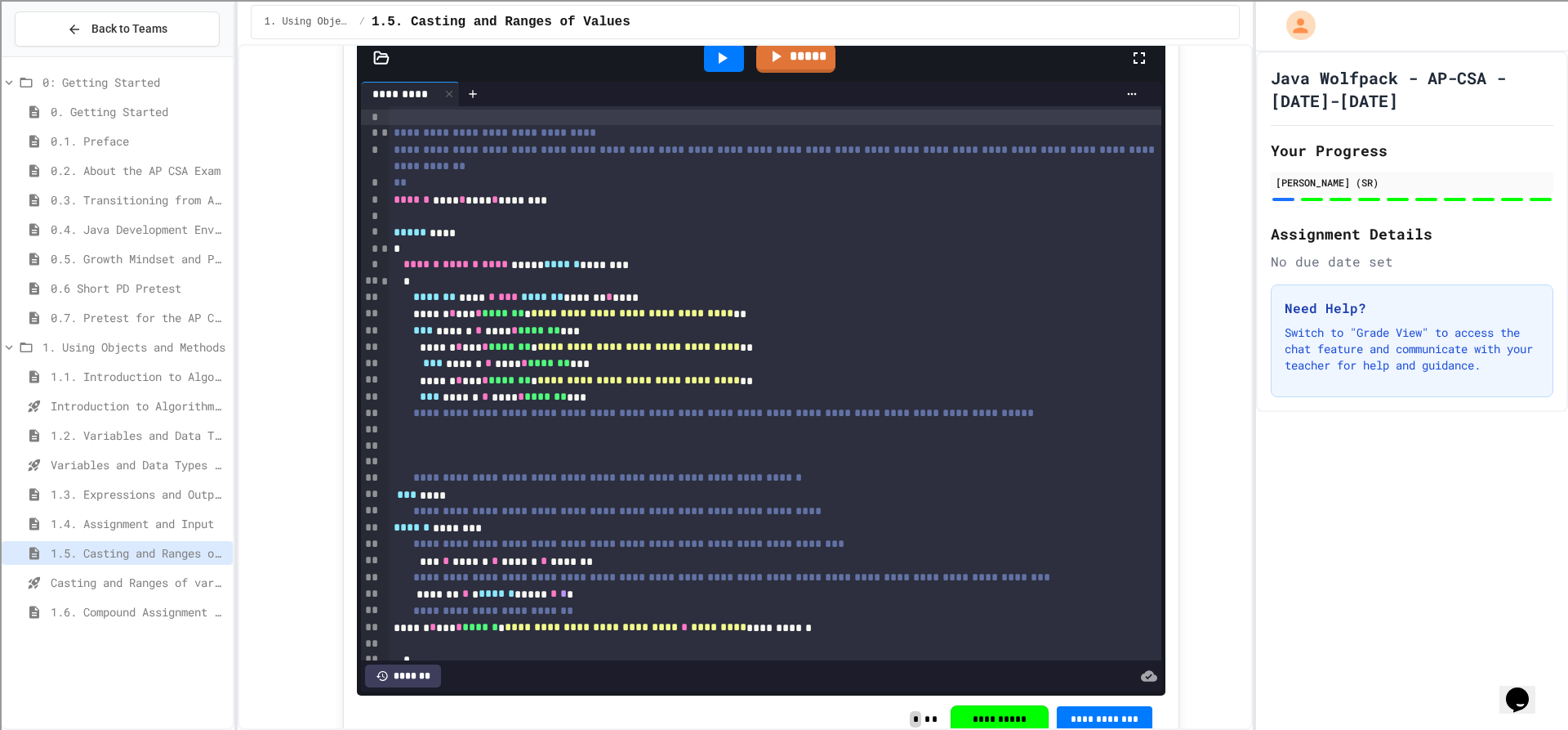
scroll to position [69, 0]
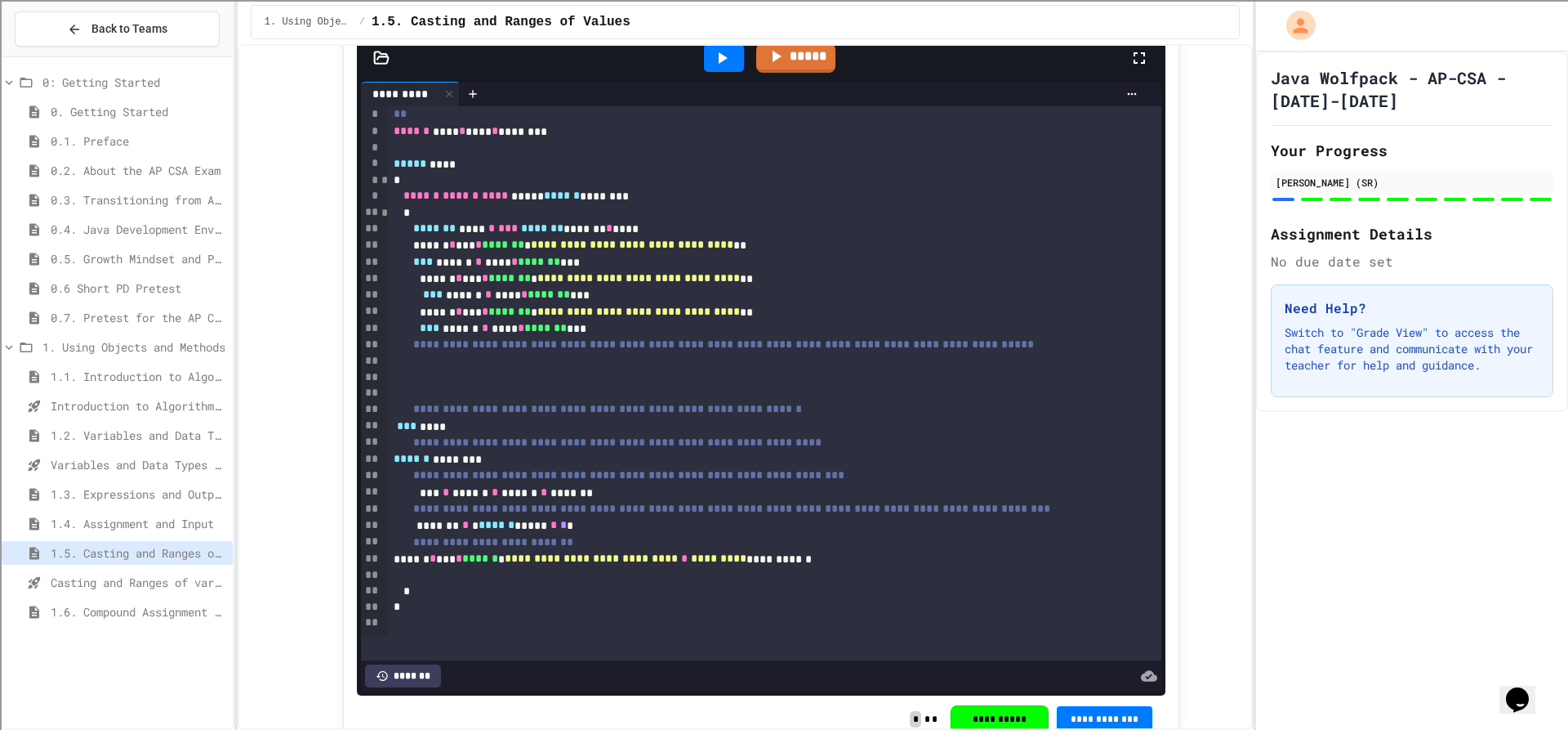
click at [713, 68] on icon at bounding box center [722, 58] width 20 height 20
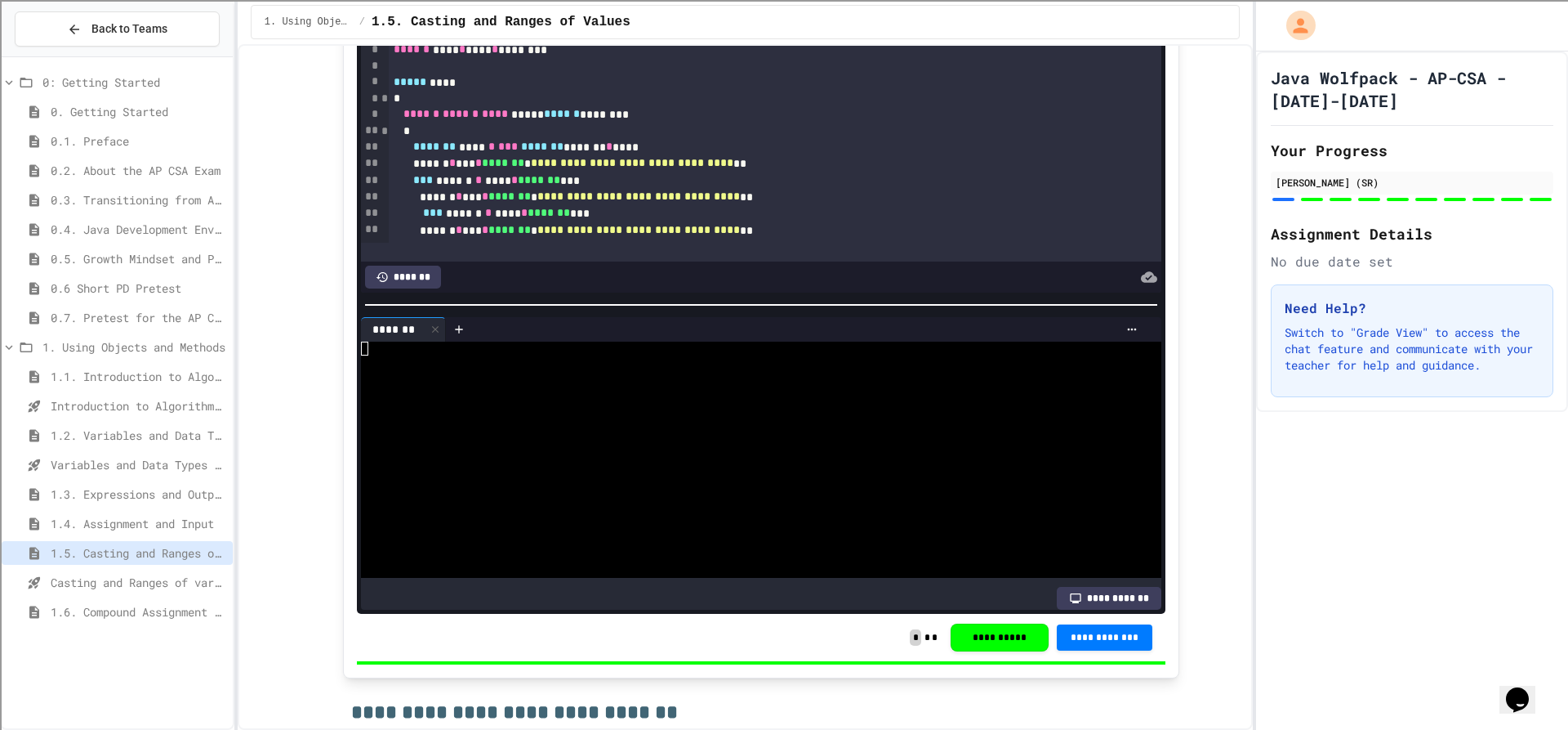
scroll to position [7143, 0]
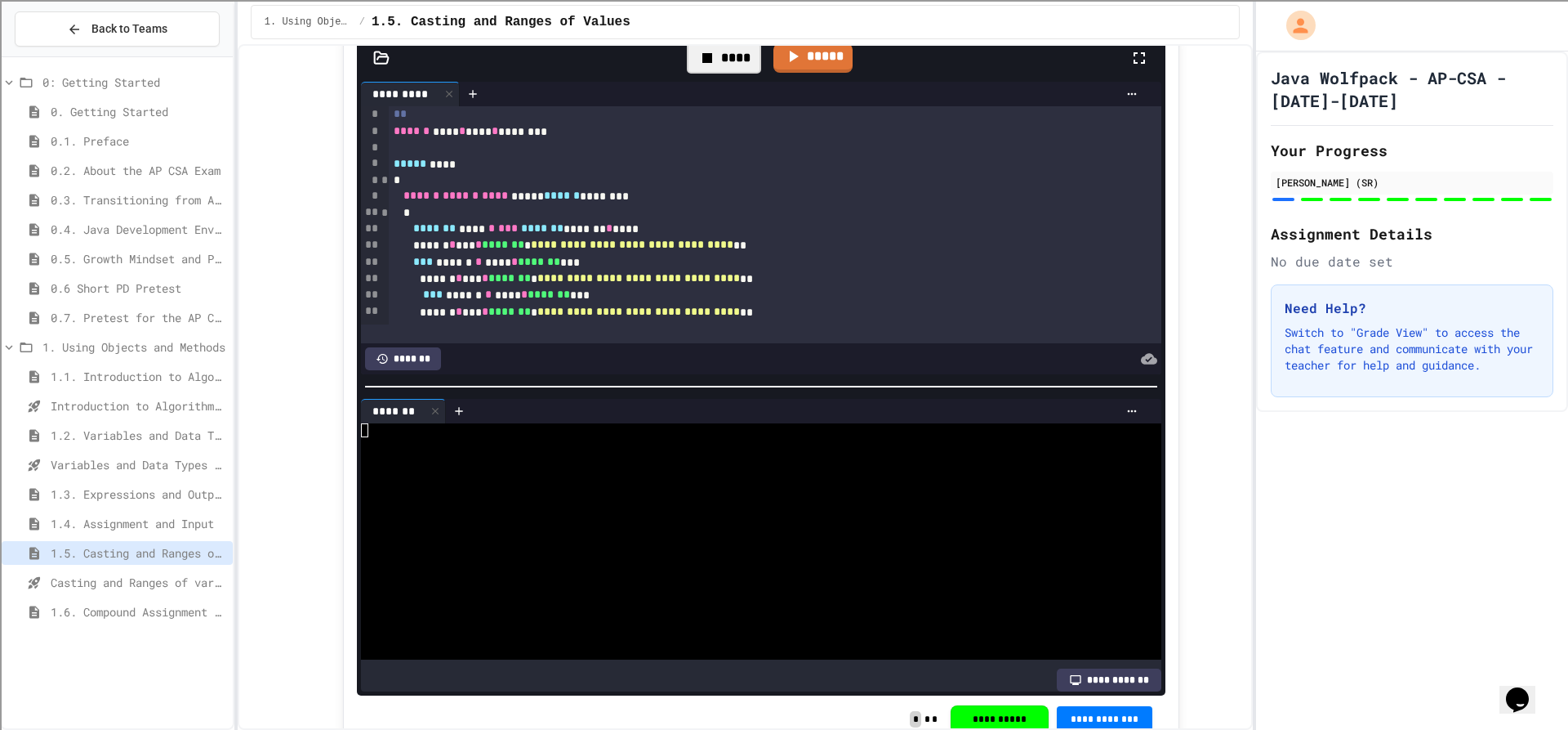
click at [692, 478] on div at bounding box center [746, 471] width 772 height 14
click at [604, 463] on div at bounding box center [746, 458] width 772 height 14
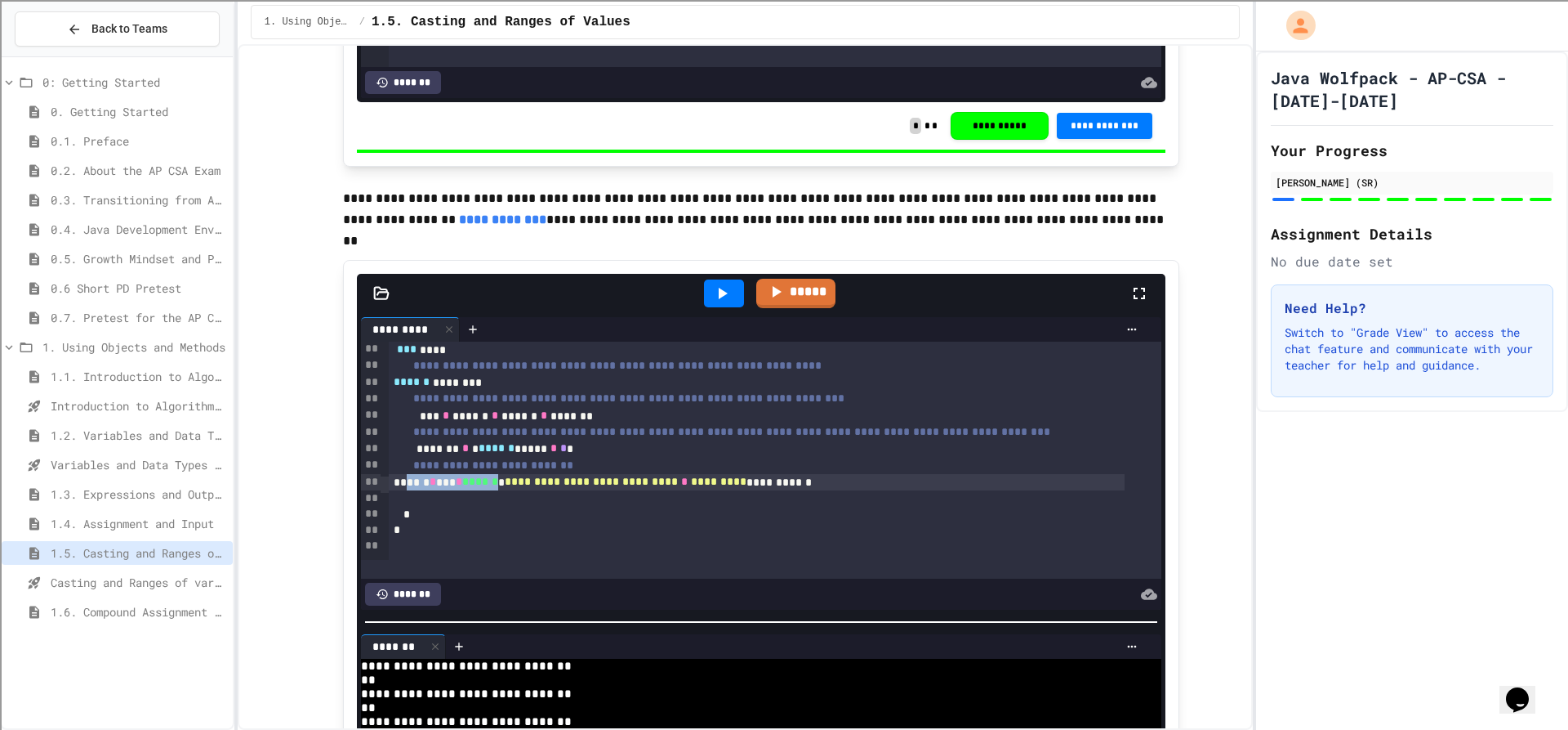
scroll to position [380, 0]
drag, startPoint x: 401, startPoint y: 500, endPoint x: 857, endPoint y: 509, distance: 456.1
click at [857, 509] on div "**********" at bounding box center [763, 261] width 749 height 598
click at [858, 507] on div at bounding box center [763, 499] width 749 height 16
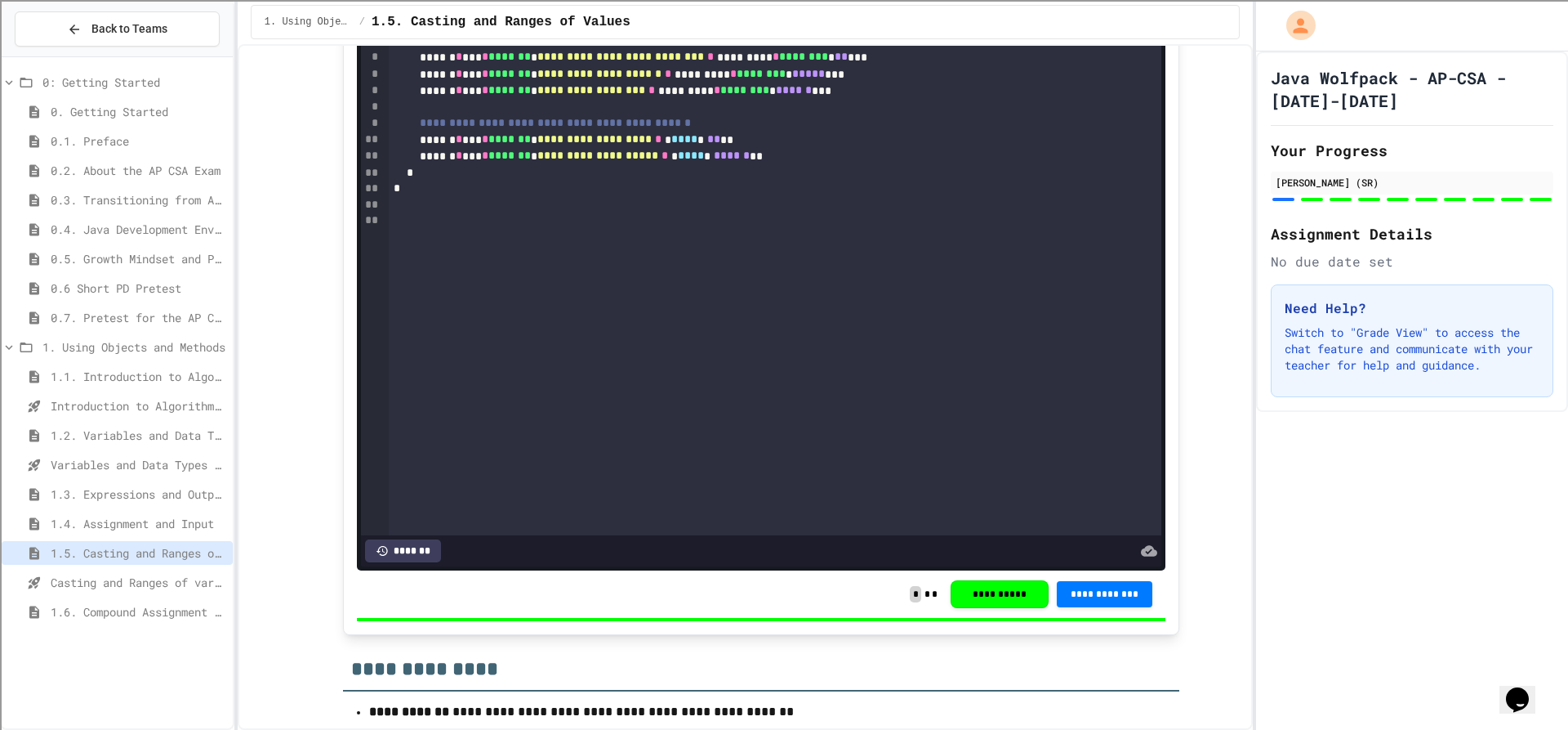
scroll to position [8497, 0]
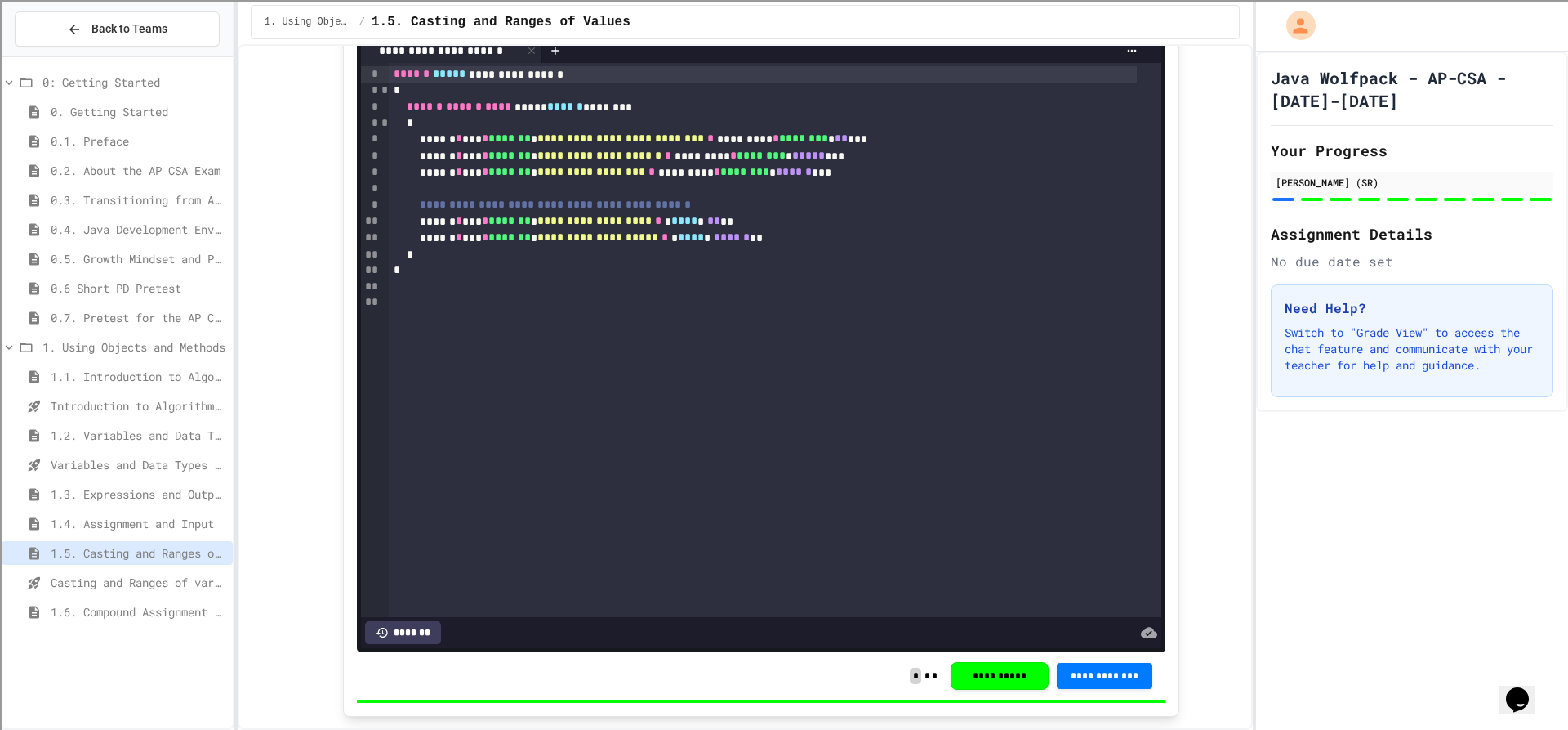
click at [155, 599] on div "Casting and Ranges of variables - Quiz" at bounding box center [117, 584] width 231 height 30
click at [165, 610] on span "1.6. Compound Assignment Operators" at bounding box center [138, 612] width 176 height 17
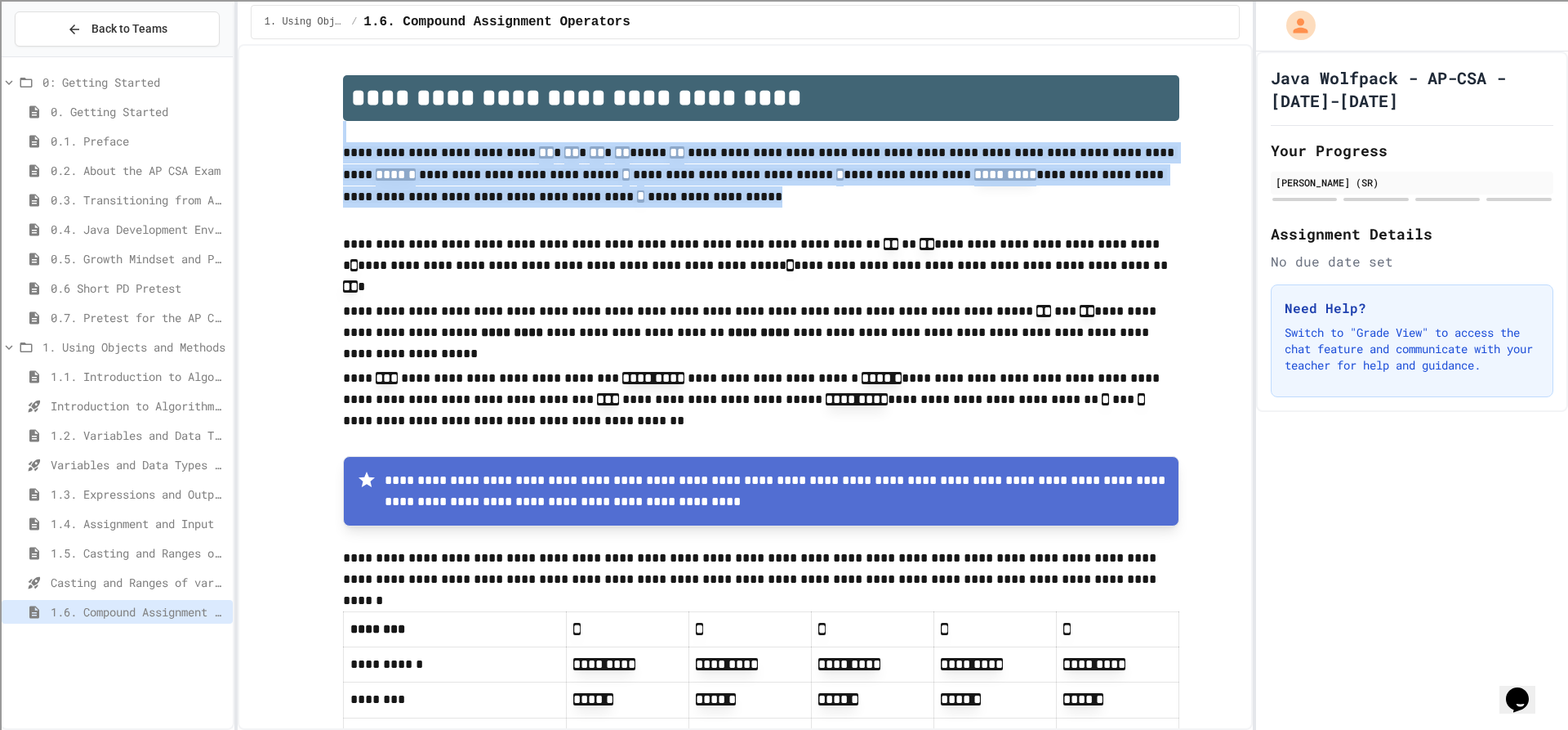
drag, startPoint x: 612, startPoint y: 141, endPoint x: 800, endPoint y: 190, distance: 194.3
click at [800, 190] on p "**********" at bounding box center [761, 177] width 836 height 70
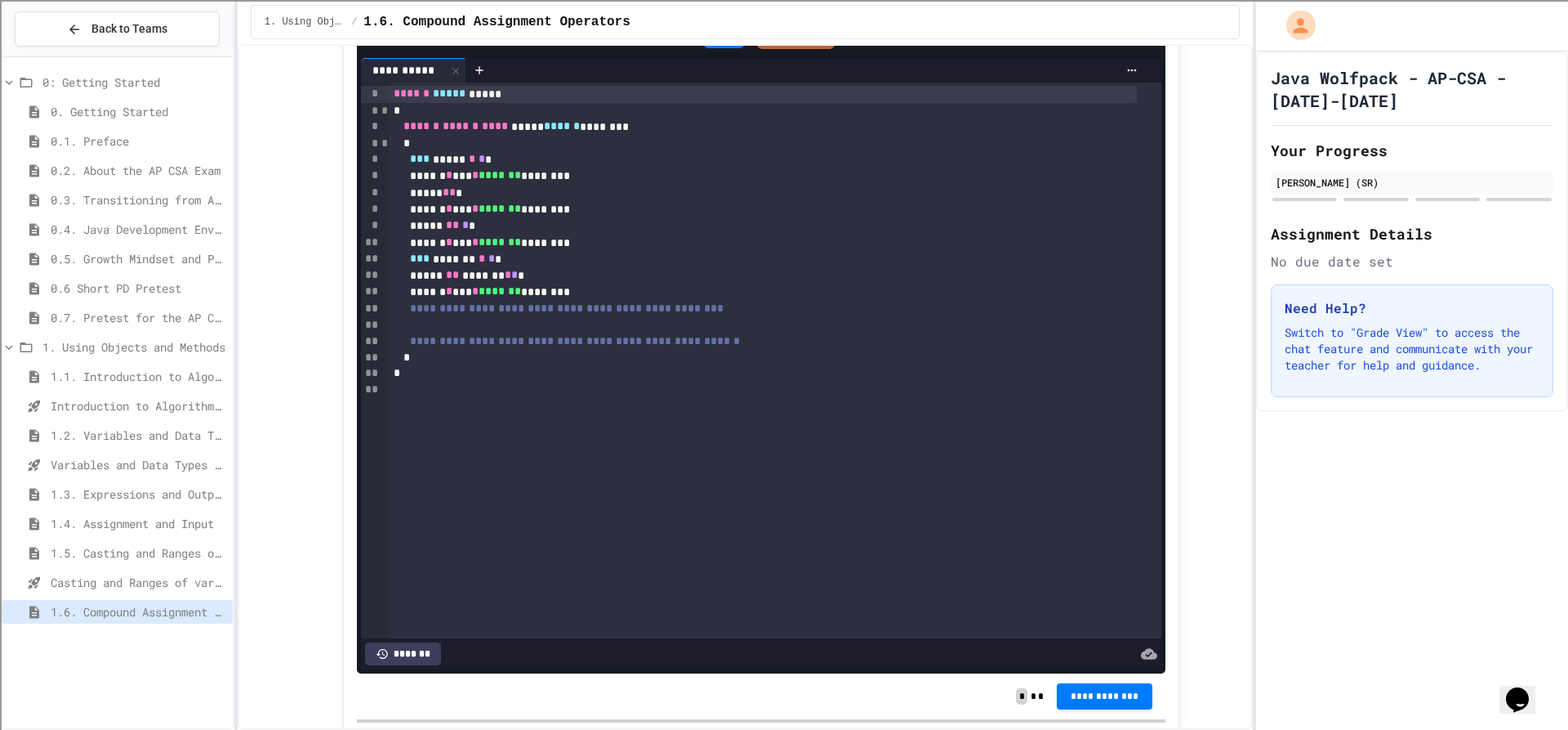
scroll to position [980, 0]
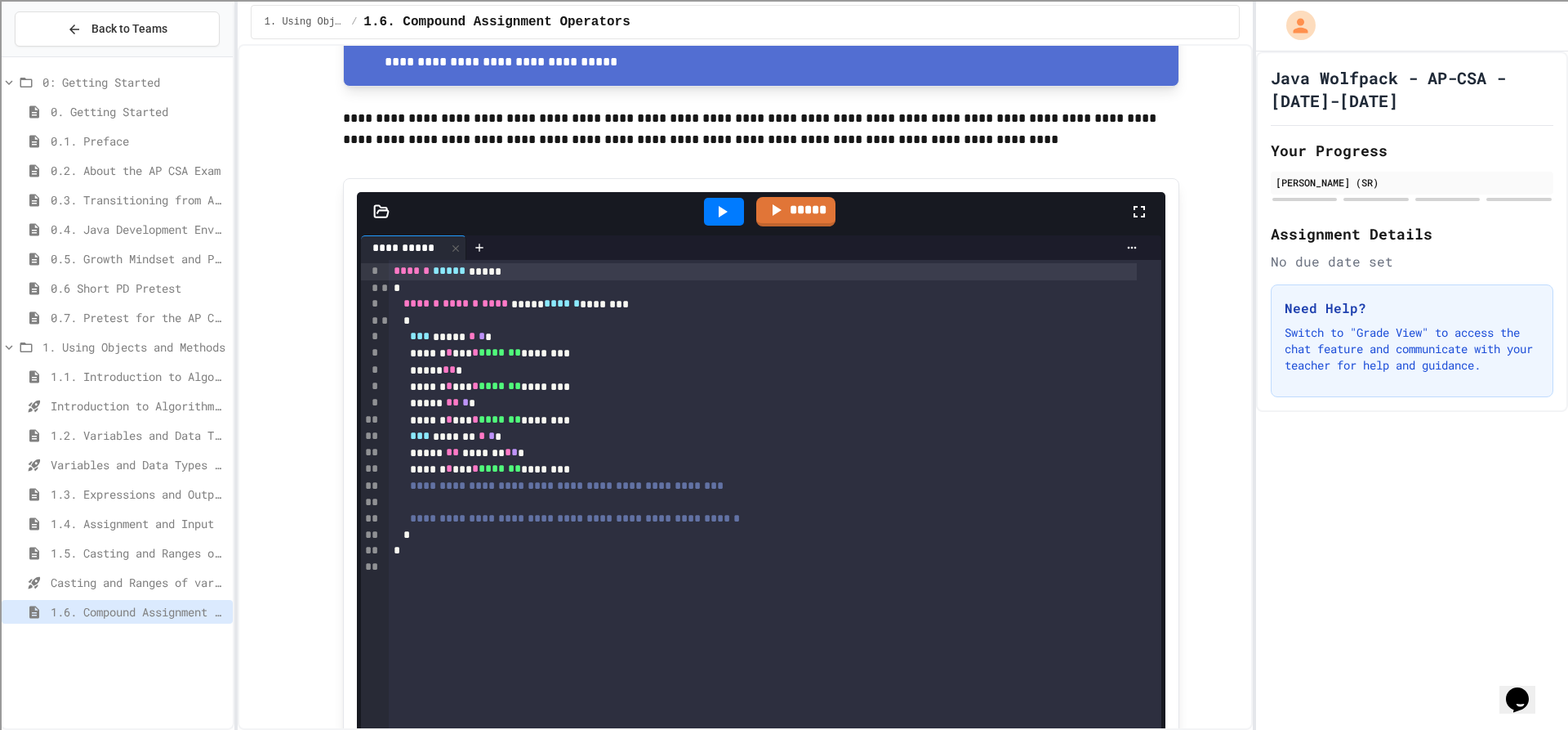
click at [645, 424] on div "****** * *** * ******* ********" at bounding box center [763, 420] width 749 height 16
click at [651, 444] on div "*** ******* * * *" at bounding box center [763, 436] width 749 height 16
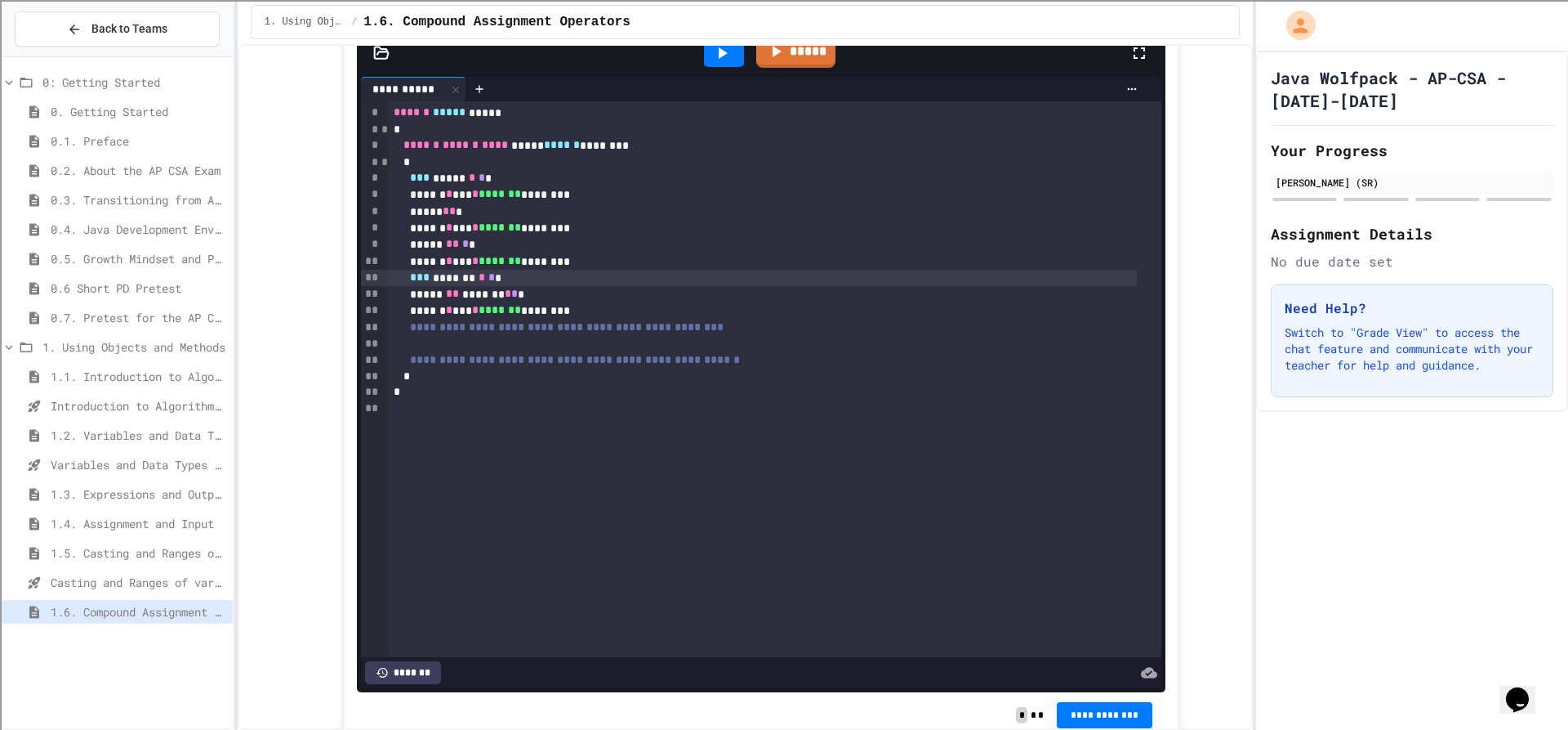
scroll to position [1144, 0]
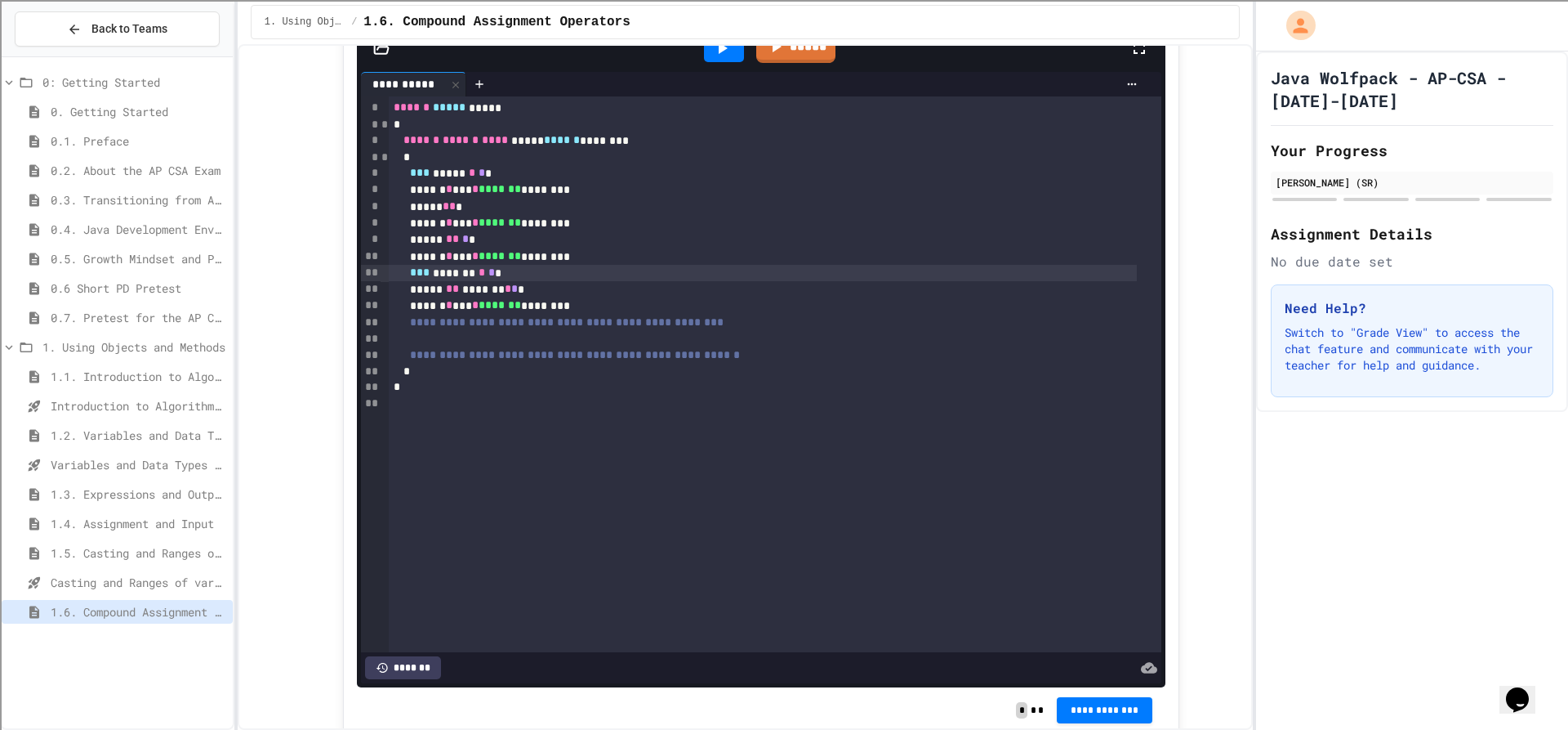
click at [550, 347] on div at bounding box center [775, 339] width 774 height 16
click at [559, 339] on div at bounding box center [775, 339] width 774 height 16
click at [887, 358] on div "**********" at bounding box center [763, 355] width 749 height 16
click at [427, 344] on div "***** ** * *" at bounding box center [763, 339] width 749 height 16
click at [497, 402] on div "*" at bounding box center [763, 404] width 749 height 16
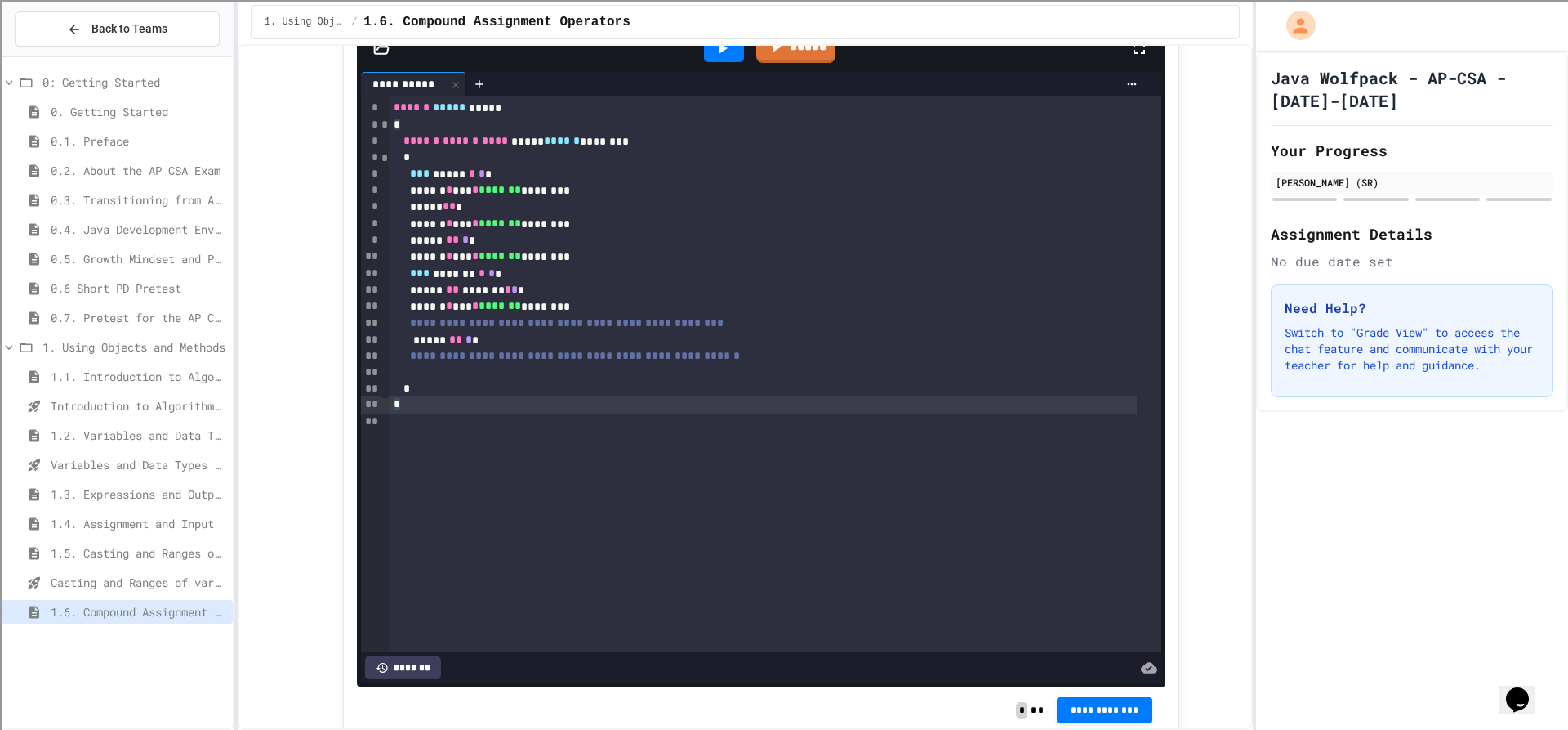
click at [512, 372] on div at bounding box center [763, 372] width 749 height 16
click at [713, 49] on icon at bounding box center [722, 48] width 20 height 20
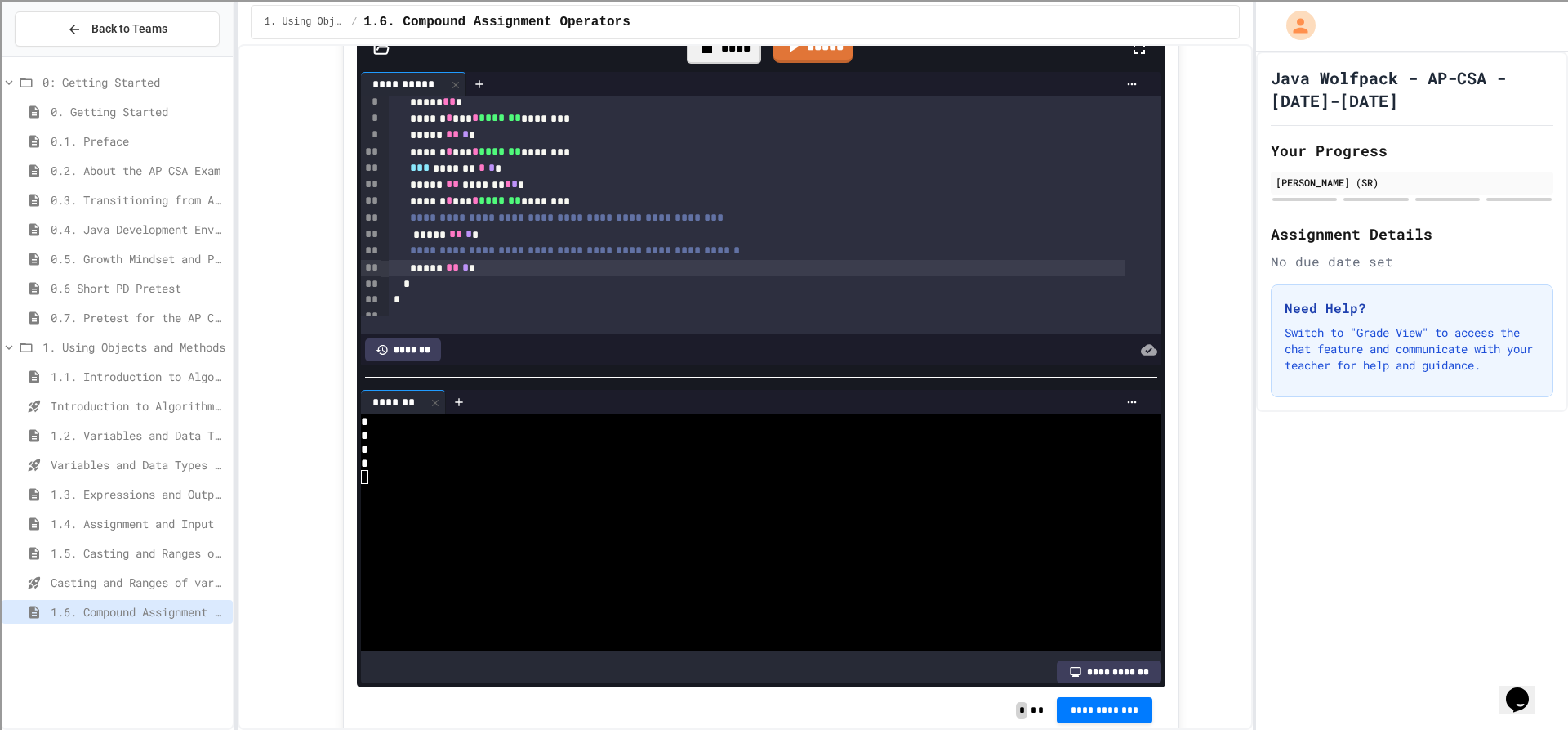
scroll to position [116, 0]
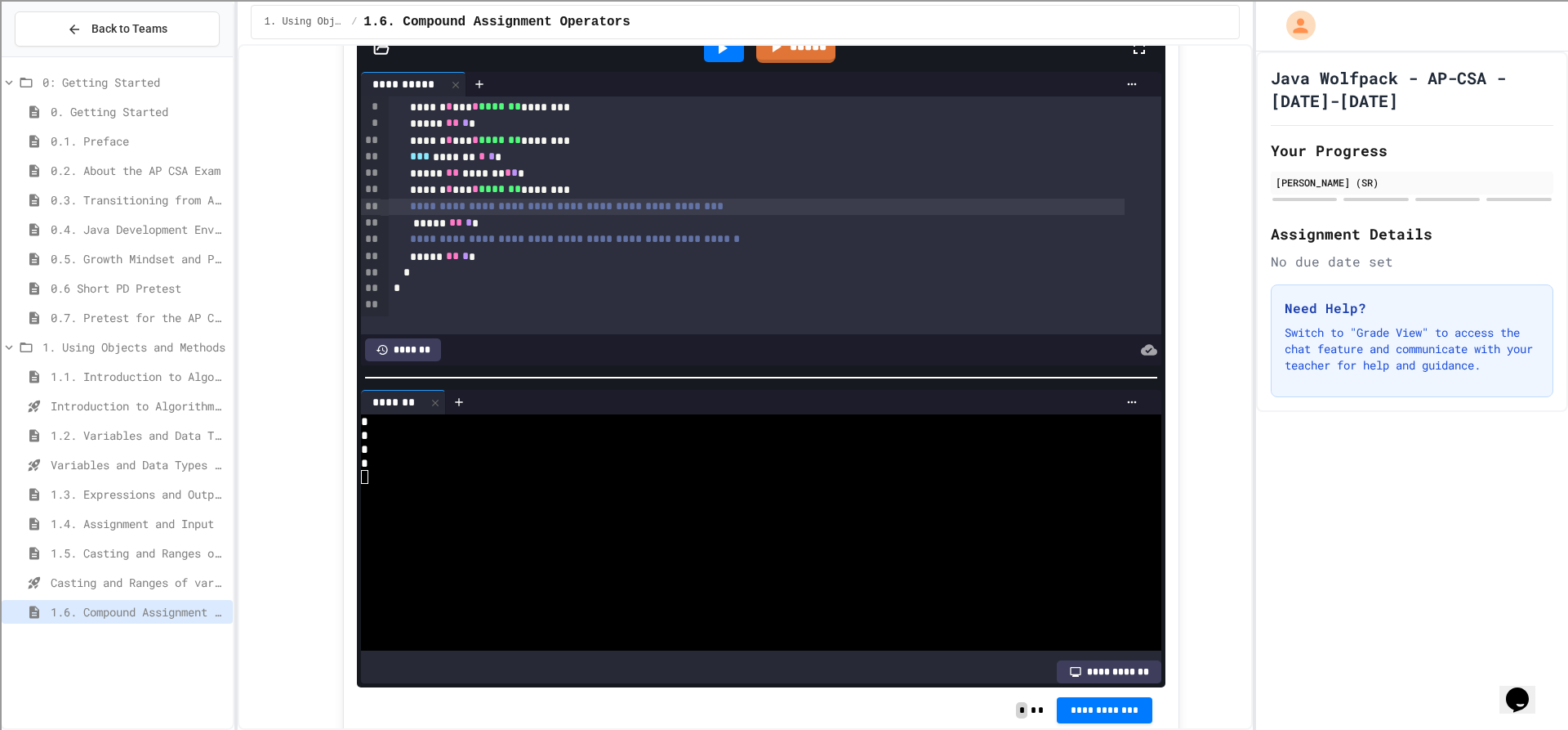
click at [667, 205] on span "**********" at bounding box center [567, 206] width 314 height 11
drag, startPoint x: 673, startPoint y: 219, endPoint x: 677, endPoint y: 229, distance: 10.8
click at [675, 222] on div "**********" at bounding box center [763, 148] width 749 height 335
click at [679, 231] on div "***** ** * *" at bounding box center [757, 223] width 736 height 16
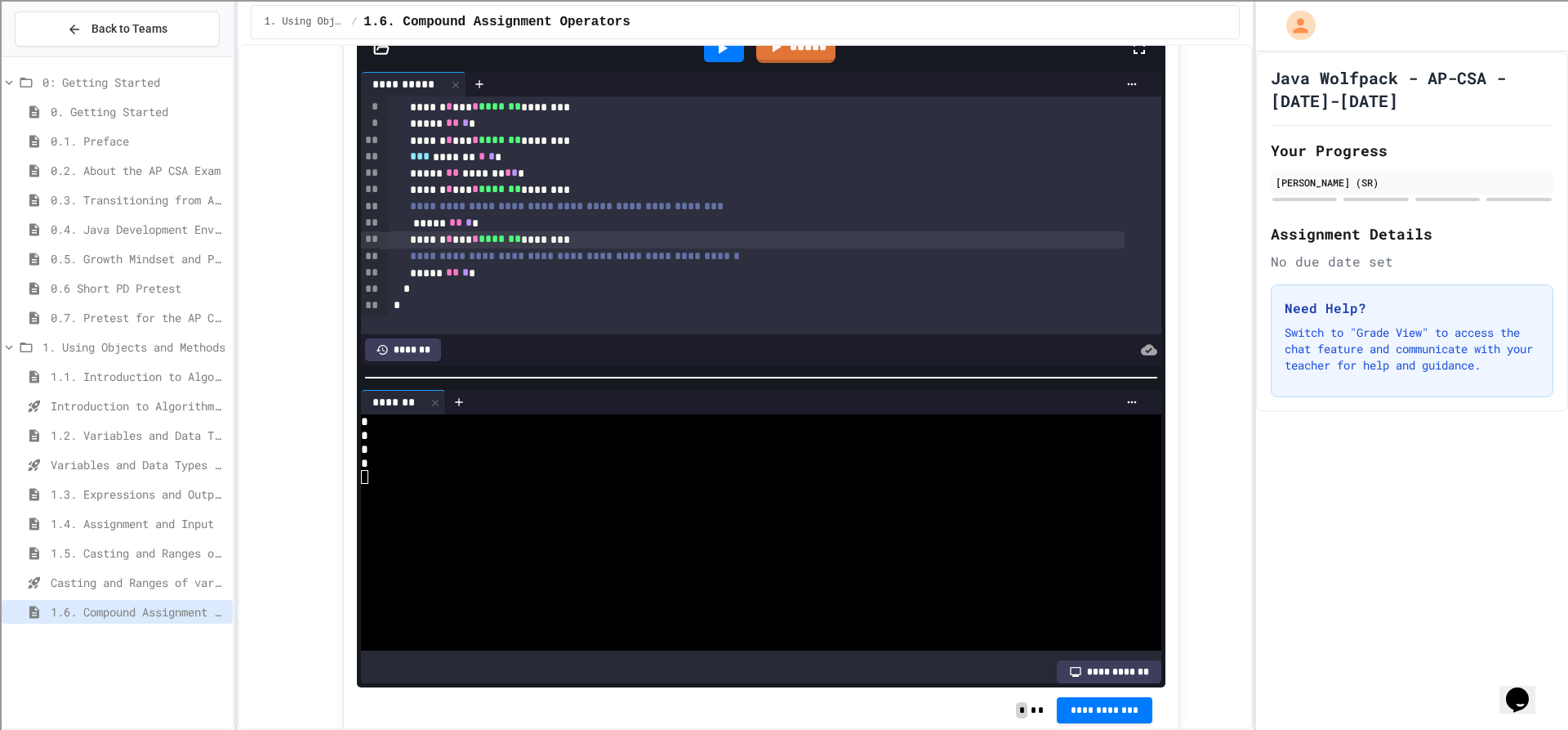
click at [740, 265] on div "**********" at bounding box center [757, 256] width 736 height 16
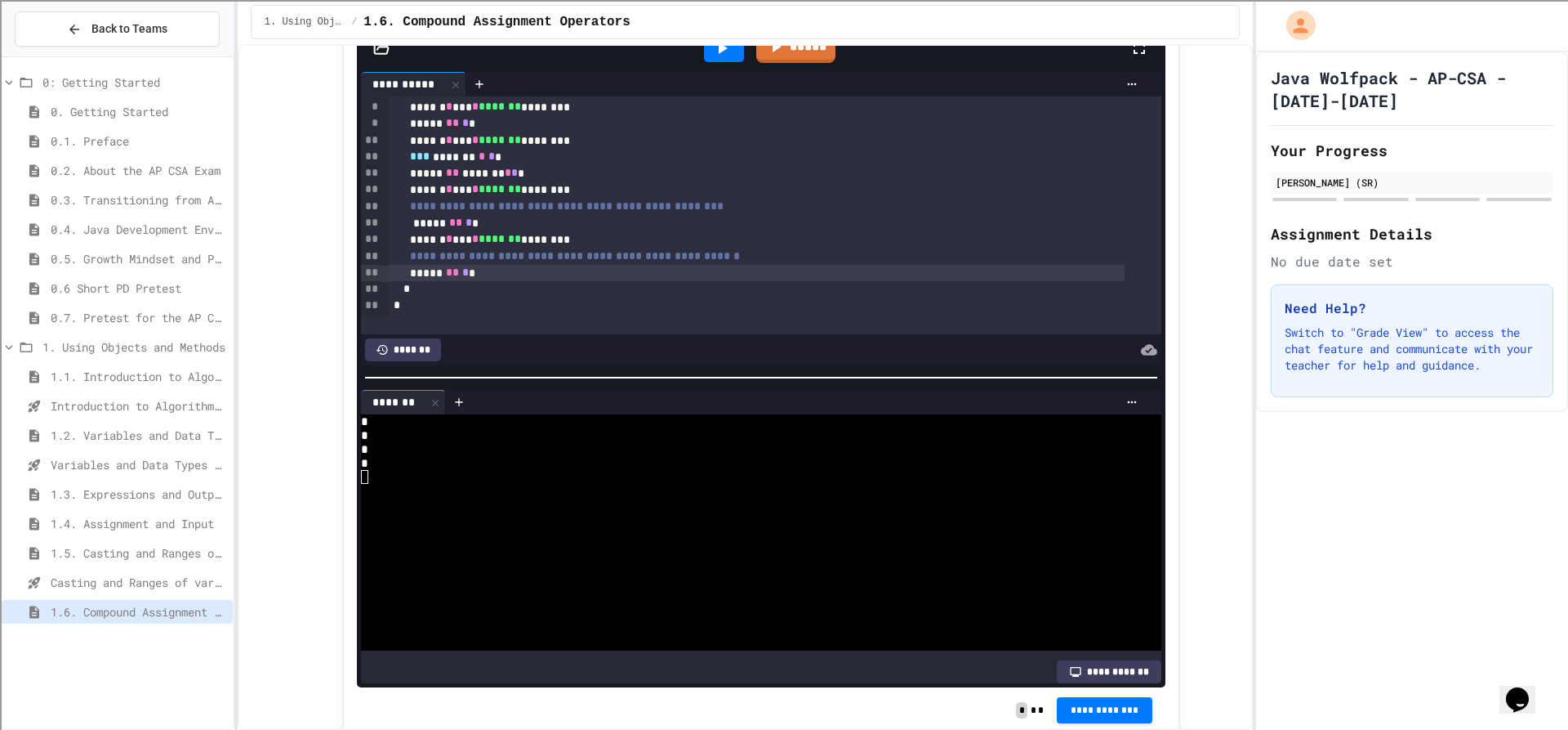
click at [739, 280] on div "***** ** * *" at bounding box center [757, 272] width 736 height 16
click at [704, 51] on div at bounding box center [724, 48] width 40 height 28
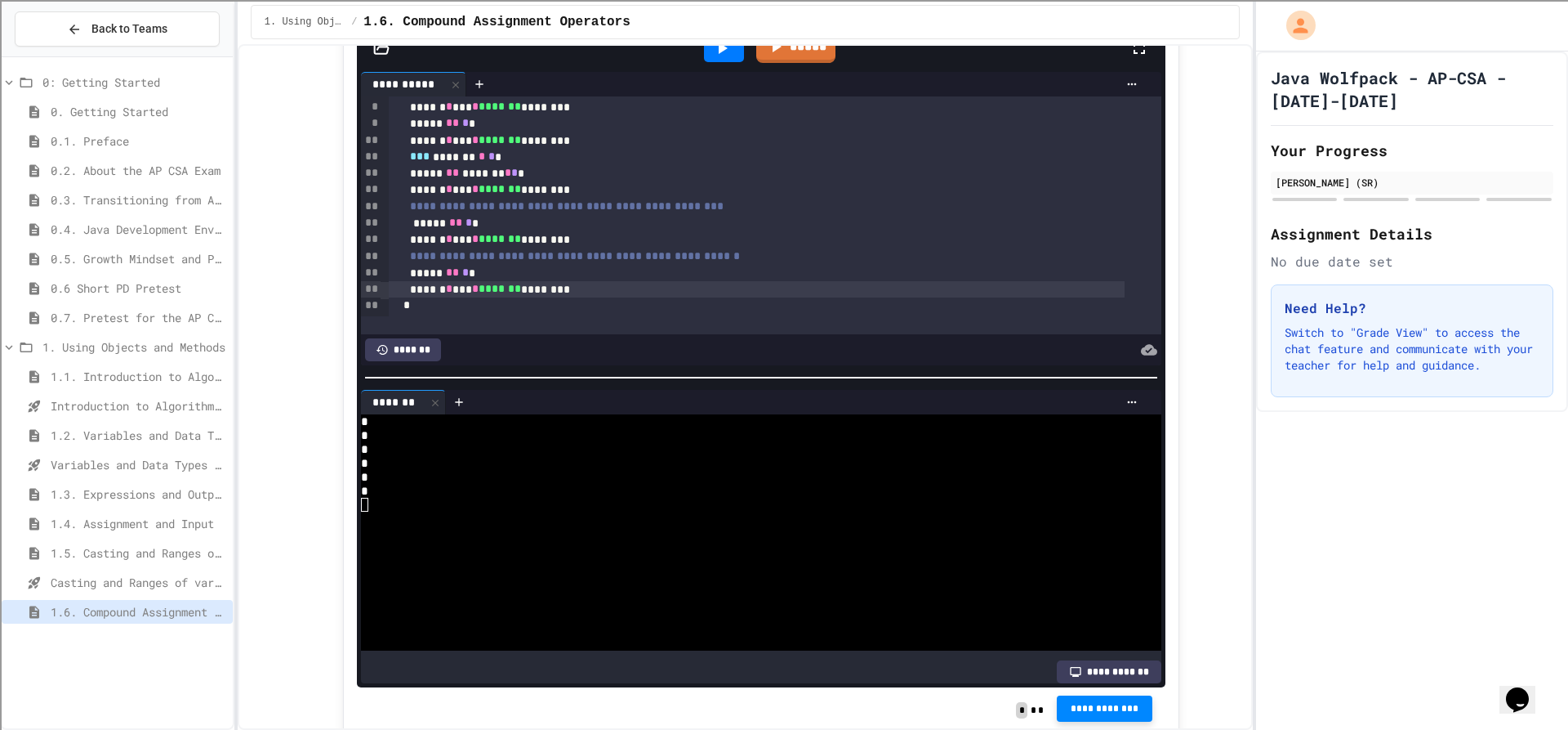
click at [1120, 707] on button "**********" at bounding box center [1105, 708] width 96 height 26
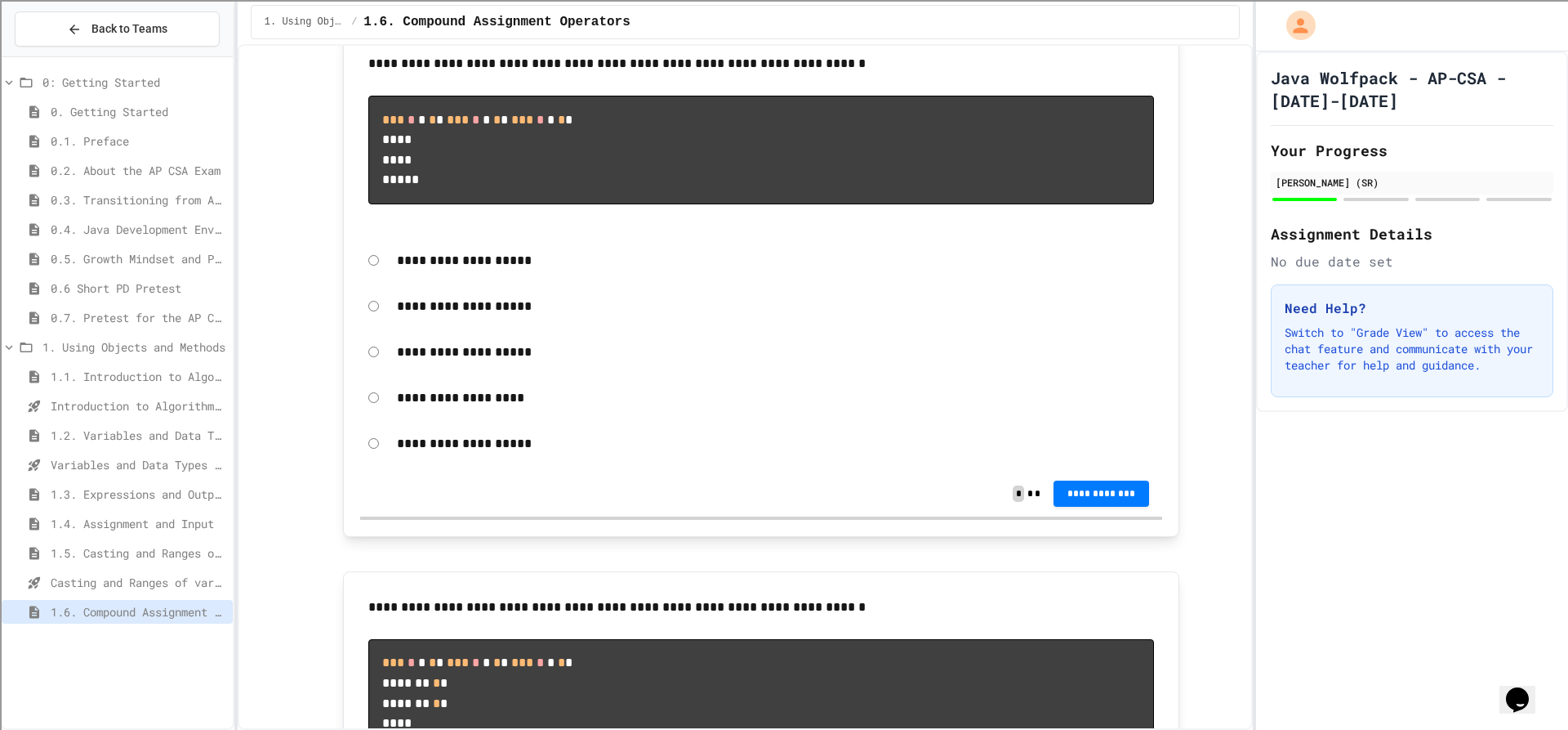
scroll to position [1879, 0]
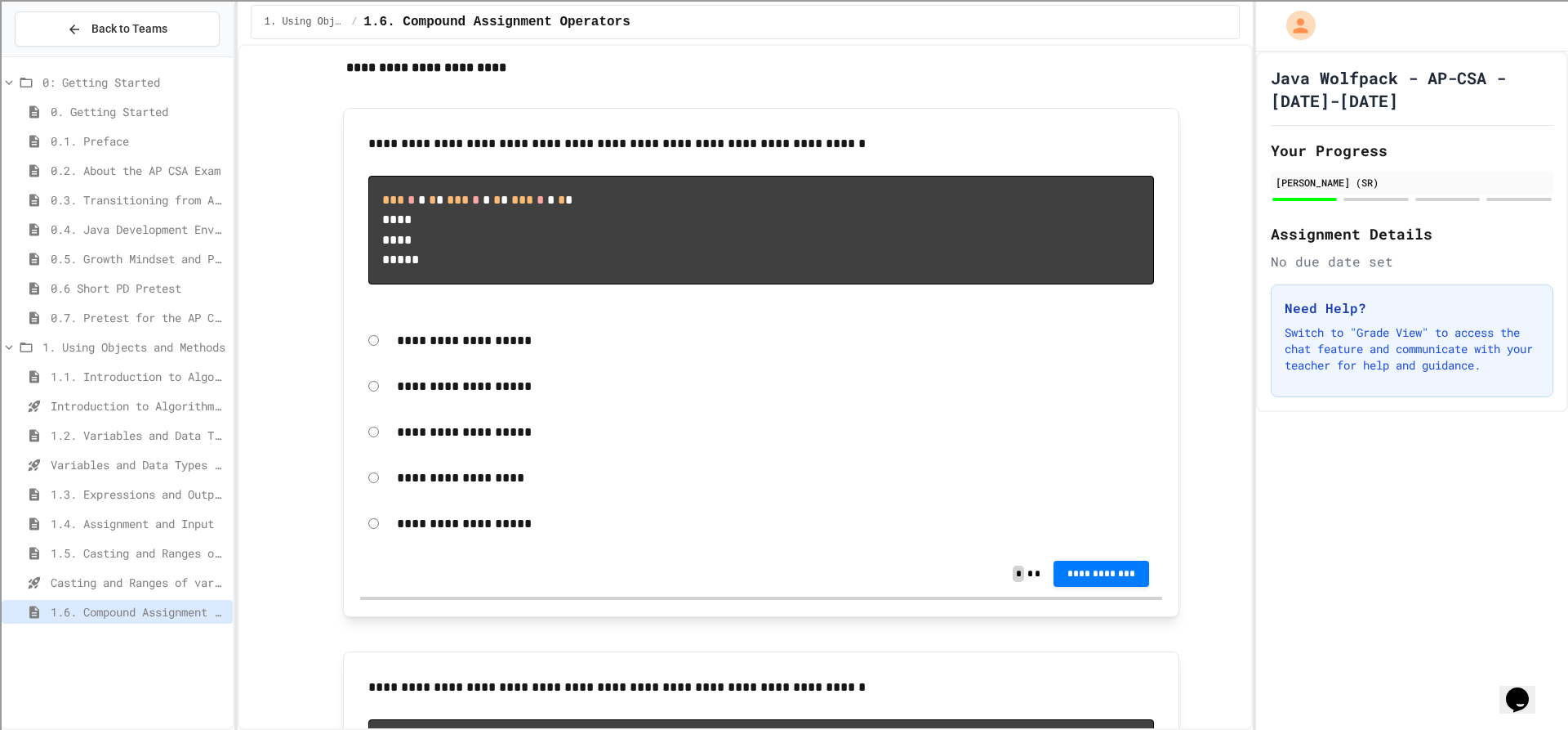
click at [369, 405] on div "**********" at bounding box center [761, 385] width 802 height 37
click at [1161, 616] on div "**********" at bounding box center [761, 362] width 836 height 508
click at [1138, 586] on button "**********" at bounding box center [1101, 572] width 96 height 26
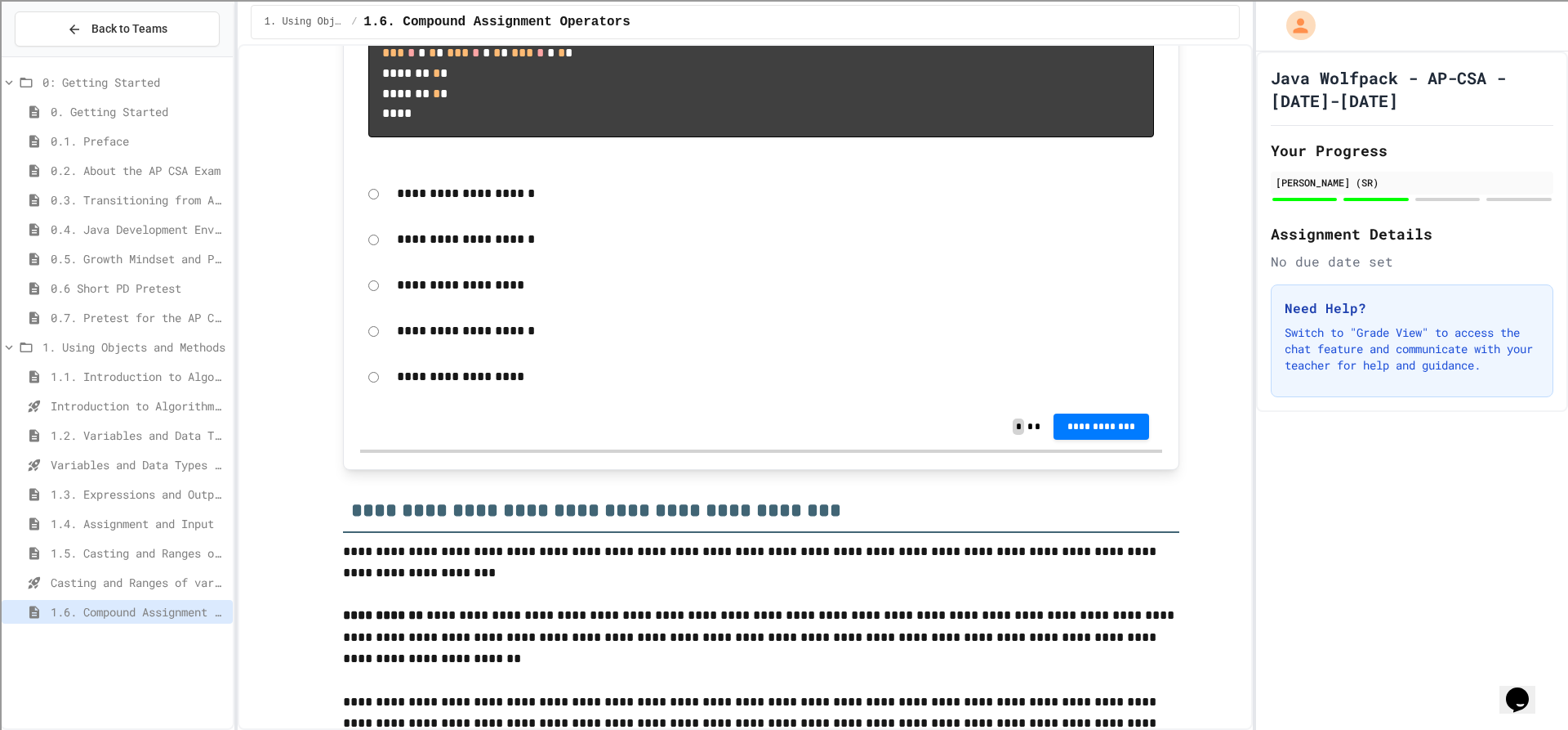
scroll to position [2451, 0]
